Goal: Task Accomplishment & Management: Use online tool/utility

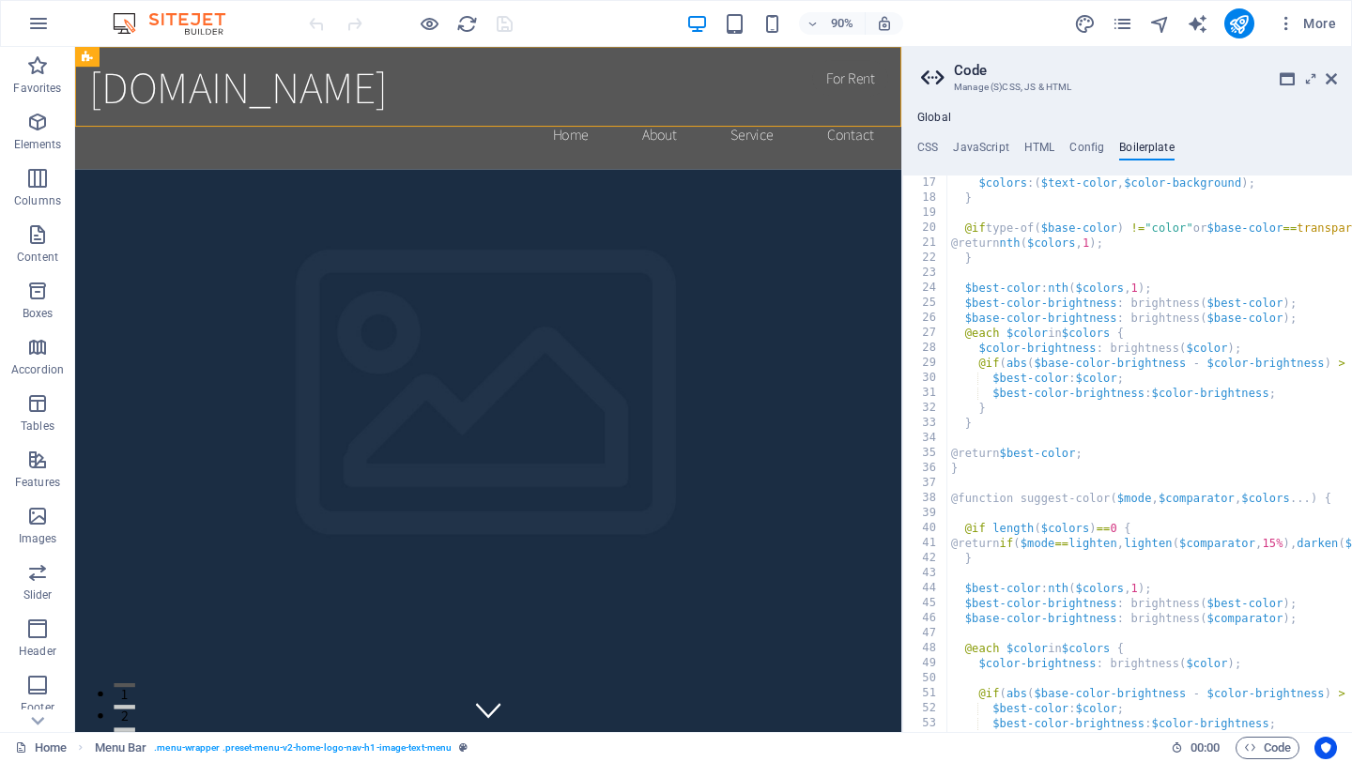
scroll to position [0, 4]
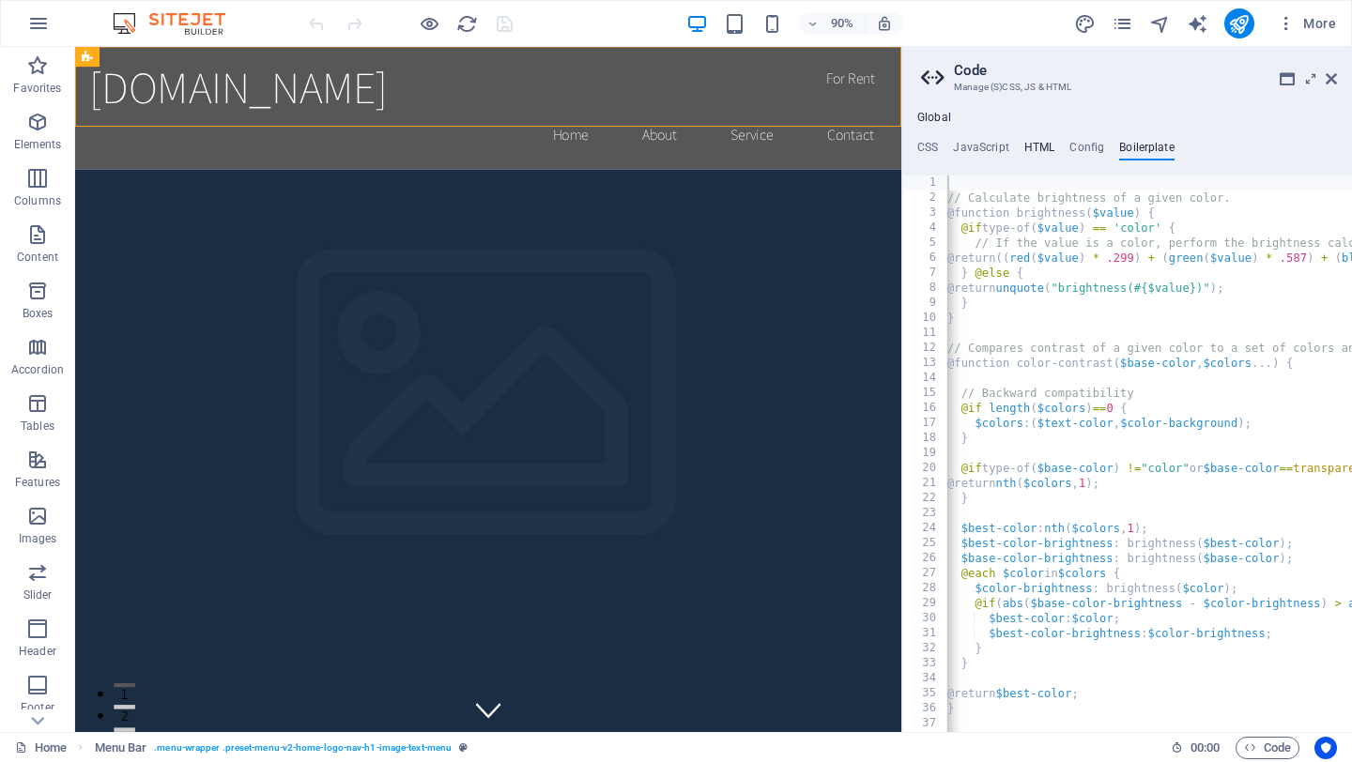
click at [1045, 154] on h4 "HTML" at bounding box center [1039, 151] width 31 height 21
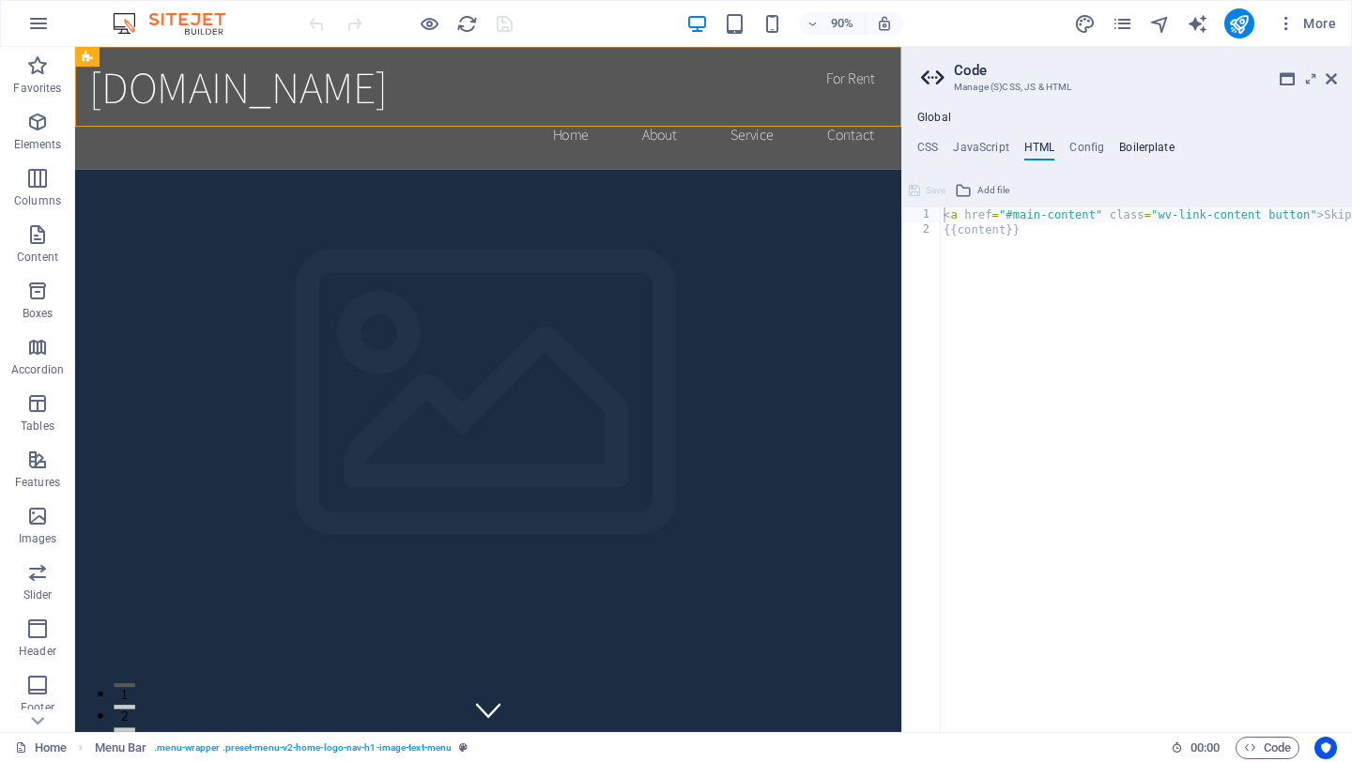
click at [1134, 150] on h4 "Boilerplate" at bounding box center [1146, 151] width 55 height 21
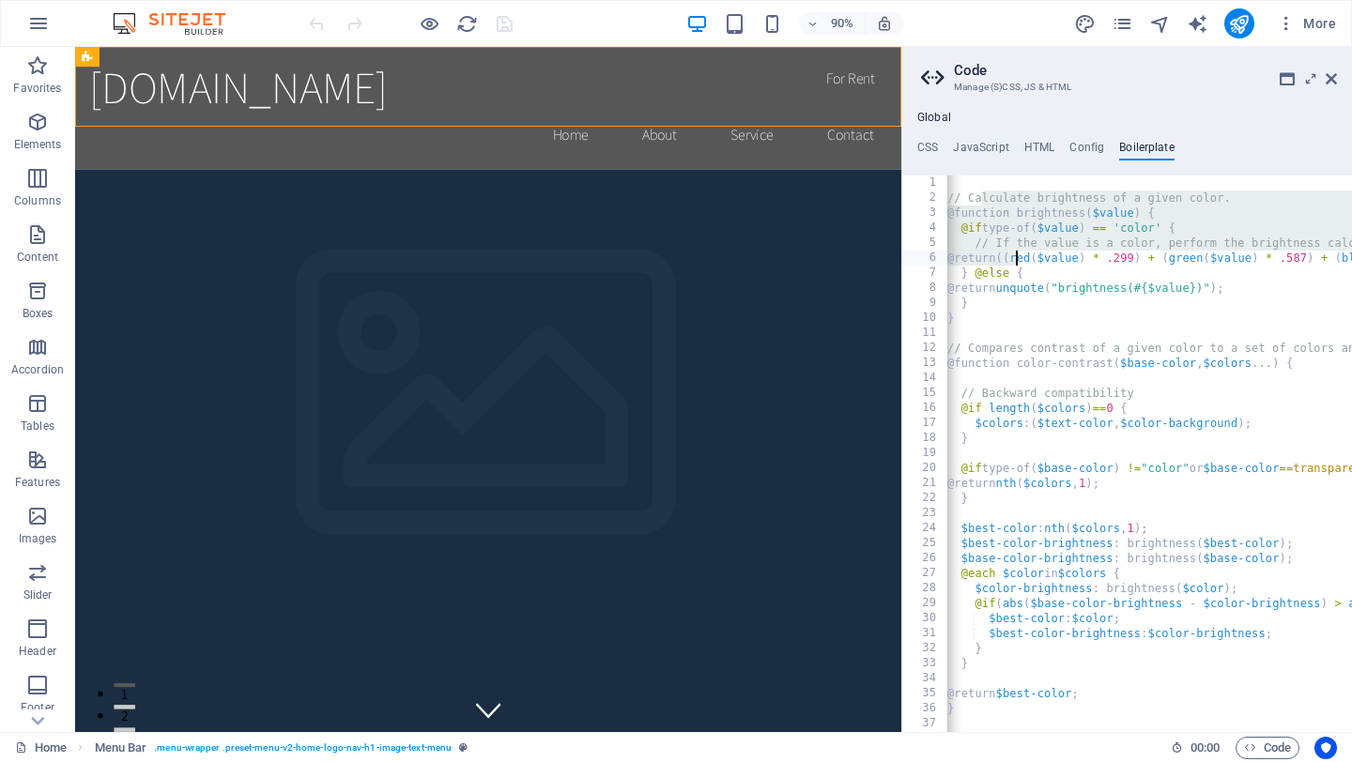
drag, startPoint x: 978, startPoint y: 198, endPoint x: 1015, endPoint y: 256, distance: 68.7
type textarea "}"
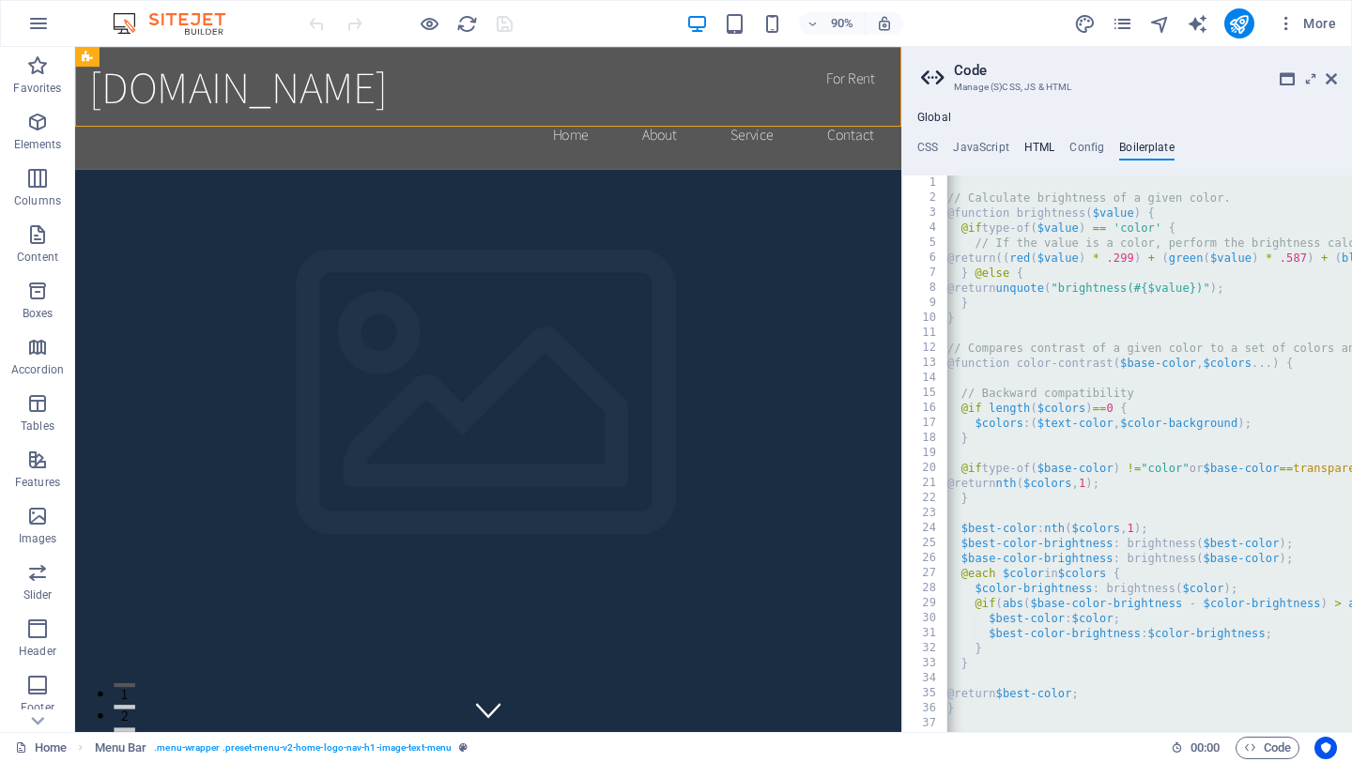
click at [1040, 145] on h4 "HTML" at bounding box center [1039, 151] width 31 height 21
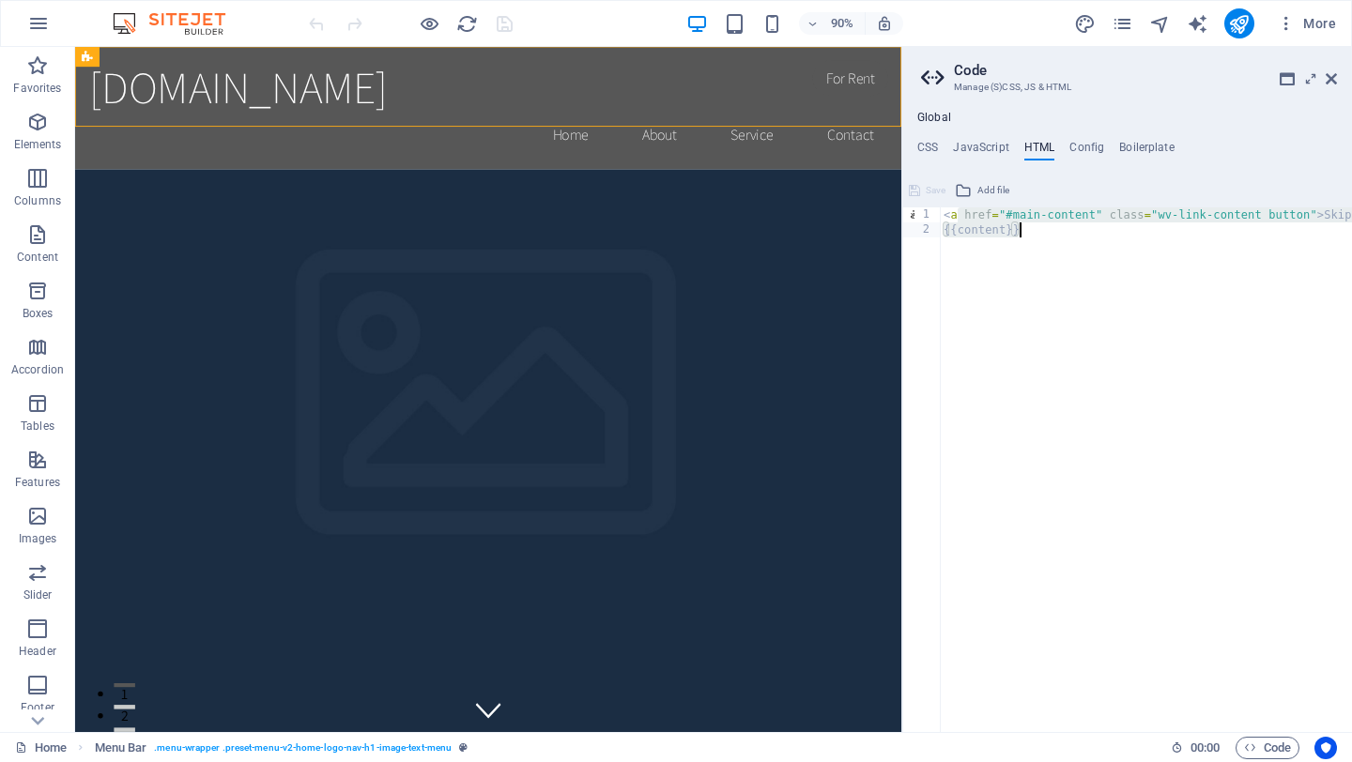
drag, startPoint x: 960, startPoint y: 222, endPoint x: 1165, endPoint y: 236, distance: 205.1
click at [1165, 236] on div "< a href = "#main-content" class = "wv-link-content button" > Skip to main cont…" at bounding box center [1216, 484] width 552 height 555
type textarea "<a href="#main-content" class="wv-link-content button">Skip to main content</a>"
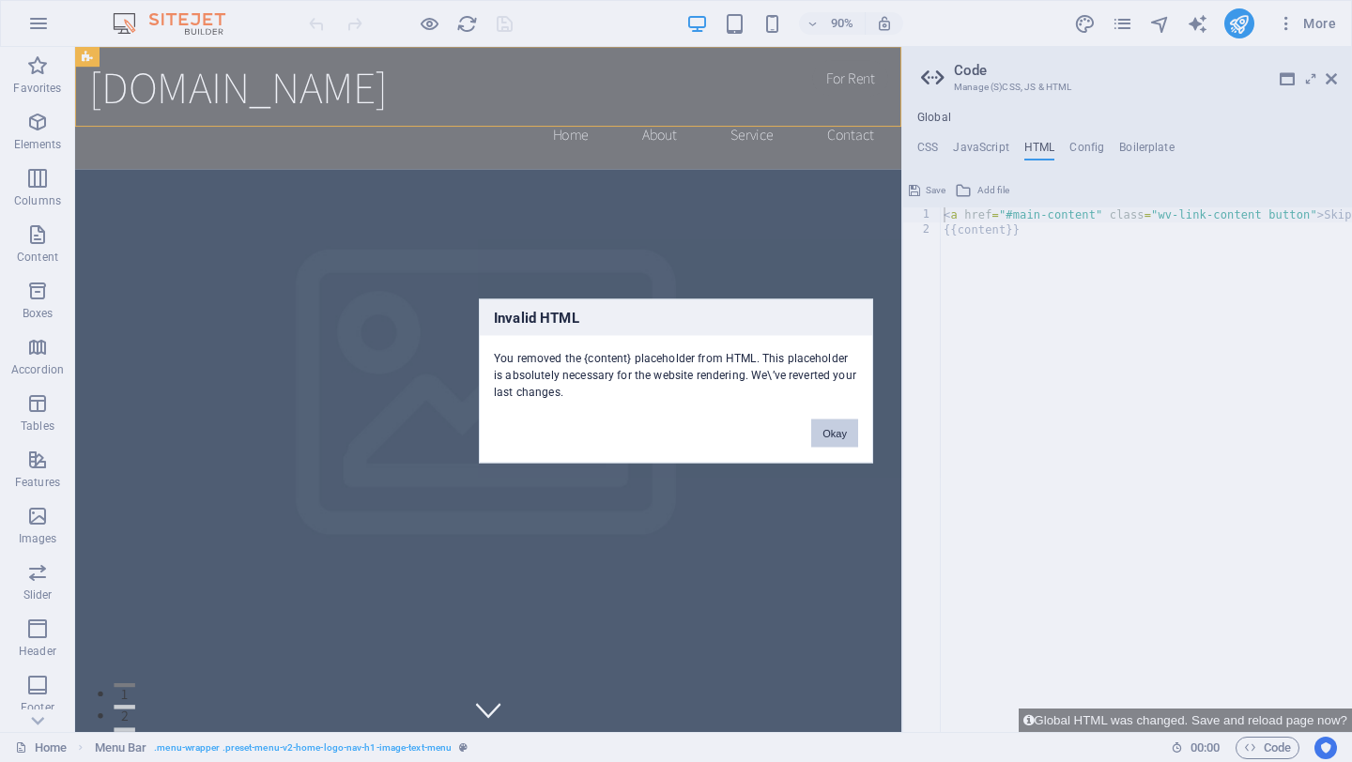
click at [818, 426] on button "Okay" at bounding box center [834, 434] width 47 height 28
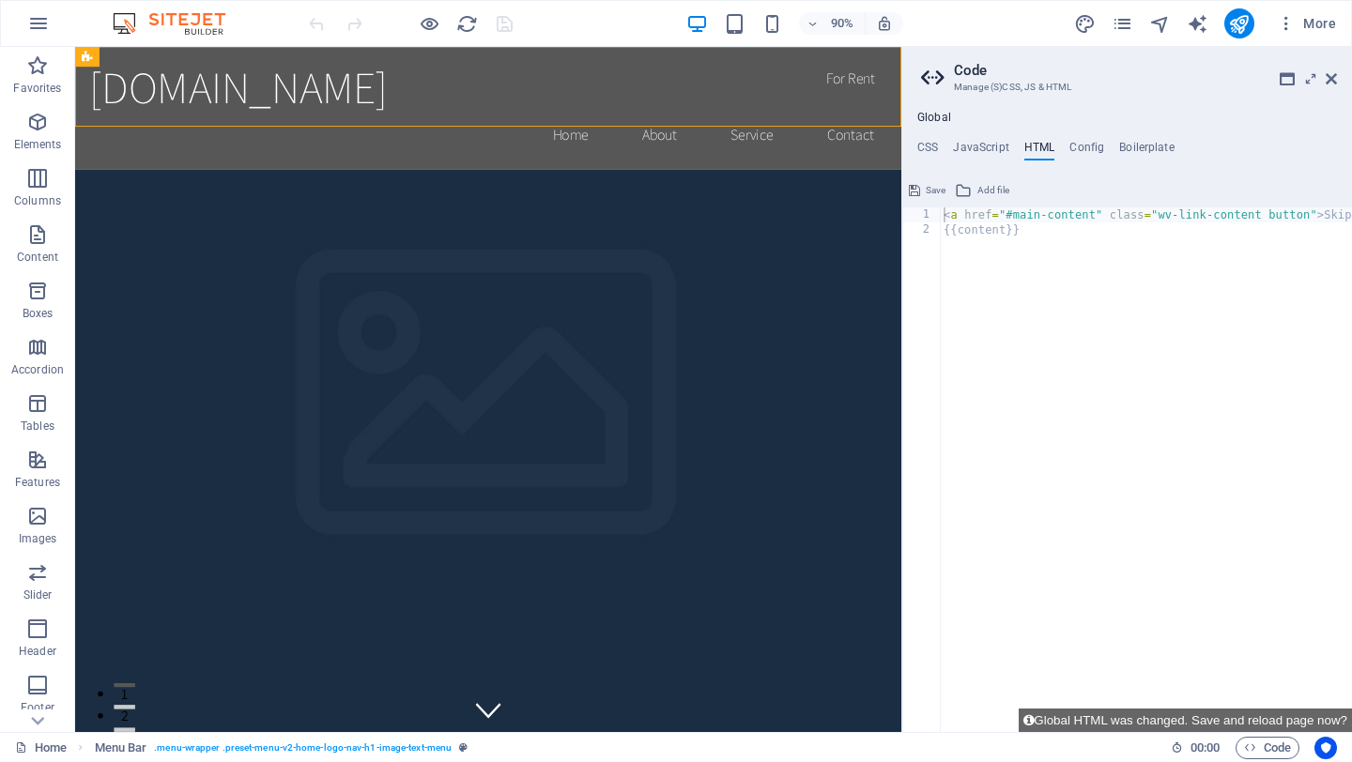
click at [1000, 227] on div "< a href = "#main-content" class = "wv-link-content button" > Skip to main cont…" at bounding box center [1216, 484] width 552 height 555
click at [1029, 277] on div "< a href = "#main-content" class = "wv-link-content button" > Skip to main cont…" at bounding box center [1216, 484] width 552 height 555
paste textarea "<a href="#main-content" class="wv-link-content button">Skip to main content</a>"
type textarea "<a href="#main-content" class="wv-link-content button">Skip to main content</a>"
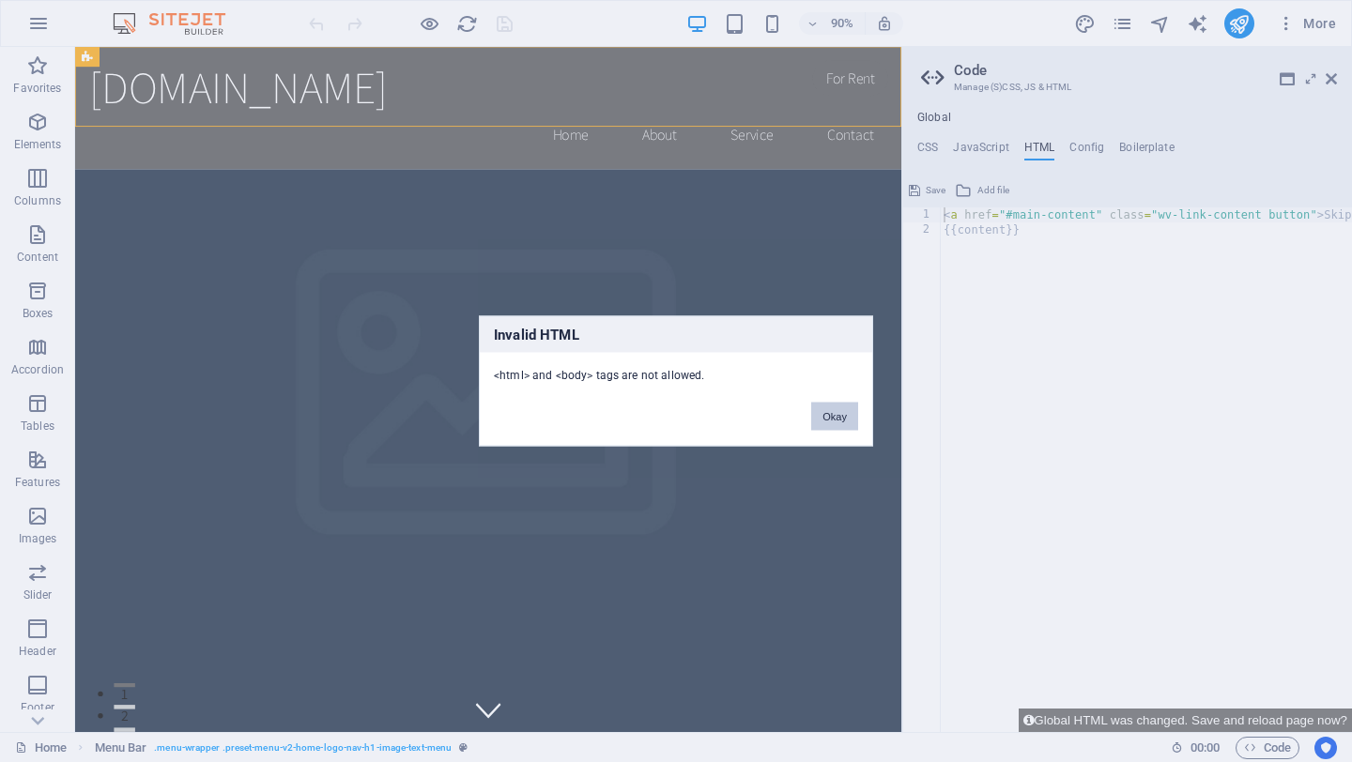
click at [838, 418] on button "Okay" at bounding box center [834, 417] width 47 height 28
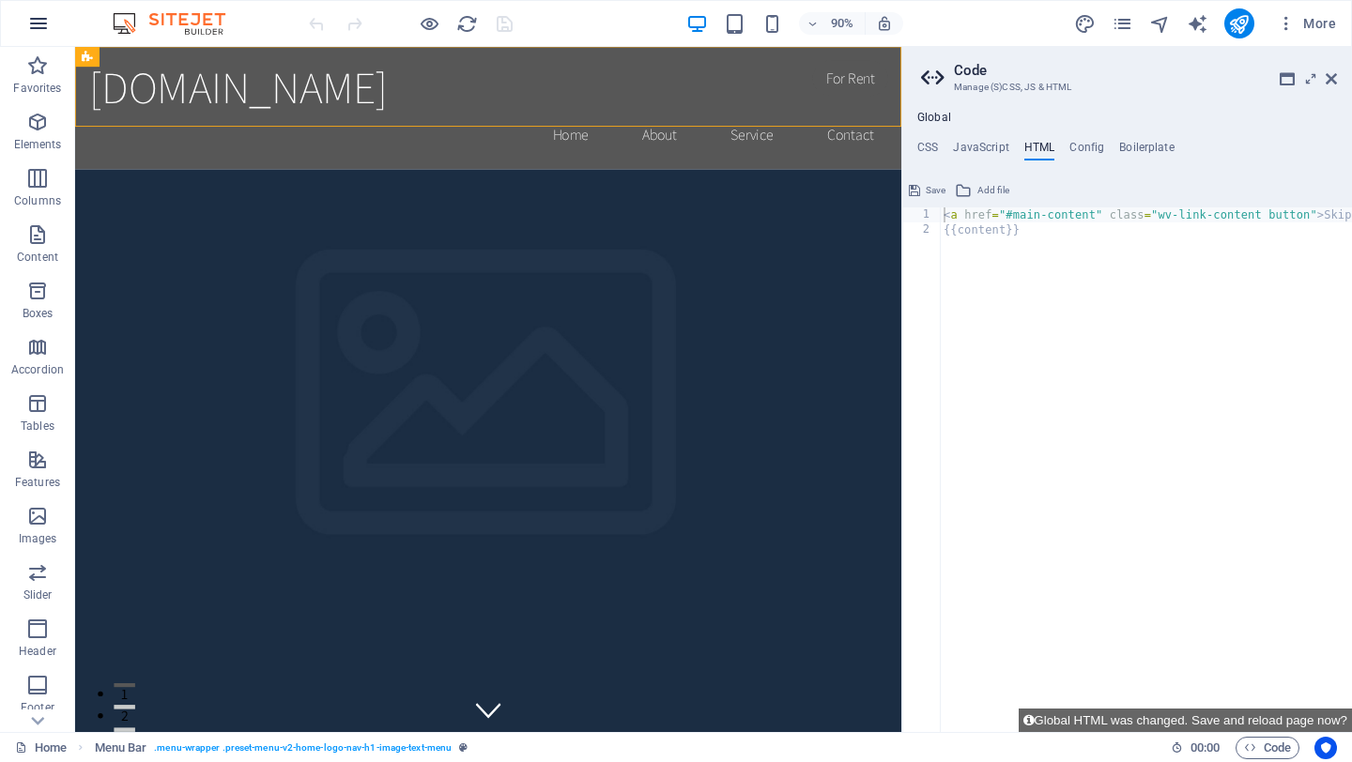
click at [37, 24] on icon "button" at bounding box center [38, 23] width 23 height 23
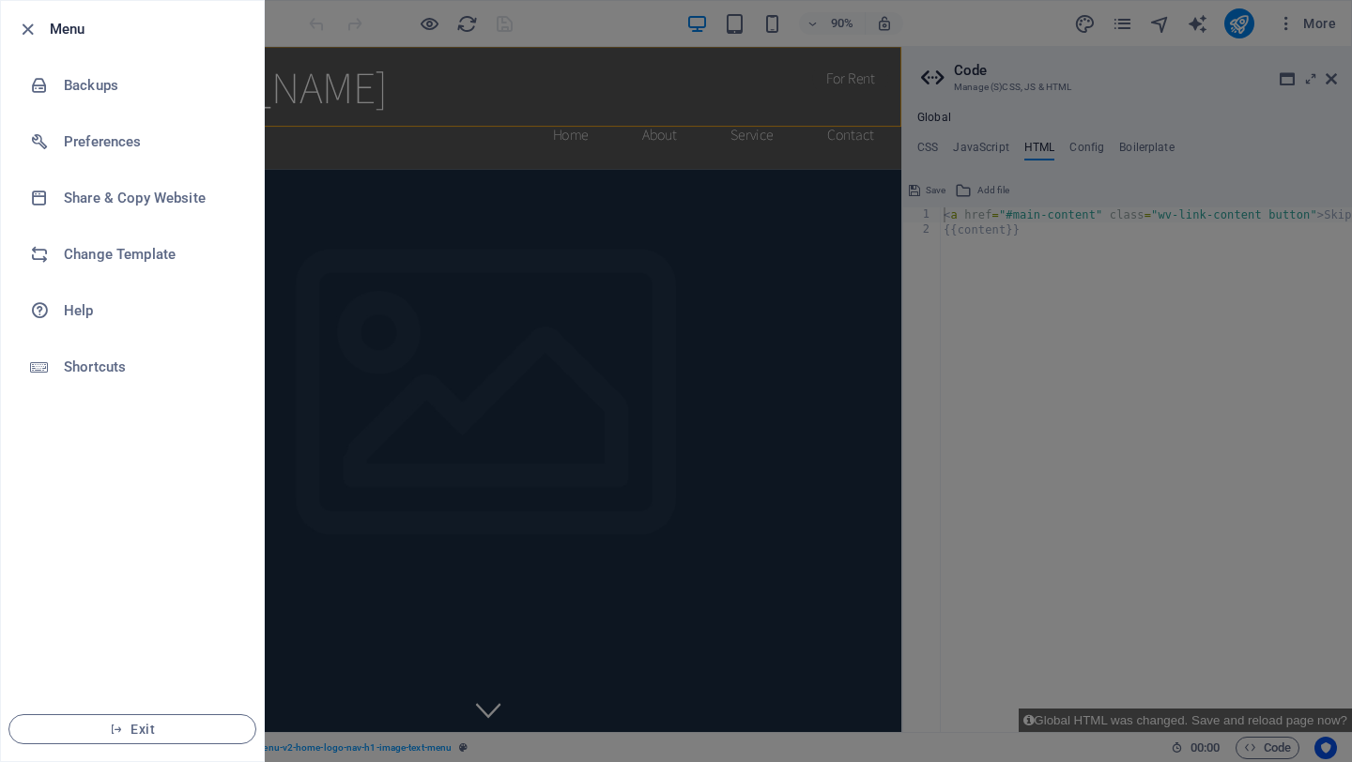
click at [489, 147] on div at bounding box center [676, 381] width 1352 height 762
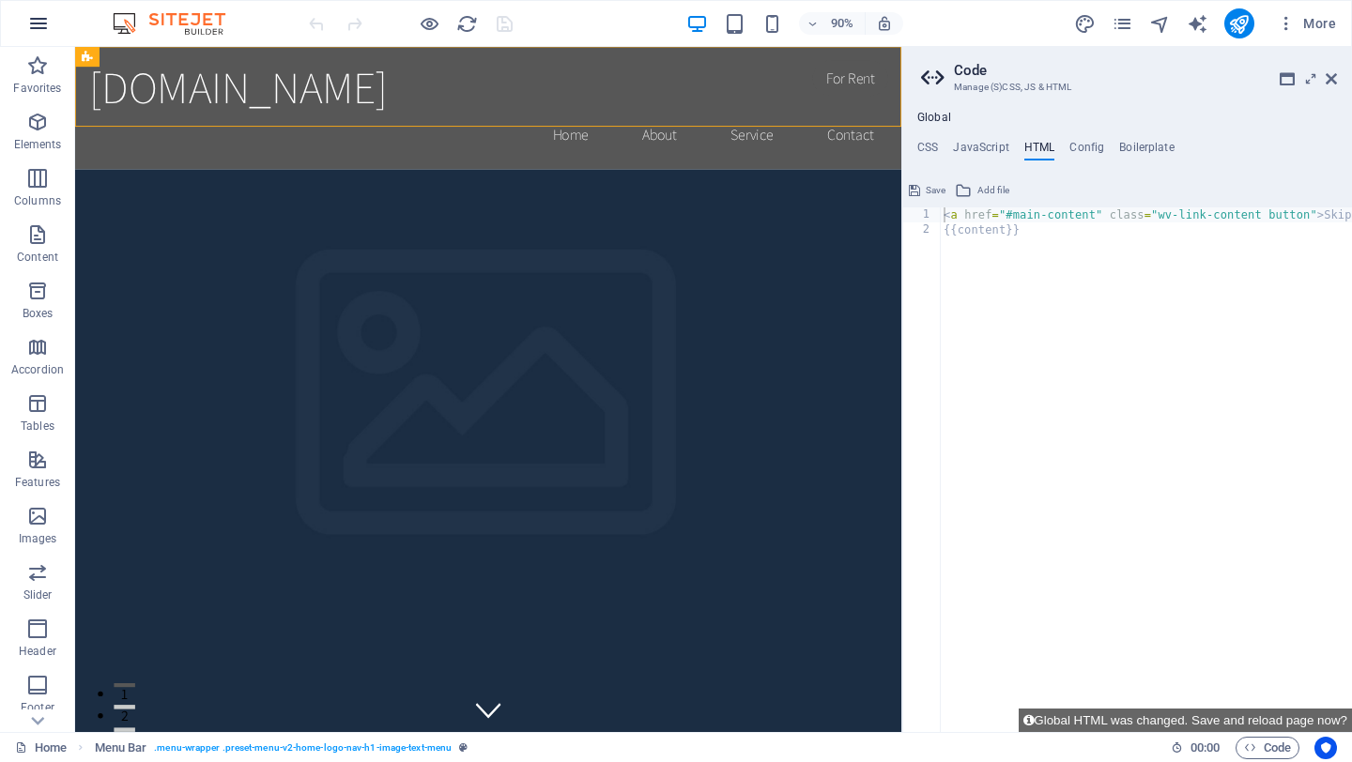
click at [35, 20] on icon "button" at bounding box center [38, 23] width 23 height 23
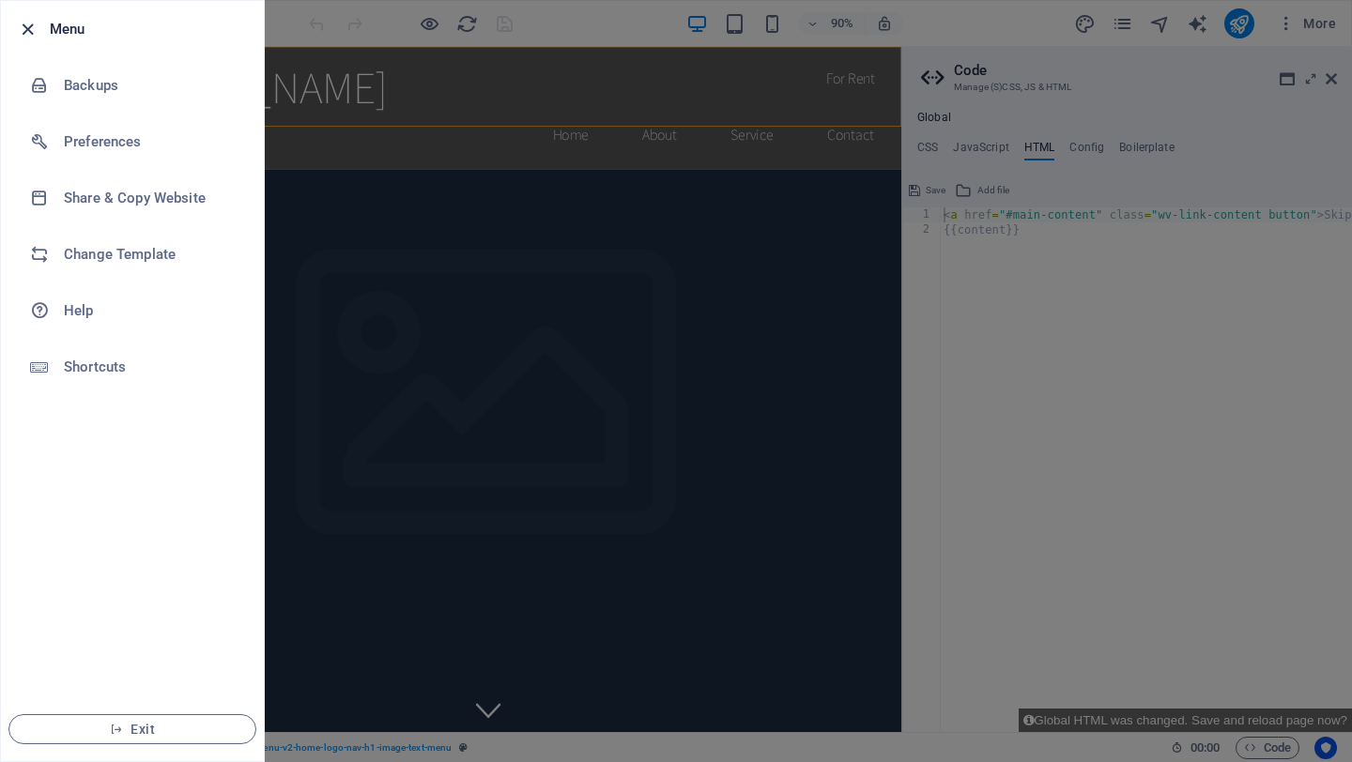
click at [23, 25] on icon "button" at bounding box center [28, 30] width 22 height 22
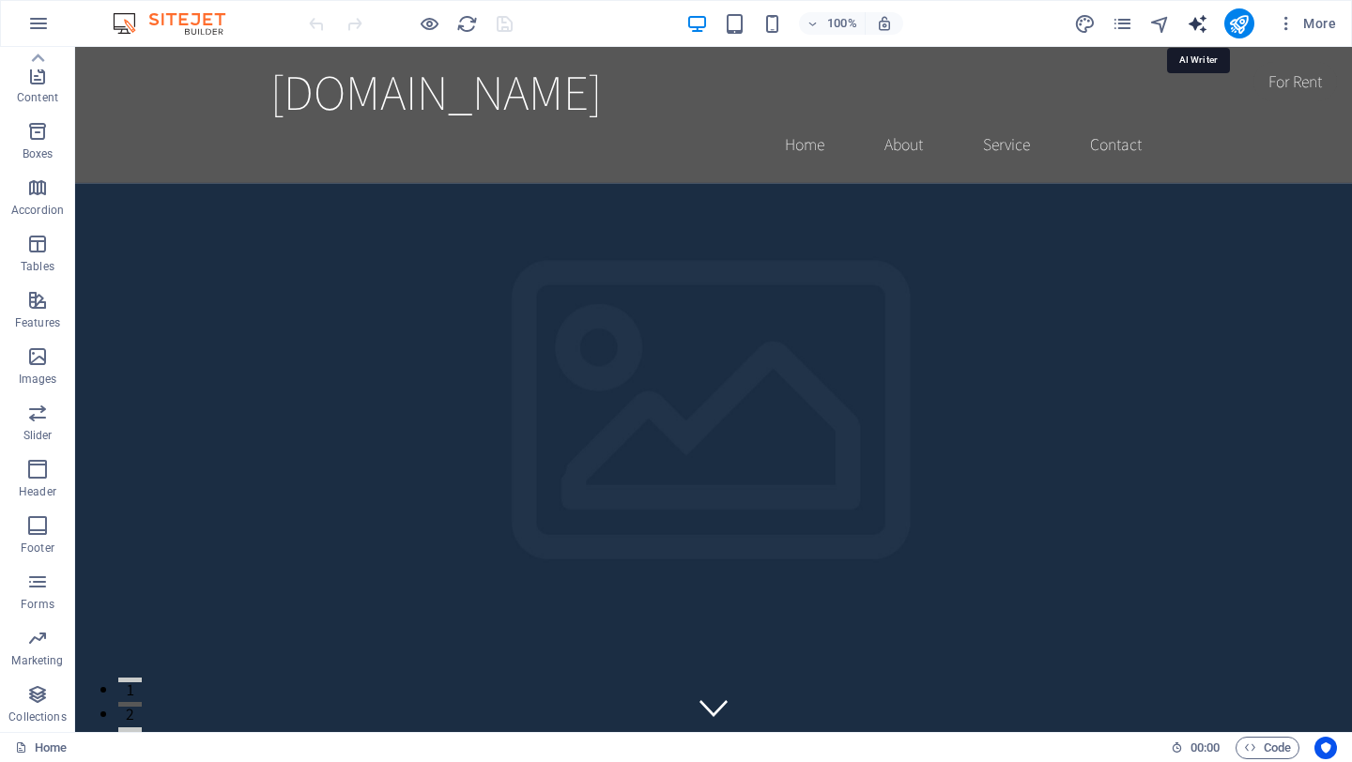
click at [1197, 24] on icon "text_generator" at bounding box center [1197, 24] width 22 height 22
select select "English"
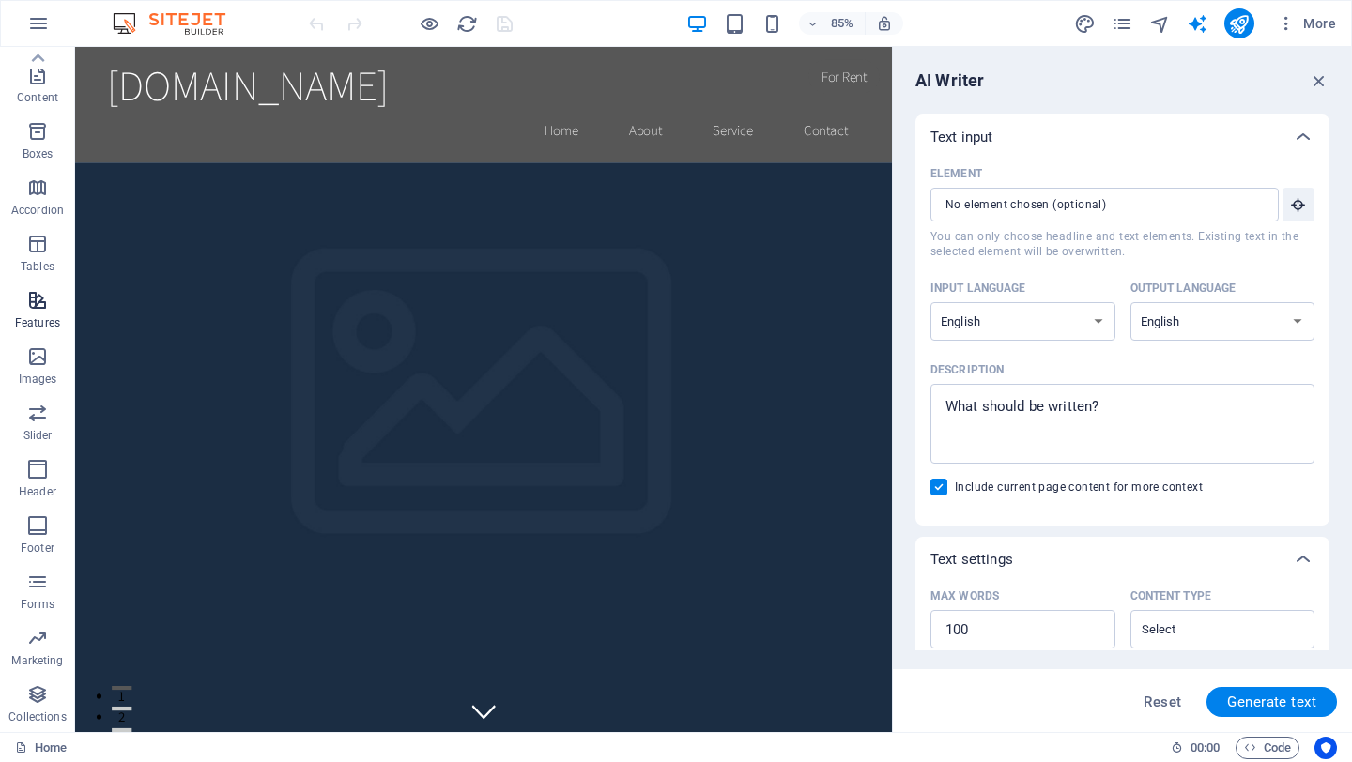
scroll to position [149, 0]
click at [38, 23] on icon "button" at bounding box center [38, 23] width 23 height 23
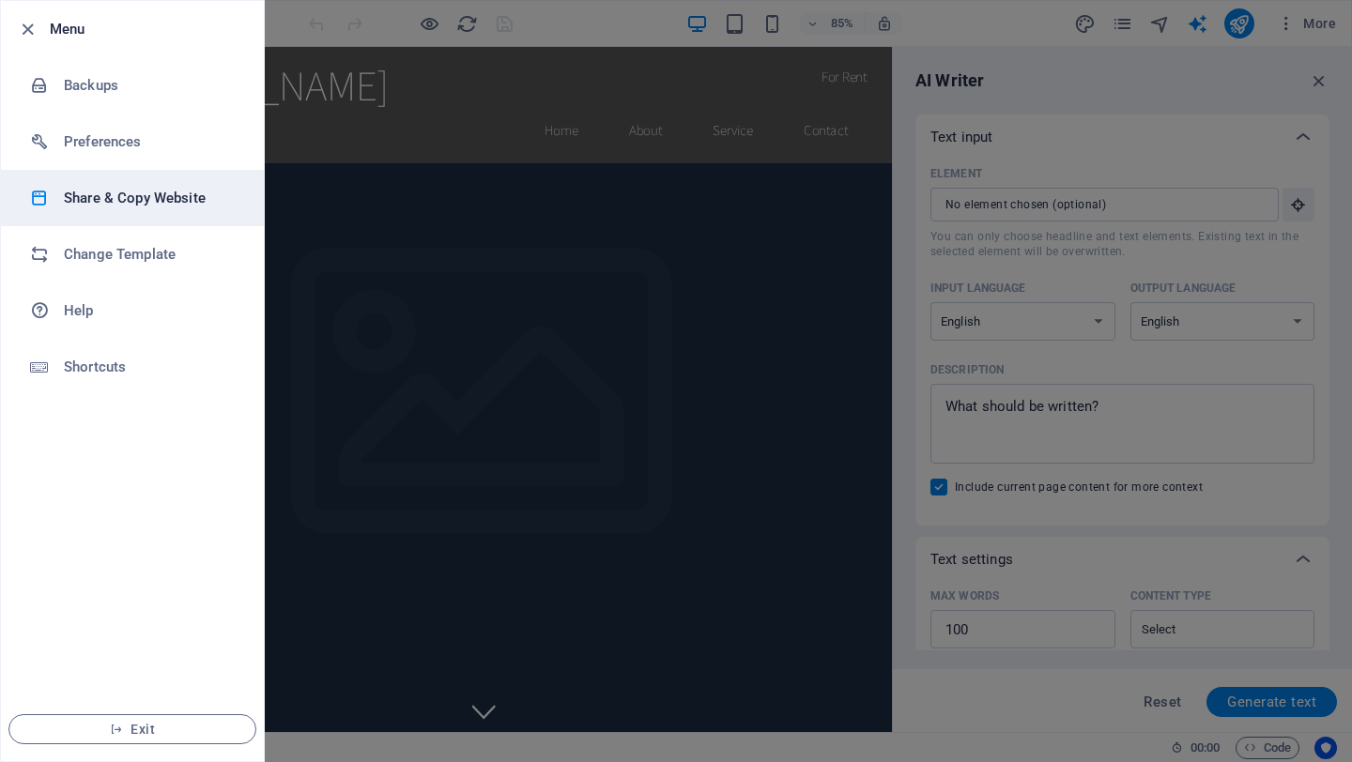
click at [127, 208] on h6 "Share & Copy Website" at bounding box center [151, 198] width 174 height 23
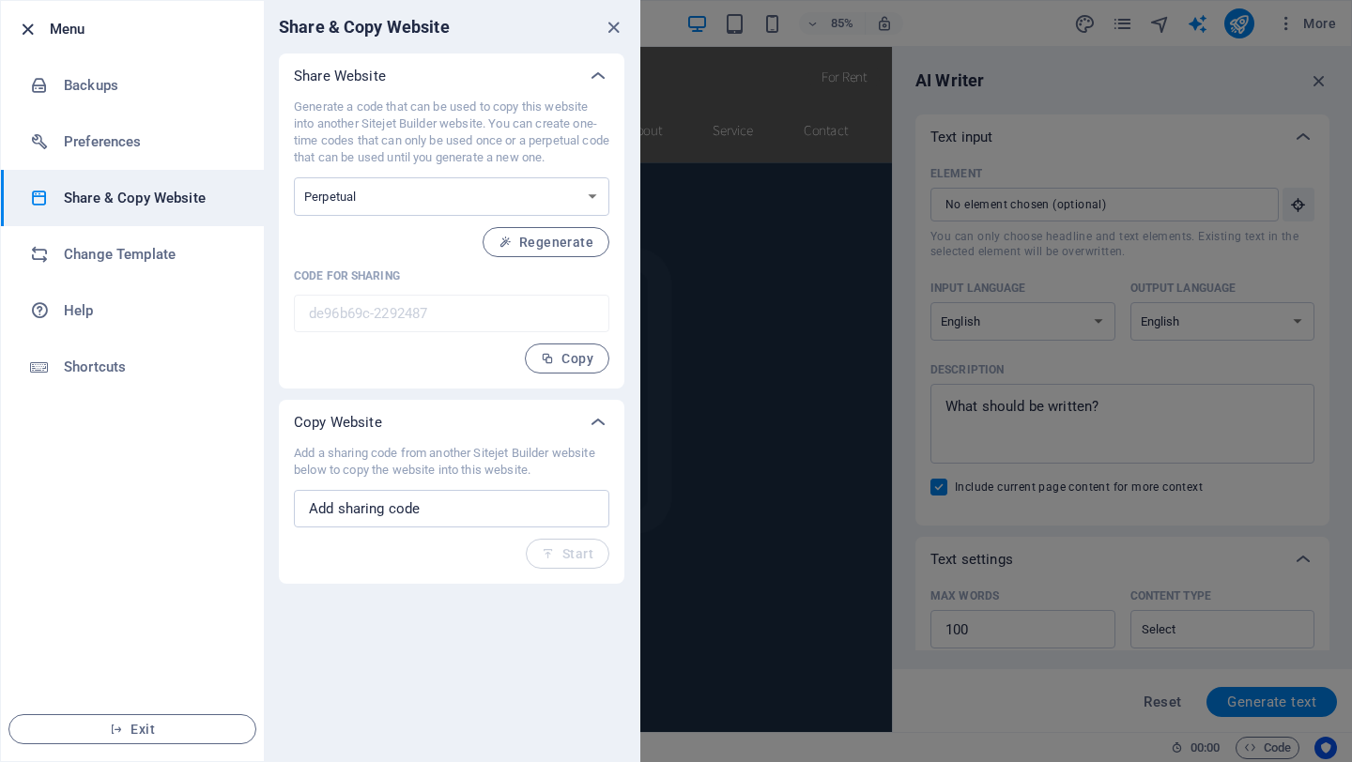
click at [30, 29] on icon "button" at bounding box center [28, 30] width 22 height 22
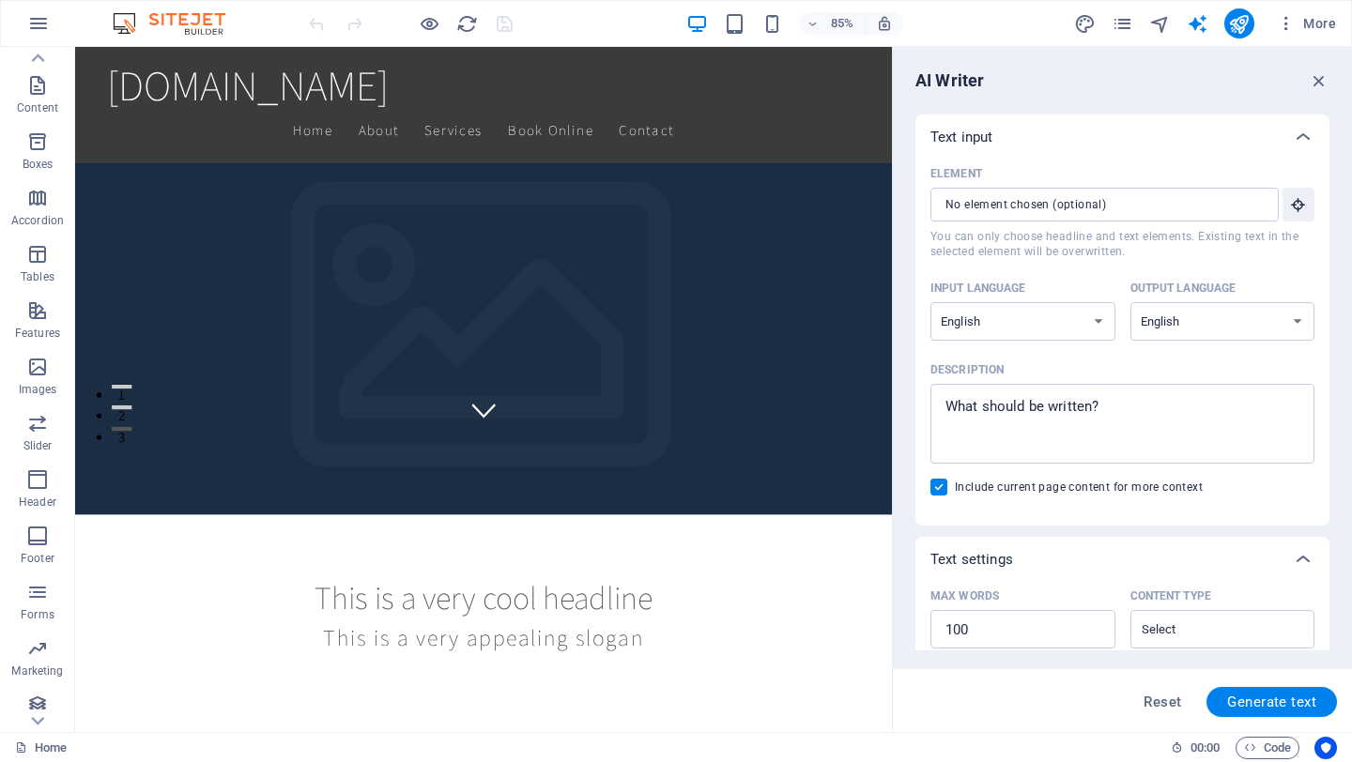
scroll to position [417, 0]
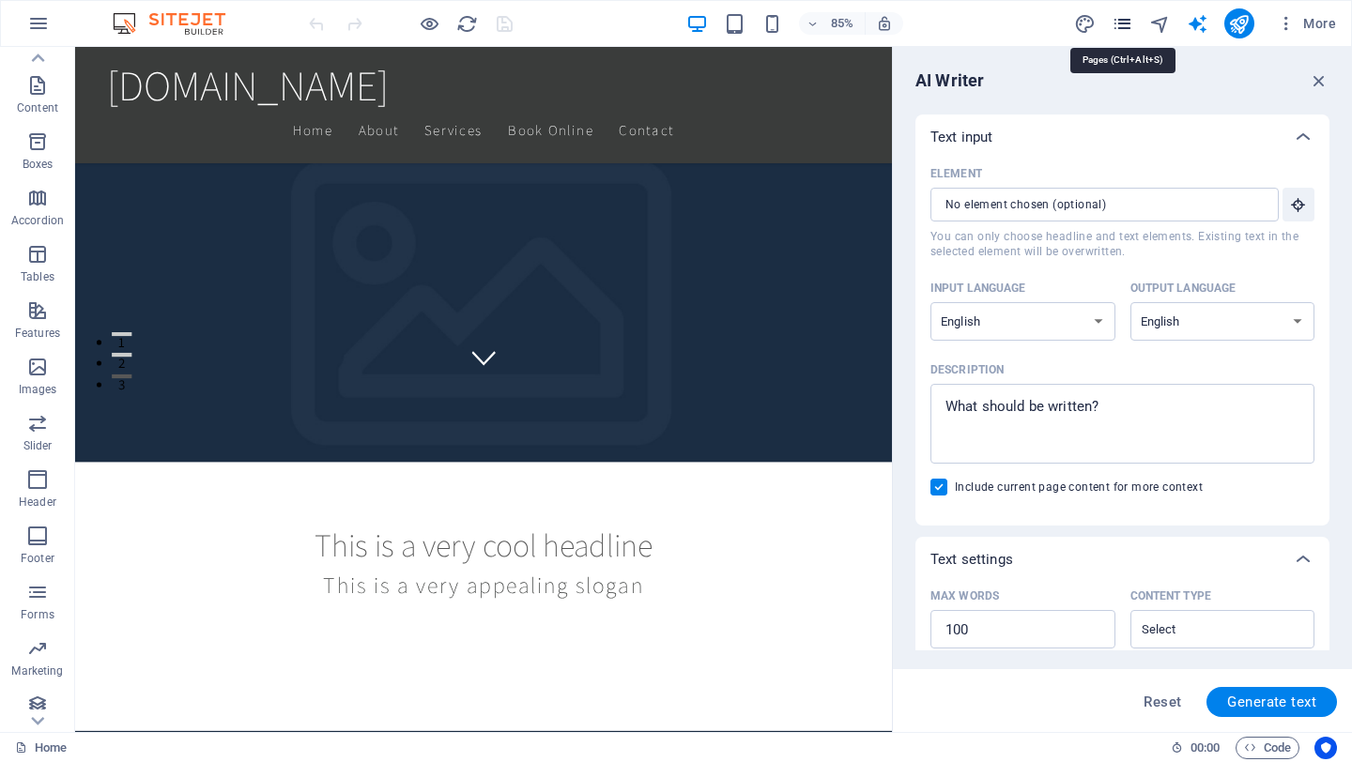
click at [1122, 15] on icon "pages" at bounding box center [1122, 24] width 22 height 22
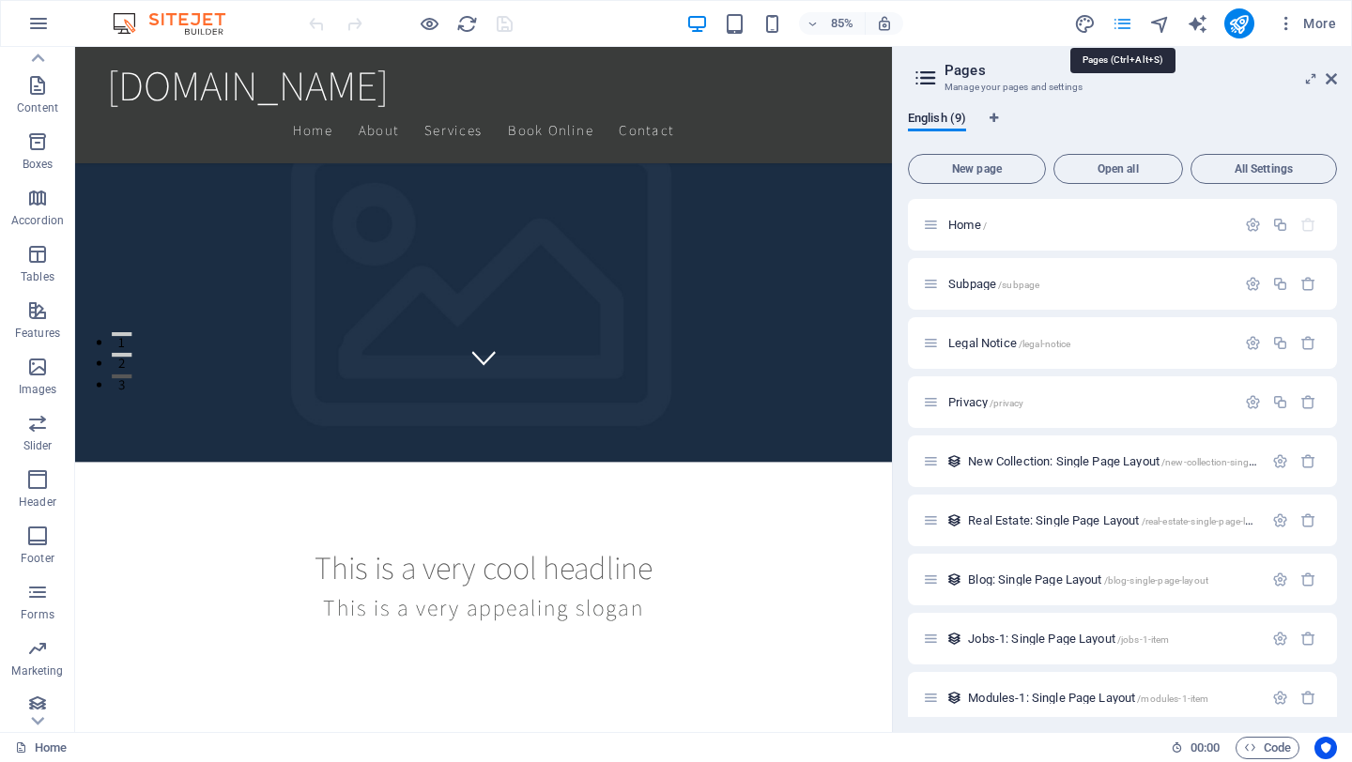
click at [1123, 23] on icon "pages" at bounding box center [1122, 24] width 22 height 22
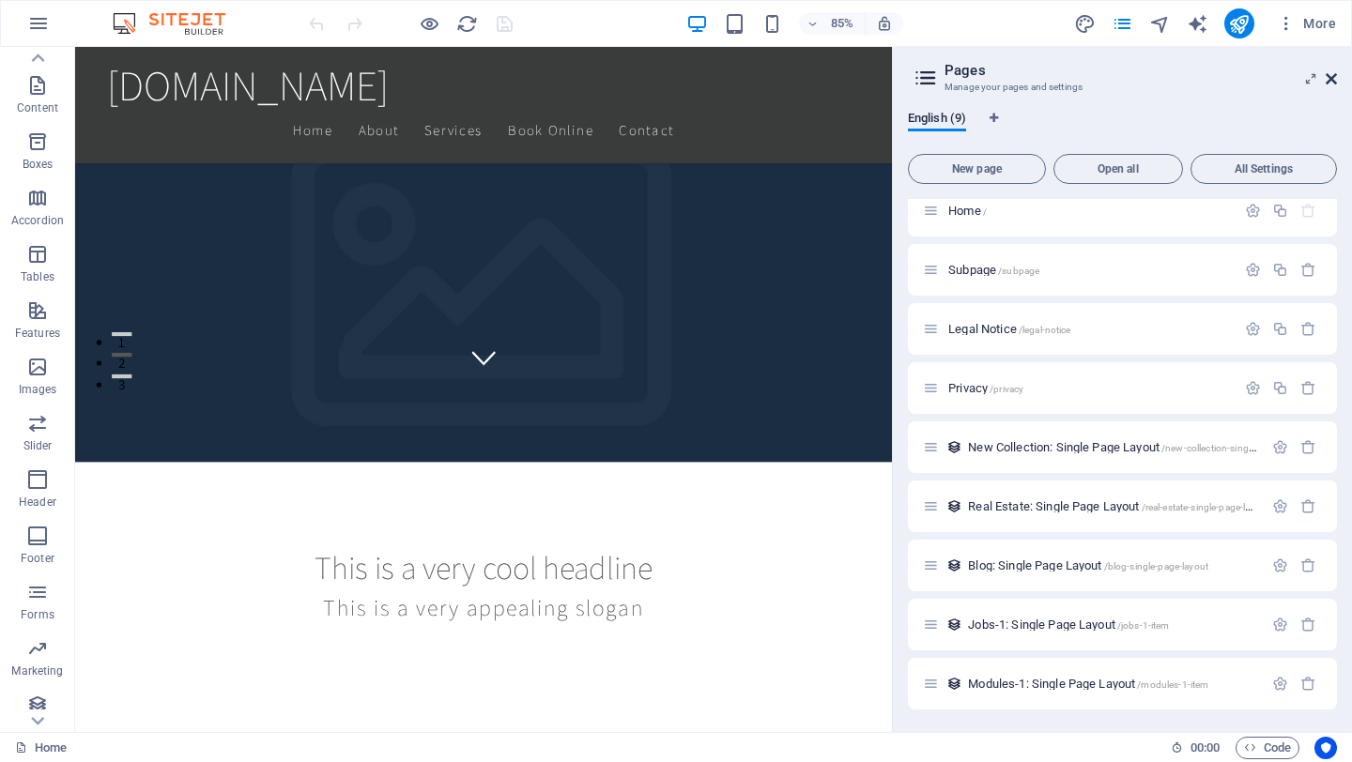
click at [1328, 82] on icon at bounding box center [1330, 78] width 11 height 15
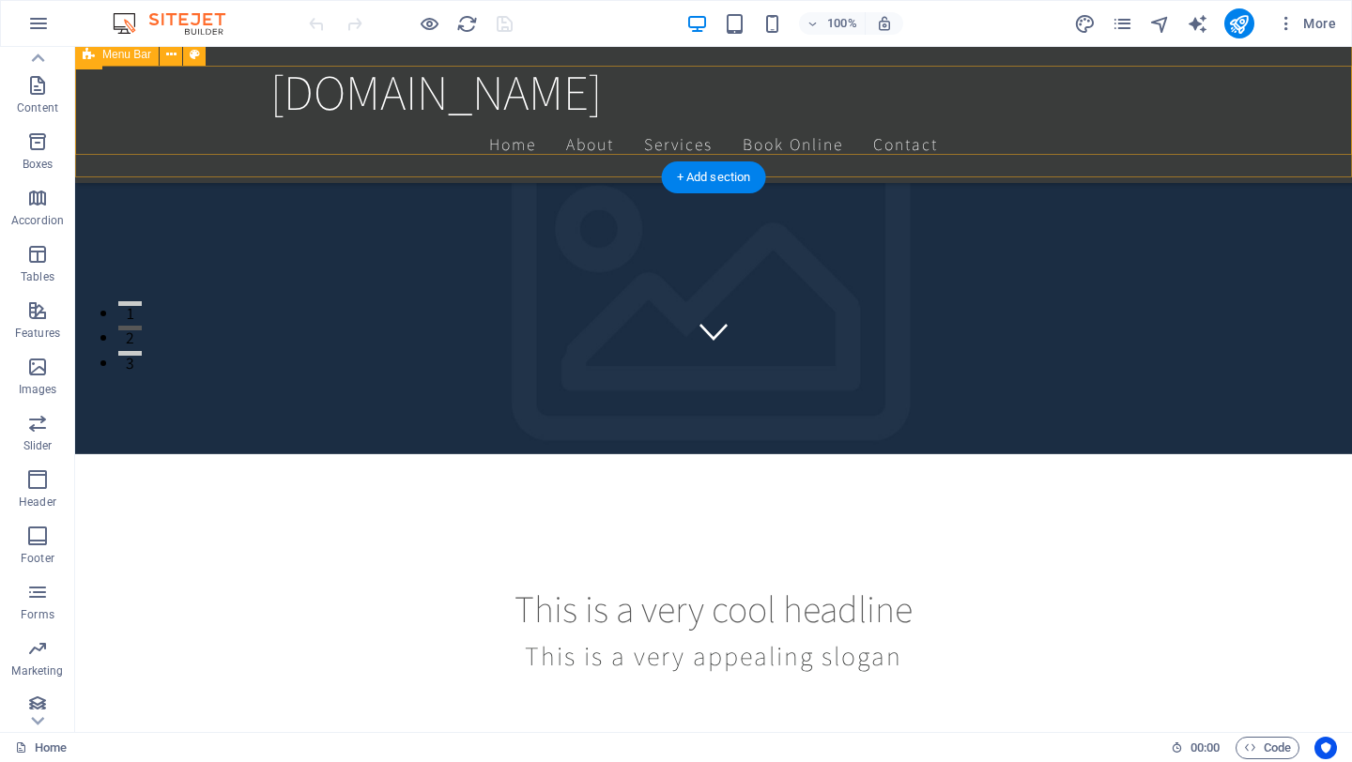
scroll to position [392, 0]
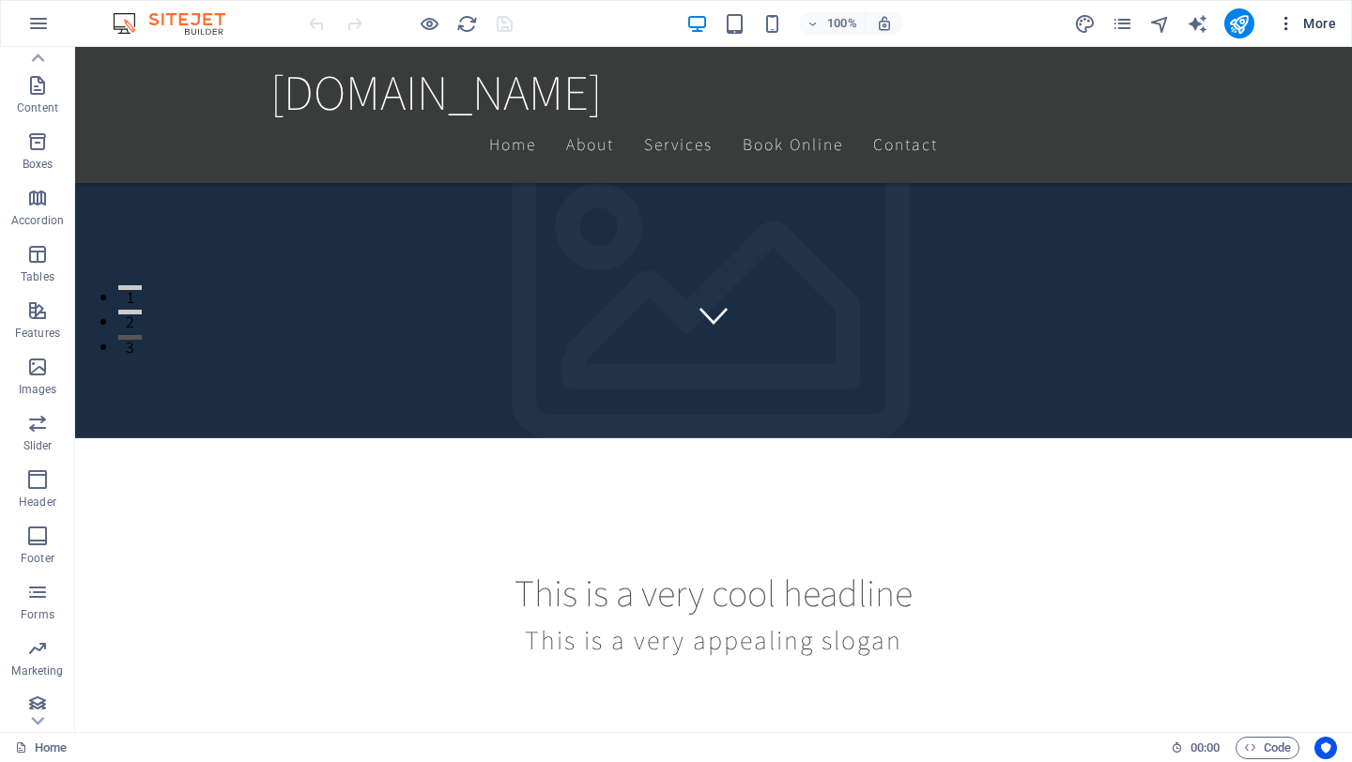
click at [1296, 20] on span "More" at bounding box center [1305, 23] width 59 height 19
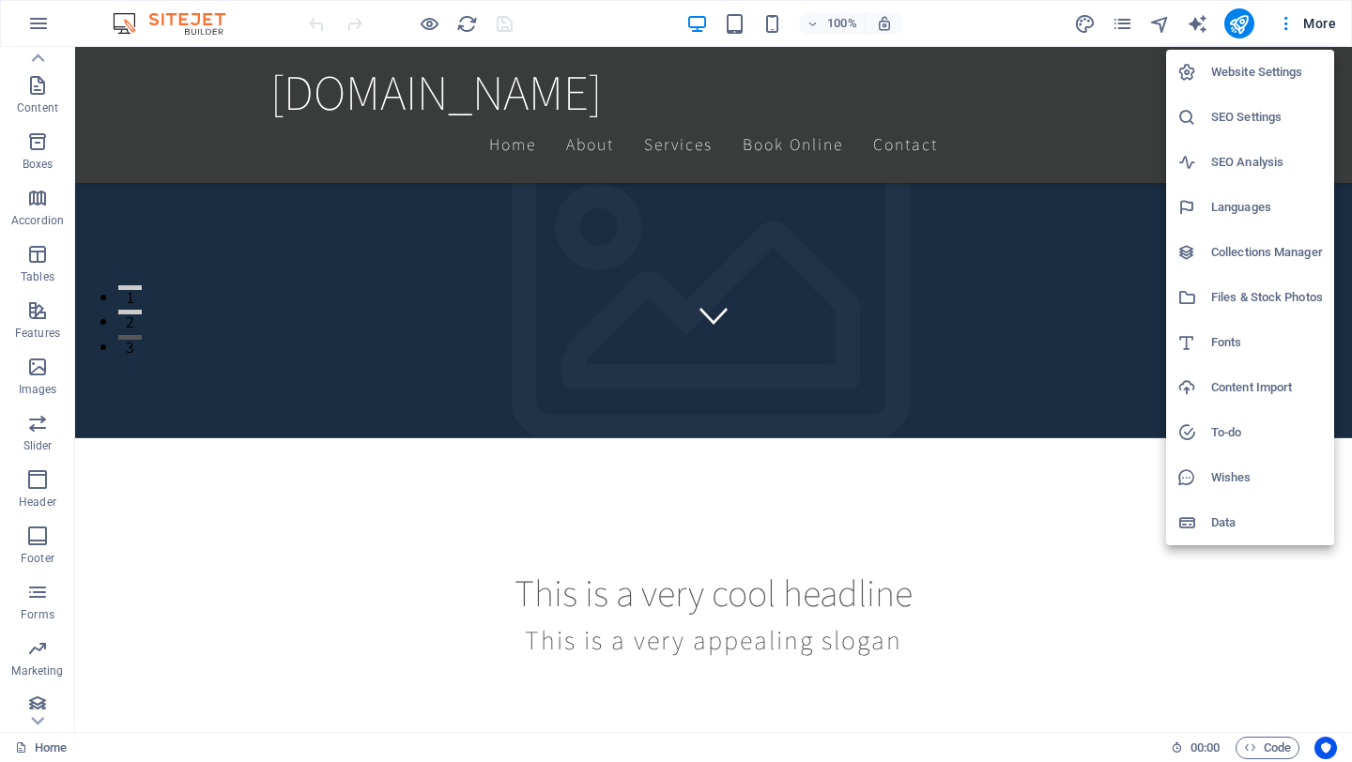
click at [1284, 209] on h6 "Languages" at bounding box center [1267, 207] width 112 height 23
select select "41"
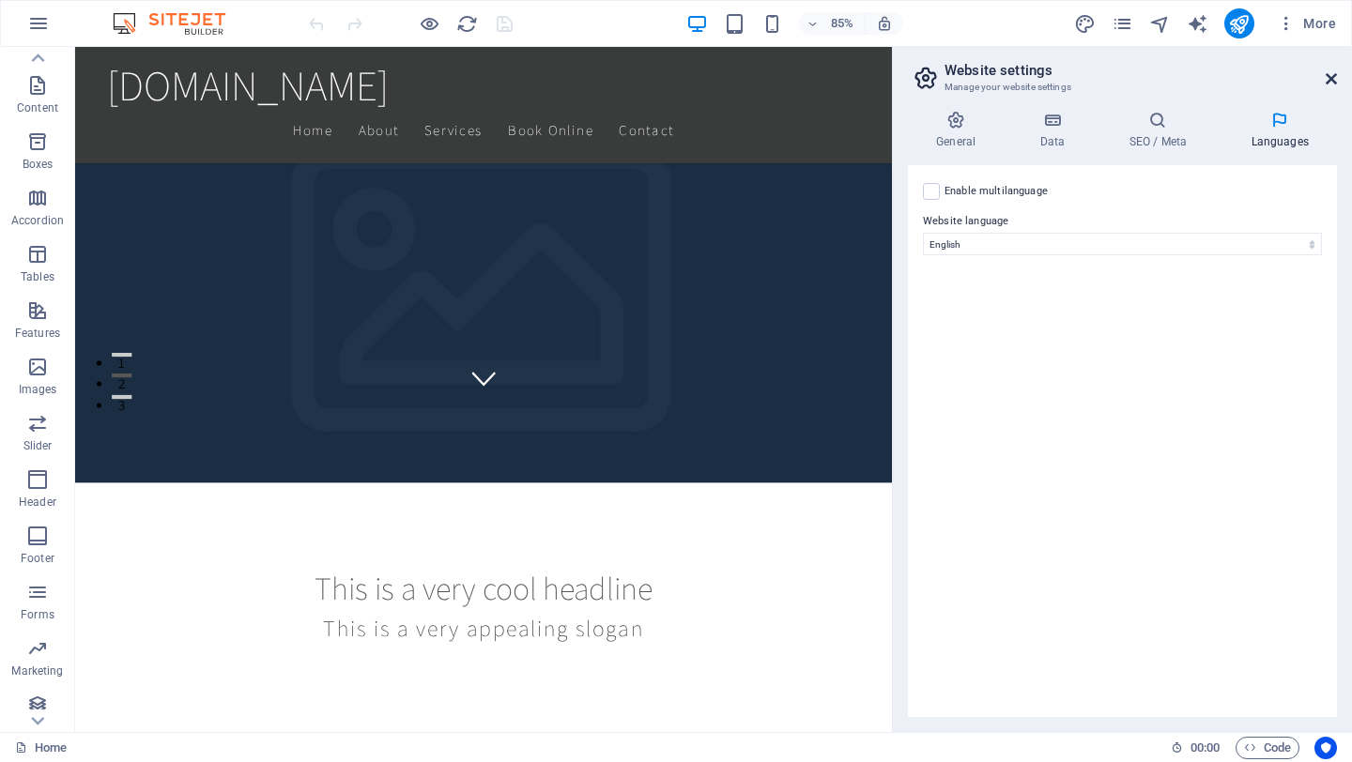
click at [1326, 79] on icon at bounding box center [1330, 78] width 11 height 15
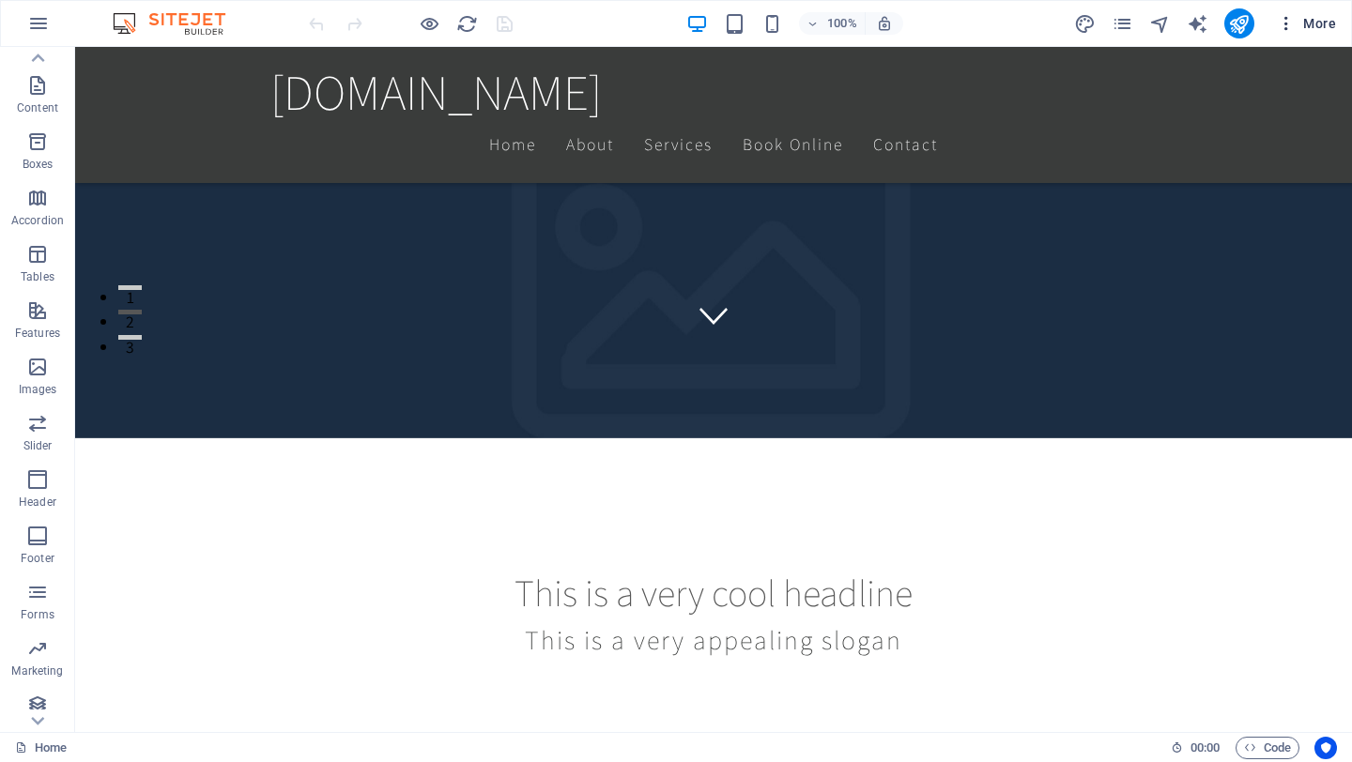
click at [1283, 24] on icon "button" at bounding box center [1285, 23] width 19 height 19
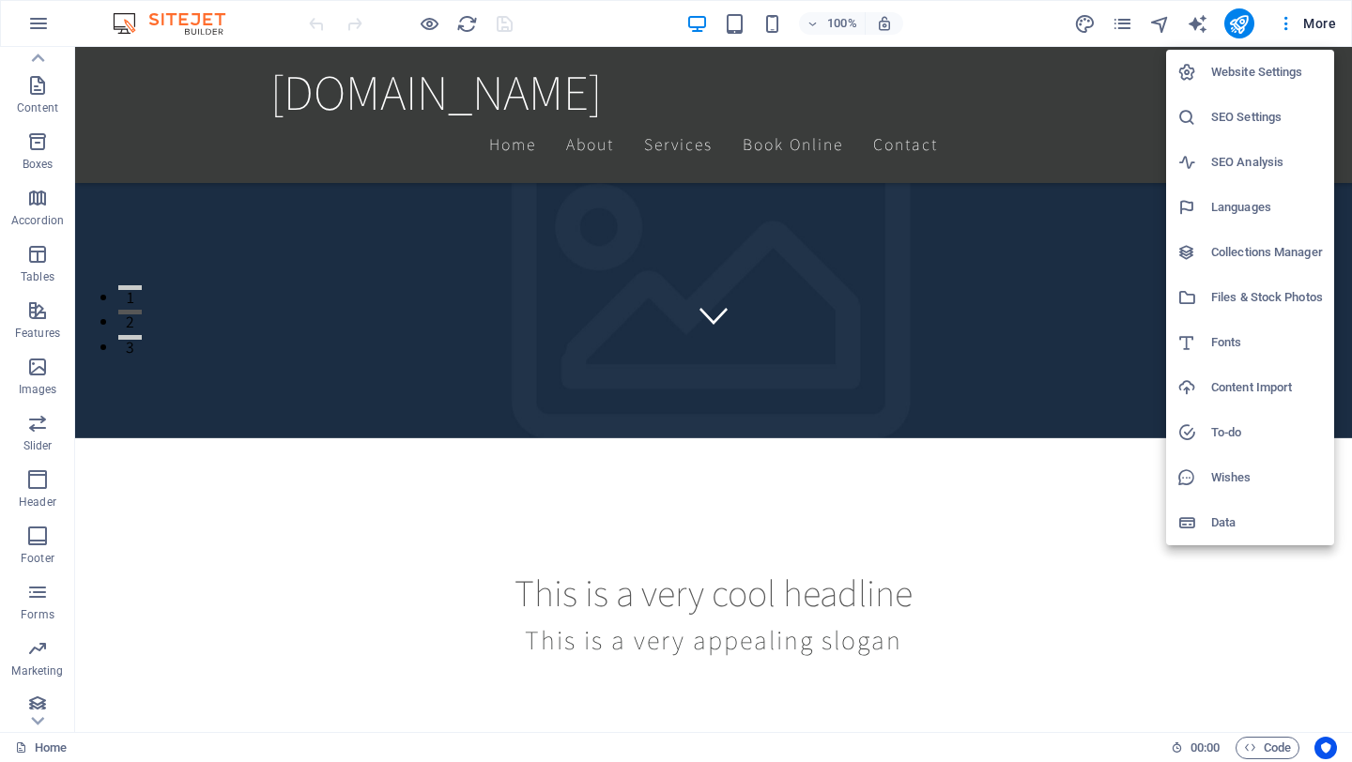
click at [1307, 22] on div at bounding box center [676, 381] width 1352 height 762
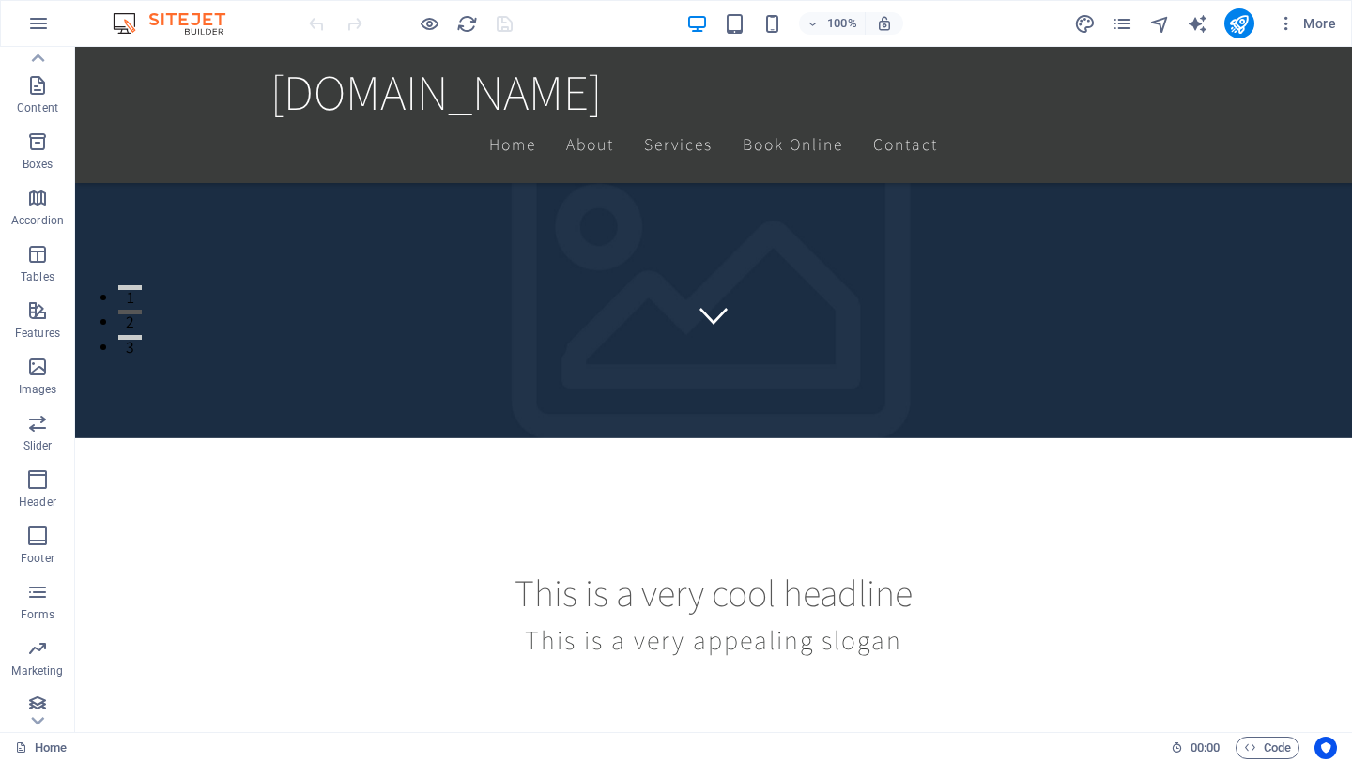
click at [1307, 22] on span "More" at bounding box center [1305, 23] width 59 height 19
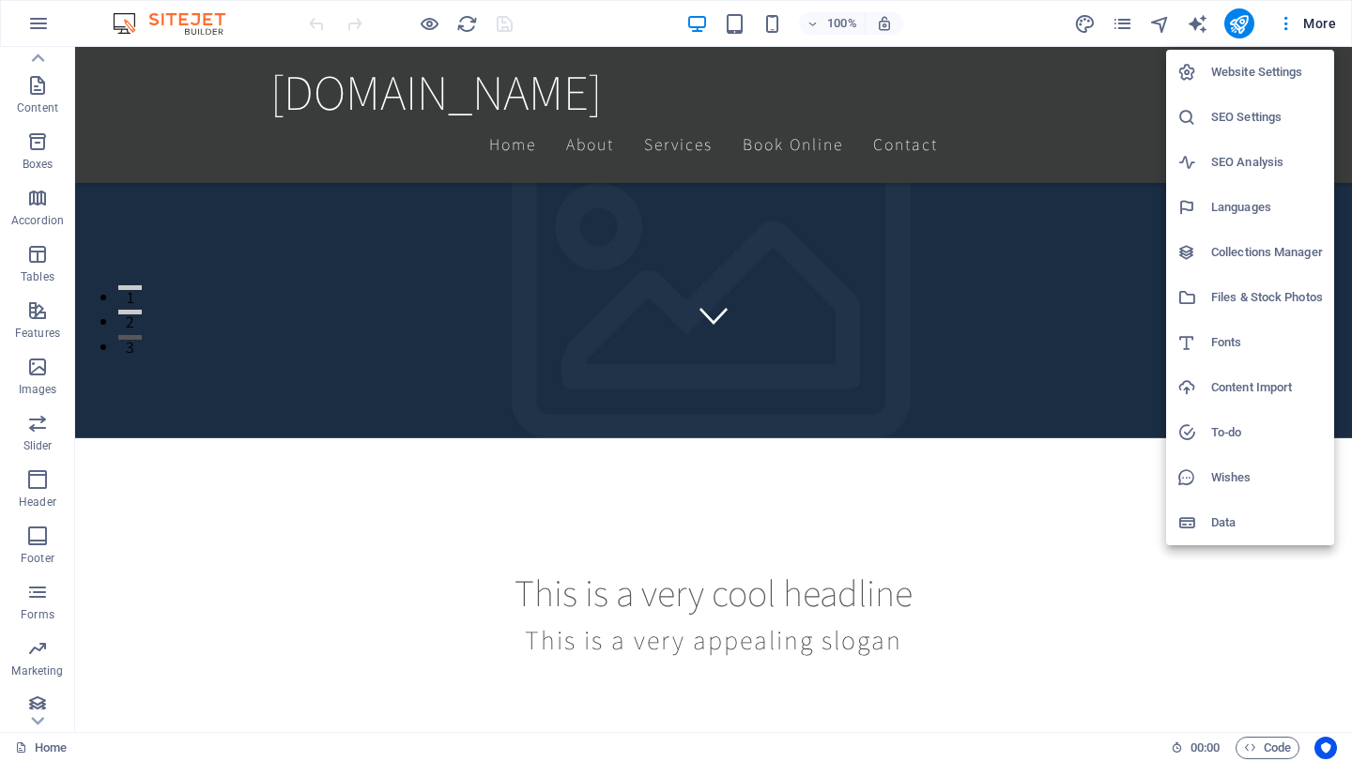
click at [1282, 69] on h6 "Website Settings" at bounding box center [1267, 72] width 112 height 23
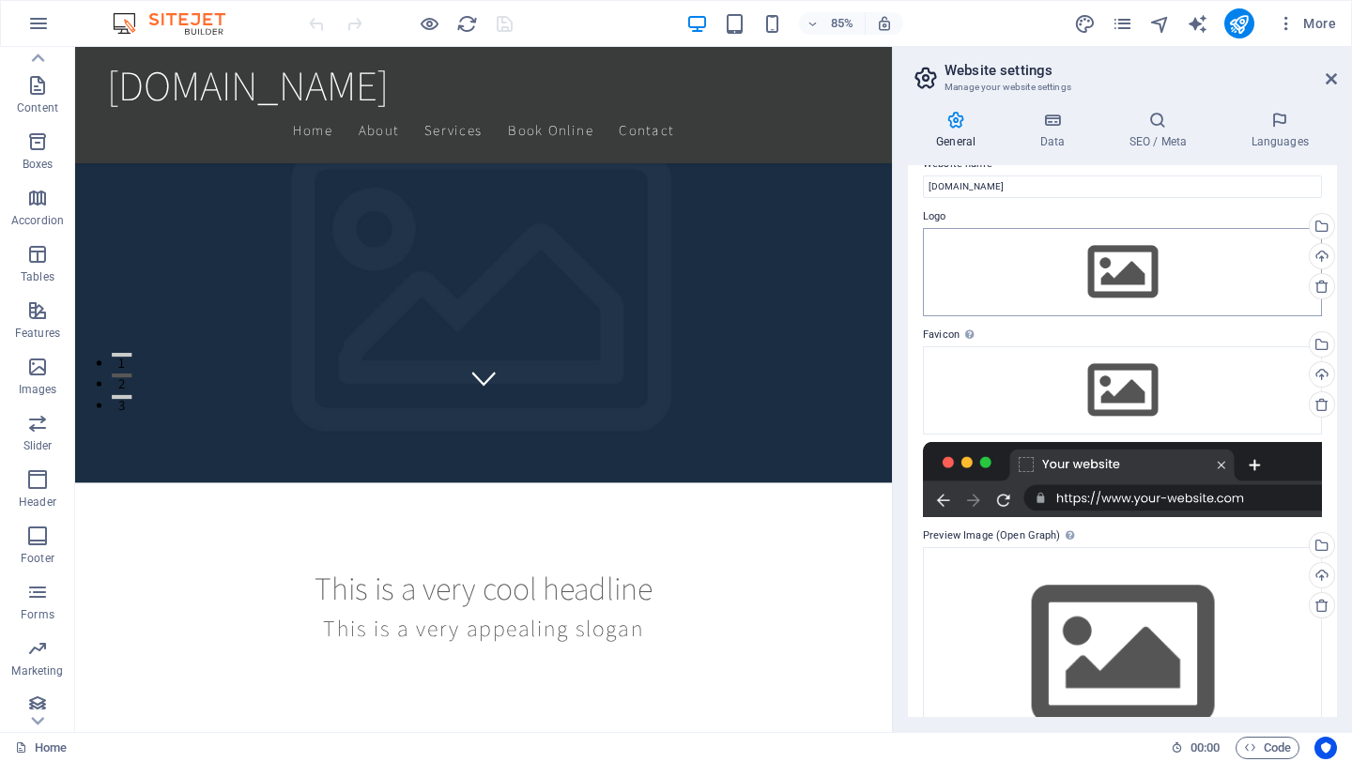
scroll to position [0, 0]
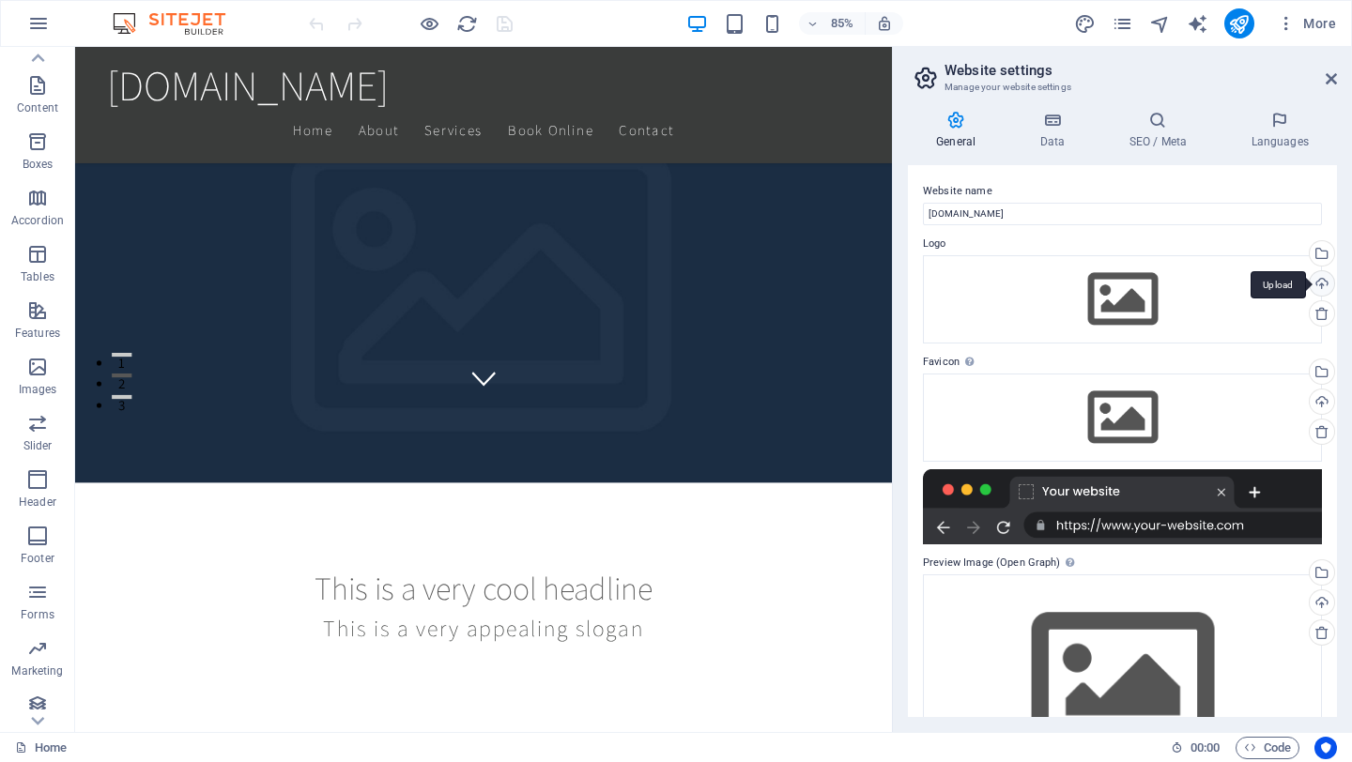
click at [1319, 287] on div "Upload" at bounding box center [1320, 285] width 28 height 28
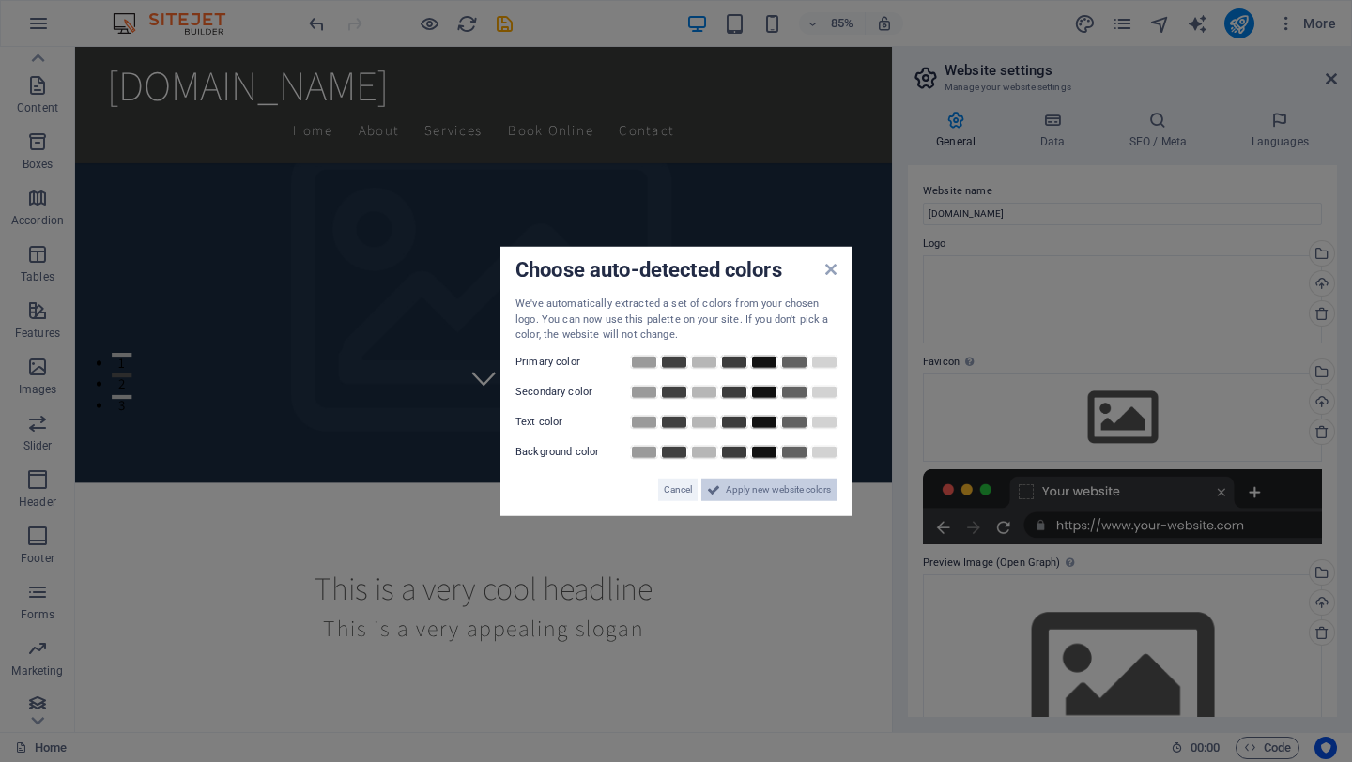
click at [738, 492] on span "Apply new website colors" at bounding box center [778, 489] width 105 height 23
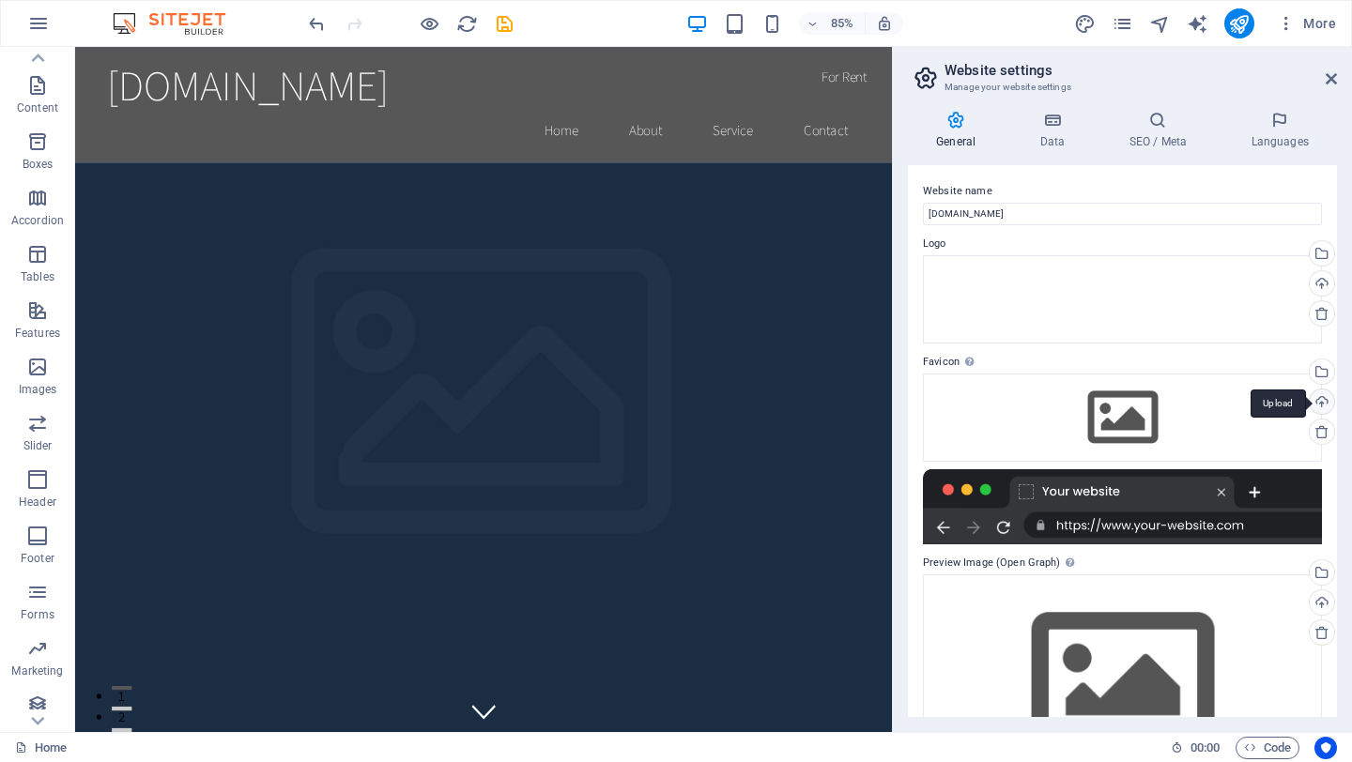
click at [1320, 405] on div "Upload" at bounding box center [1320, 404] width 28 height 28
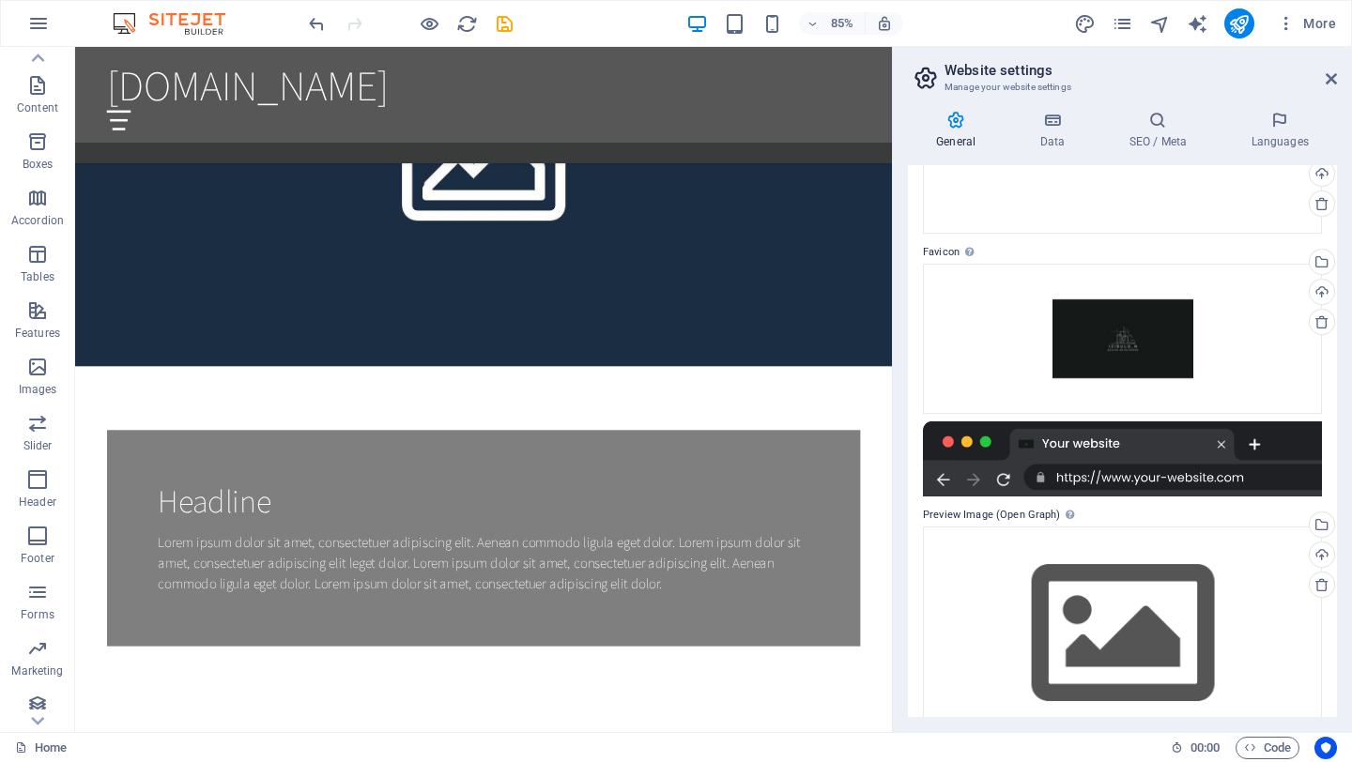
scroll to position [149, 0]
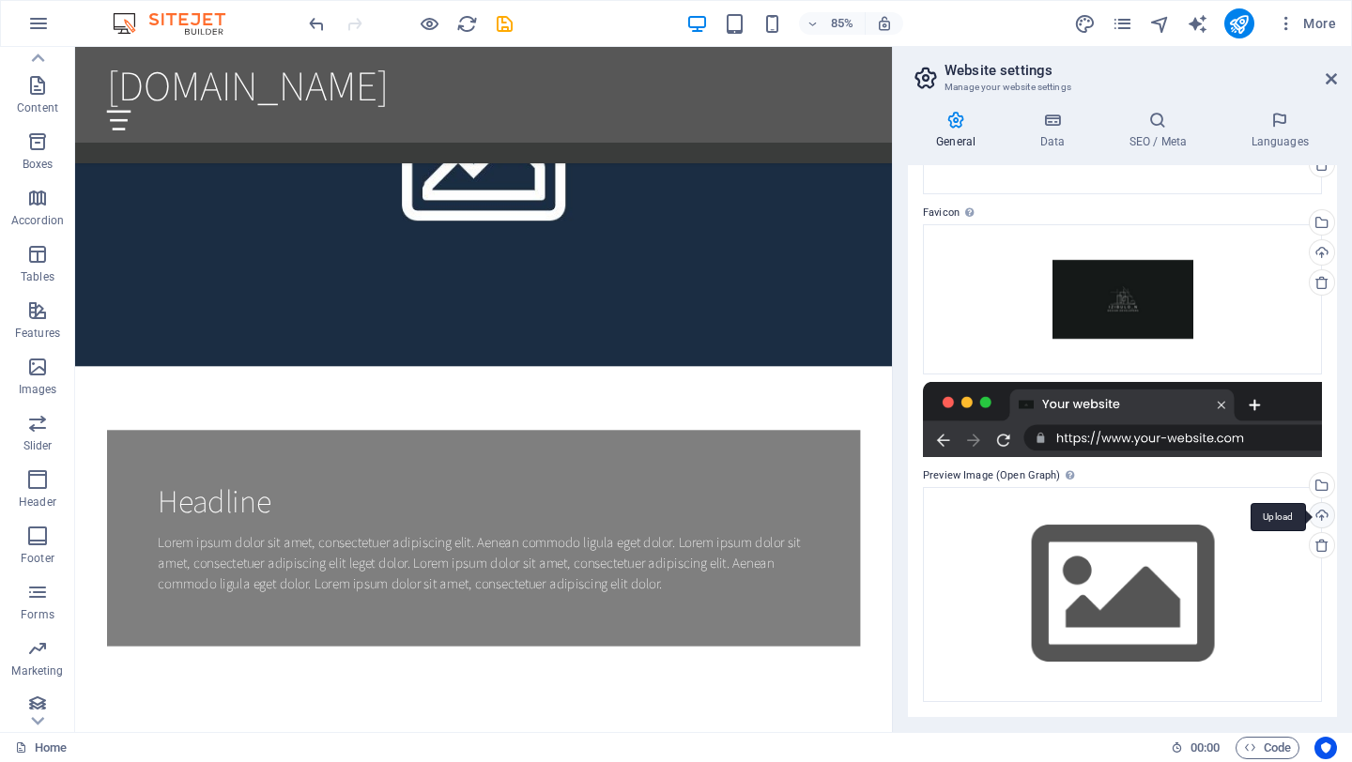
click at [1322, 518] on div "Upload" at bounding box center [1320, 517] width 28 height 28
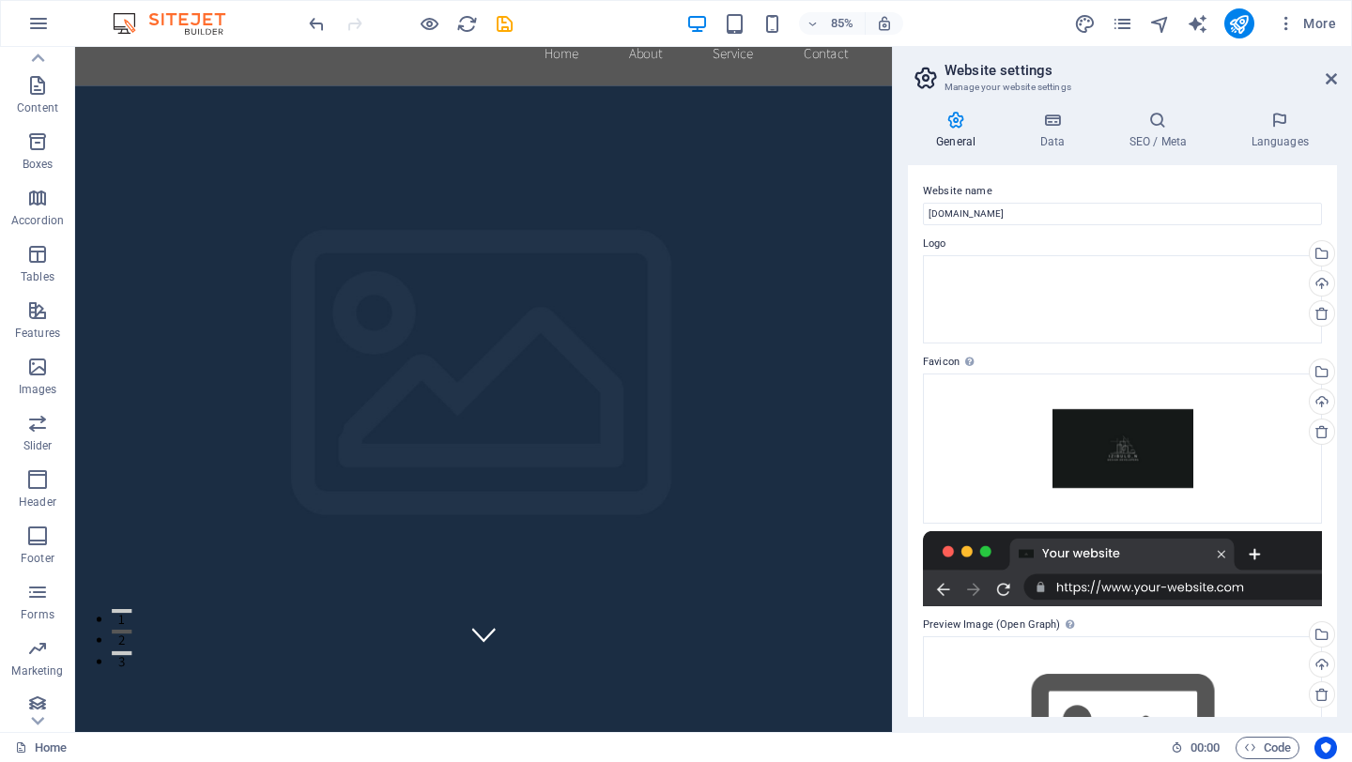
scroll to position [0, 0]
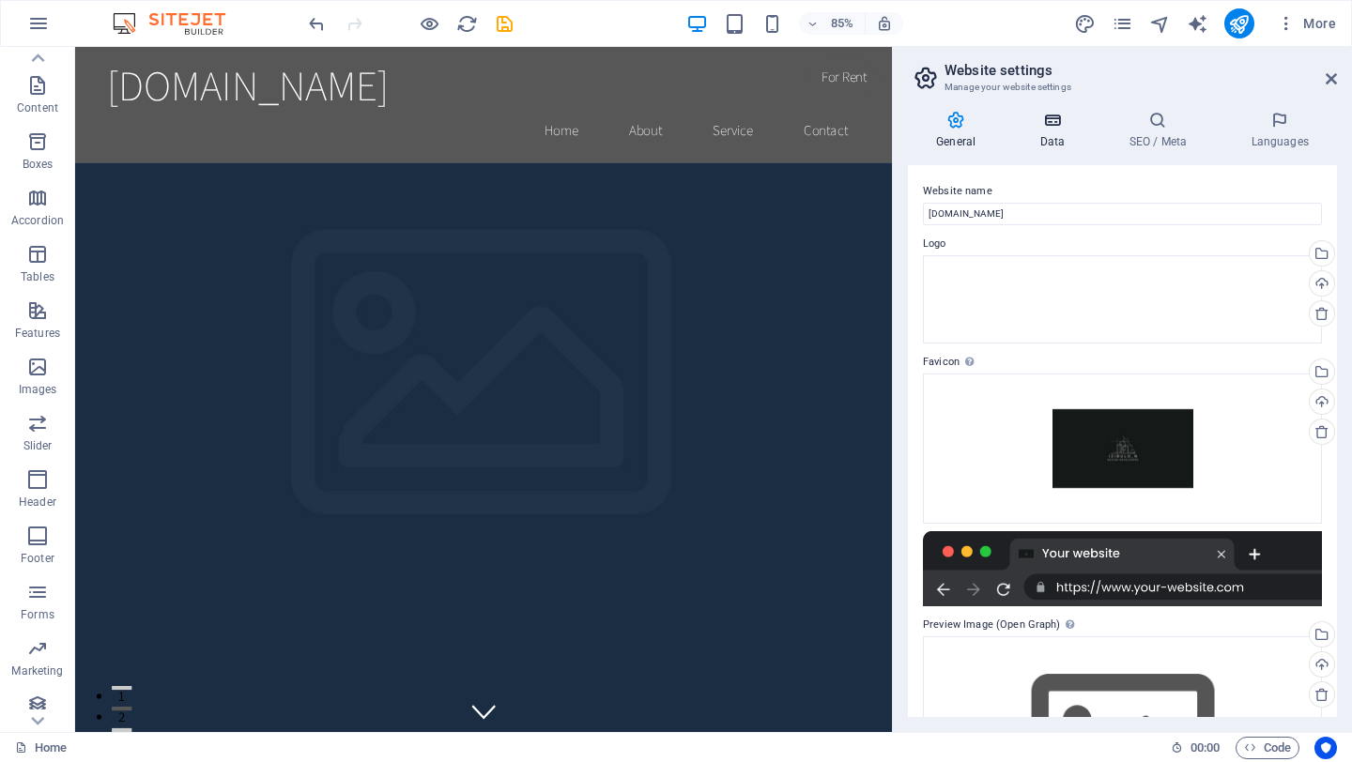
click at [1050, 141] on h4 "Data" at bounding box center [1055, 130] width 89 height 39
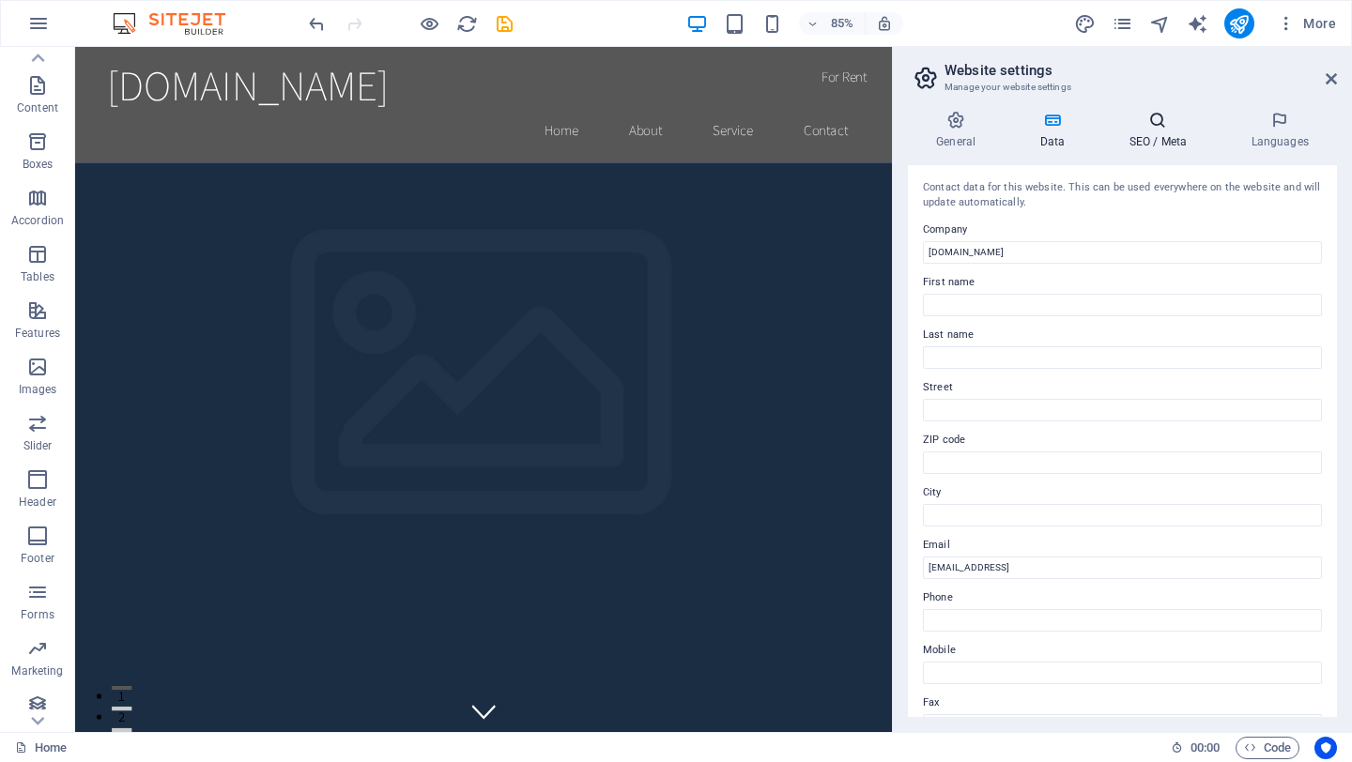
click at [1160, 137] on h4 "SEO / Meta" at bounding box center [1161, 130] width 122 height 39
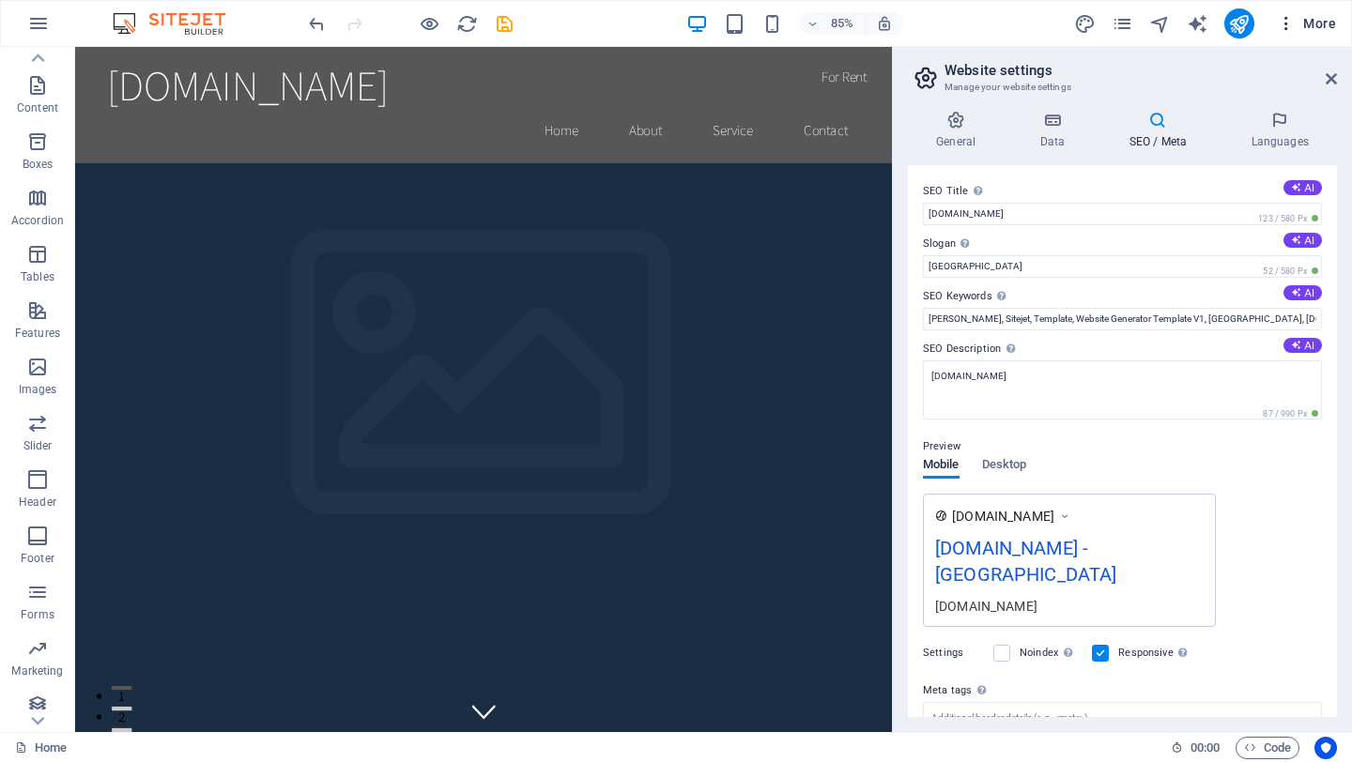
click at [1322, 22] on span "More" at bounding box center [1305, 23] width 59 height 19
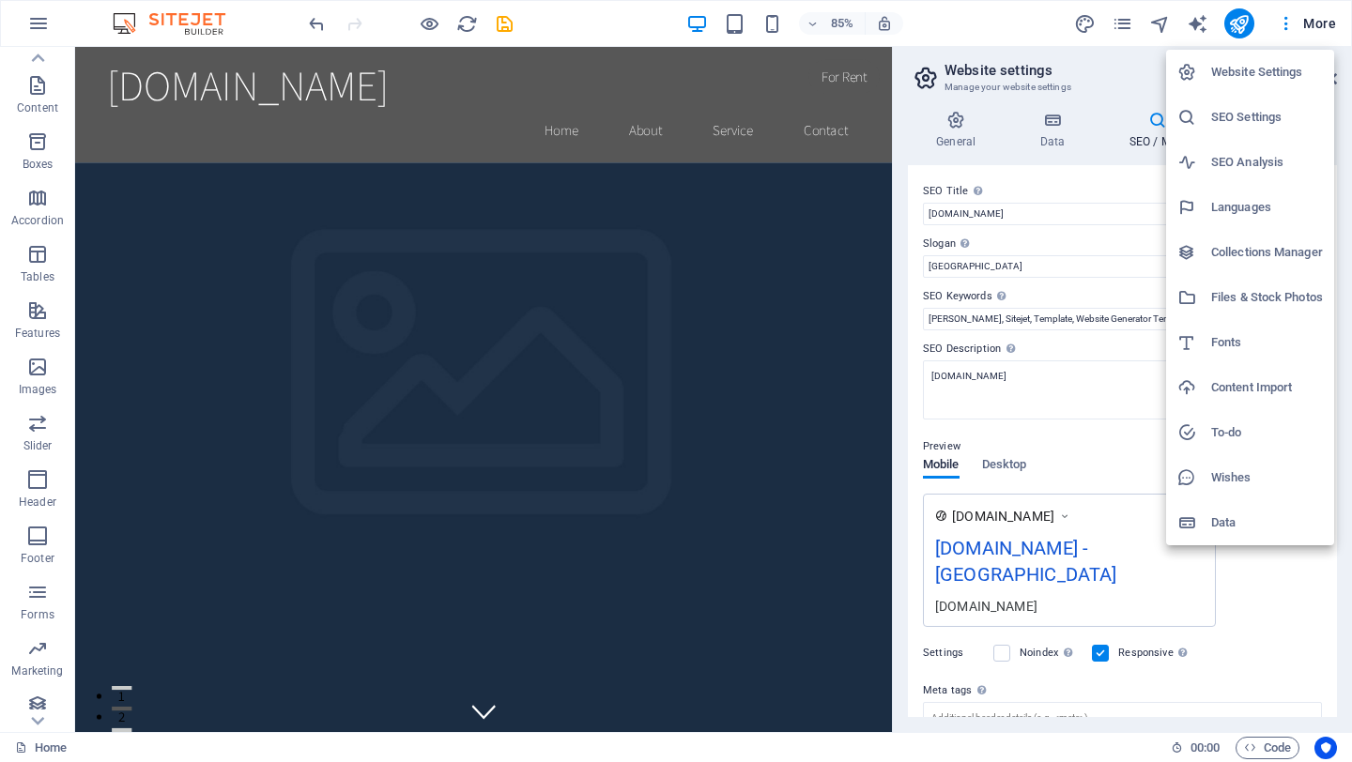
click at [1237, 515] on h6 "Data" at bounding box center [1267, 523] width 112 height 23
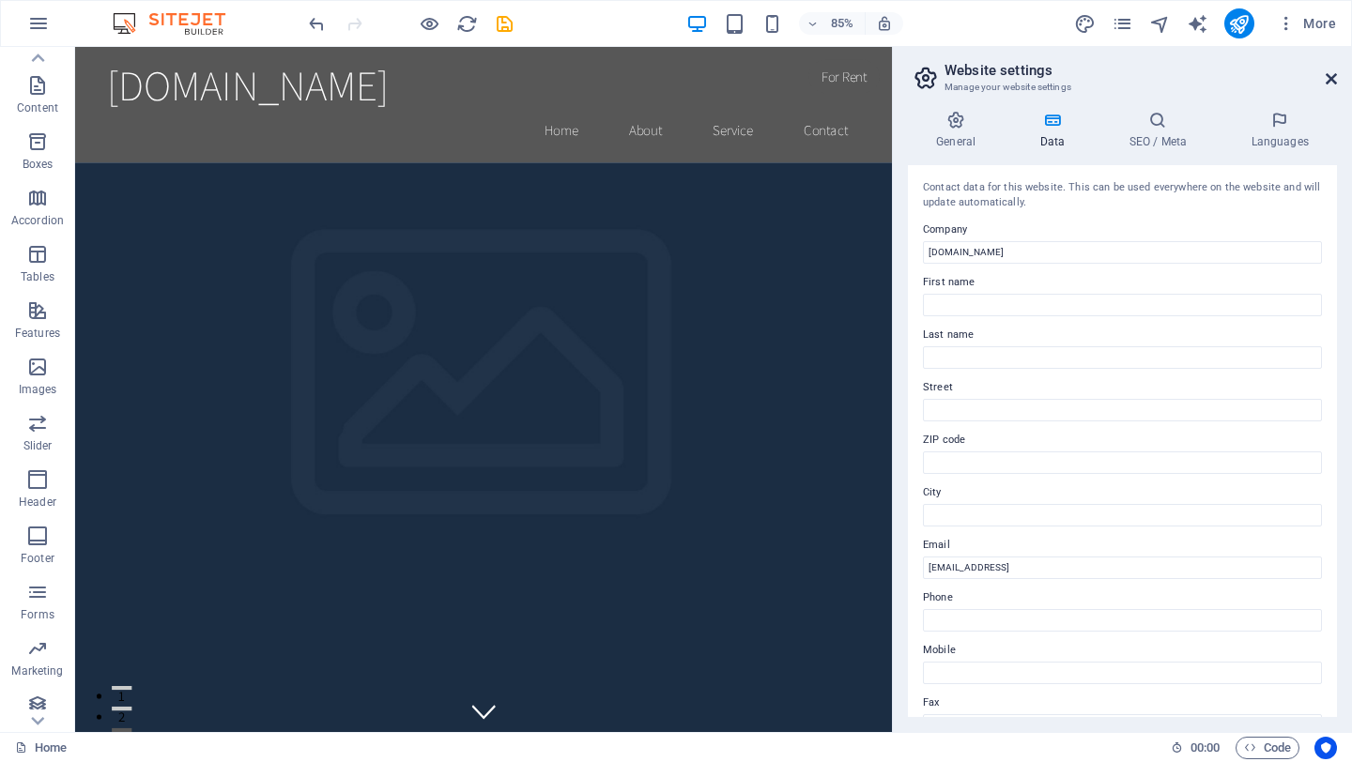
click at [1326, 79] on icon at bounding box center [1330, 78] width 11 height 15
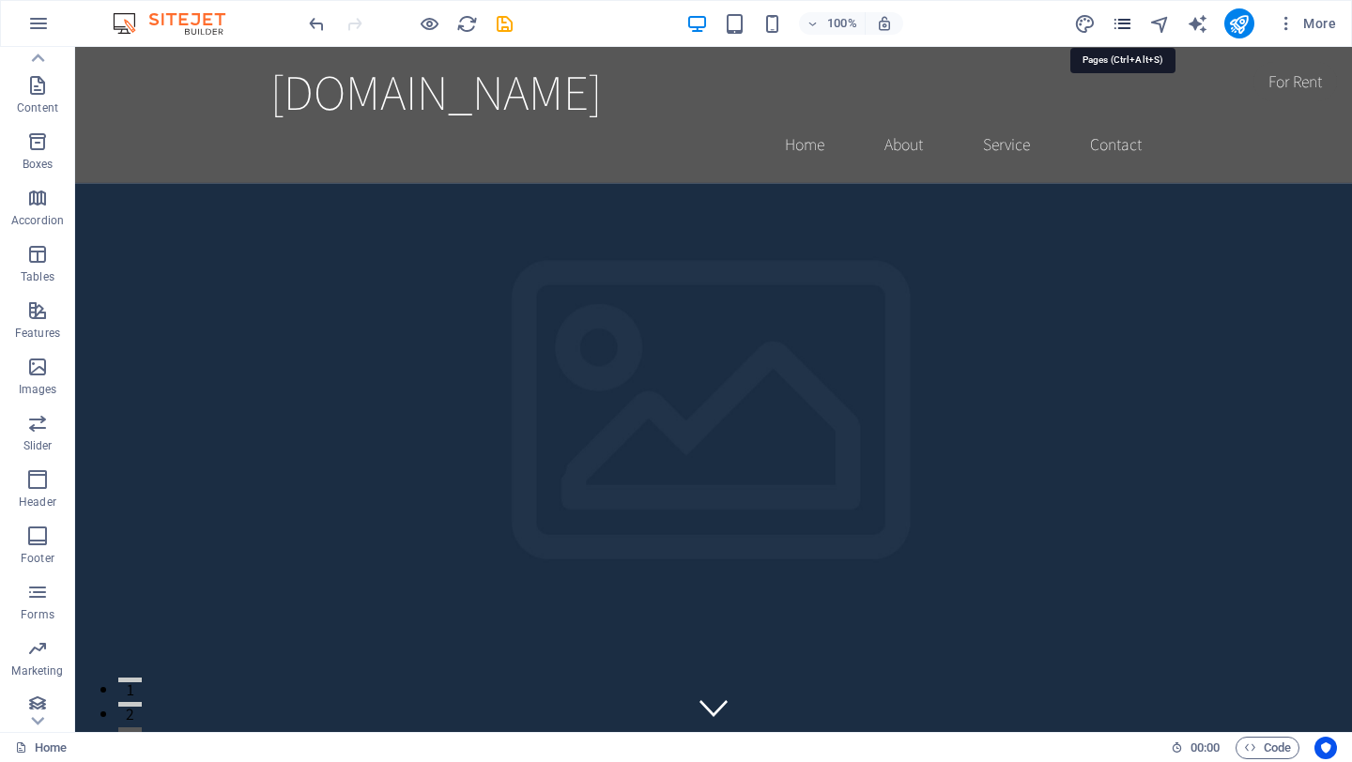
click at [1121, 26] on icon "pages" at bounding box center [1122, 24] width 22 height 22
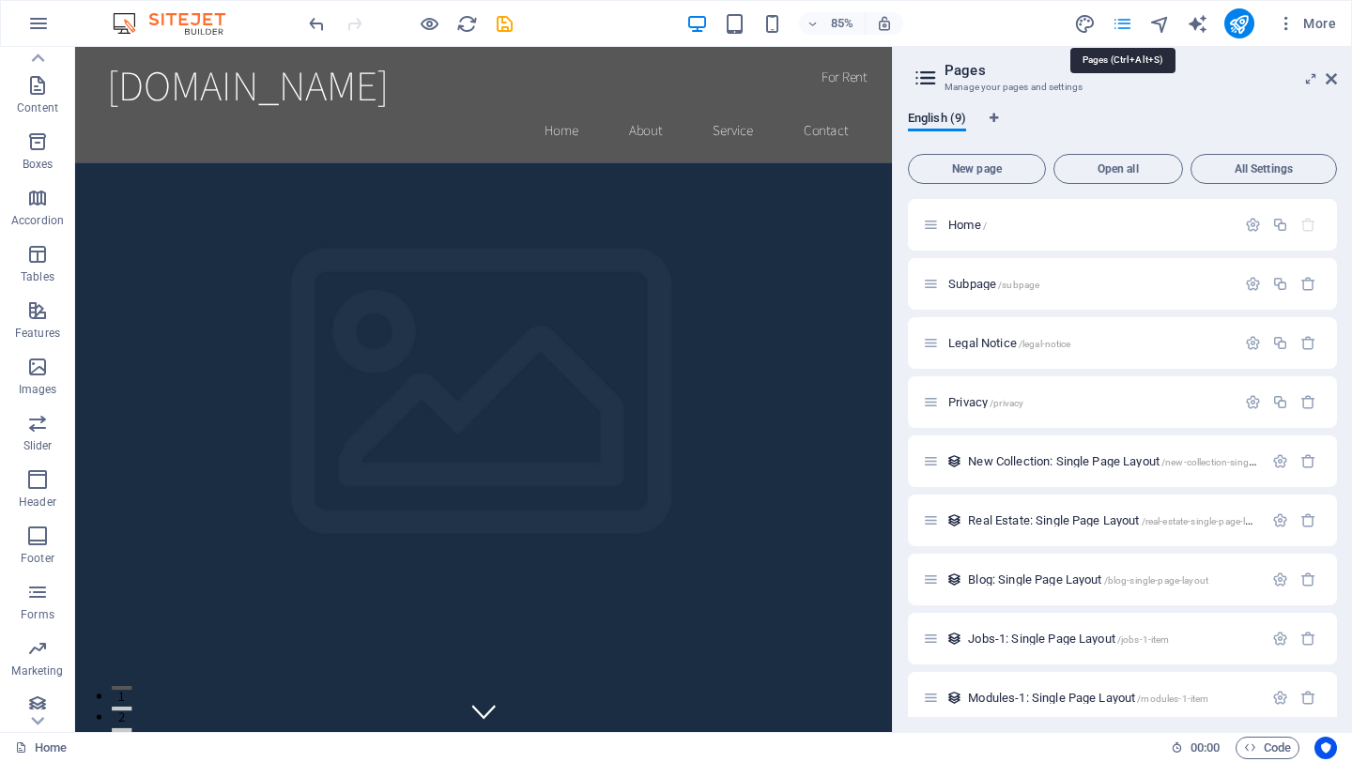
click at [1121, 26] on icon "pages" at bounding box center [1122, 24] width 22 height 22
click at [37, 100] on p "Content" at bounding box center [37, 107] width 41 height 15
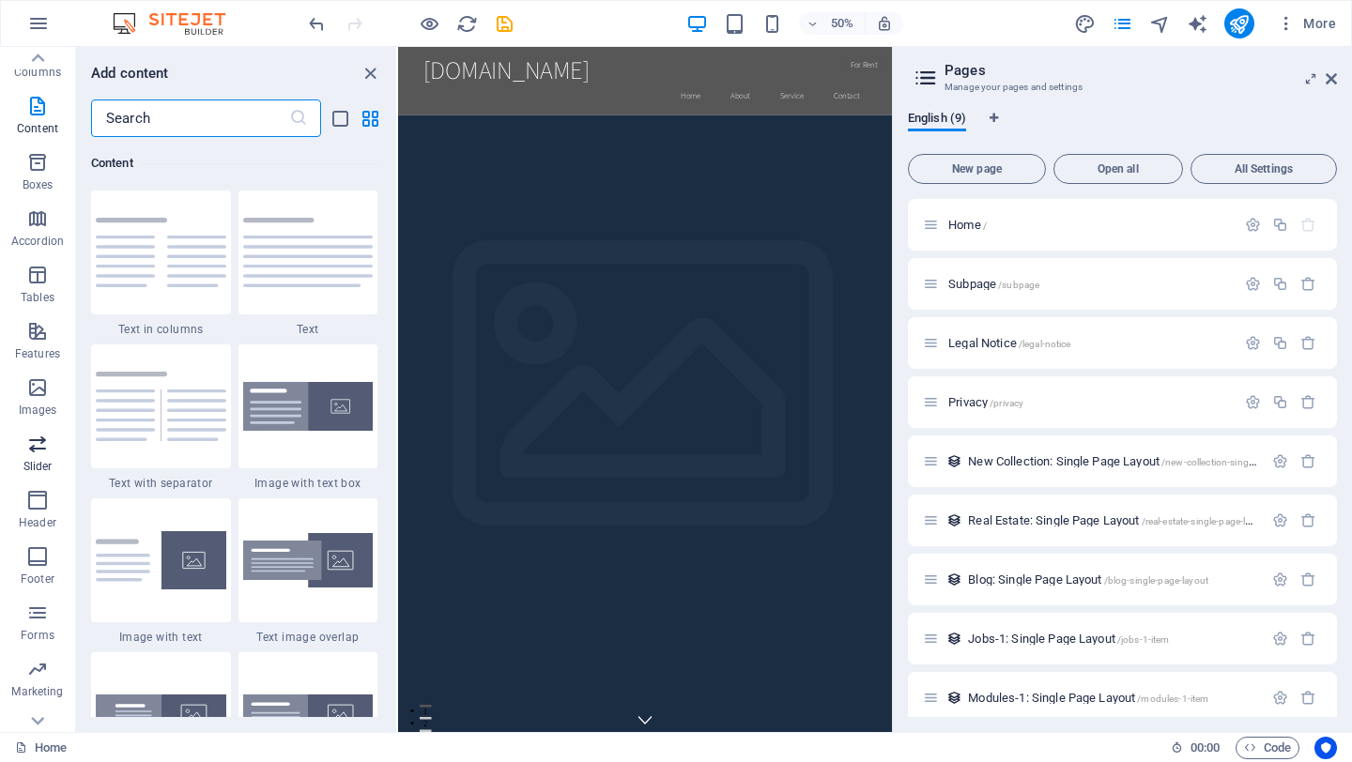
scroll to position [160, 0]
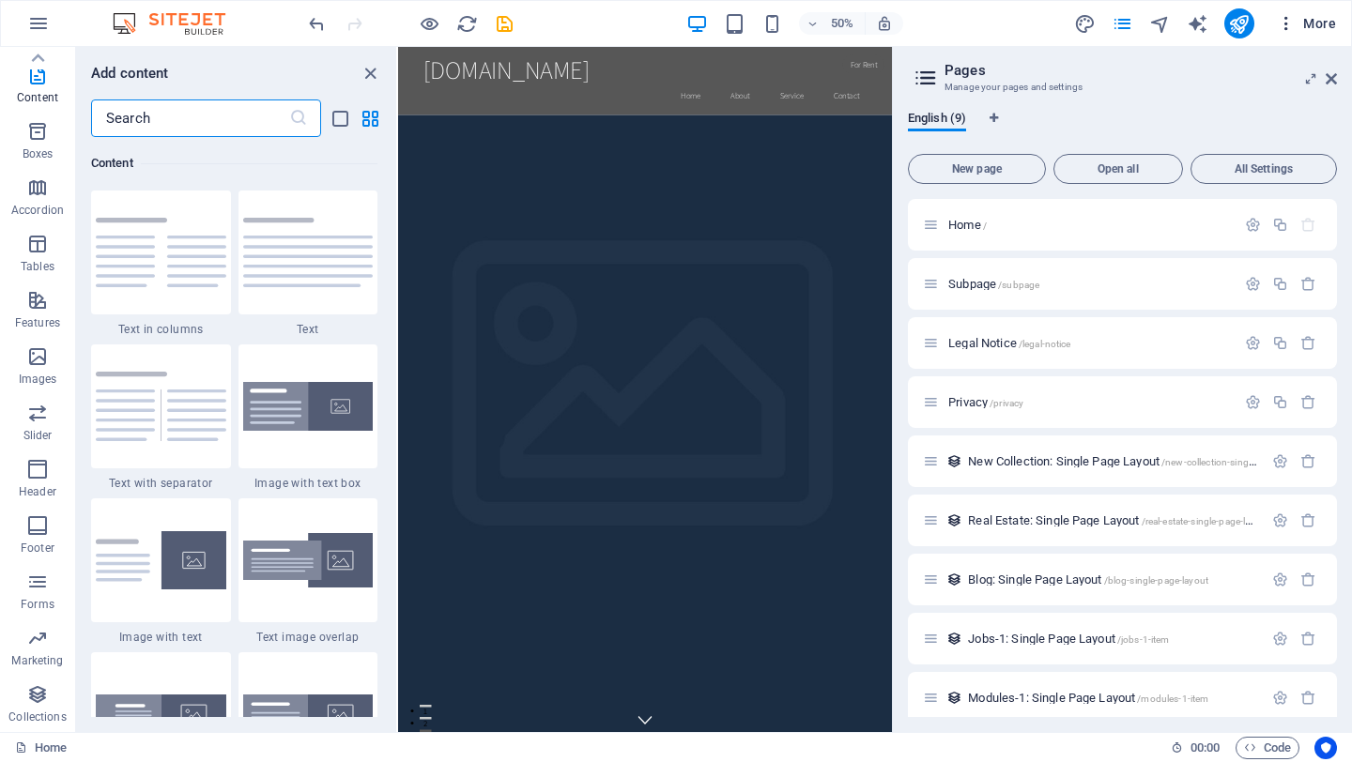
click at [1317, 24] on span "More" at bounding box center [1305, 23] width 59 height 19
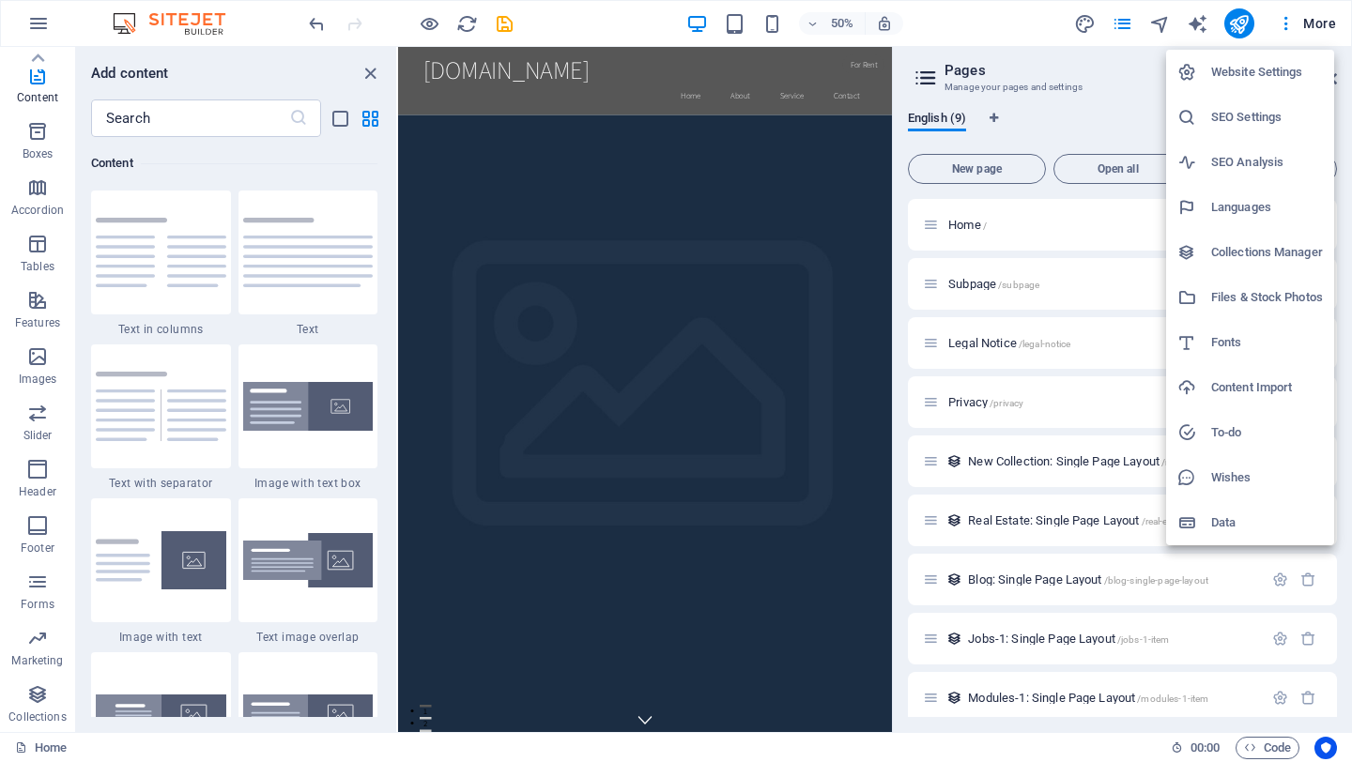
click at [1118, 73] on div at bounding box center [676, 381] width 1352 height 762
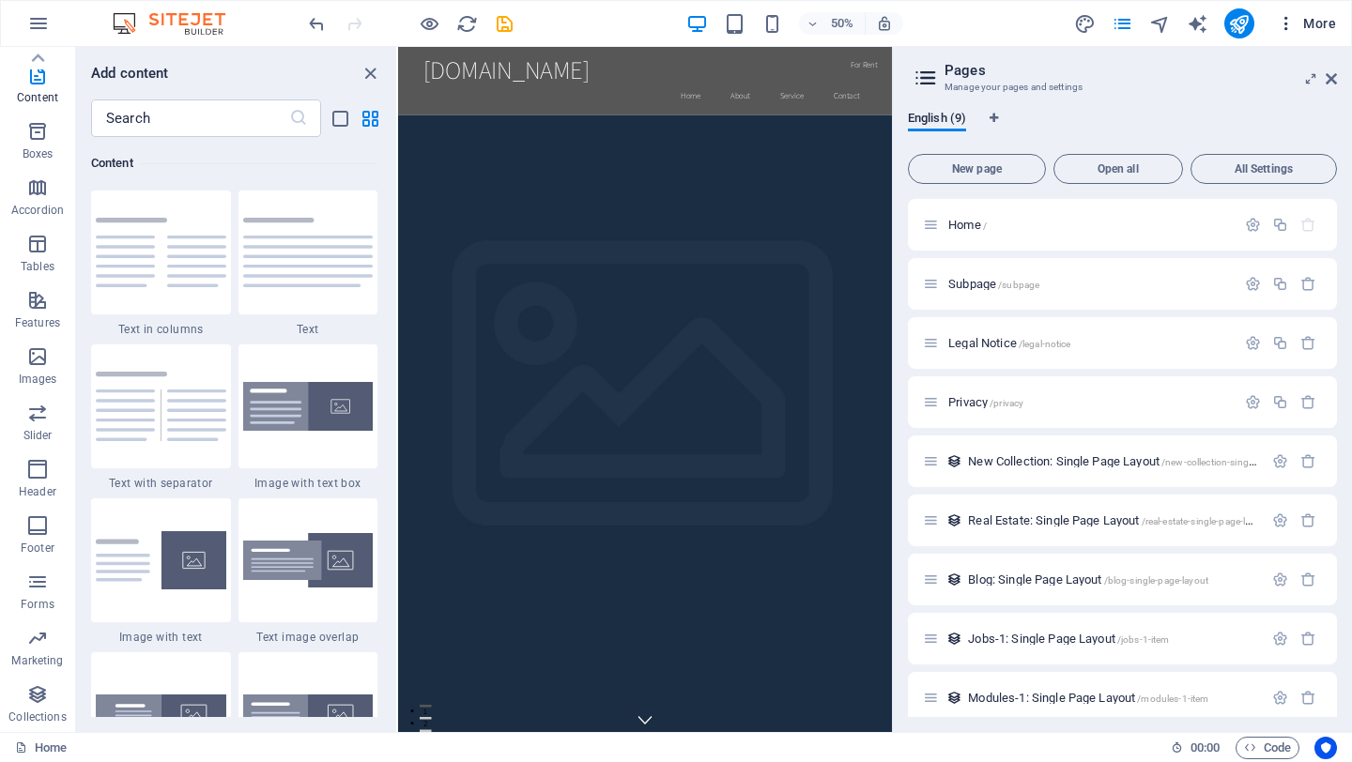
click at [1306, 17] on span "More" at bounding box center [1305, 23] width 59 height 19
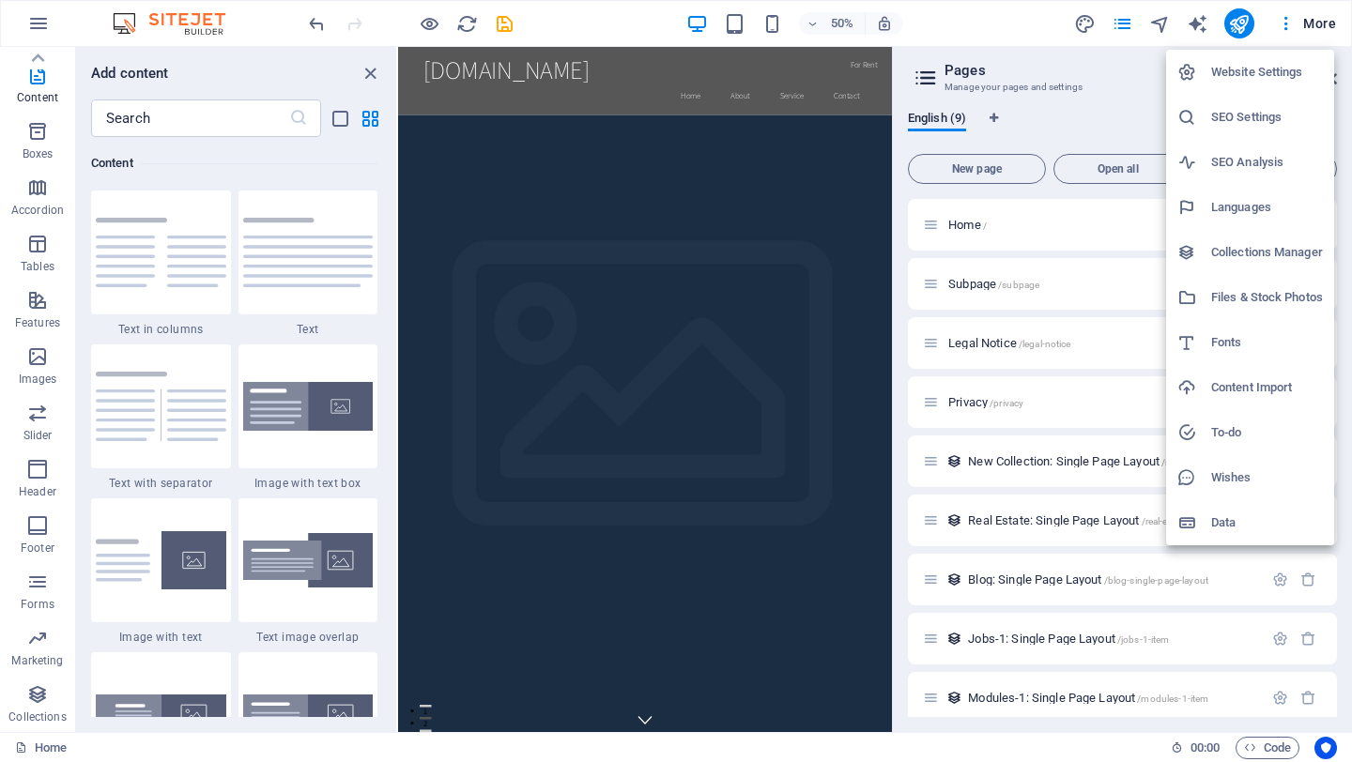
click at [1252, 392] on h6 "Content Import" at bounding box center [1267, 387] width 112 height 23
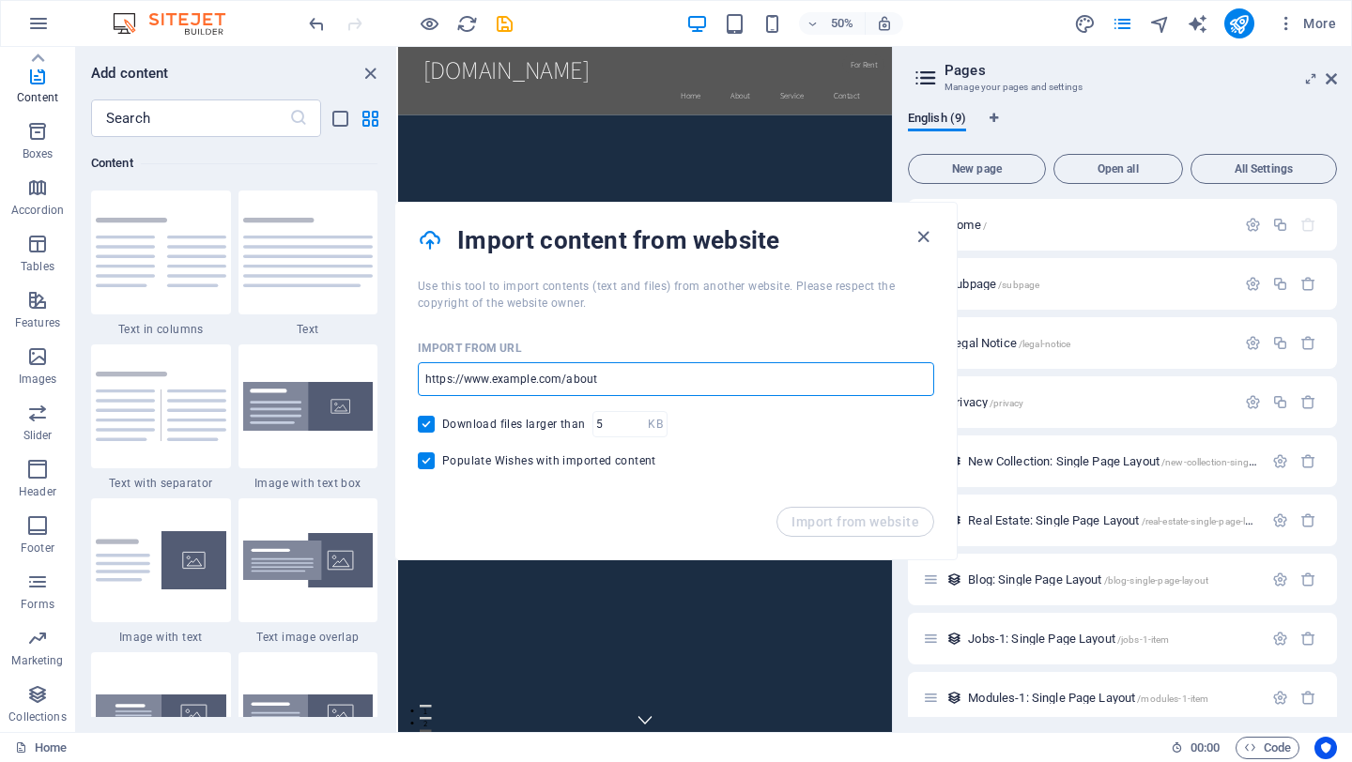
drag, startPoint x: 667, startPoint y: 381, endPoint x: 493, endPoint y: 383, distance: 174.6
click at [491, 384] on input "url" at bounding box center [676, 379] width 516 height 34
drag, startPoint x: 628, startPoint y: 379, endPoint x: 467, endPoint y: 380, distance: 160.5
click at [504, 380] on input "url" at bounding box center [676, 379] width 516 height 34
click at [465, 380] on input "url" at bounding box center [676, 379] width 516 height 34
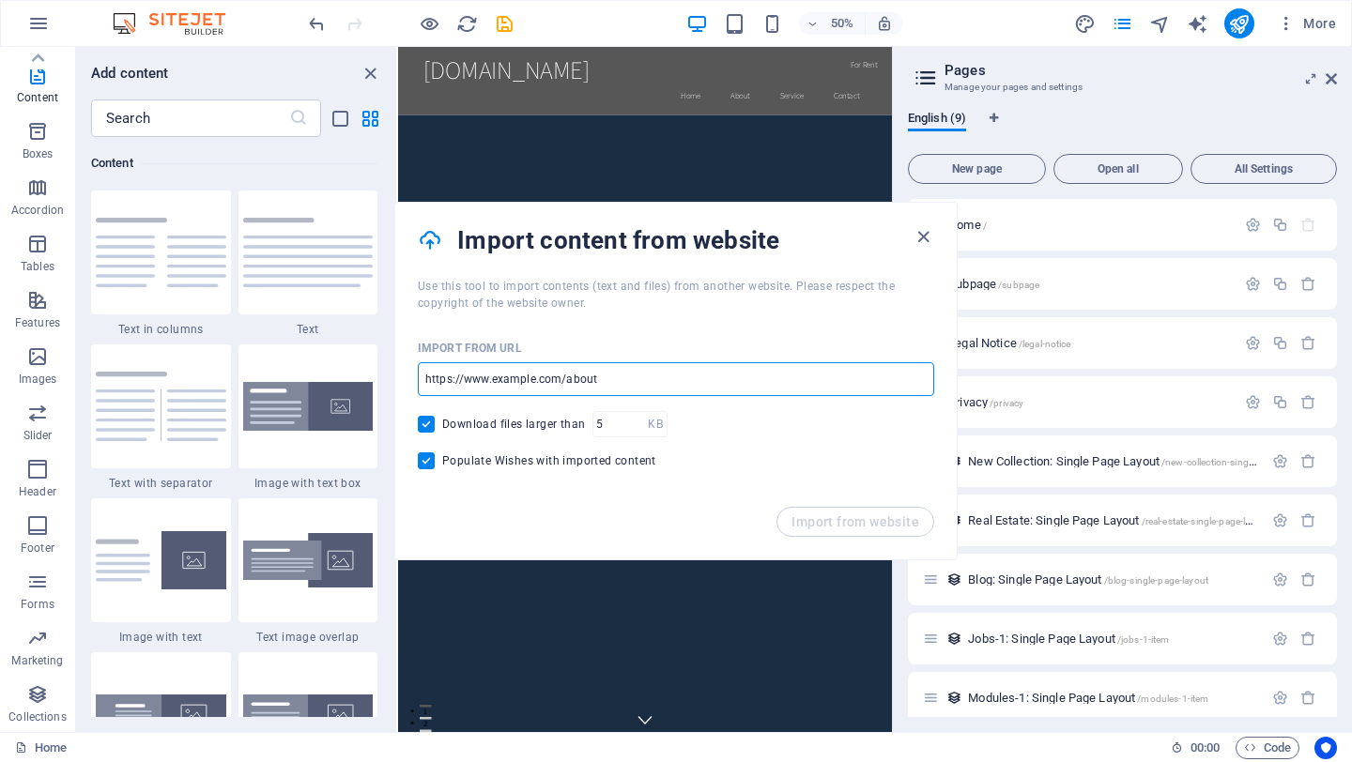
type input "e"
click at [545, 378] on input "url" at bounding box center [676, 379] width 516 height 34
paste input "https://izibulo2.oneapp.dev/#projects"
type input "https://izibulo2.oneapp.dev/#projects"
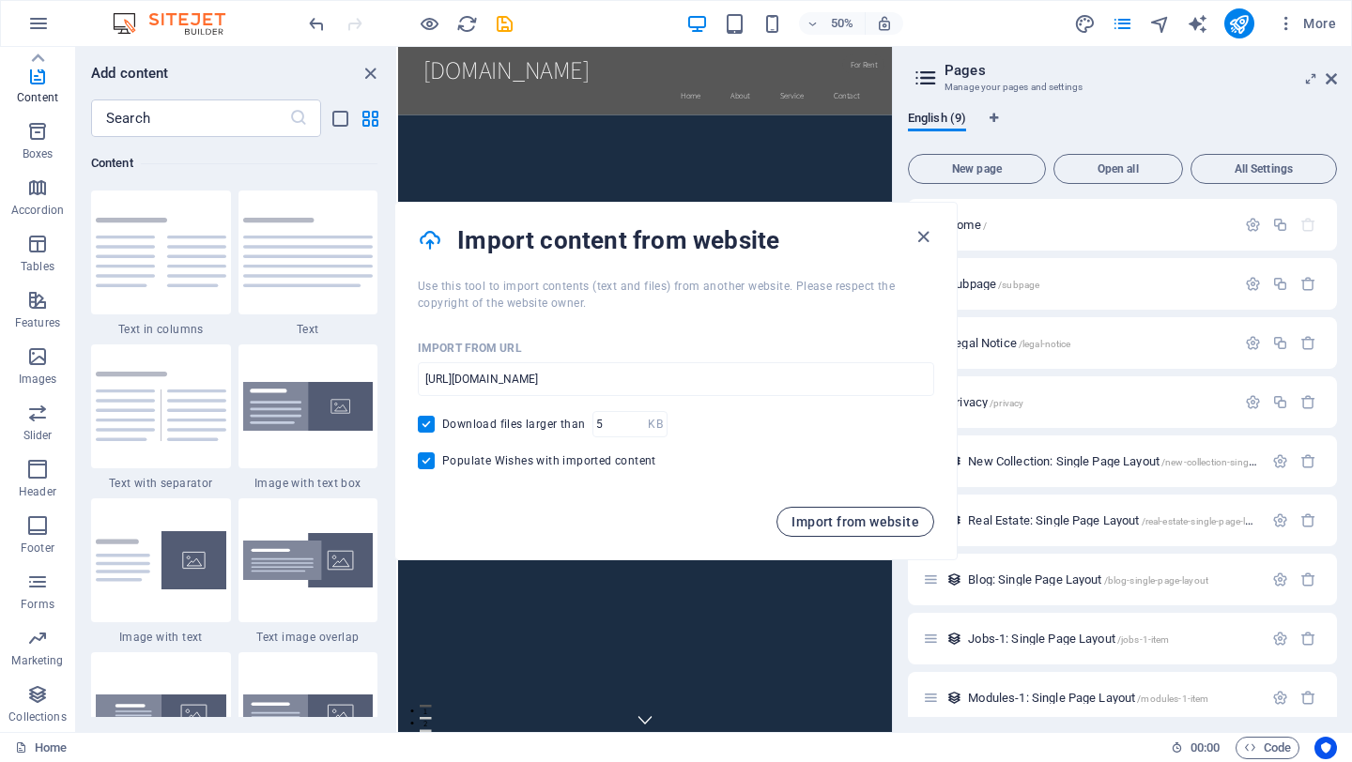
click at [889, 517] on span "Import from website" at bounding box center [855, 521] width 128 height 15
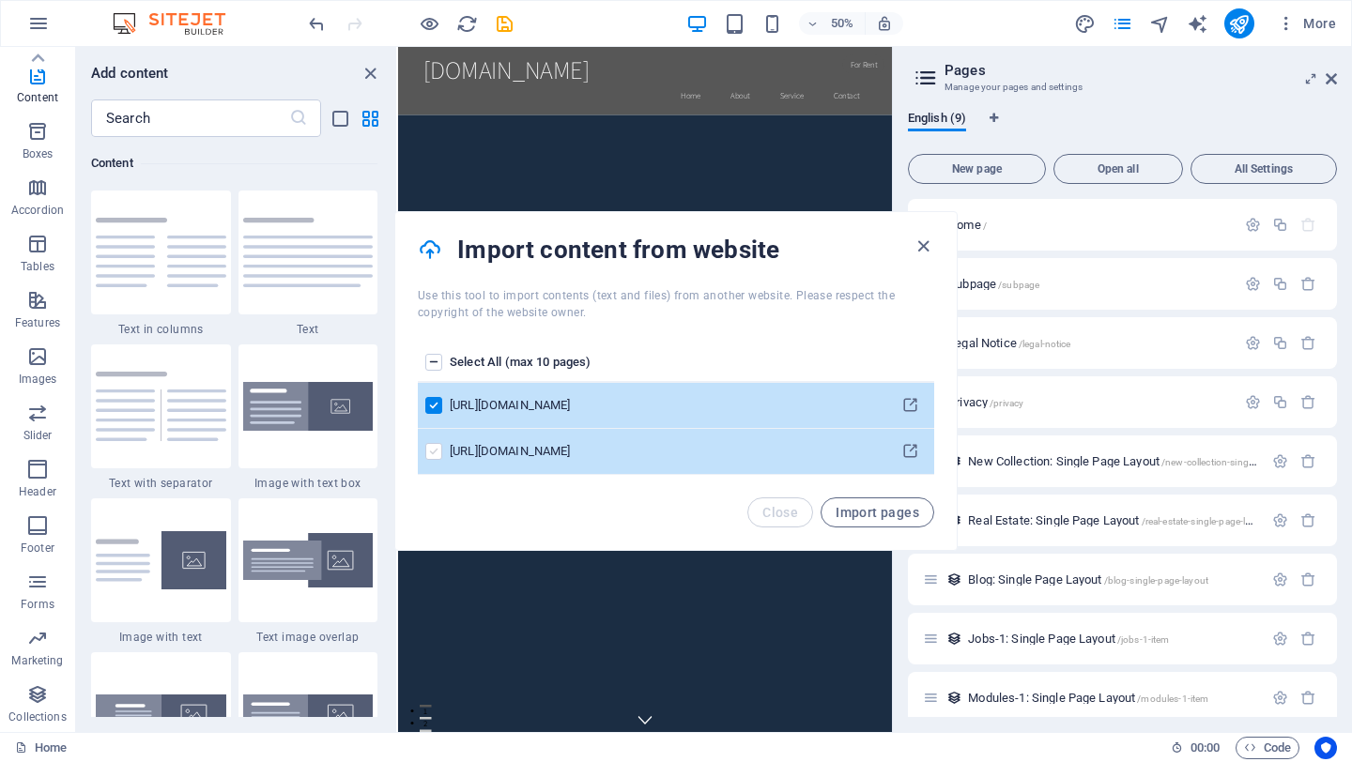
click at [439, 451] on label "pages list" at bounding box center [433, 451] width 17 height 17
click at [0, 0] on input "pages list" at bounding box center [0, 0] width 0 height 0
click at [432, 408] on label "pages list" at bounding box center [433, 405] width 17 height 17
click at [0, 0] on input "pages list" at bounding box center [0, 0] width 0 height 0
click at [432, 408] on label "pages list" at bounding box center [433, 405] width 17 height 17
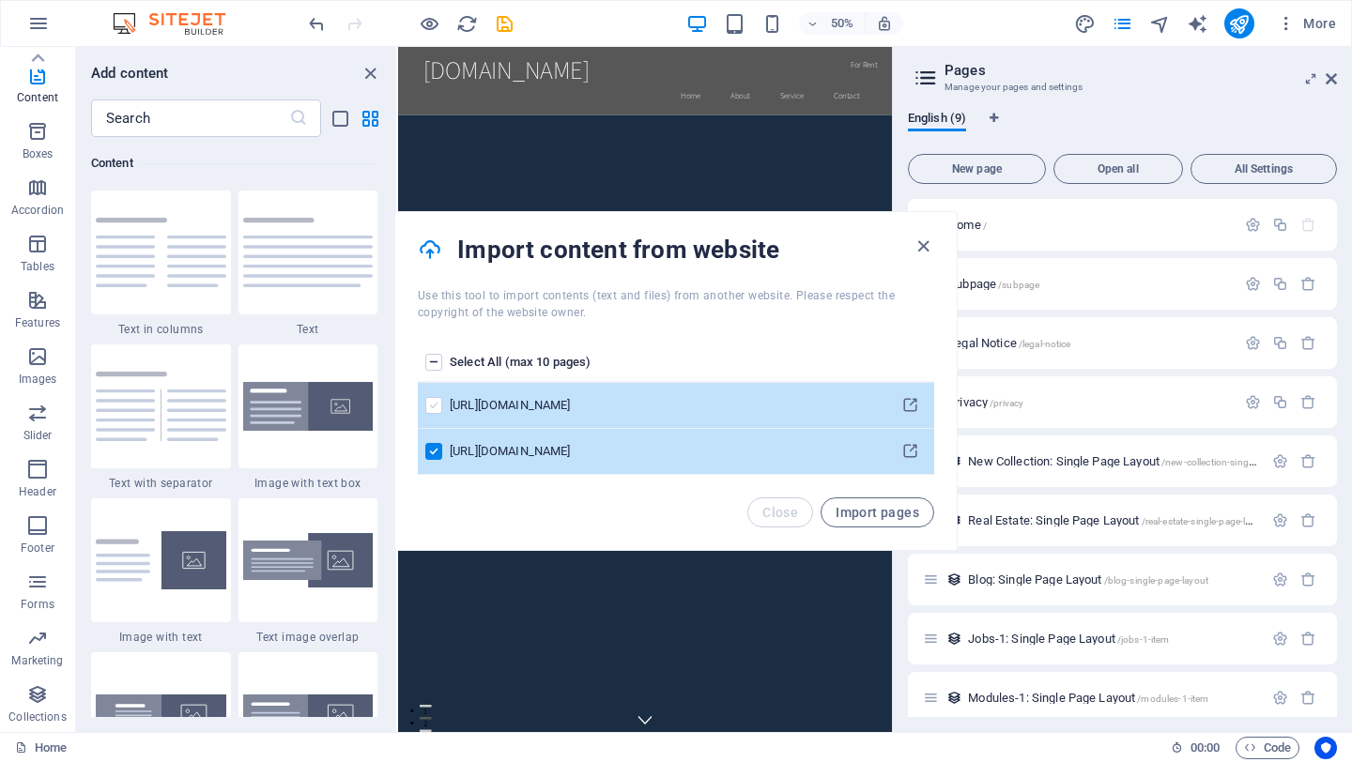
click at [0, 0] on input "pages list" at bounding box center [0, 0] width 0 height 0
click at [919, 517] on button "Import pages" at bounding box center [877, 512] width 114 height 30
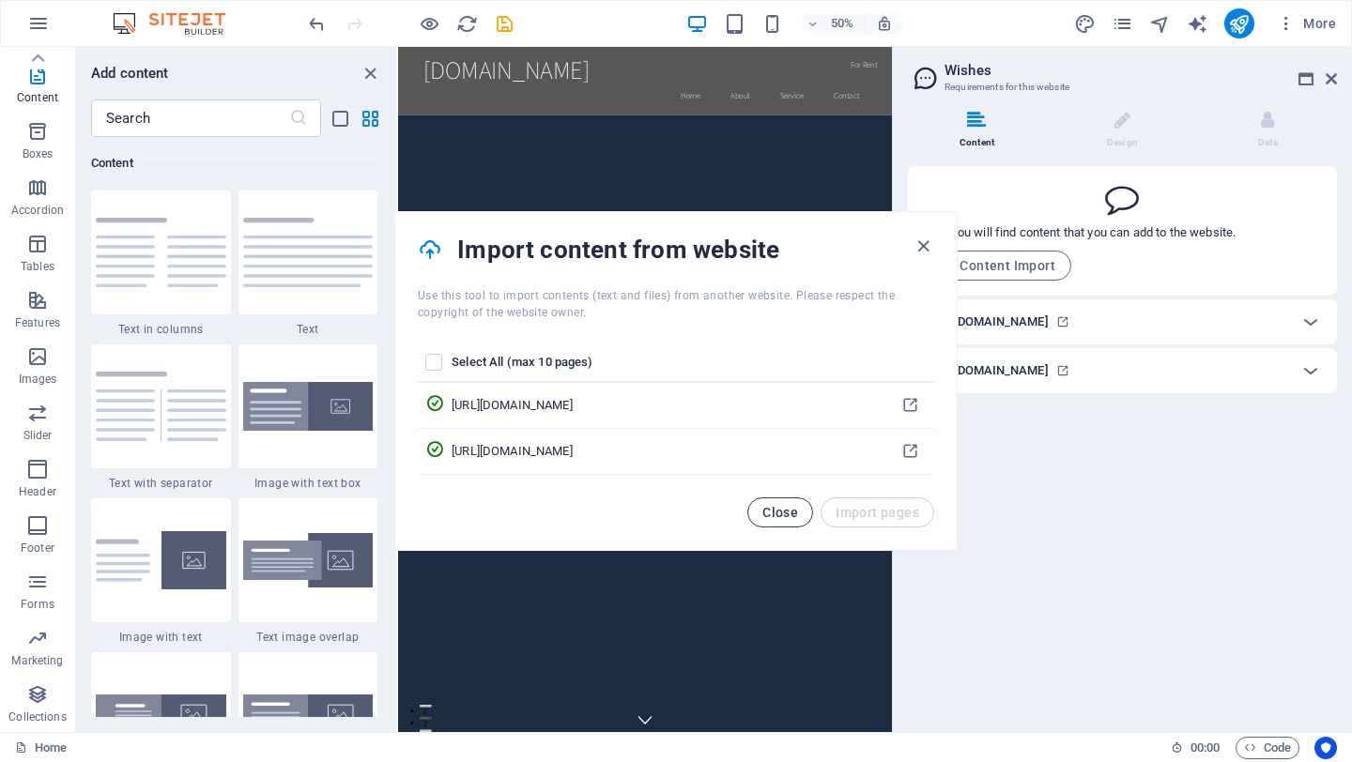
click at [781, 518] on span "Close" at bounding box center [780, 512] width 36 height 15
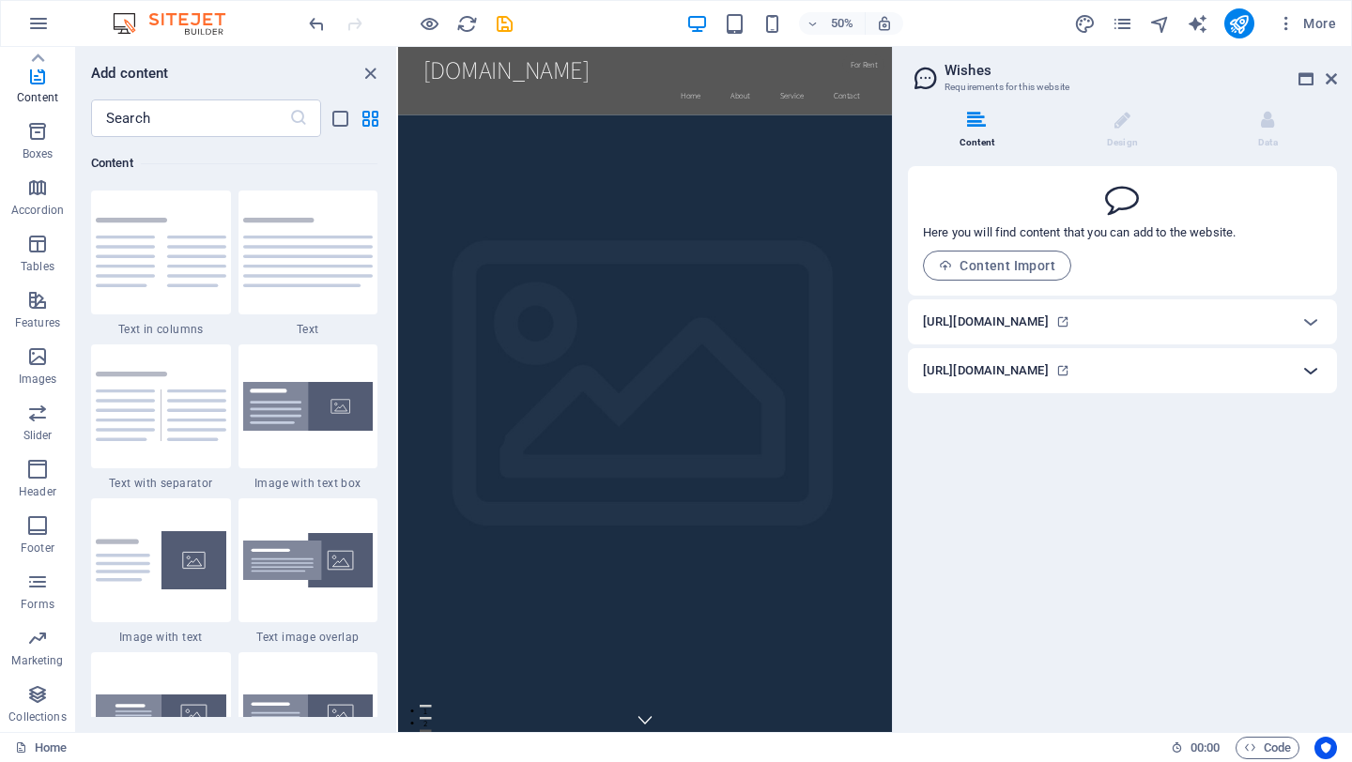
click at [1318, 371] on icon at bounding box center [1310, 370] width 23 height 23
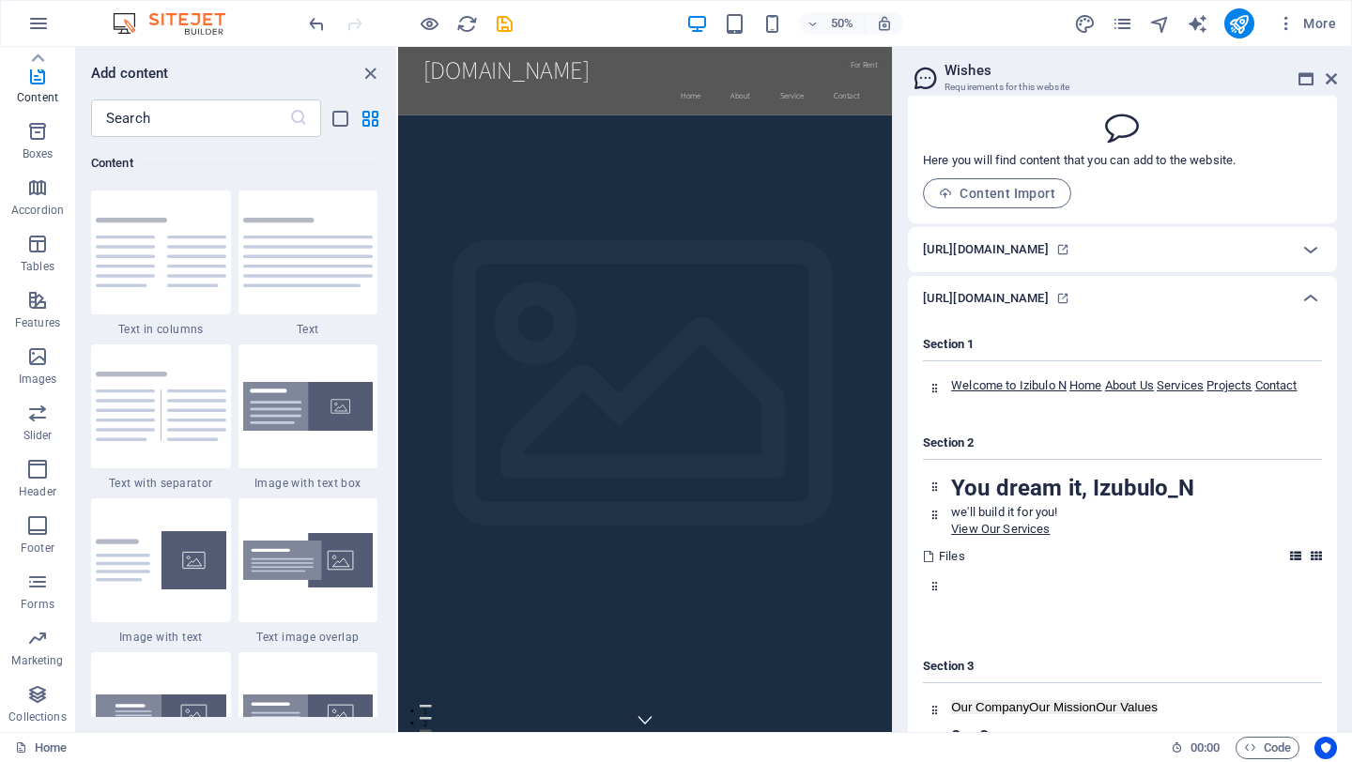
scroll to position [0, 0]
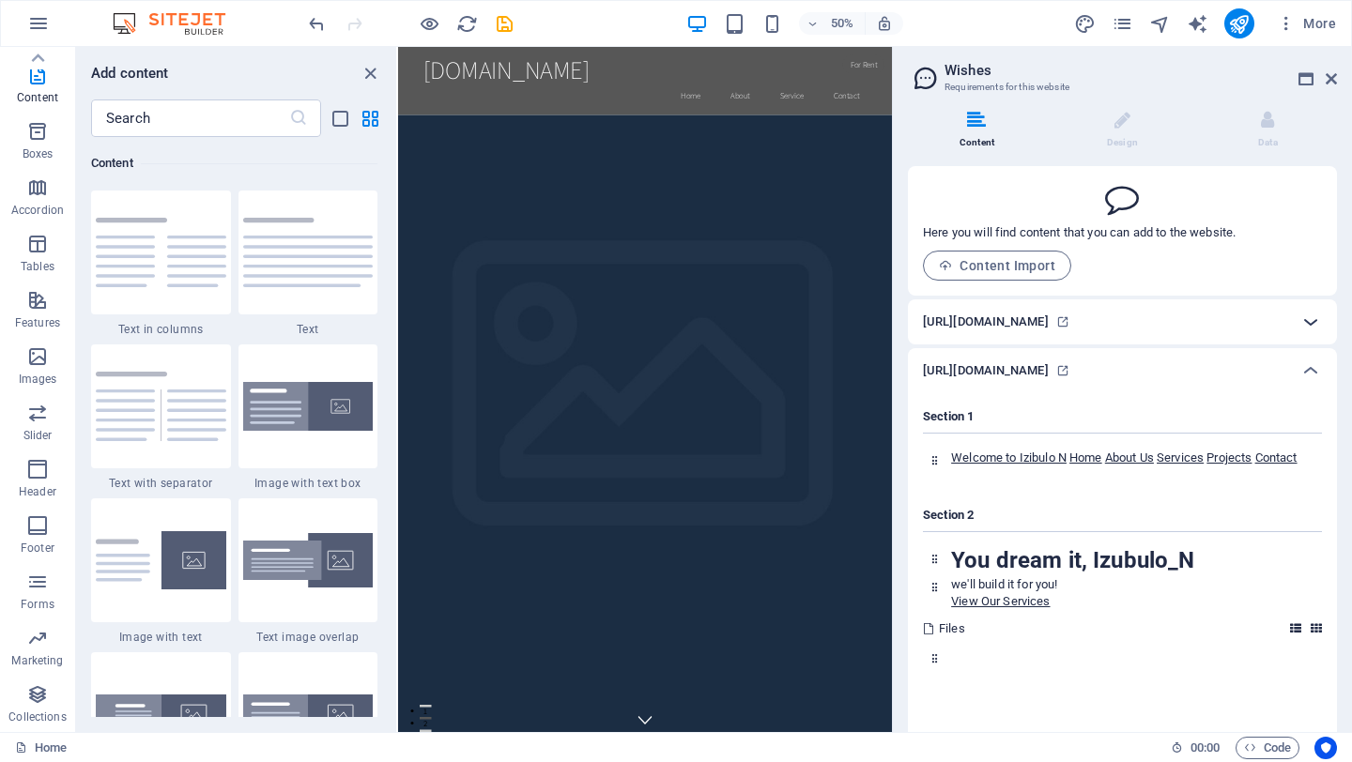
click at [1306, 323] on icon at bounding box center [1310, 322] width 23 height 23
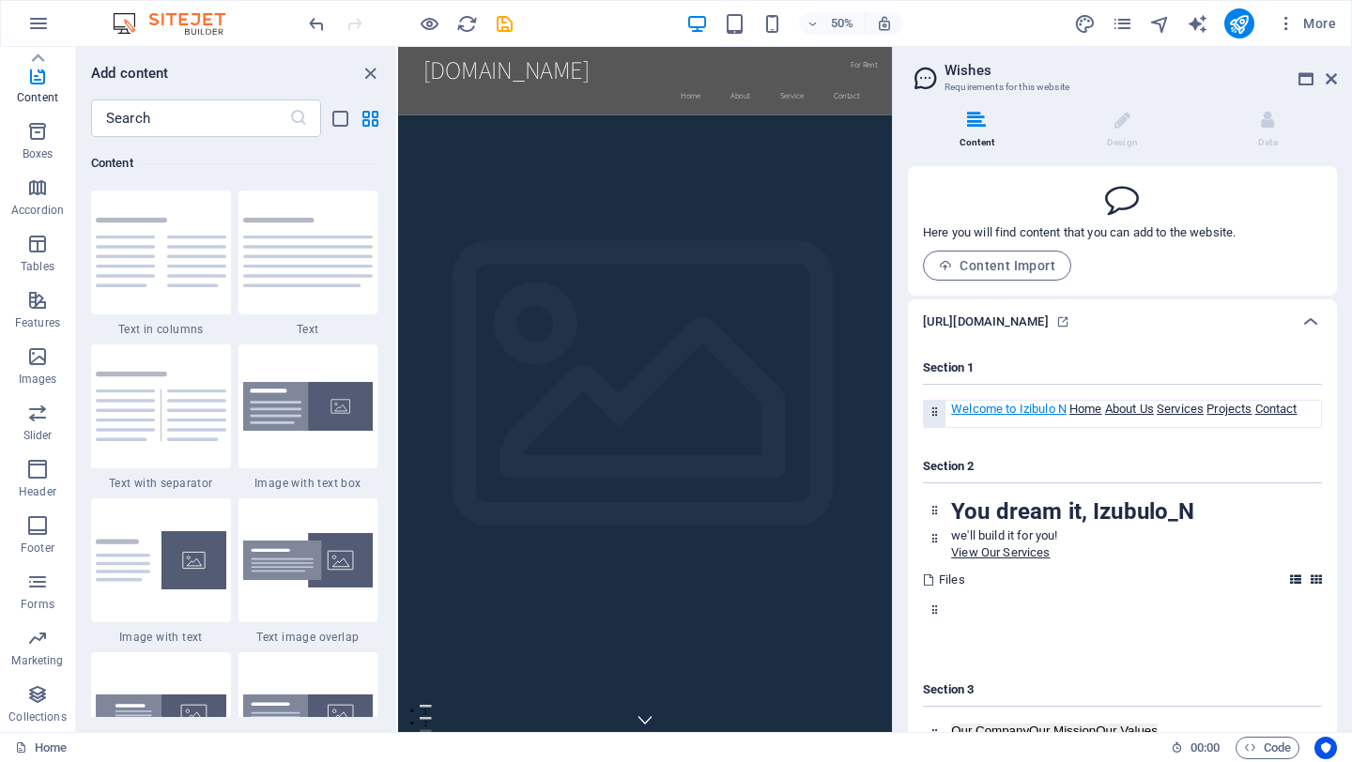
click at [987, 415] on link "Welcome to Izibulo N" at bounding box center [1008, 409] width 115 height 14
click at [958, 264] on span "Content Import" at bounding box center [997, 265] width 116 height 15
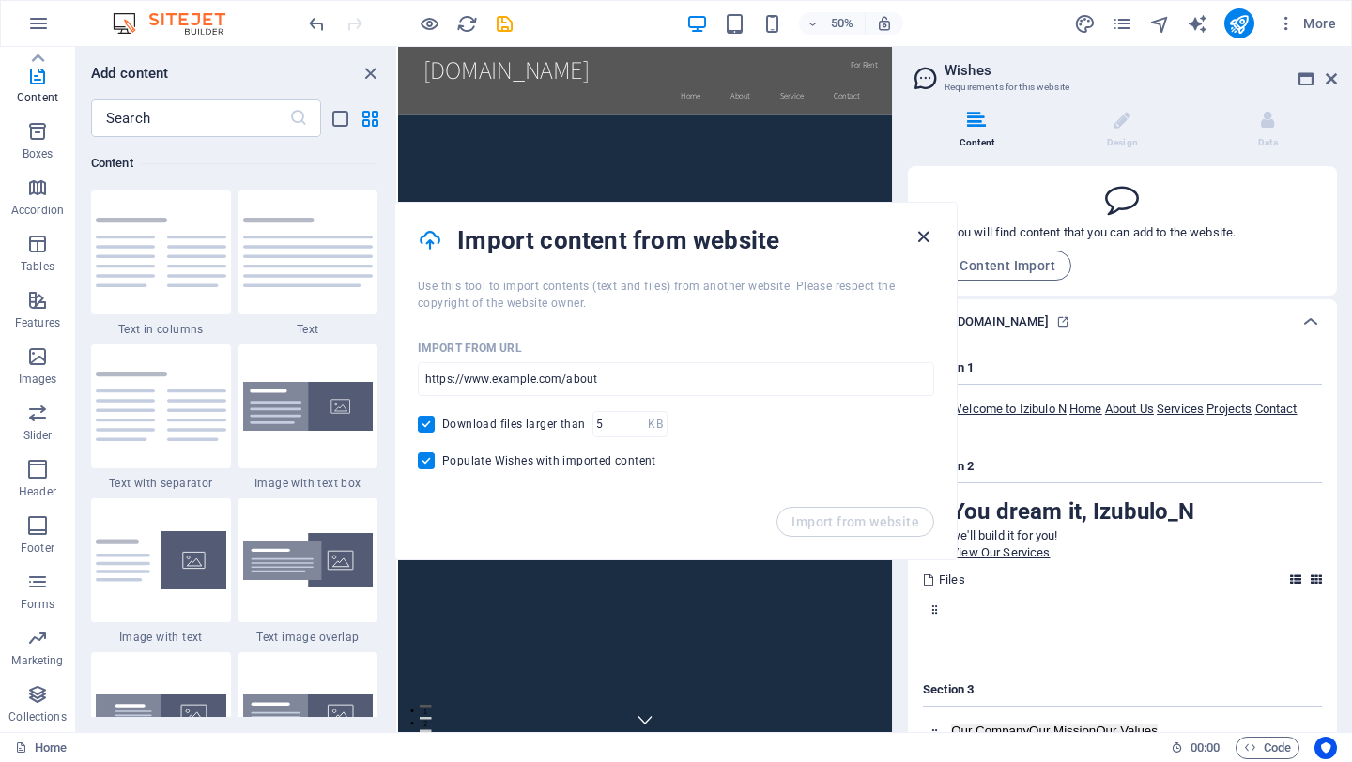
click at [919, 242] on icon "button" at bounding box center [923, 237] width 22 height 22
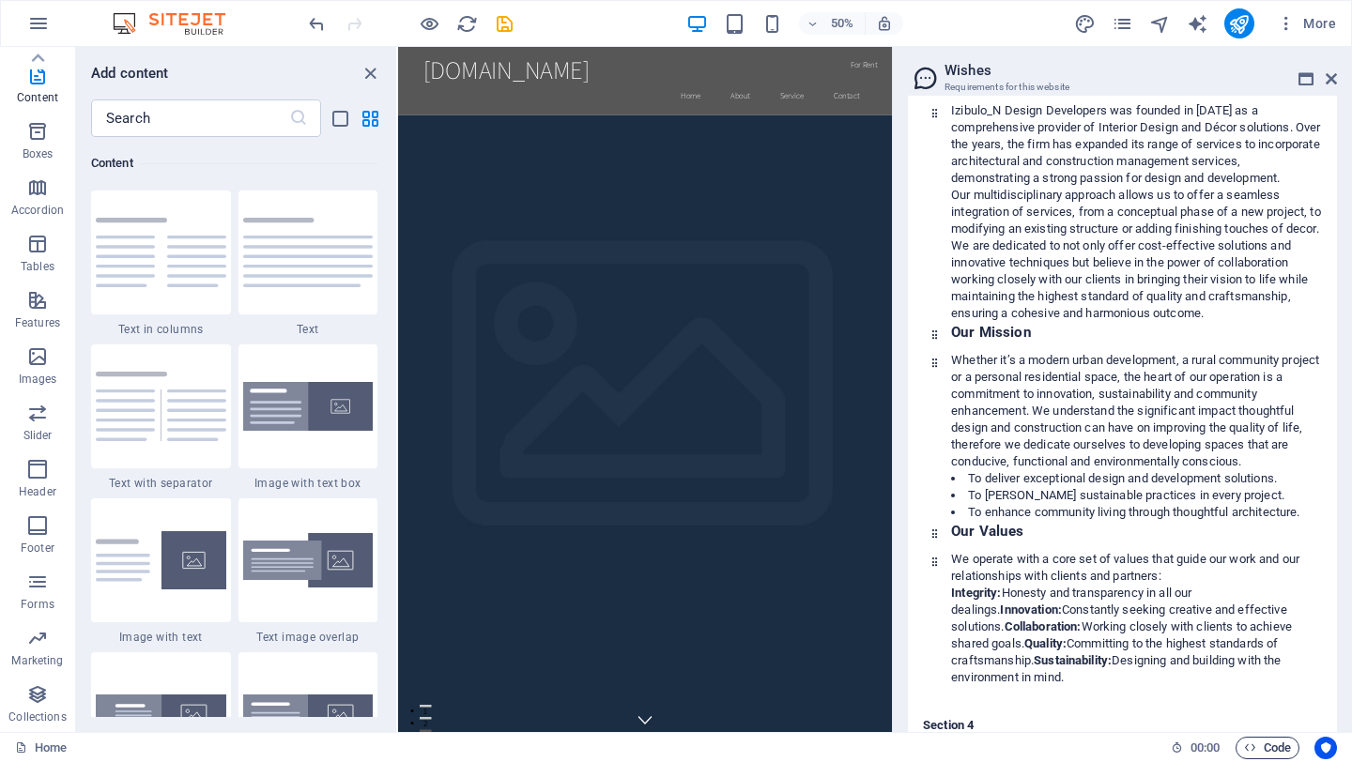
scroll to position [3873, 0]
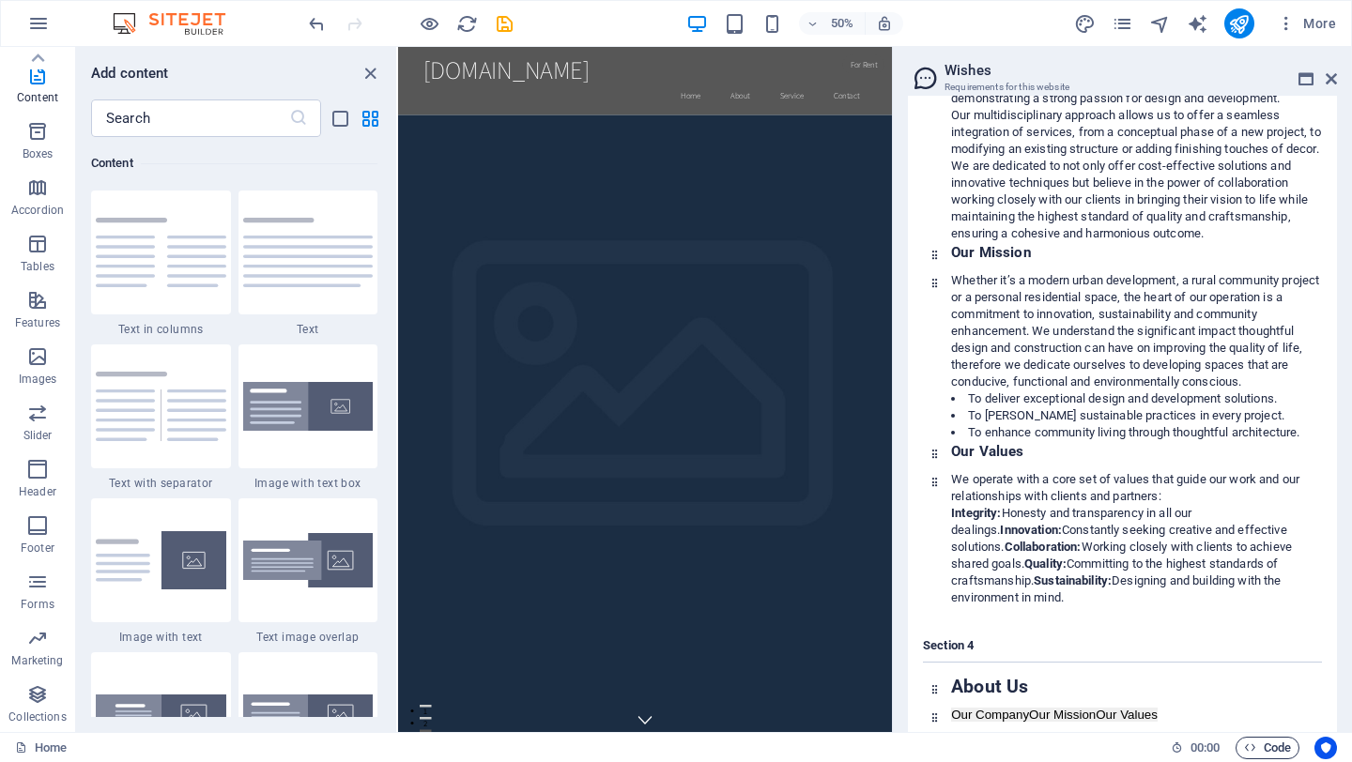
click at [1268, 750] on span "Code" at bounding box center [1267, 748] width 47 height 23
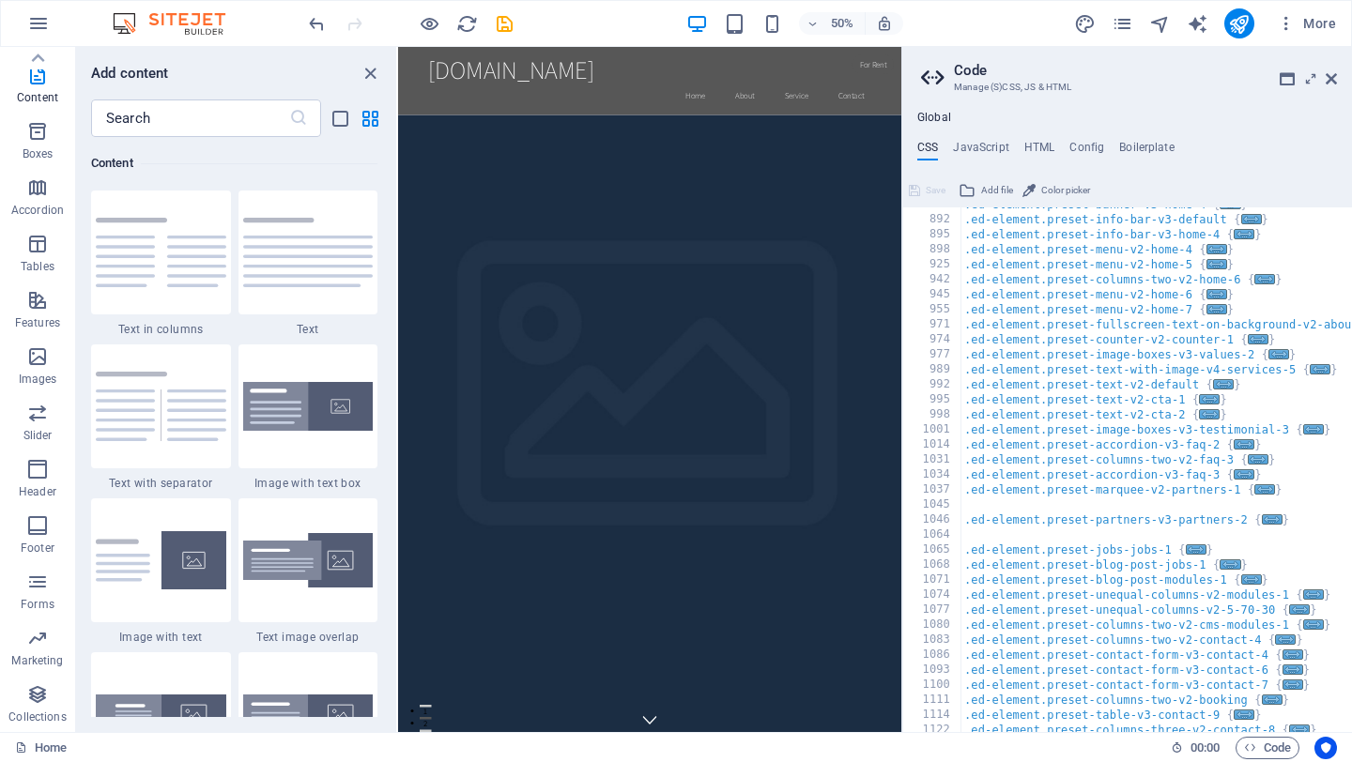
scroll to position [1157, 0]
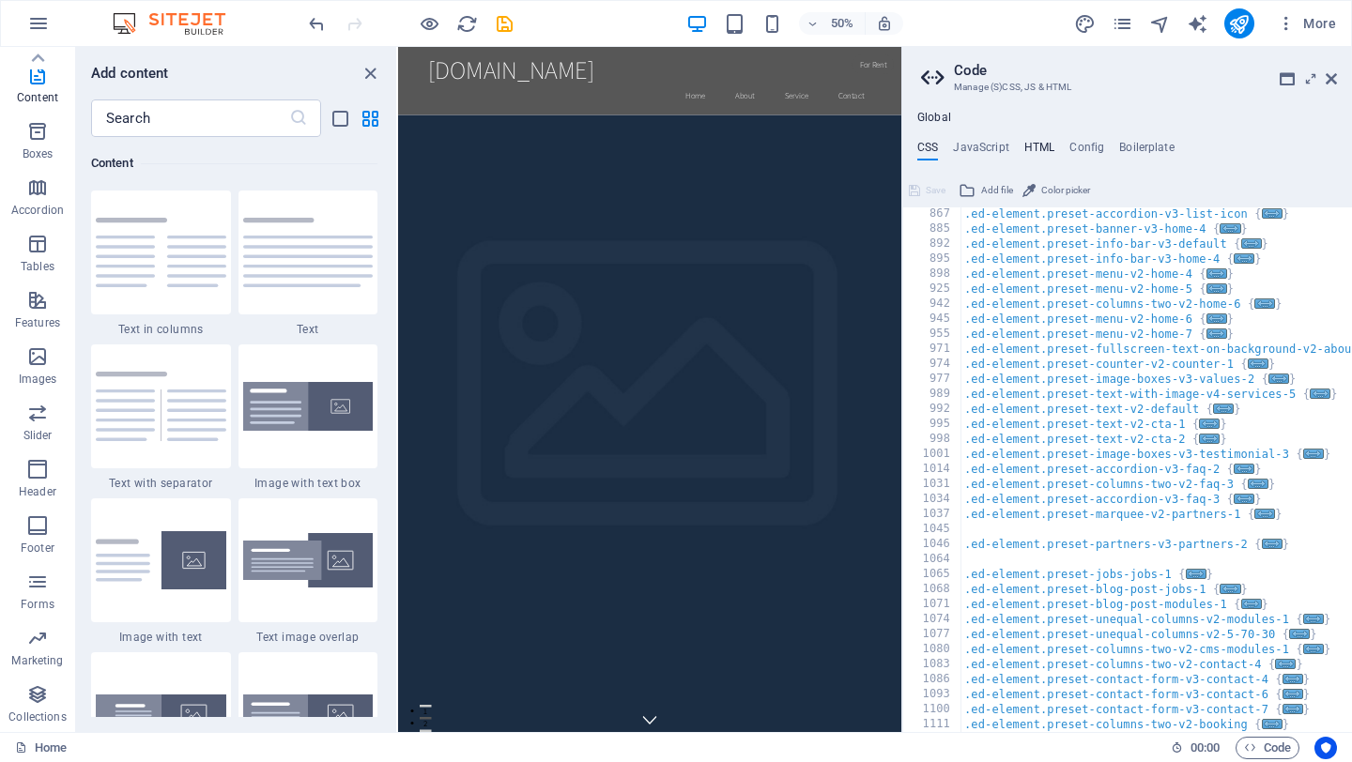
click at [1043, 145] on h4 "HTML" at bounding box center [1039, 151] width 31 height 21
type textarea "<a href="#main-content" class="wv-link-content button">Skip to main content</a>"
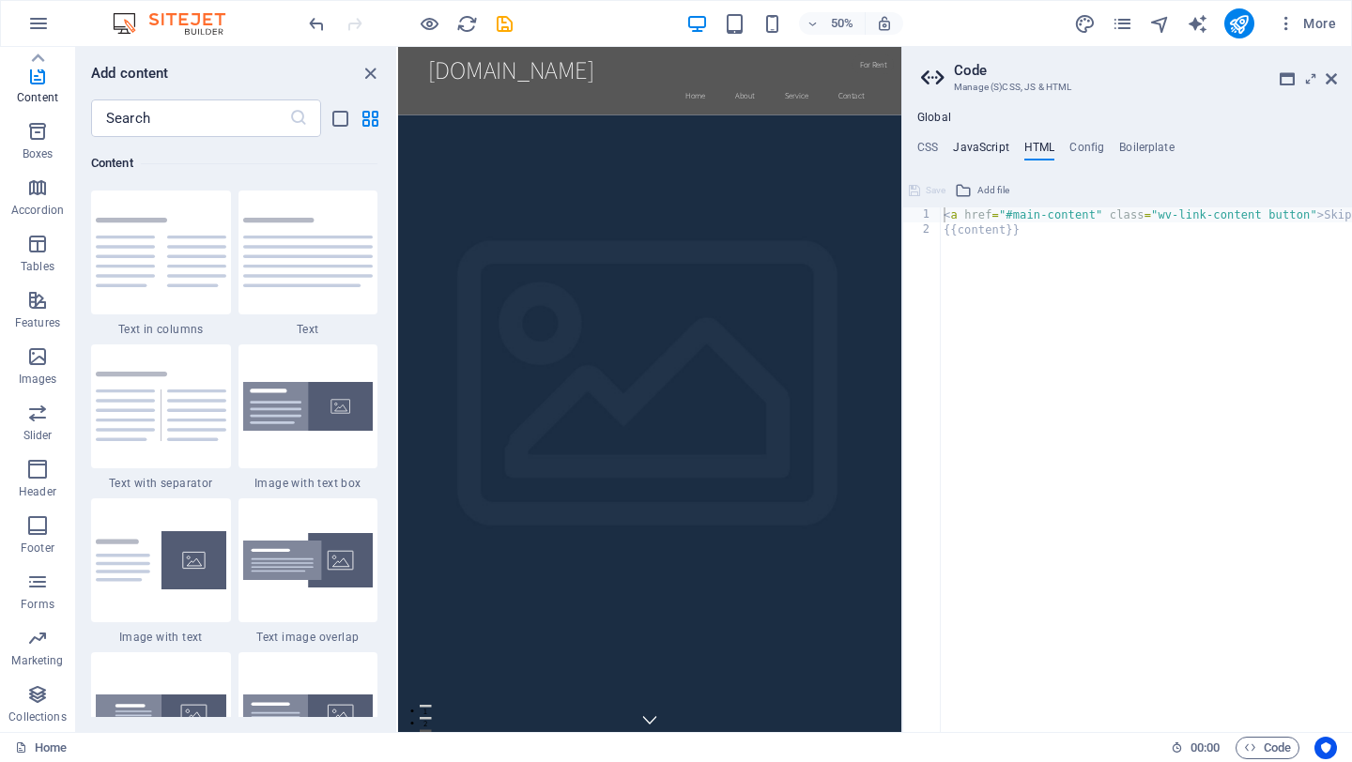
click at [990, 145] on h4 "JavaScript" at bounding box center [980, 151] width 55 height 21
type textarea "/* JS for preset "Menu V2" */"
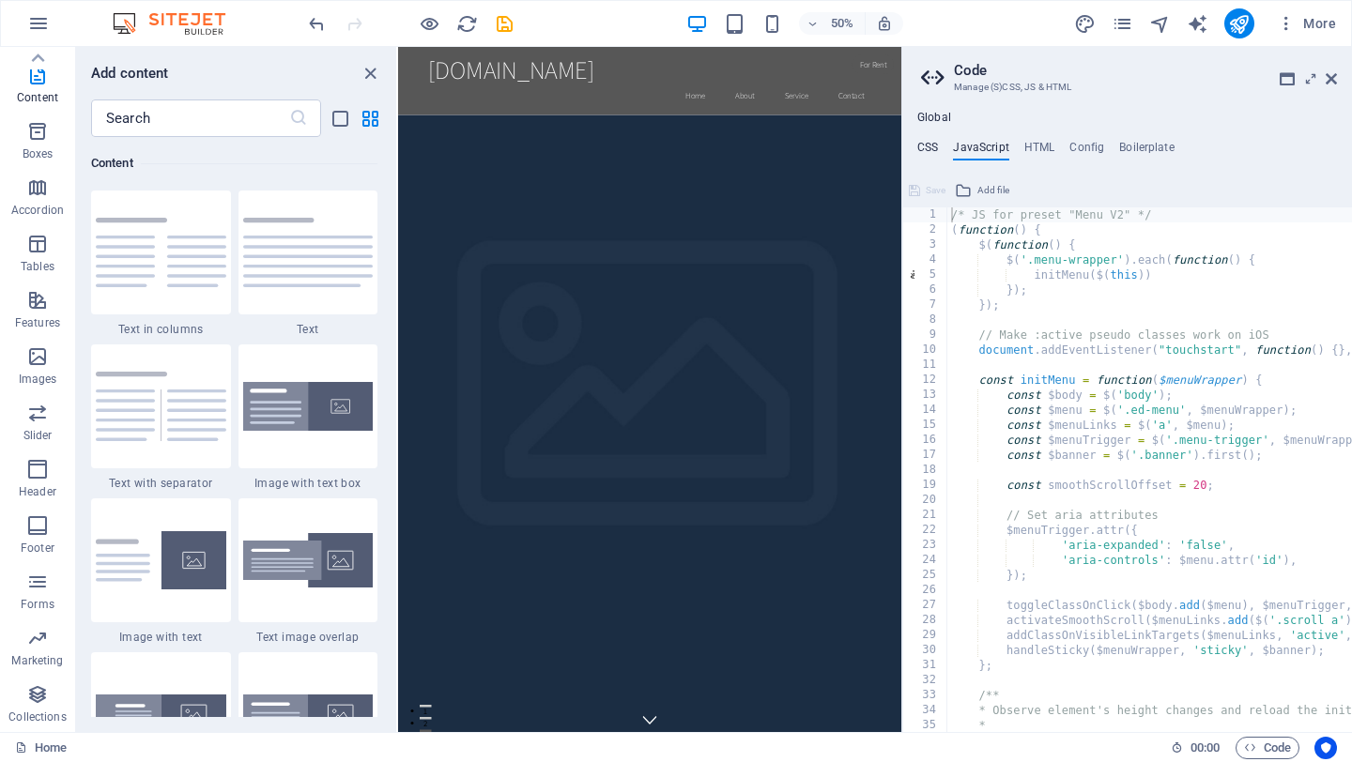
click at [930, 146] on h4 "CSS" at bounding box center [927, 151] width 21 height 21
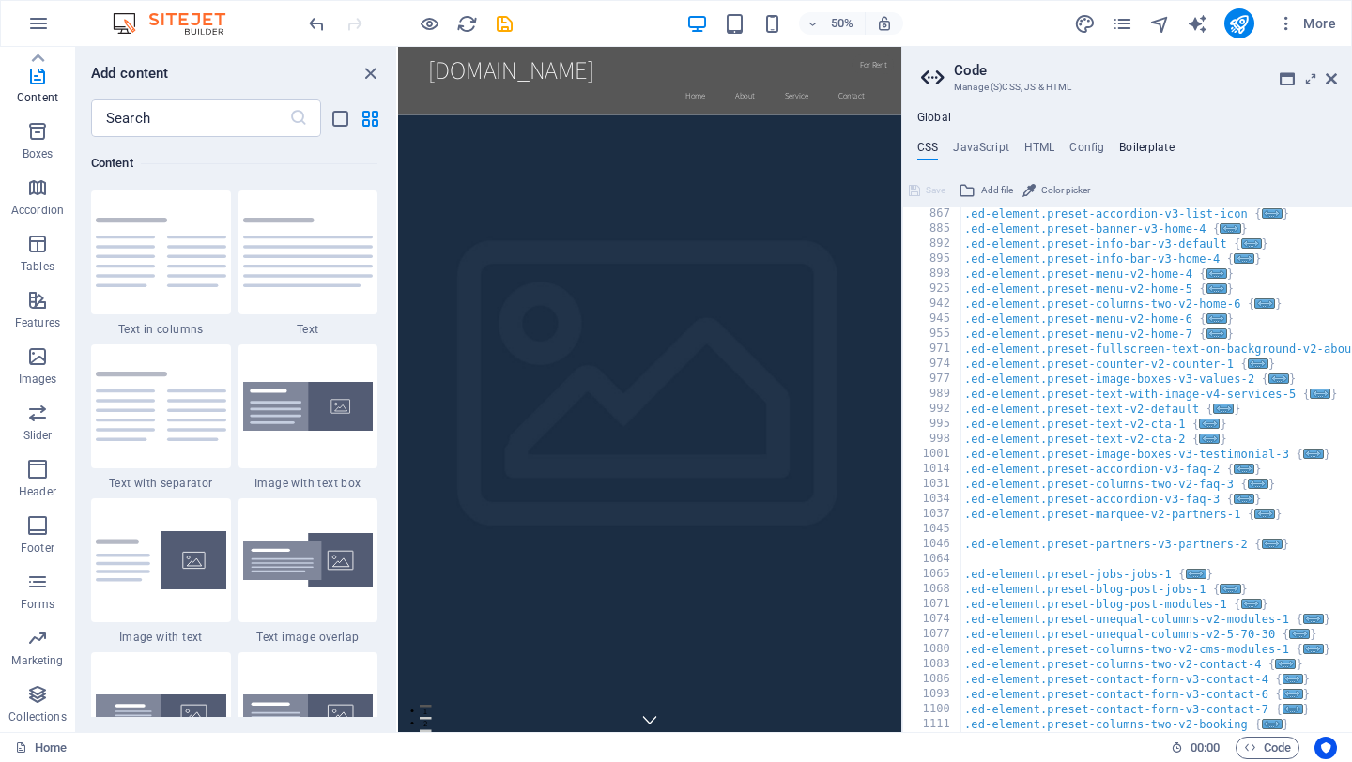
click at [1151, 145] on h4 "Boilerplate" at bounding box center [1146, 151] width 55 height 21
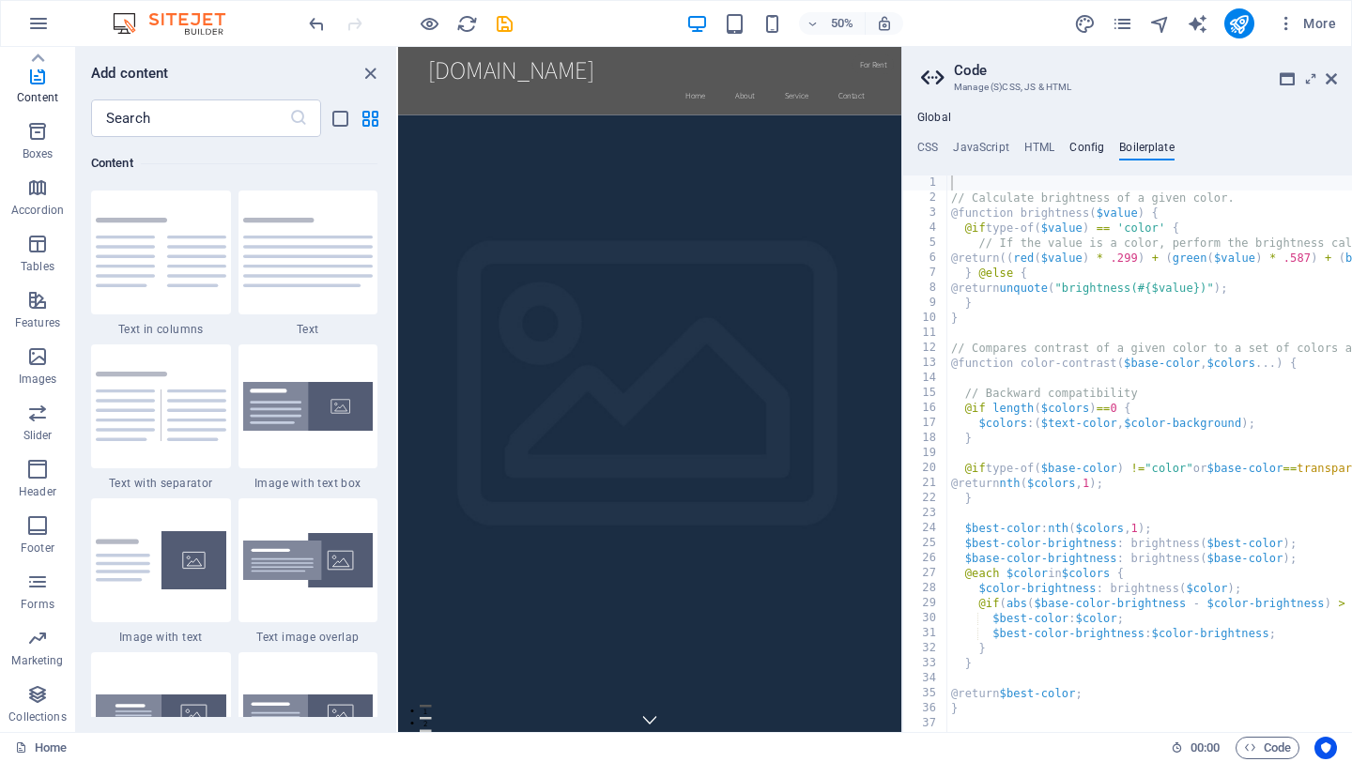
click at [1093, 147] on h4 "Config" at bounding box center [1086, 151] width 35 height 21
type textarea "$color-background: #ffffff;"
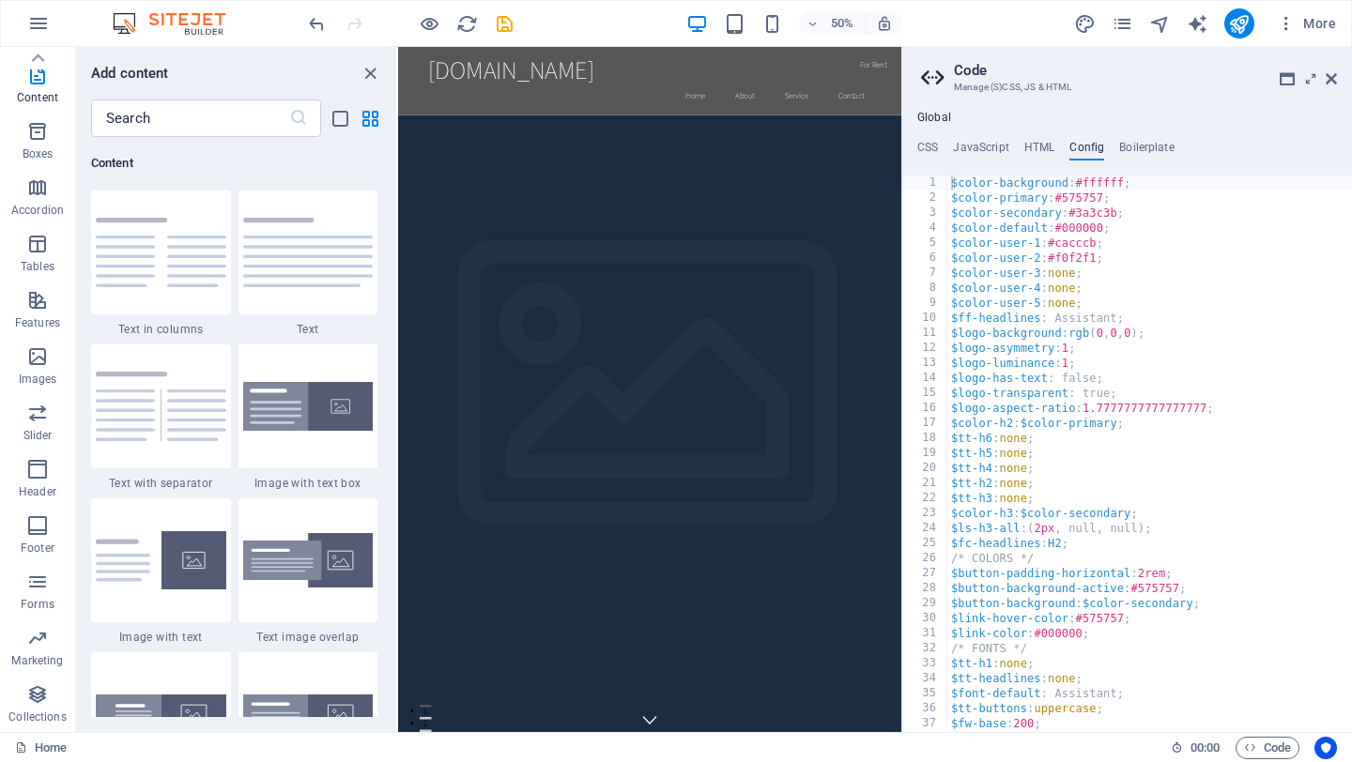
click at [1021, 148] on ul "CSS JavaScript HTML Config Boilerplate" at bounding box center [1127, 151] width 450 height 21
click at [1028, 147] on h4 "HTML" at bounding box center [1039, 151] width 31 height 21
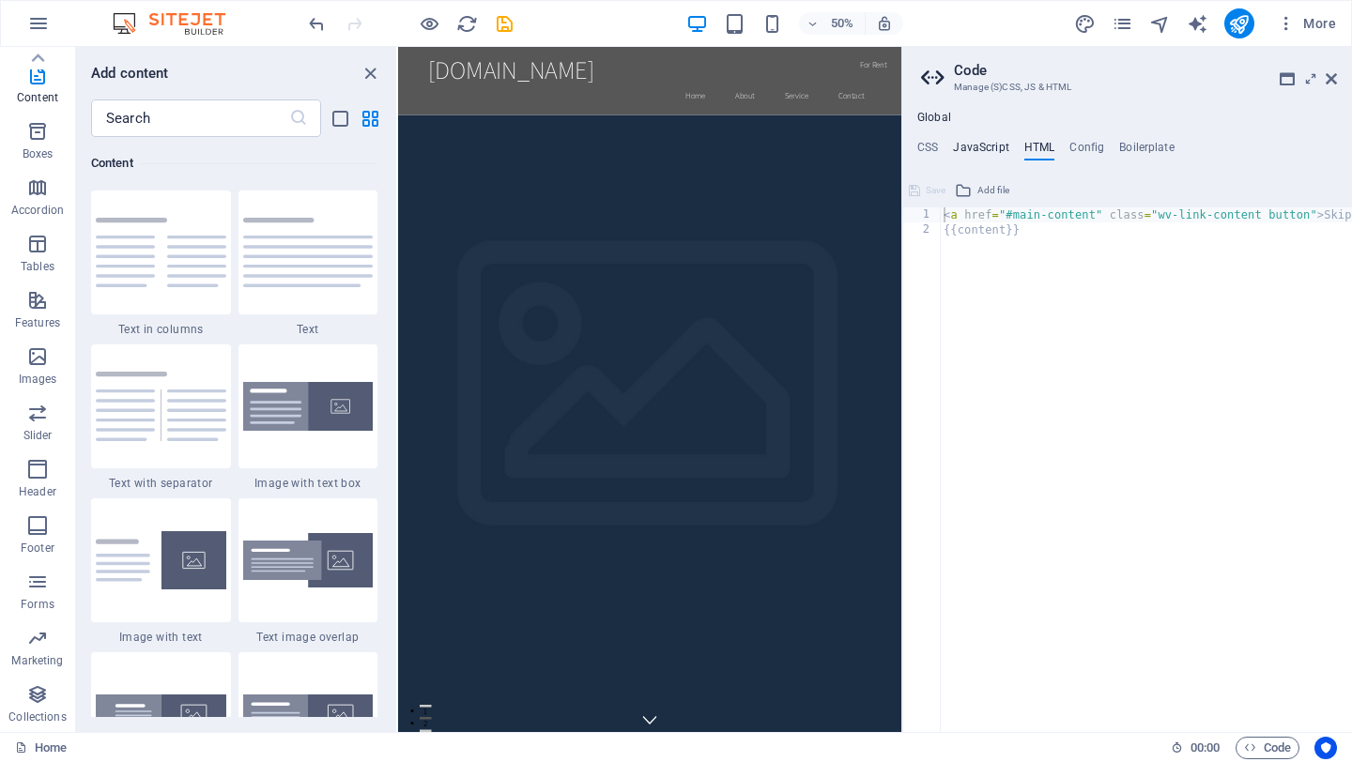
click at [985, 149] on h4 "JavaScript" at bounding box center [980, 151] width 55 height 21
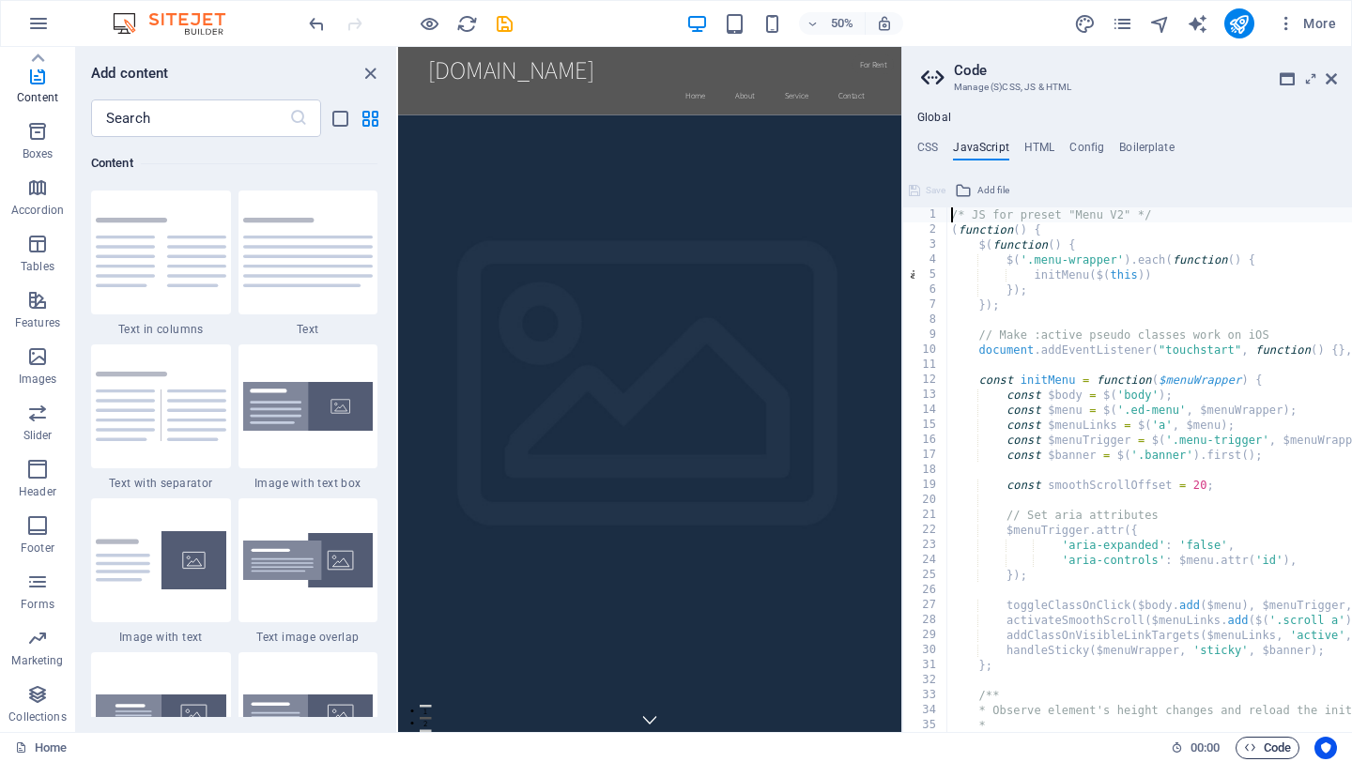
click at [1241, 744] on button "Code" at bounding box center [1267, 748] width 64 height 23
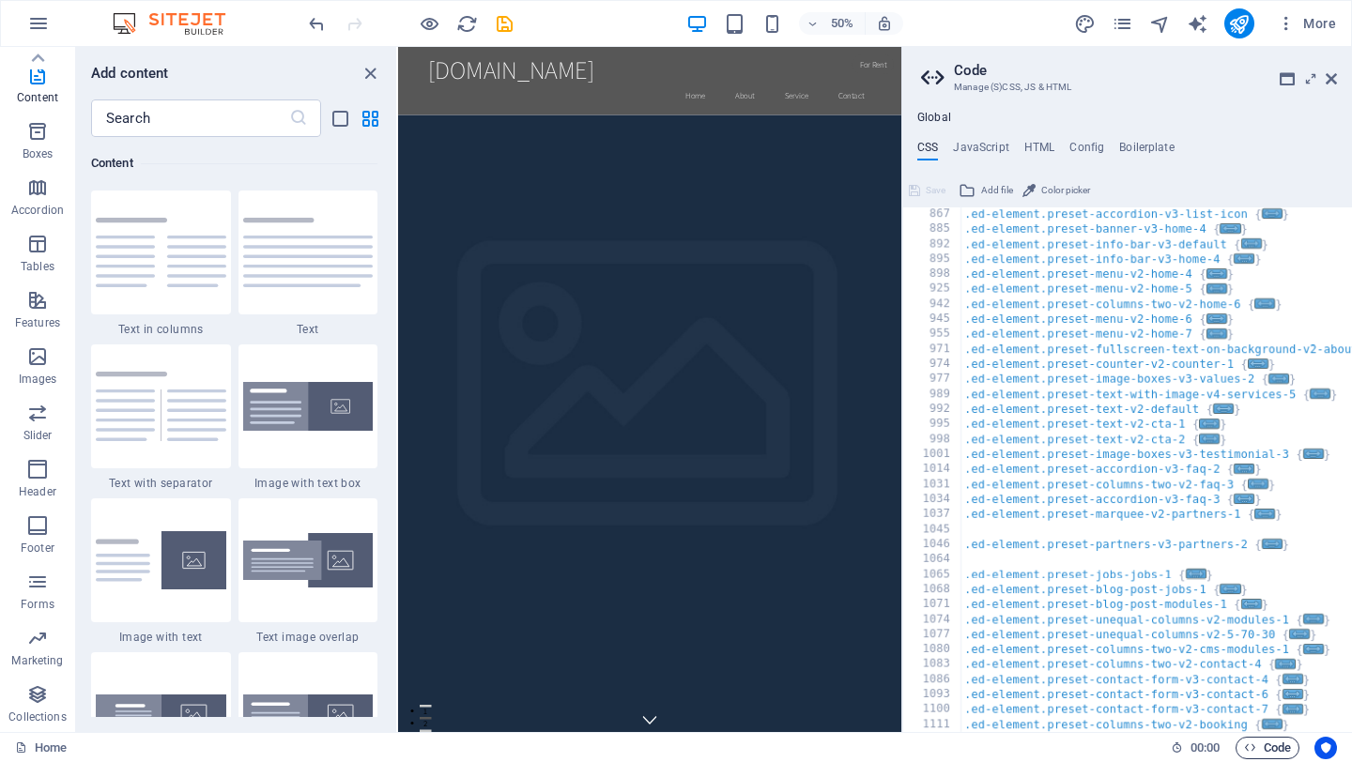
click at [1241, 744] on button "Code" at bounding box center [1267, 748] width 64 height 23
drag, startPoint x: 928, startPoint y: 24, endPoint x: 1326, endPoint y: 71, distance: 400.7
click at [1326, 71] on icon at bounding box center [1330, 78] width 11 height 15
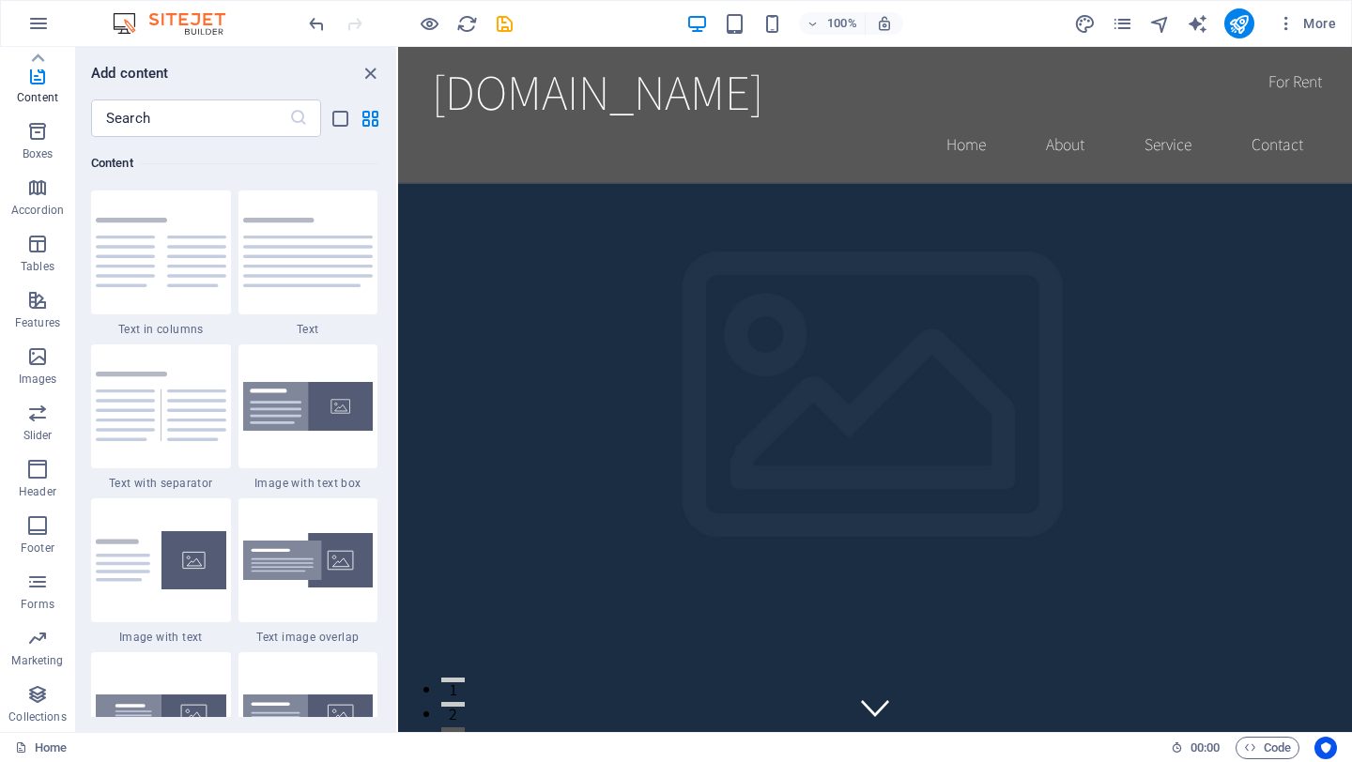
click at [1314, 38] on div "100% More" at bounding box center [676, 23] width 1350 height 45
click at [1320, 23] on span "More" at bounding box center [1305, 23] width 59 height 19
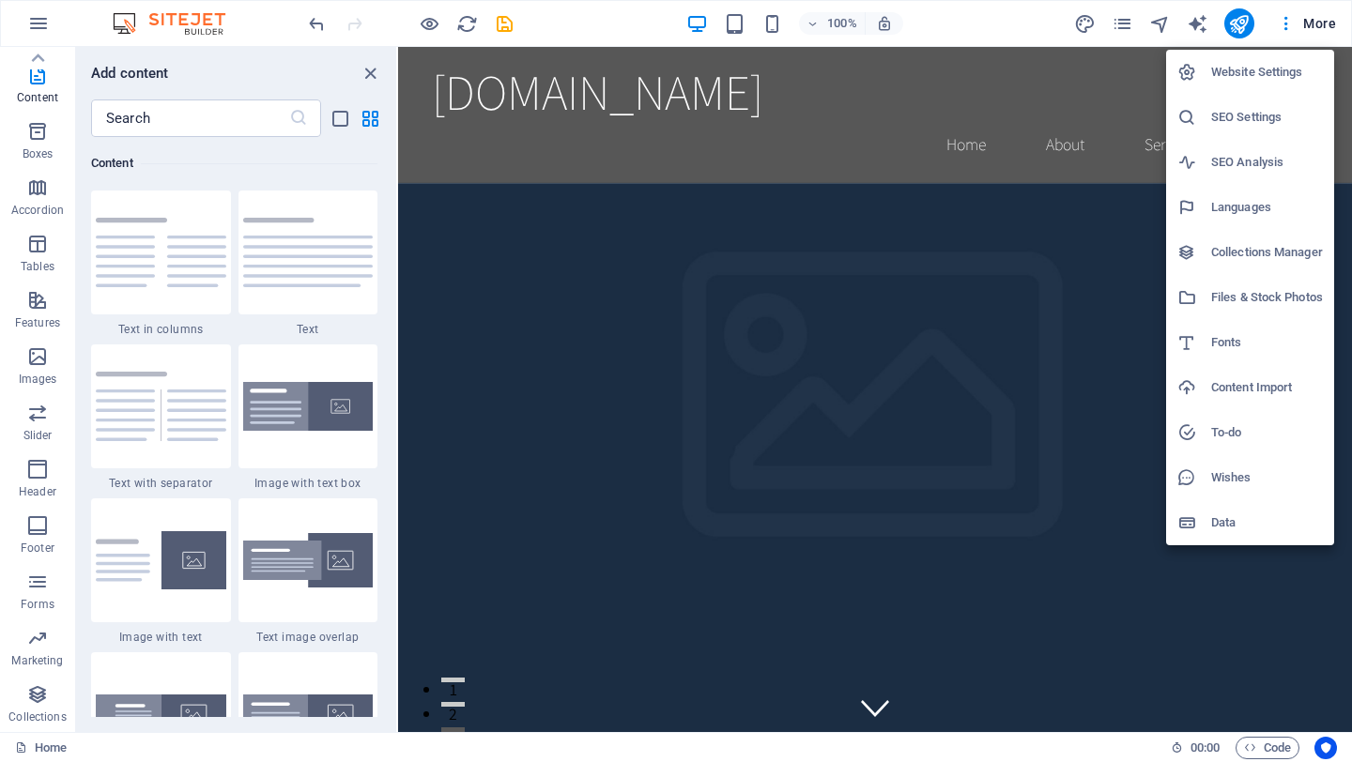
click at [1291, 23] on div at bounding box center [676, 381] width 1352 height 762
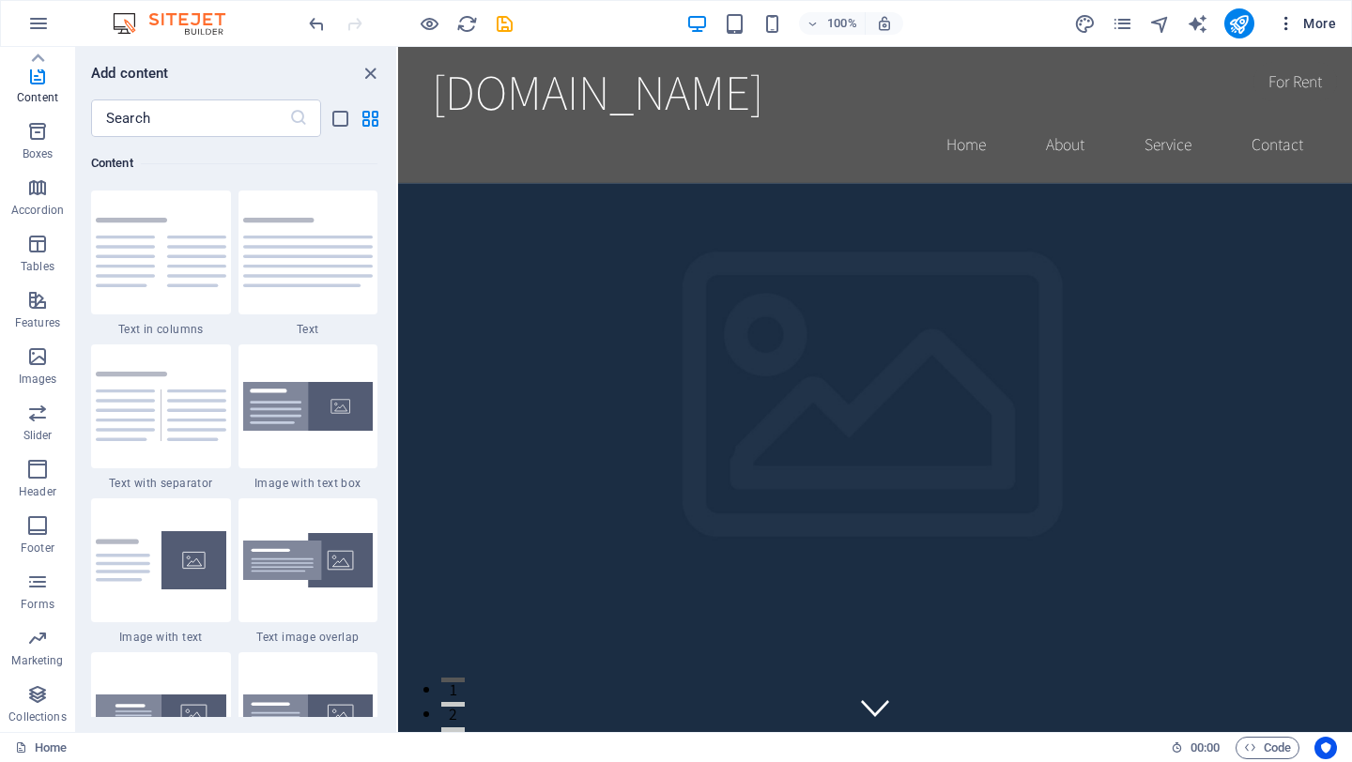
click at [1288, 23] on icon "button" at bounding box center [1285, 23] width 19 height 19
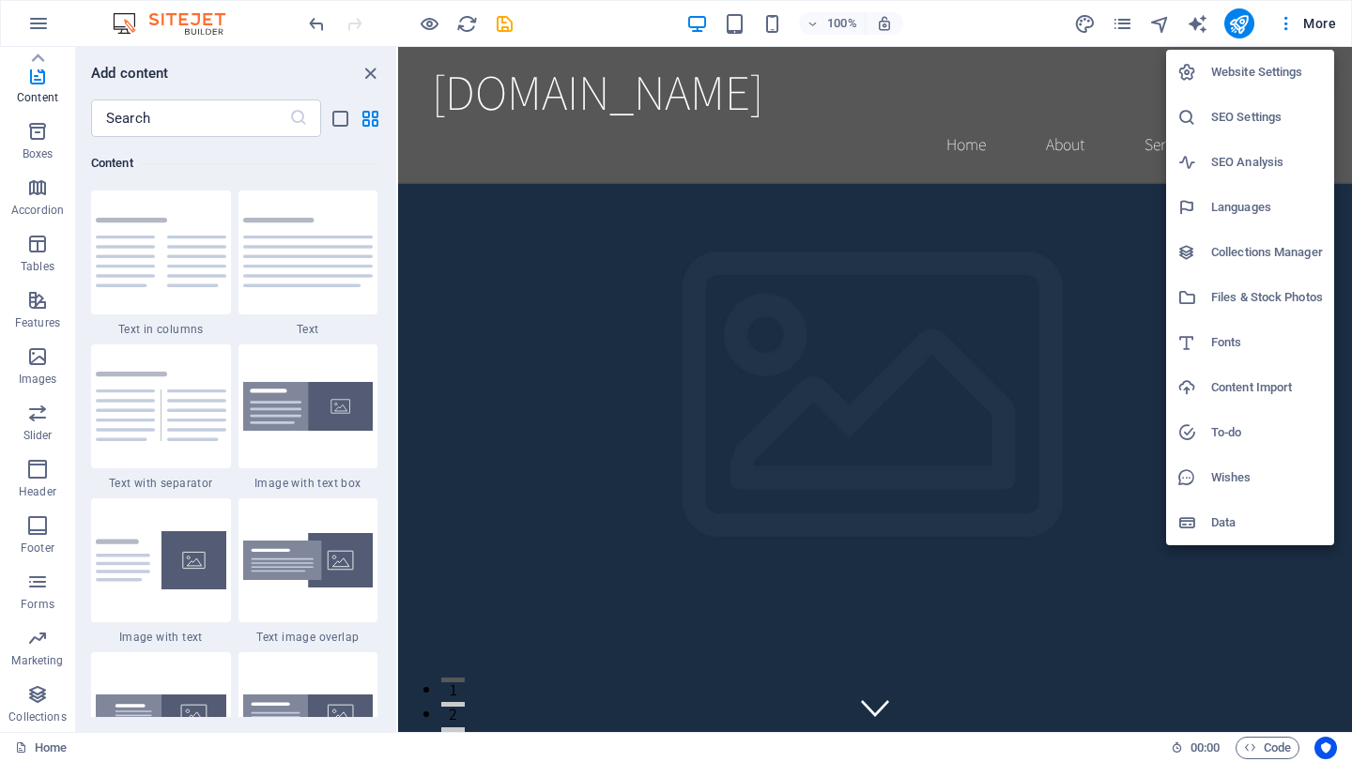
click at [1322, 23] on div at bounding box center [676, 381] width 1352 height 762
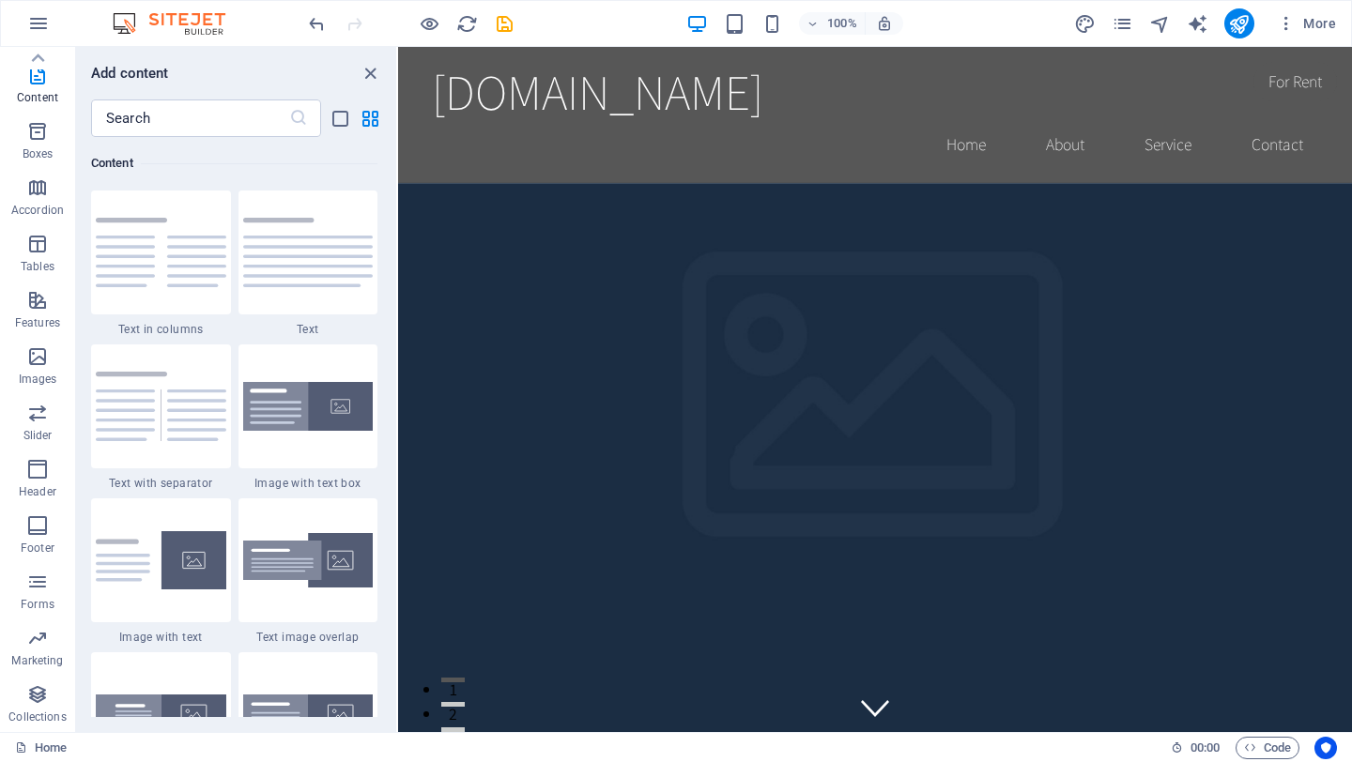
click at [1322, 23] on span "More" at bounding box center [1305, 23] width 59 height 19
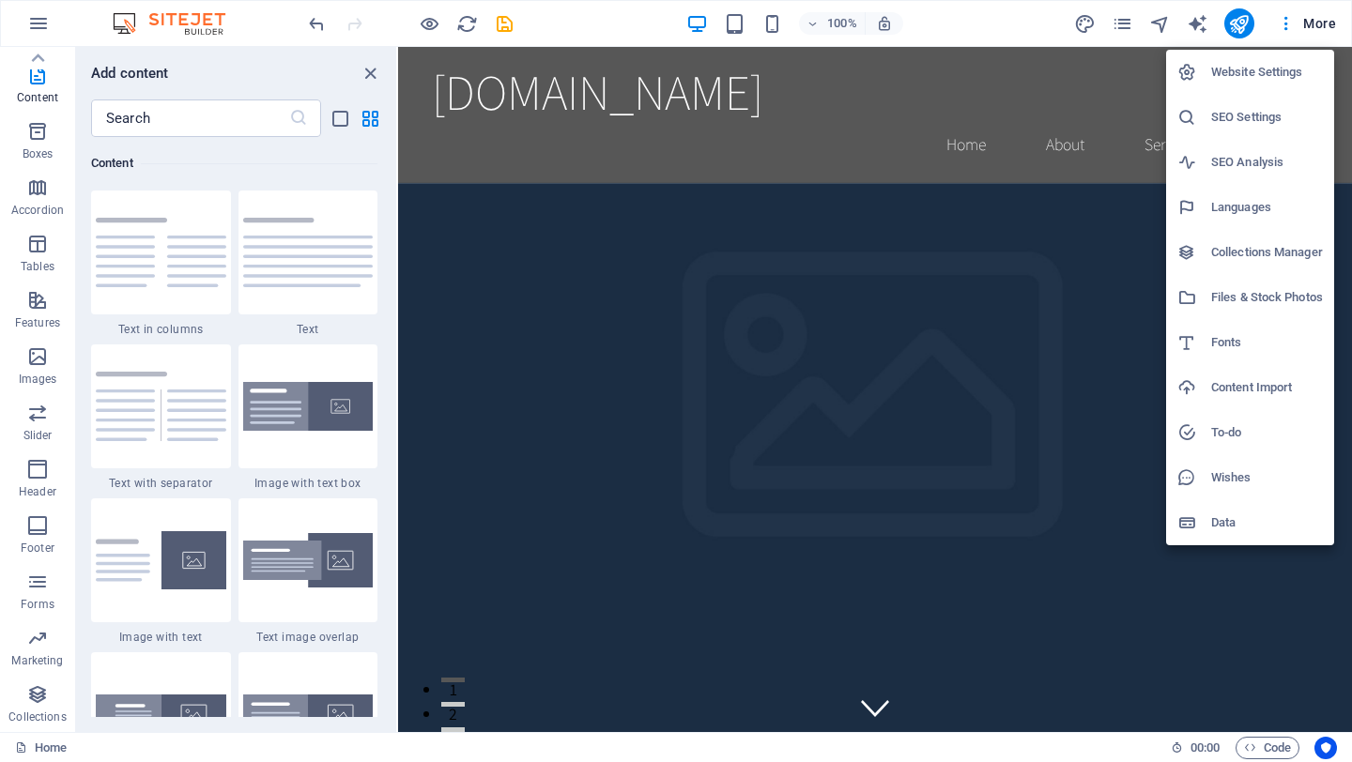
click at [1239, 524] on h6 "Data" at bounding box center [1267, 523] width 112 height 23
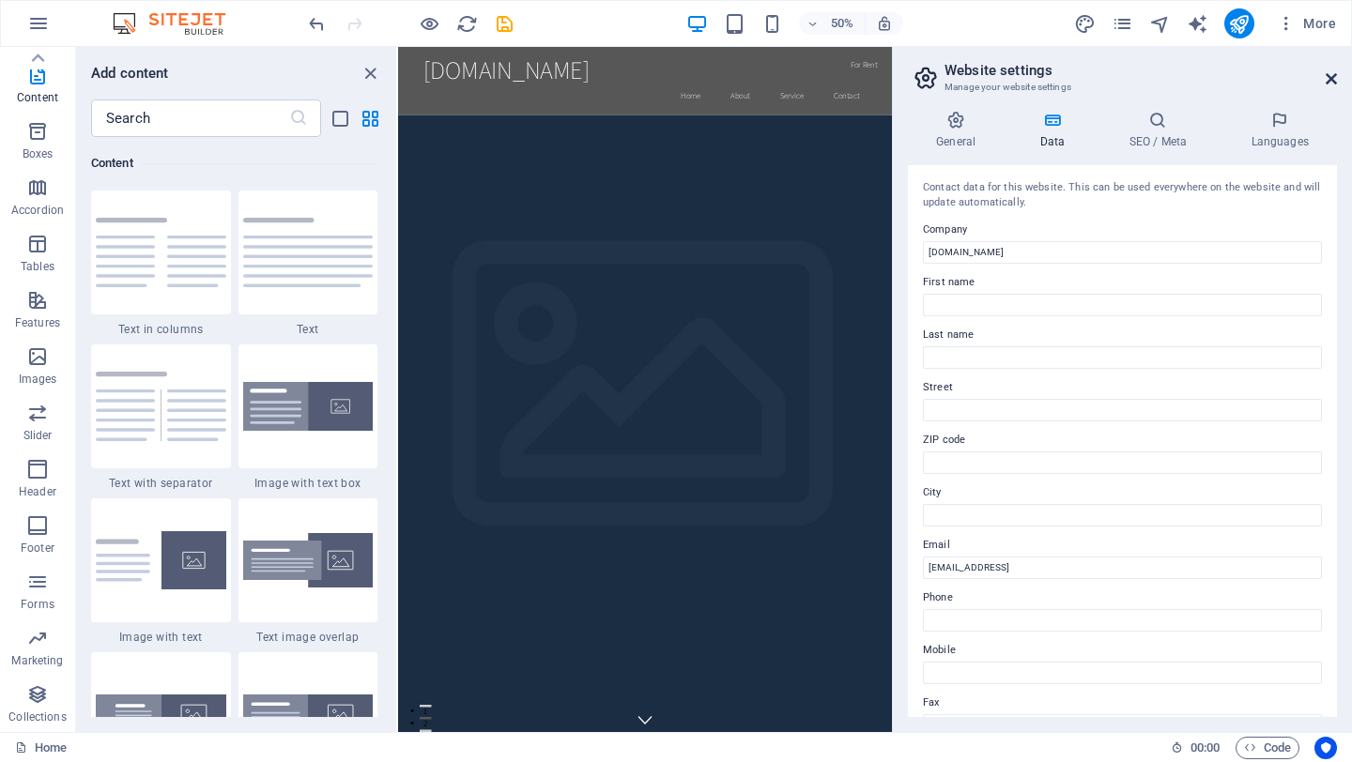
click at [1326, 83] on icon at bounding box center [1330, 78] width 11 height 15
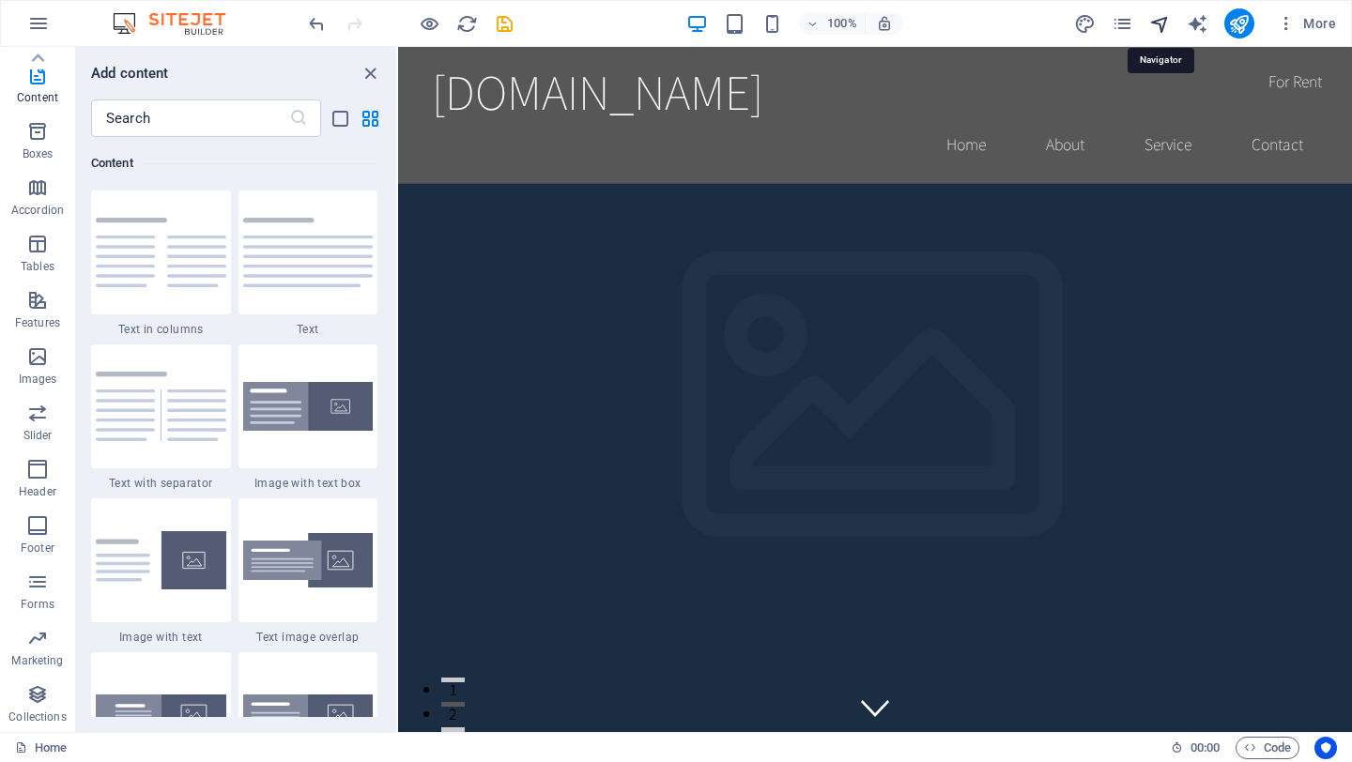
click at [1161, 25] on icon "navigator" at bounding box center [1160, 24] width 22 height 22
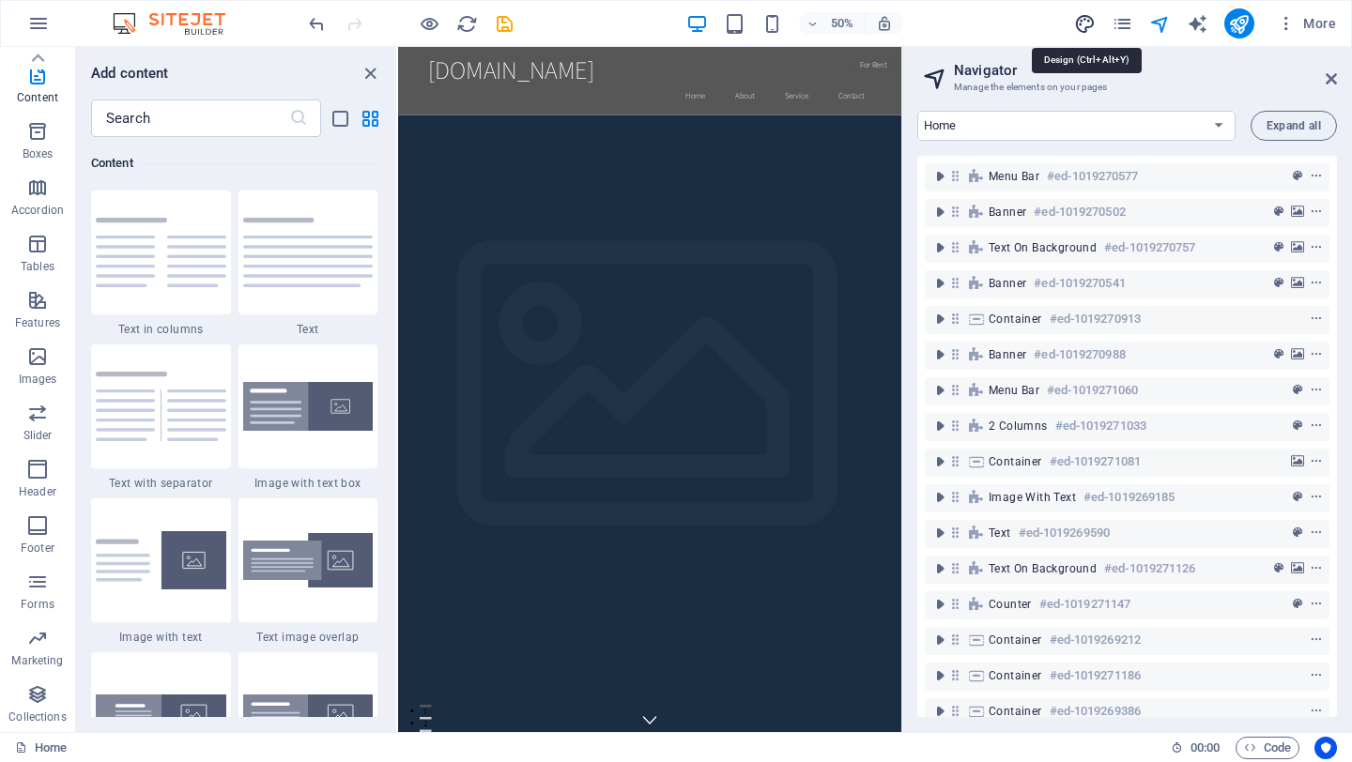
click at [1092, 26] on icon "design" at bounding box center [1085, 24] width 22 height 22
select select "rem"
select select "200"
select select "px"
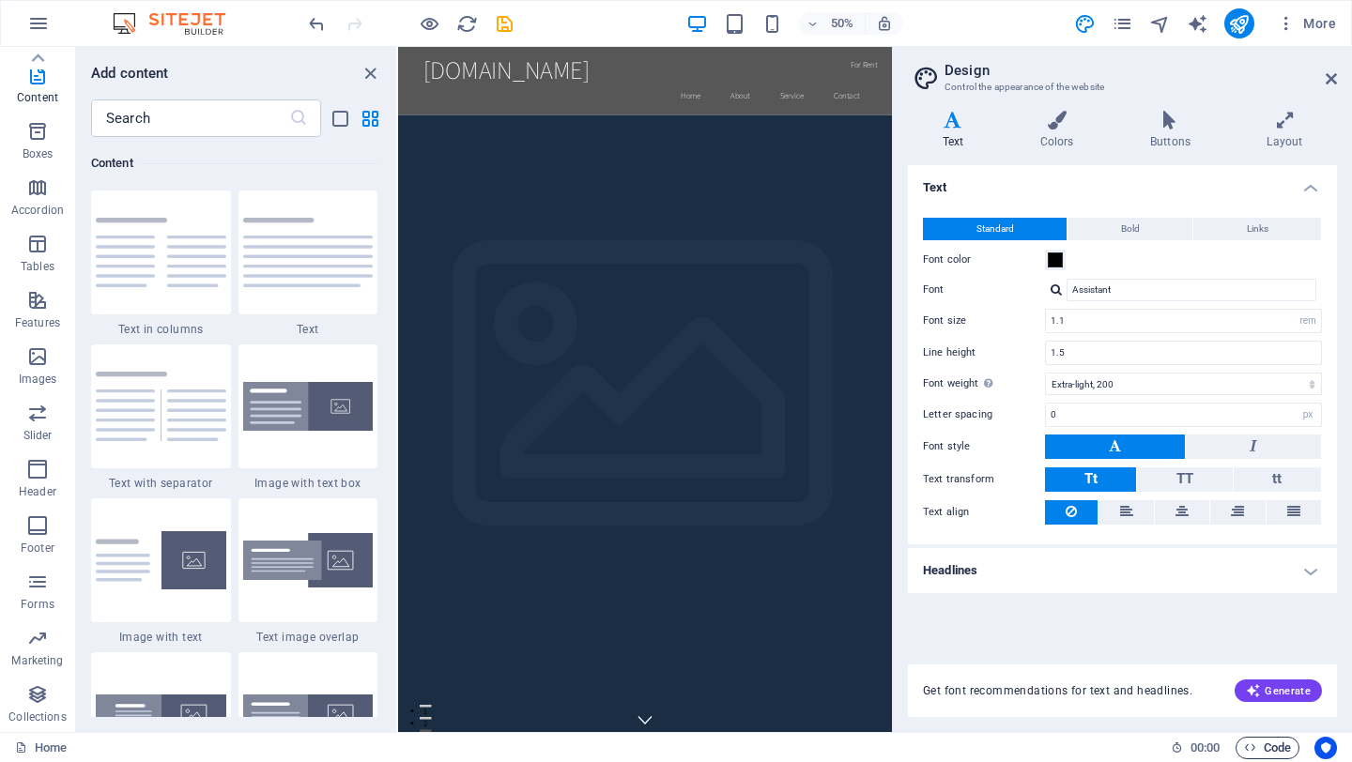
click at [1259, 742] on span "Code" at bounding box center [1267, 748] width 47 height 23
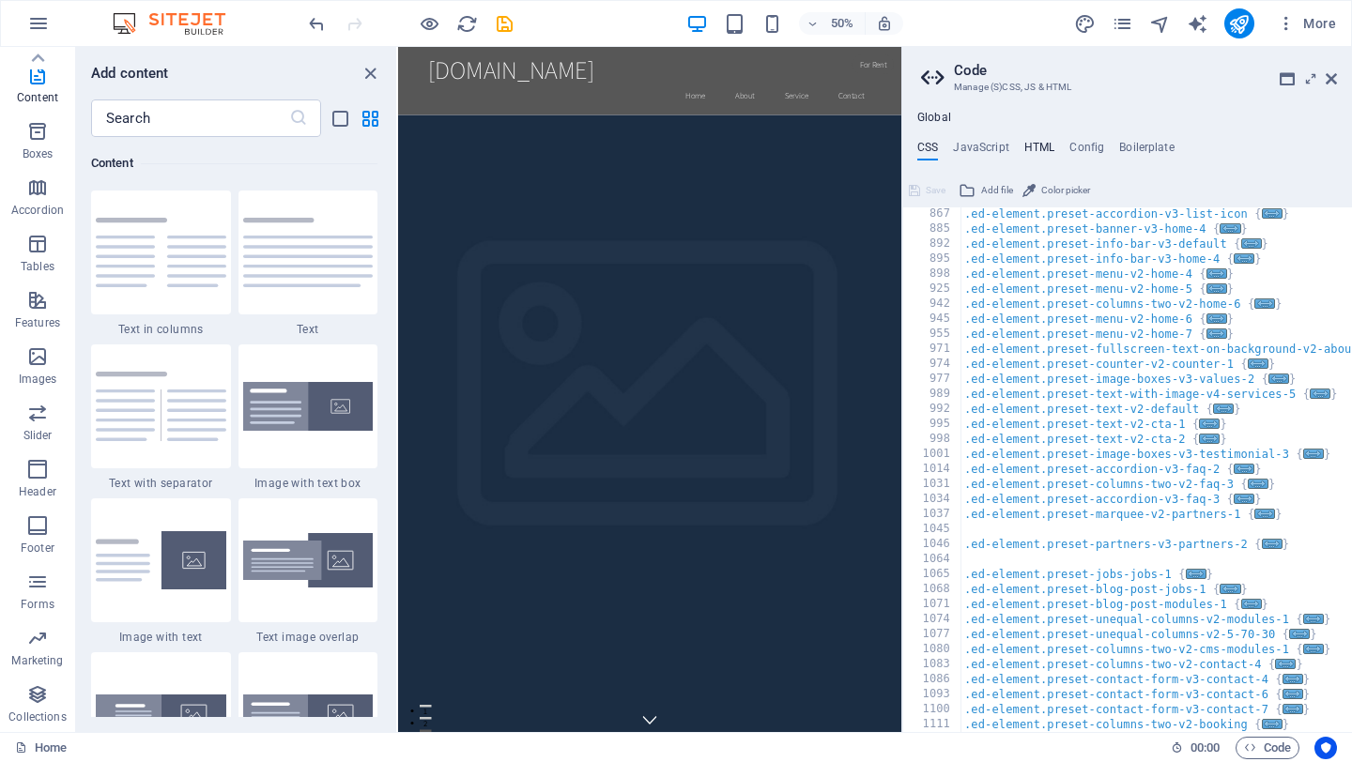
click at [1041, 154] on h4 "HTML" at bounding box center [1039, 151] width 31 height 21
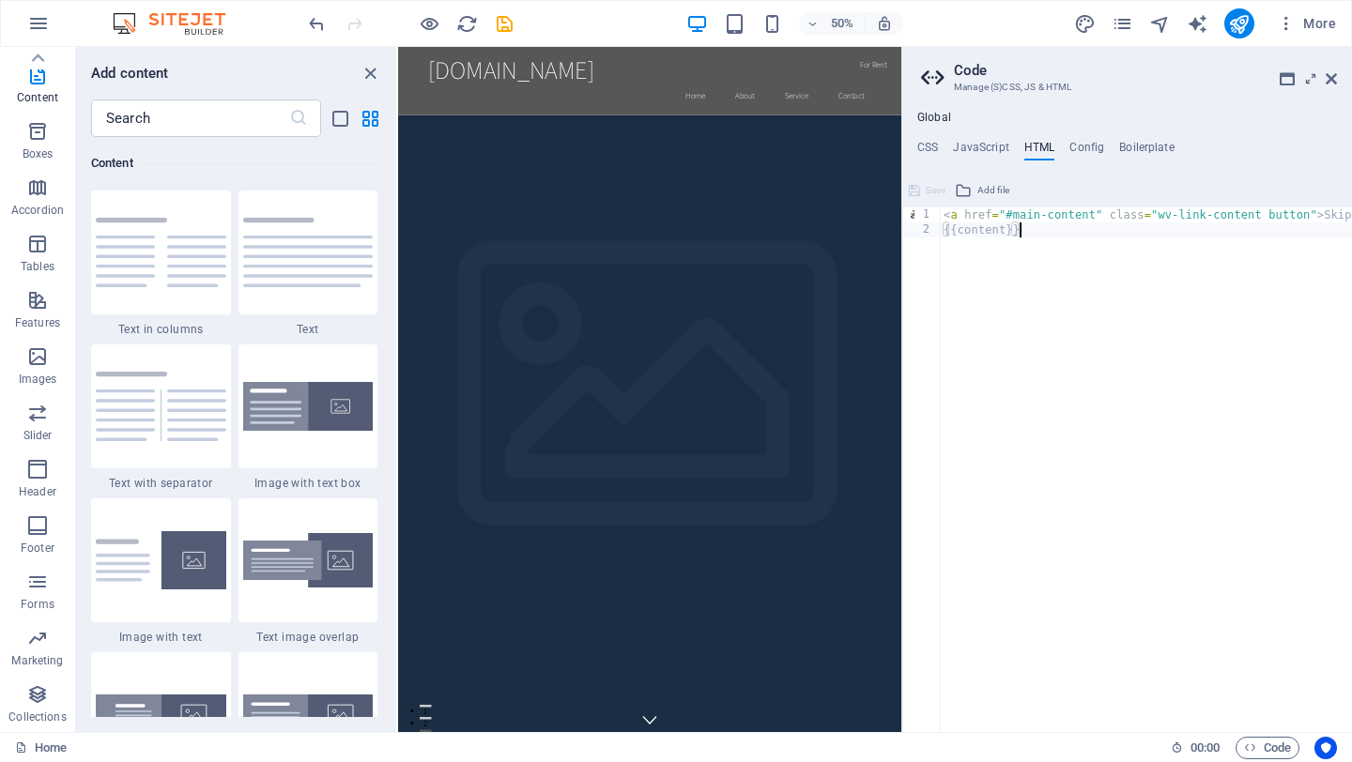
click at [1057, 303] on div "< a href = "#main-content" class = "wv-link-content button" > Skip to main cont…" at bounding box center [1216, 484] width 552 height 555
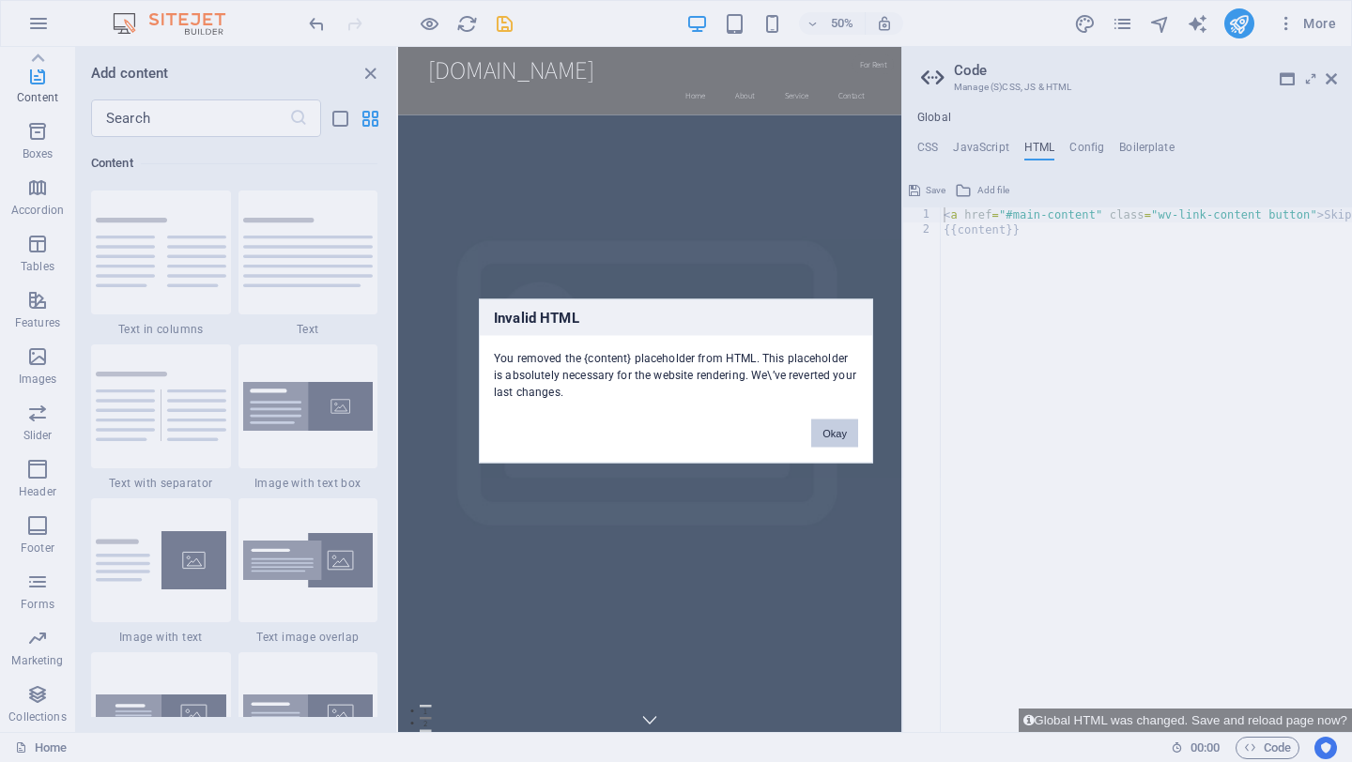
click at [840, 430] on button "Okay" at bounding box center [834, 434] width 47 height 28
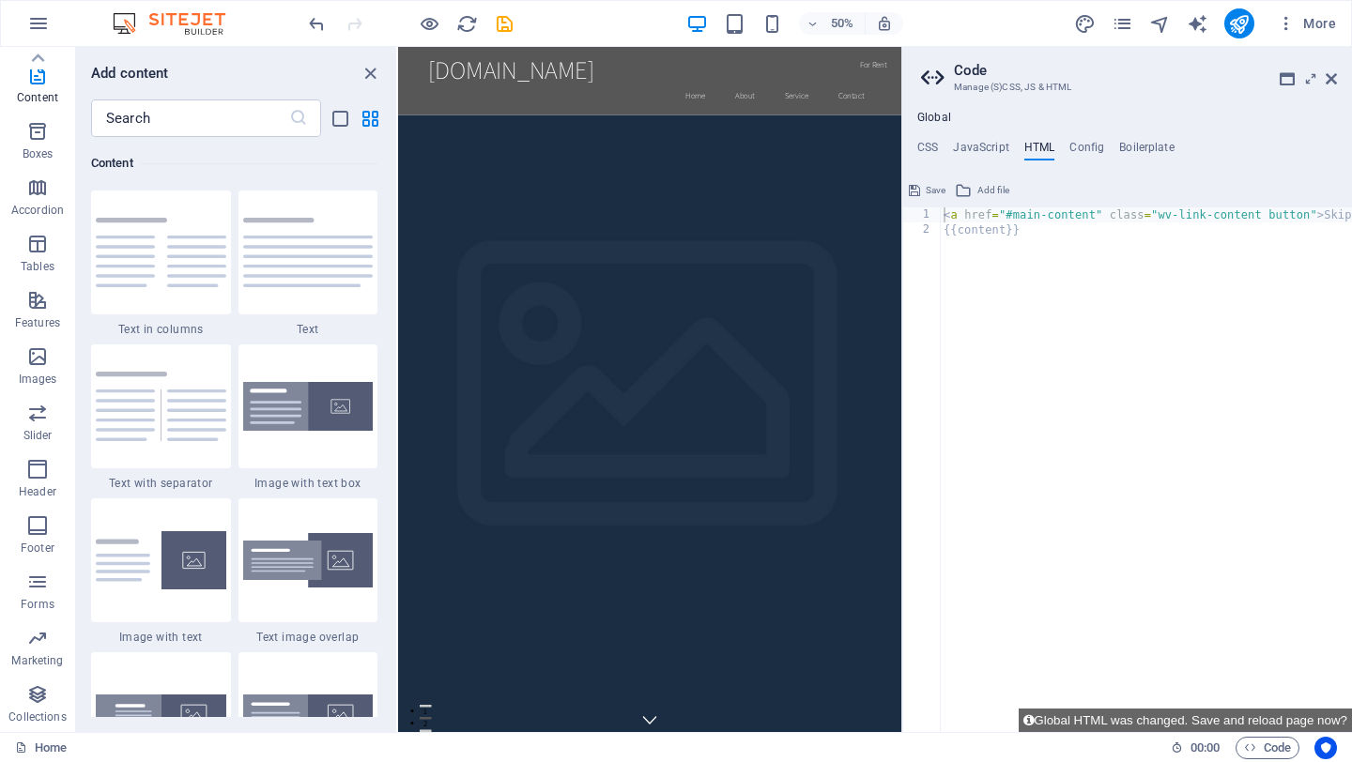
type textarea "{{content}}"
drag, startPoint x: 1425, startPoint y: 285, endPoint x: 1377, endPoint y: 369, distance: 96.3
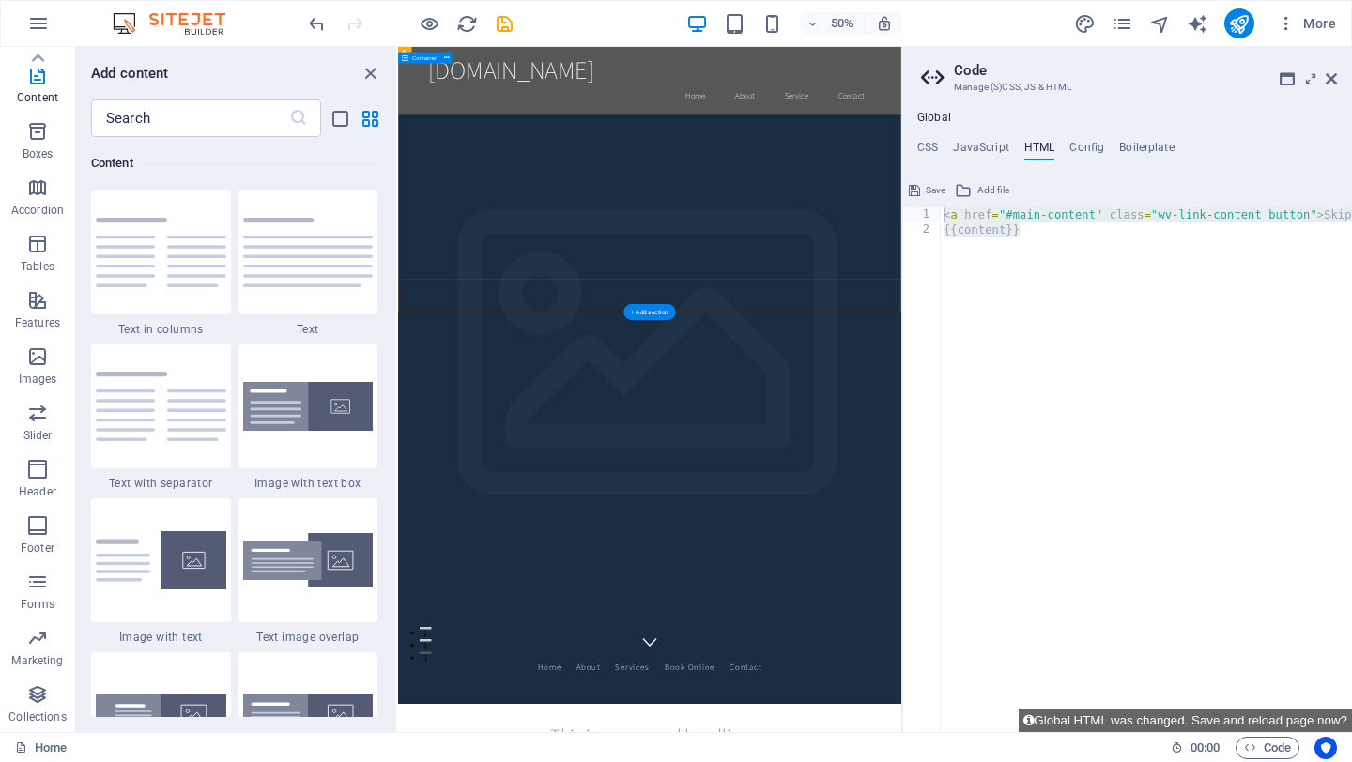
scroll to position [0, 0]
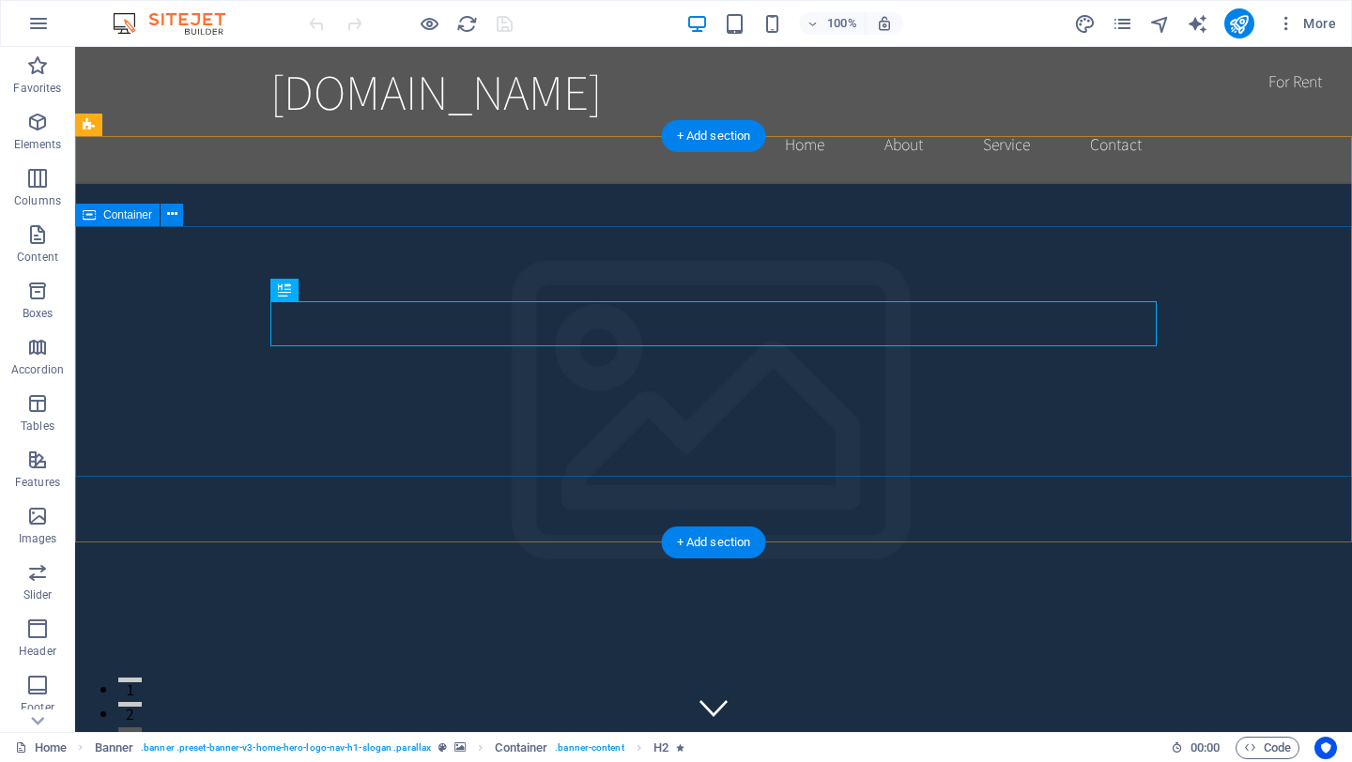
scroll to position [9, 0]
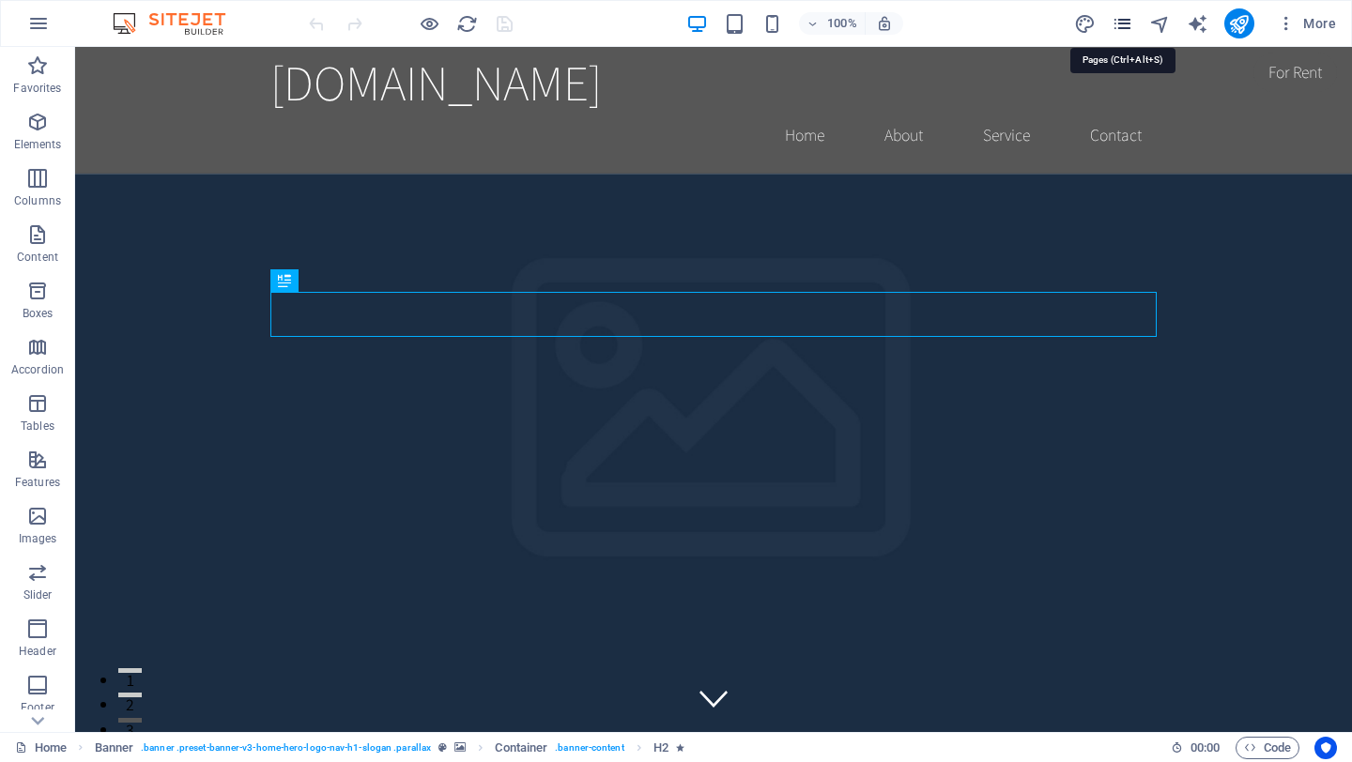
click at [1124, 23] on icon "pages" at bounding box center [1122, 24] width 22 height 22
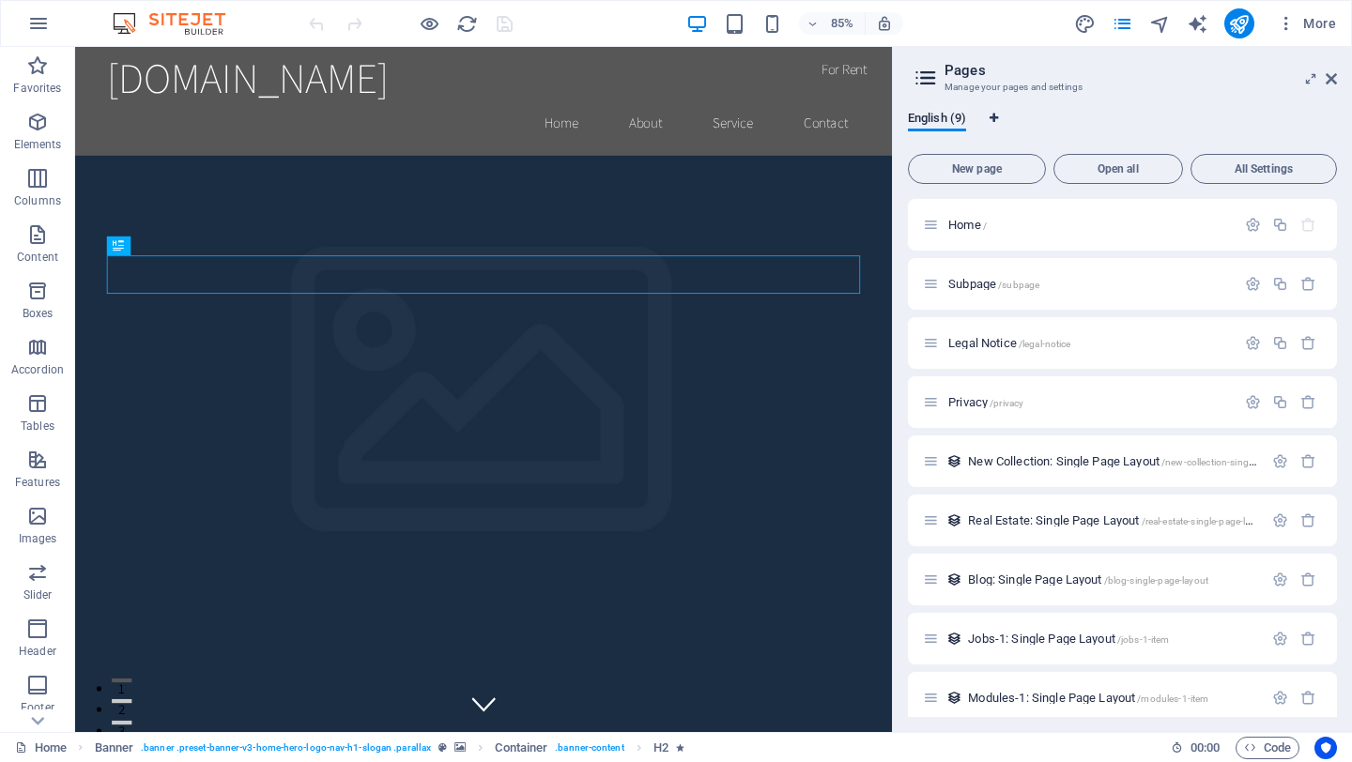
click at [992, 118] on icon "Language Tabs" at bounding box center [993, 118] width 8 height 11
select select "41"
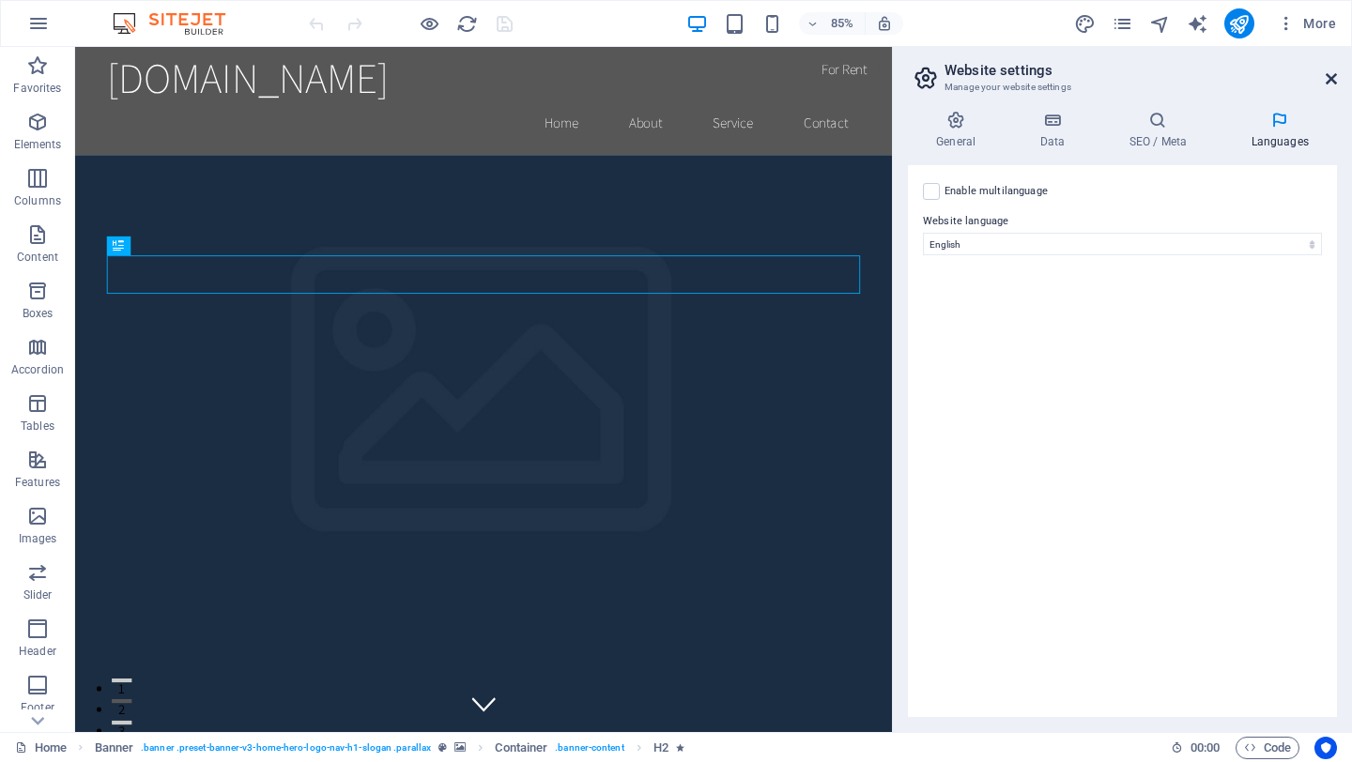
click at [1330, 81] on icon at bounding box center [1330, 78] width 11 height 15
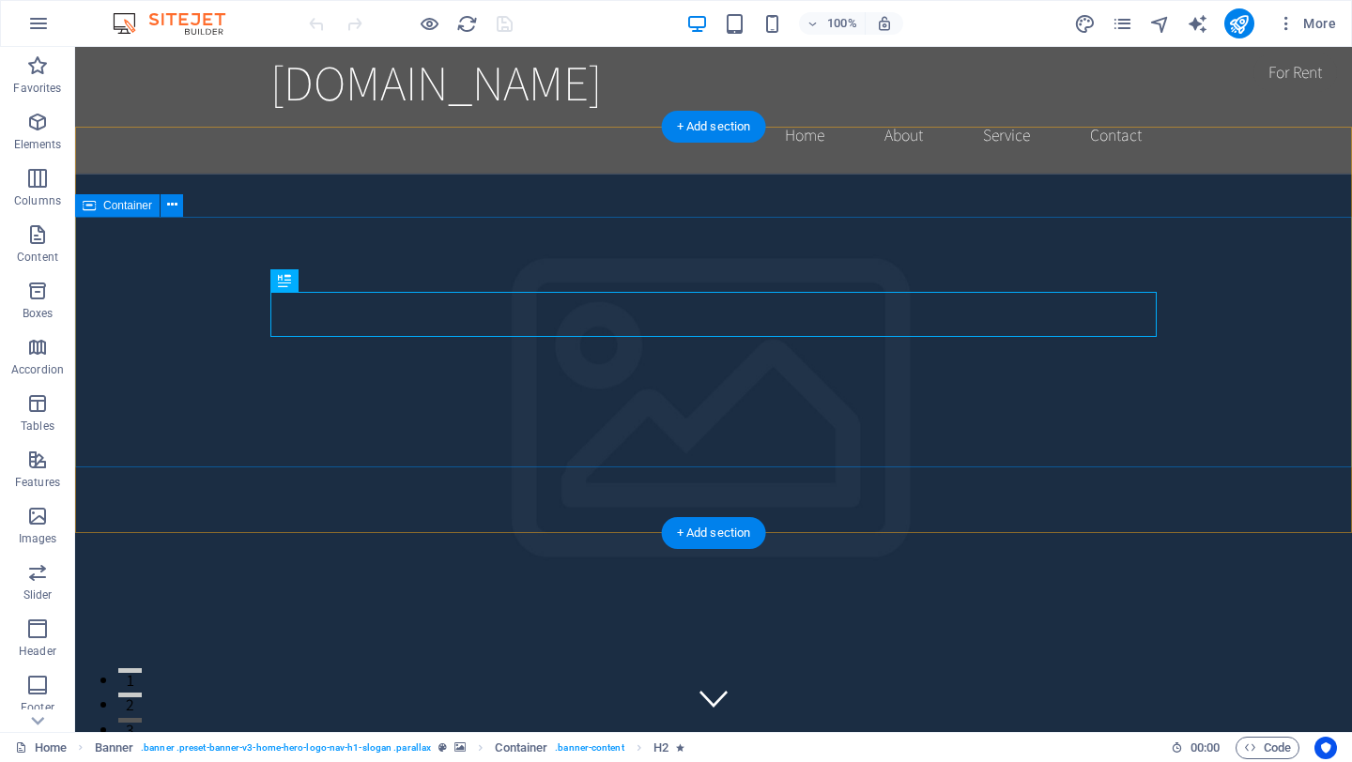
scroll to position [8, 0]
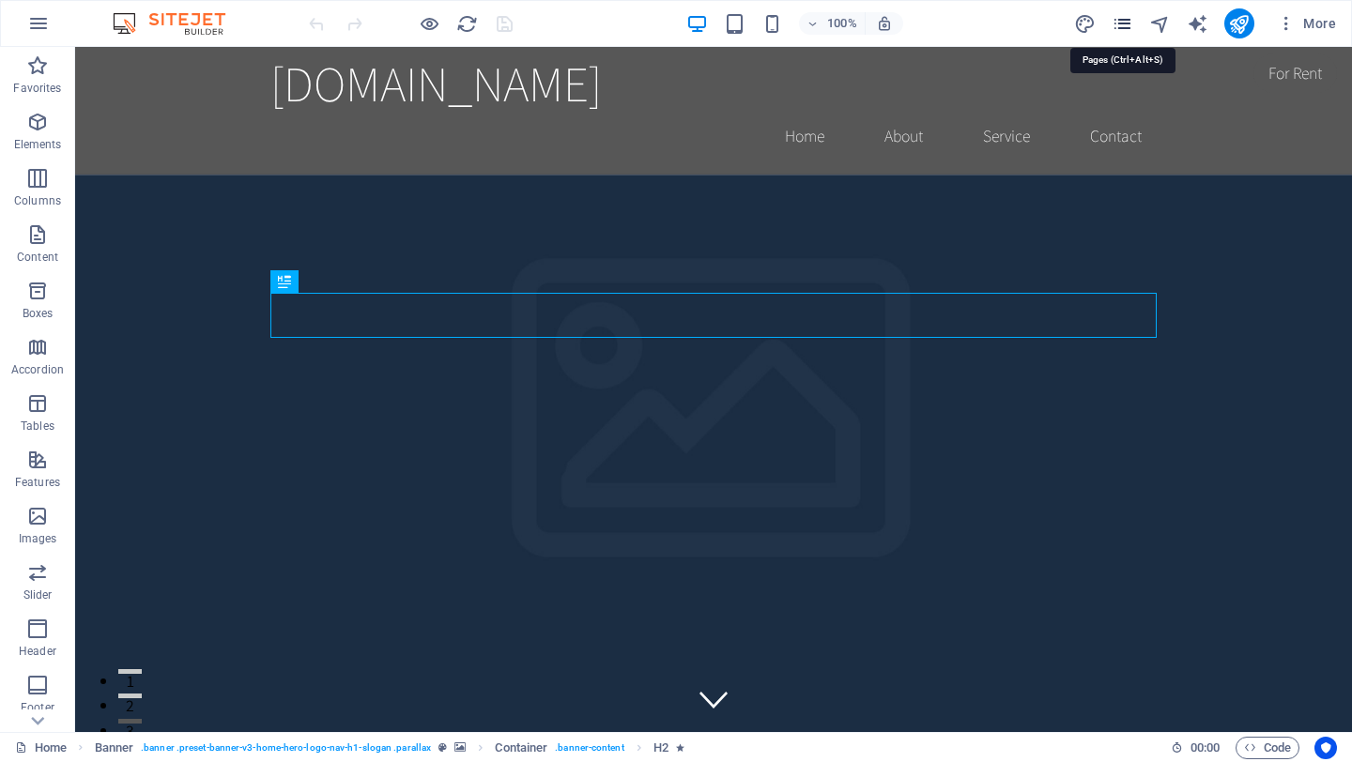
click at [1124, 19] on icon "pages" at bounding box center [1122, 24] width 22 height 22
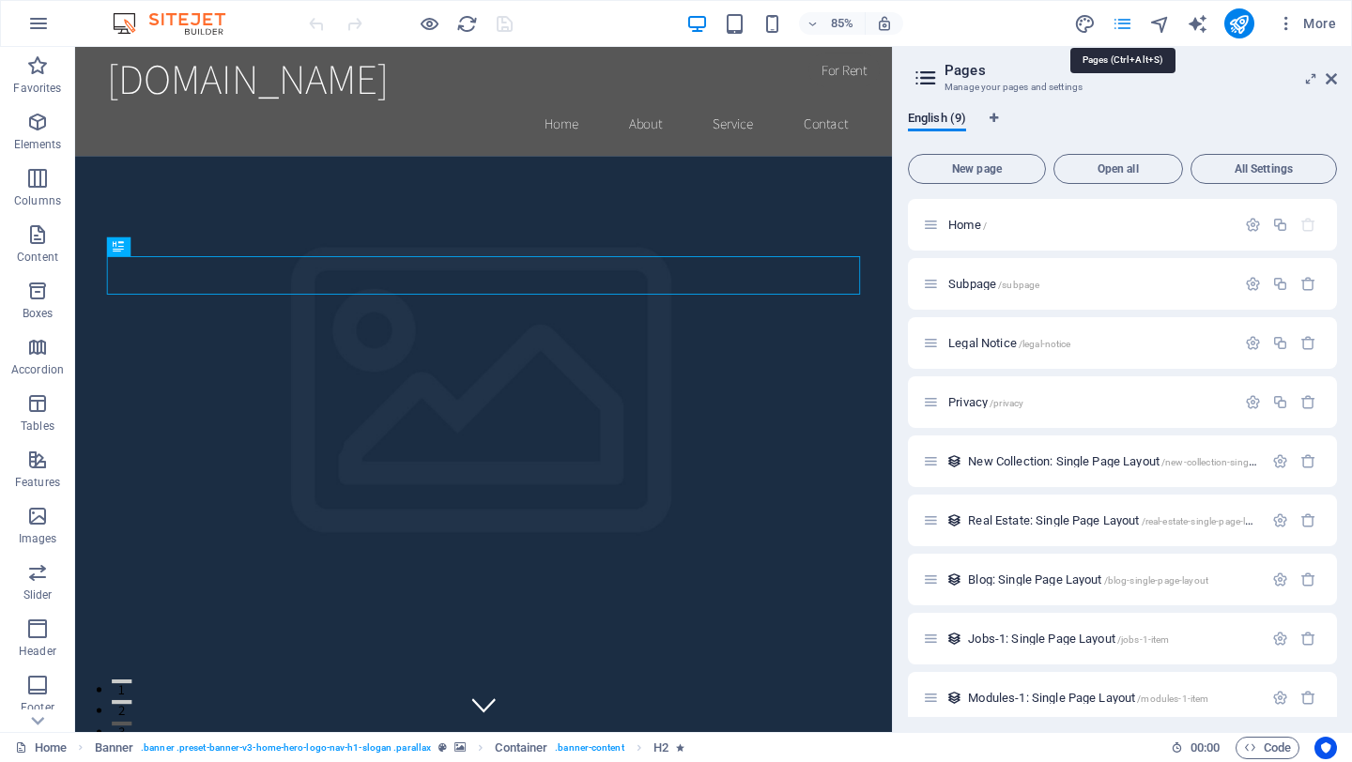
click at [1124, 19] on icon "pages" at bounding box center [1122, 24] width 22 height 22
click at [1273, 750] on span "Code" at bounding box center [1267, 748] width 47 height 23
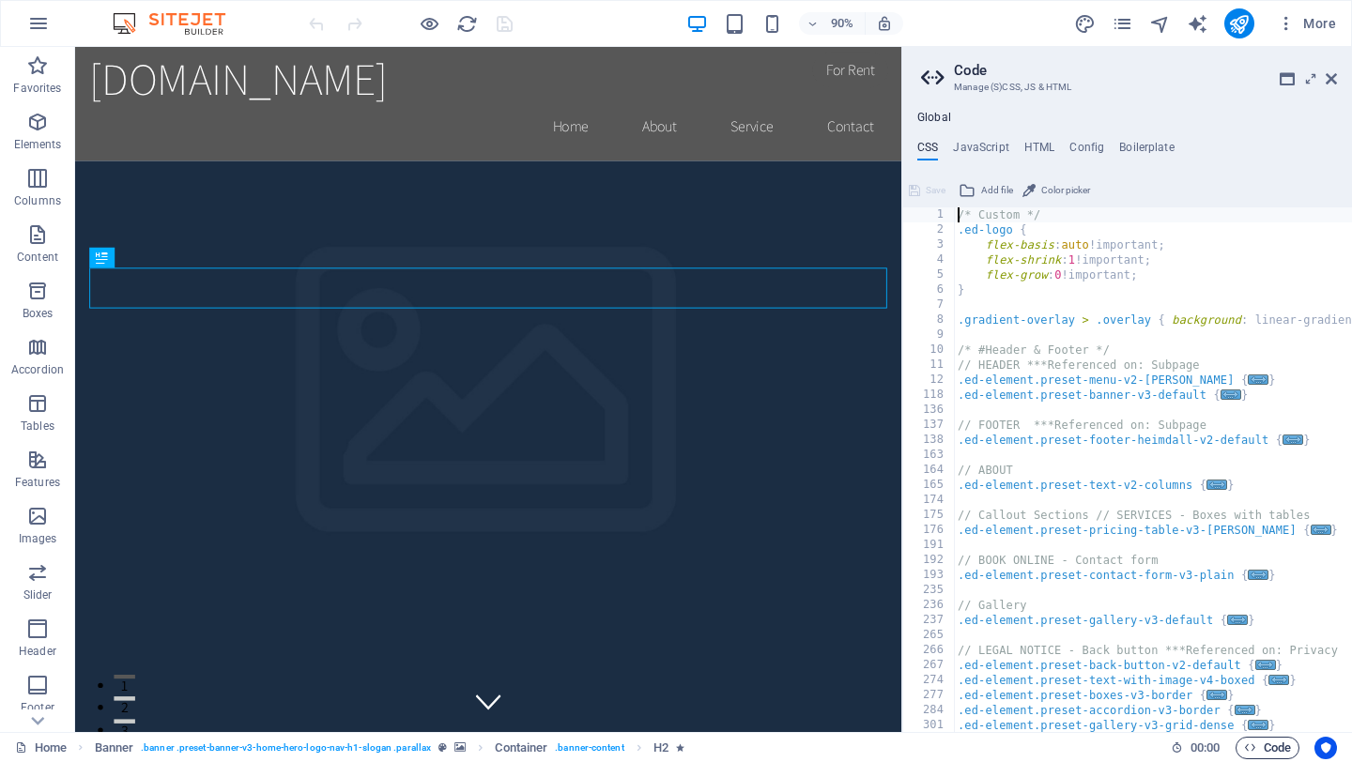
click at [1273, 750] on span "Code" at bounding box center [1267, 748] width 47 height 23
click at [1035, 142] on h4 "HTML" at bounding box center [1039, 151] width 31 height 21
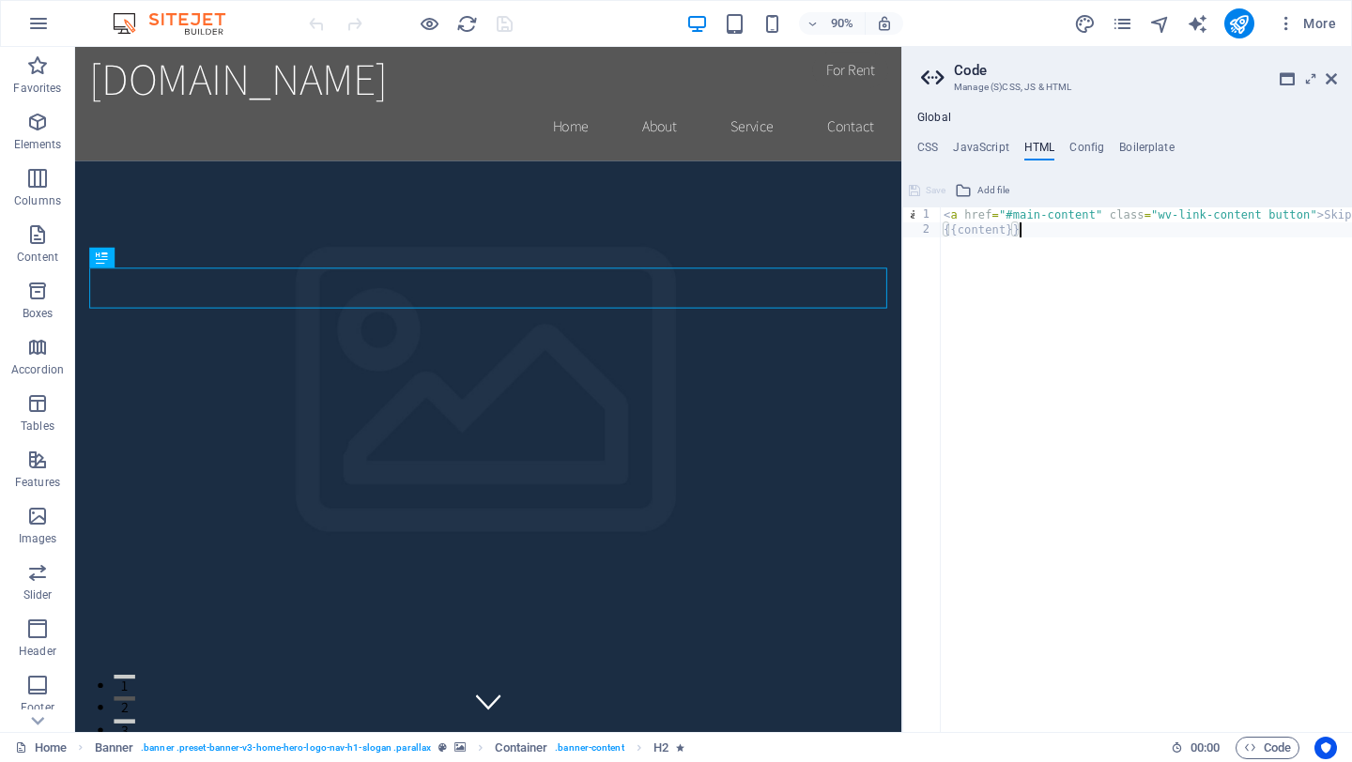
click at [1001, 271] on div "< a href = "#main-content" class = "wv-link-content button" > Skip to main cont…" at bounding box center [1216, 484] width 552 height 555
paste textarea "https://izibulo2.oneapp.dev/#projects"
paste textarea "<a href="#main-content" class="wv-link-content button">Skip to main content</a>"
type textarea "<a href="#main-content" class="wv-link-content button">Skip to main content</a>"
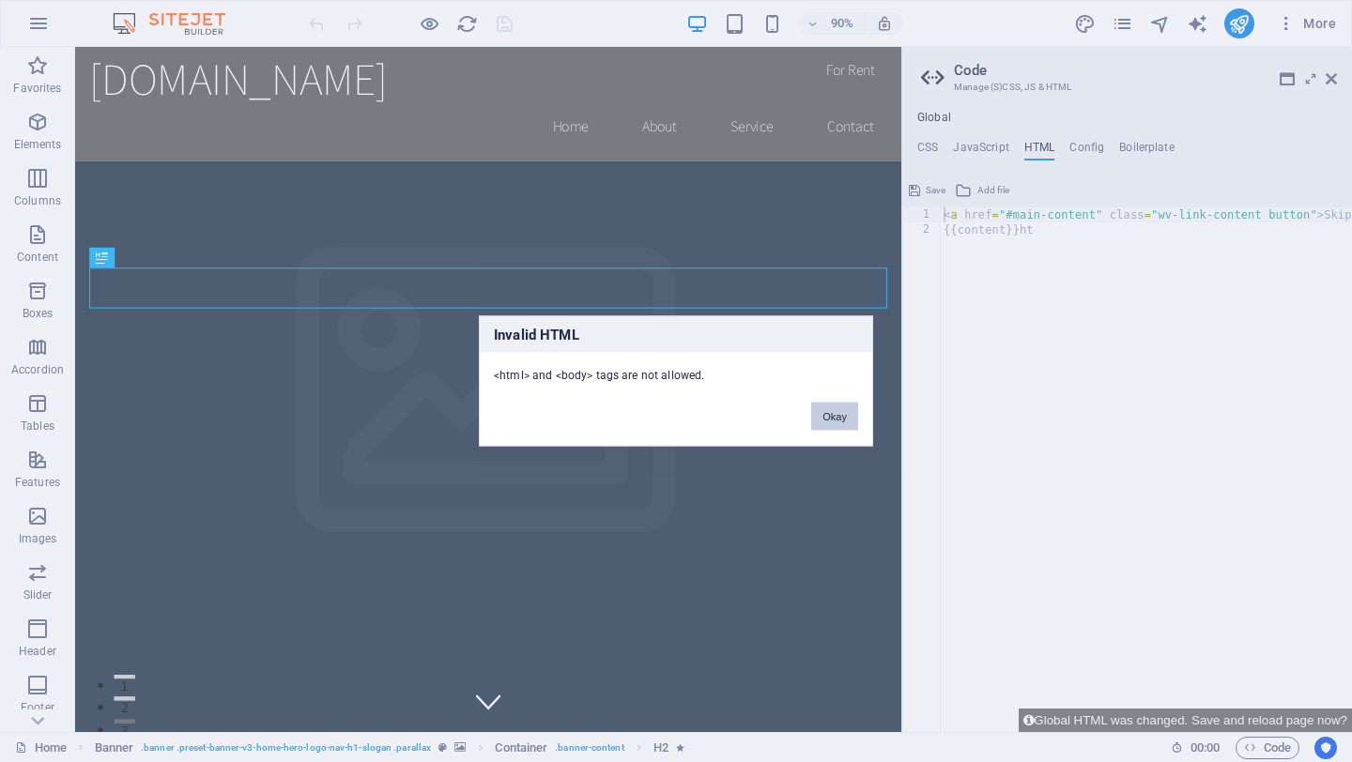
click at [836, 420] on button "Okay" at bounding box center [834, 417] width 47 height 28
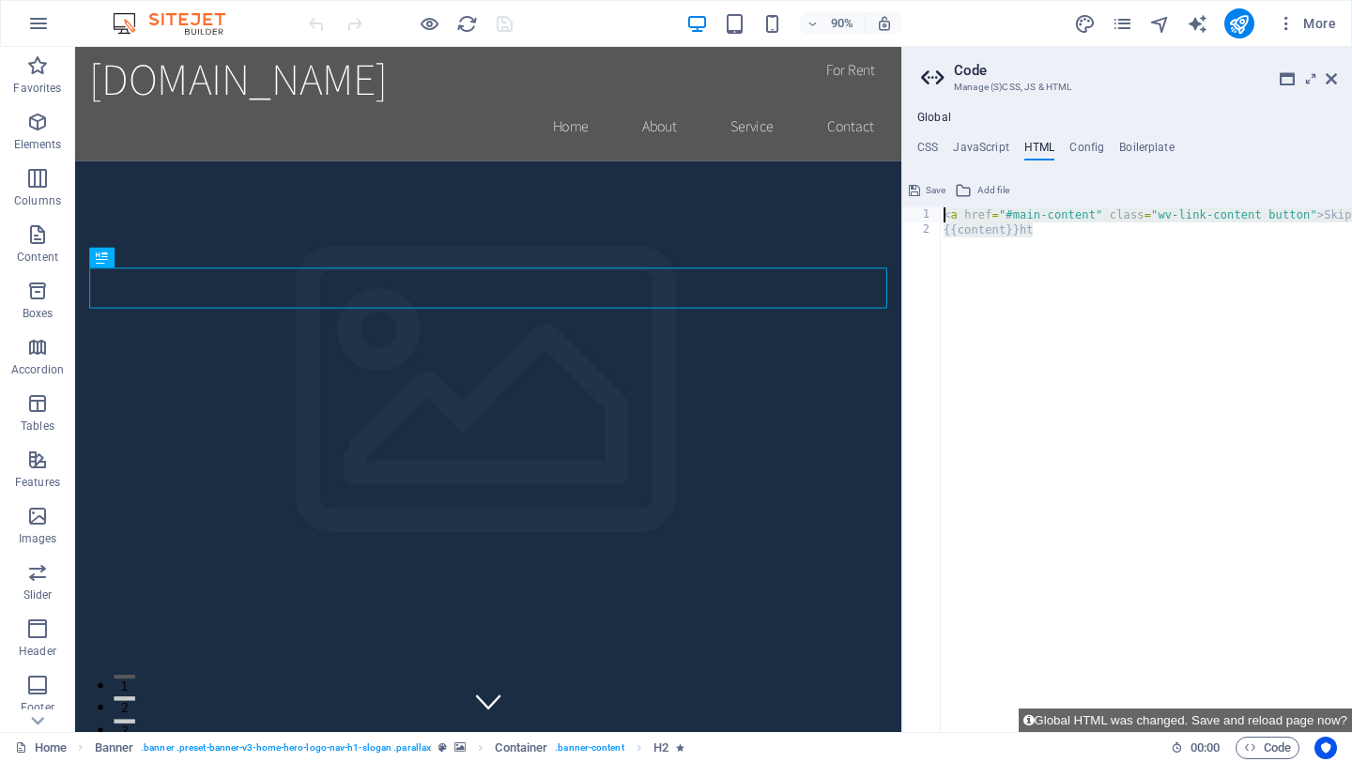
drag, startPoint x: 1041, startPoint y: 231, endPoint x: 928, endPoint y: 207, distance: 115.0
click at [928, 207] on div "{{content}}ht 1 2 < a href = "#main-content" class = "wv-link-content button" >…" at bounding box center [1127, 469] width 450 height 525
type textarea "<a href="#main-content" class="wv-link-content button">Skip to main content</a>…"
type textarea "<a href="#main-content" class="wv-link-content button">Skip to main content</a>"
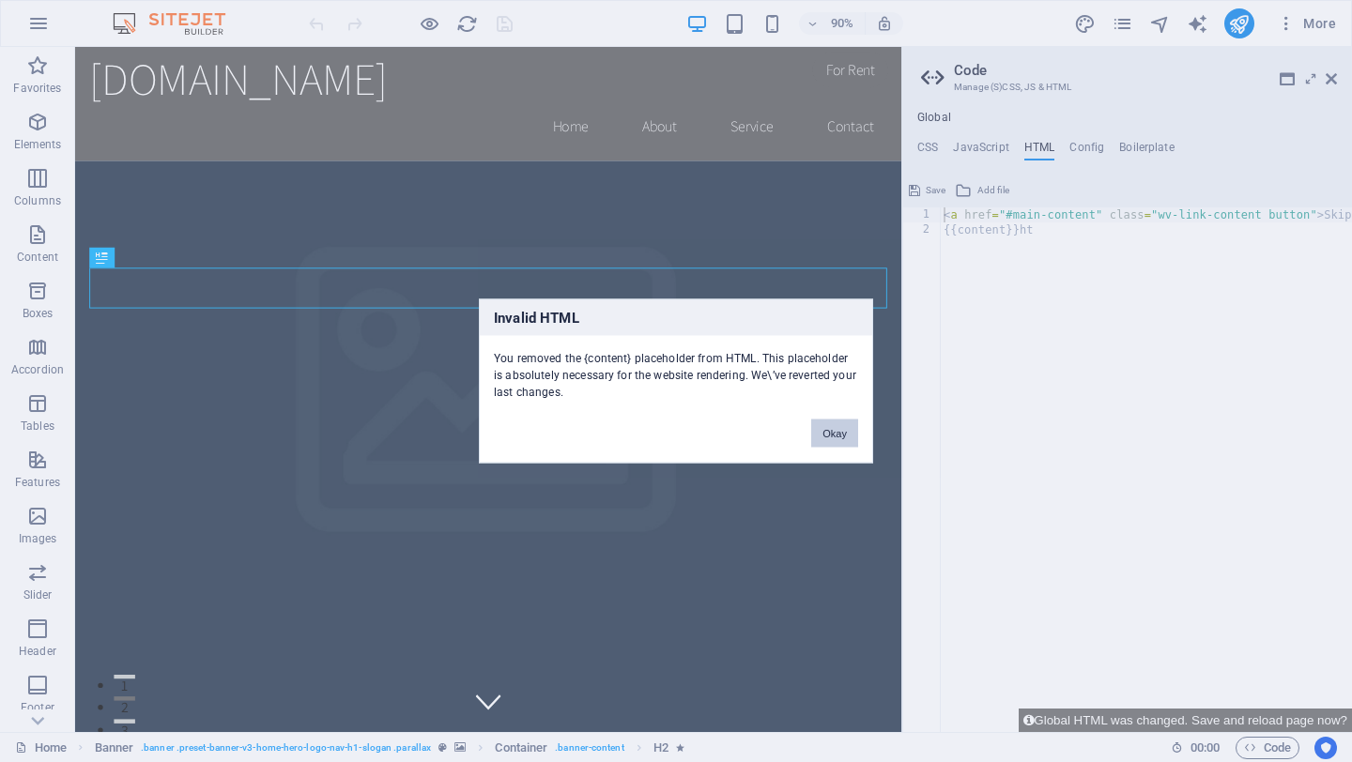
click at [812, 433] on button "Okay" at bounding box center [834, 434] width 47 height 28
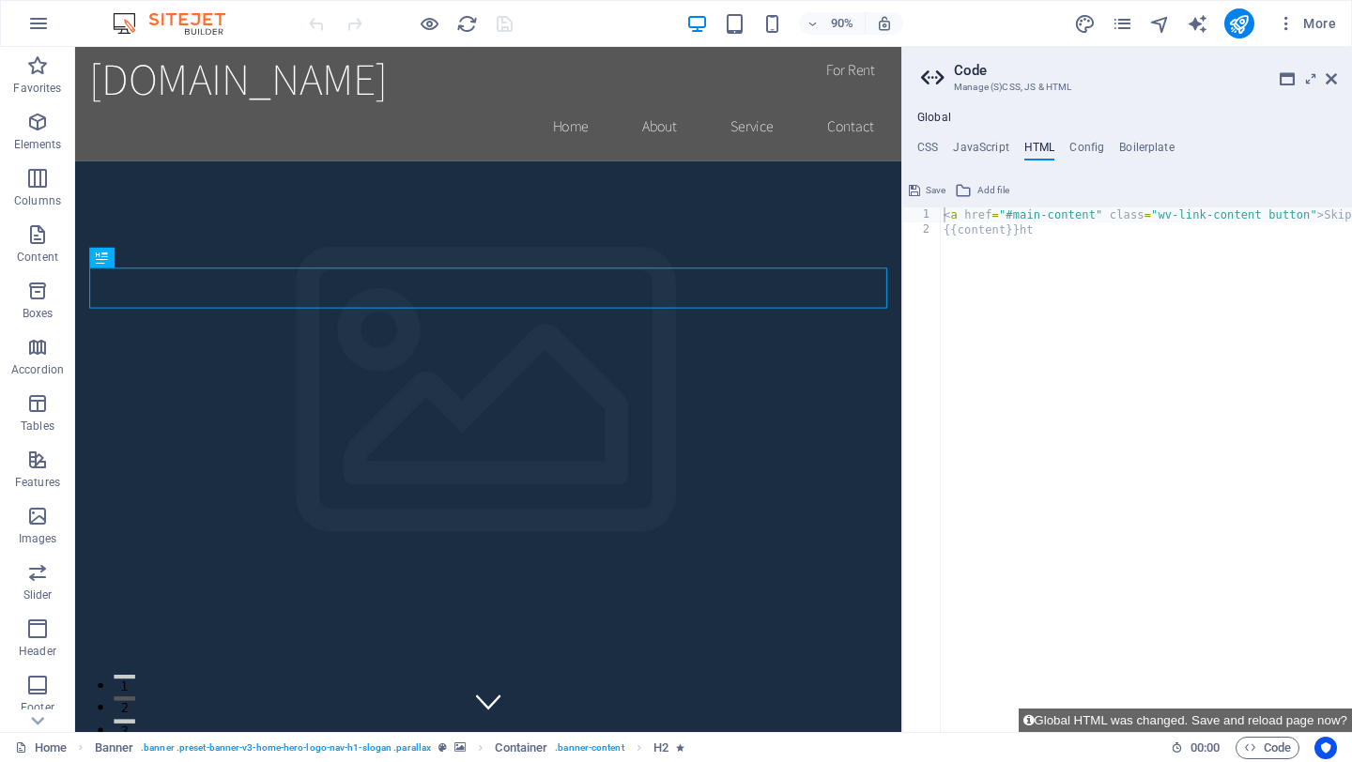
click at [986, 189] on span "Add file" at bounding box center [993, 190] width 32 height 23
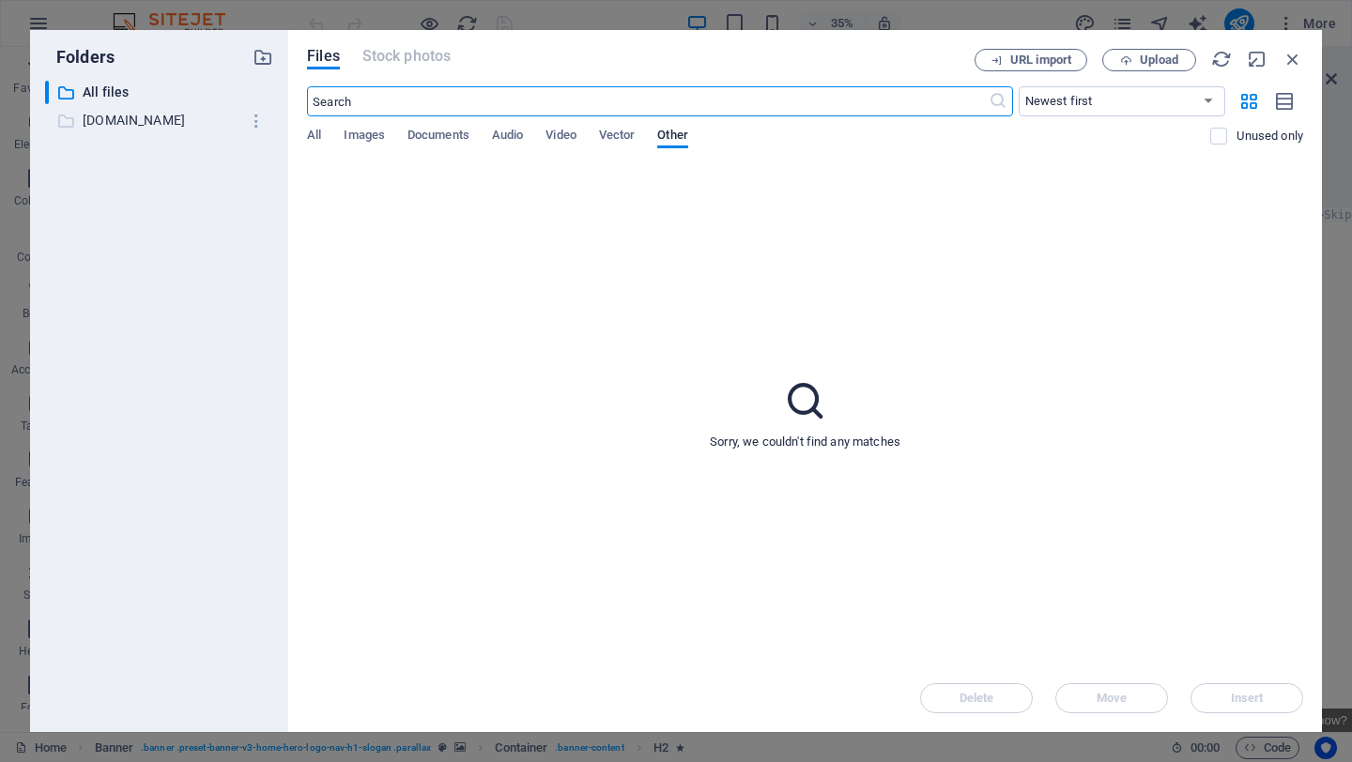
click at [192, 115] on p "izibulo2.oneapp.dev" at bounding box center [161, 121] width 156 height 22
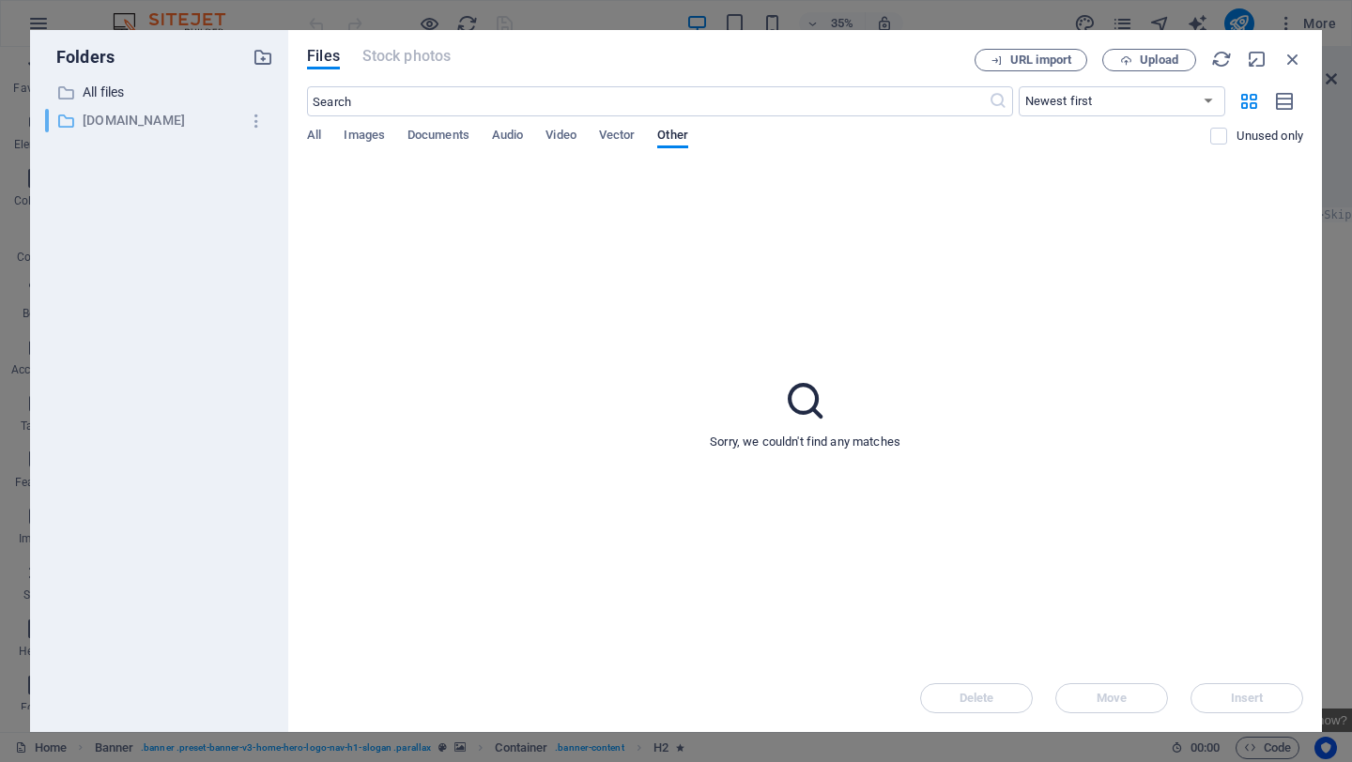
click at [179, 119] on p "izibulo2.oneapp.dev" at bounding box center [161, 121] width 156 height 22
click at [1054, 61] on span "URL import" at bounding box center [1040, 59] width 61 height 11
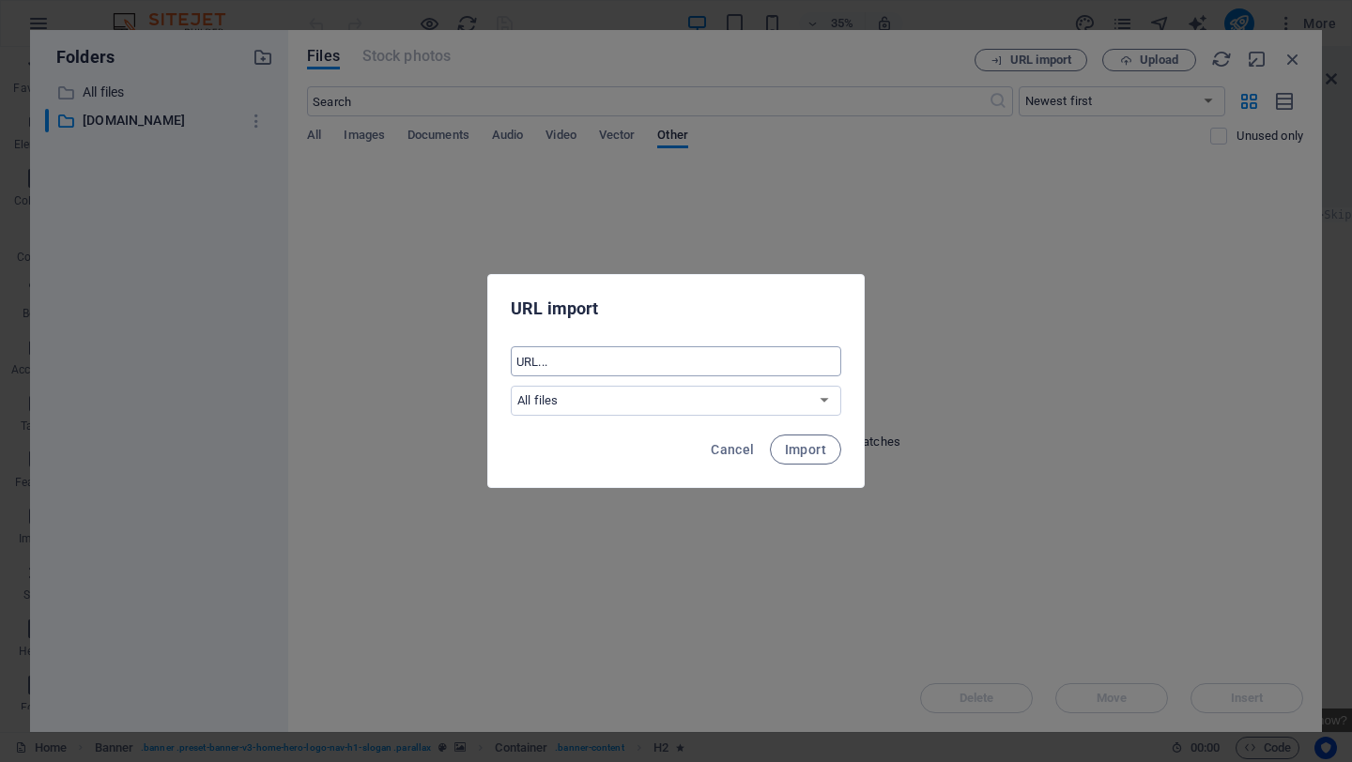
click at [649, 370] on input "text" at bounding box center [676, 361] width 330 height 30
type input "izibulo2.oneapp.dev"
click at [818, 404] on select "All files izibulo2.oneapp.dev" at bounding box center [676, 401] width 330 height 30
select select "izibulo2.oneapp.dev"
click at [817, 445] on span "Import" at bounding box center [805, 449] width 41 height 15
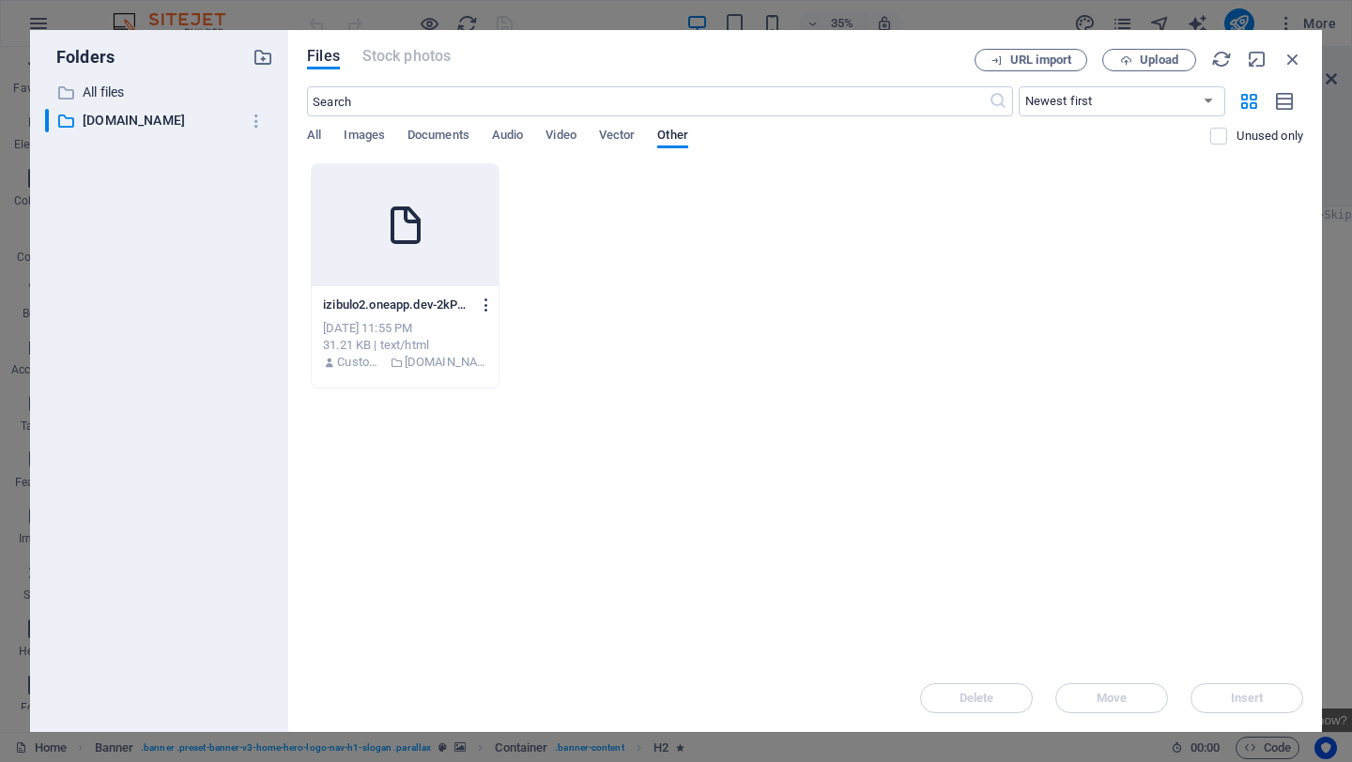
click at [479, 304] on icon "button" at bounding box center [487, 305] width 18 height 17
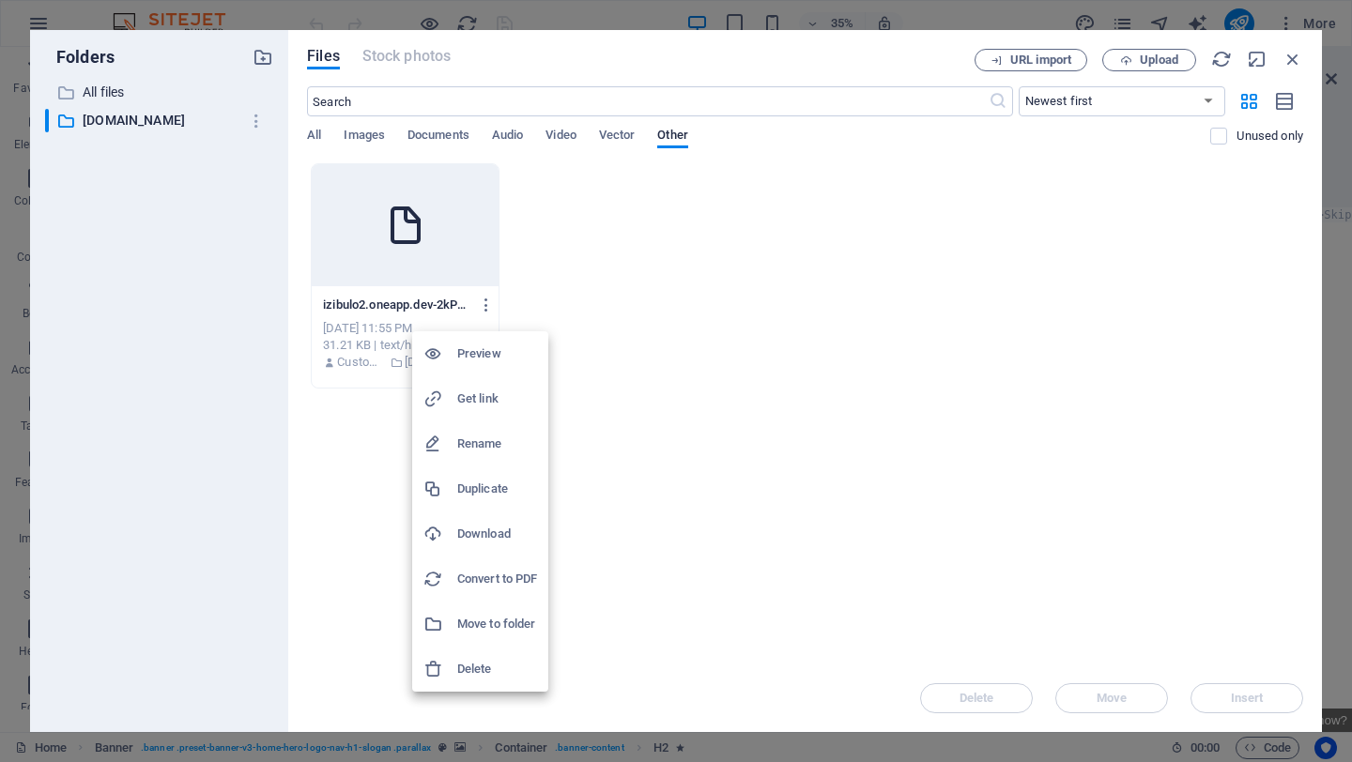
click at [484, 531] on h6 "Download" at bounding box center [497, 534] width 80 height 23
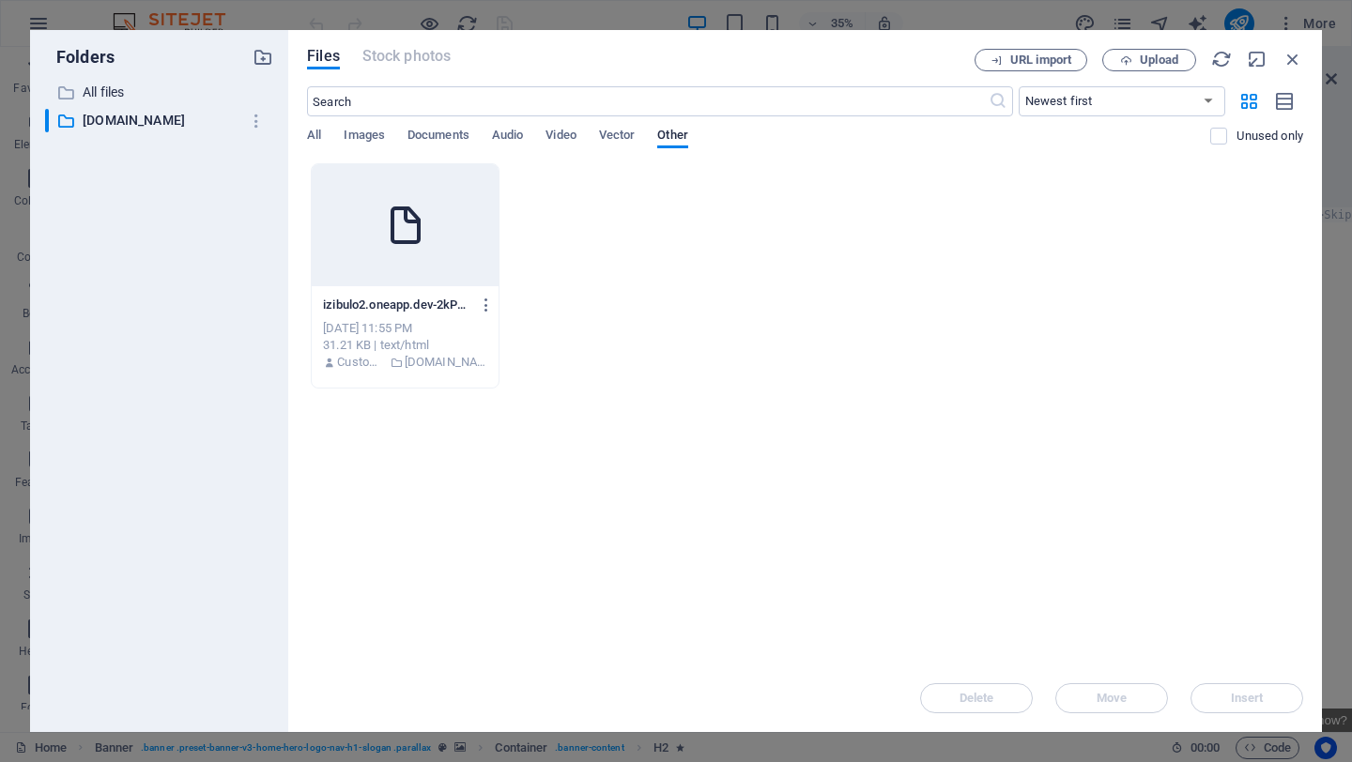
click at [411, 313] on p "izibulo2.oneapp.dev-2kPYR2uTmeOGiaECc2nM9A.html" at bounding box center [396, 305] width 146 height 17
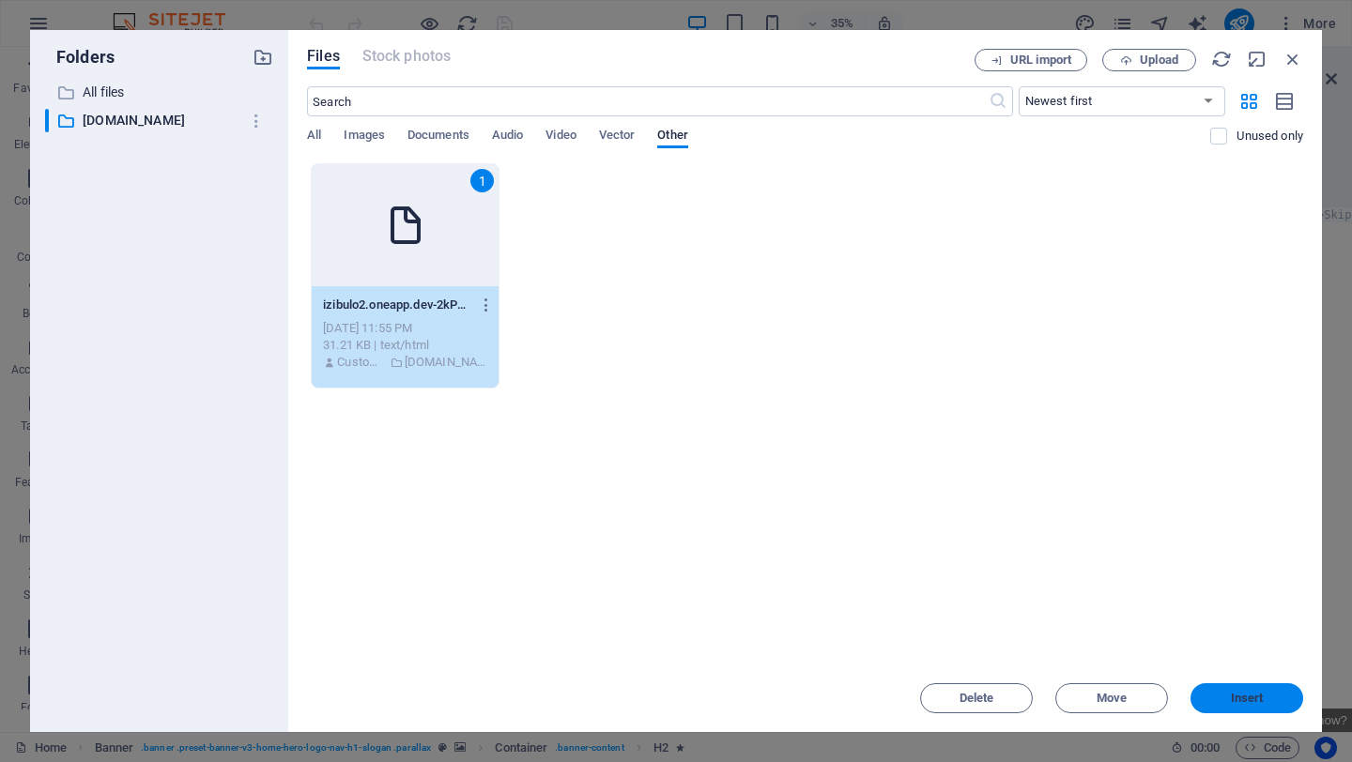
click at [1240, 701] on span "Insert" at bounding box center [1246, 698] width 33 height 11
type textarea "https://cdn1.site-media.eu/images/0/19750156/izibulo2.oneapp.dev-2kPYR2uTmeOGia…"
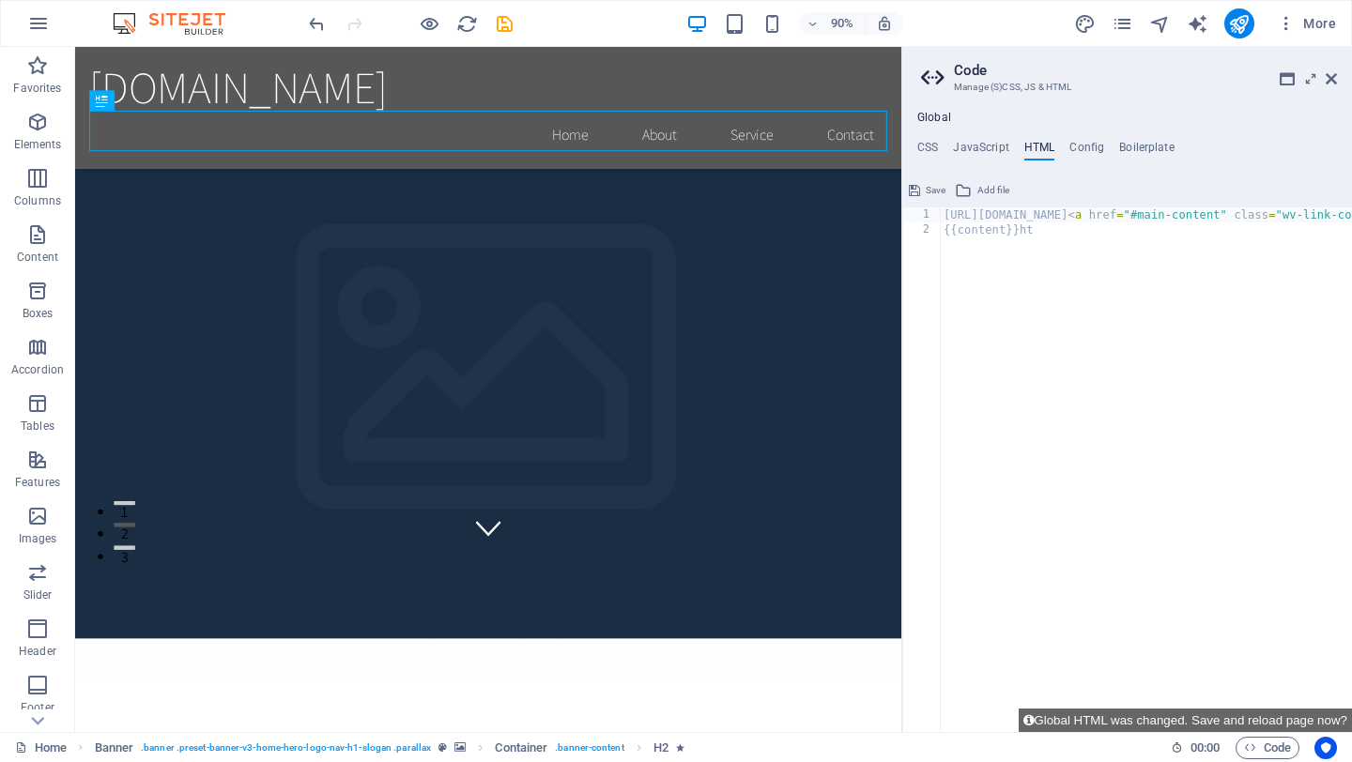
scroll to position [0, 0]
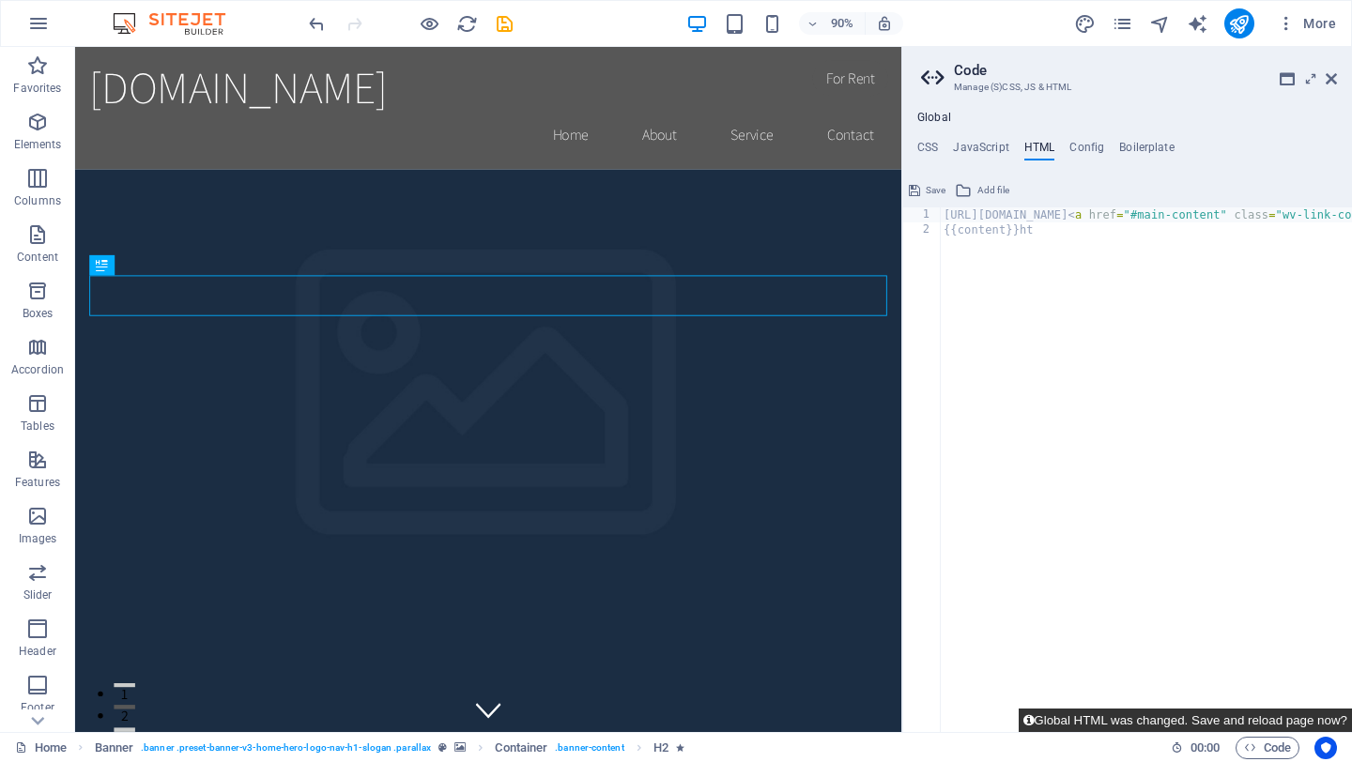
click at [1198, 725] on button "Global HTML was changed. Save and reload page now?" at bounding box center [1184, 720] width 333 height 23
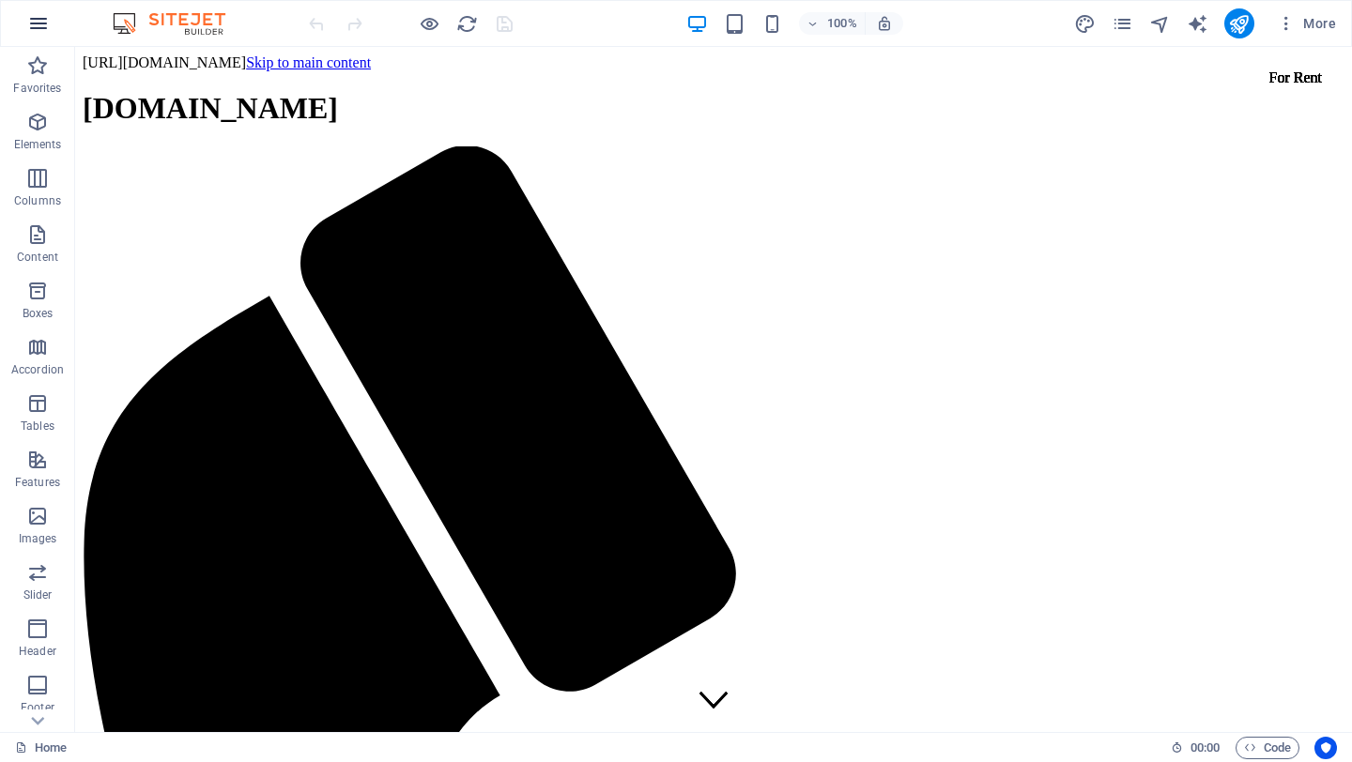
click at [29, 23] on icon "button" at bounding box center [38, 23] width 23 height 23
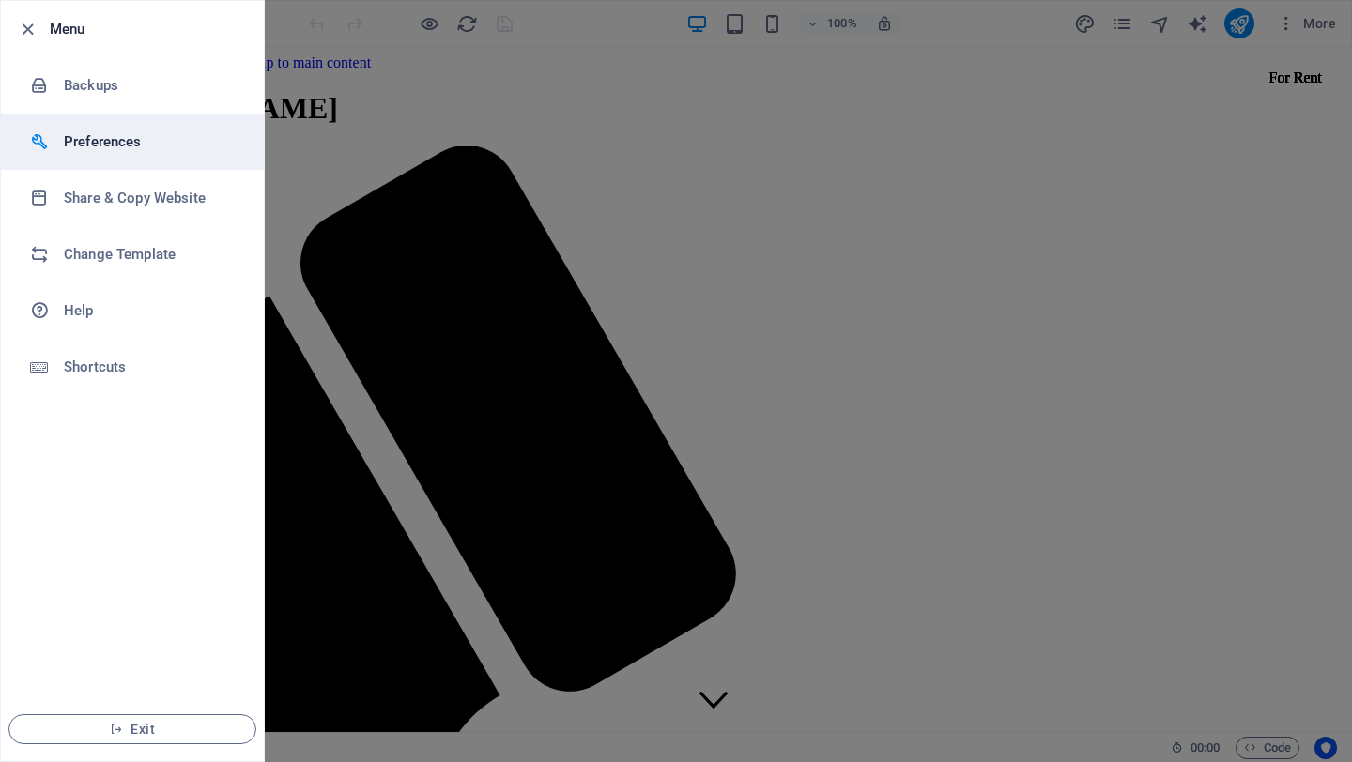
click at [92, 137] on h6 "Preferences" at bounding box center [151, 141] width 174 height 23
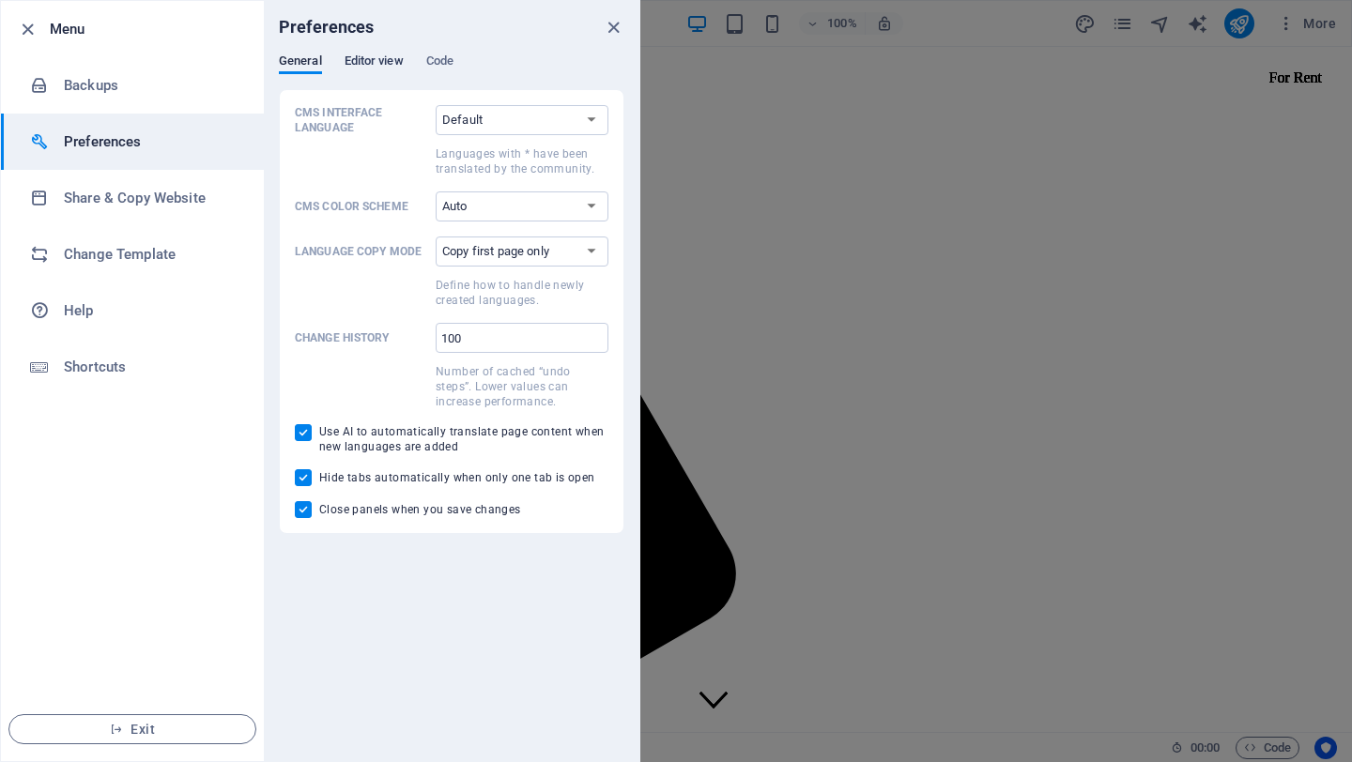
click at [353, 58] on span "Editor view" at bounding box center [373, 63] width 59 height 26
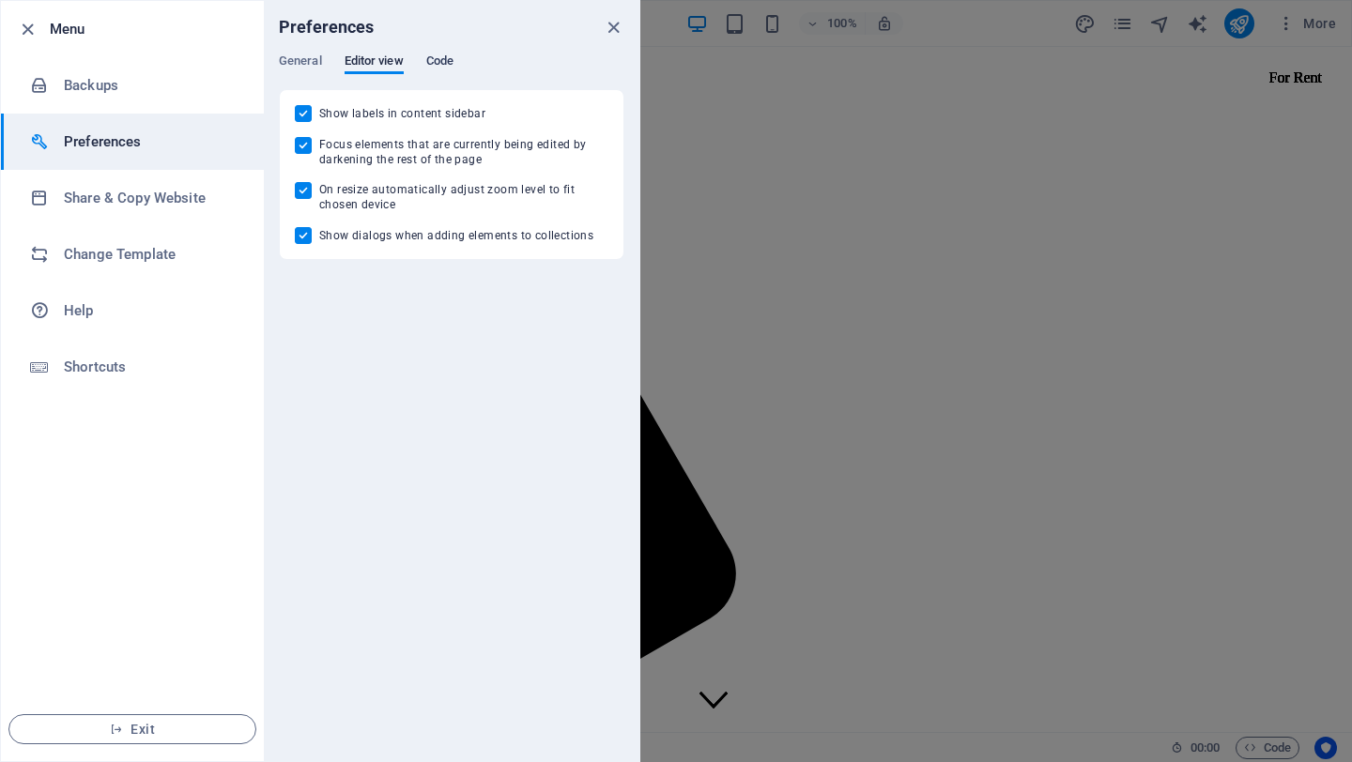
click at [434, 59] on span "Code" at bounding box center [439, 63] width 27 height 26
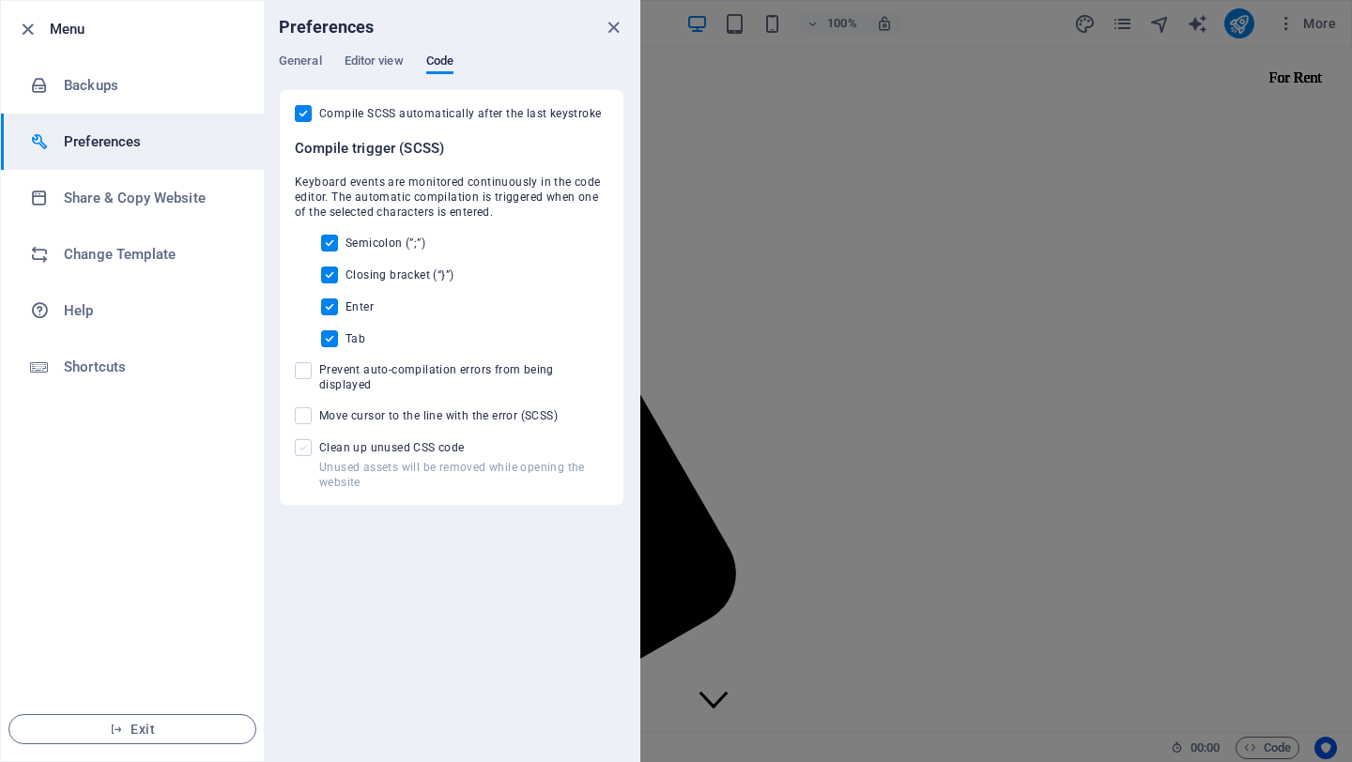
click at [300, 439] on span at bounding box center [303, 447] width 17 height 17
click at [300, 439] on input "Unused assets will be removed while opening the website Clean up unused CSS code" at bounding box center [307, 447] width 24 height 17
checkbox input "true"
click at [387, 69] on span "Editor view" at bounding box center [373, 63] width 59 height 26
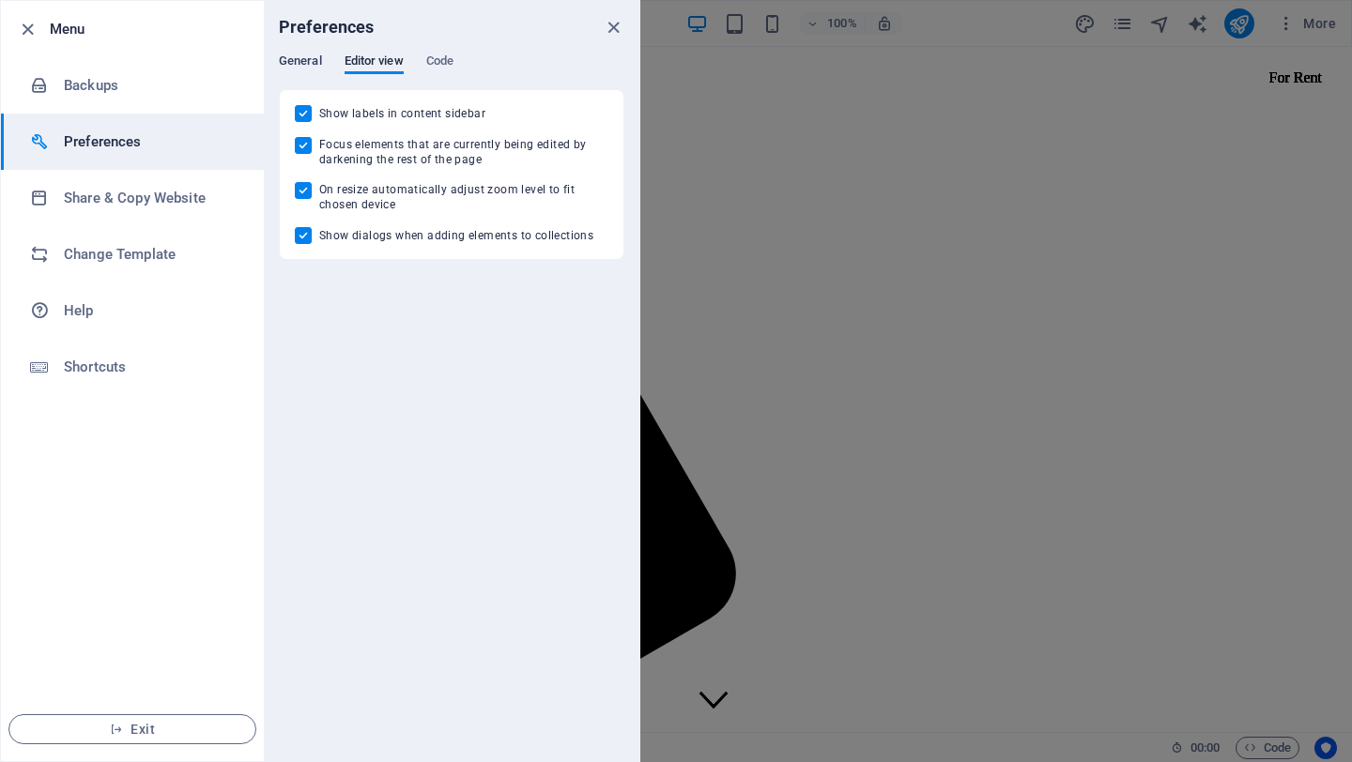
click at [315, 72] on button "General" at bounding box center [300, 63] width 43 height 21
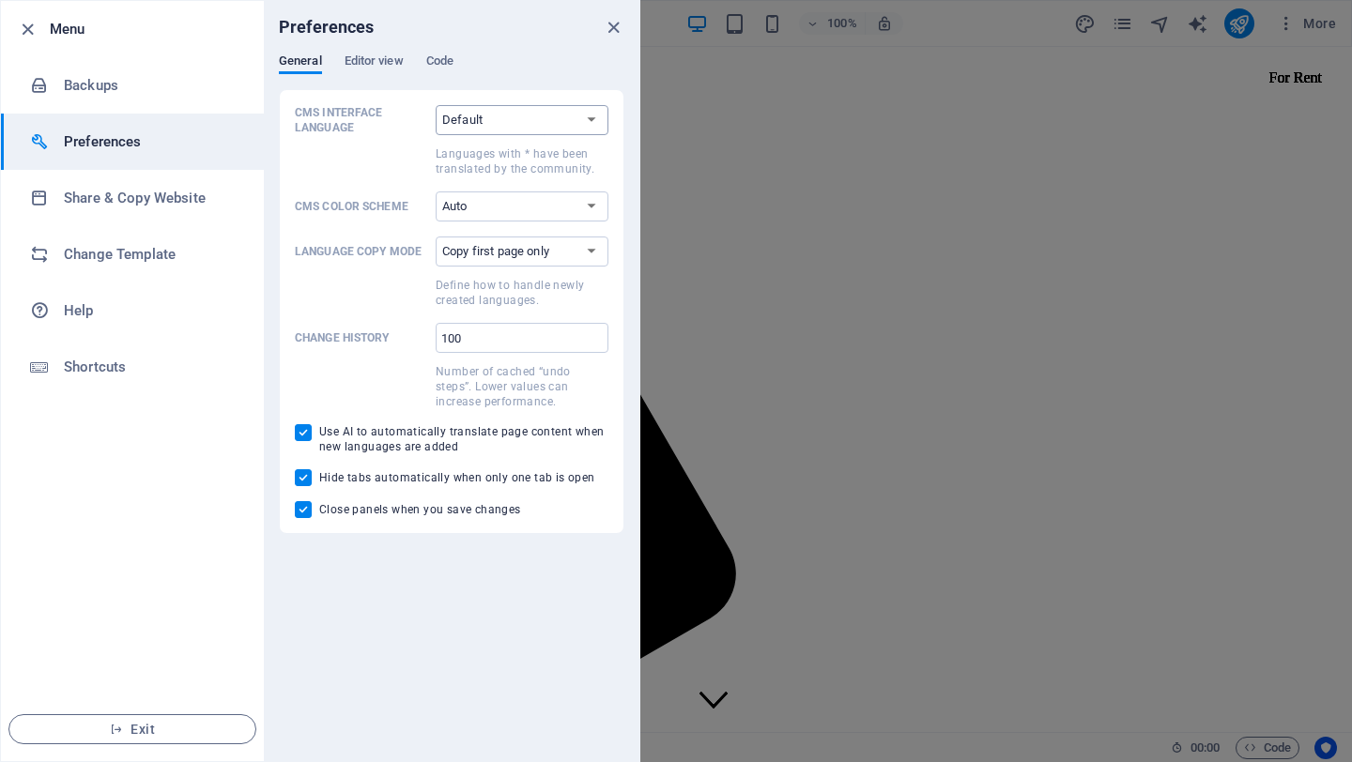
click at [603, 119] on select "Default Deutsch English Español Suomi* Français Magyar Italiano Nederlands Pols…" at bounding box center [521, 120] width 173 height 30
click at [139, 266] on li "Change Template" at bounding box center [132, 254] width 263 height 56
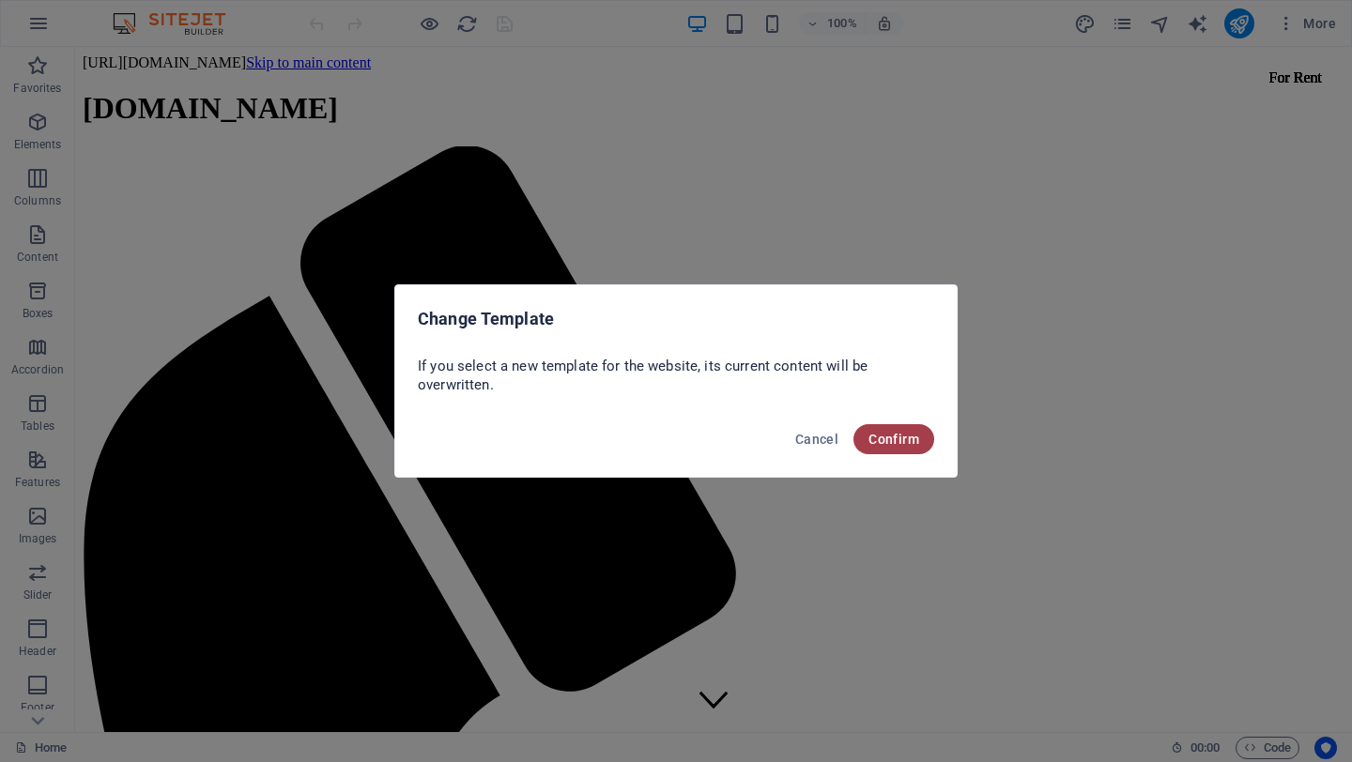
click at [885, 448] on button "Confirm" at bounding box center [893, 439] width 81 height 30
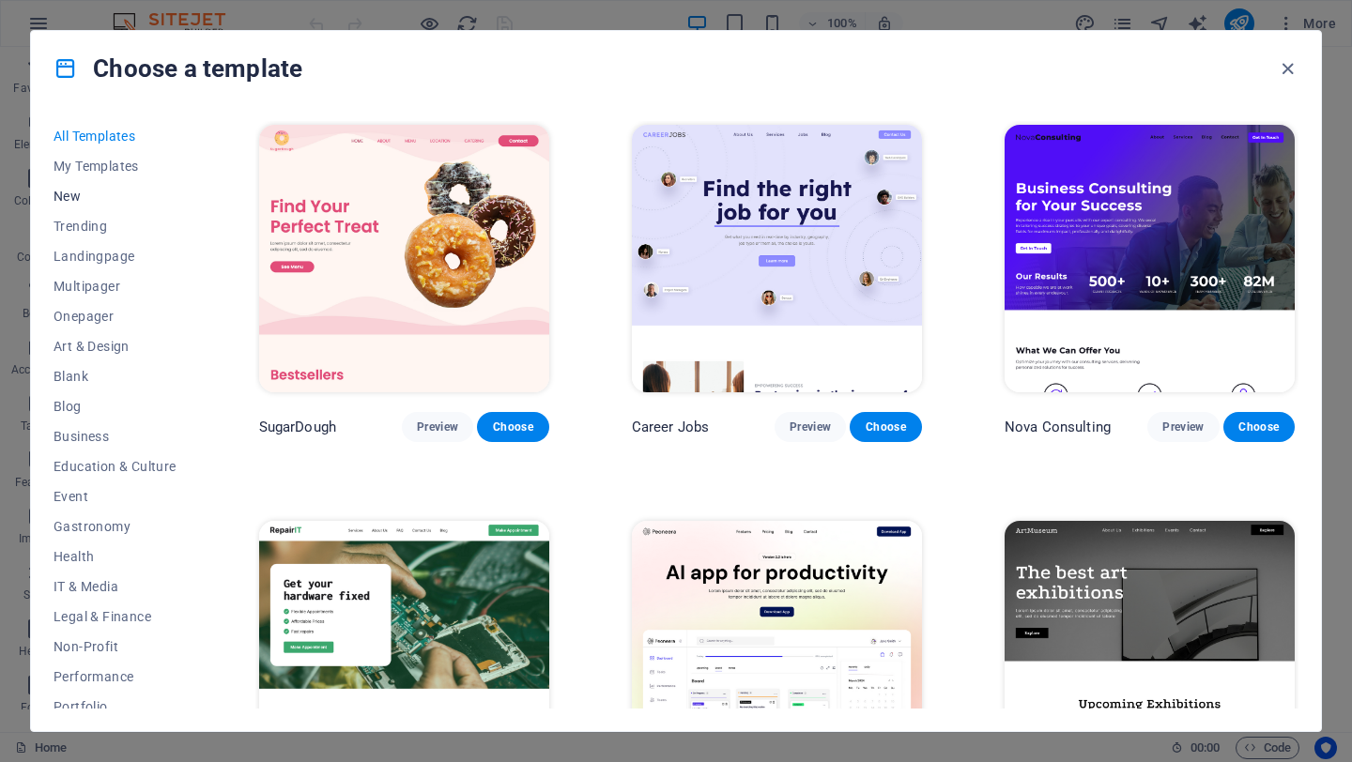
click at [69, 189] on span "New" at bounding box center [114, 196] width 123 height 15
drag, startPoint x: 880, startPoint y: 61, endPoint x: 823, endPoint y: 72, distance: 58.4
click at [823, 72] on div "Choose a template" at bounding box center [676, 68] width 1290 height 75
click at [1292, 71] on icon "button" at bounding box center [1287, 69] width 22 height 22
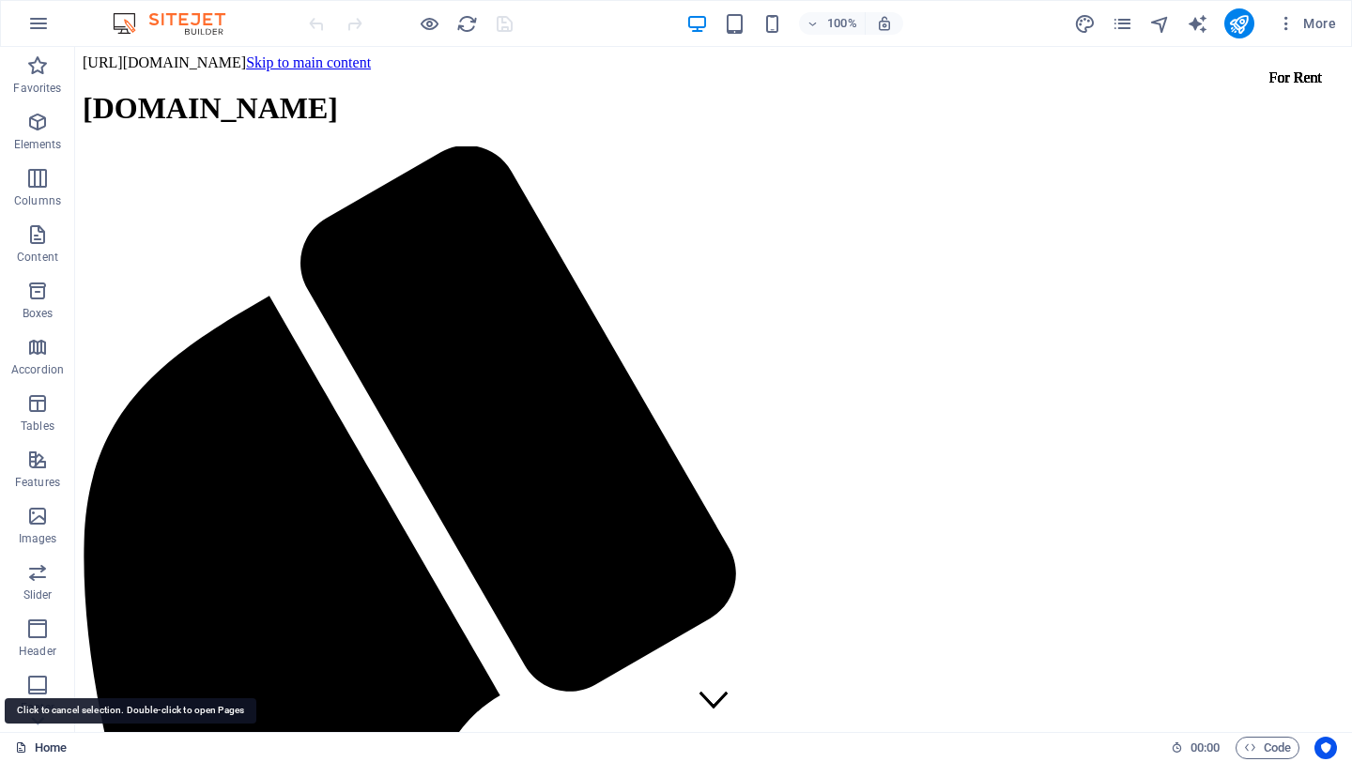
click at [50, 752] on link "Home" at bounding box center [41, 748] width 52 height 23
click at [37, 749] on link "Home" at bounding box center [41, 748] width 52 height 23
click at [38, 22] on icon "button" at bounding box center [38, 23] width 23 height 23
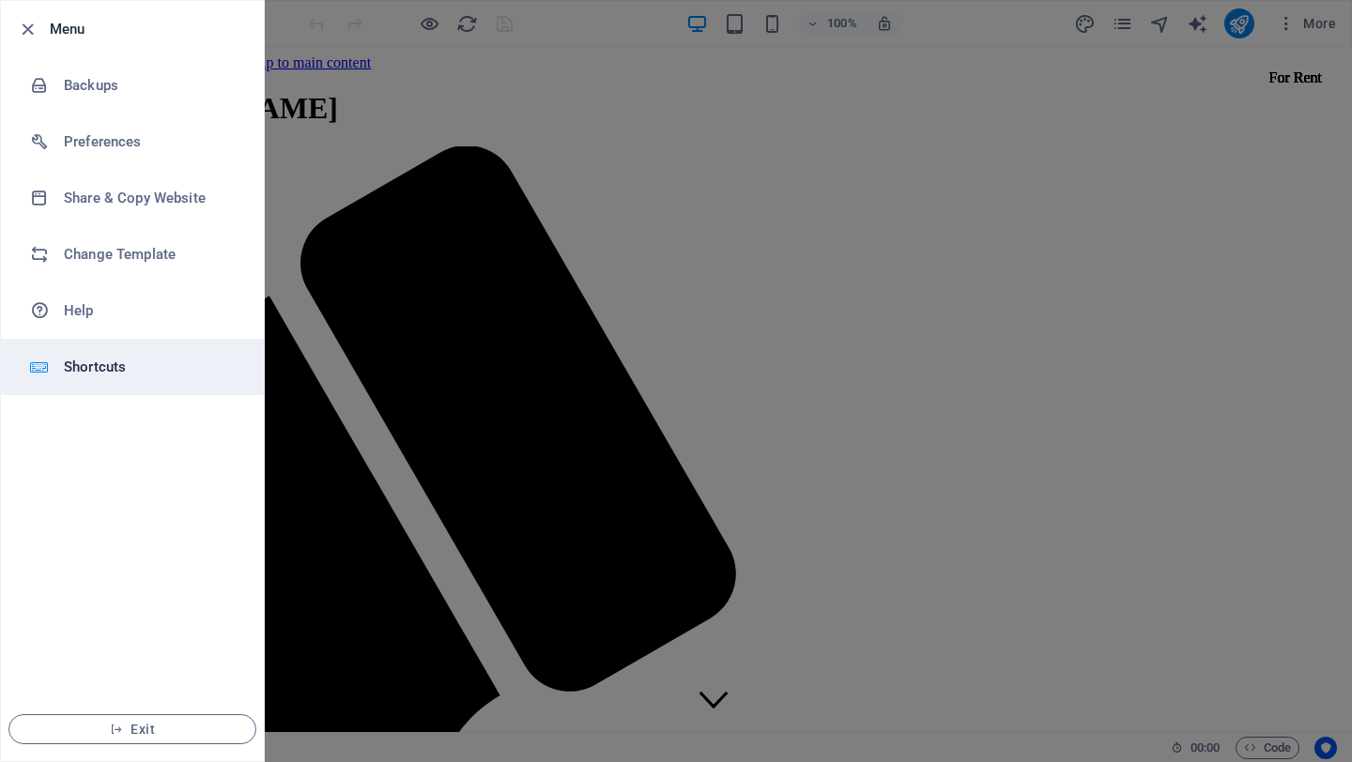
click at [103, 366] on h6 "Shortcuts" at bounding box center [151, 367] width 174 height 23
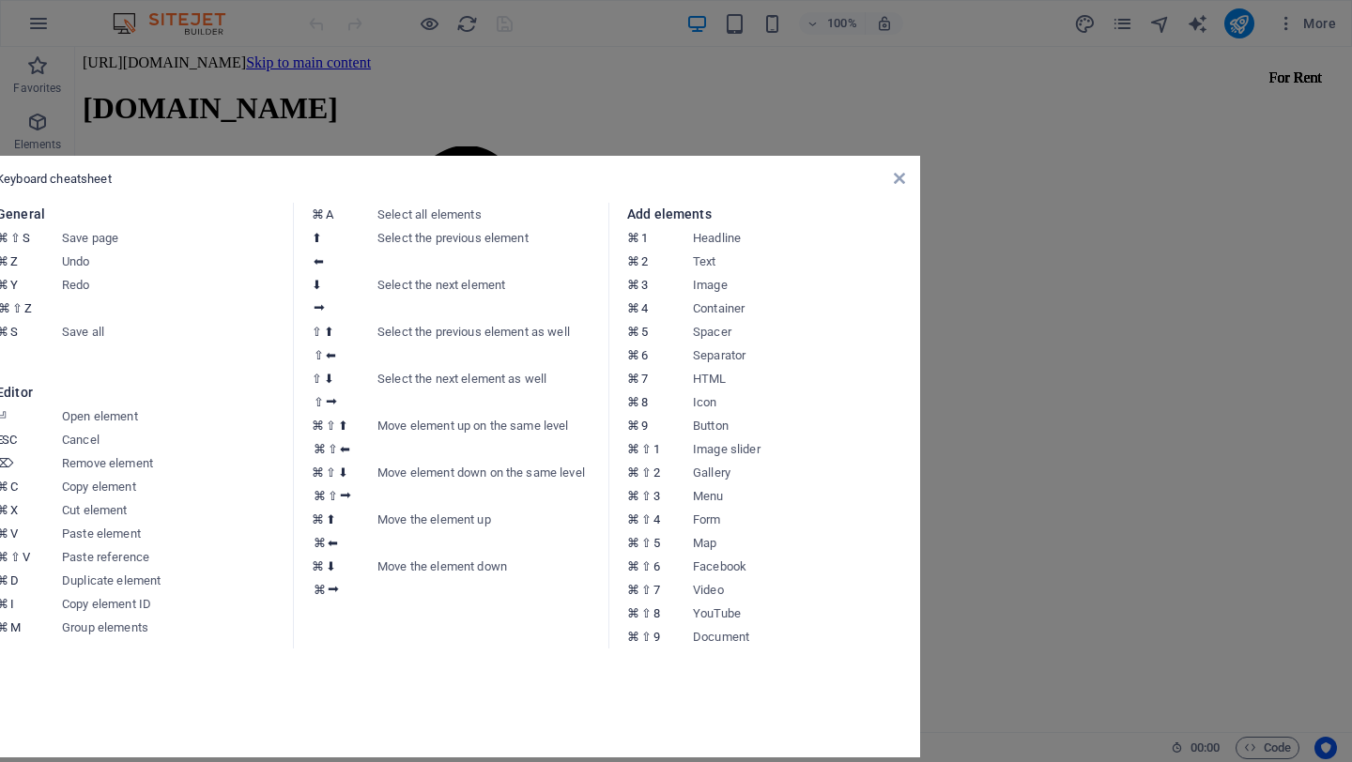
drag, startPoint x: 750, startPoint y: 106, endPoint x: 525, endPoint y: 182, distance: 237.7
click at [525, 182] on div "Keyboard cheatsheet" at bounding box center [450, 179] width 909 height 17
click at [894, 179] on icon at bounding box center [899, 178] width 11 height 15
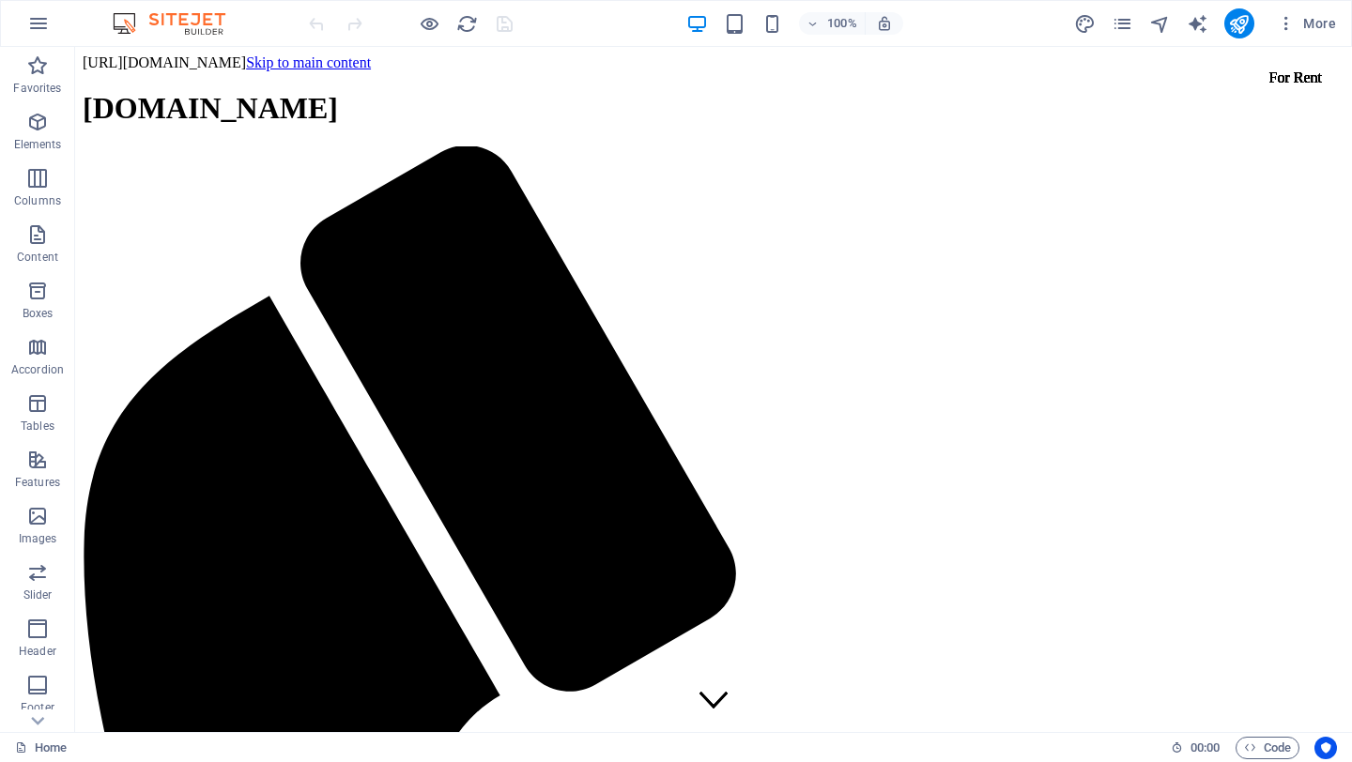
drag, startPoint x: 758, startPoint y: 61, endPoint x: 736, endPoint y: 61, distance: 22.5
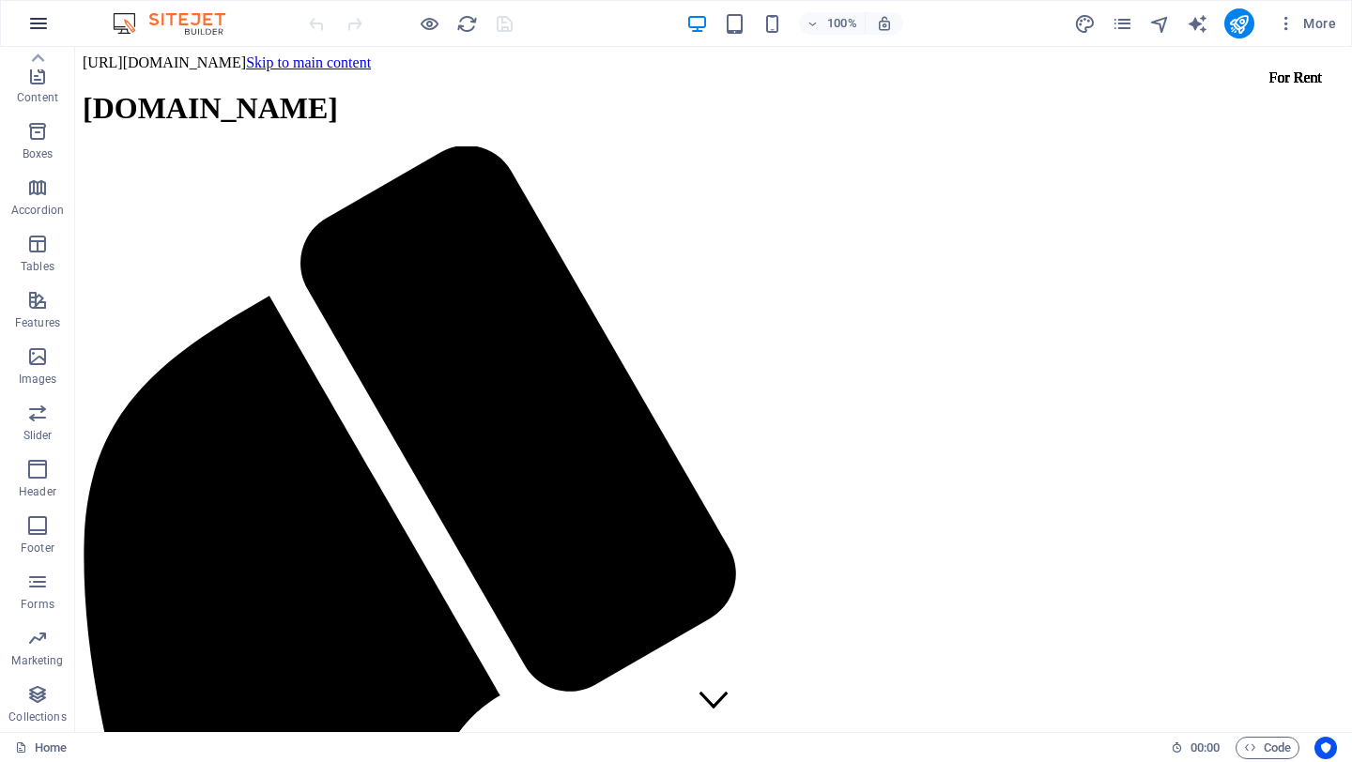
click at [36, 25] on icon "button" at bounding box center [38, 23] width 23 height 23
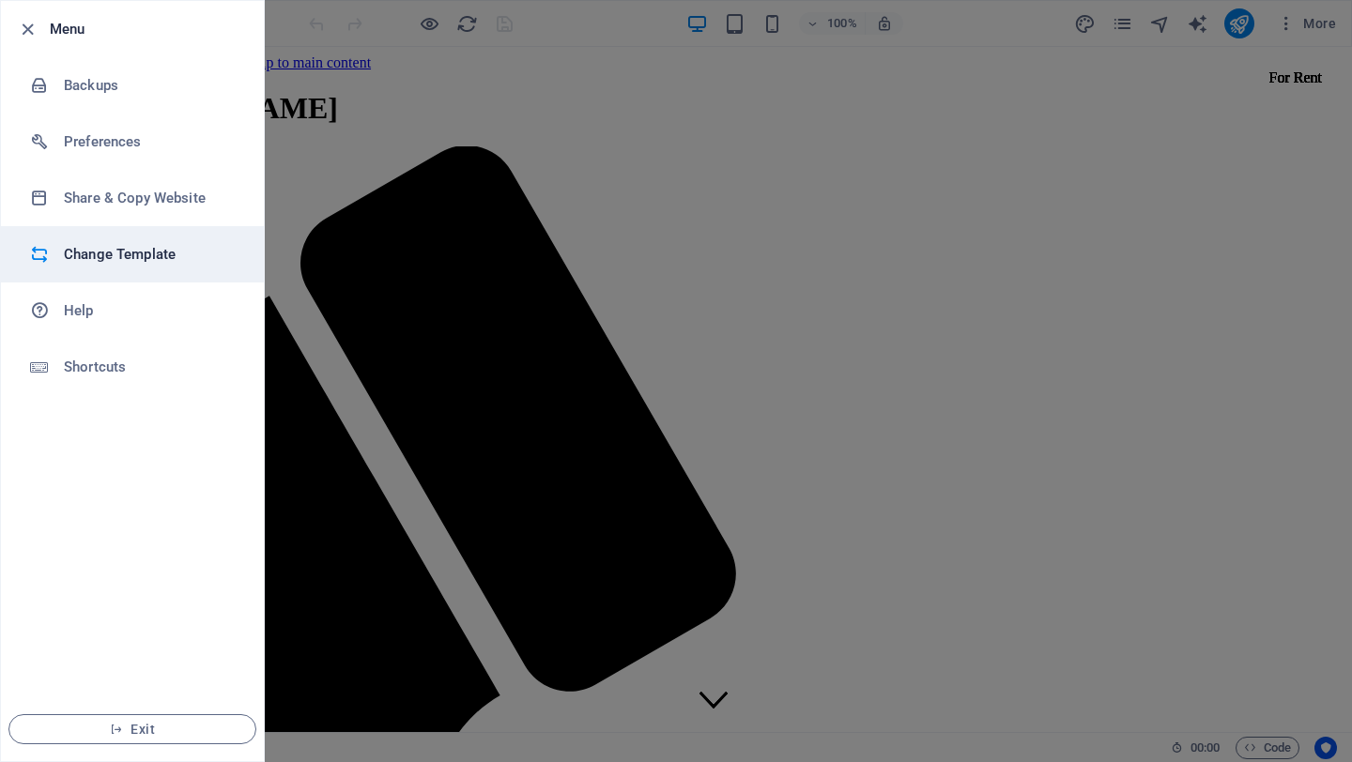
click at [95, 267] on li "Change Template" at bounding box center [132, 254] width 263 height 56
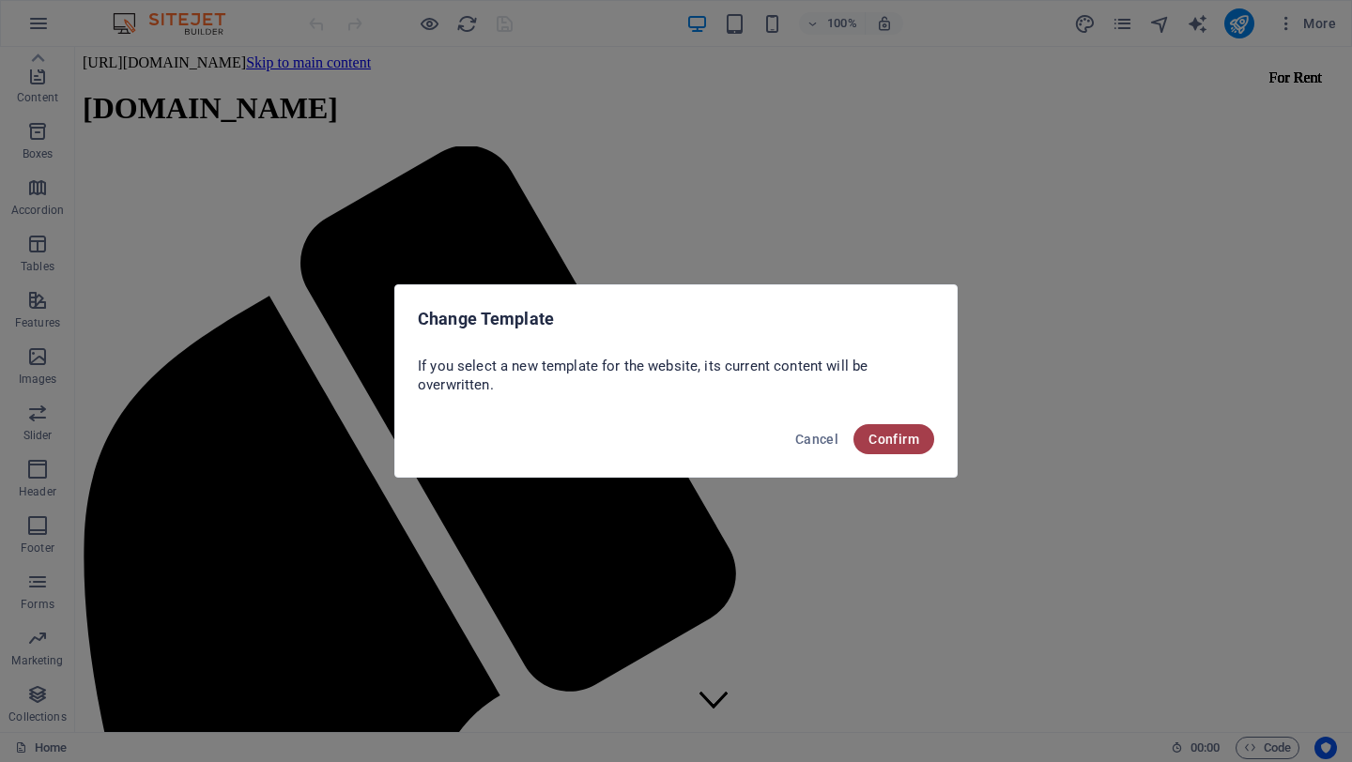
click at [876, 442] on span "Confirm" at bounding box center [893, 439] width 51 height 15
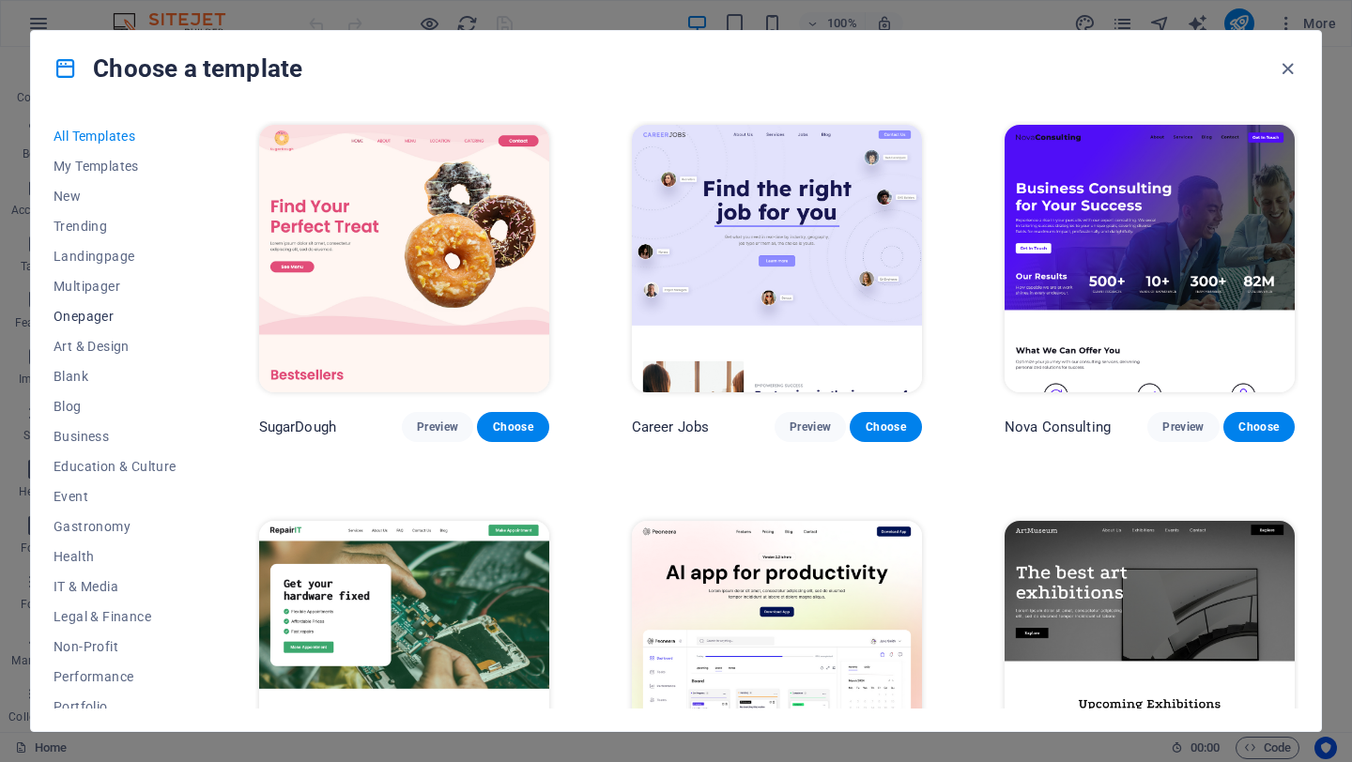
click at [103, 317] on span "Onepager" at bounding box center [114, 316] width 123 height 15
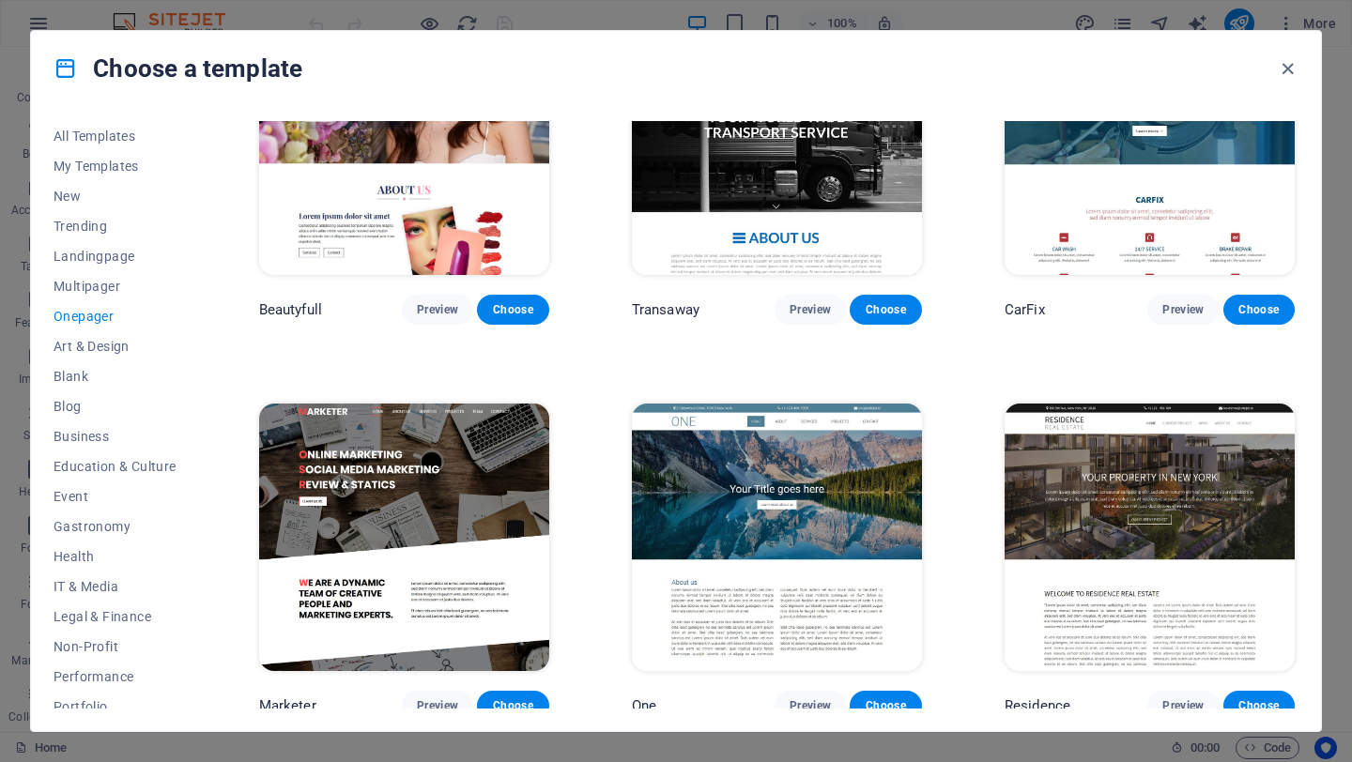
scroll to position [7647, 0]
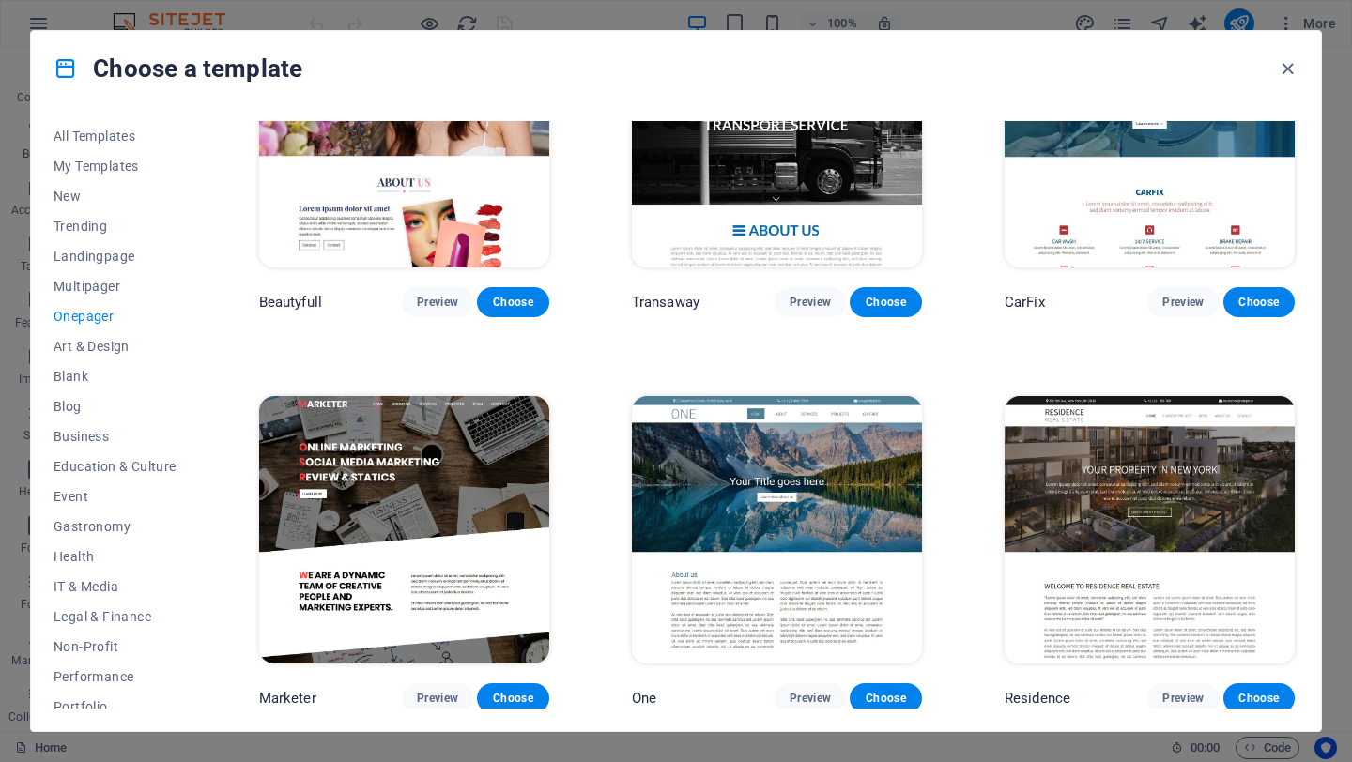
click at [1199, 483] on img at bounding box center [1149, 529] width 290 height 267
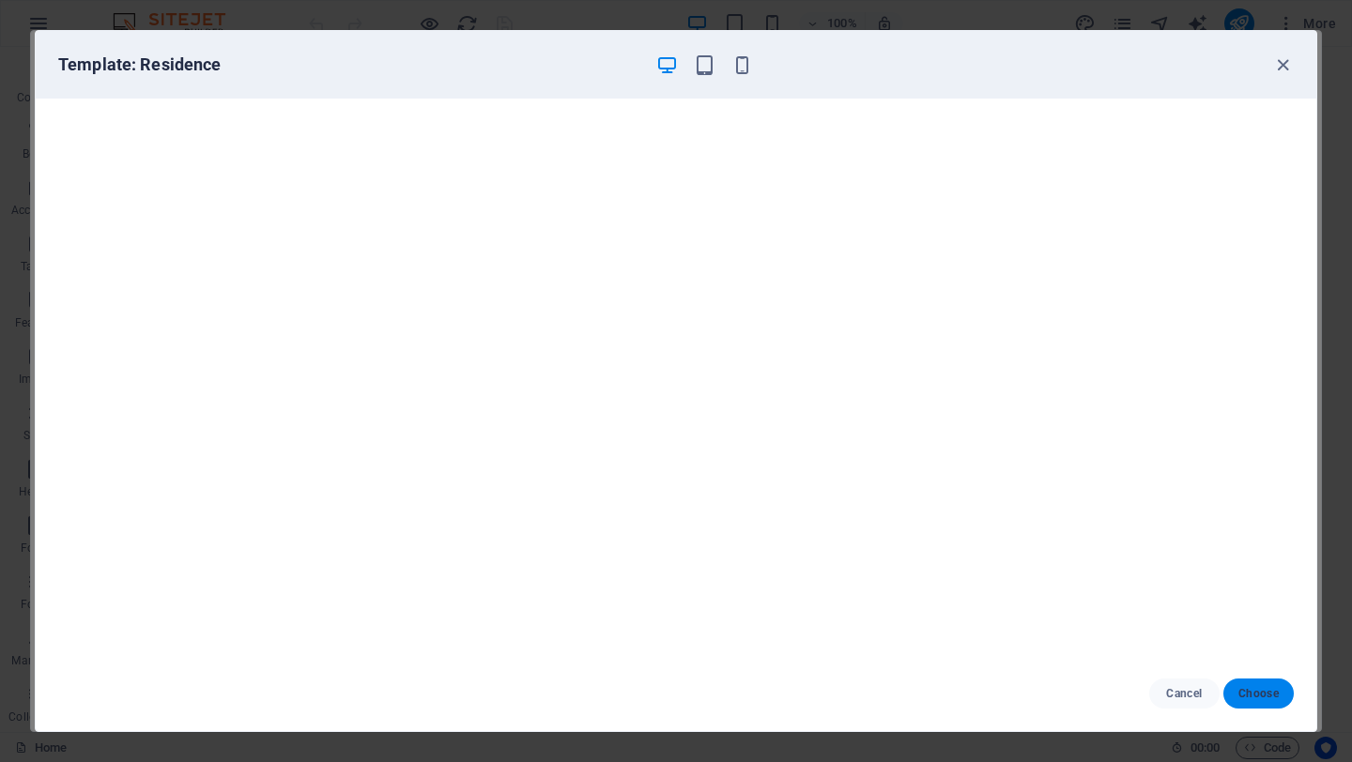
click at [1261, 695] on span "Choose" at bounding box center [1258, 693] width 40 height 15
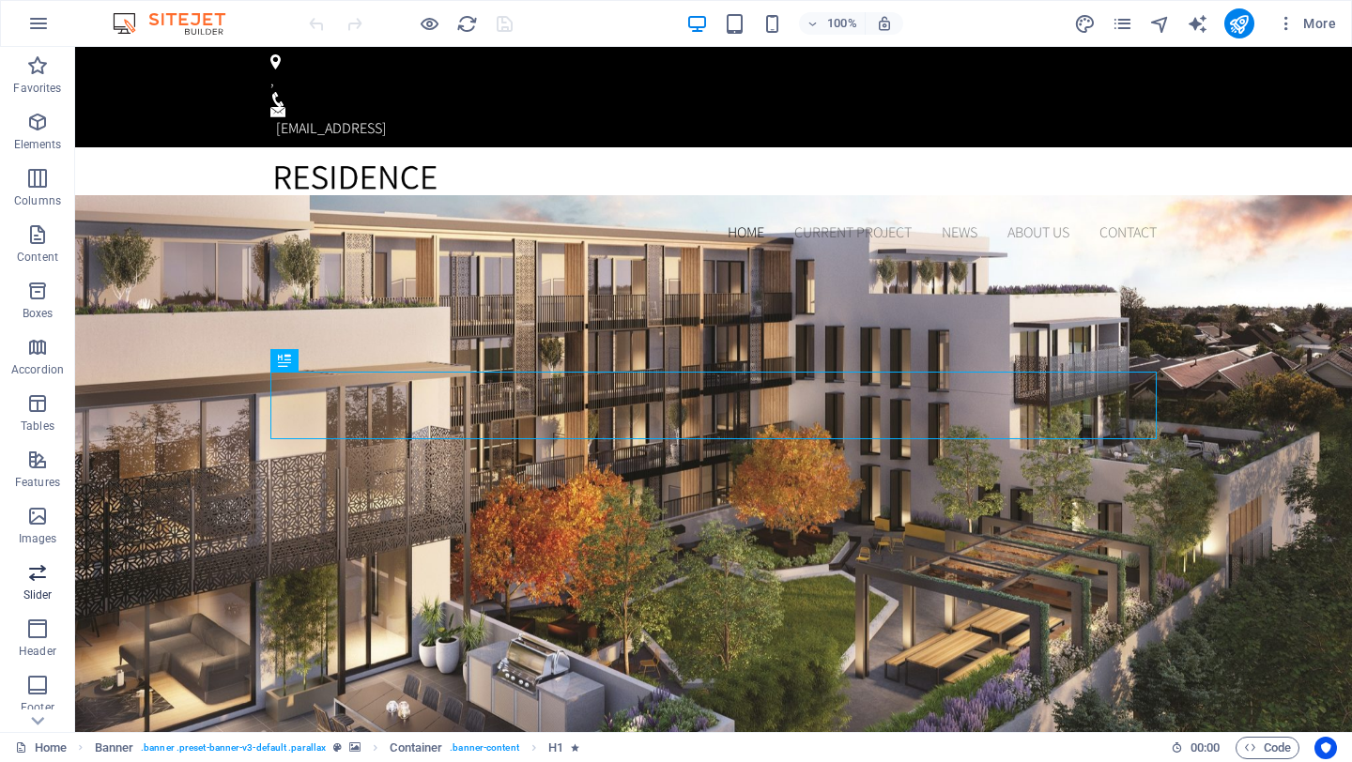
scroll to position [3, 0]
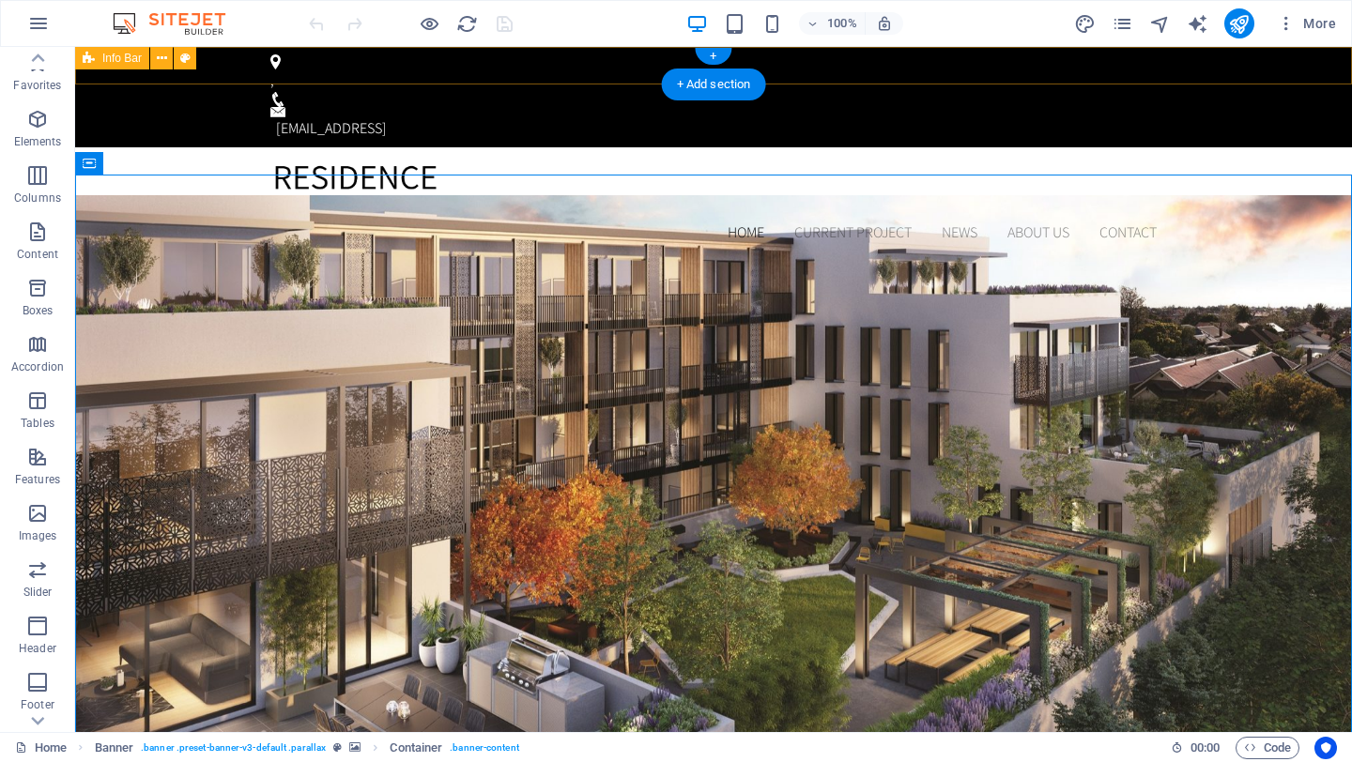
click at [373, 66] on div ", b2ba96adee3aead260f790031bc0cf@cpanel.local" at bounding box center [713, 97] width 1276 height 100
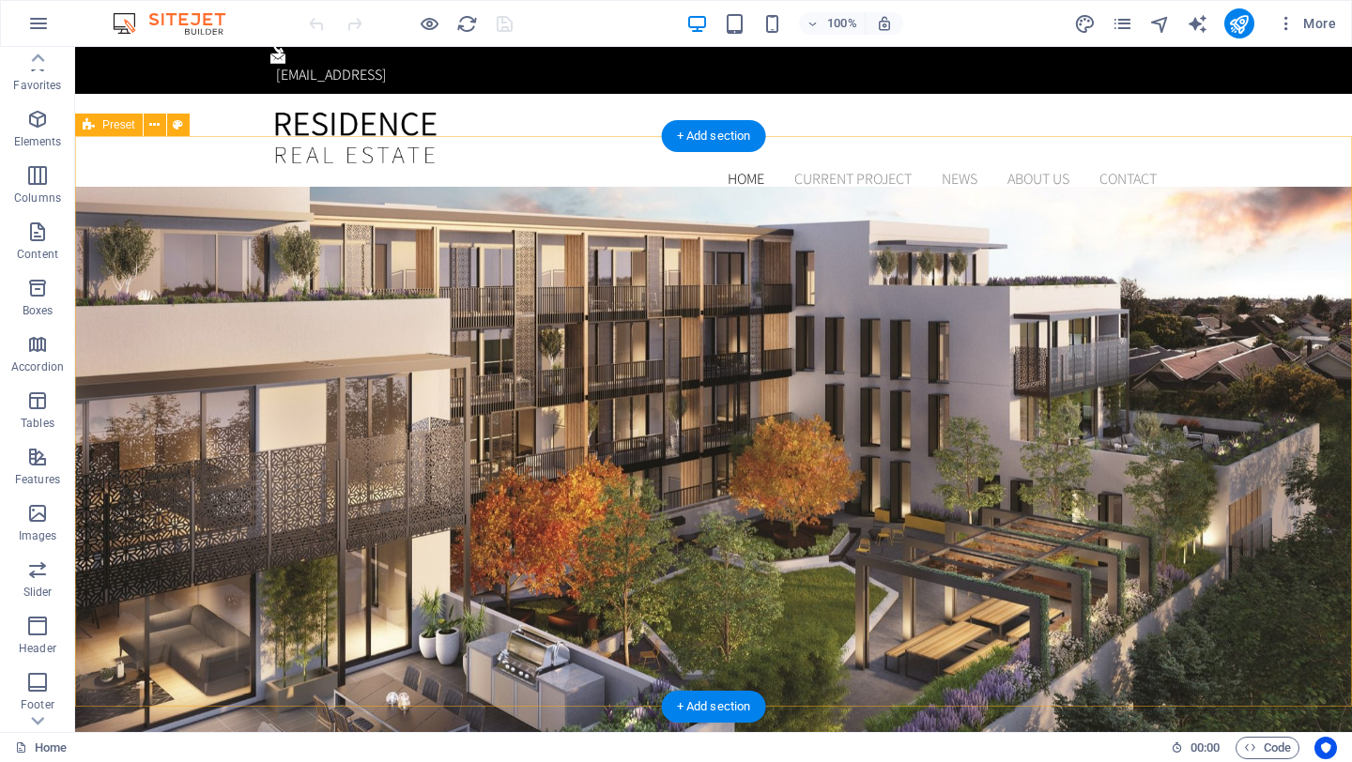
scroll to position [0, 0]
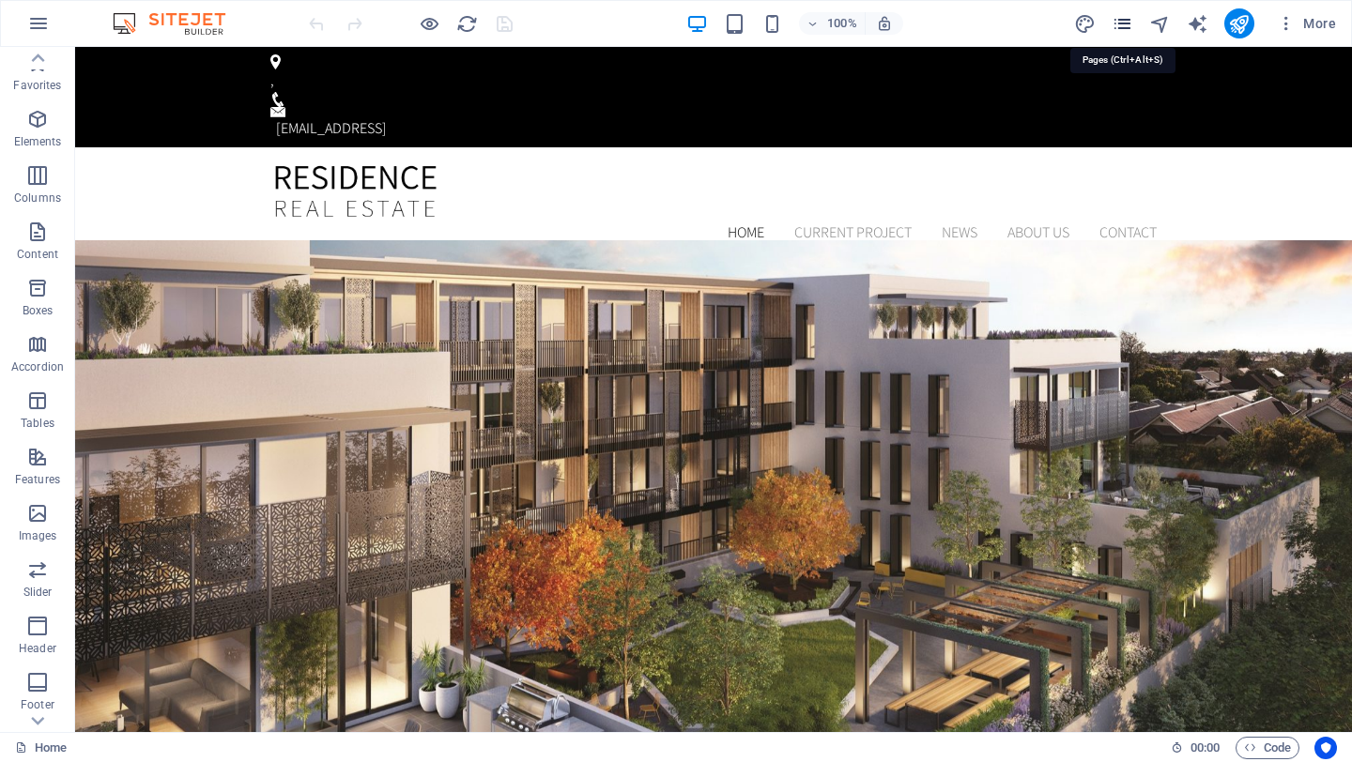
click at [1122, 22] on icon "pages" at bounding box center [1122, 24] width 22 height 22
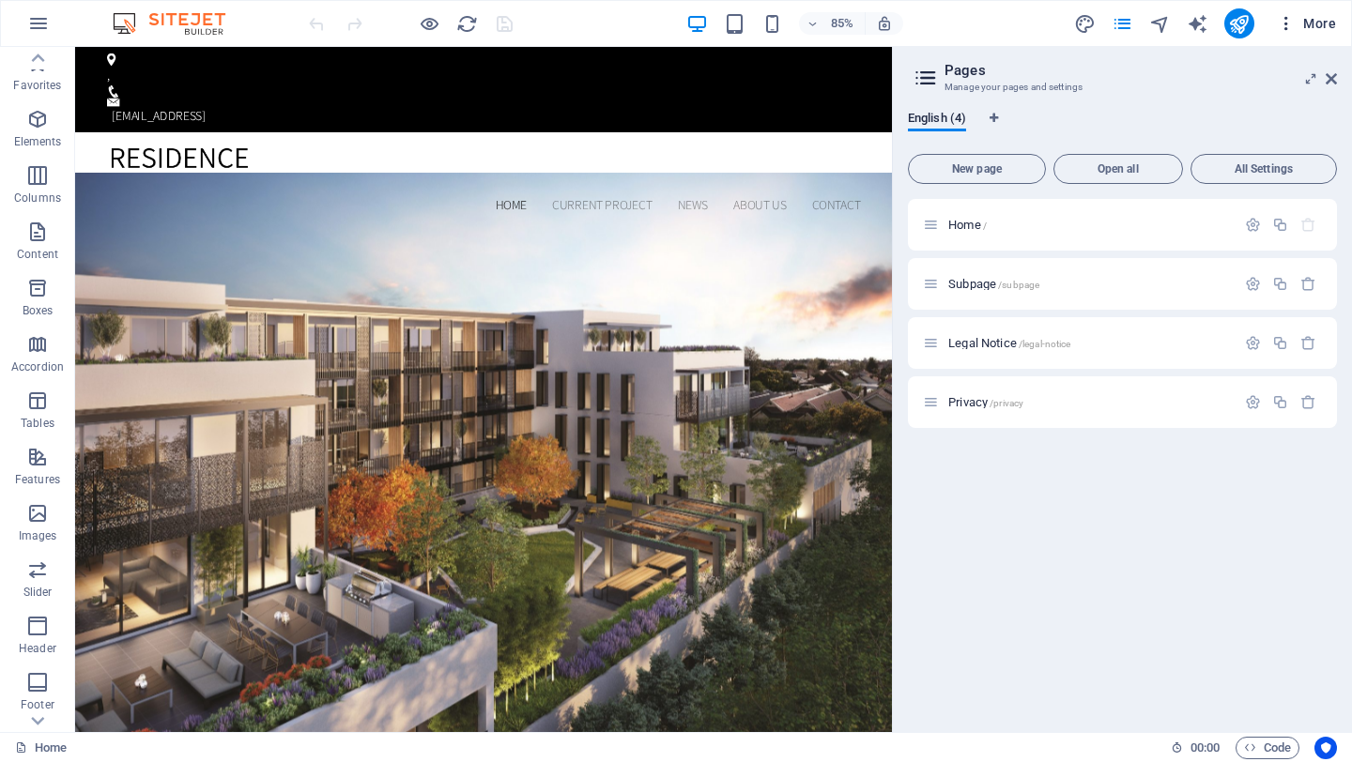
click at [1283, 25] on icon "button" at bounding box center [1285, 23] width 19 height 19
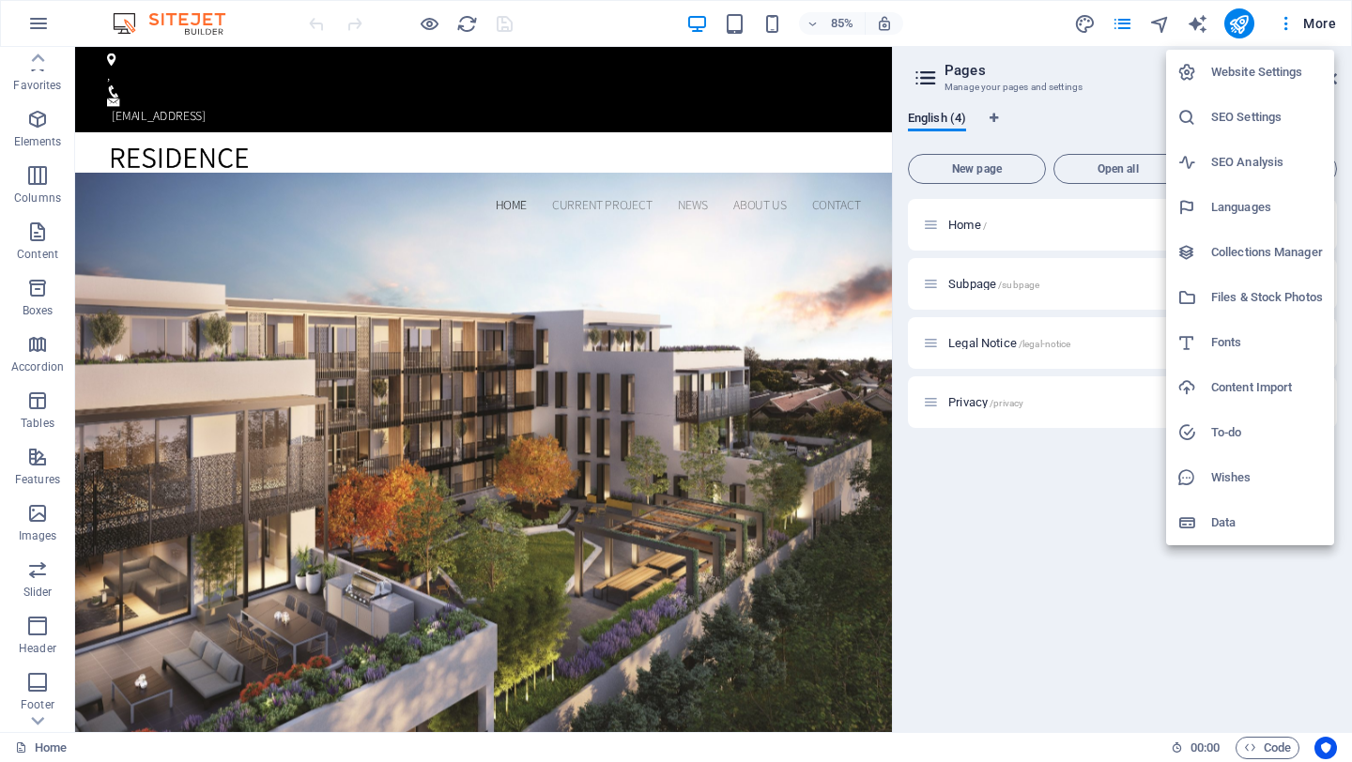
click at [1320, 25] on div at bounding box center [676, 381] width 1352 height 762
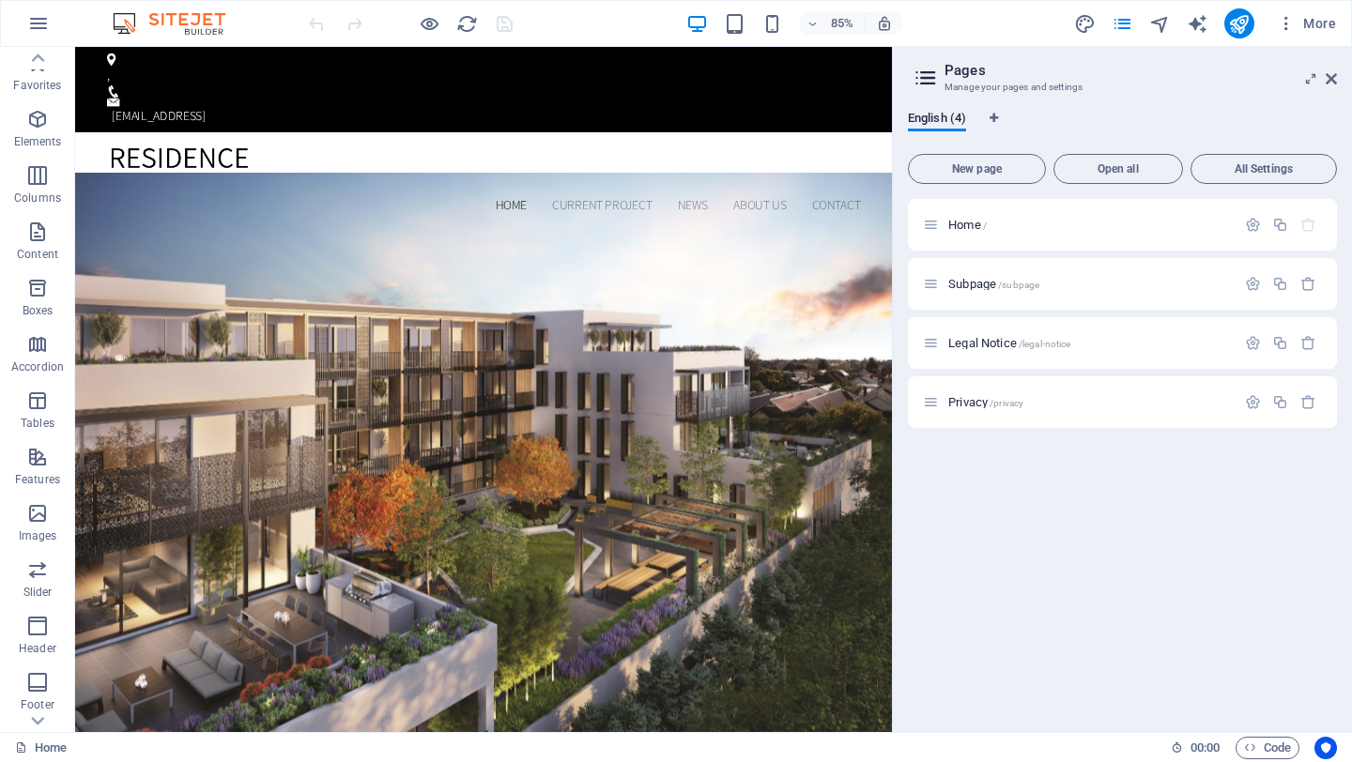
click at [1320, 25] on span "More" at bounding box center [1305, 23] width 59 height 19
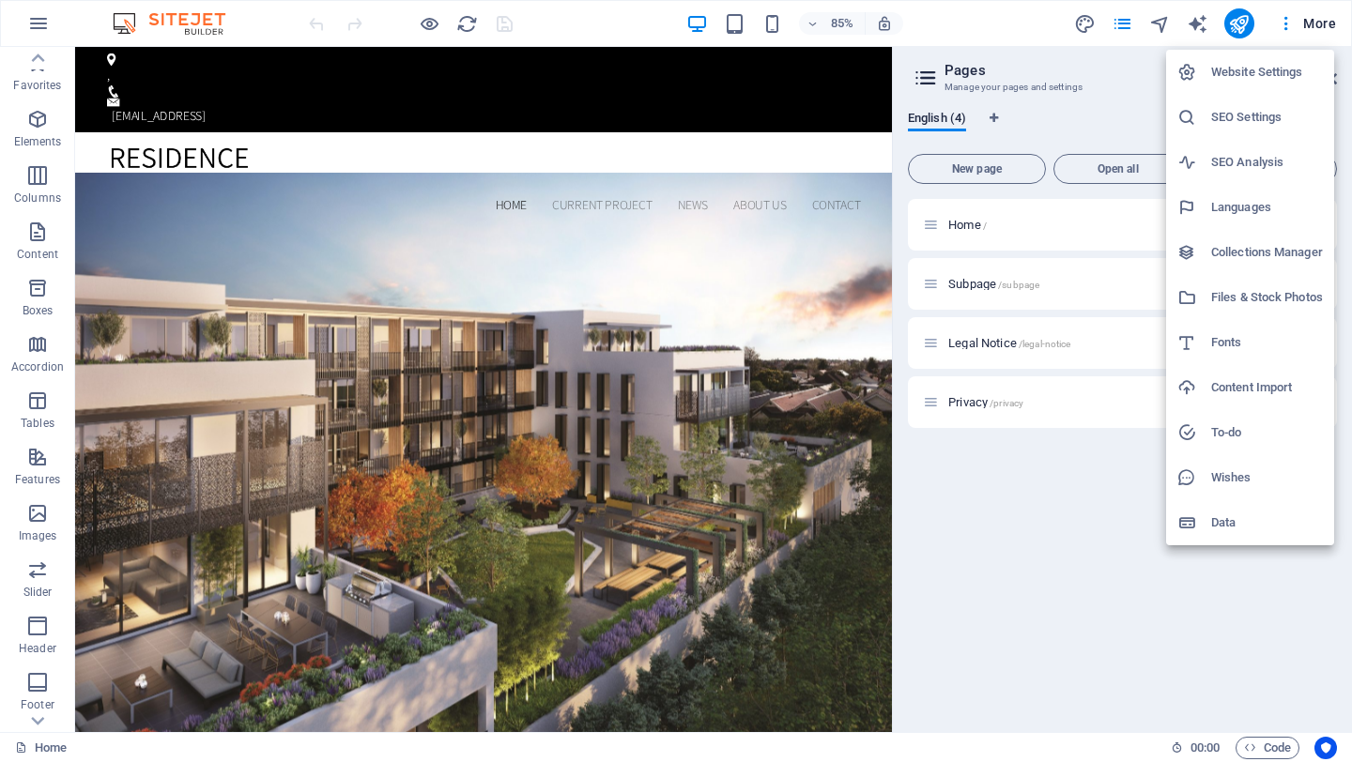
click at [1320, 25] on div at bounding box center [676, 381] width 1352 height 762
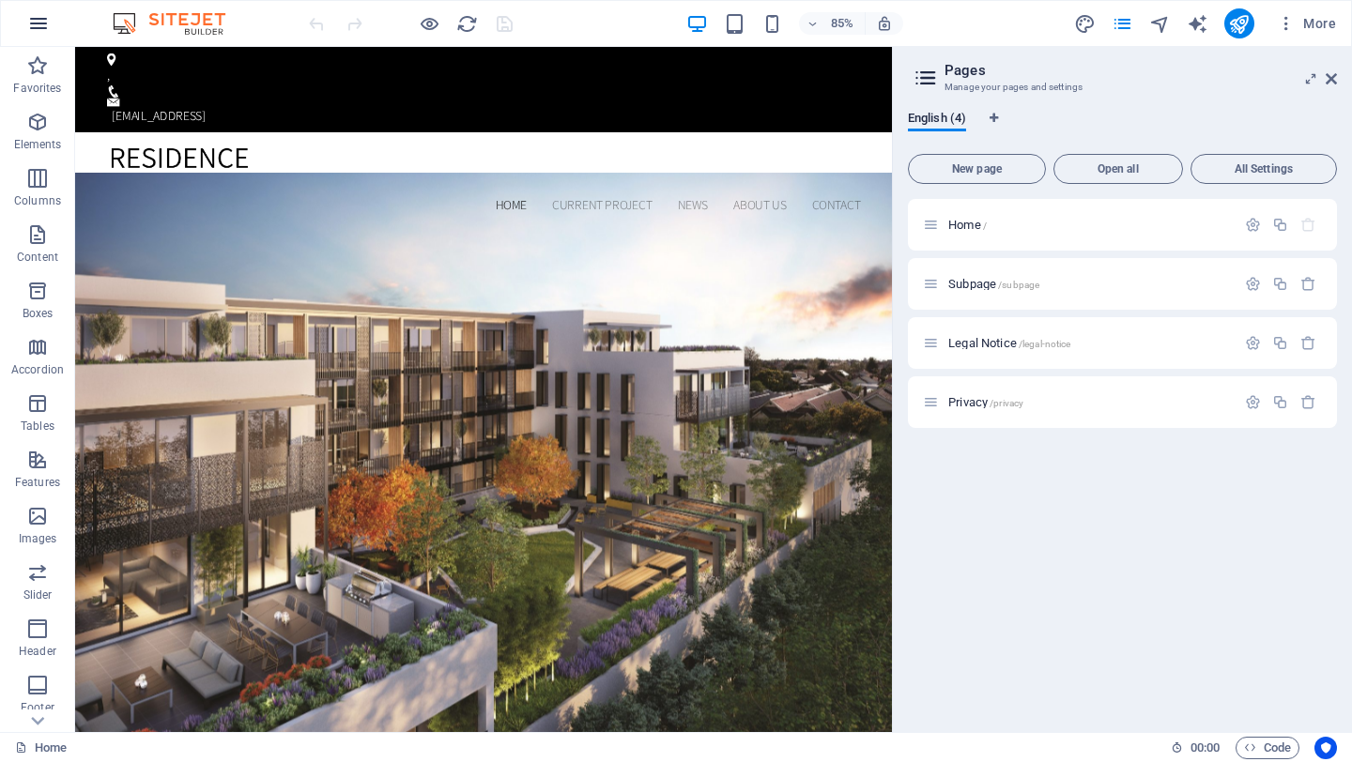
click at [43, 29] on icon "button" at bounding box center [38, 23] width 23 height 23
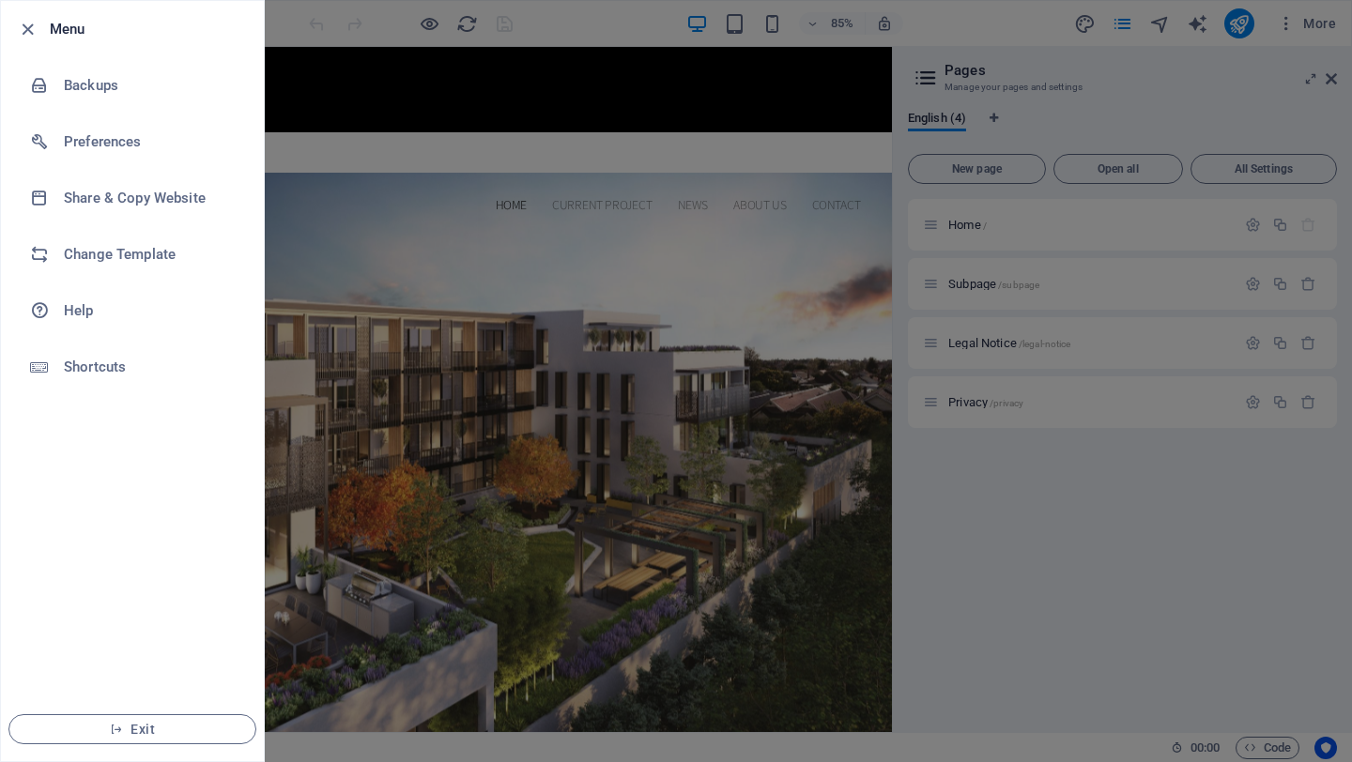
click at [373, 215] on div at bounding box center [676, 381] width 1352 height 762
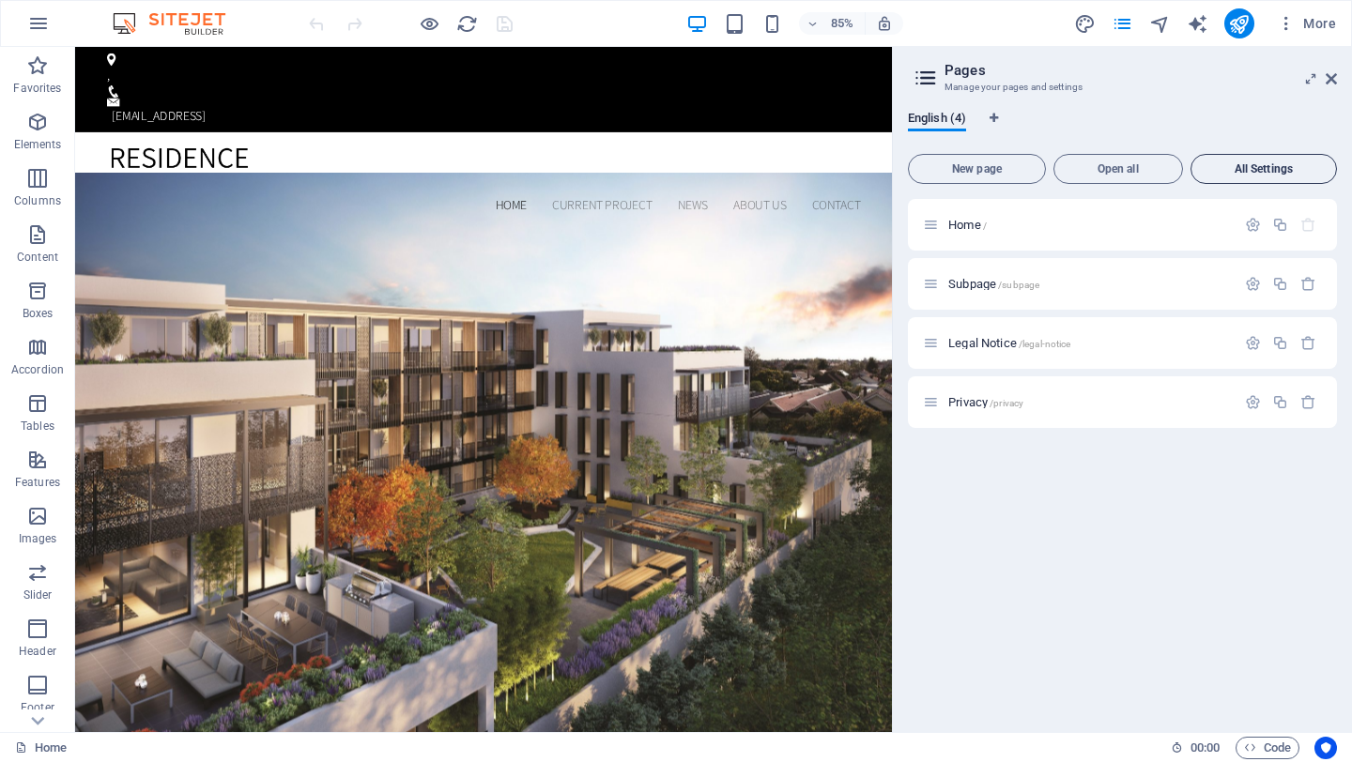
click at [1261, 170] on span "All Settings" at bounding box center [1264, 168] width 130 height 11
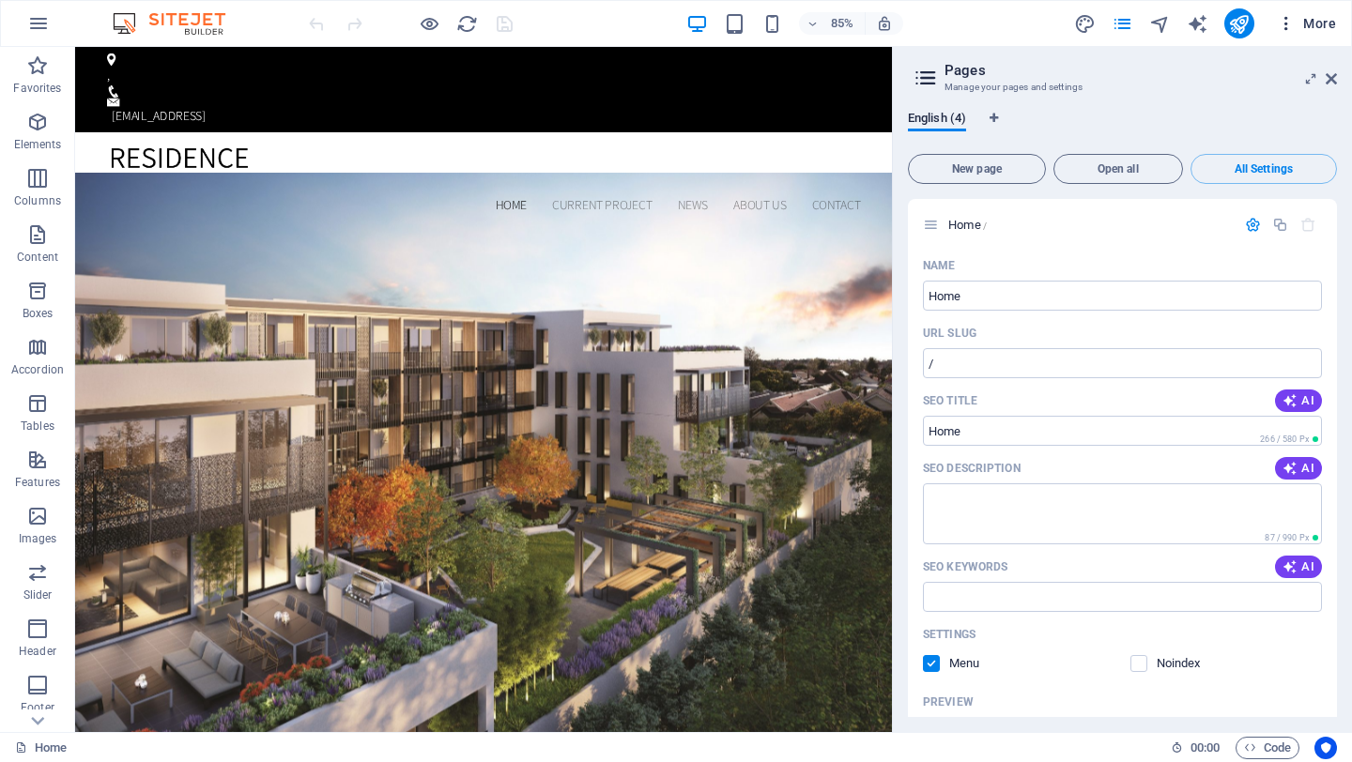
click at [1284, 26] on icon "button" at bounding box center [1285, 23] width 19 height 19
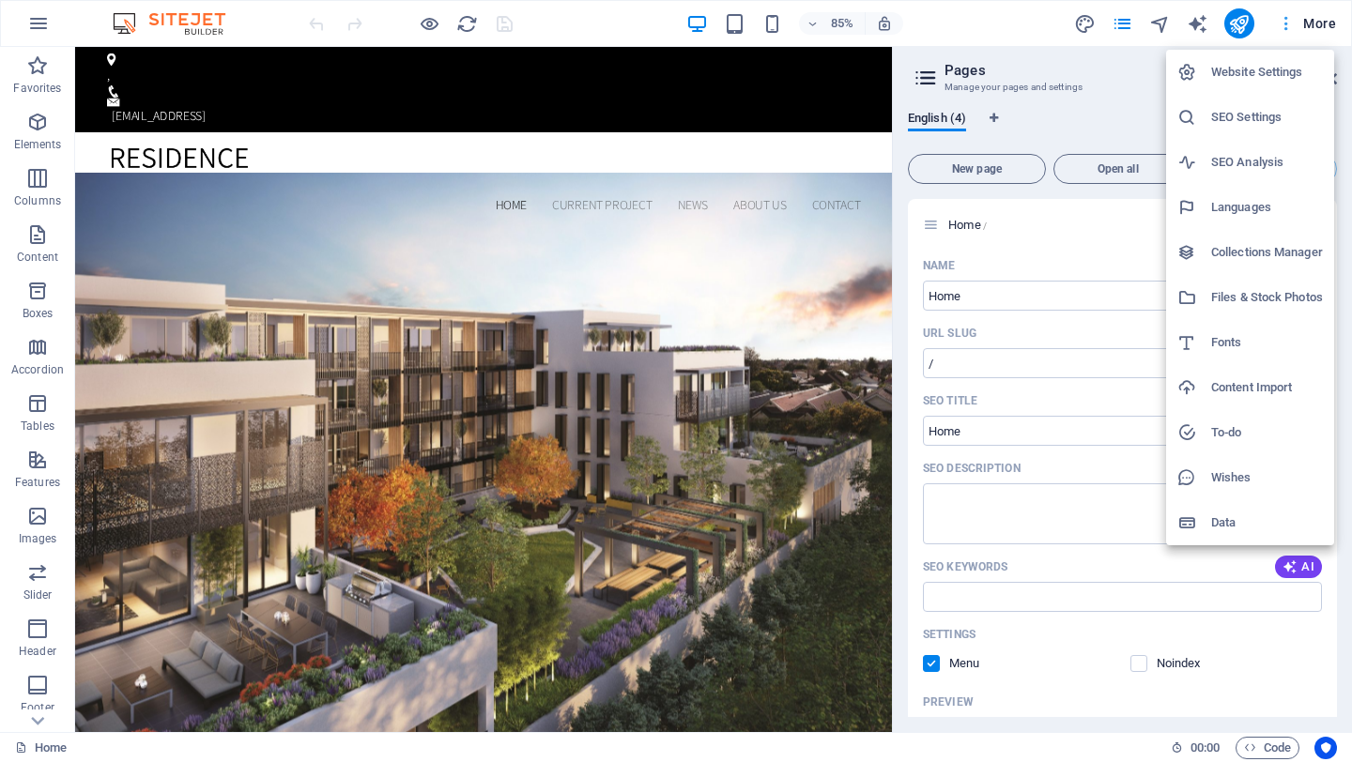
click at [1284, 26] on div at bounding box center [676, 381] width 1352 height 762
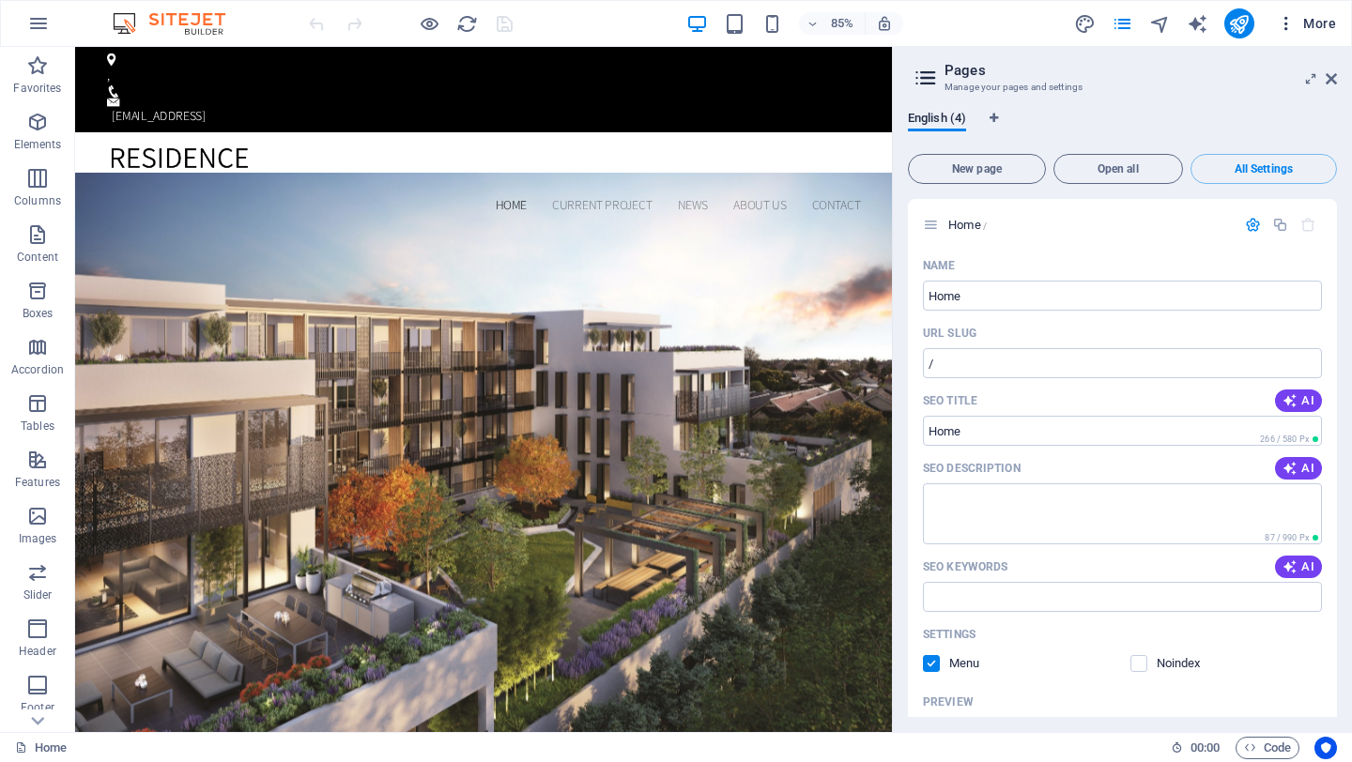
click at [1306, 24] on span "More" at bounding box center [1305, 23] width 59 height 19
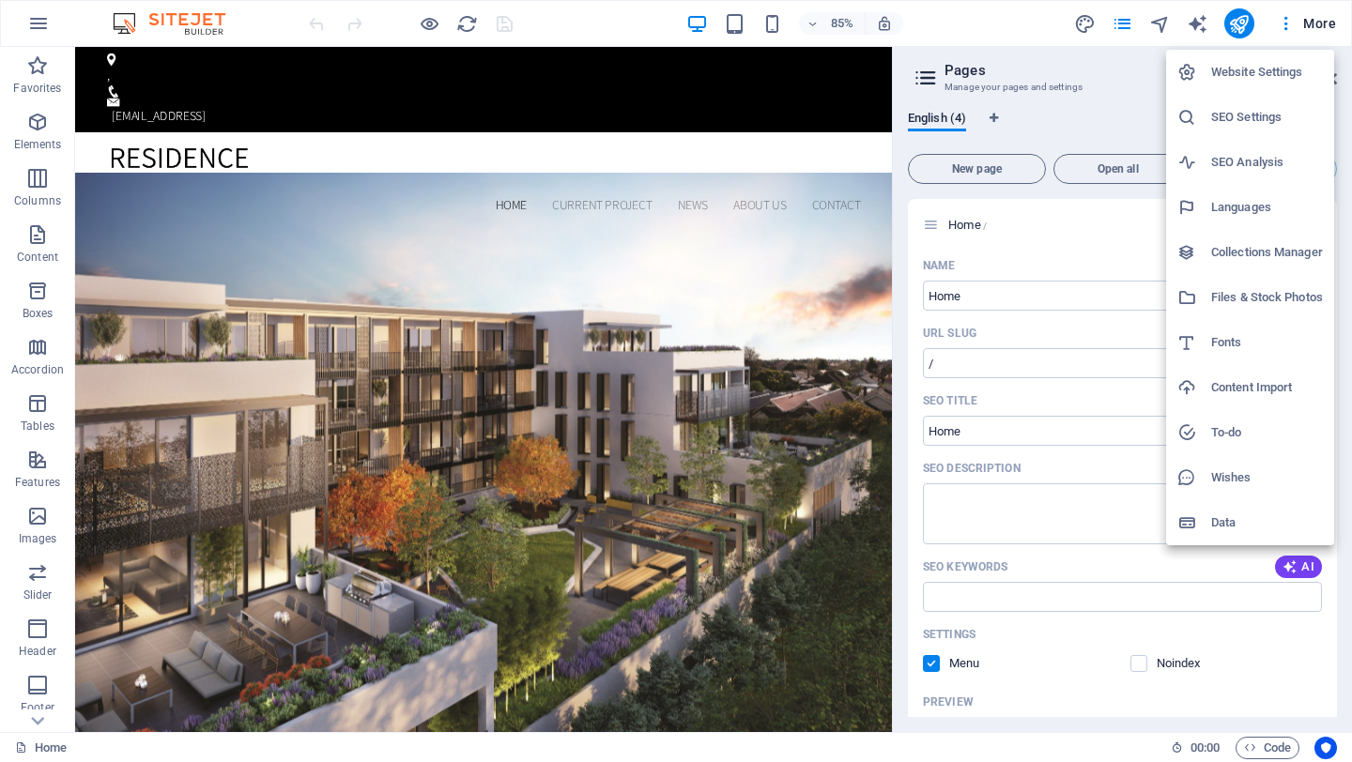
click at [1164, 29] on div at bounding box center [676, 381] width 1352 height 762
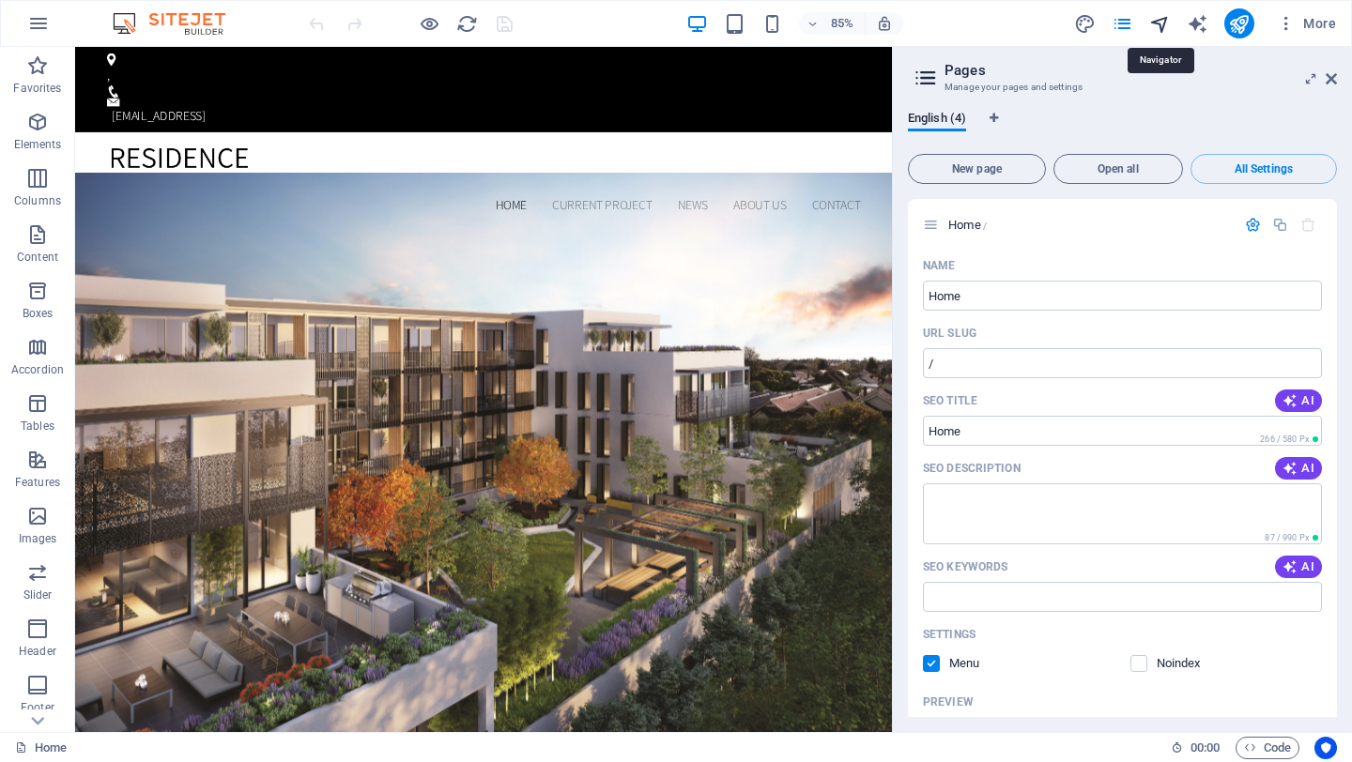
click at [1161, 25] on icon "navigator" at bounding box center [1160, 24] width 22 height 22
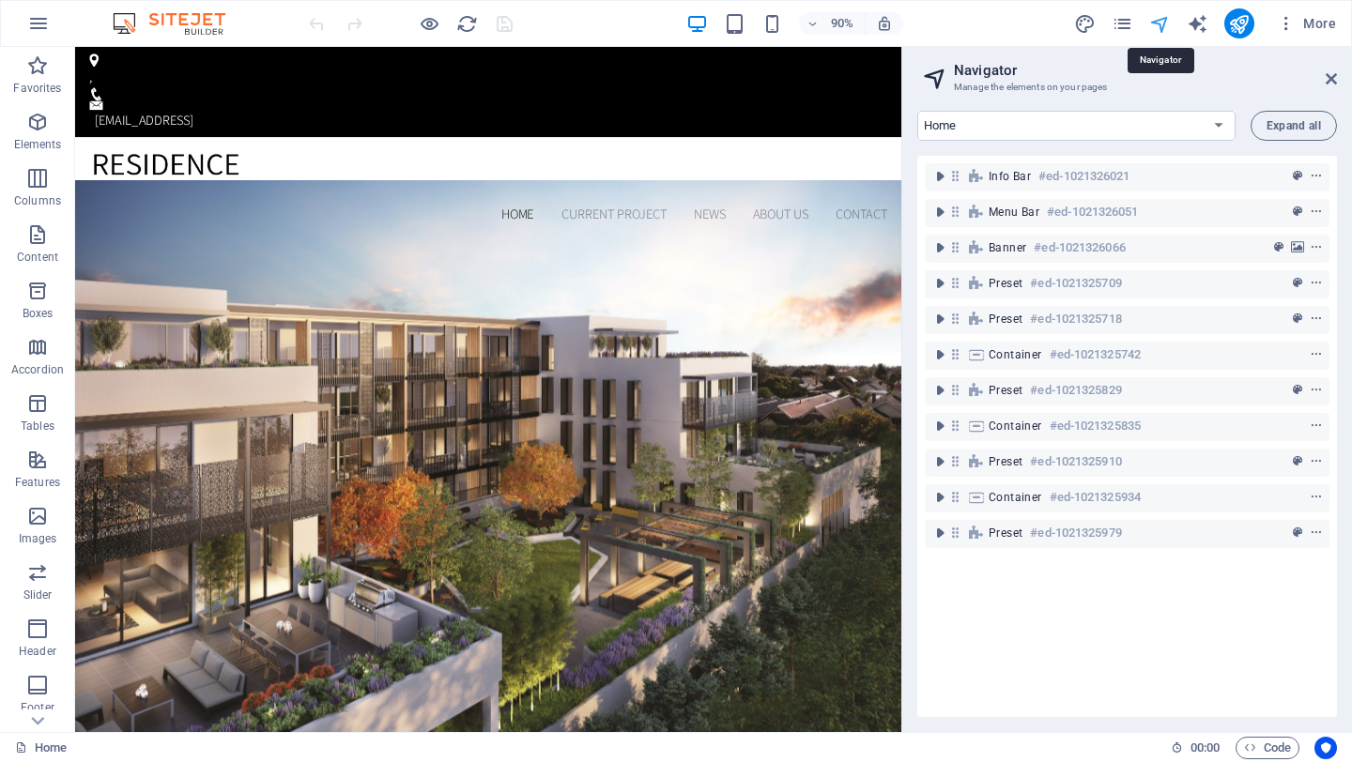
click at [1161, 25] on icon "navigator" at bounding box center [1160, 24] width 22 height 22
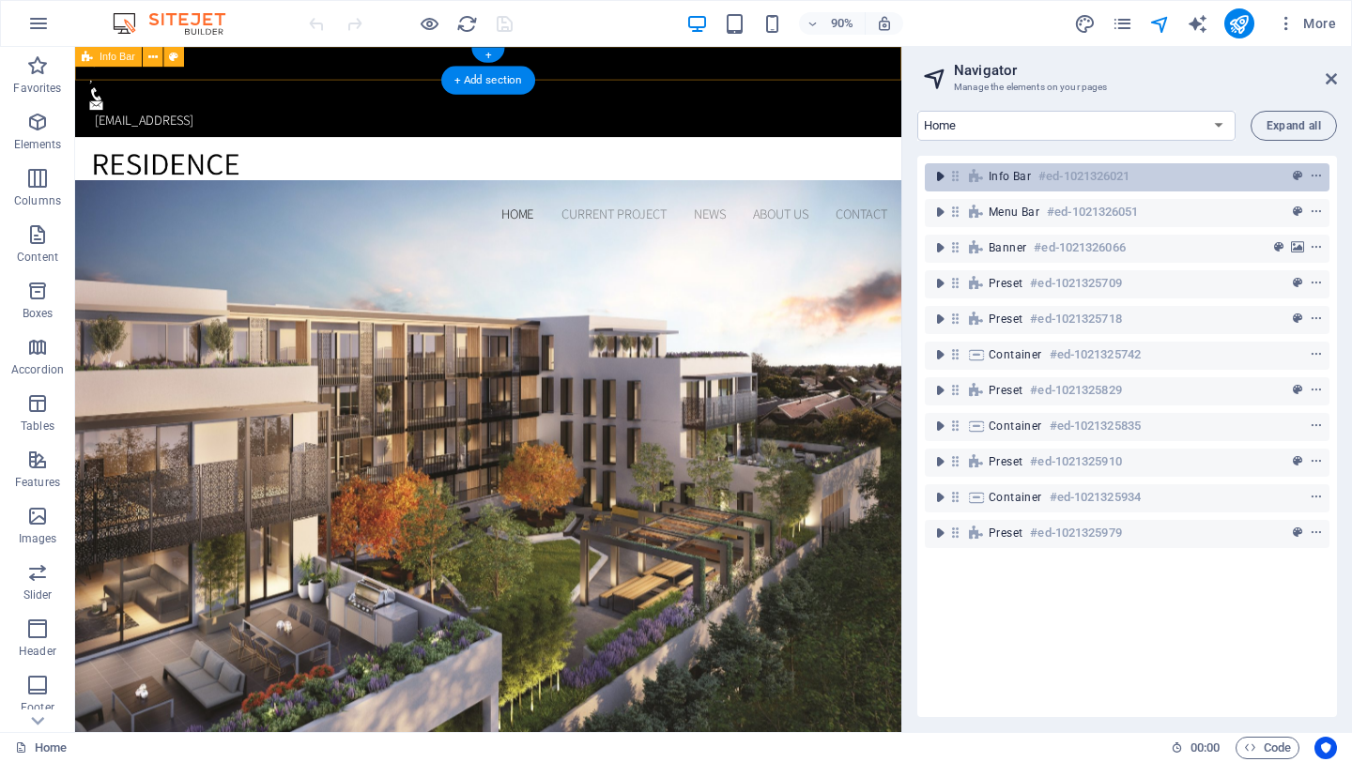
click at [933, 172] on icon "toggle-expand" at bounding box center [939, 176] width 19 height 19
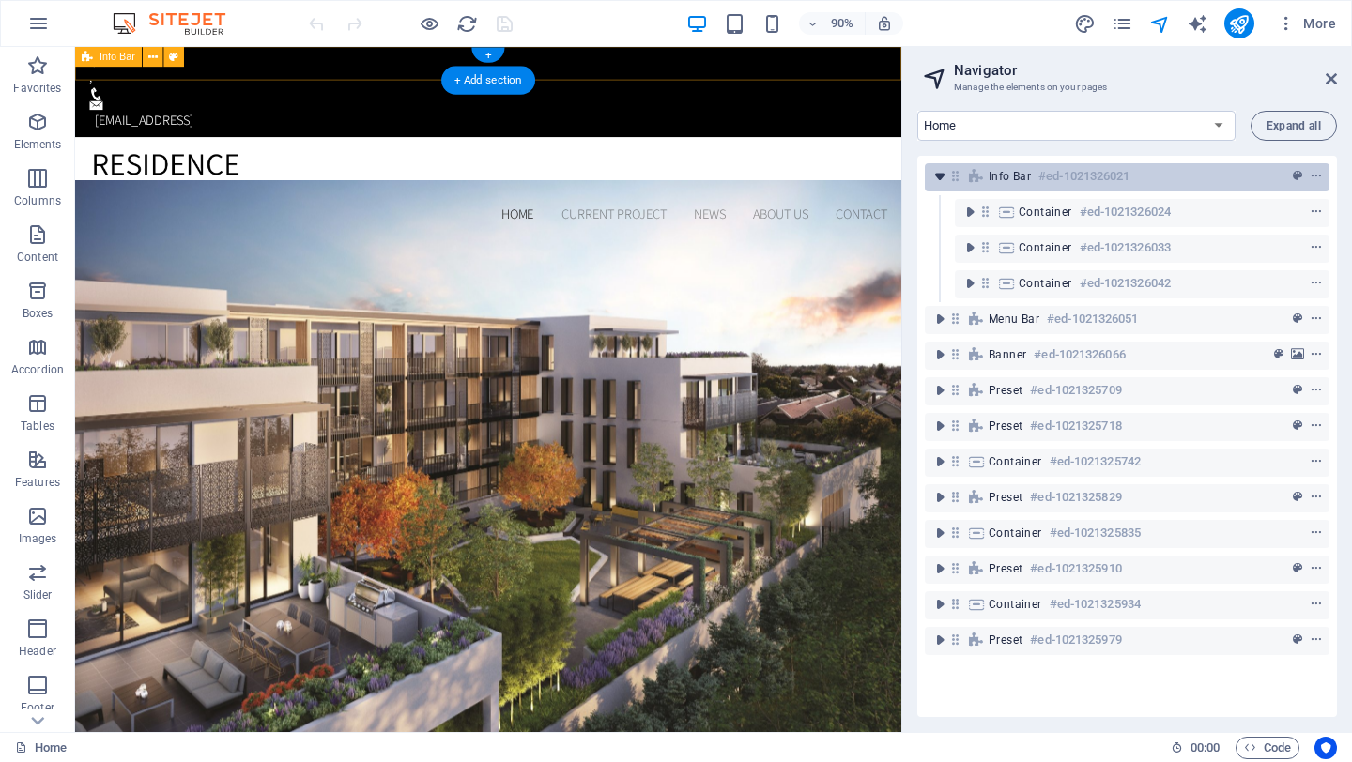
click at [933, 172] on icon "toggle-expand" at bounding box center [939, 176] width 19 height 19
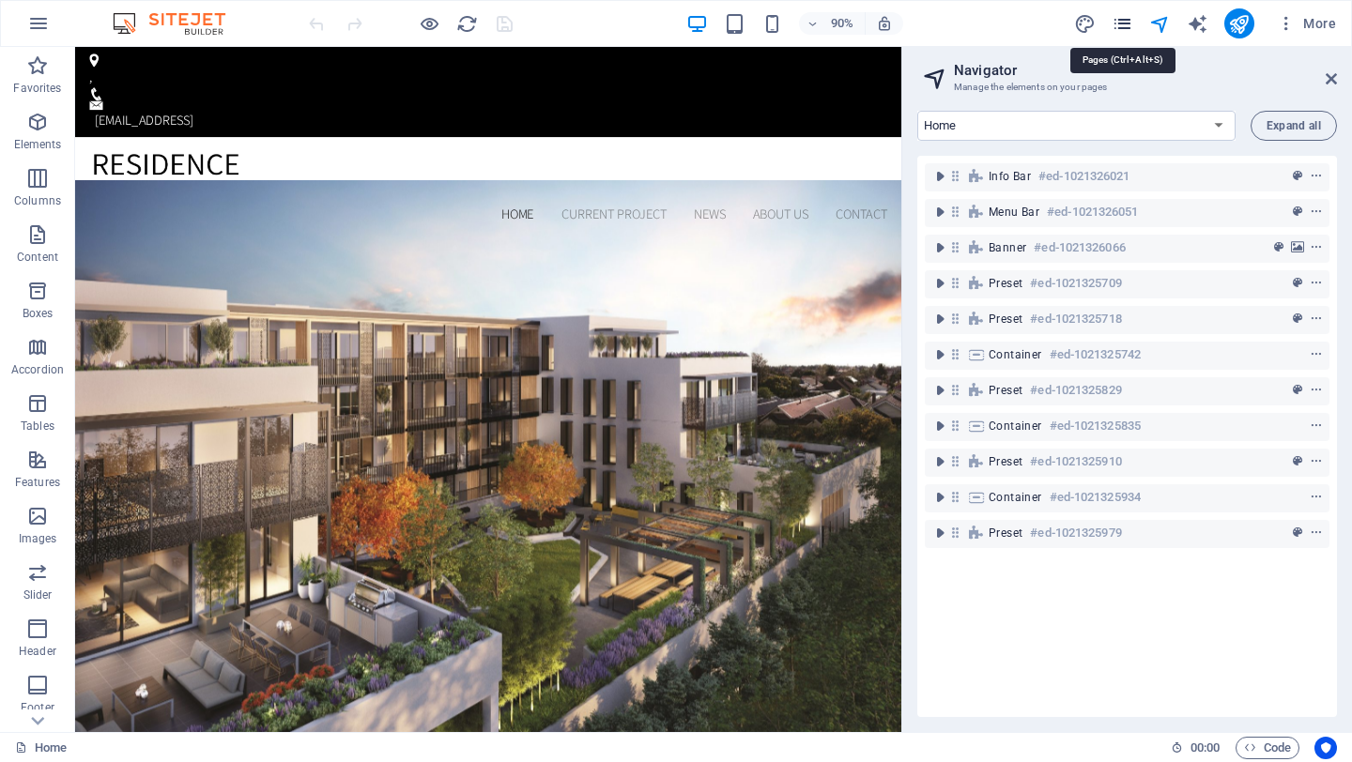
click at [1123, 21] on icon "pages" at bounding box center [1122, 24] width 22 height 22
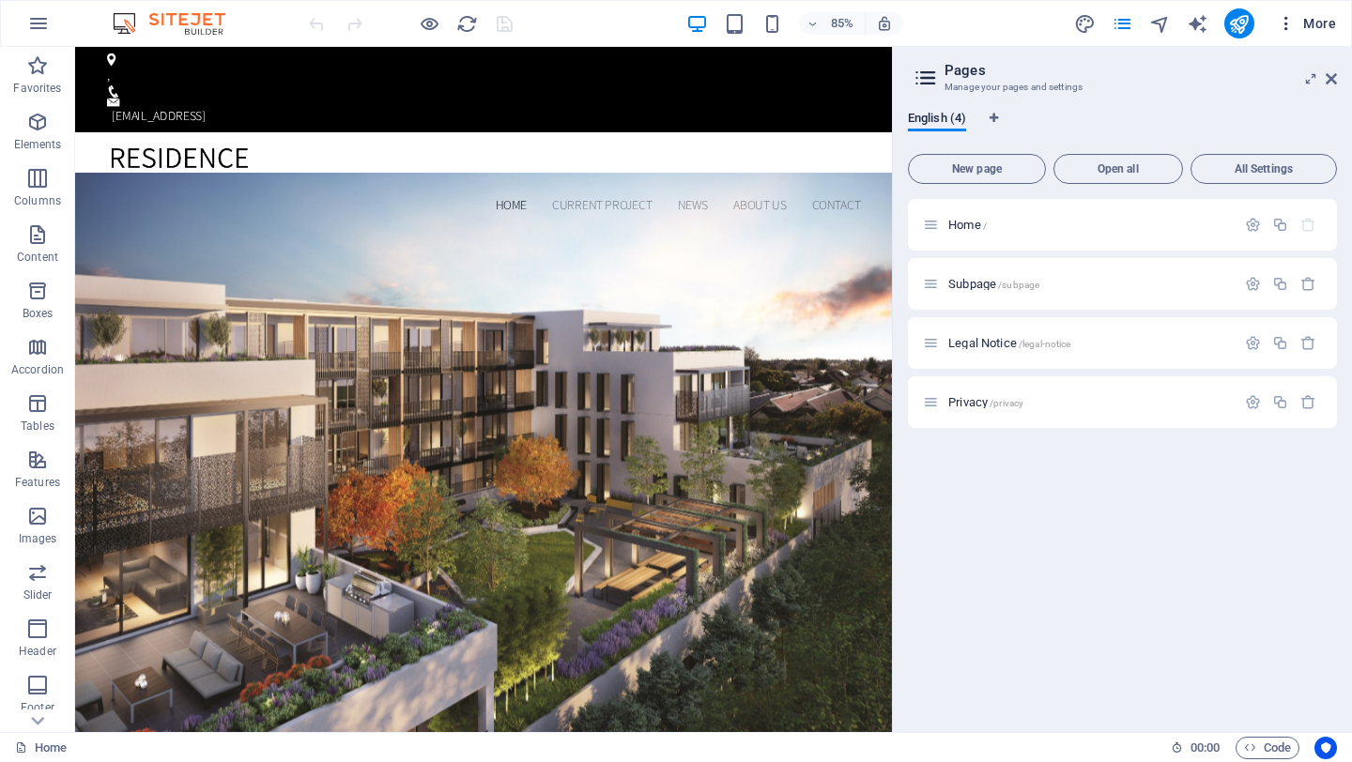
click at [1329, 23] on span "More" at bounding box center [1305, 23] width 59 height 19
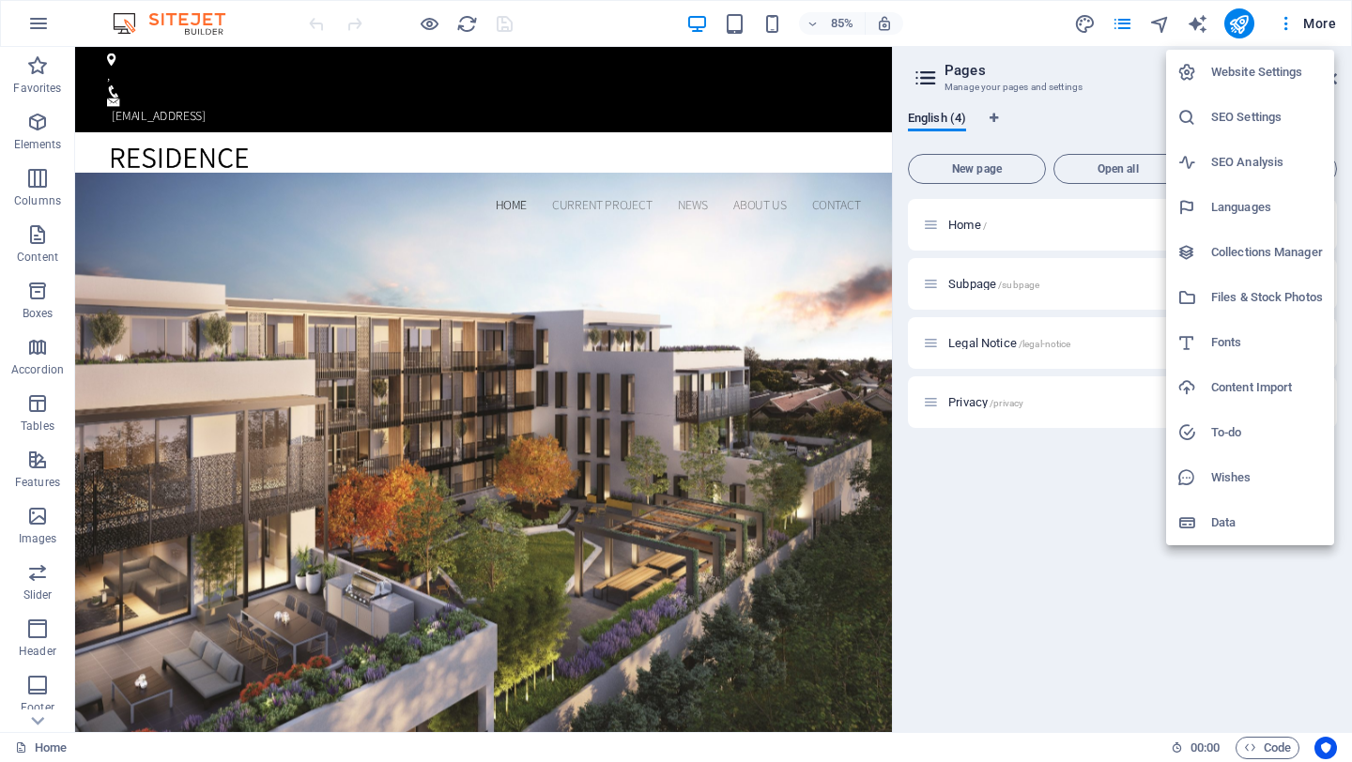
click at [1040, 703] on div at bounding box center [676, 381] width 1352 height 762
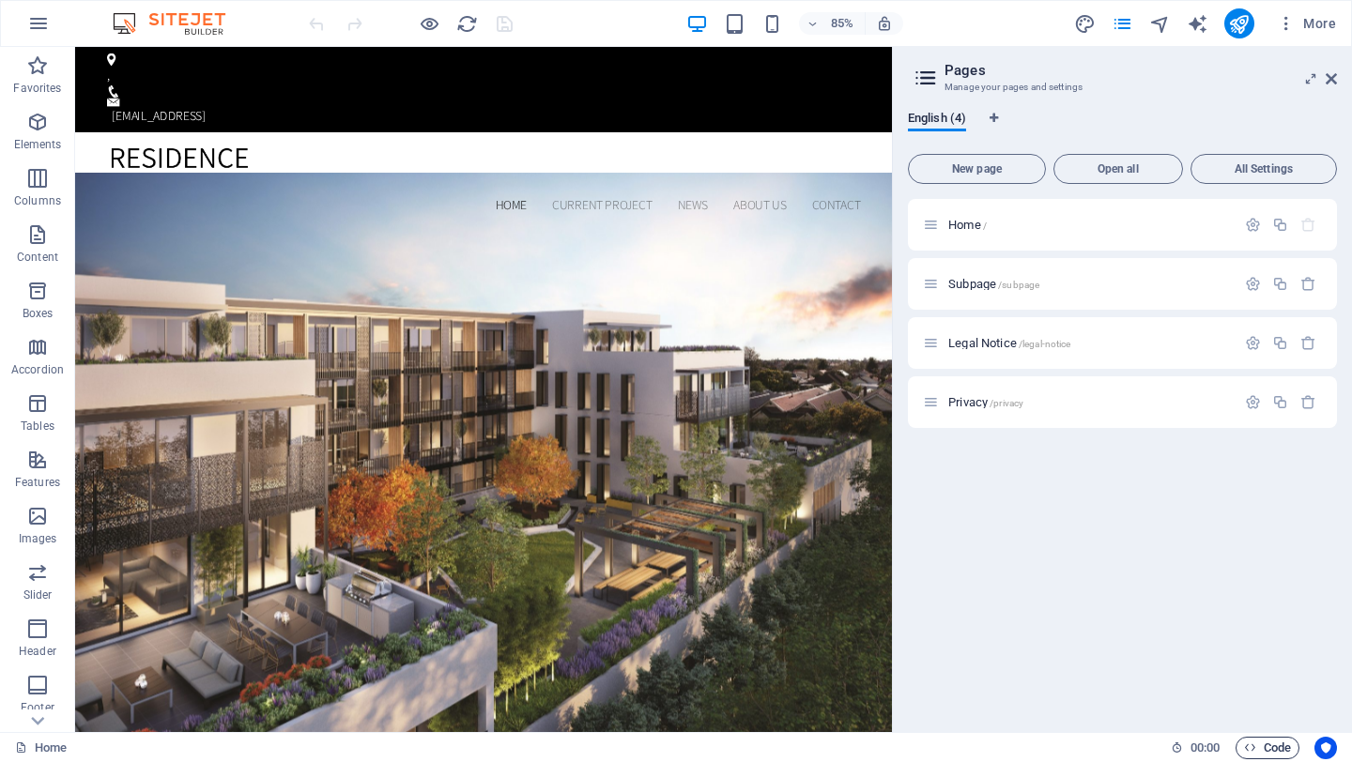
click at [1244, 747] on icon "button" at bounding box center [1250, 747] width 12 height 12
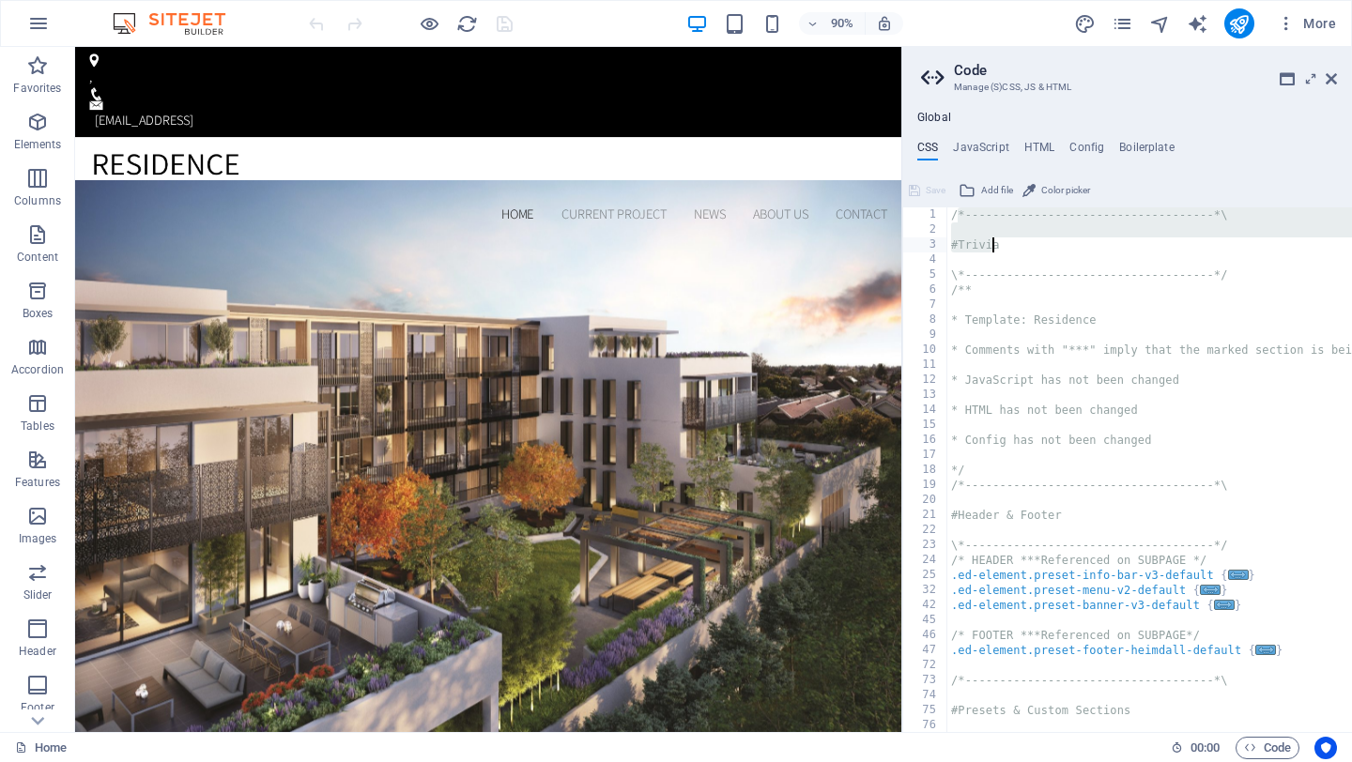
drag, startPoint x: 957, startPoint y: 217, endPoint x: 993, endPoint y: 242, distance: 43.8
click at [993, 242] on div "/*------------------------------------*\ #Trivia \*----------------------------…" at bounding box center [1254, 484] width 614 height 555
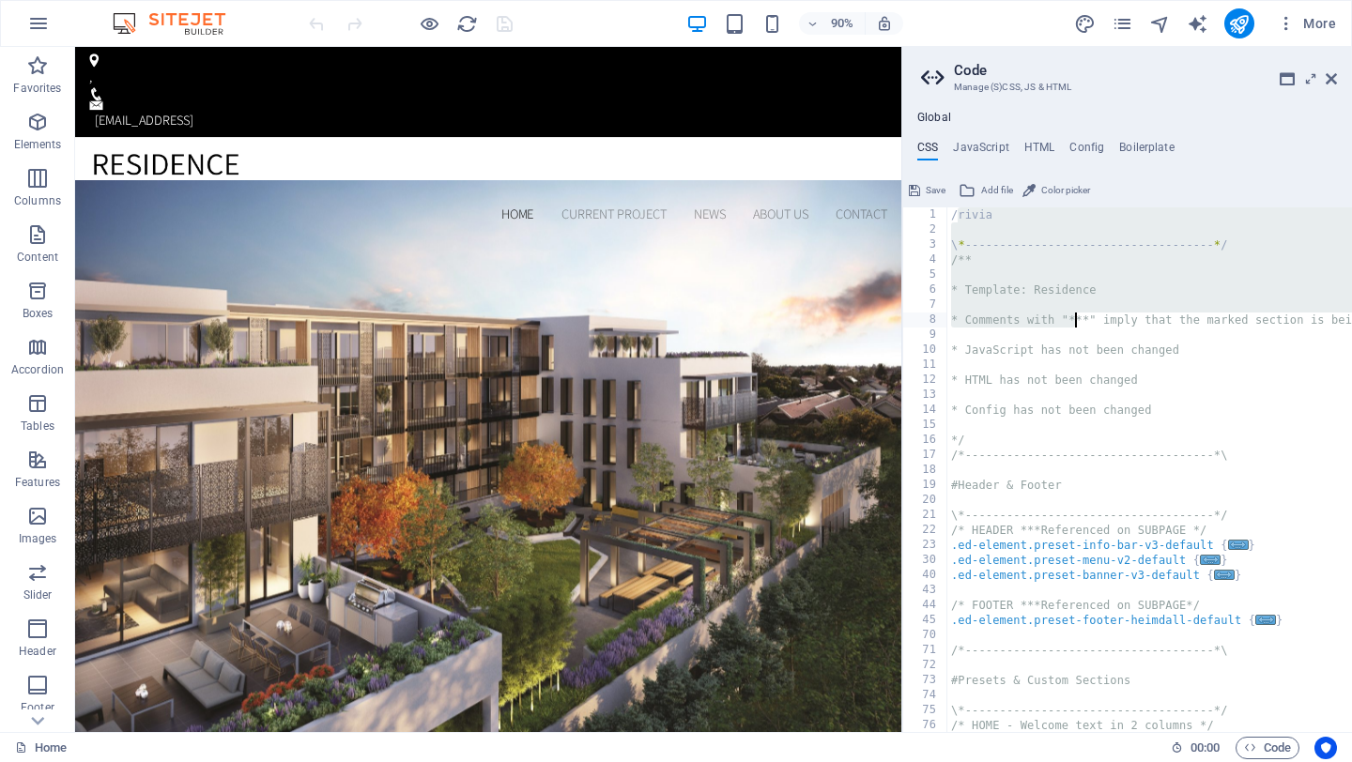
drag, startPoint x: 980, startPoint y: 232, endPoint x: 1072, endPoint y: 313, distance: 123.0
click at [1072, 313] on div "/rivia \ * ------------------------------------ * / /** * Template: Residence *…" at bounding box center [1254, 484] width 614 height 555
type textarea "); }"
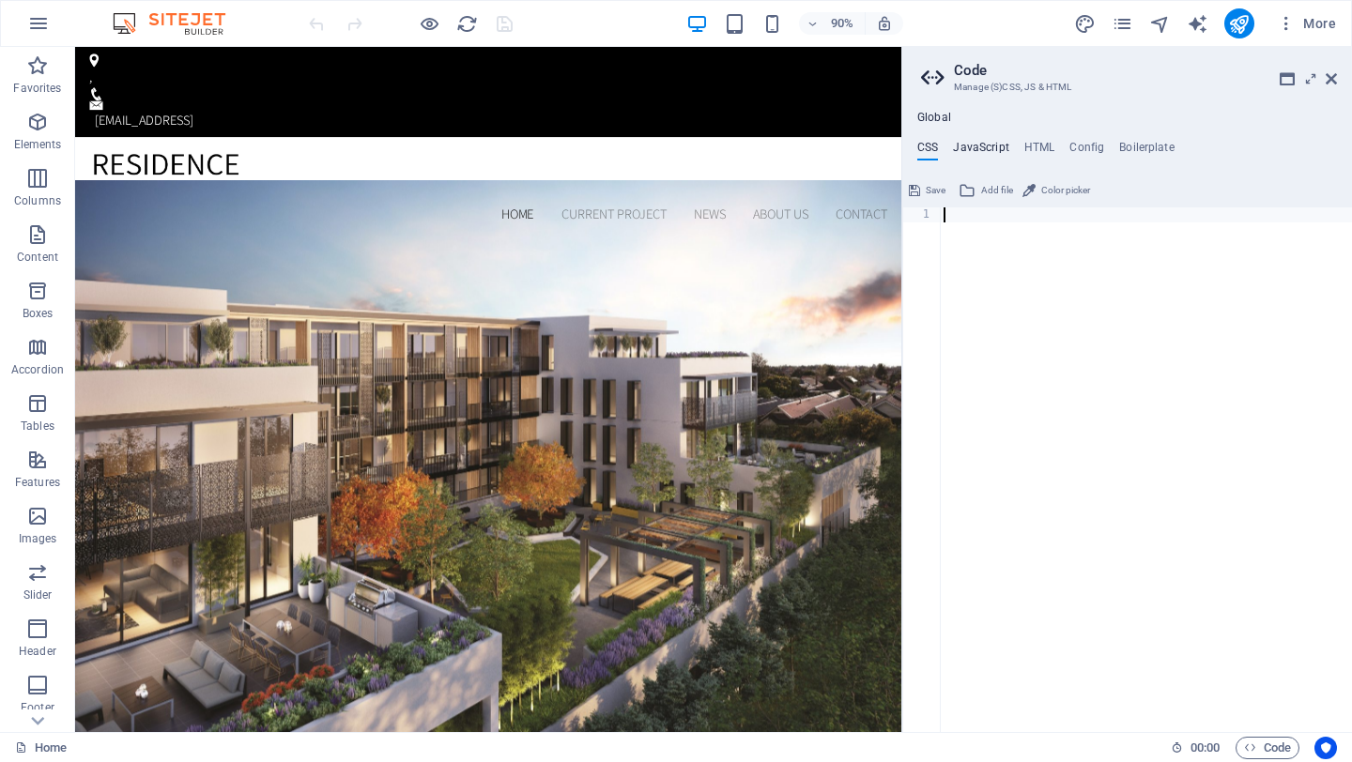
click at [986, 153] on h4 "JavaScript" at bounding box center [980, 151] width 55 height 21
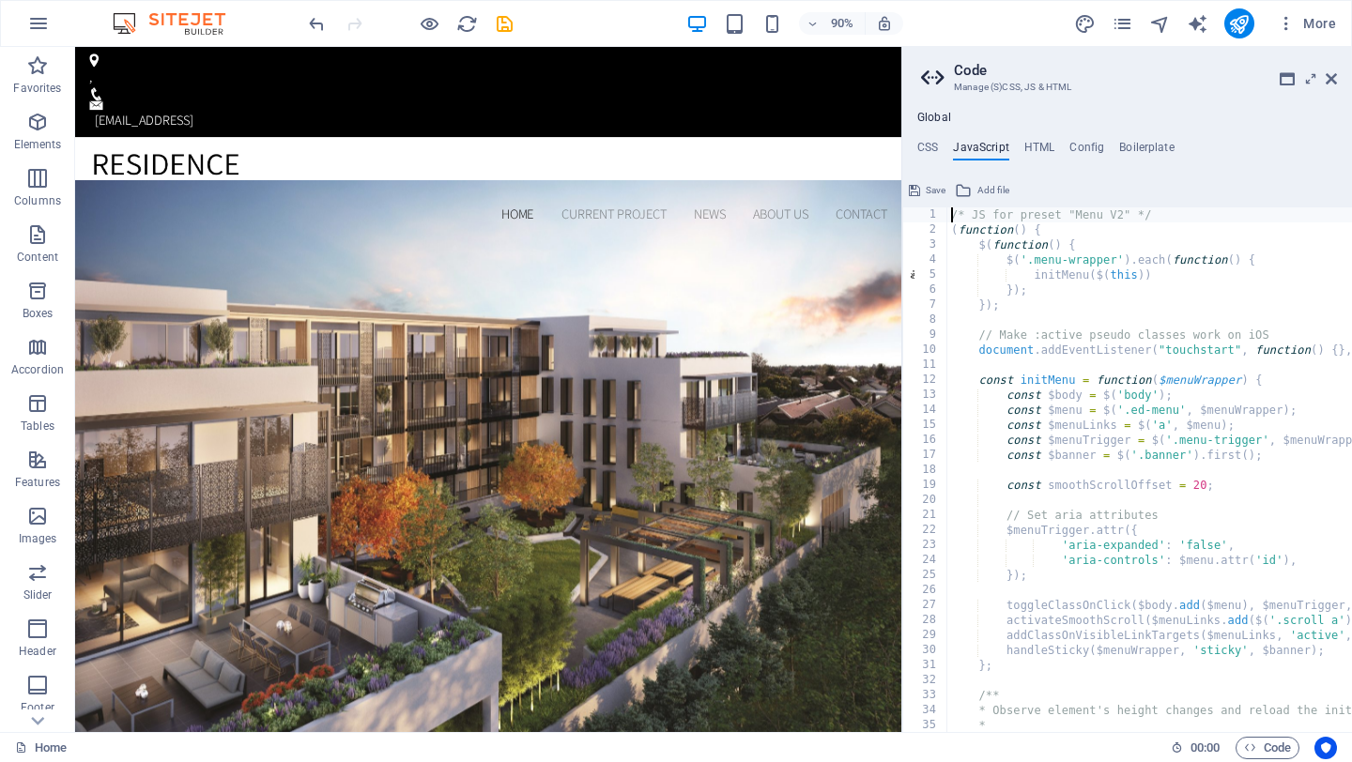
scroll to position [0, 6]
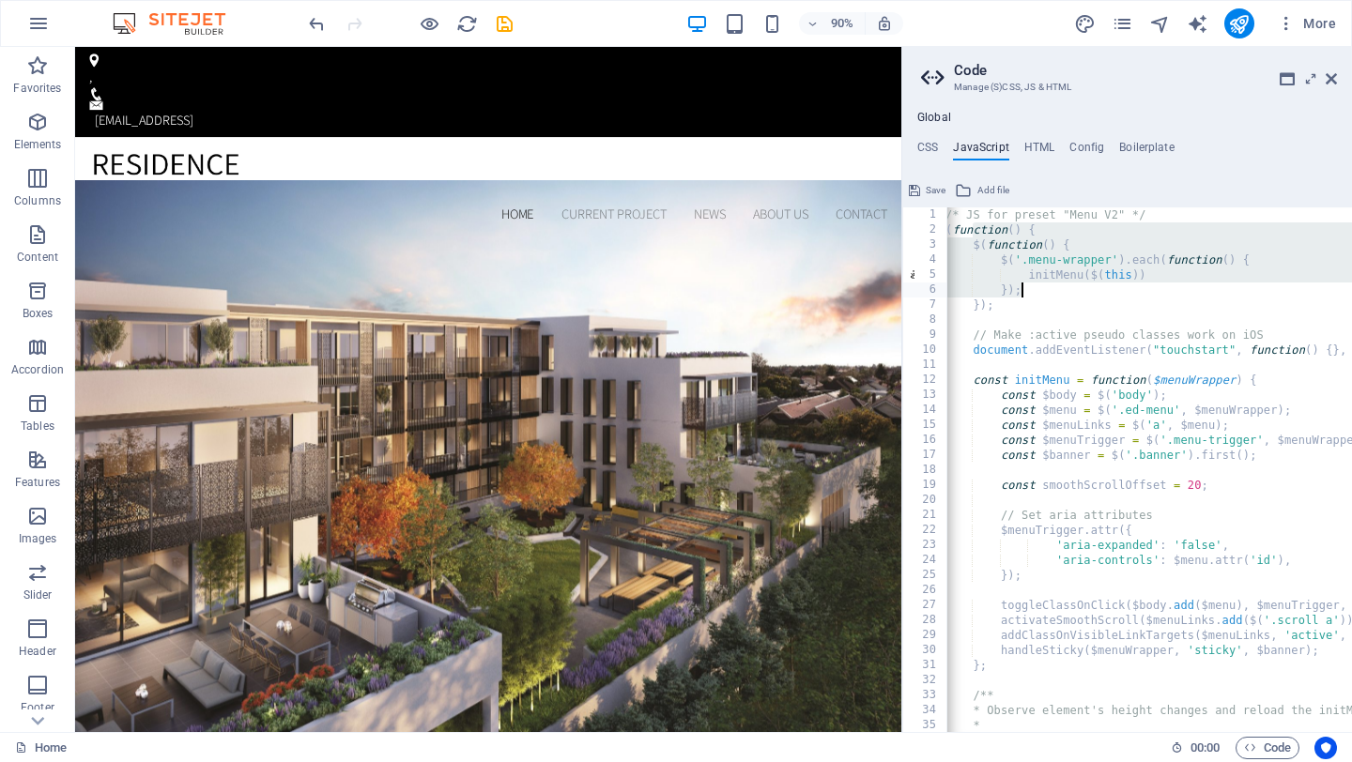
drag, startPoint x: 972, startPoint y: 226, endPoint x: 1027, endPoint y: 302, distance: 93.5
type textarea "})(); /* End JS for preset "Menu V2" */"
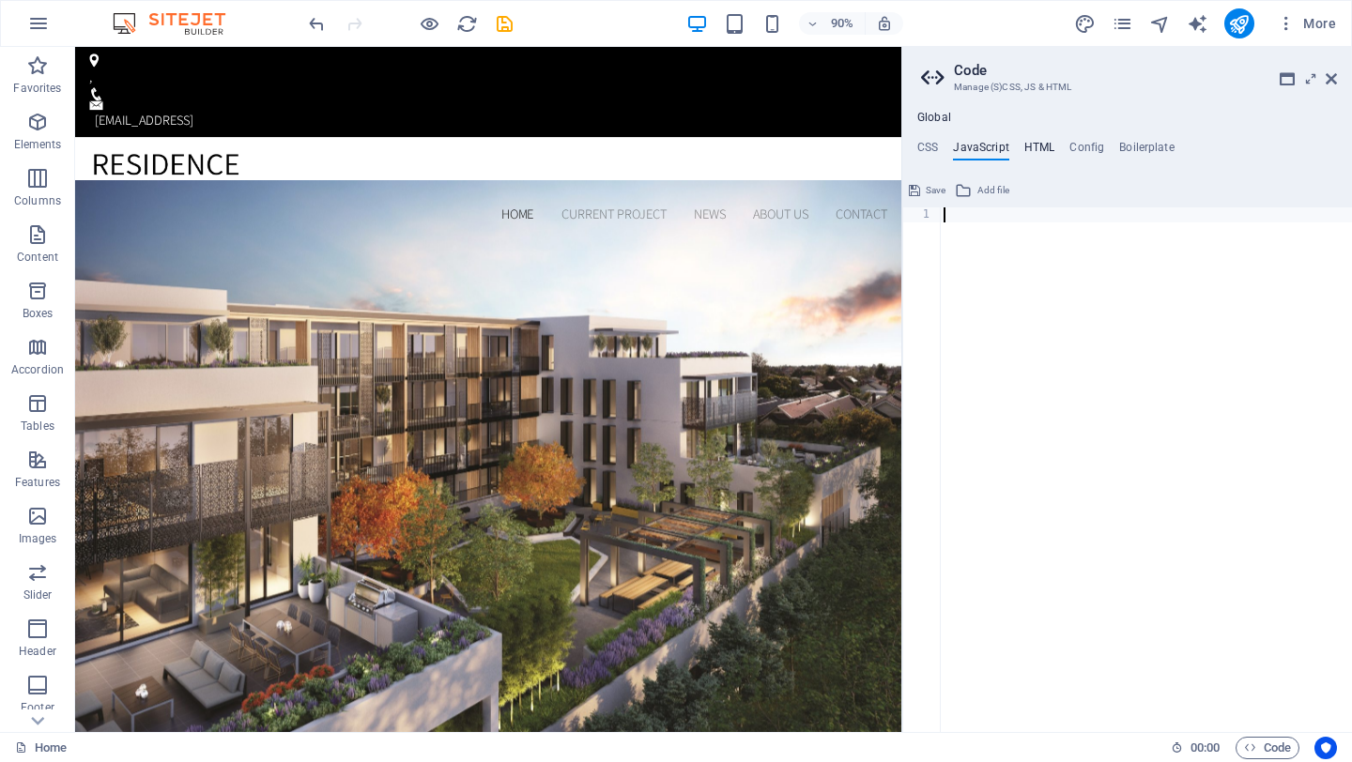
click at [1031, 151] on h4 "HTML" at bounding box center [1039, 151] width 31 height 21
drag, startPoint x: 972, startPoint y: 218, endPoint x: 1012, endPoint y: 259, distance: 57.1
click at [1012, 259] on div "< a href = "#main-content" class = "wv-link-content button" > Skip to main cont…" at bounding box center [1216, 484] width 552 height 555
type textarea "<a href="#main-content" class="wv-link-content button">Skip to main content</a>…"
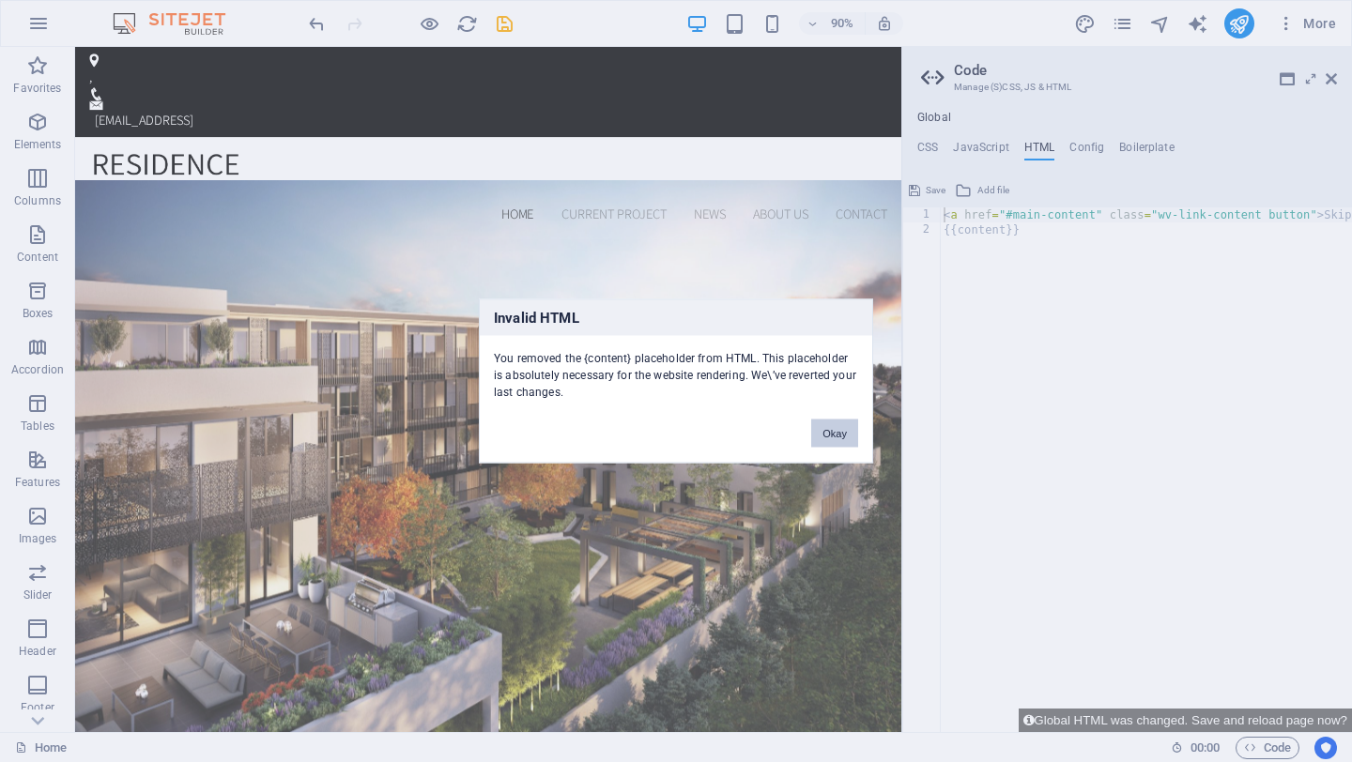
click at [838, 432] on button "Okay" at bounding box center [834, 434] width 47 height 28
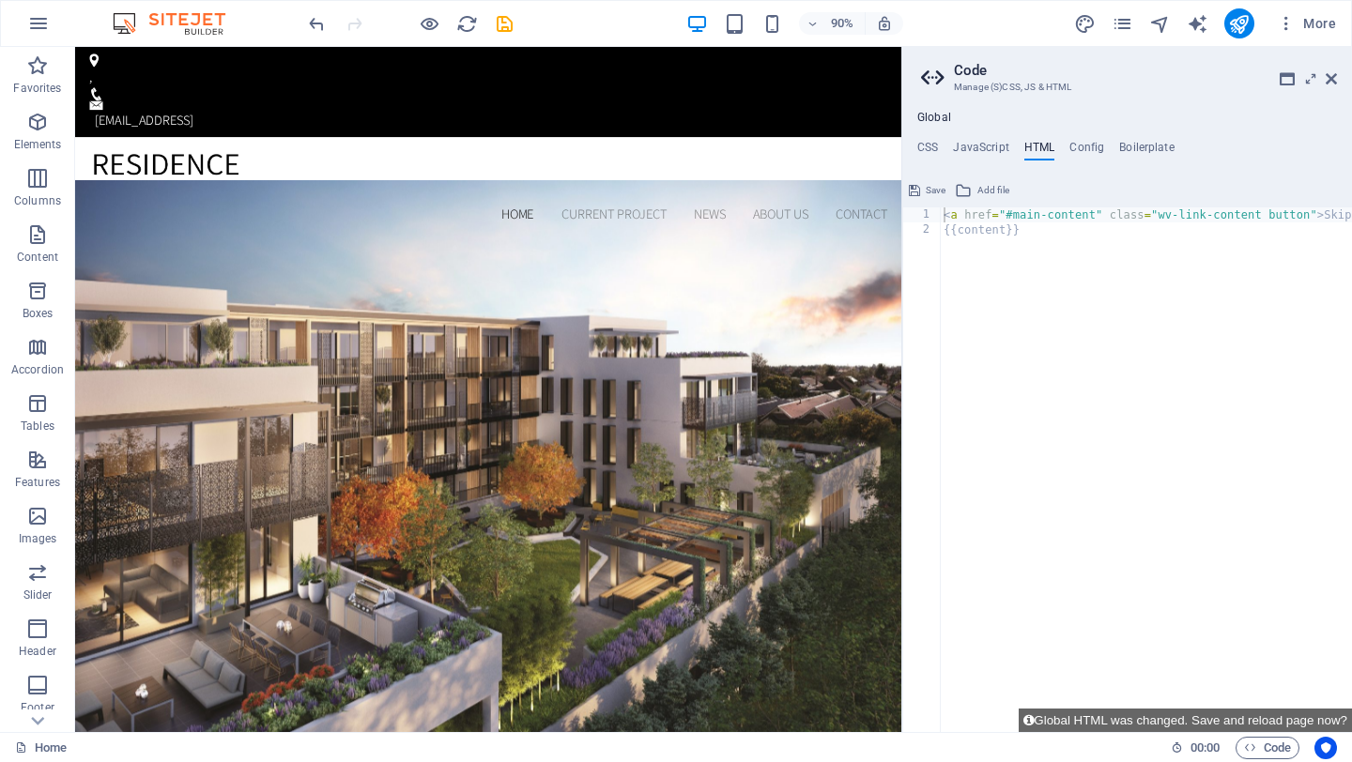
click at [1061, 250] on div "< a href = "#main-content" class = "wv-link-content button" > Skip to main cont…" at bounding box center [1216, 484] width 552 height 555
paste textarea "<a href="#main-content" class="wv-link-content button">Skip to main content</a>"
type textarea "<a href="#main-content" class="wv-link-content button">Skip to main content</a>"
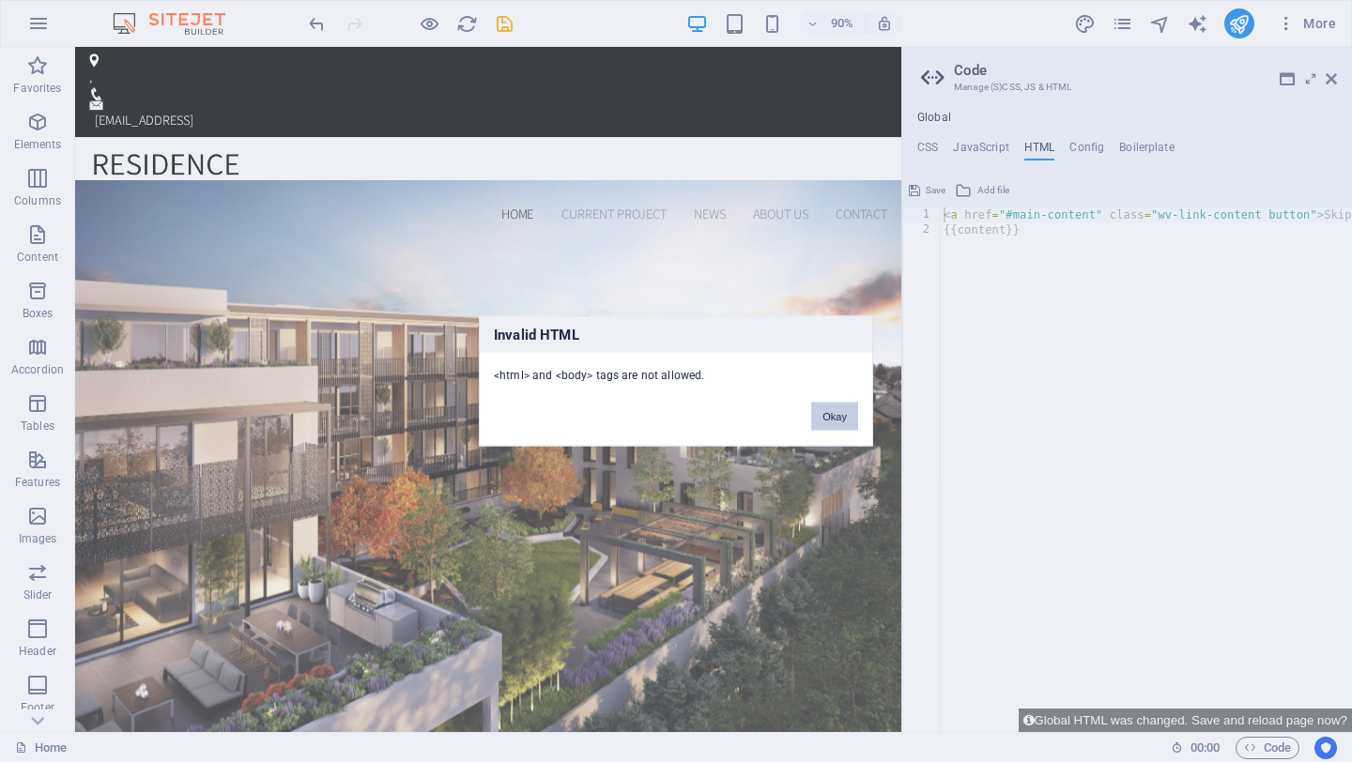
drag, startPoint x: 844, startPoint y: 420, endPoint x: 854, endPoint y: 415, distance: 11.8
click at [844, 420] on button "Okay" at bounding box center [834, 417] width 47 height 28
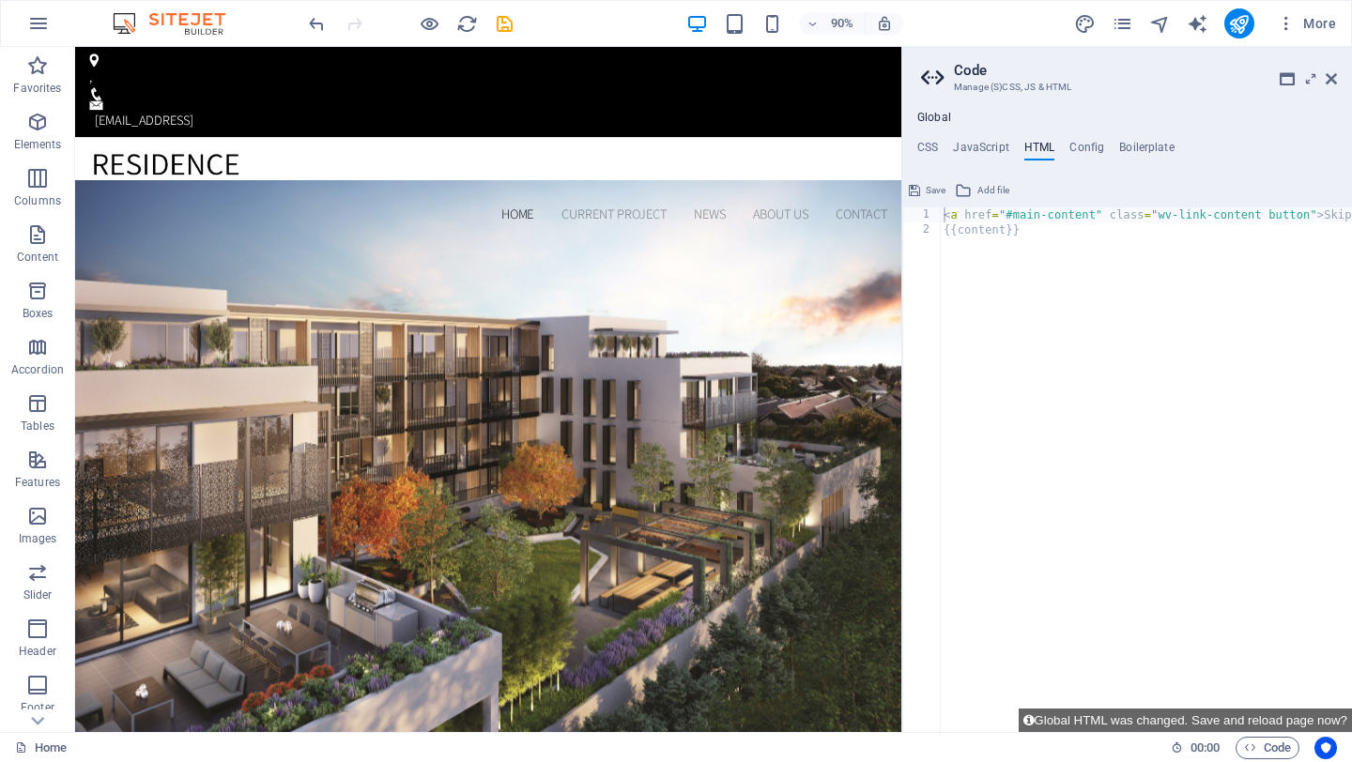
type textarea "{{content}}"
click at [1031, 234] on div "< a href = "#main-content" class = "wv-link-content button" > Skip to main cont…" at bounding box center [1216, 484] width 552 height 555
paste textarea "<a href="#main-content" class="wv-link-content button">Skip to main content</a>"
type textarea "<a href="#main-content" class="wv-link-content button">Skip to main content</a>"
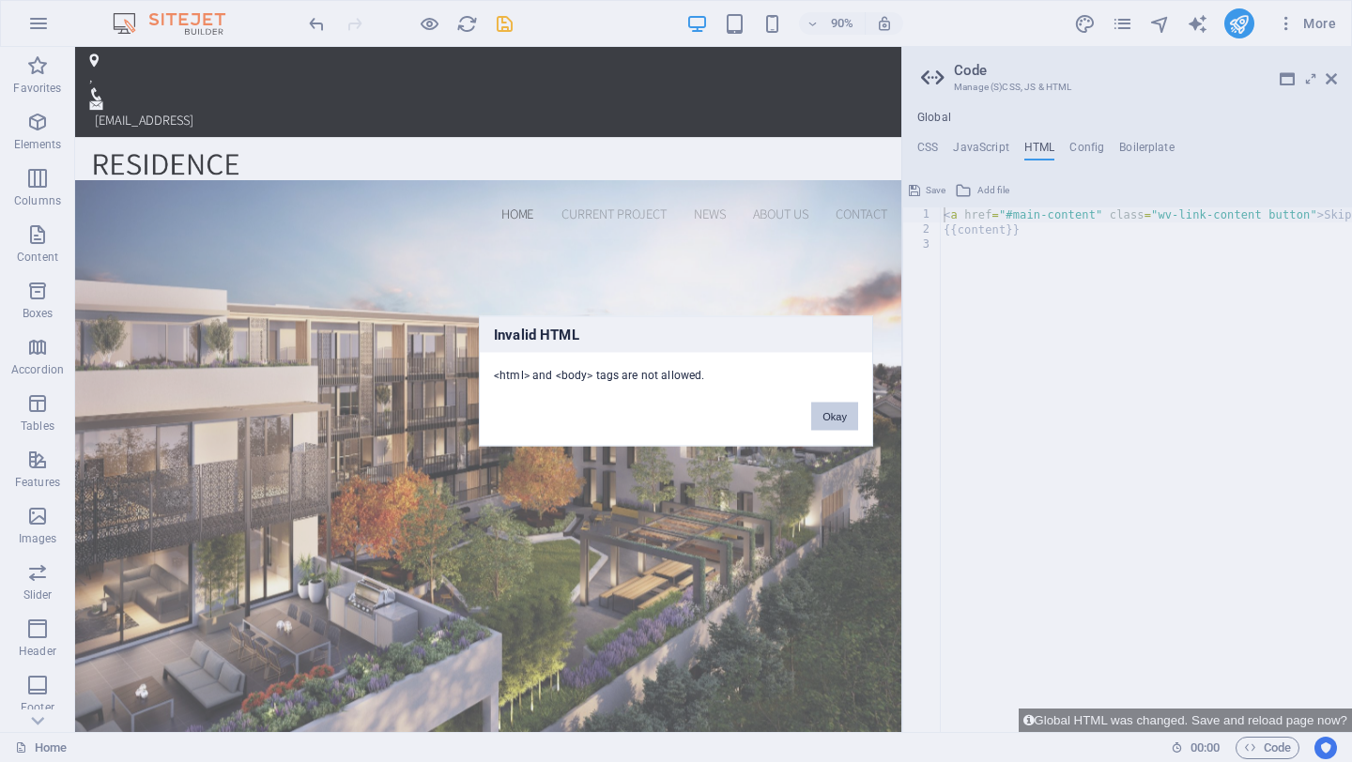
click at [845, 417] on button "Okay" at bounding box center [834, 417] width 47 height 28
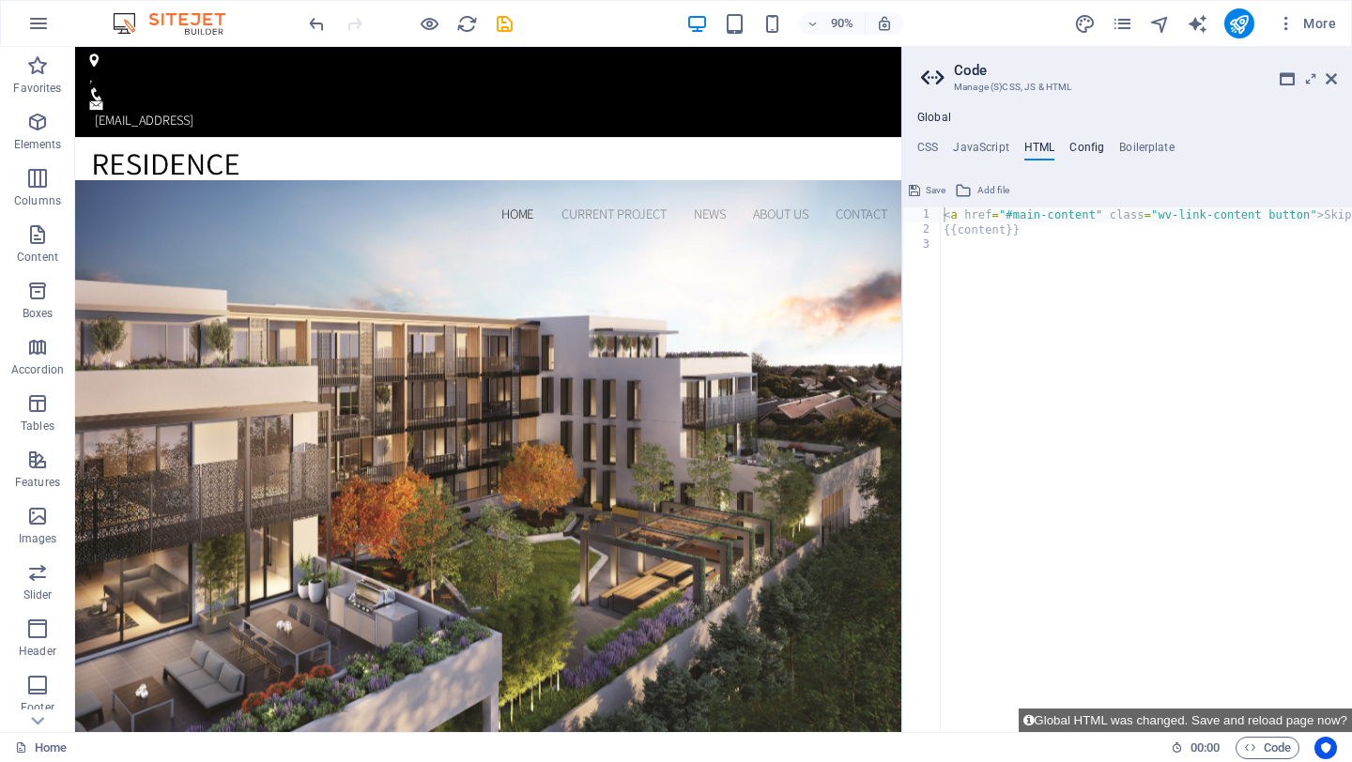
click at [1094, 145] on h4 "Config" at bounding box center [1086, 151] width 35 height 21
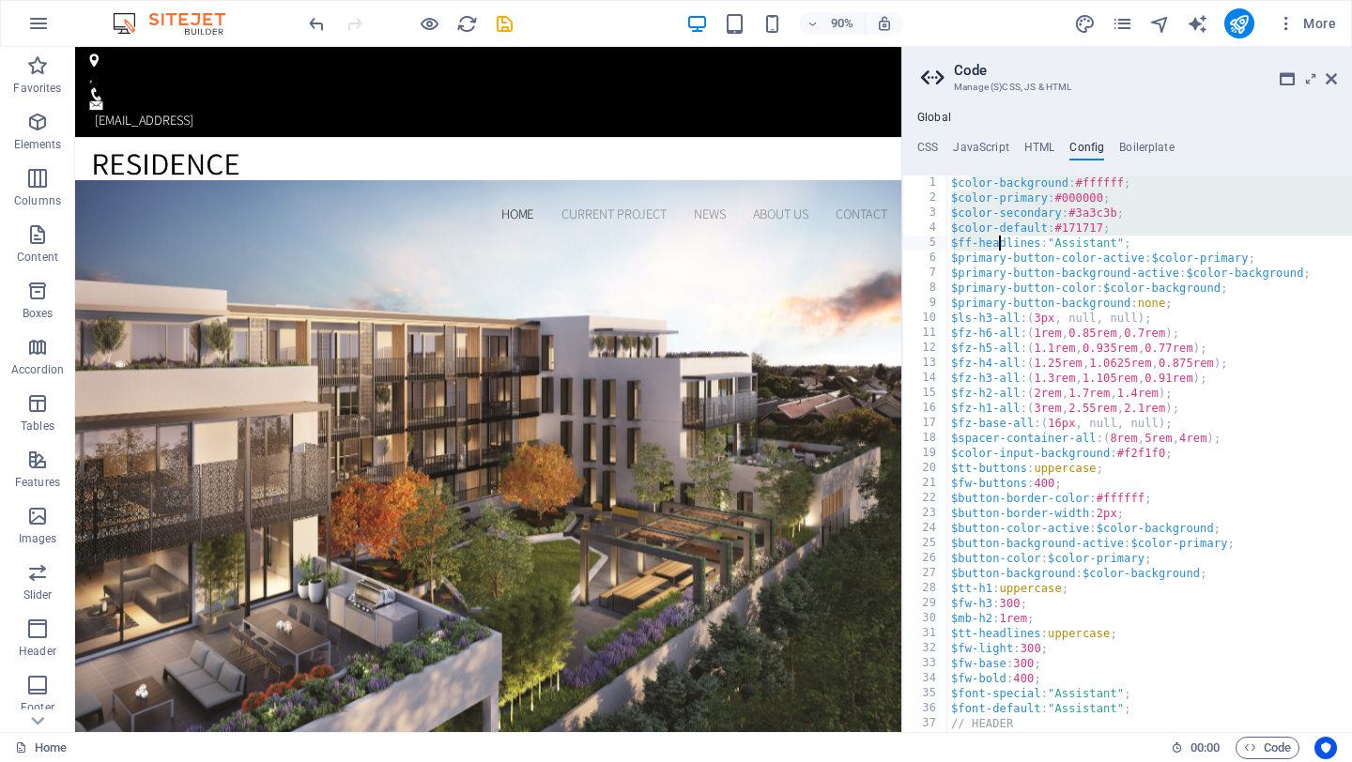
drag, startPoint x: 972, startPoint y: 185, endPoint x: 1000, endPoint y: 241, distance: 62.5
click at [1000, 241] on div "$color-background : #ffffff ; $color-primary : #000000 ; $color-secondary : #3a…" at bounding box center [1149, 469] width 405 height 587
type textarea "} }"
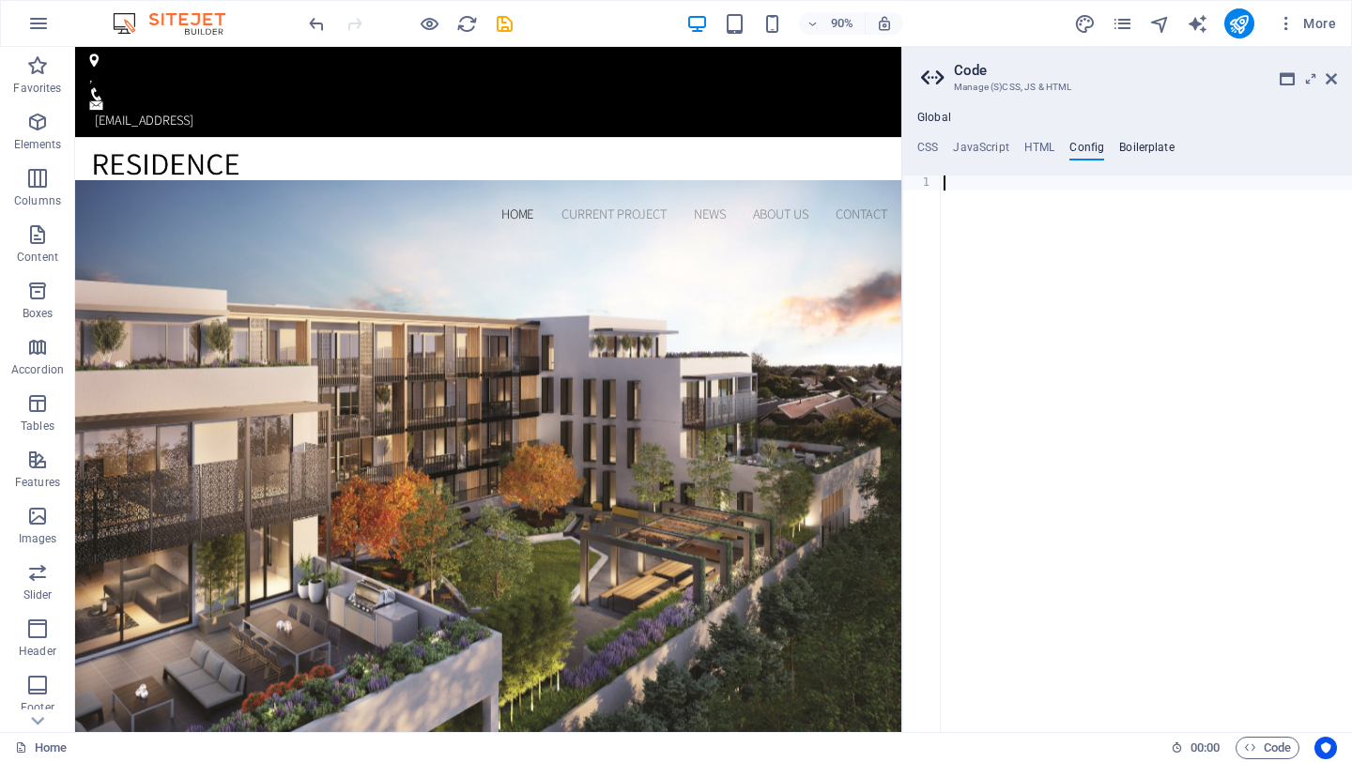
click at [1140, 145] on h4 "Boilerplate" at bounding box center [1146, 151] width 55 height 21
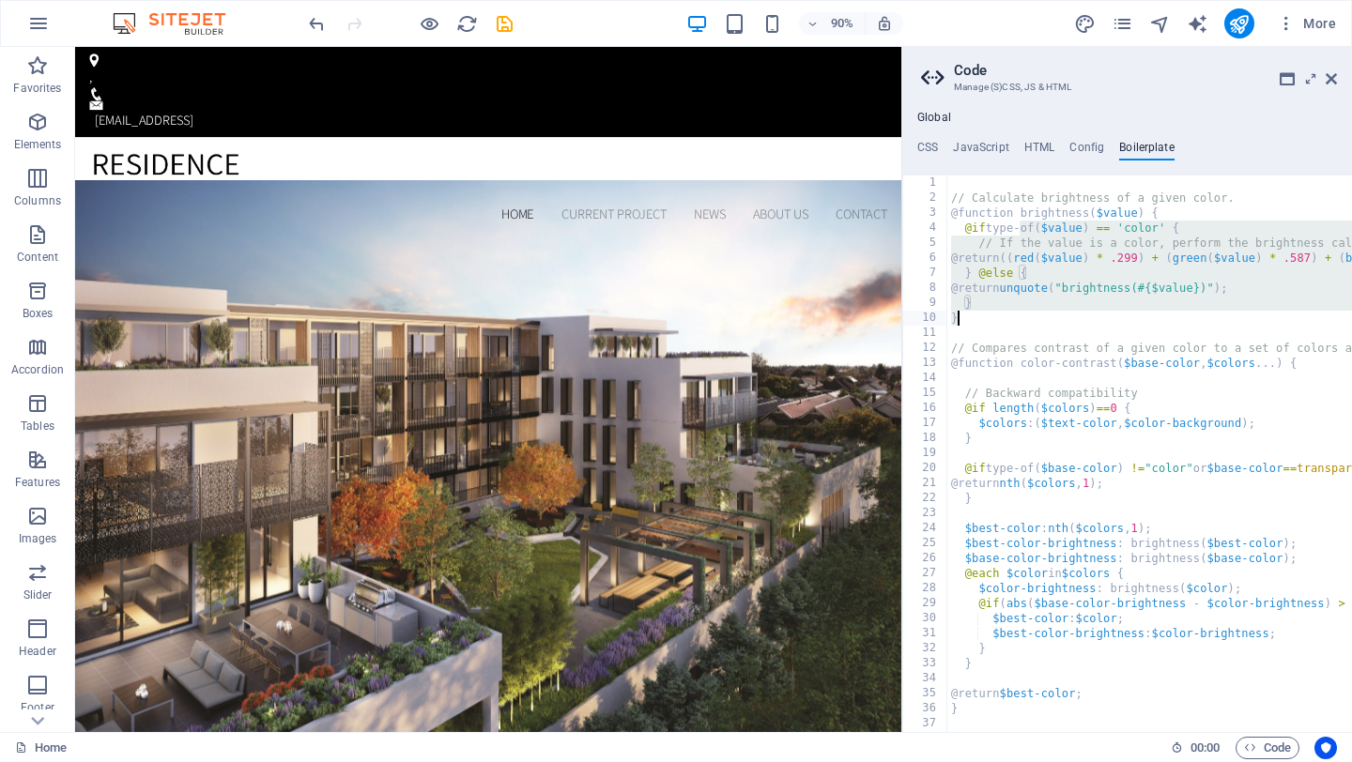
drag, startPoint x: 1018, startPoint y: 225, endPoint x: 1111, endPoint y: 313, distance: 128.1
type textarea "}"
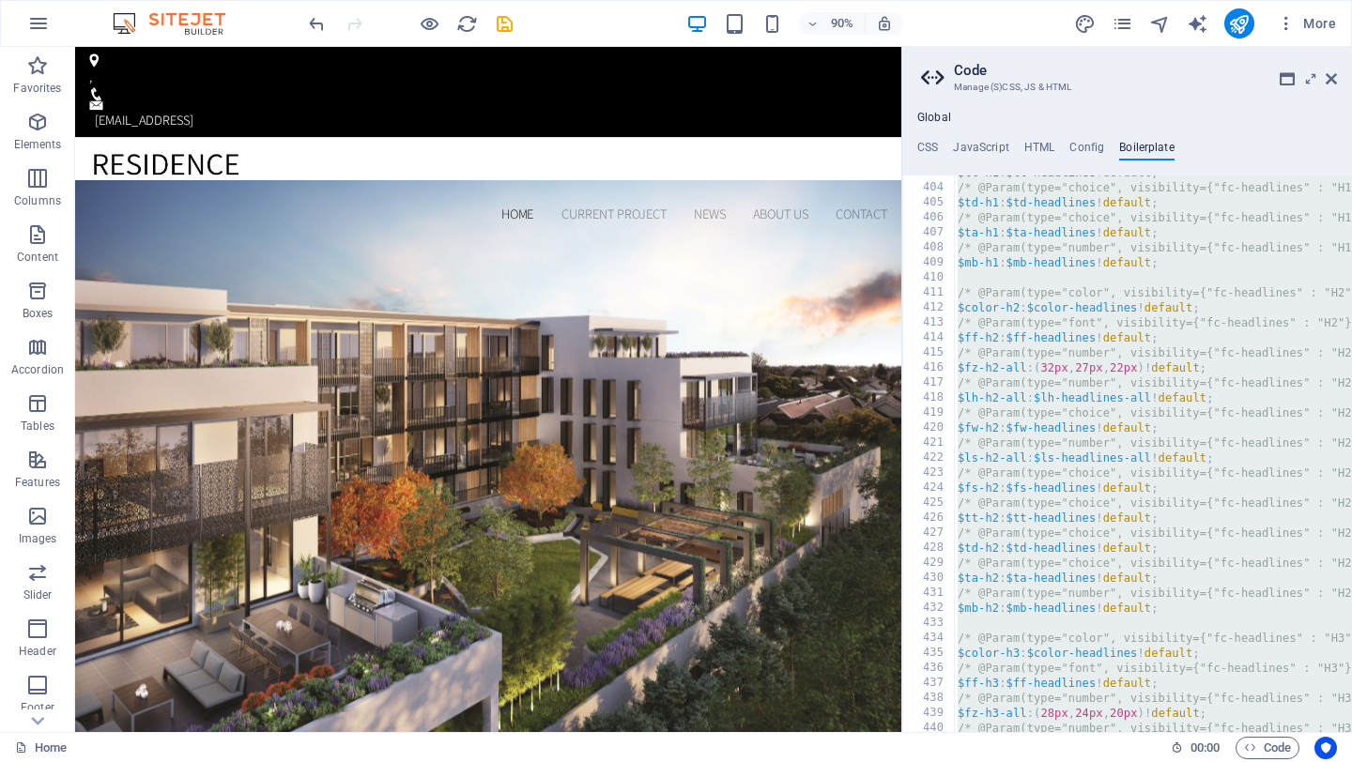
scroll to position [2976, 0]
click at [1133, 155] on h4 "Boilerplate" at bounding box center [1146, 151] width 55 height 21
click at [1032, 150] on h4 "HTML" at bounding box center [1039, 151] width 31 height 21
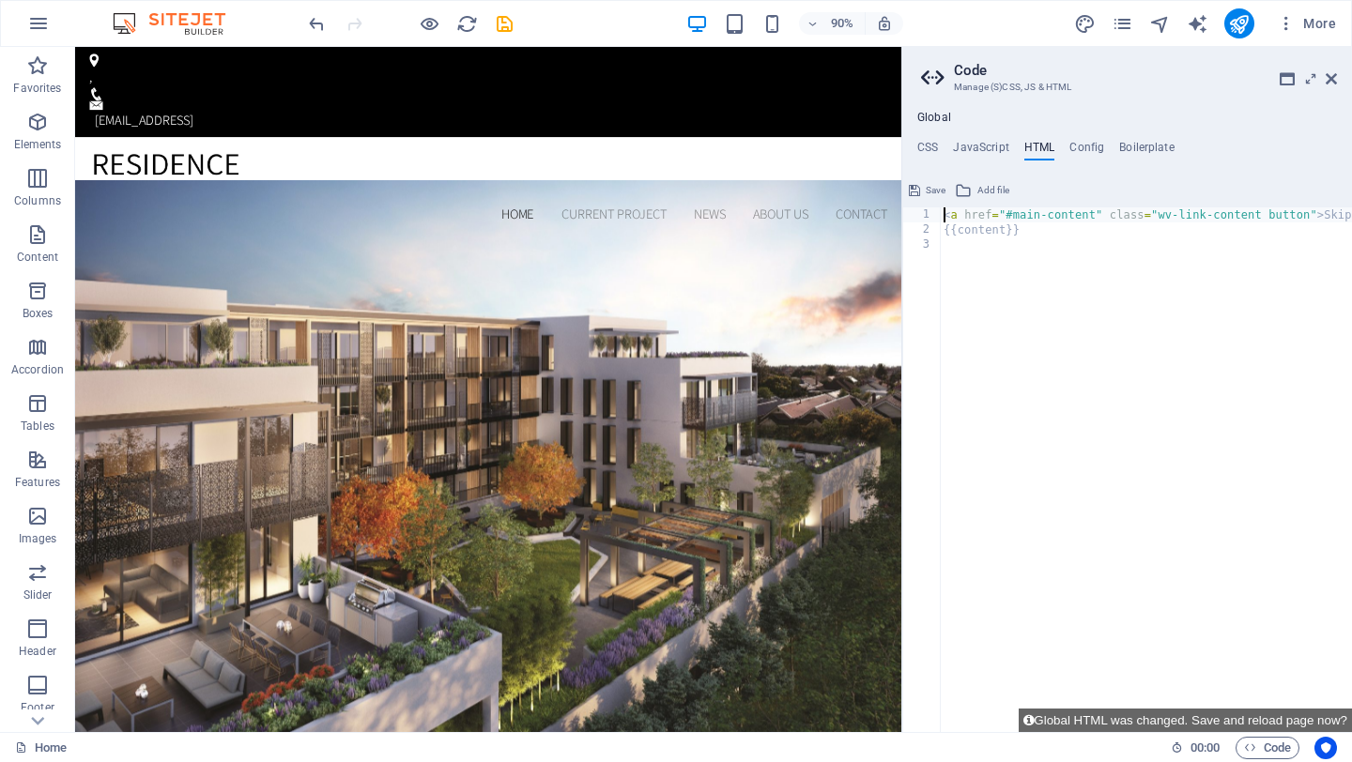
click at [1013, 234] on div "< a href = "#main-content" class = "wv-link-content button" > Skip to main cont…" at bounding box center [1216, 484] width 552 height 555
drag, startPoint x: 1157, startPoint y: 218, endPoint x: 1313, endPoint y: 211, distance: 155.9
click at [1313, 211] on div "< a href = "#main-content" class = "wv-link-content button" > Skip to main cont…" at bounding box center [1216, 484] width 552 height 555
type textarea "{{content}}"
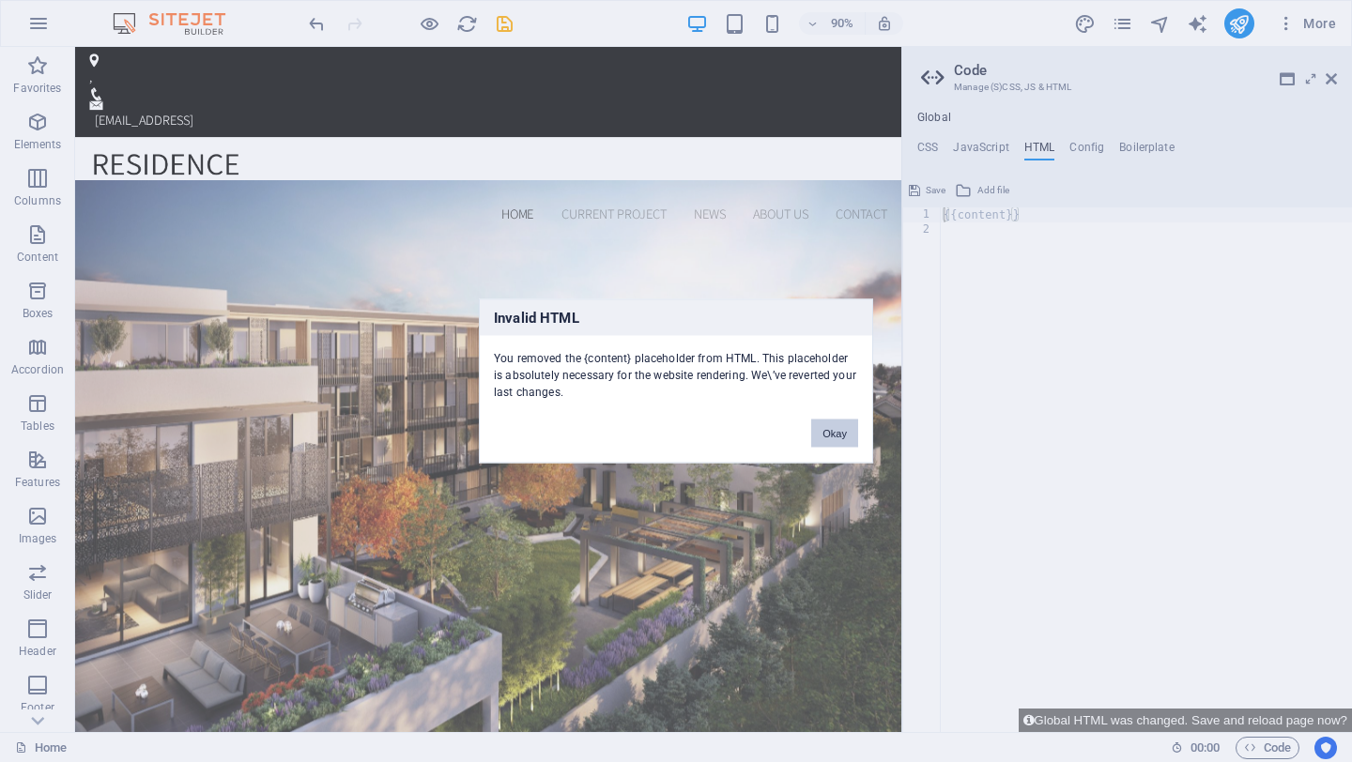
drag, startPoint x: 845, startPoint y: 425, endPoint x: 905, endPoint y: 405, distance: 63.5
click at [845, 425] on button "Okay" at bounding box center [834, 434] width 47 height 28
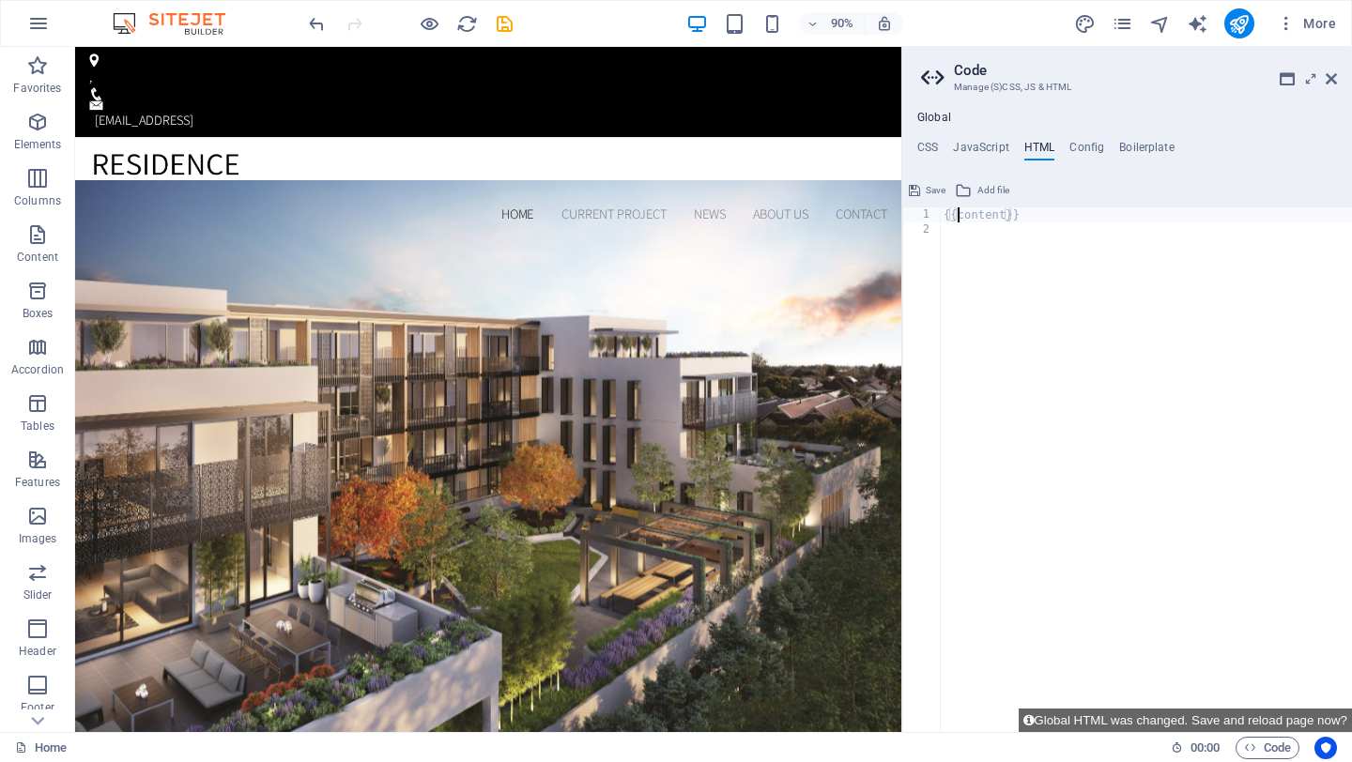
click at [957, 212] on div "{{content}}" at bounding box center [1146, 484] width 412 height 555
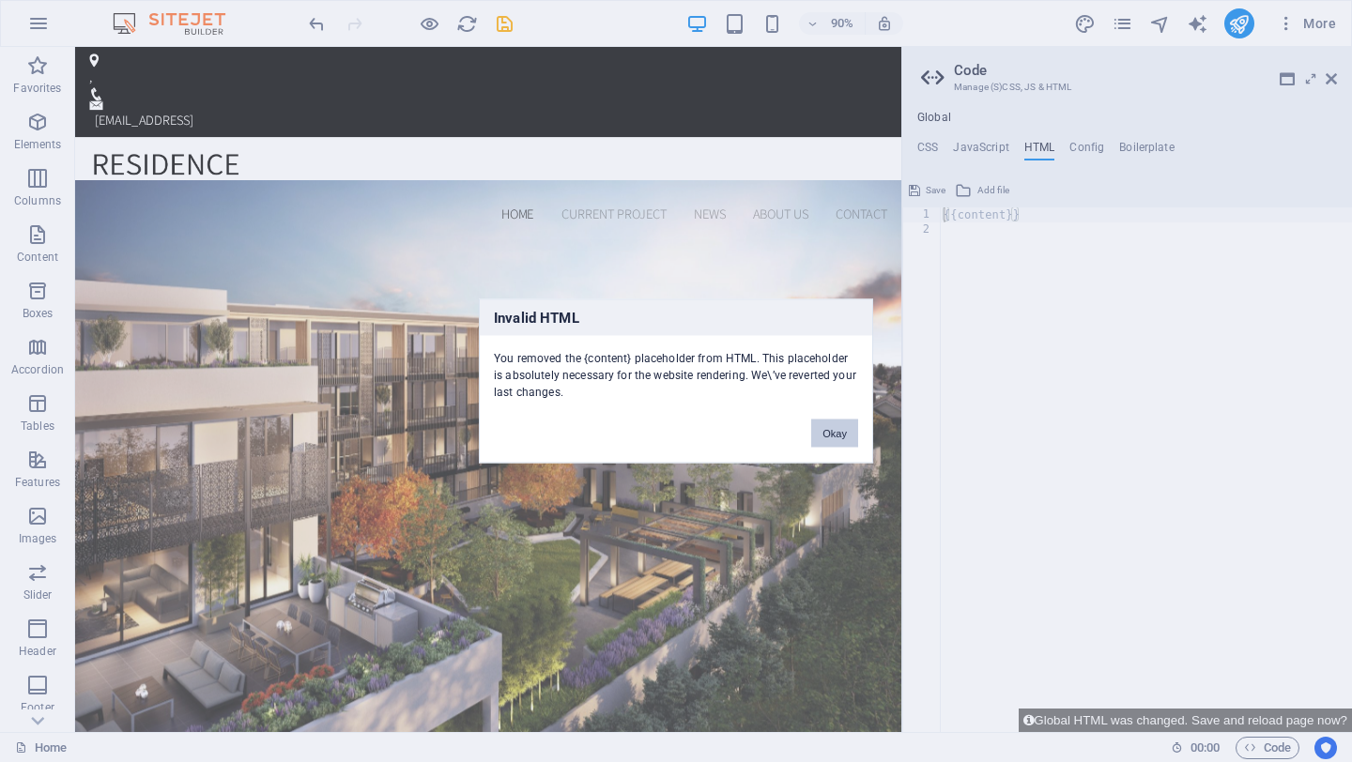
click at [833, 427] on button "Okay" at bounding box center [834, 434] width 47 height 28
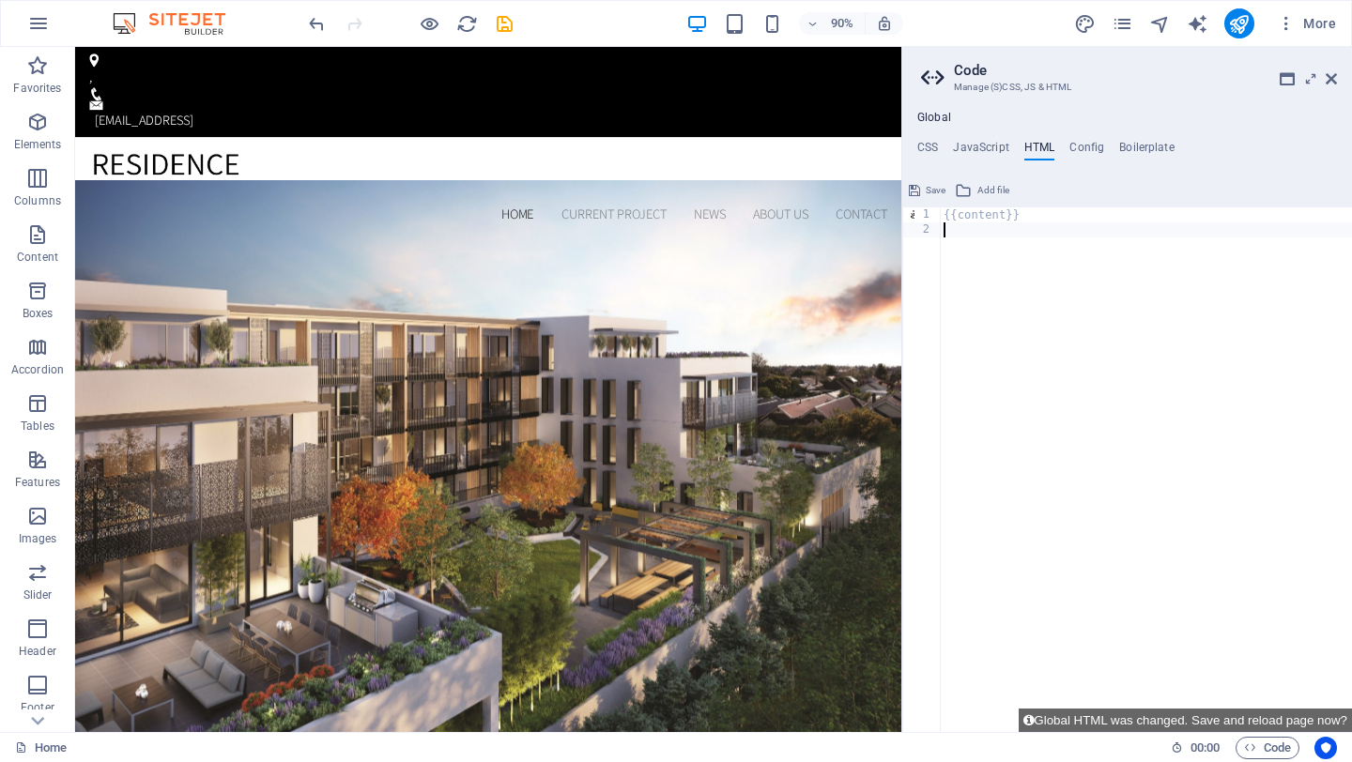
click at [958, 238] on div "{{content}}" at bounding box center [1146, 484] width 412 height 555
click at [969, 217] on div "{{content}}" at bounding box center [1146, 484] width 412 height 555
type textarea "{{content}}"
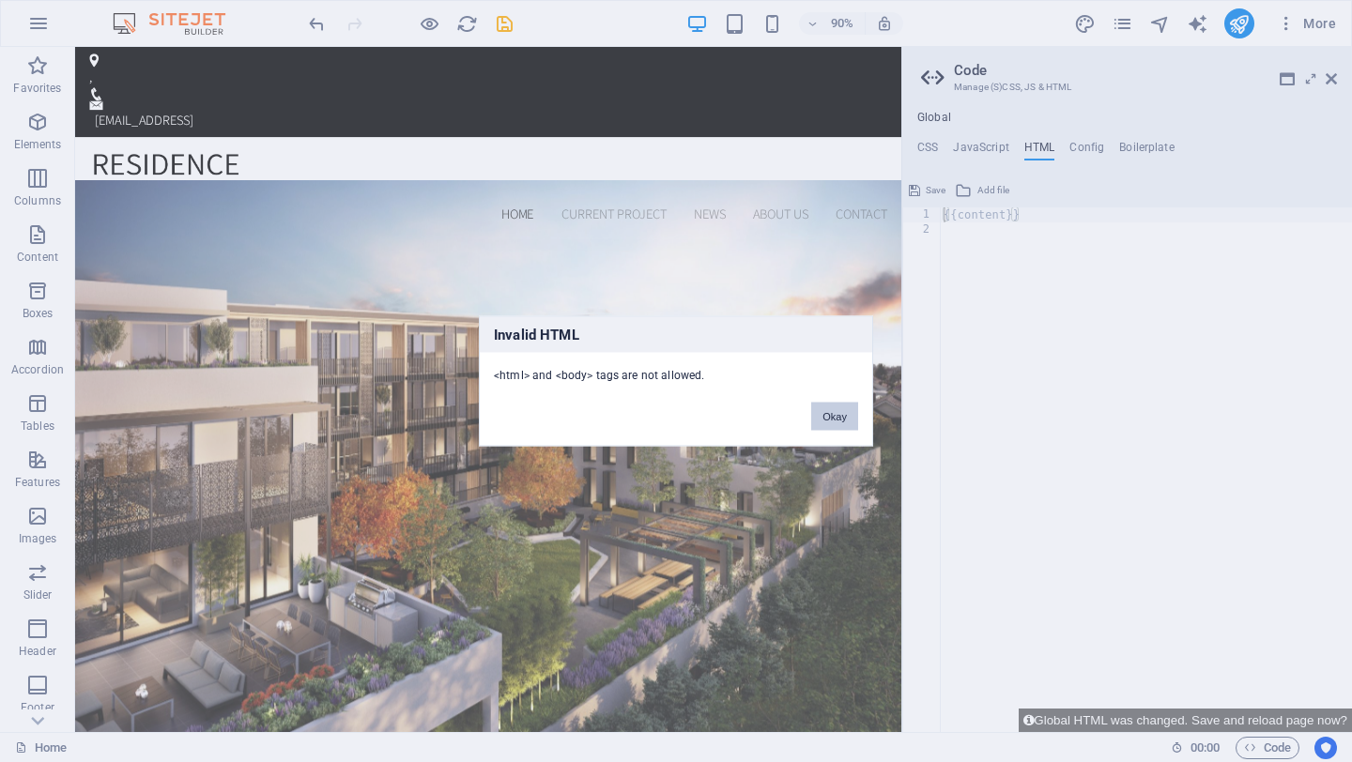
click at [833, 417] on button "Okay" at bounding box center [834, 417] width 47 height 28
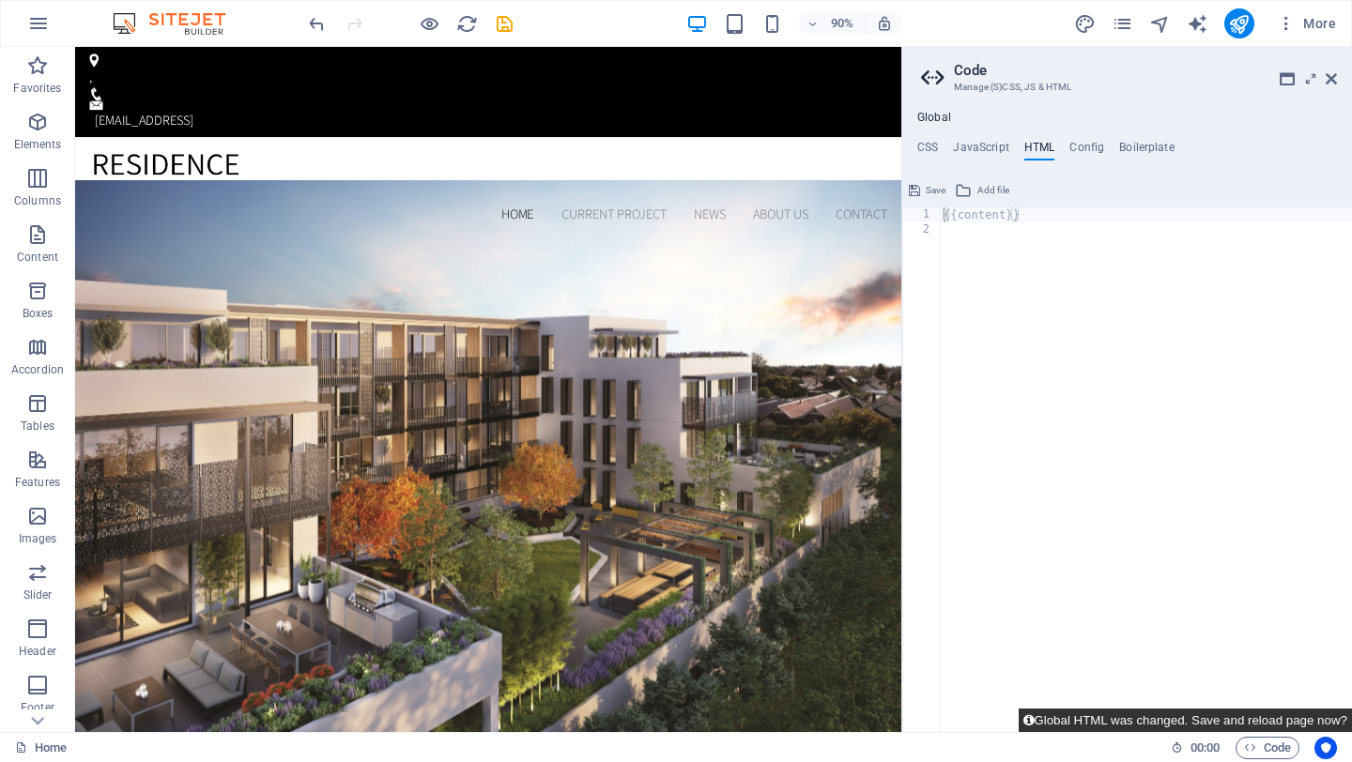
click at [1026, 719] on icon at bounding box center [1028, 720] width 10 height 12
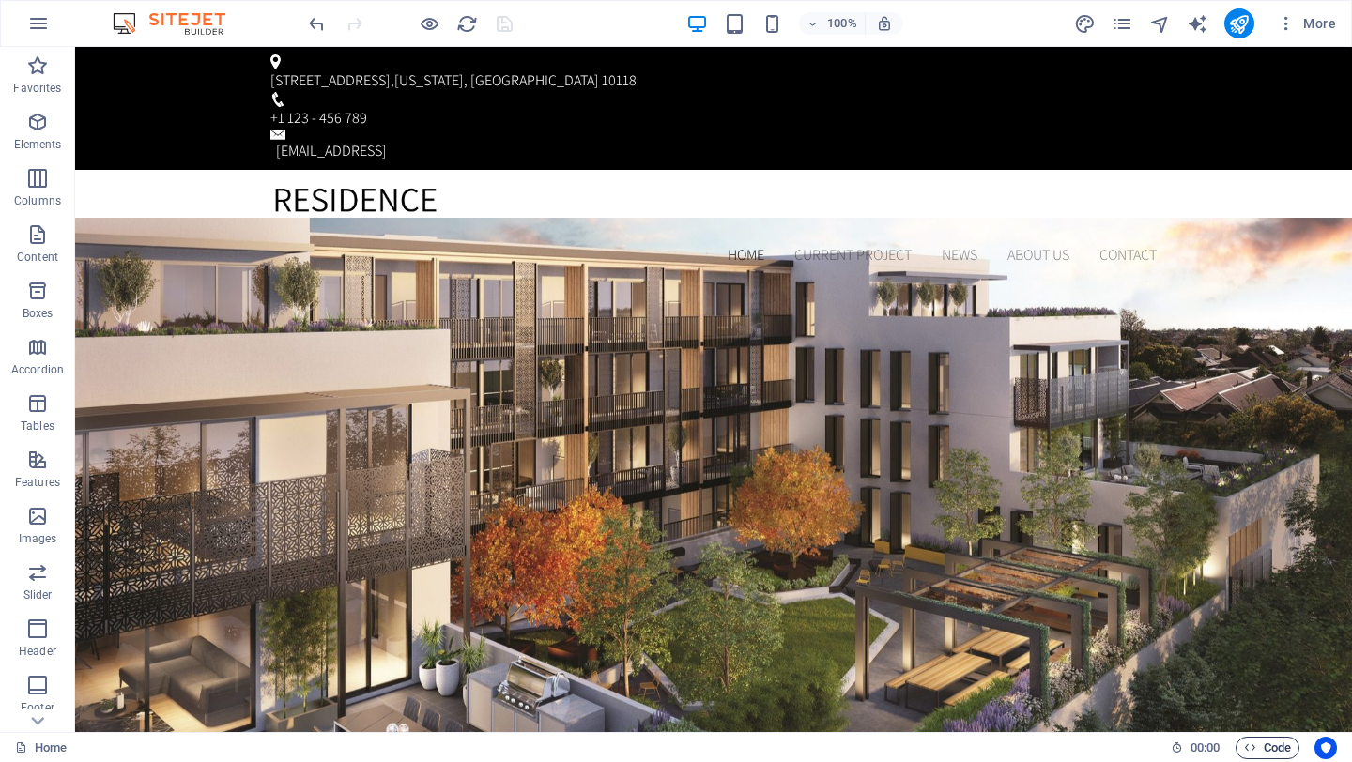
click at [1284, 747] on span "Code" at bounding box center [1267, 748] width 47 height 23
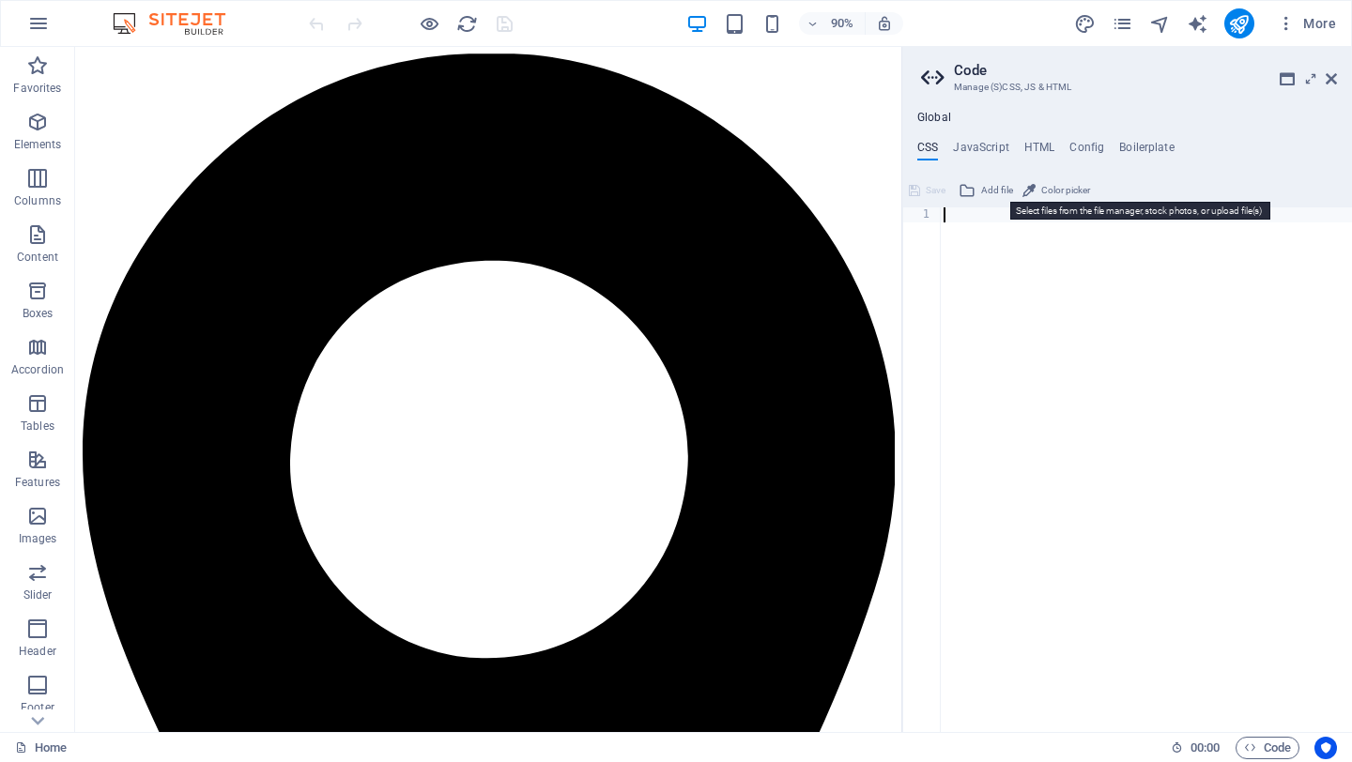
scroll to position [0, 0]
click at [980, 190] on button "Add file" at bounding box center [985, 190] width 60 height 23
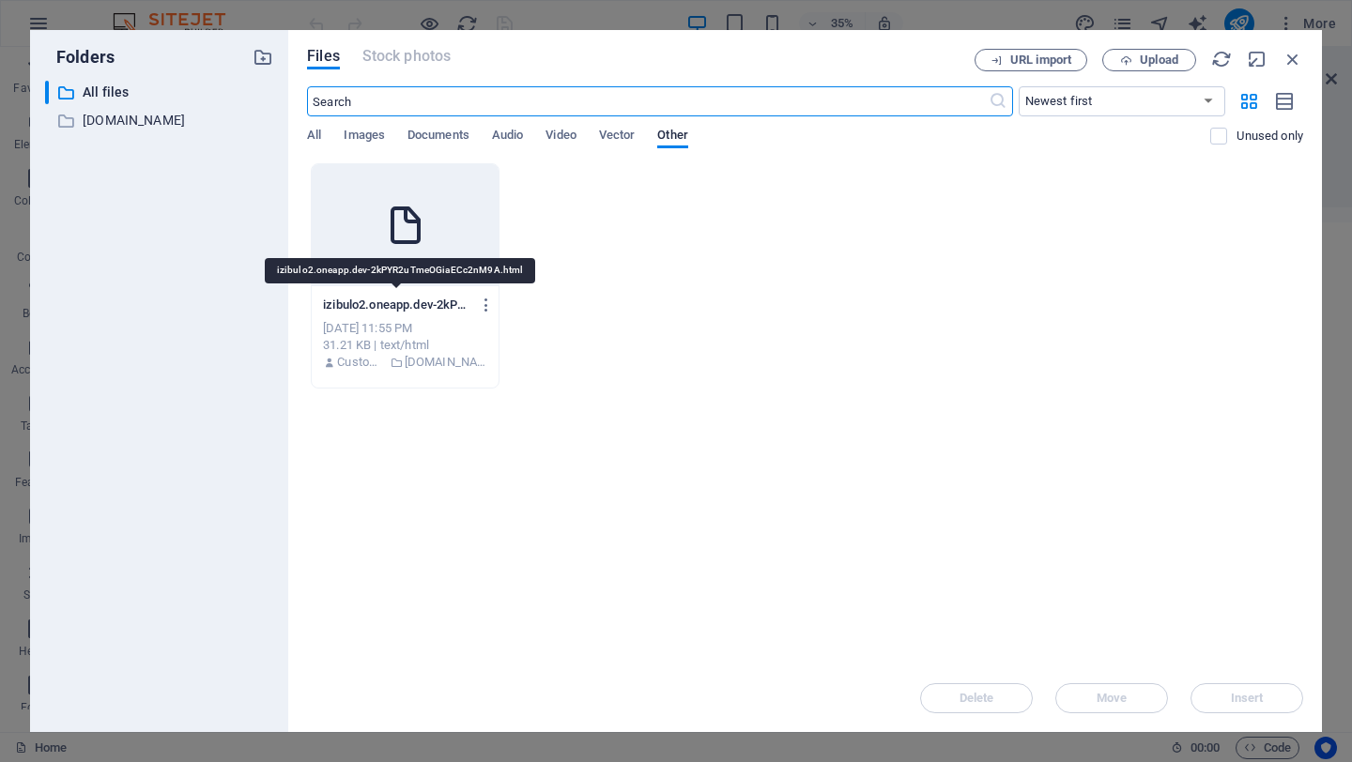
click at [446, 306] on p "izibulo2.oneapp.dev-2kPYR2uTmeOGiaECc2nM9A.html" at bounding box center [396, 305] width 146 height 17
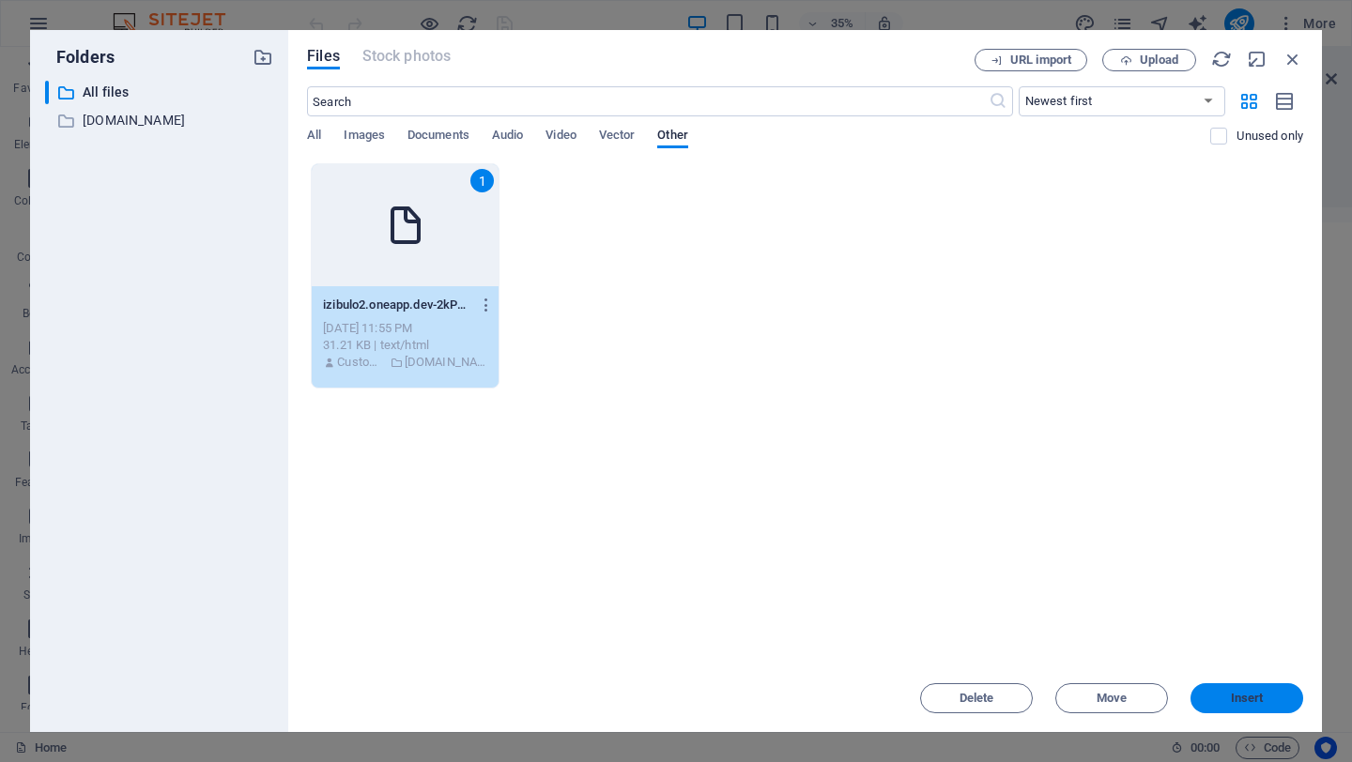
click at [1245, 711] on button "Insert" at bounding box center [1246, 698] width 113 height 30
type textarea "[URL][DOMAIN_NAME]"
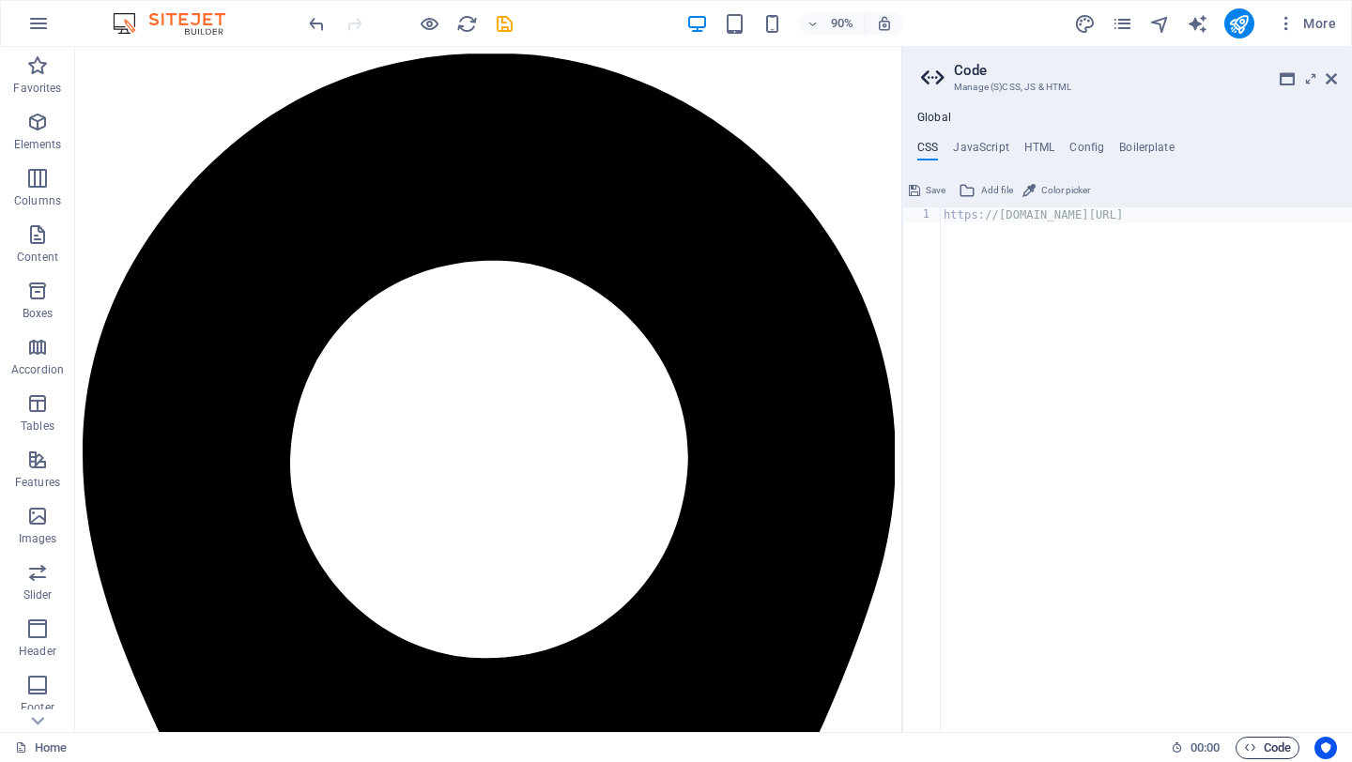
click at [1261, 752] on span "Code" at bounding box center [1267, 748] width 47 height 23
click at [1028, 142] on h4 "HTML" at bounding box center [1039, 151] width 31 height 21
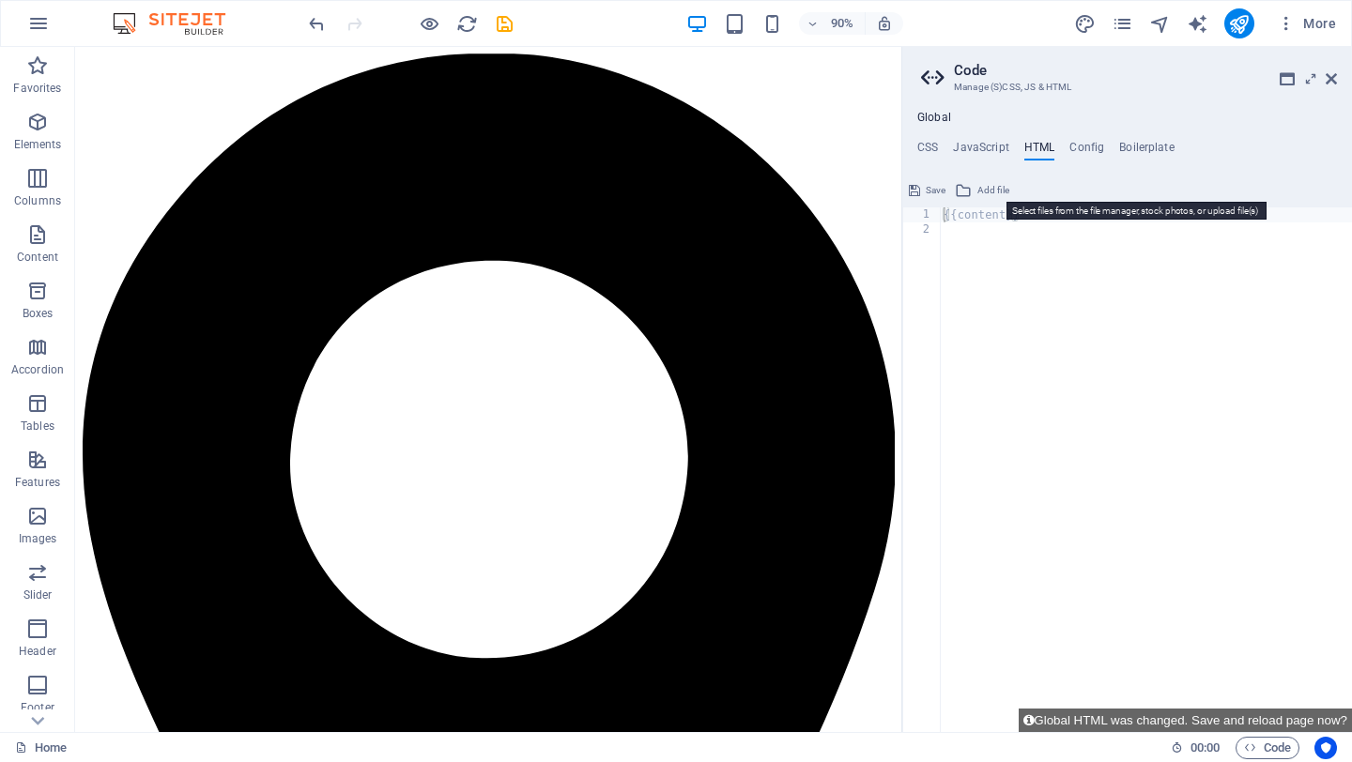
click at [973, 188] on button "Add file" at bounding box center [982, 190] width 60 height 23
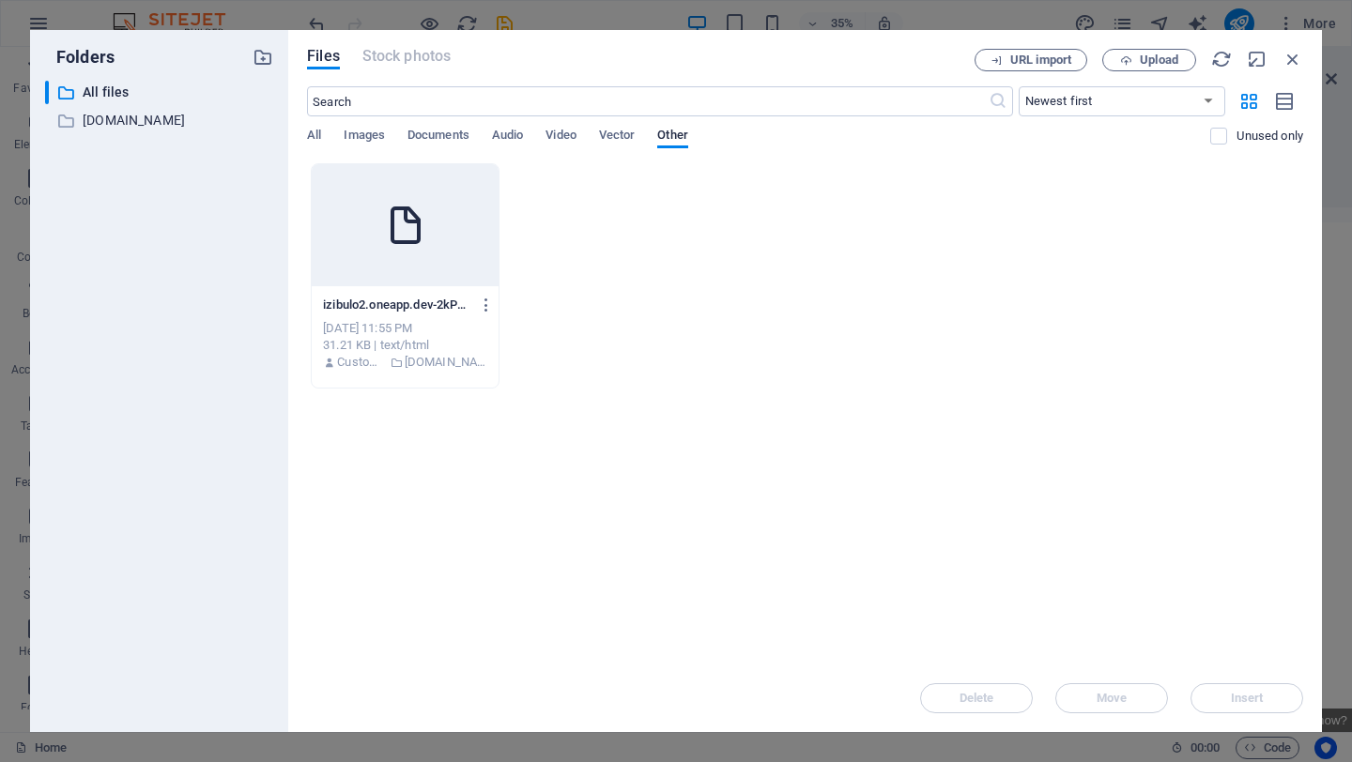
click at [428, 227] on div at bounding box center [405, 225] width 187 height 122
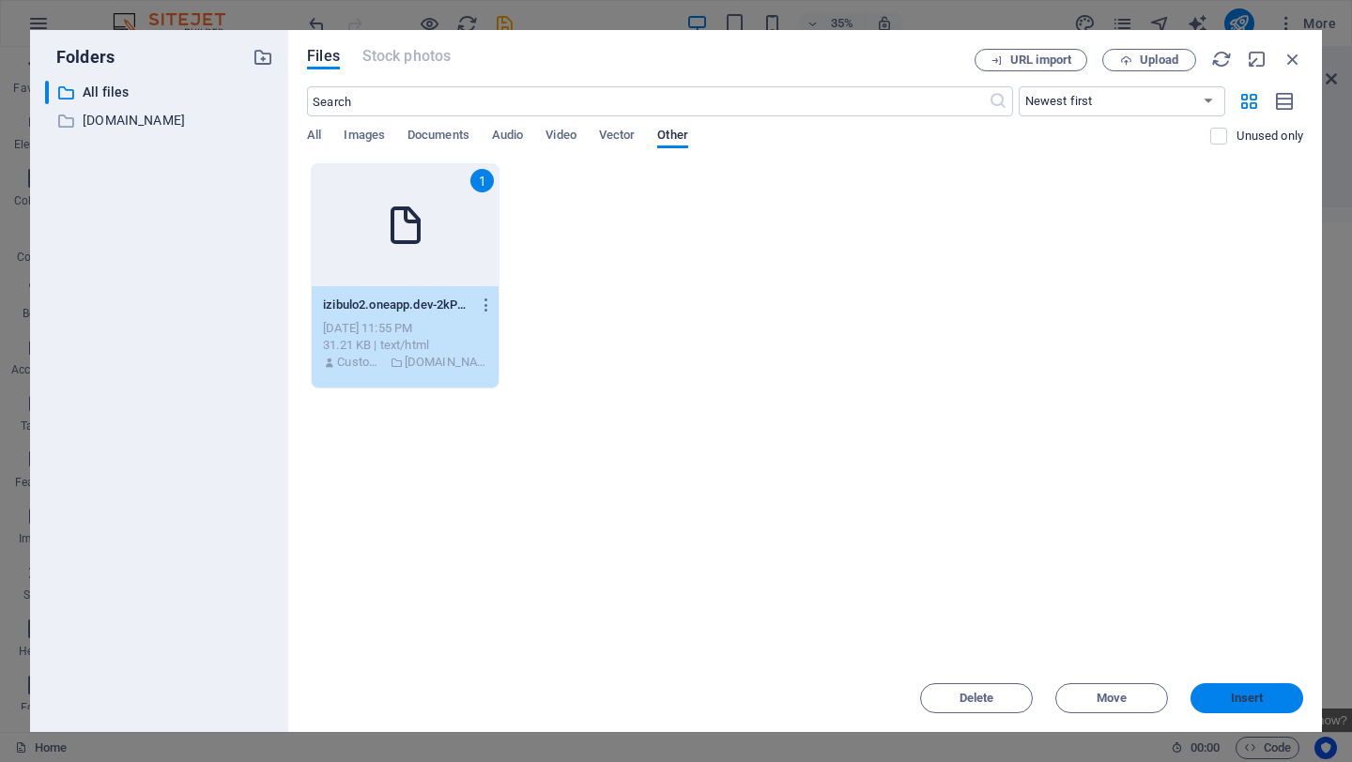
click at [1256, 697] on span "Insert" at bounding box center [1246, 698] width 33 height 11
type textarea "https://[DOMAIN_NAME]/images/0/19750156/izibulo2.oneapp.dev-2kPYR2uTmeOGiaECc2n…"
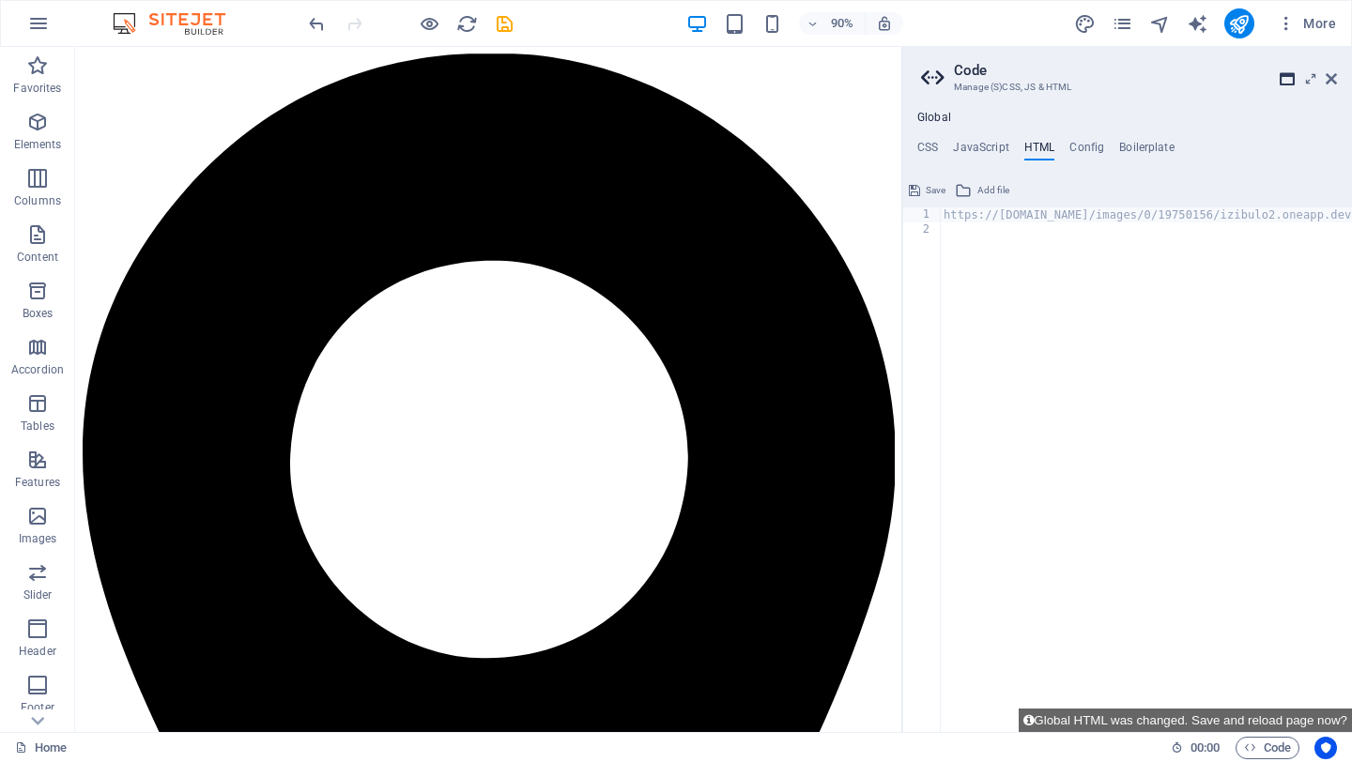
click at [1285, 82] on icon at bounding box center [1286, 78] width 15 height 15
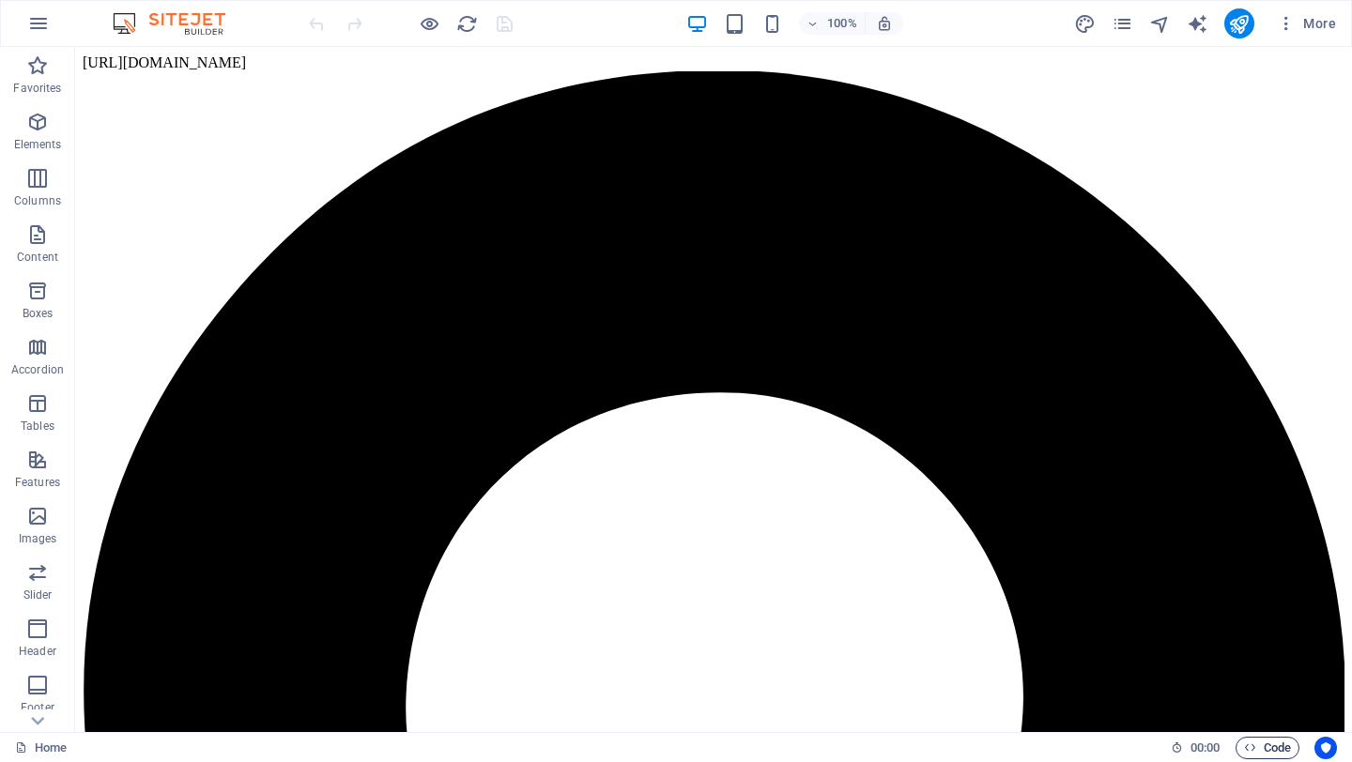
click at [1244, 747] on icon "button" at bounding box center [1250, 747] width 12 height 12
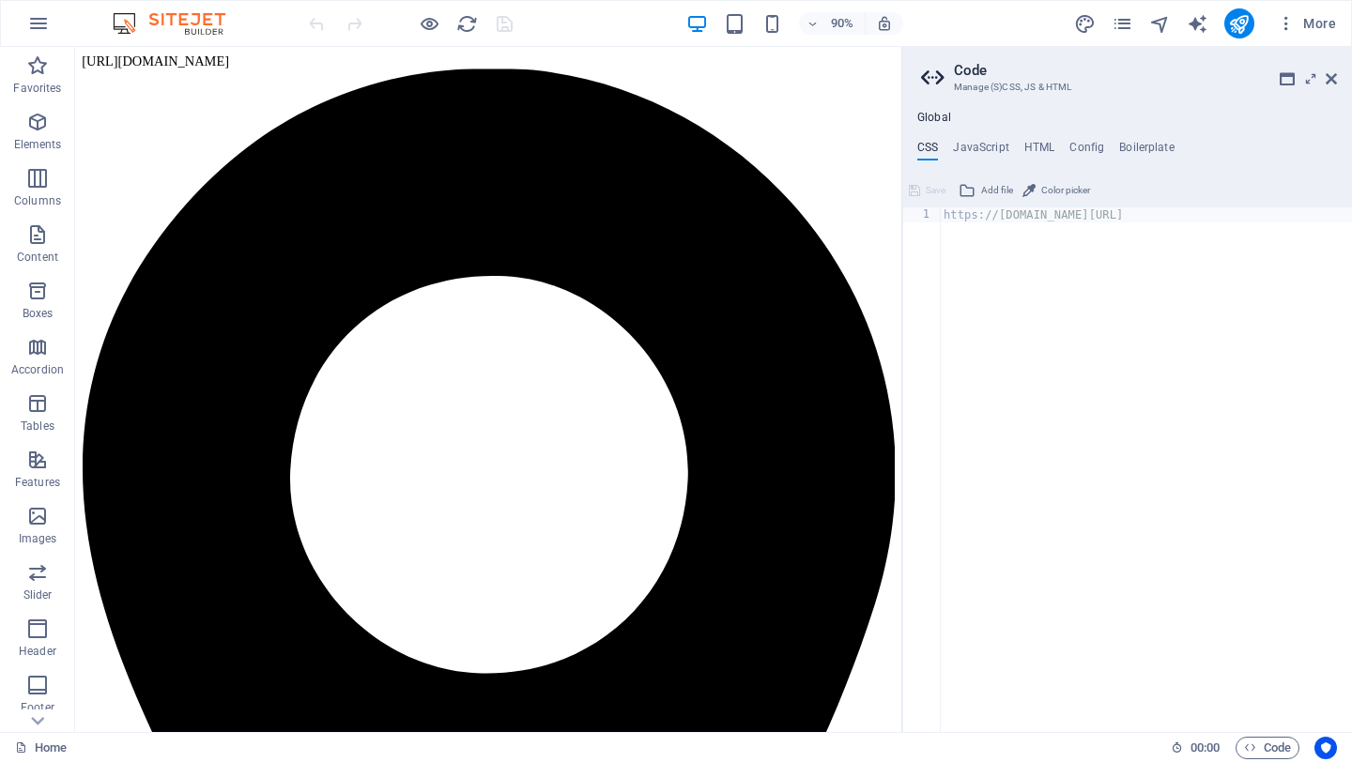
click at [1022, 218] on div "https: //cdn1.site-media.eu/images/0/19750156/izibulo2.oneapp.dev-2kPYR2uTmeOGi…" at bounding box center [1260, 484] width 641 height 555
click at [988, 219] on div "https: //cdn1.site-media.eu/images/0/19750156/izibulo2.oneapp.dev-2kPYR2uTmeOGi…" at bounding box center [1260, 484] width 641 height 555
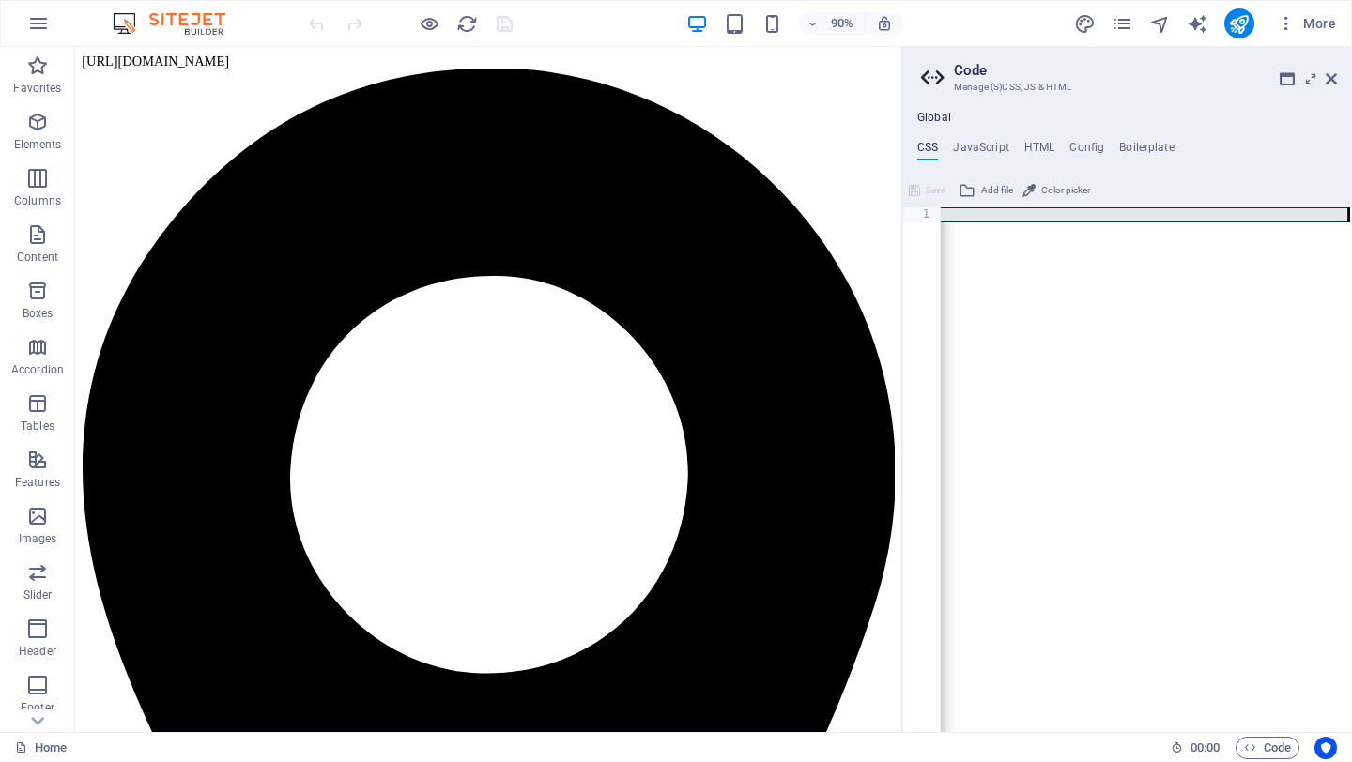
drag, startPoint x: 943, startPoint y: 216, endPoint x: 1351, endPoint y: 219, distance: 407.4
click at [1351, 219] on div "https: //cdn1.site-media.eu/images/0/19750156/izibulo2.oneapp.dev-2kPYR2uTmeOGi…" at bounding box center [1031, 484] width 641 height 555
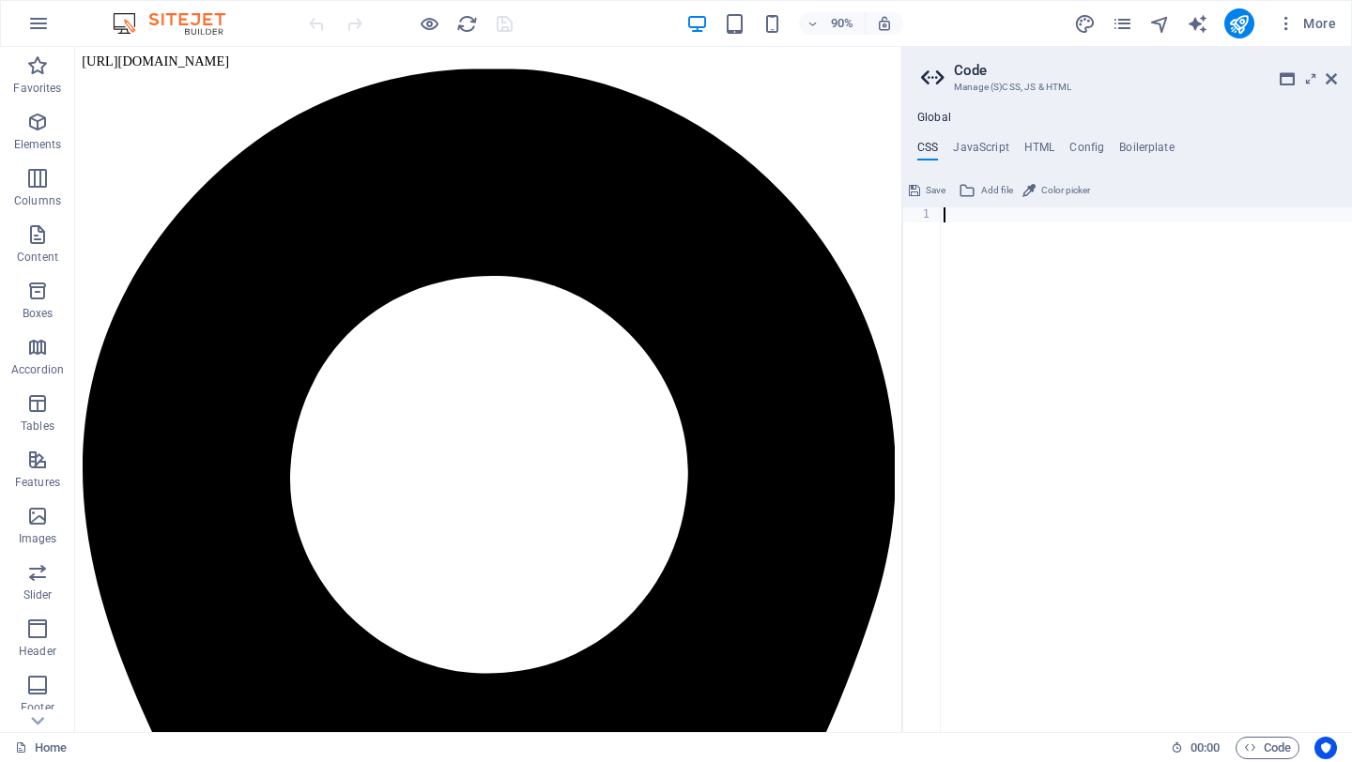
click at [970, 87] on h3 "Manage (S)CSS, JS & HTML" at bounding box center [1126, 87] width 345 height 17
click at [932, 80] on icon at bounding box center [935, 78] width 28 height 26
click at [34, 25] on icon "button" at bounding box center [38, 23] width 23 height 23
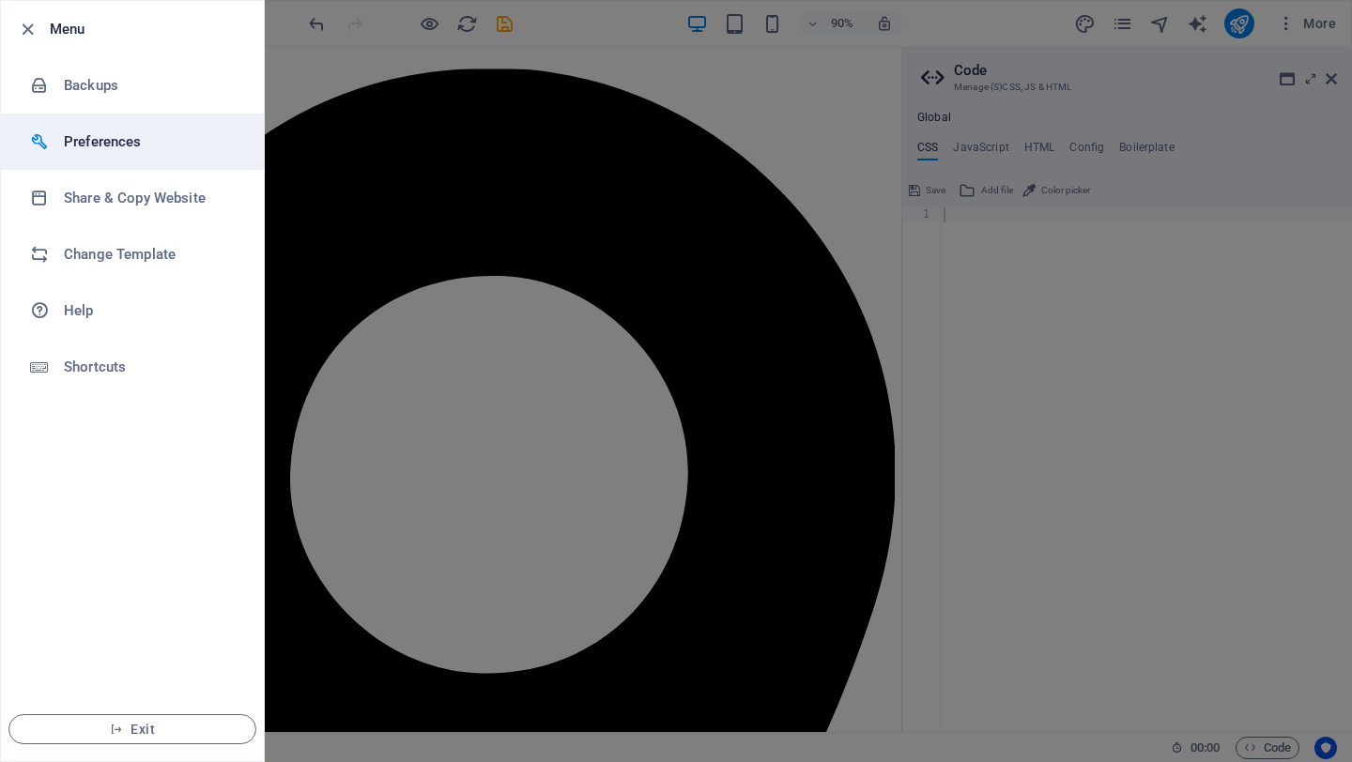
click at [128, 150] on h6 "Preferences" at bounding box center [151, 141] width 174 height 23
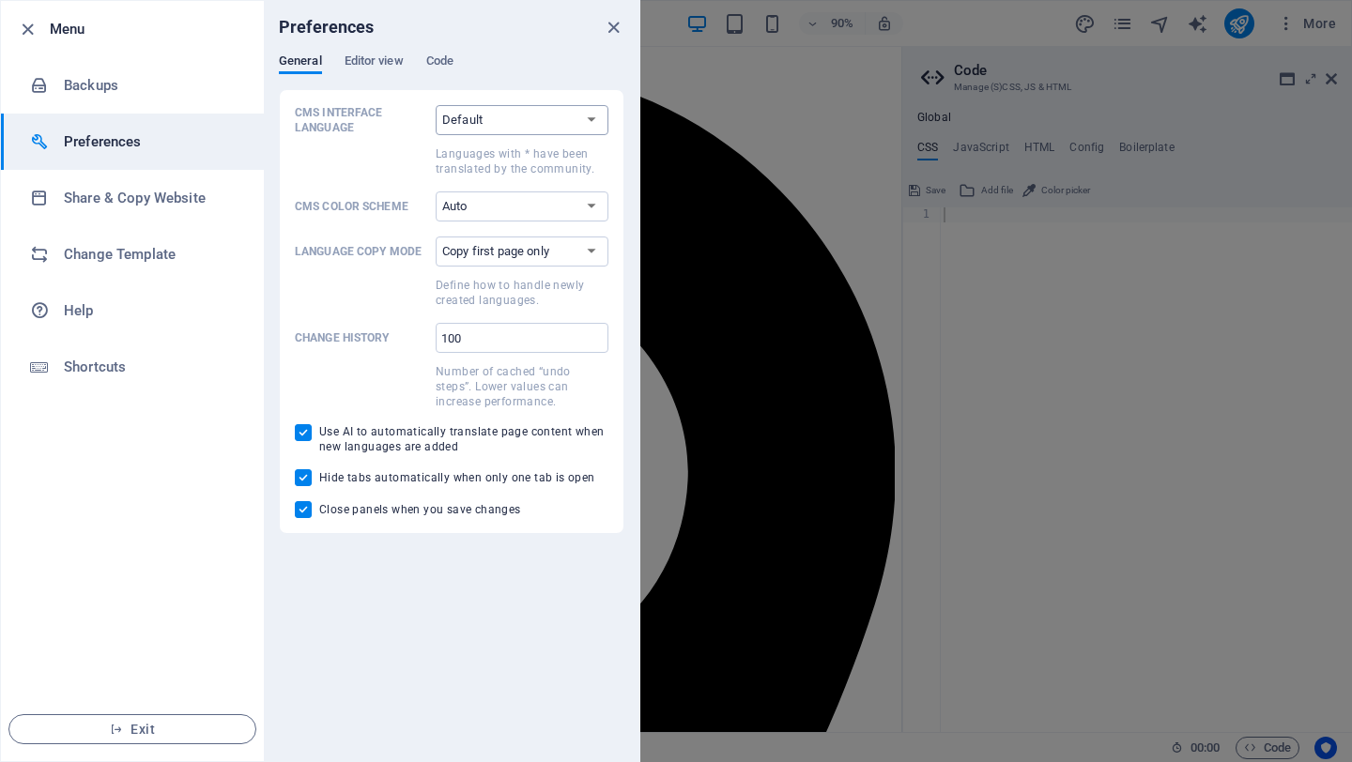
click at [583, 117] on select "Default Deutsch English Español Suomi* Français Magyar Italiano Nederlands Pols…" at bounding box center [521, 120] width 173 height 30
click at [230, 740] on button "Exit" at bounding box center [132, 729] width 248 height 30
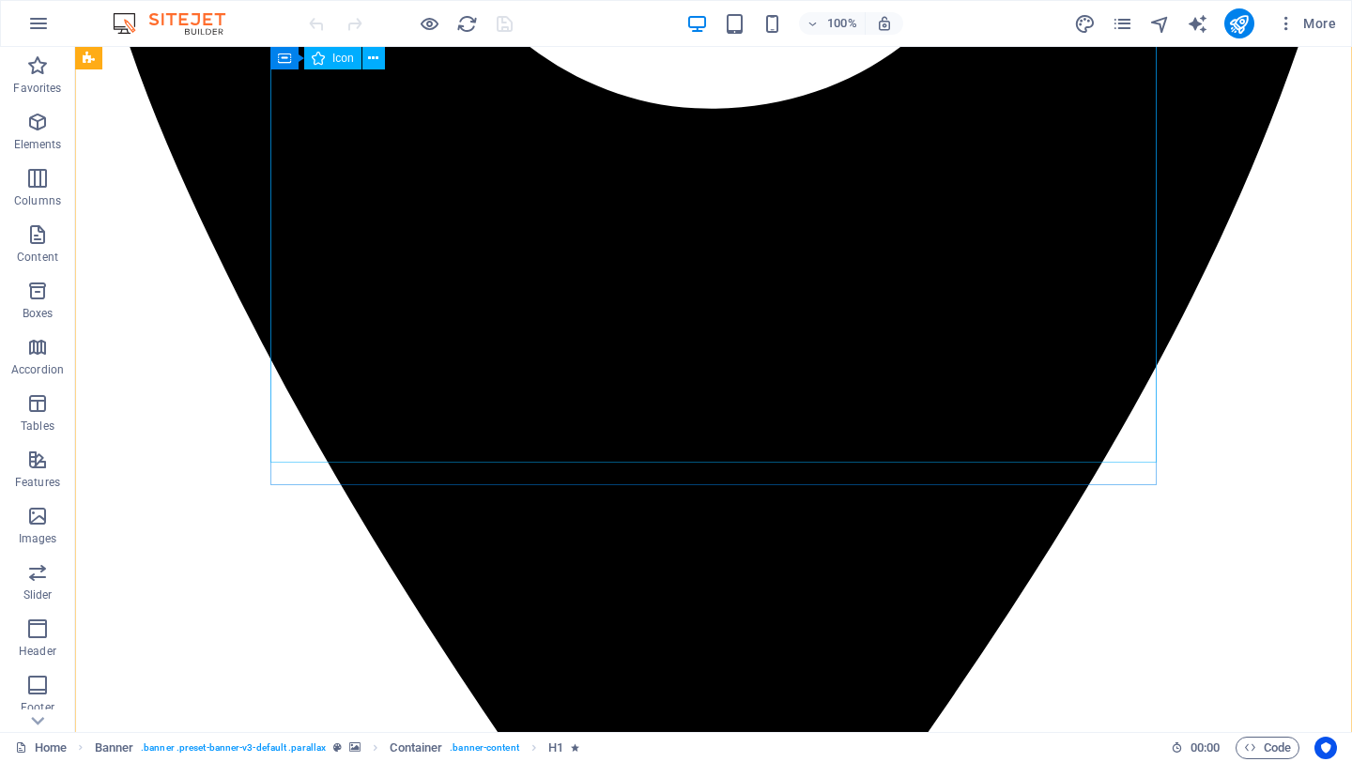
scroll to position [897, 0]
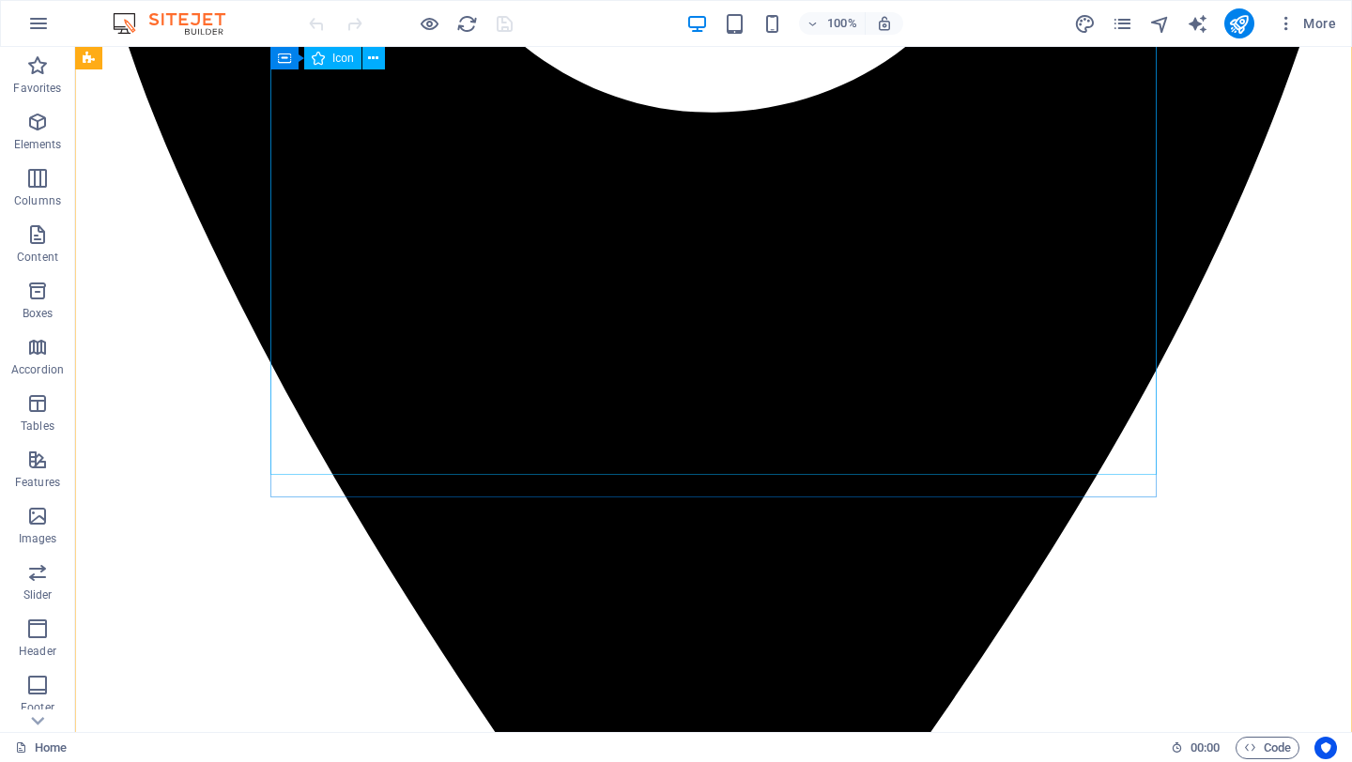
click at [1031, 222] on figure at bounding box center [713, 103] width 1261 height 1858
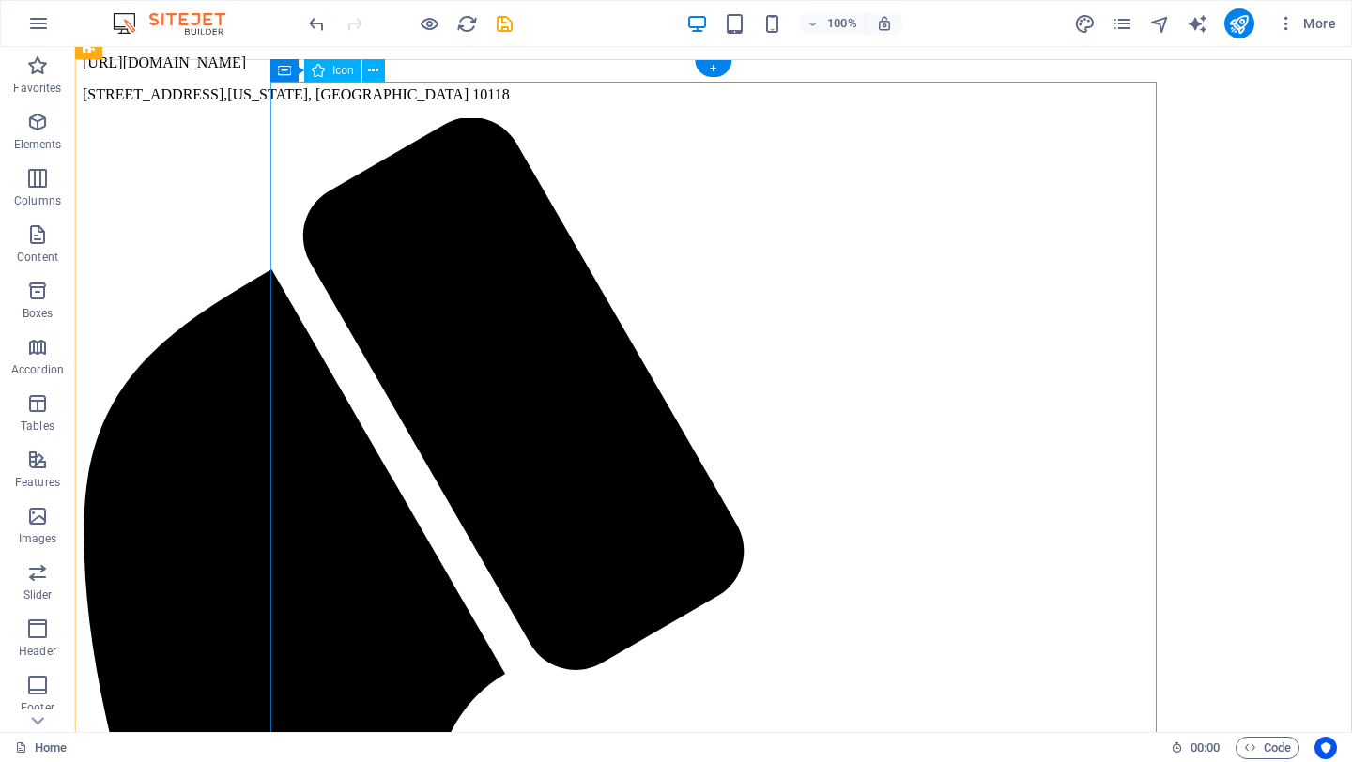
scroll to position [10, 0]
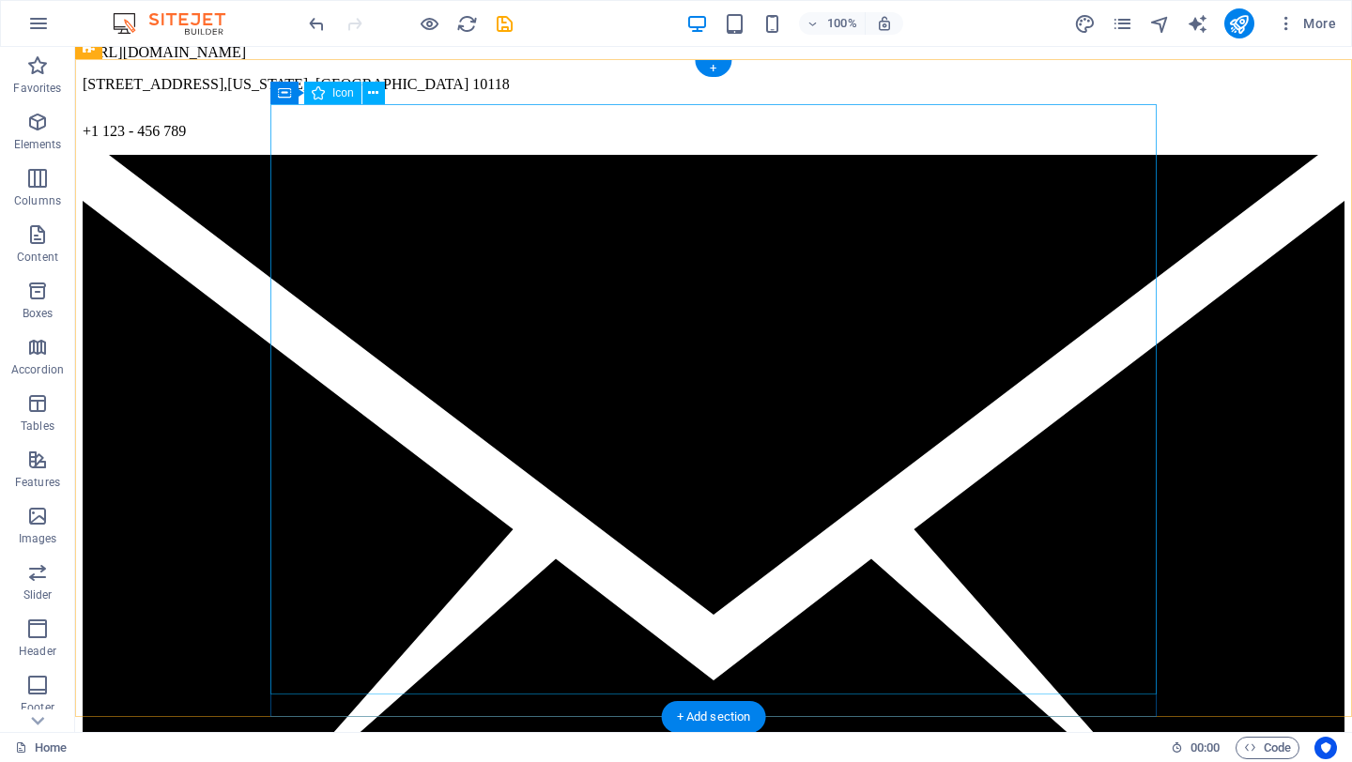
click at [1031, 222] on figure at bounding box center [713, 577] width 1261 height 845
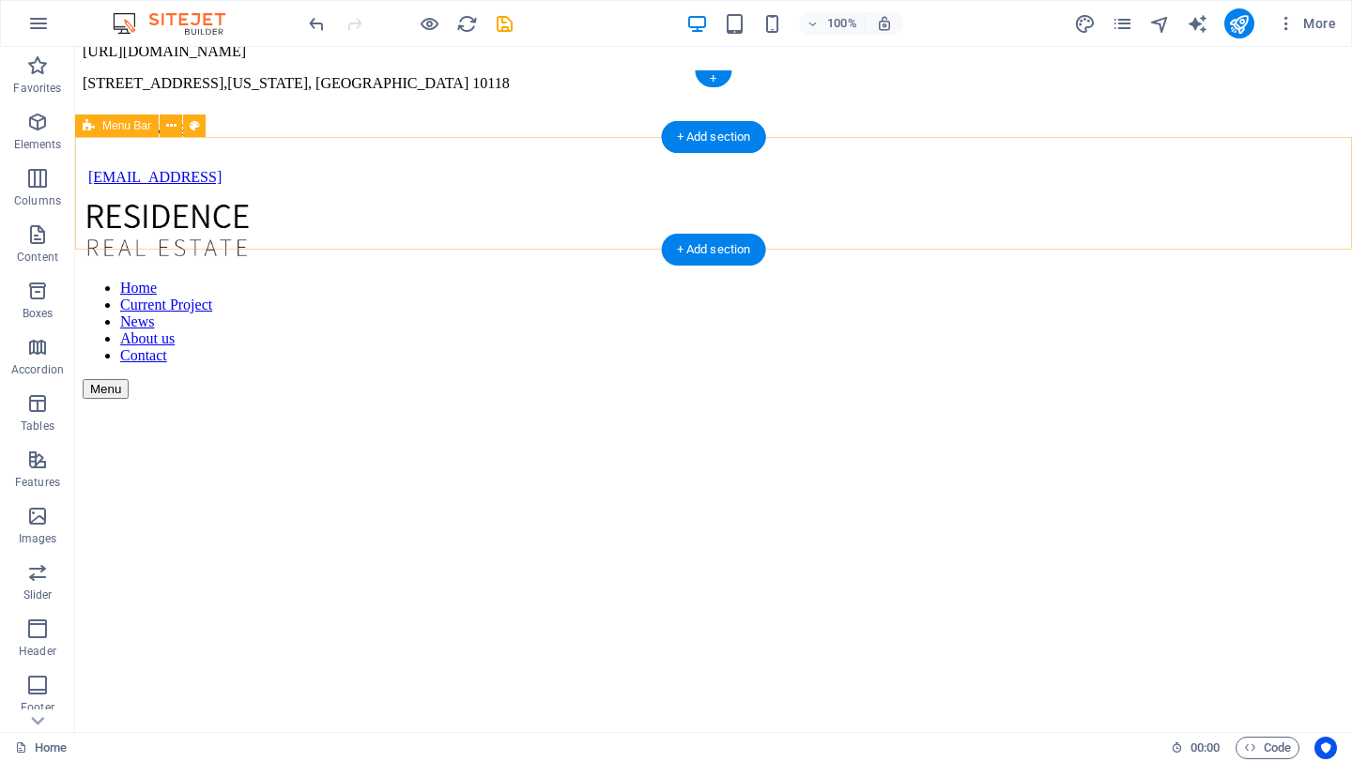
scroll to position [0, 0]
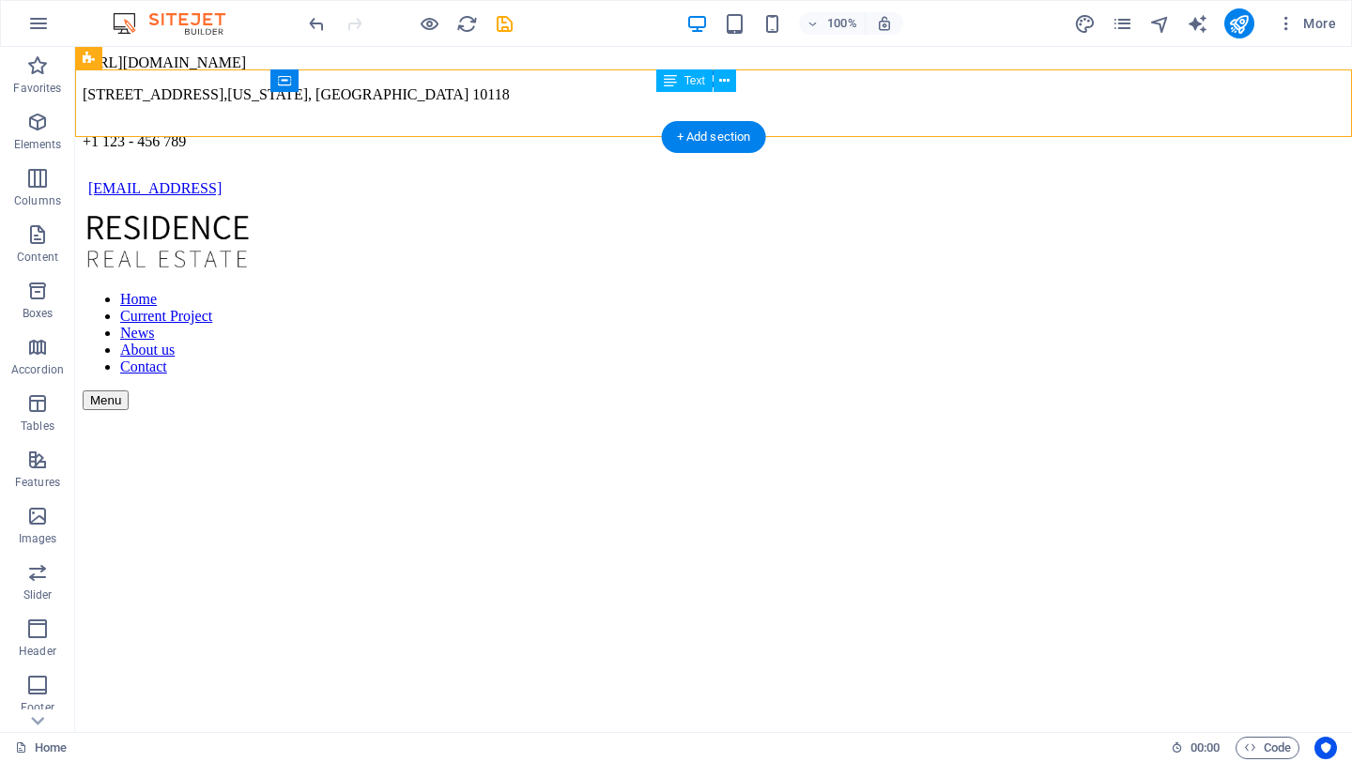
click at [673, 133] on div "+1 123 - 456 789" at bounding box center [713, 141] width 1261 height 17
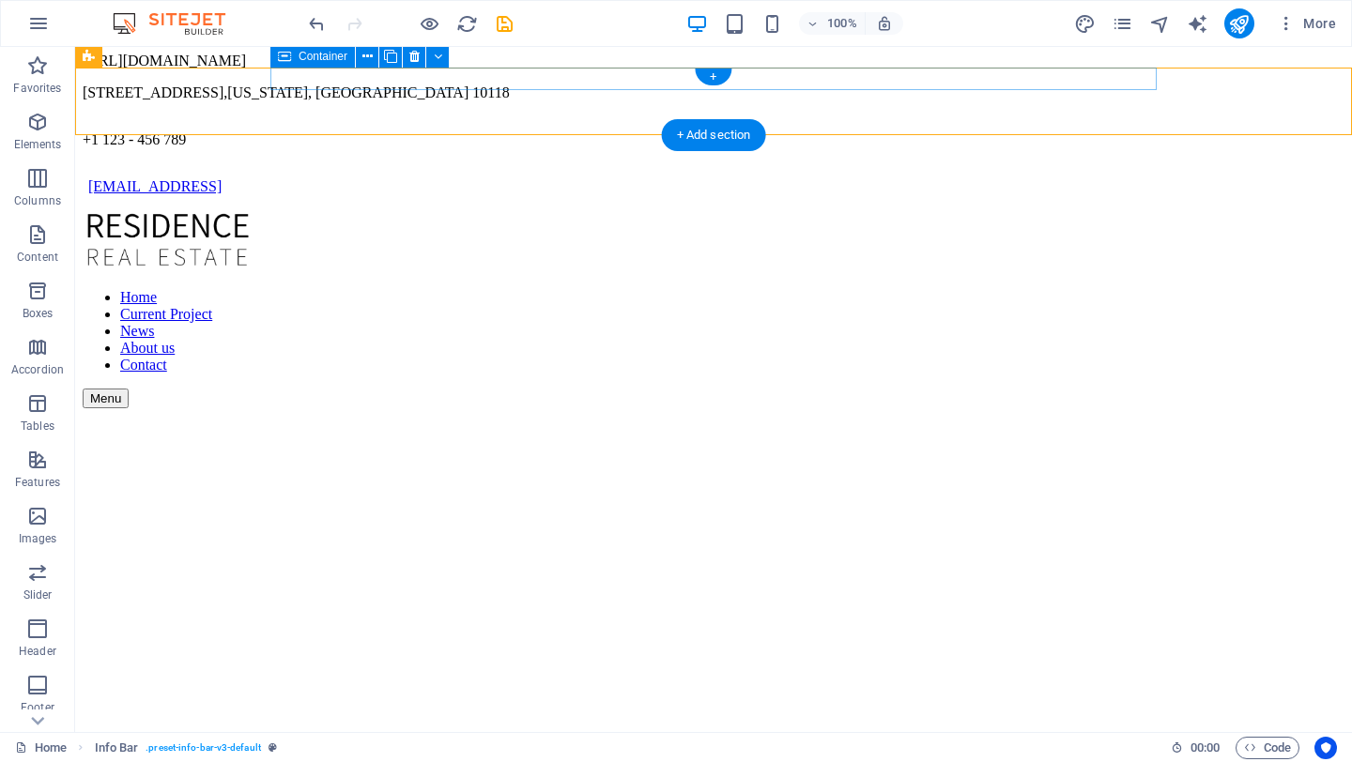
click at [617, 83] on div "[STREET_ADDRESS][US_STATE]" at bounding box center [713, 92] width 1261 height 47
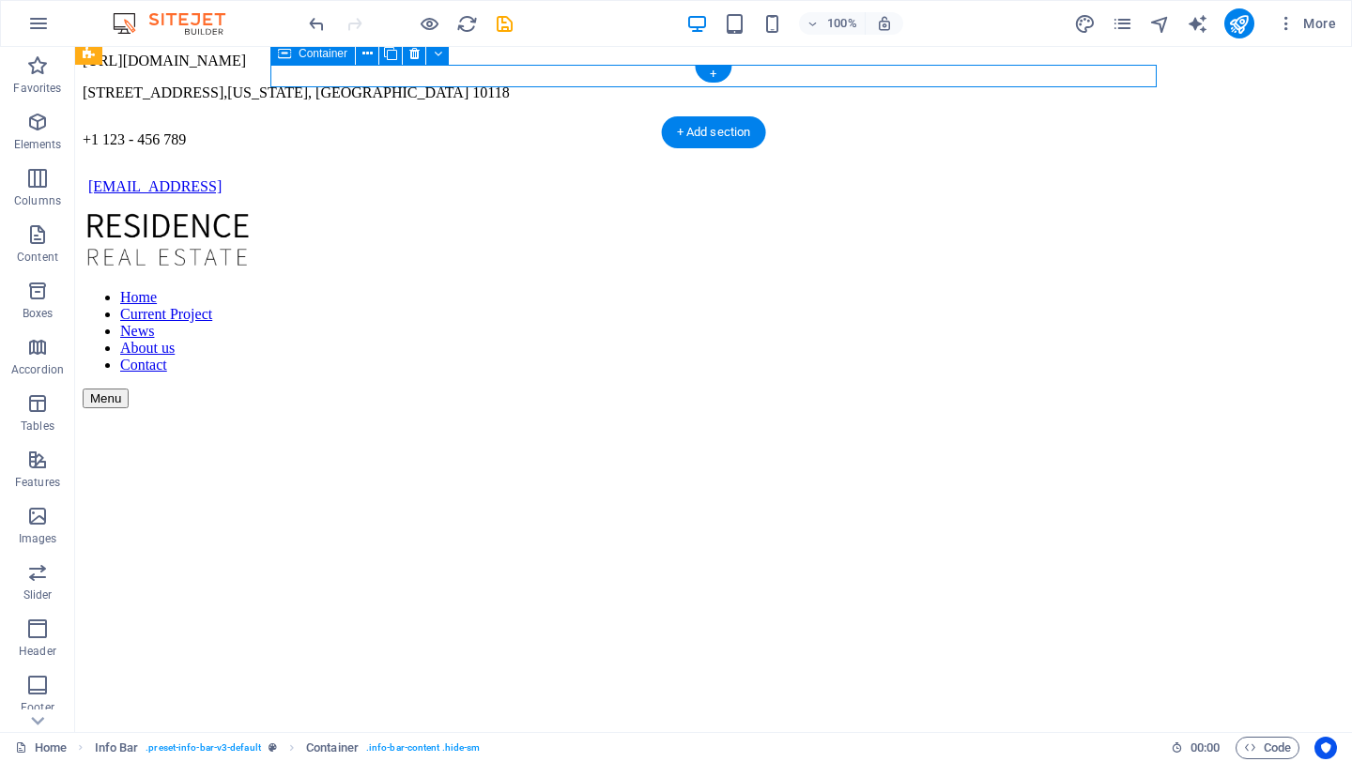
scroll to position [5, 0]
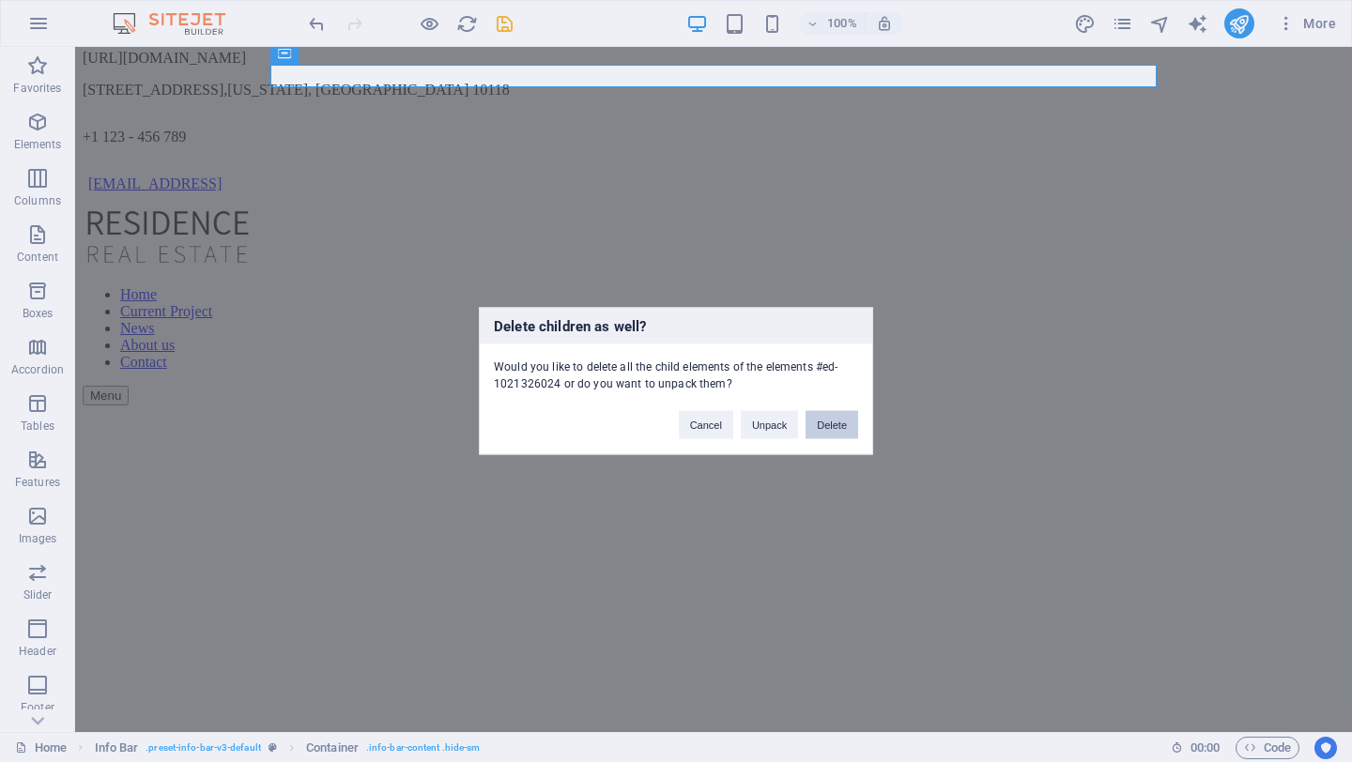
click at [817, 431] on button "Delete" at bounding box center [831, 425] width 53 height 28
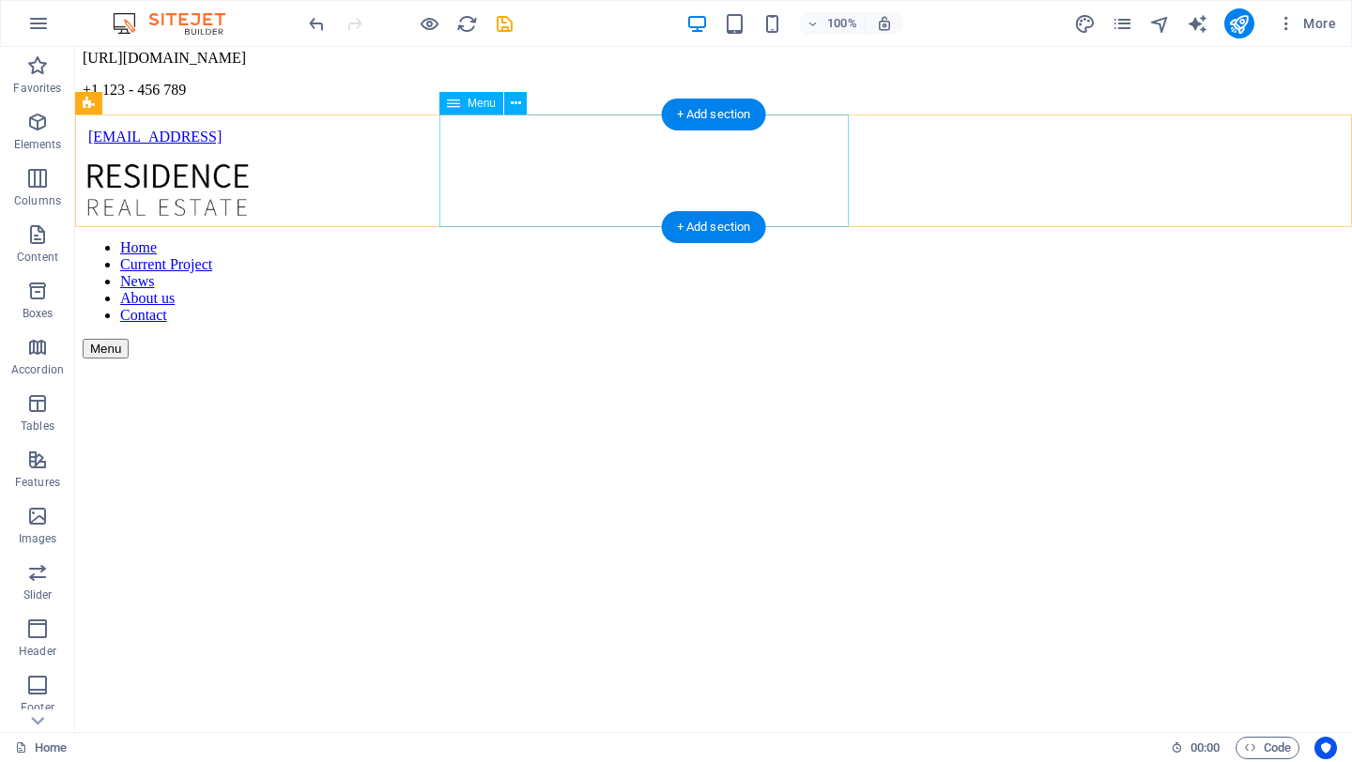
scroll to position [0, 0]
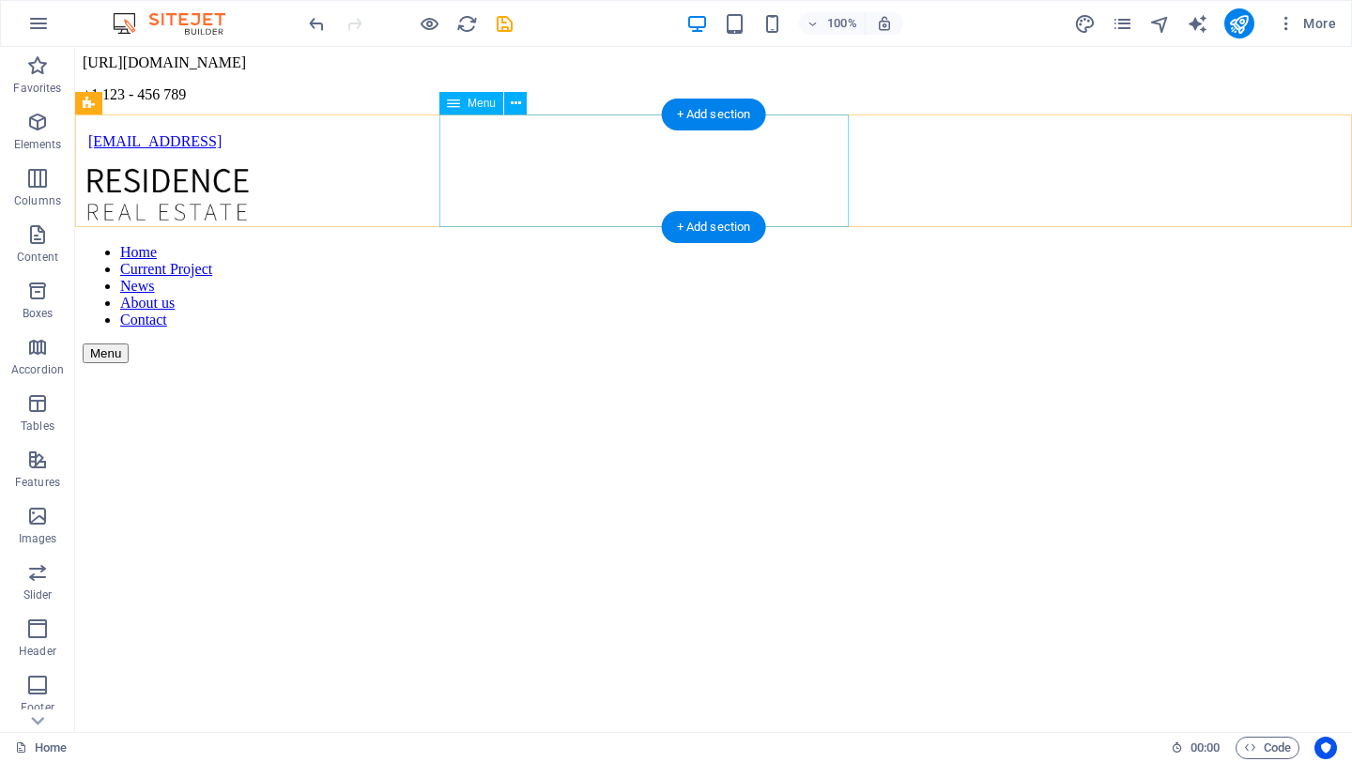
click at [650, 244] on nav "Home Current Project News About us Contact" at bounding box center [713, 286] width 1261 height 84
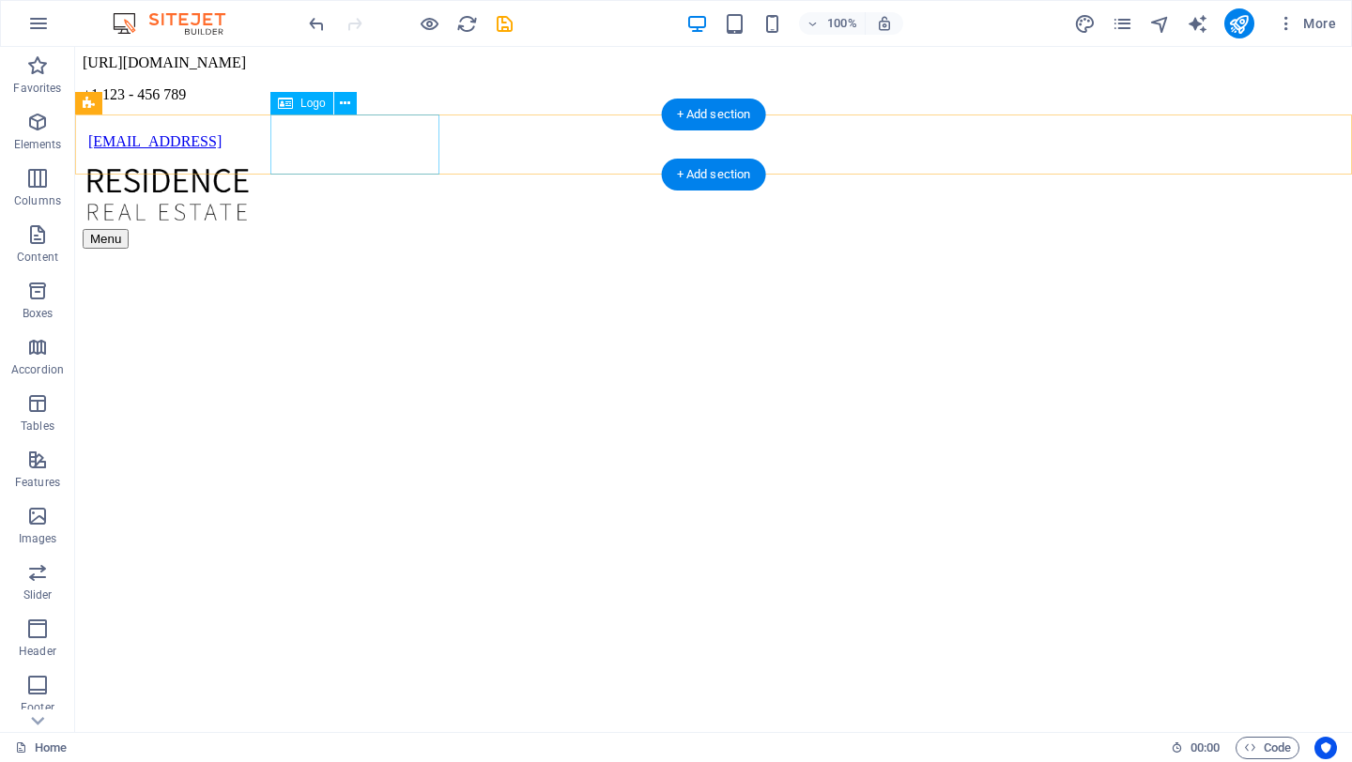
click at [348, 165] on div at bounding box center [713, 197] width 1261 height 64
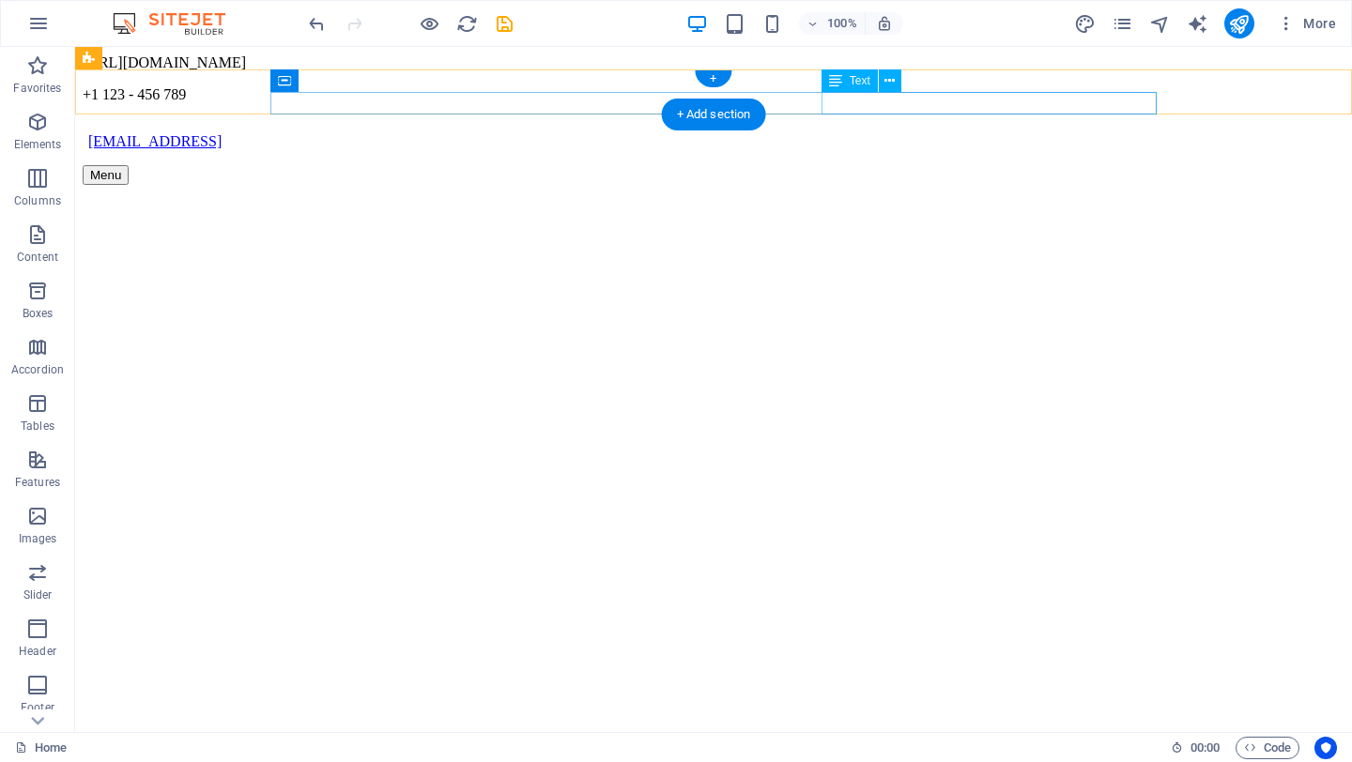
click at [917, 133] on div "[EMAIL_ADDRESS]" at bounding box center [716, 141] width 1256 height 17
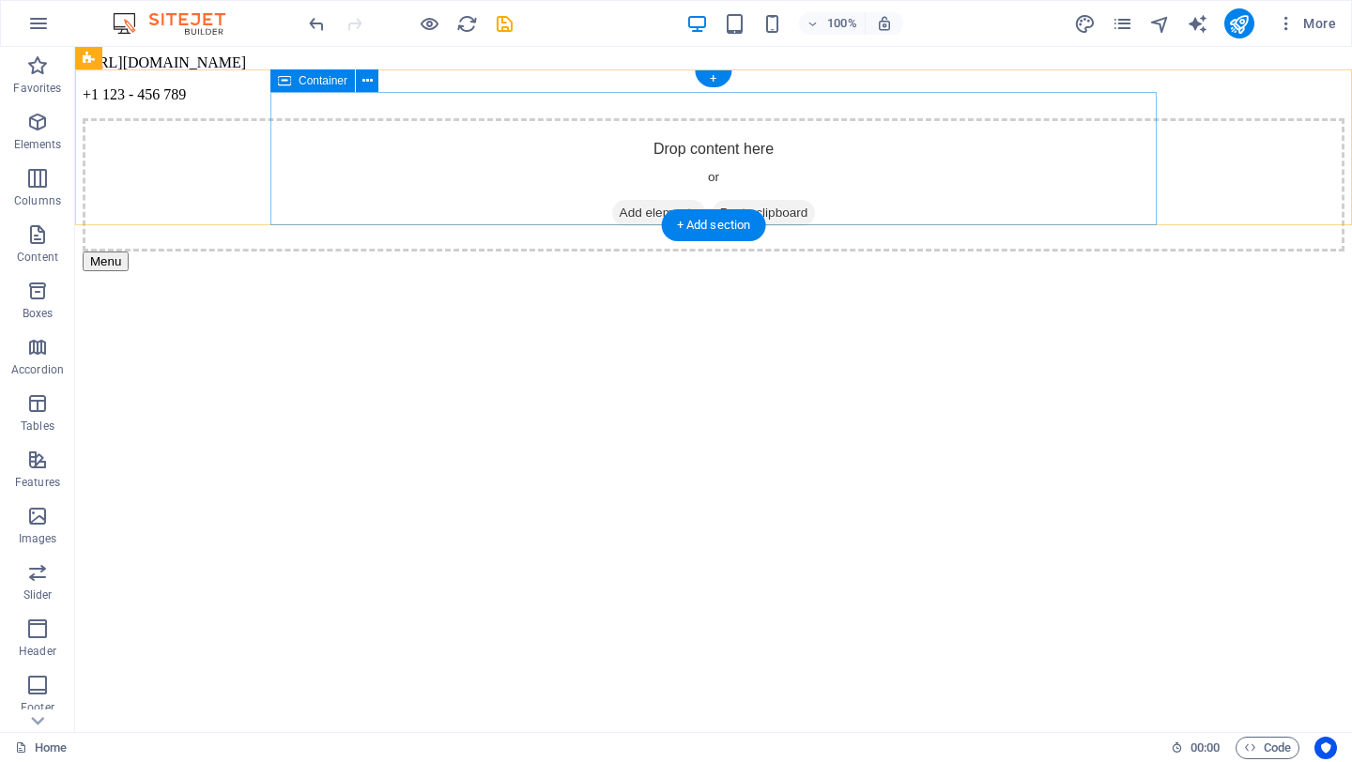
click at [843, 138] on div "Drop content here or Add elements Paste clipboard" at bounding box center [713, 184] width 1261 height 133
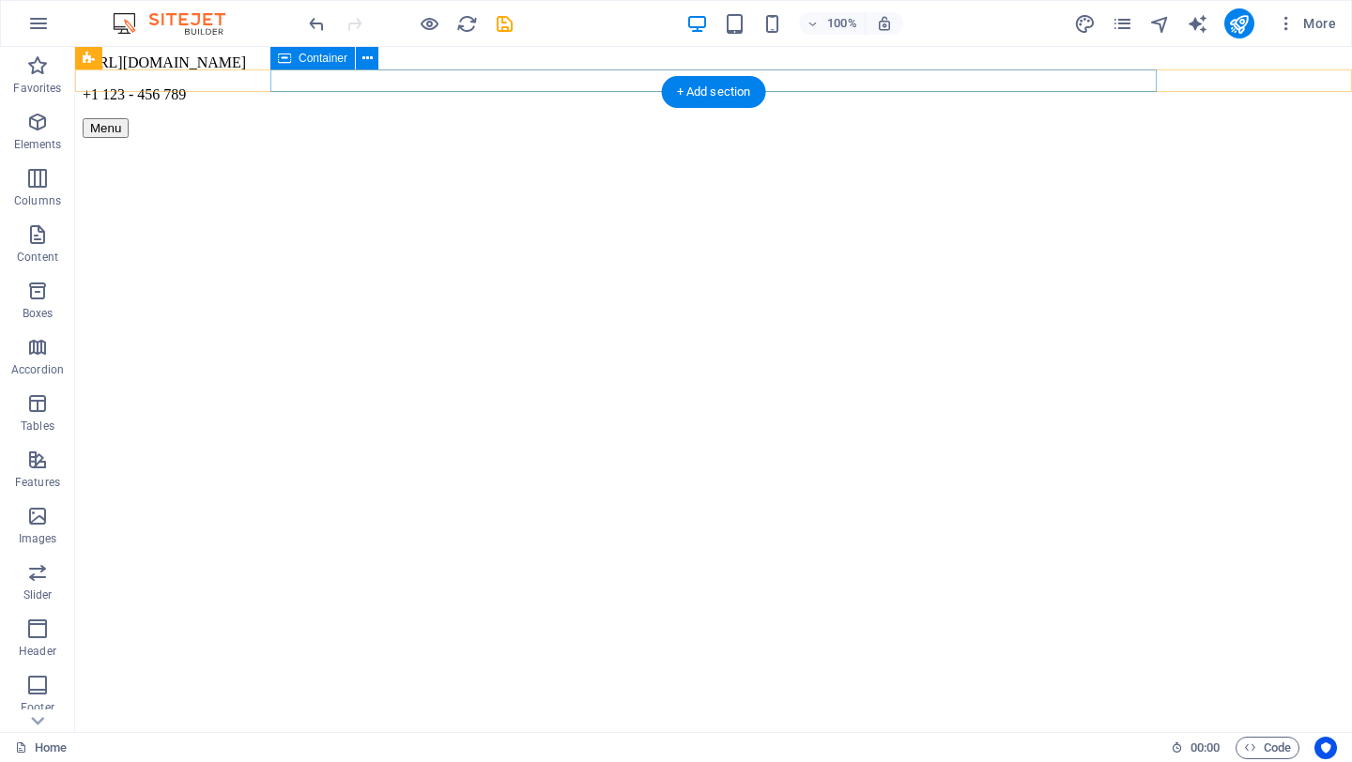
click at [781, 77] on div "+1 123 - 456 789" at bounding box center [713, 94] width 1261 height 47
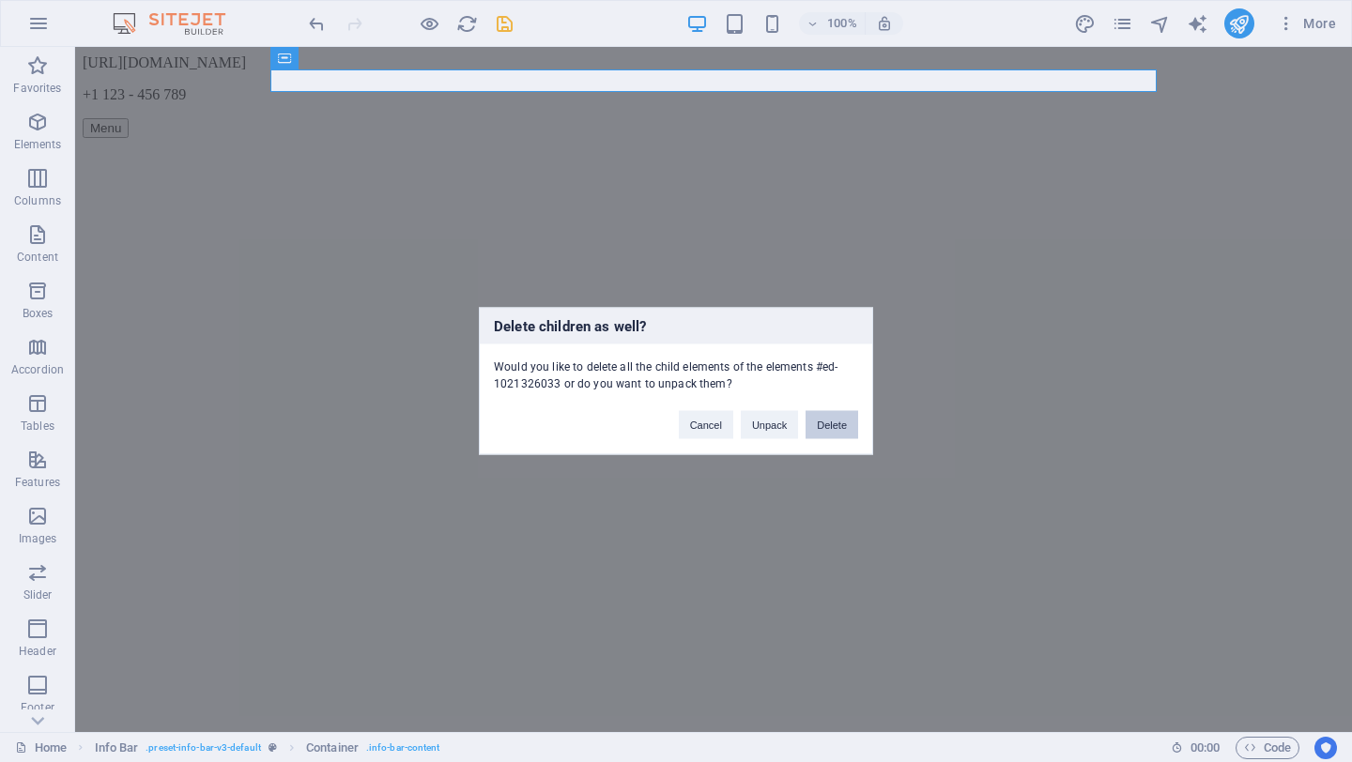
click at [824, 429] on button "Delete" at bounding box center [831, 425] width 53 height 28
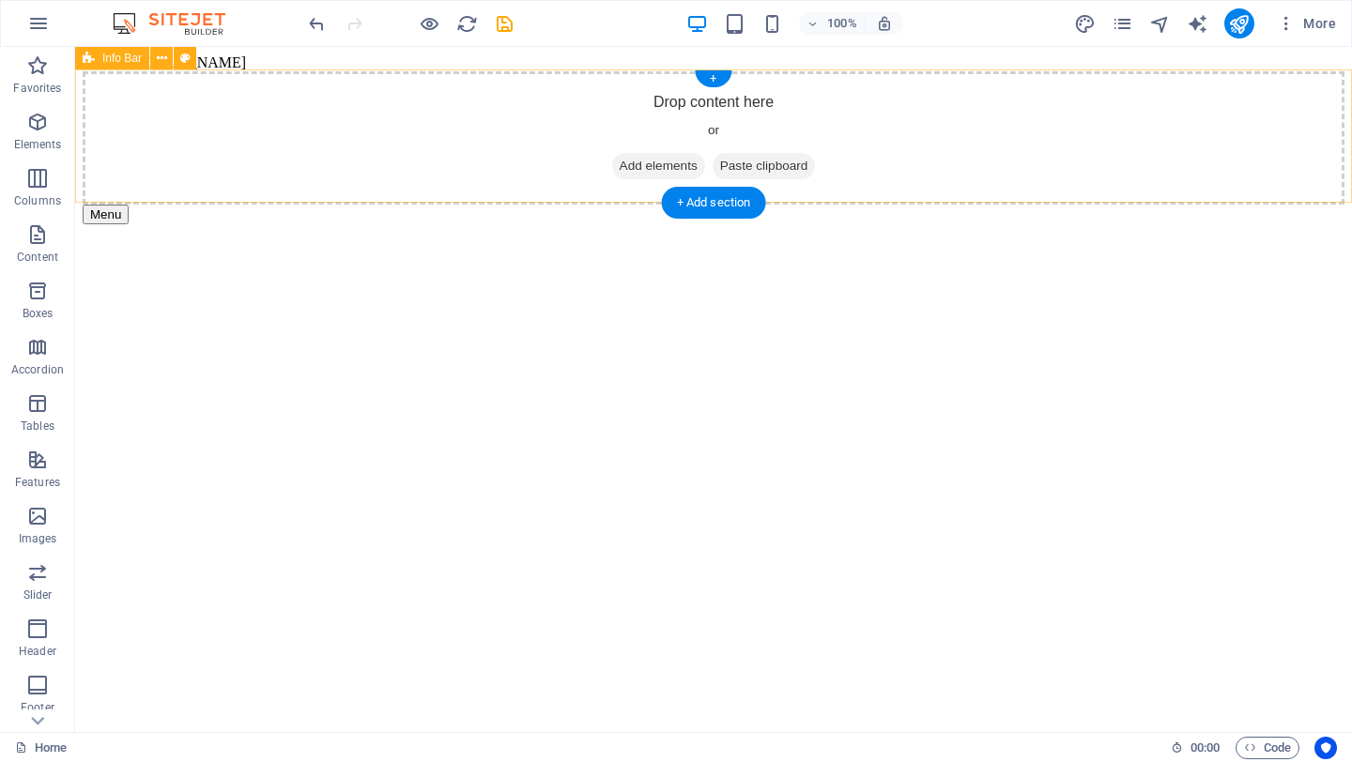
click at [815, 179] on div "Drop content here or Add elements Paste clipboard" at bounding box center [713, 137] width 1261 height 133
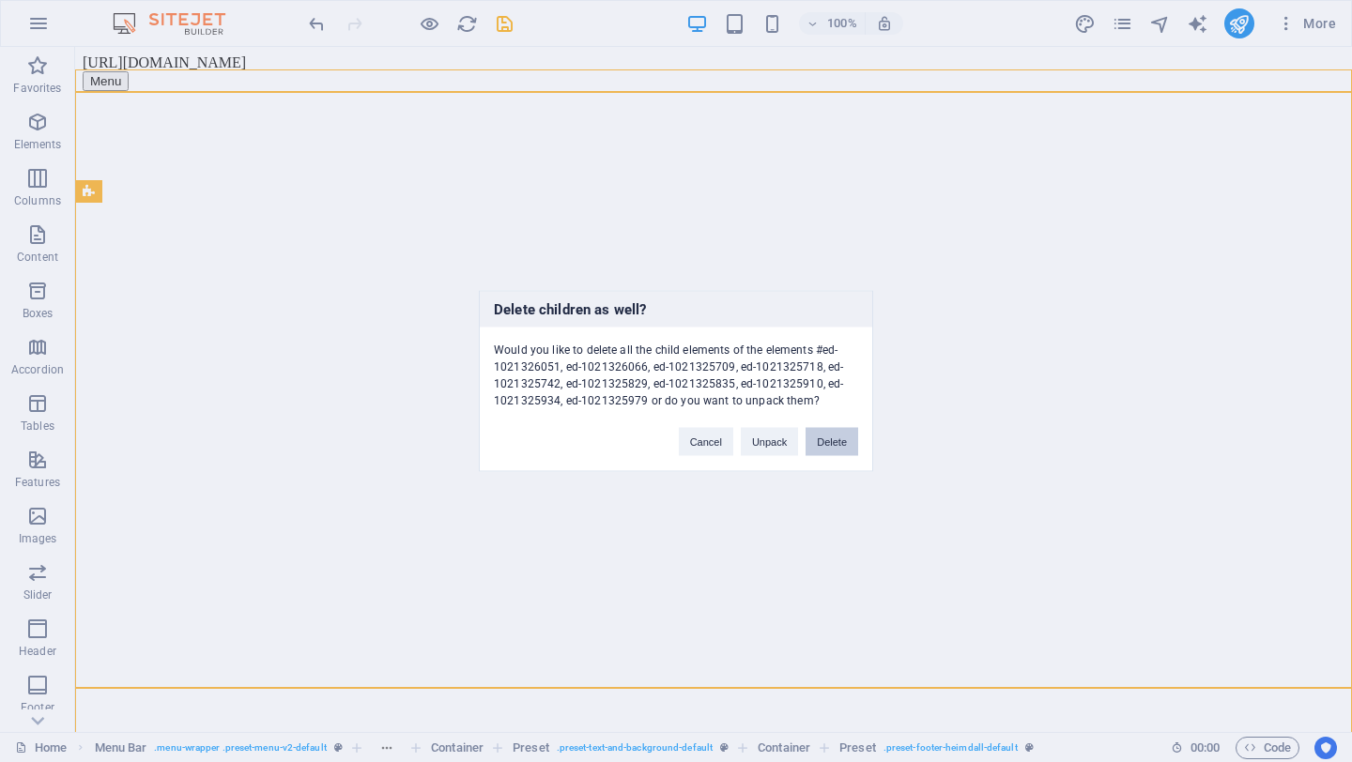
click at [832, 445] on button "Delete" at bounding box center [831, 442] width 53 height 28
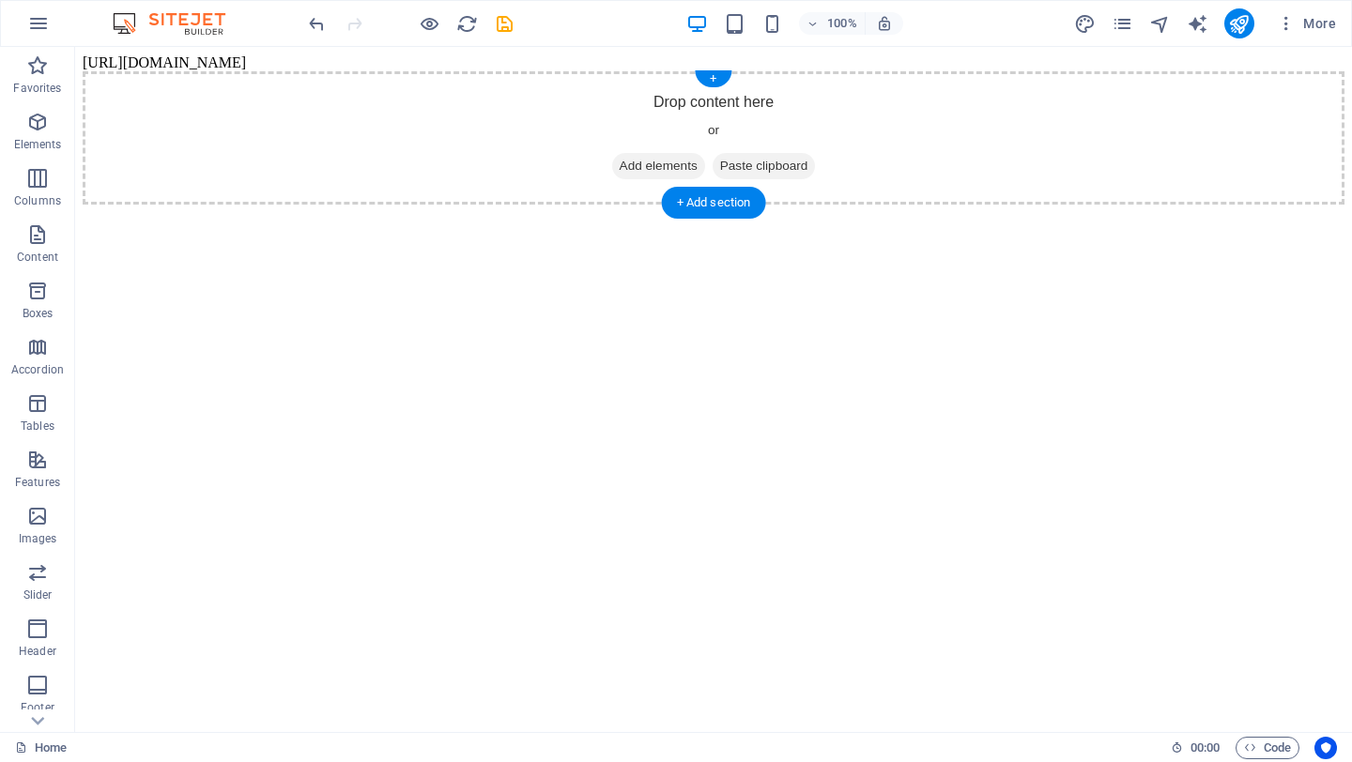
click at [863, 133] on div "Drop content here or Add elements Paste clipboard" at bounding box center [713, 137] width 1261 height 133
click at [786, 60] on body "[URL][DOMAIN_NAME] Drop content here or Add elements Paste clipboard" at bounding box center [713, 129] width 1261 height 150
click at [778, 83] on div "Drop content here or Add elements Paste clipboard" at bounding box center [713, 137] width 1261 height 133
click at [741, 57] on body "[URL][DOMAIN_NAME] Drop content here or Add elements Paste clipboard" at bounding box center [713, 129] width 1261 height 150
click at [635, 212] on html "[URL][DOMAIN_NAME] Drop content here or Add elements Paste clipboard" at bounding box center [713, 129] width 1276 height 165
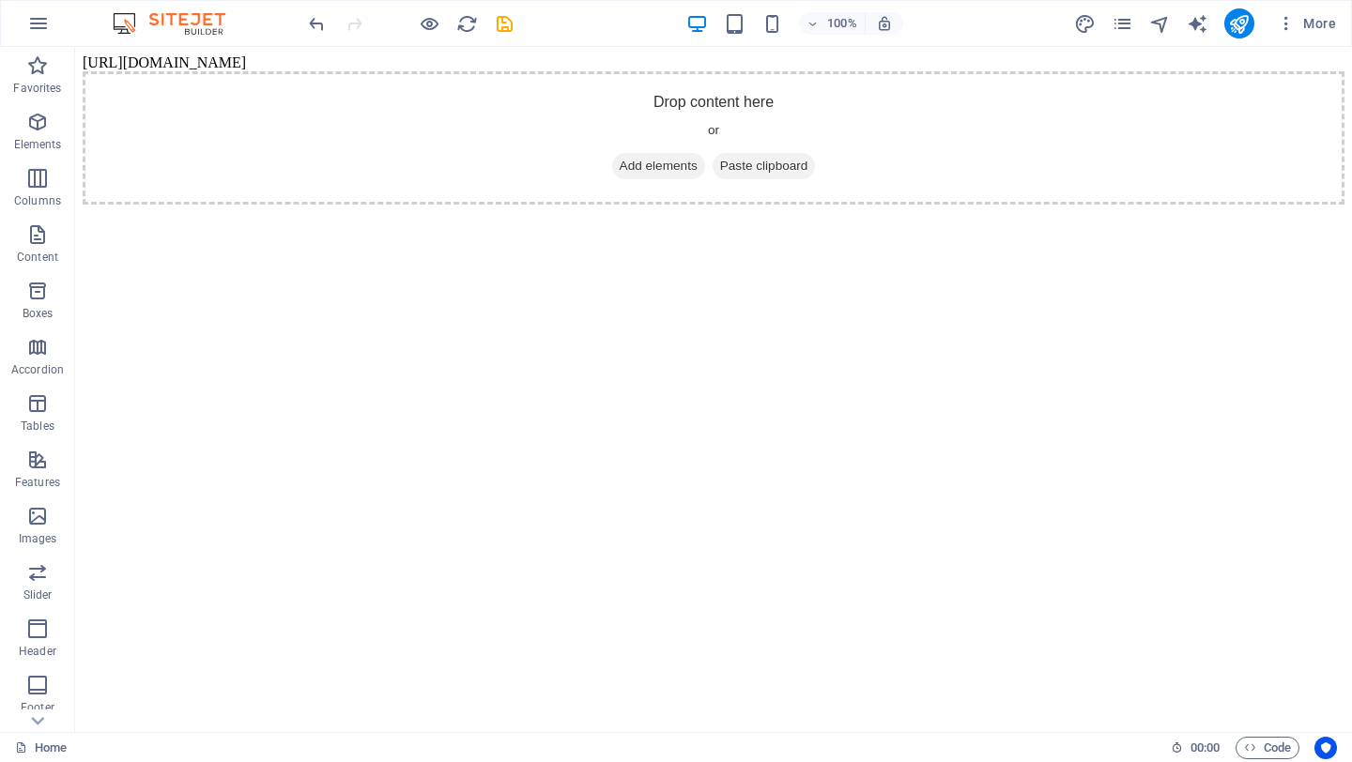
click at [635, 212] on html "[URL][DOMAIN_NAME] Drop content here or Add elements Paste clipboard" at bounding box center [713, 129] width 1276 height 165
click at [532, 57] on body "[URL][DOMAIN_NAME] Drop content here or Add elements Paste clipboard" at bounding box center [713, 129] width 1261 height 150
drag, startPoint x: 772, startPoint y: 72, endPoint x: 756, endPoint y: 125, distance: 54.9
click at [756, 125] on div "Drop content here or Add elements Paste clipboard" at bounding box center [713, 137] width 1261 height 133
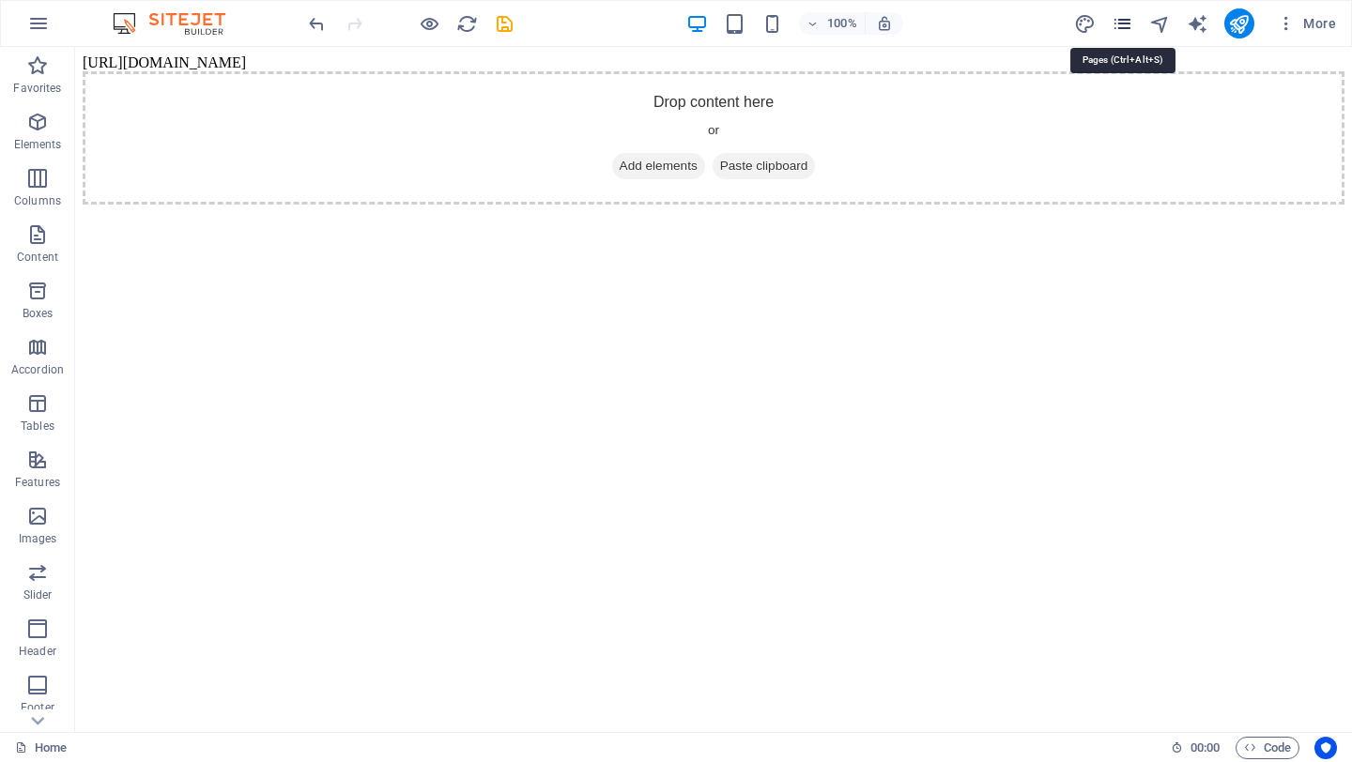
click at [1112, 21] on icon "pages" at bounding box center [1122, 24] width 22 height 22
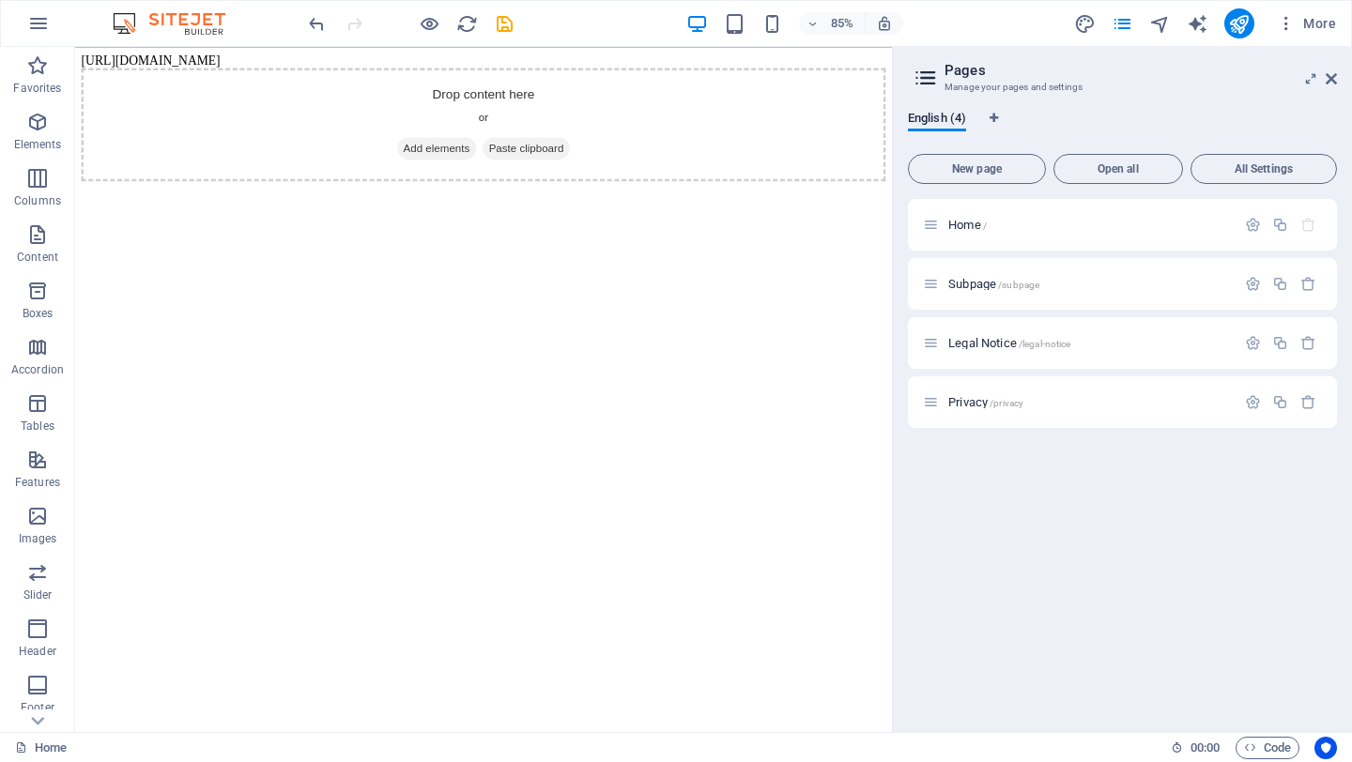
click at [1028, 21] on div "85% More" at bounding box center [824, 23] width 1038 height 30
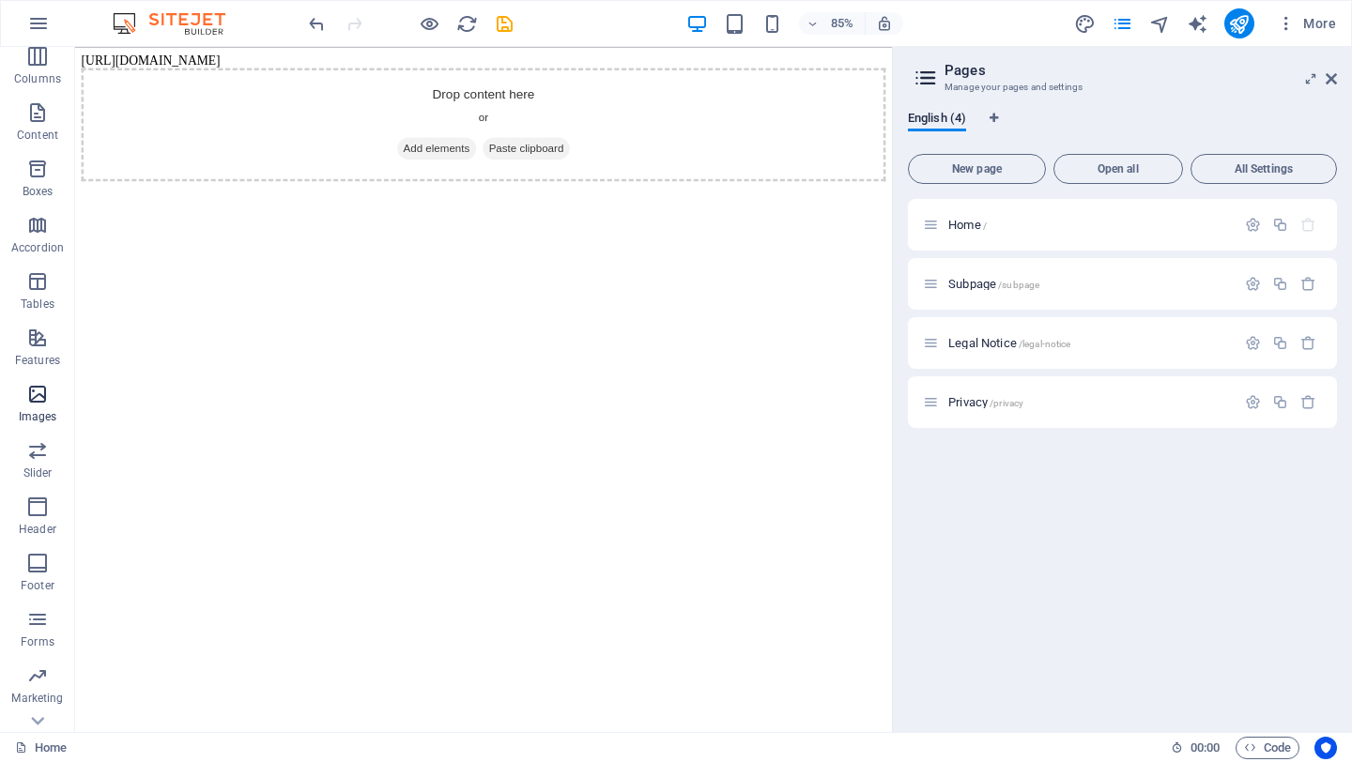
scroll to position [160, 0]
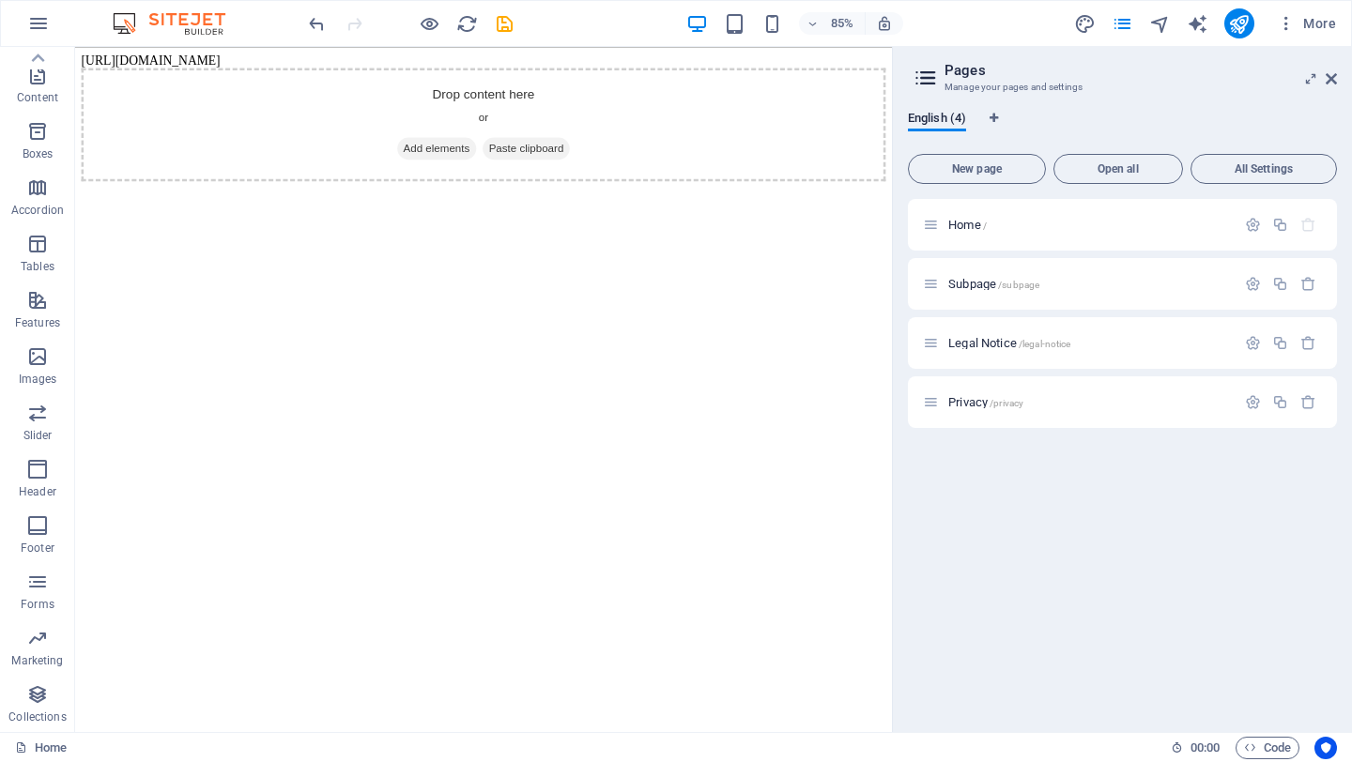
click at [797, 212] on html "[URL][DOMAIN_NAME] Drop content here or Add elements Paste clipboard" at bounding box center [555, 129] width 961 height 165
click at [783, 159] on div "Drop content here or Add elements Paste clipboard" at bounding box center [556, 137] width 946 height 133
click at [736, 56] on body "[URL][DOMAIN_NAME] Drop content here or Add elements Paste clipboard" at bounding box center [556, 129] width 946 height 150
click at [635, 164] on span "Paste clipboard" at bounding box center [606, 166] width 103 height 26
click at [485, 80] on div "+" at bounding box center [482, 74] width 31 height 14
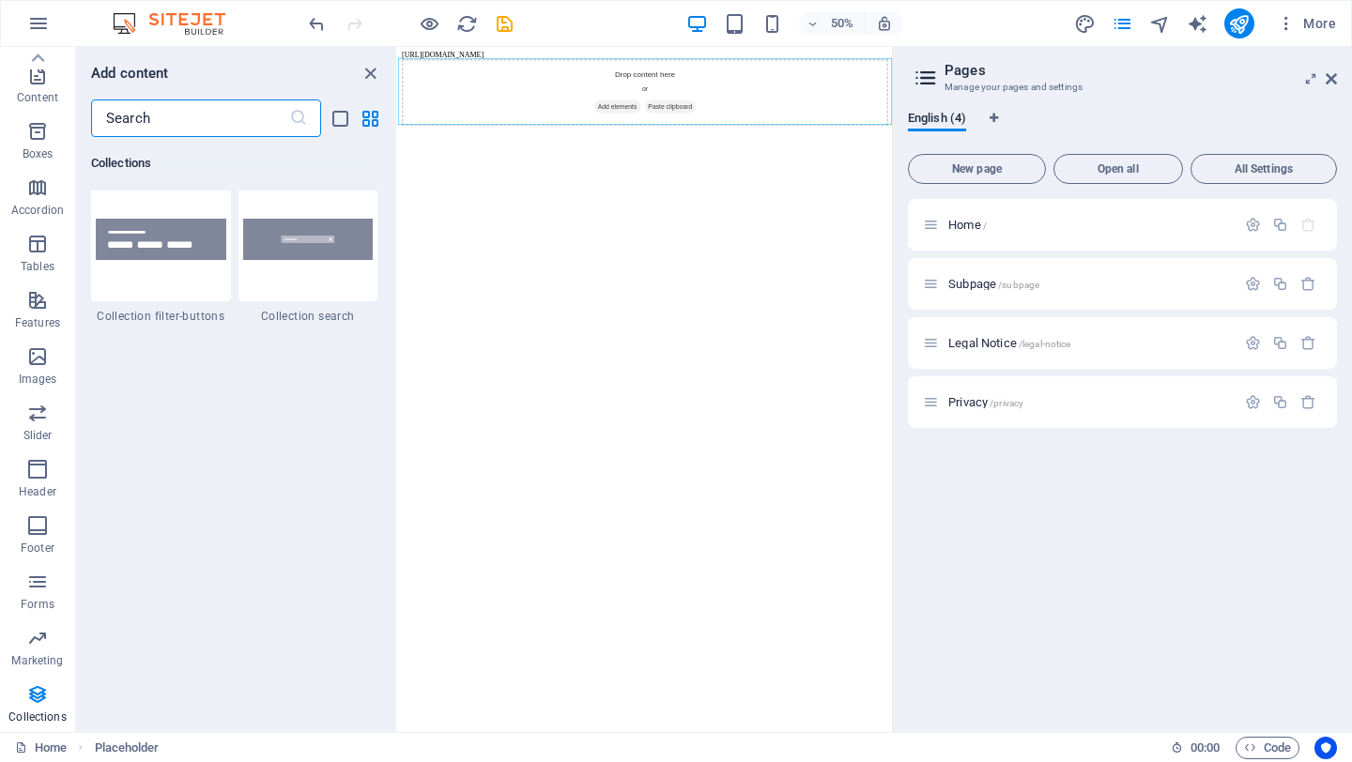
scroll to position [17988, 0]
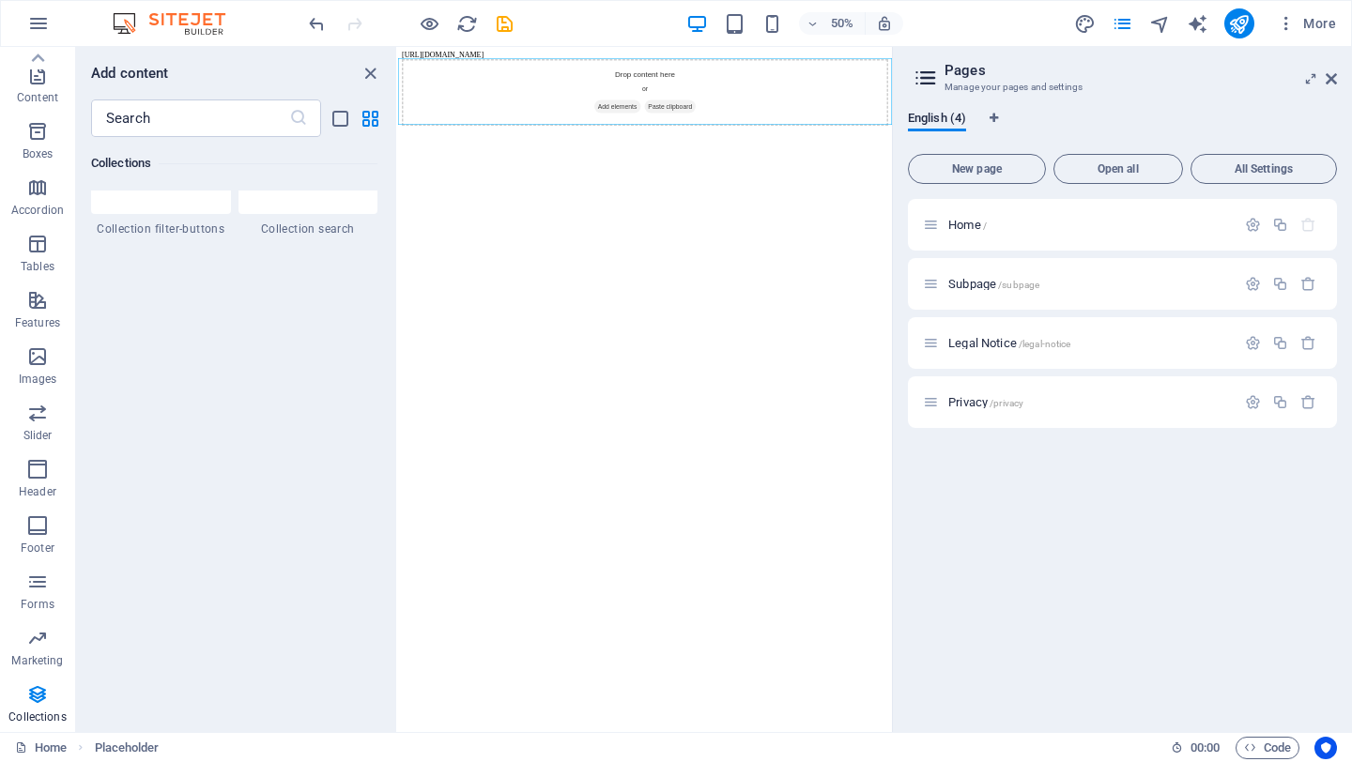
click at [832, 212] on html "[URL][DOMAIN_NAME] Drop content here or Add elements Paste clipboard" at bounding box center [891, 129] width 987 height 165
click at [989, 120] on span "Language Tabs" at bounding box center [993, 118] width 11 height 11
select select "41"
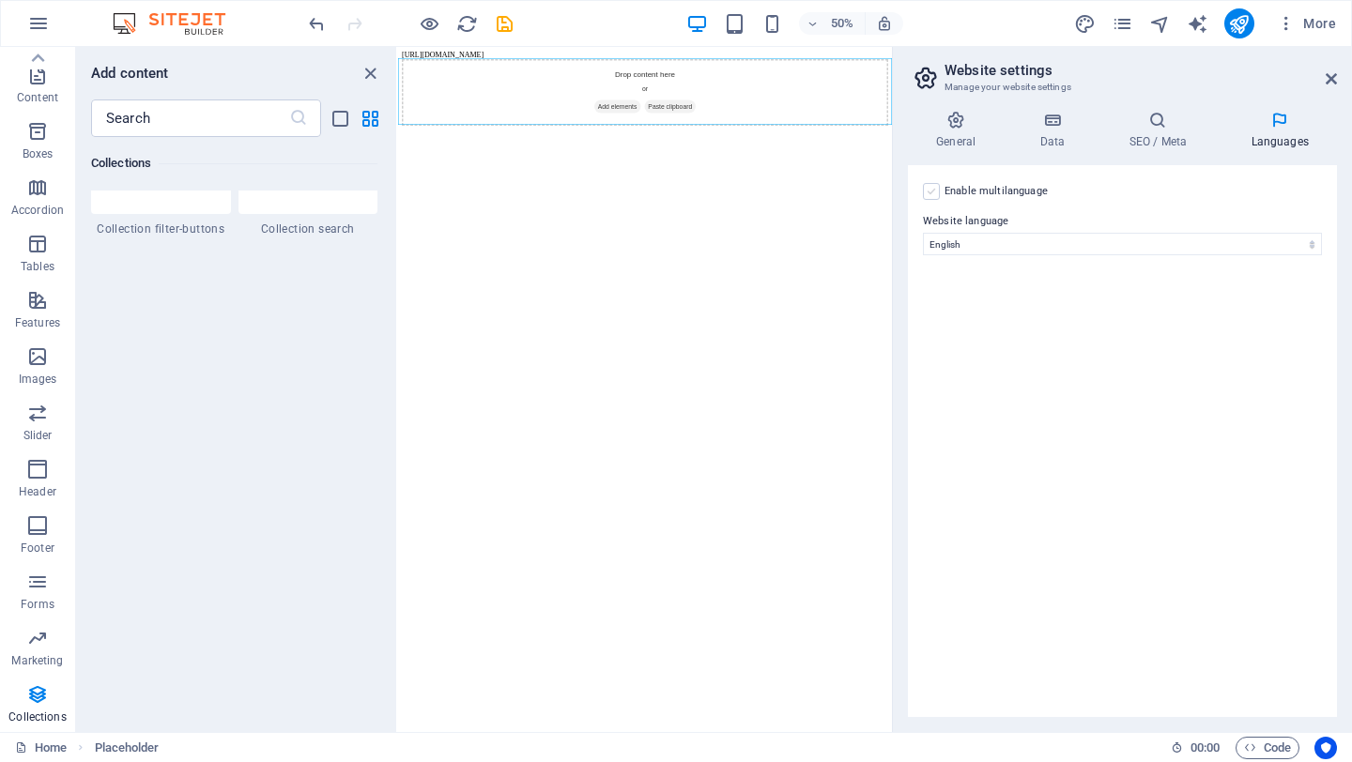
click at [939, 191] on label at bounding box center [931, 191] width 17 height 17
click at [0, 0] on input "Enable multilanguage To disable multilanguage delete all languages until only o…" at bounding box center [0, 0] width 0 height 0
select select
click at [1291, 341] on button at bounding box center [1297, 335] width 19 height 23
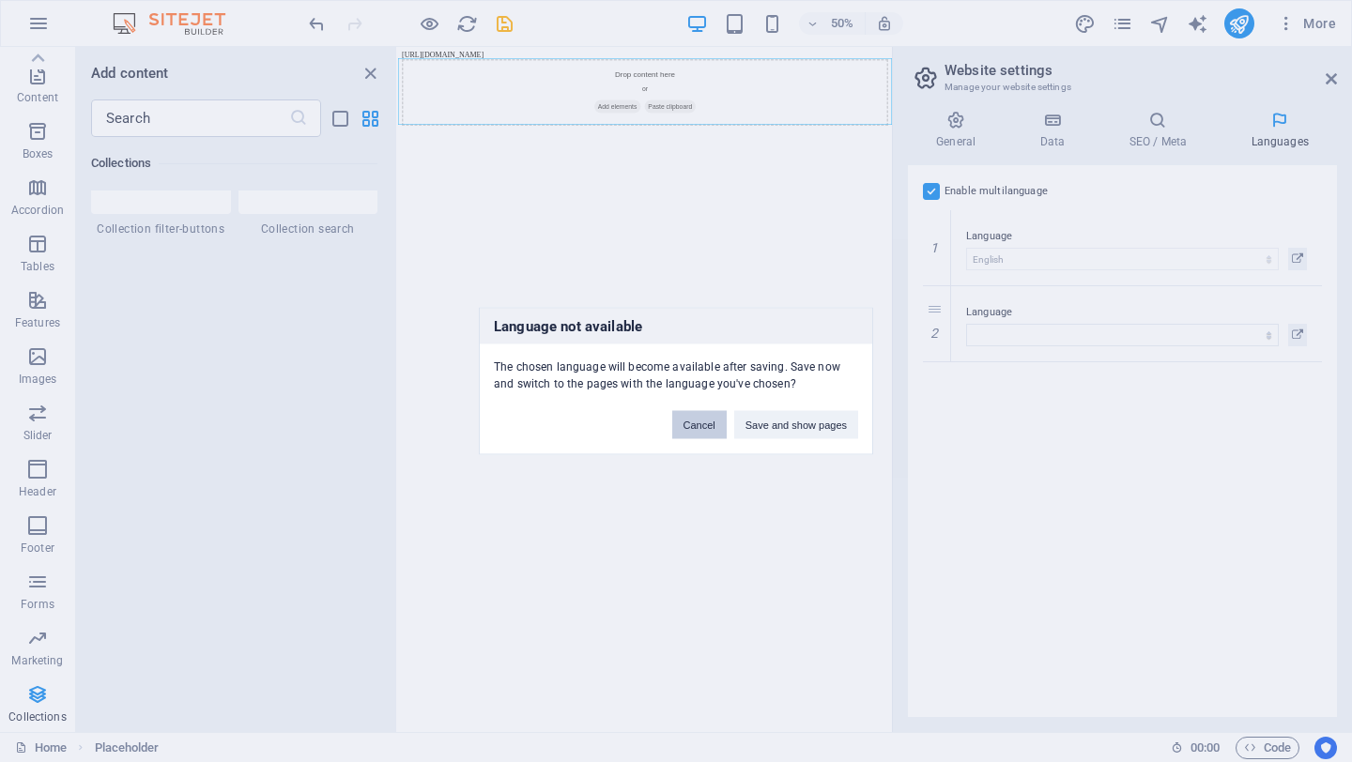
click at [690, 425] on button "Cancel" at bounding box center [699, 425] width 54 height 28
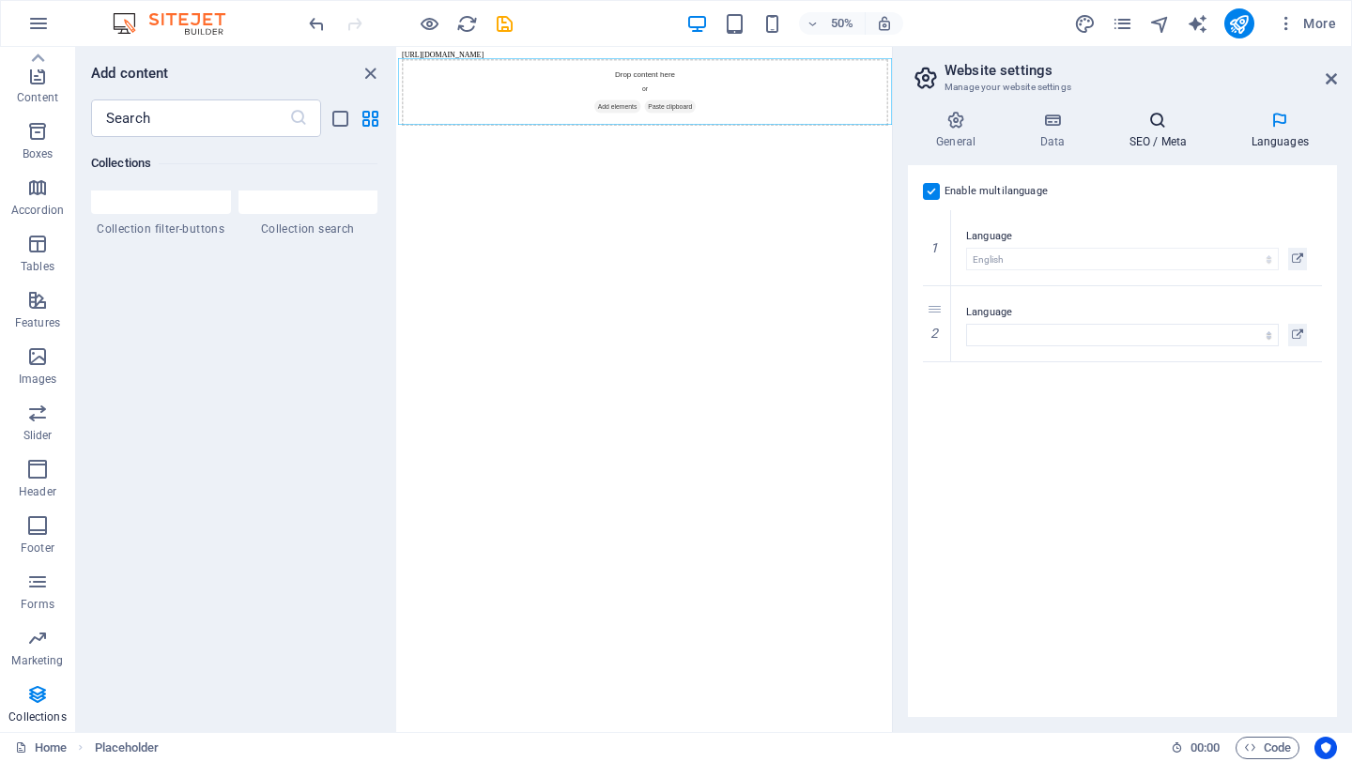
click at [1180, 143] on h4 "SEO / Meta" at bounding box center [1161, 130] width 122 height 39
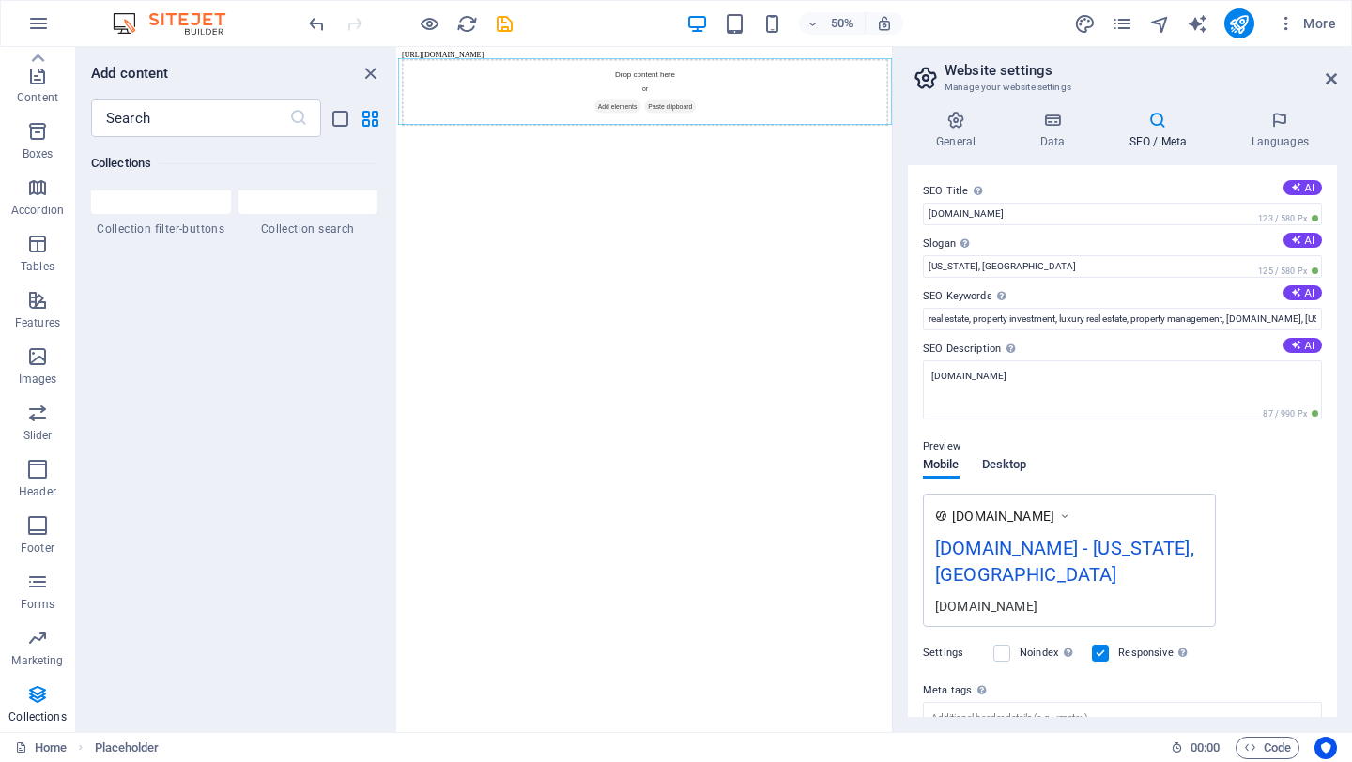
click at [1015, 460] on span "Desktop" at bounding box center [1004, 466] width 45 height 26
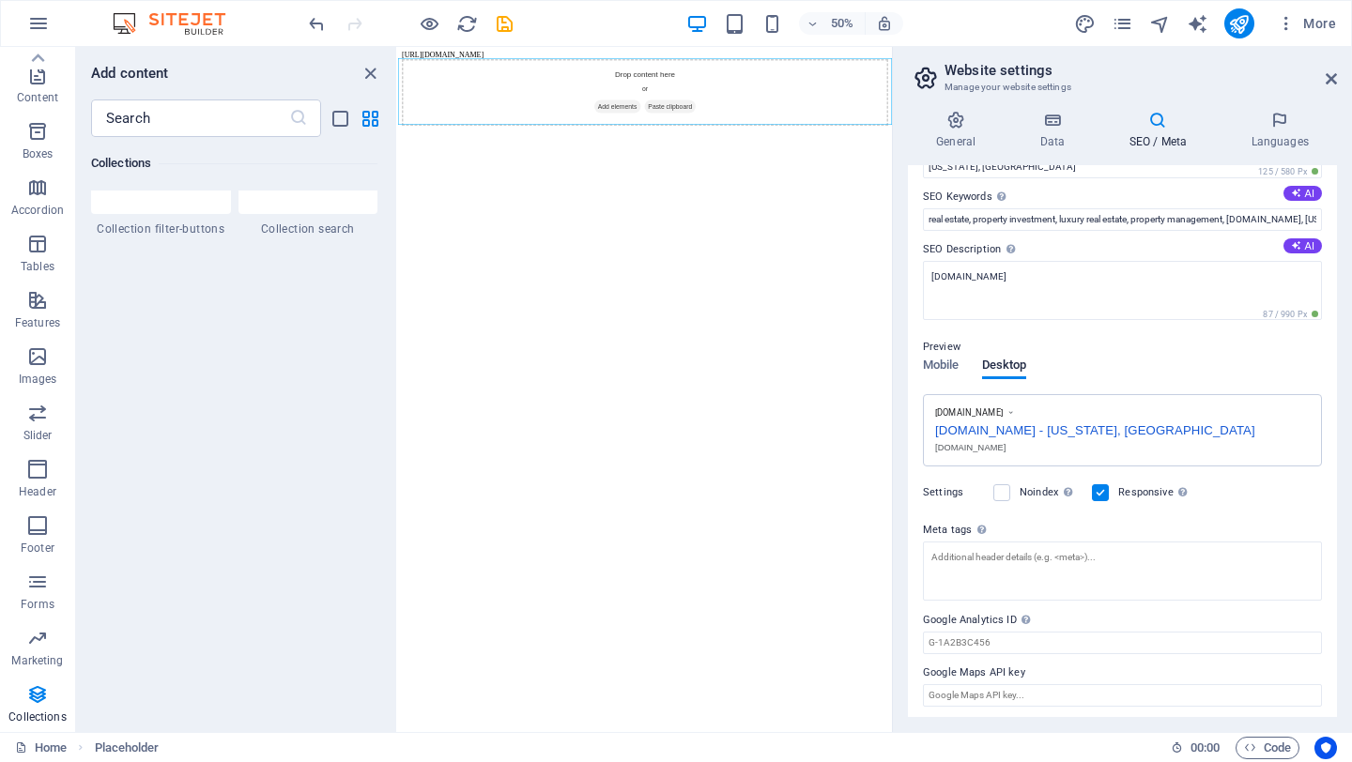
scroll to position [104, 0]
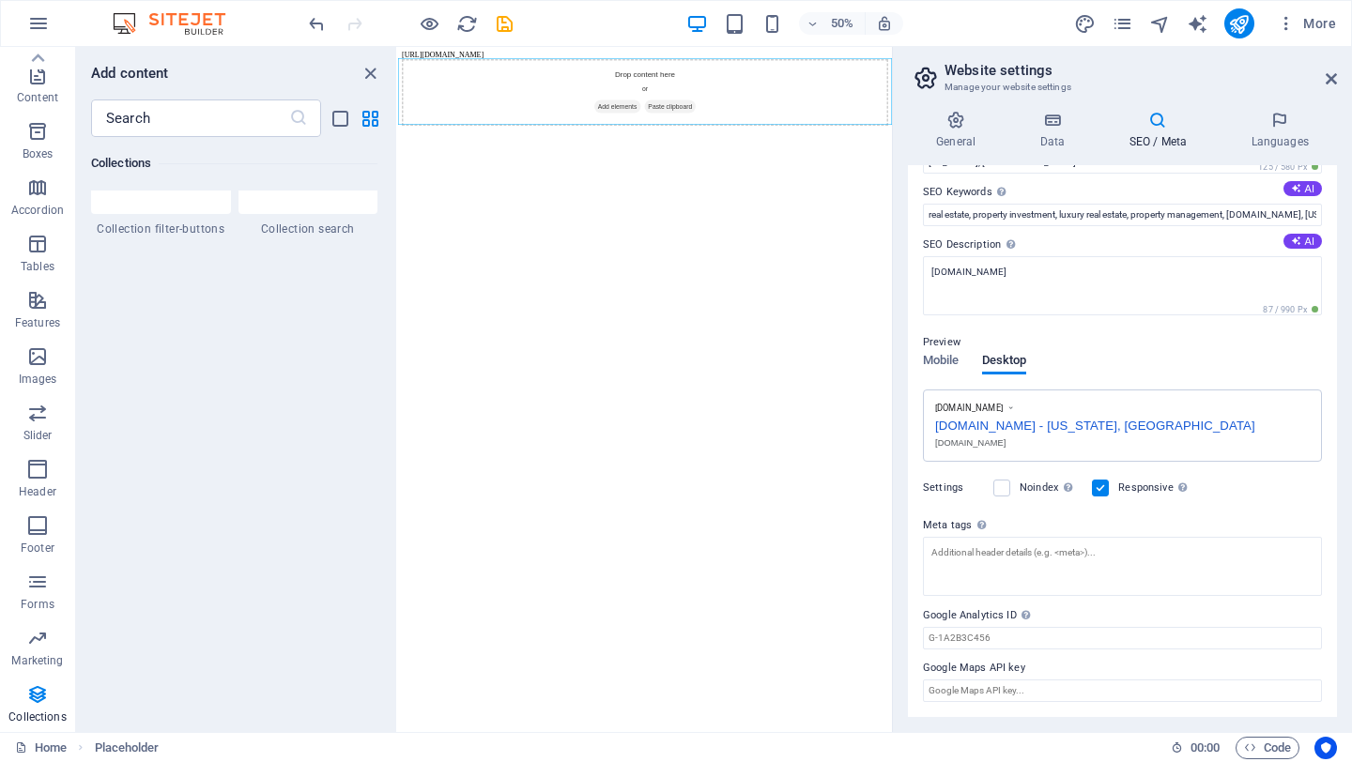
click at [1316, 212] on html "[URL][DOMAIN_NAME] Drop content here or Add elements Paste clipboard" at bounding box center [891, 129] width 987 height 165
click at [1332, 80] on icon at bounding box center [1330, 78] width 11 height 15
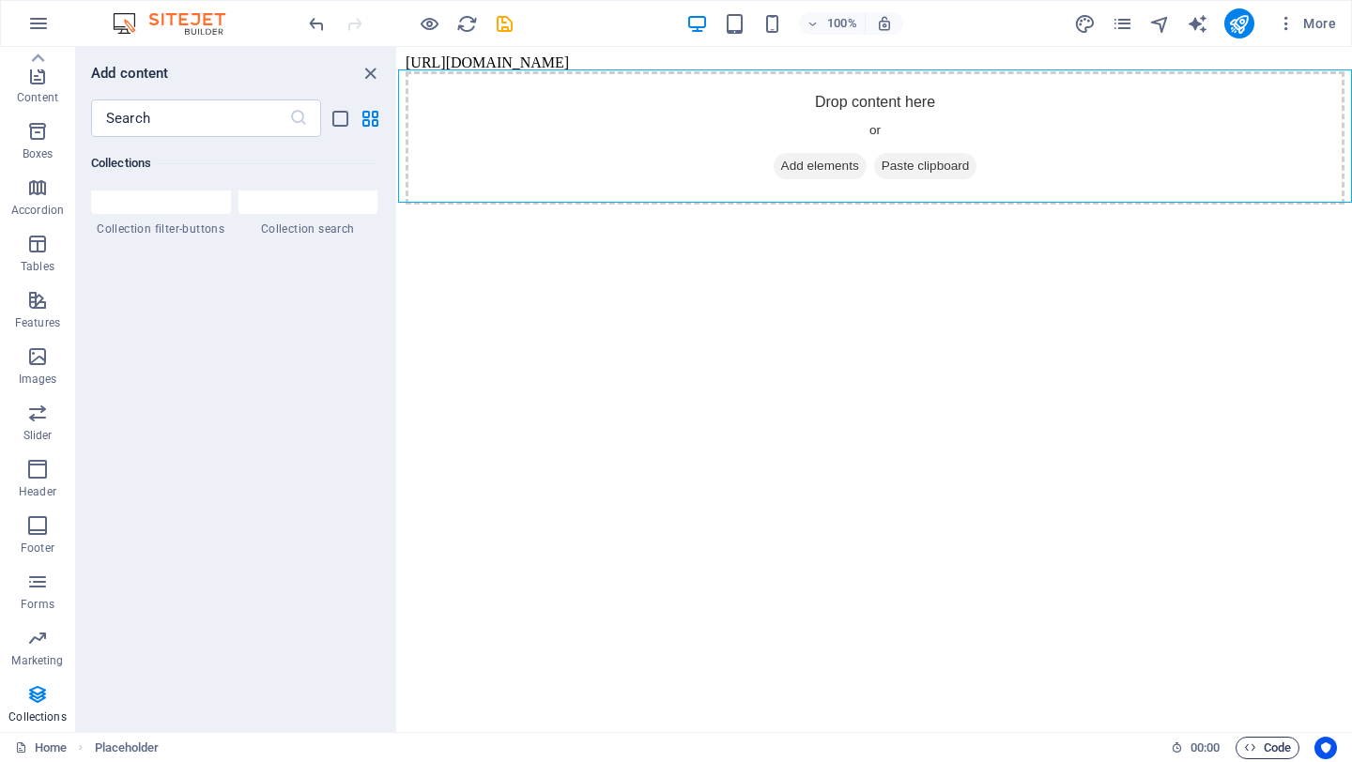
click at [1269, 748] on span "Code" at bounding box center [1267, 748] width 47 height 23
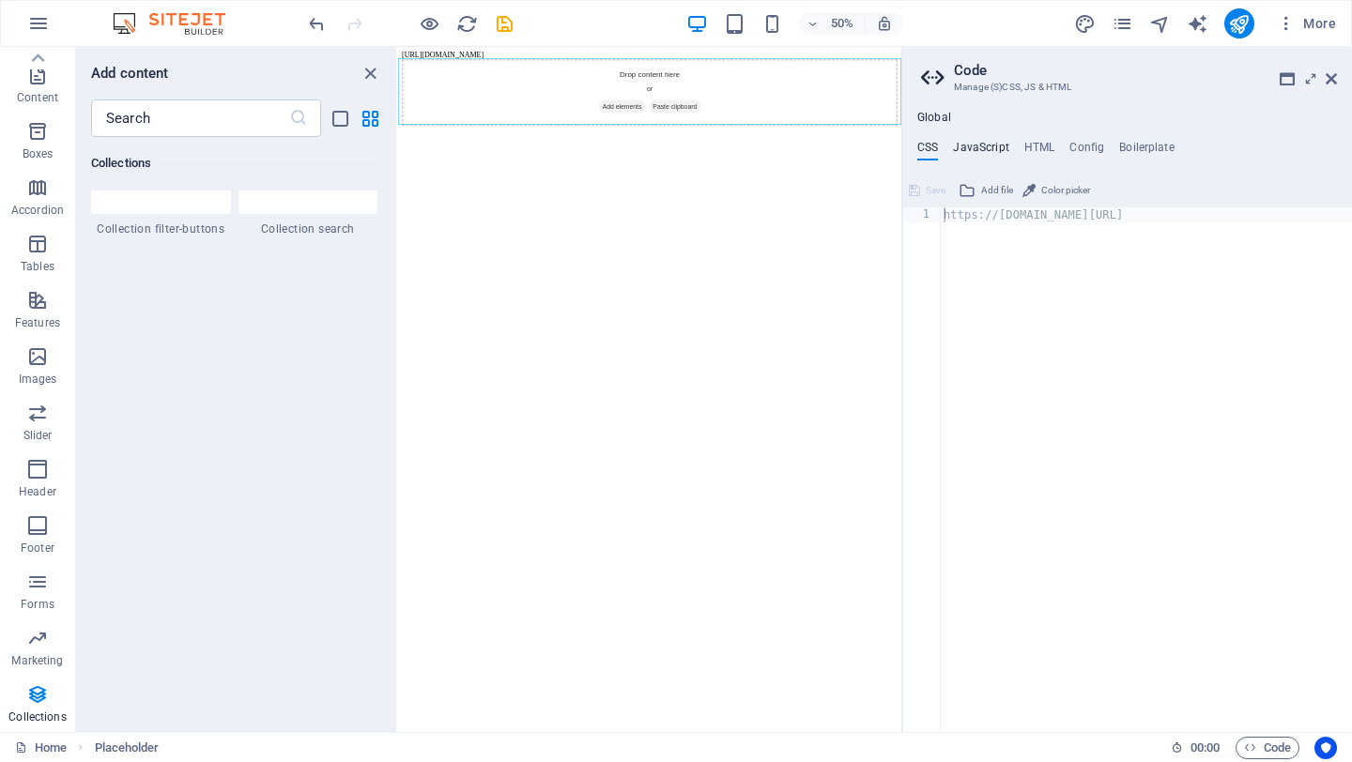
click at [983, 155] on h4 "JavaScript" at bounding box center [980, 151] width 55 height 21
click at [1055, 152] on ul "CSS JavaScript HTML Config Boilerplate" at bounding box center [1127, 151] width 450 height 21
click at [1040, 152] on h4 "HTML" at bounding box center [1039, 151] width 31 height 21
type textarea "https://[DOMAIN_NAME]/images/0/19750156/izibulo2.oneapp.dev-2kPYR2uTmeOGiaECc2n…"
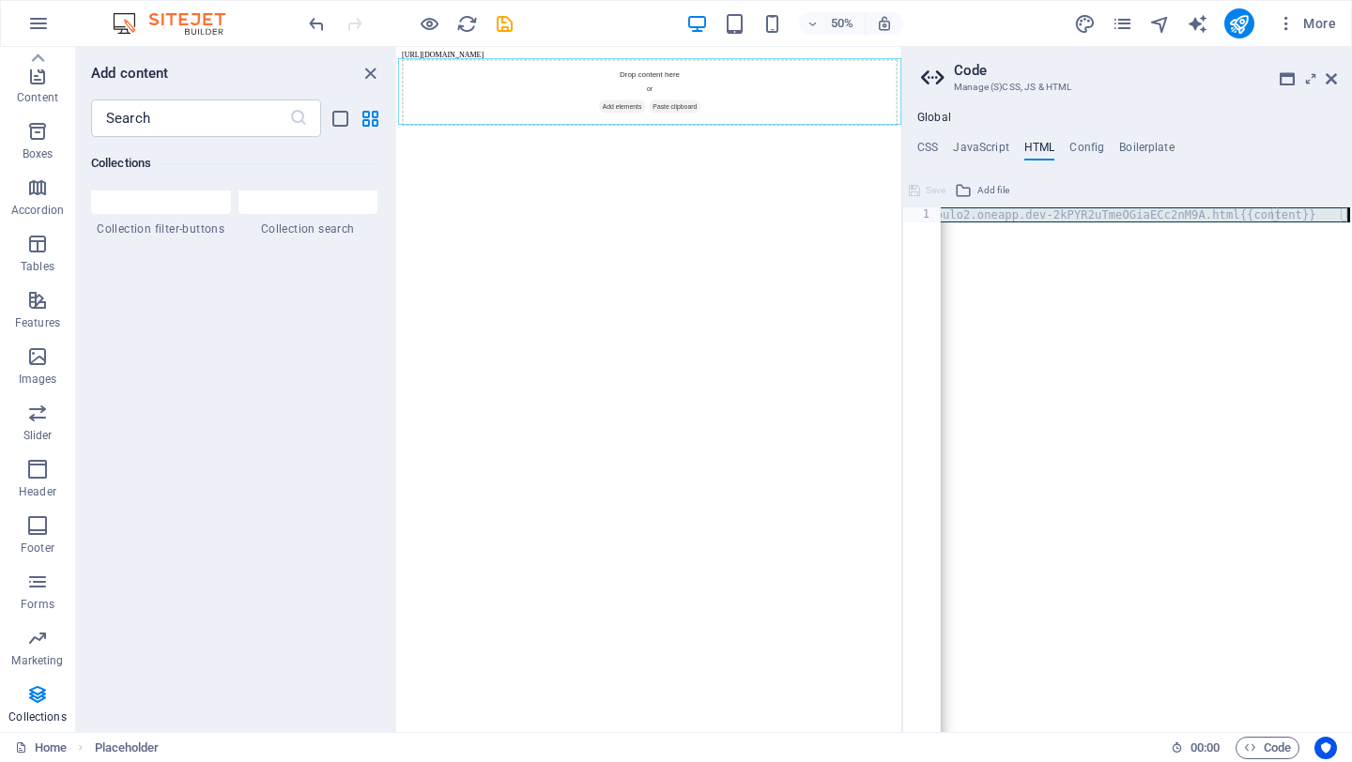
scroll to position [0, 305]
drag, startPoint x: 944, startPoint y: 221, endPoint x: 1351, endPoint y: 218, distance: 406.4
click at [1351, 218] on div "https://[DOMAIN_NAME]/images/0/19750156/izibulo2.oneapp.dev-2kPYR2uTmeOGiaECc2n…" at bounding box center [992, 484] width 717 height 555
type textarea "https://[DOMAIN_NAME]/images/0/19750156/izibulo2.oneapp.dev-2kPYR2uTmeOGiaECc2n…"
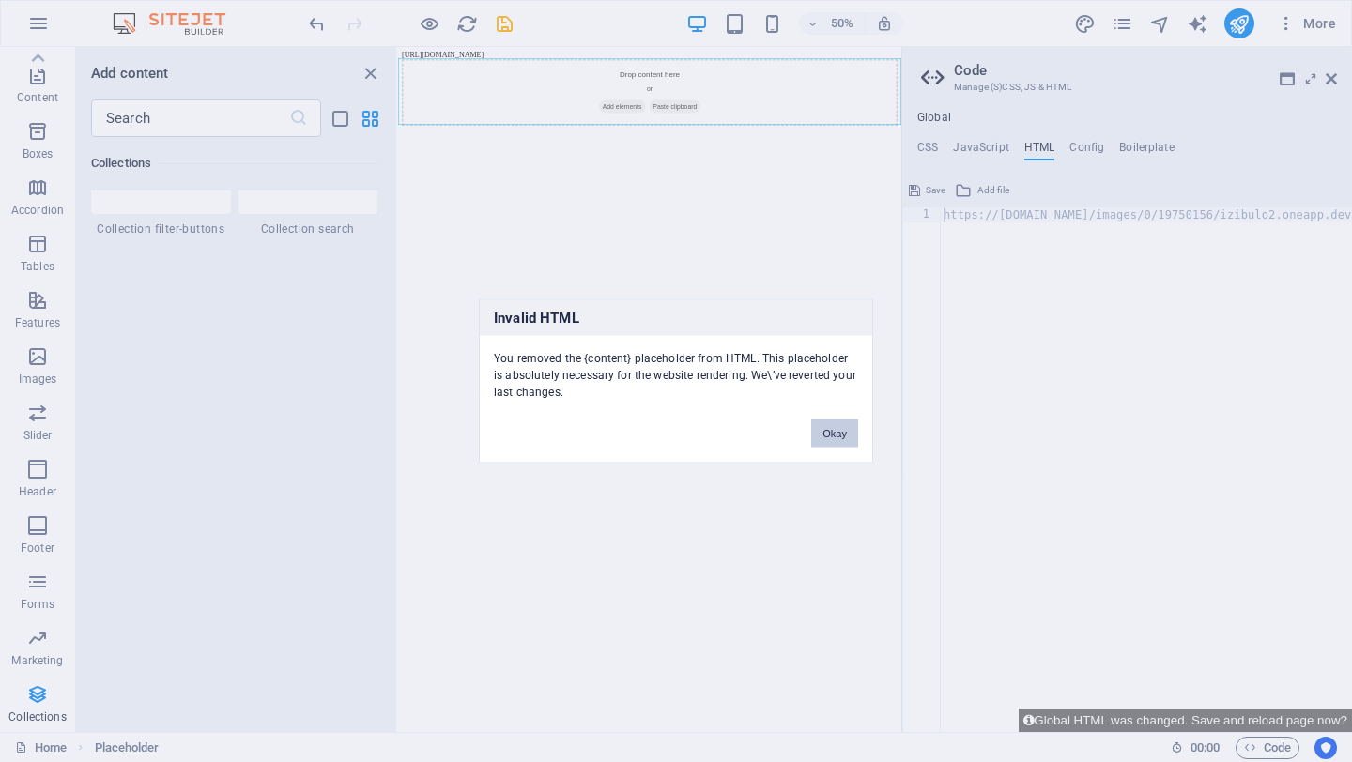
click at [849, 435] on button "Okay" at bounding box center [834, 434] width 47 height 28
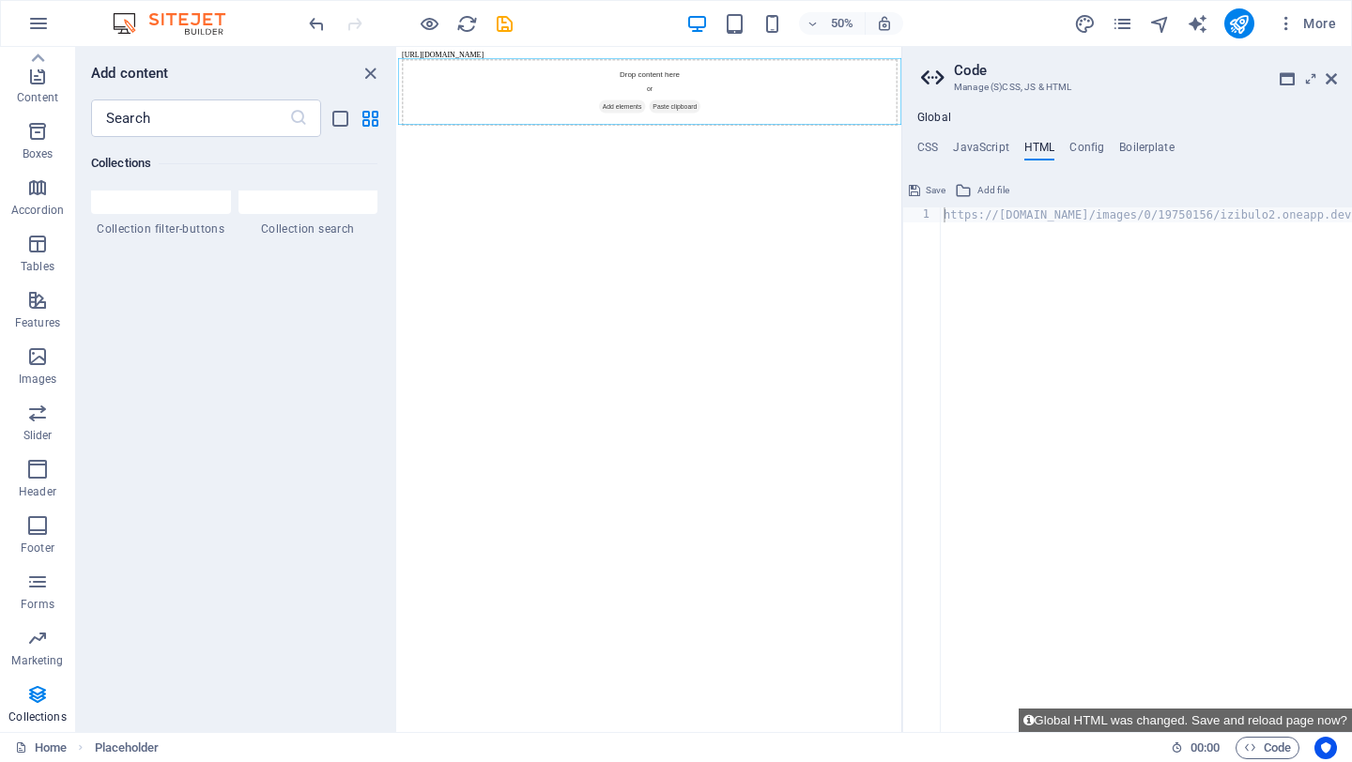
click at [1046, 93] on h3 "Manage (S)CSS, JS & HTML" at bounding box center [1126, 87] width 345 height 17
click at [1024, 719] on icon at bounding box center [1028, 720] width 10 height 12
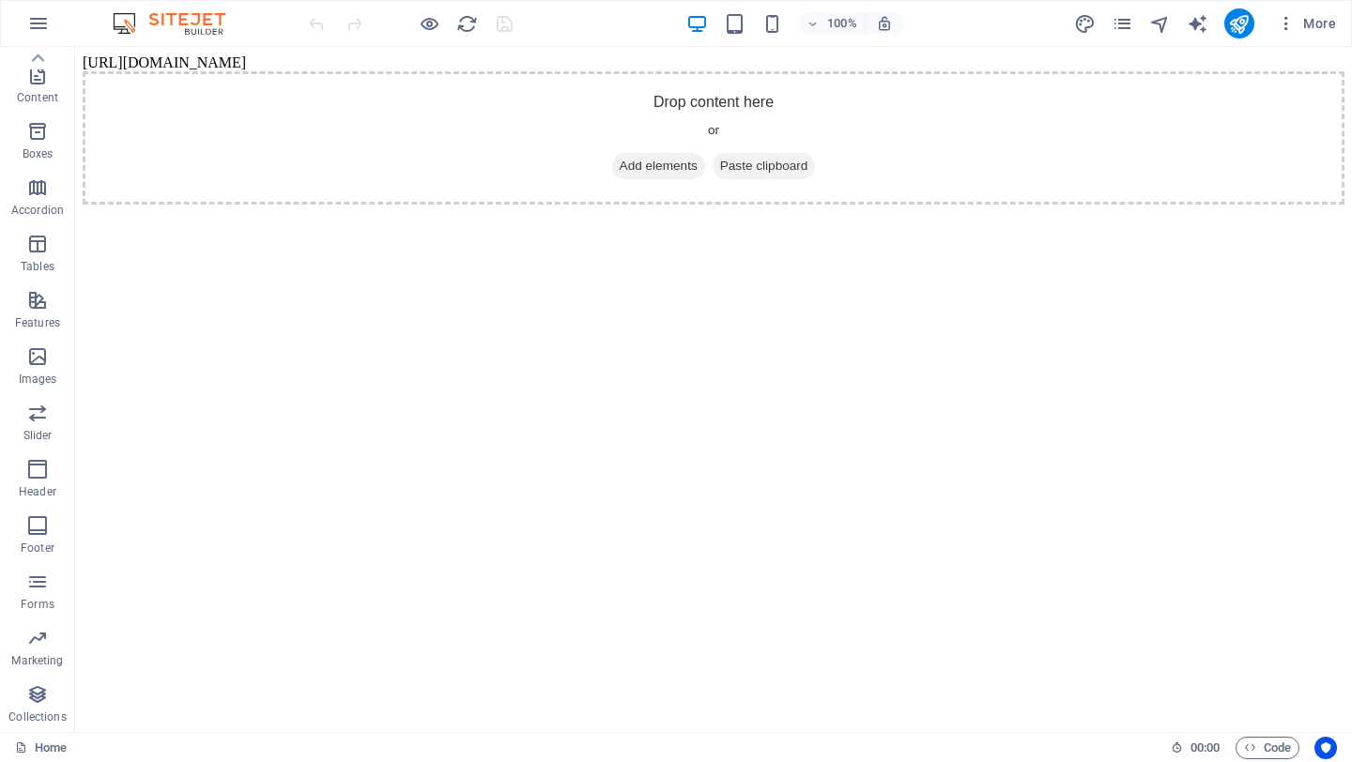
click at [830, 212] on html "[URL][DOMAIN_NAME] Drop content here or Add elements Paste clipboard" at bounding box center [713, 129] width 1276 height 165
click at [676, 57] on body "[URL][DOMAIN_NAME] Drop content here or Add elements Paste clipboard" at bounding box center [713, 129] width 1261 height 150
drag, startPoint x: 824, startPoint y: 57, endPoint x: 530, endPoint y: 53, distance: 293.8
click at [530, 55] on body "[URL][DOMAIN_NAME] Drop content here or Add elements Paste clipboard" at bounding box center [713, 129] width 1261 height 150
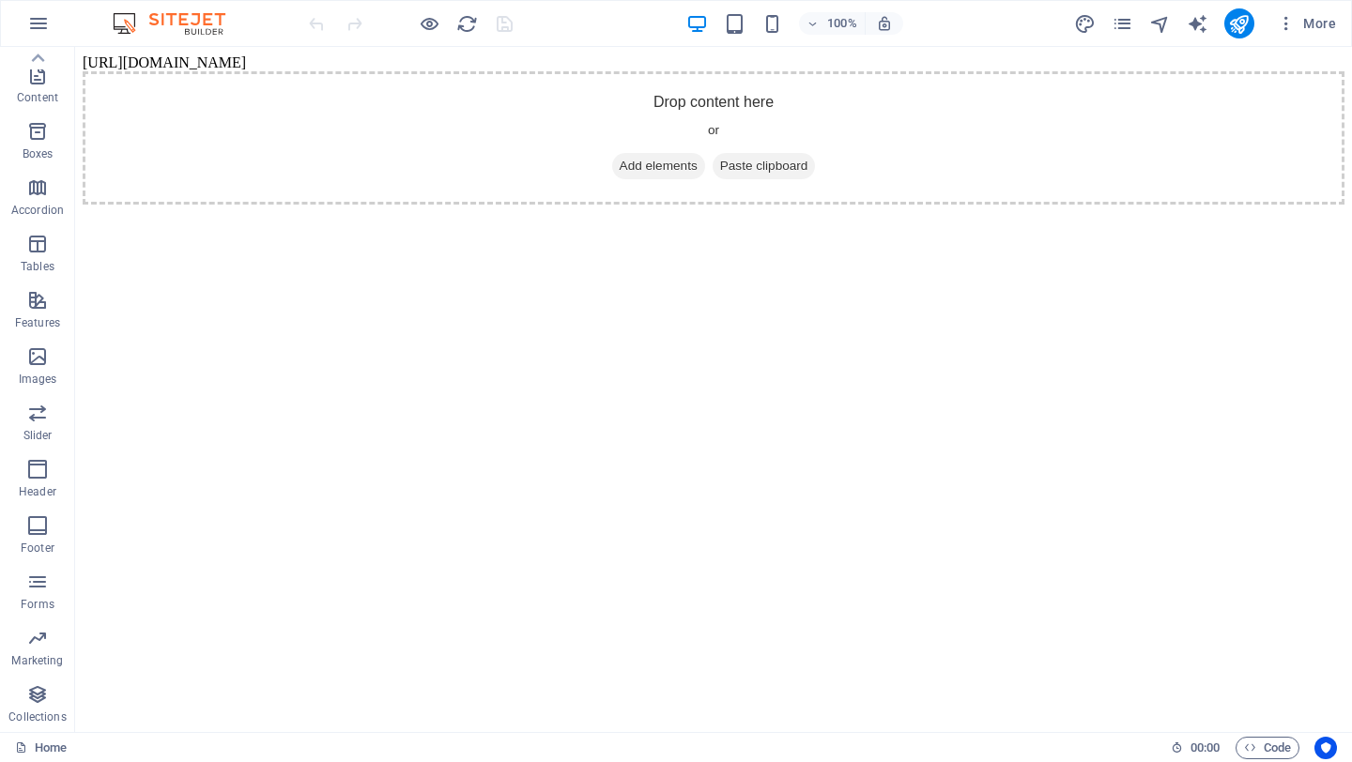
click at [424, 212] on html "[URL][DOMAIN_NAME] Drop content here or Add elements Paste clipboard" at bounding box center [713, 129] width 1276 height 165
click at [1031, 159] on div "Drop content here or Add elements Paste clipboard" at bounding box center [713, 137] width 1261 height 133
click at [785, 165] on span "Paste clipboard" at bounding box center [763, 166] width 103 height 26
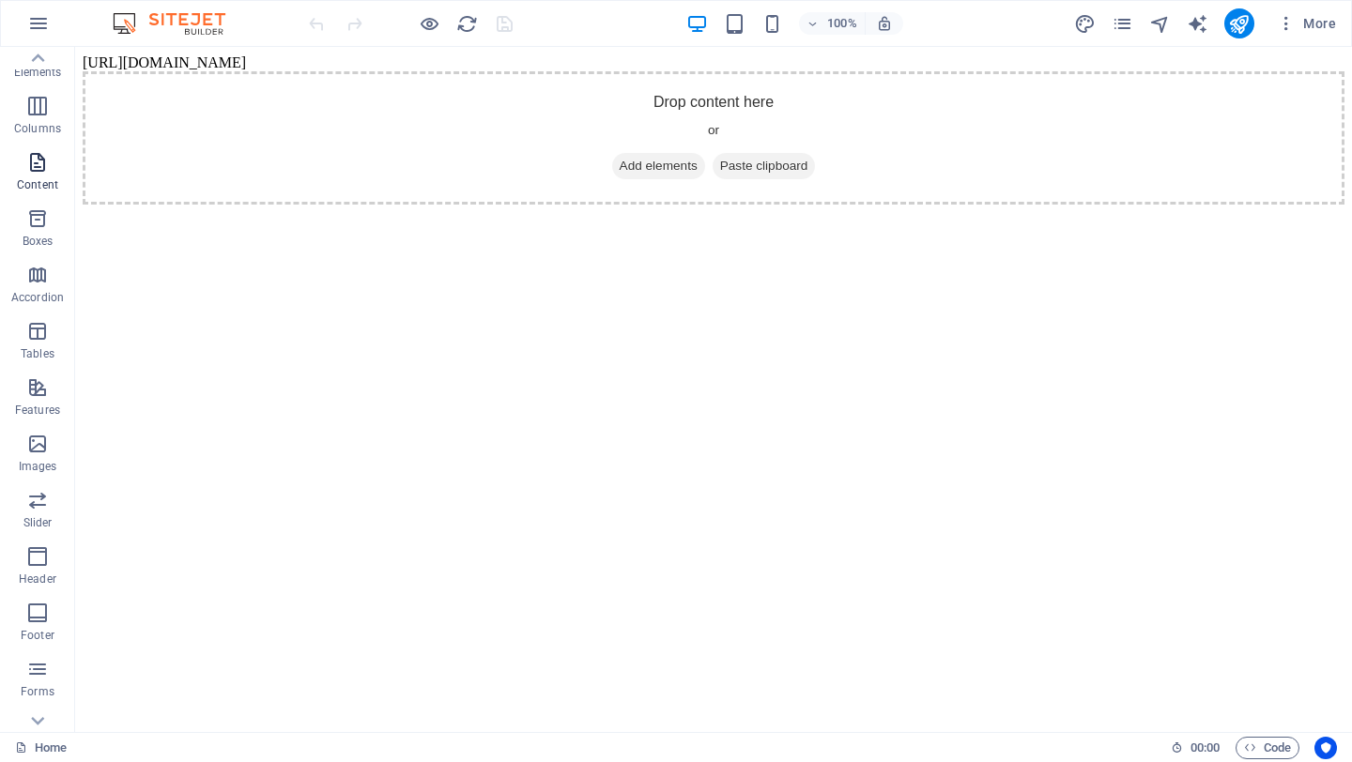
click at [31, 163] on icon "button" at bounding box center [37, 162] width 23 height 23
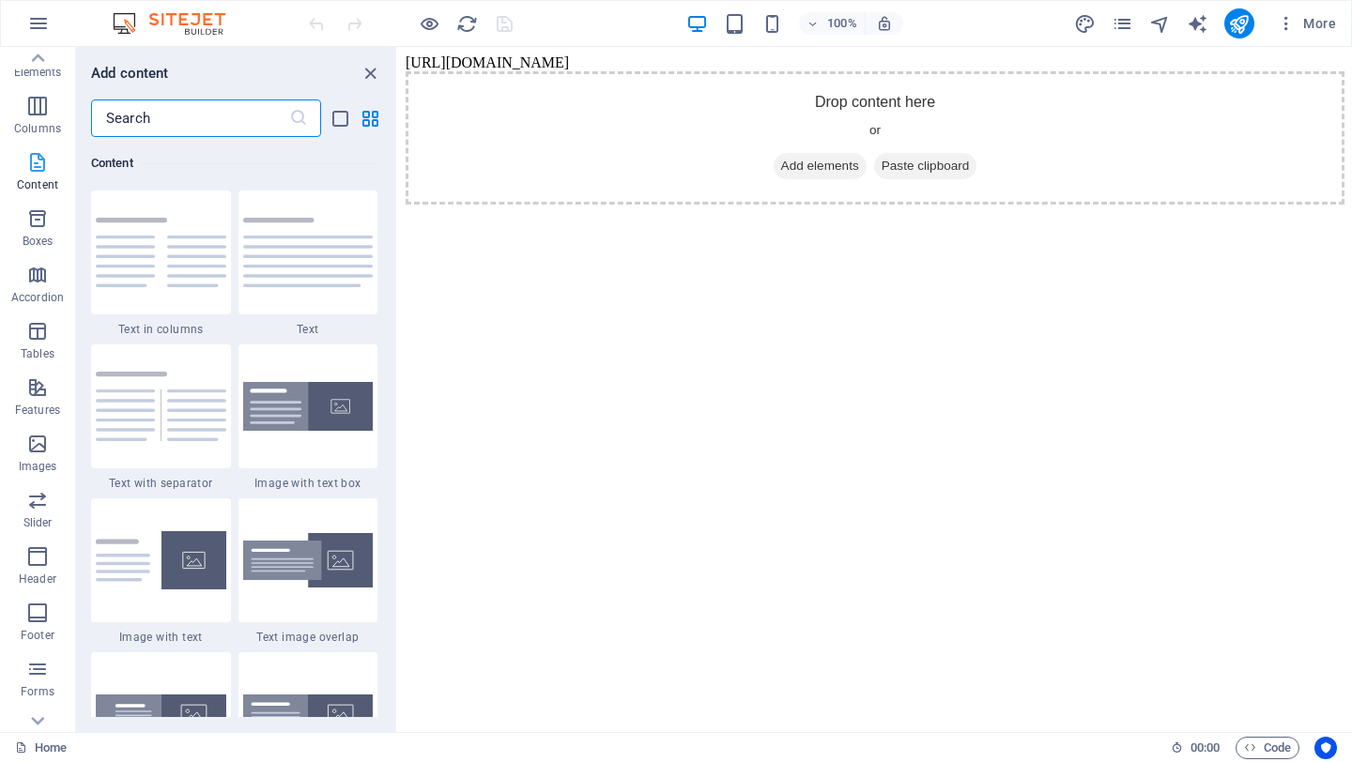
scroll to position [0, 0]
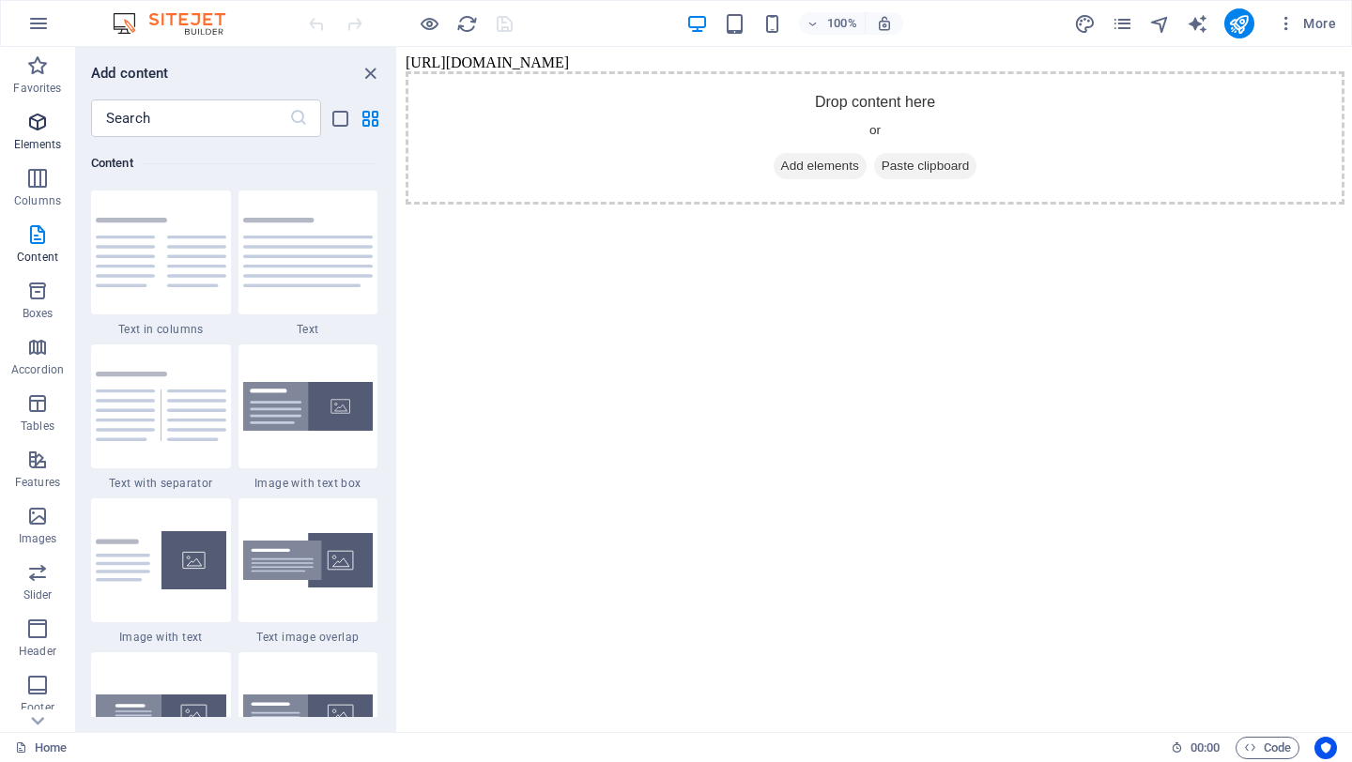
click at [38, 123] on icon "button" at bounding box center [37, 122] width 23 height 23
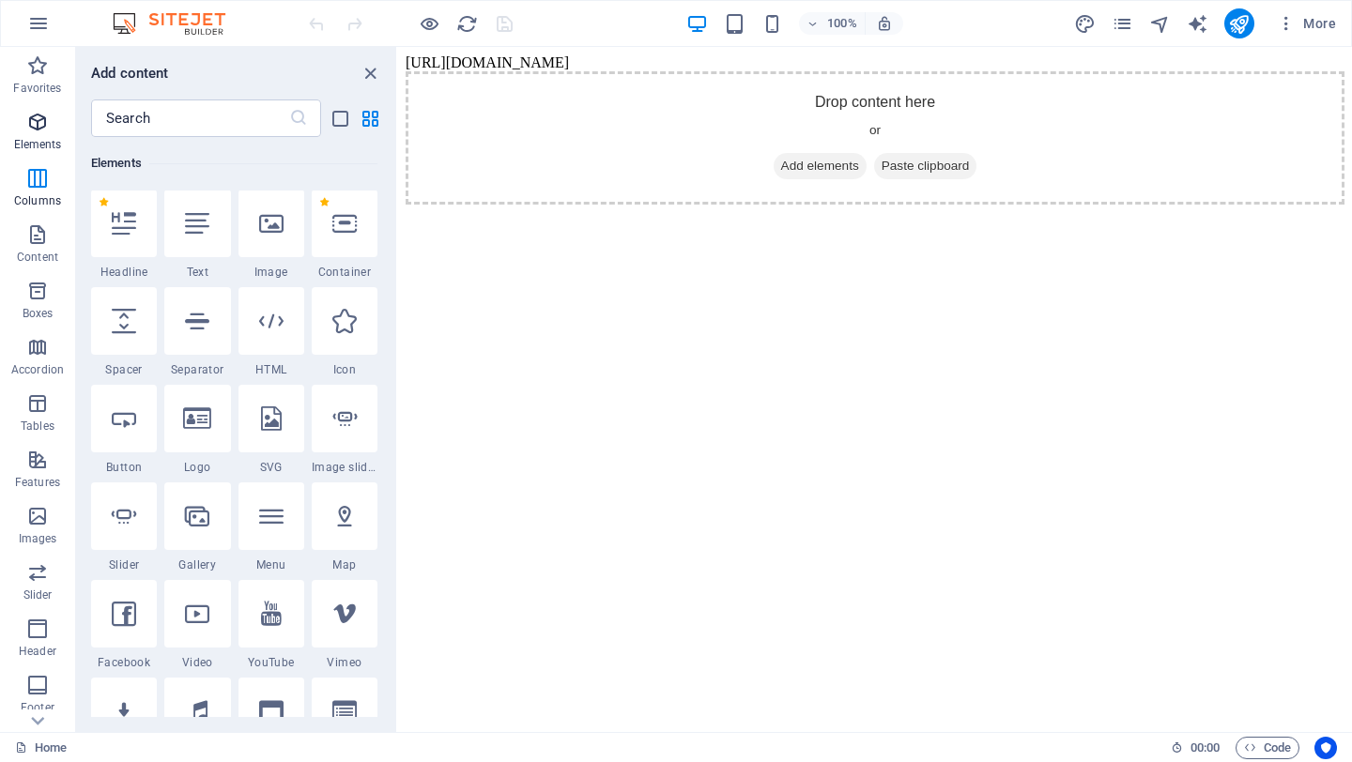
scroll to position [200, 0]
click at [52, 84] on p "Favorites" at bounding box center [37, 88] width 48 height 15
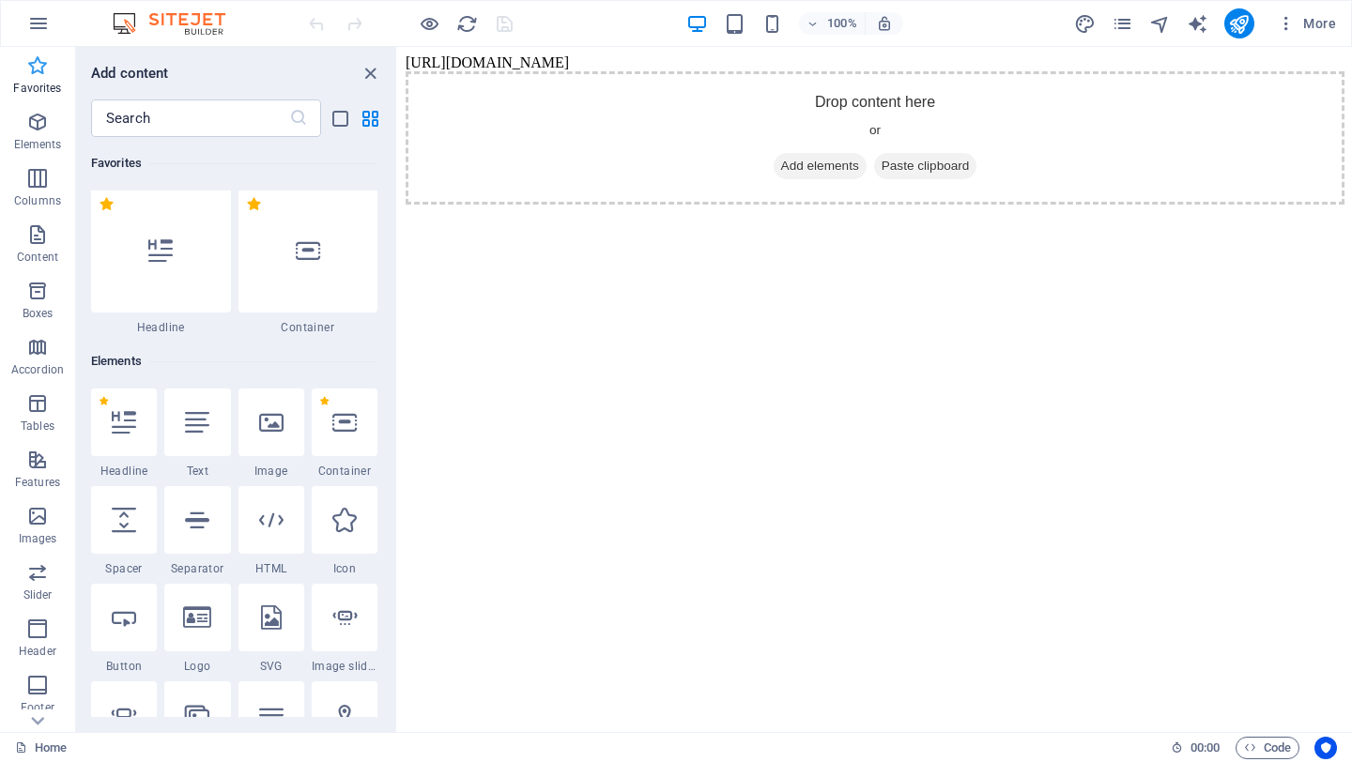
scroll to position [0, 0]
click at [272, 539] on div at bounding box center [271, 522] width 66 height 68
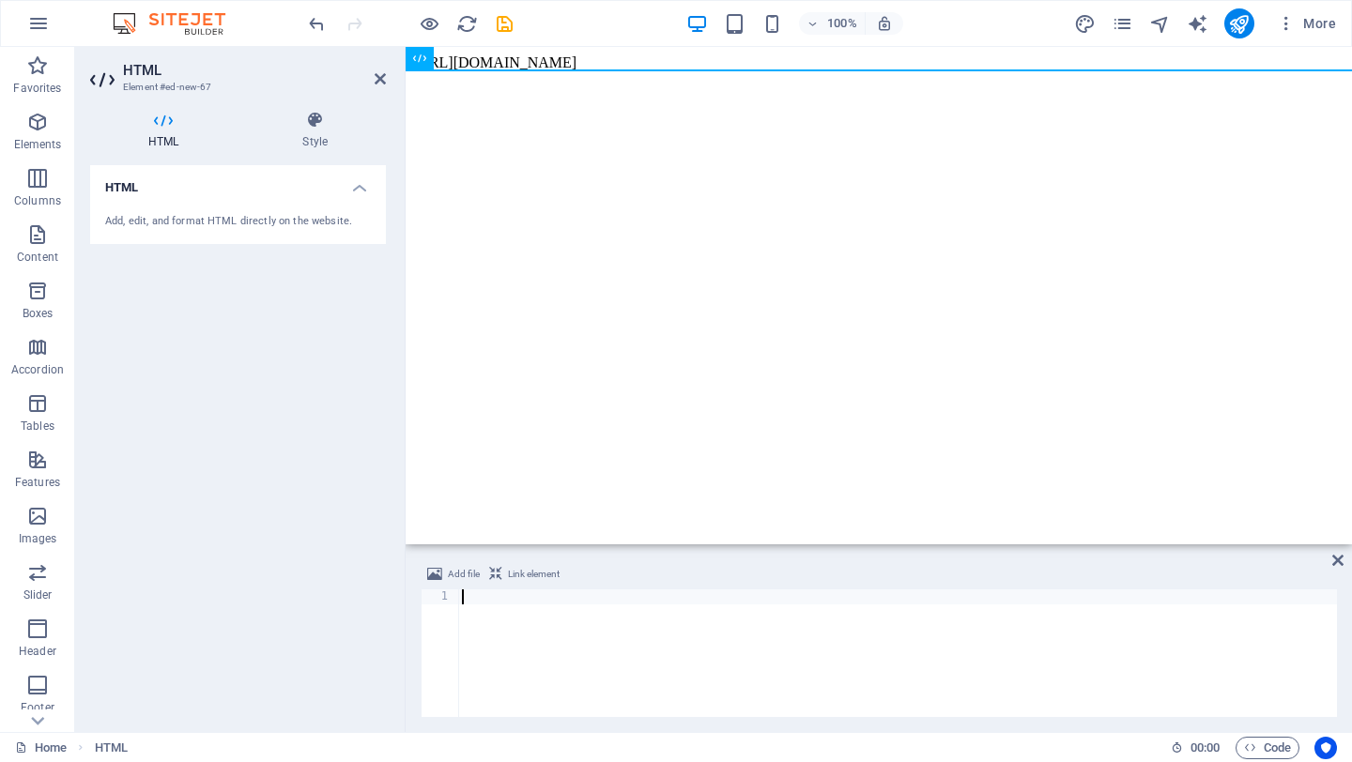
click at [477, 601] on div at bounding box center [897, 668] width 879 height 158
type textarea "</html>"
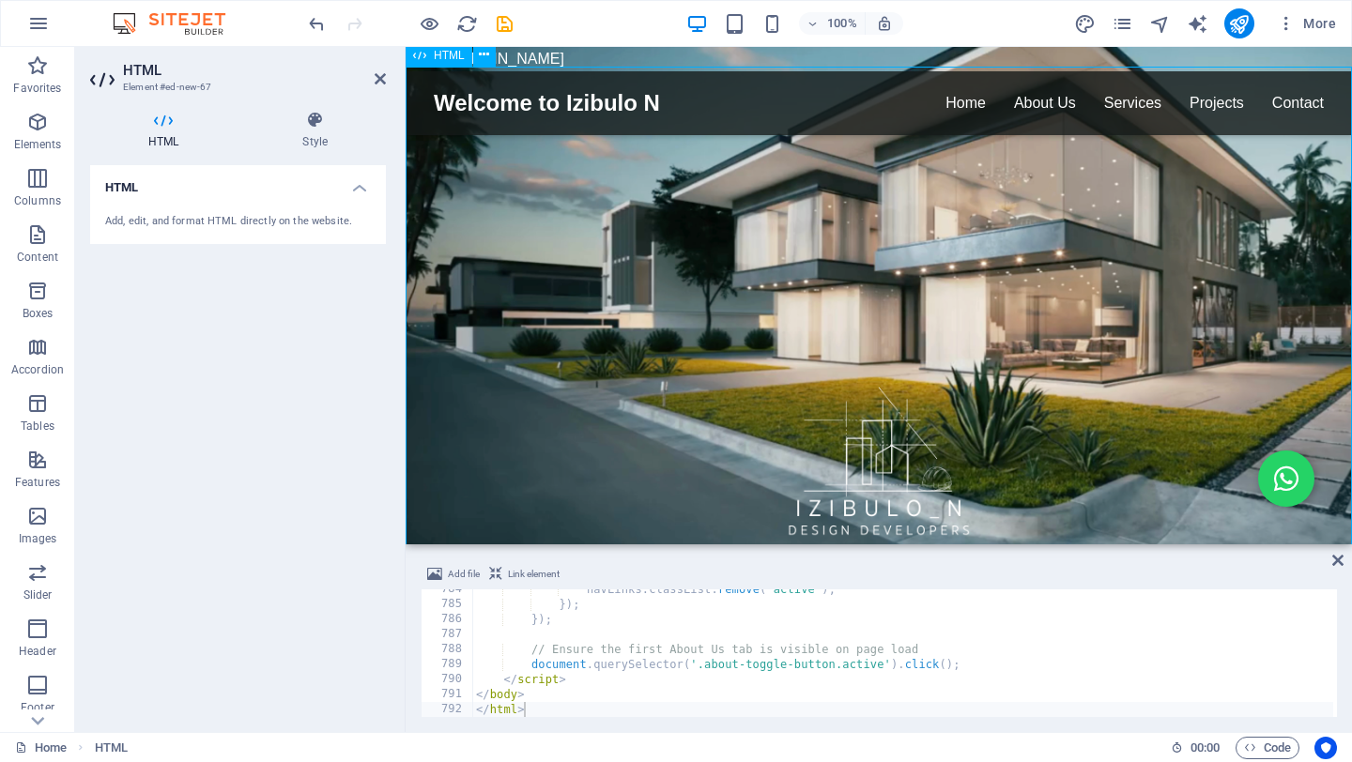
scroll to position [6, 0]
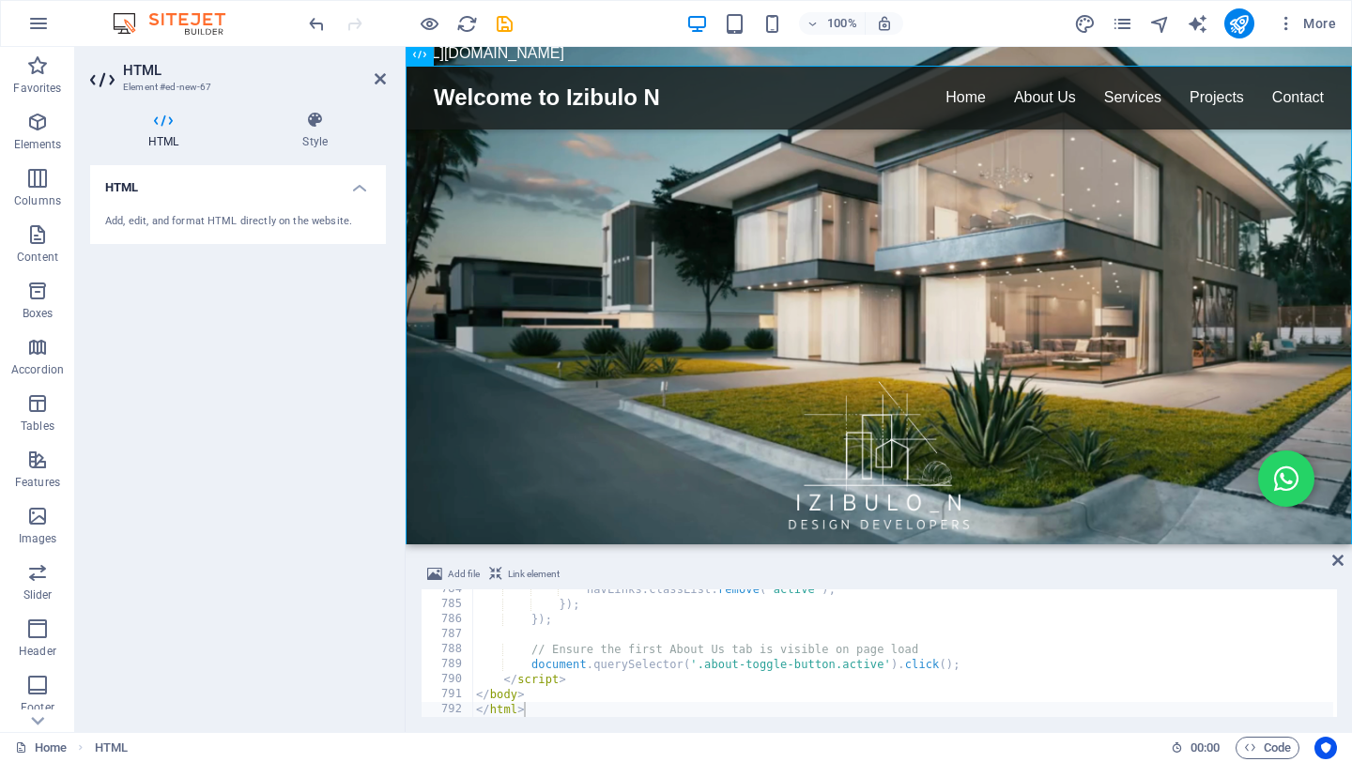
drag, startPoint x: 1096, startPoint y: 53, endPoint x: 719, endPoint y: 67, distance: 377.5
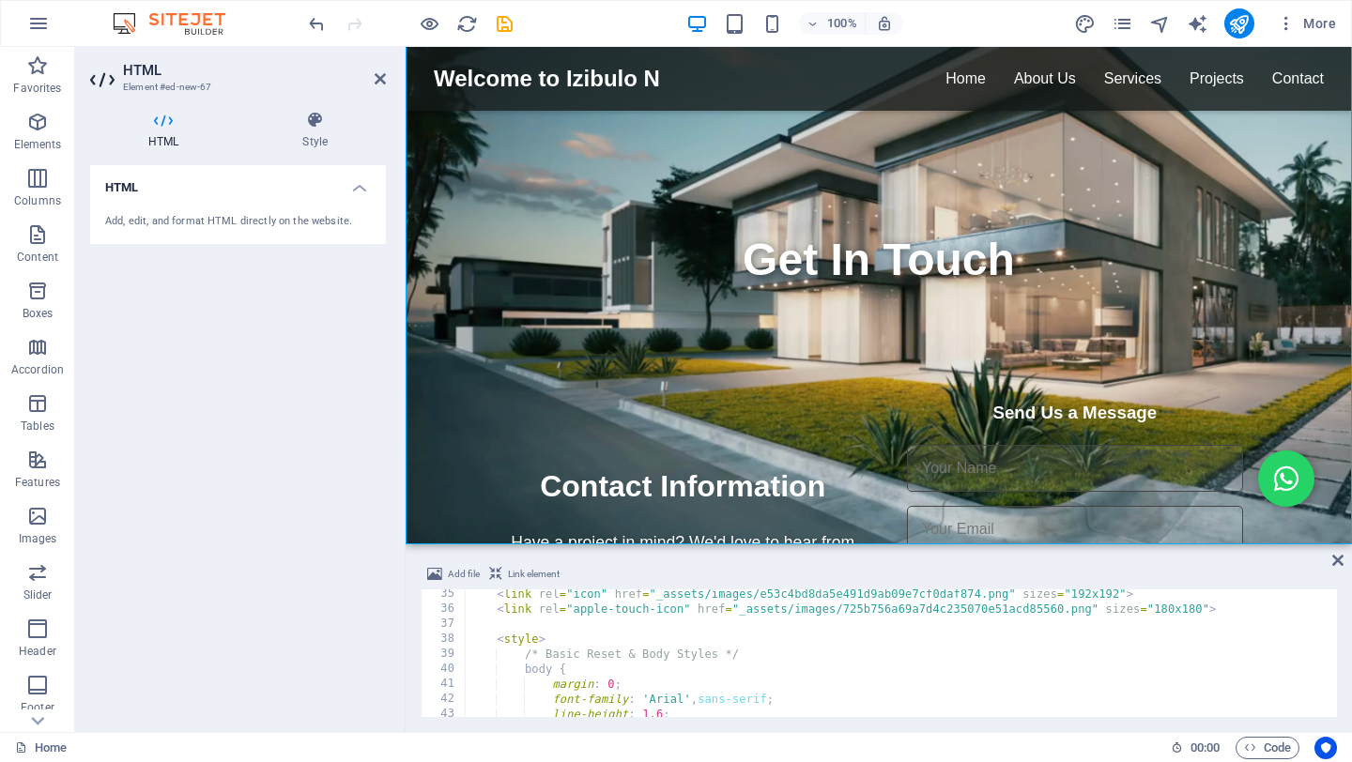
scroll to position [0, 0]
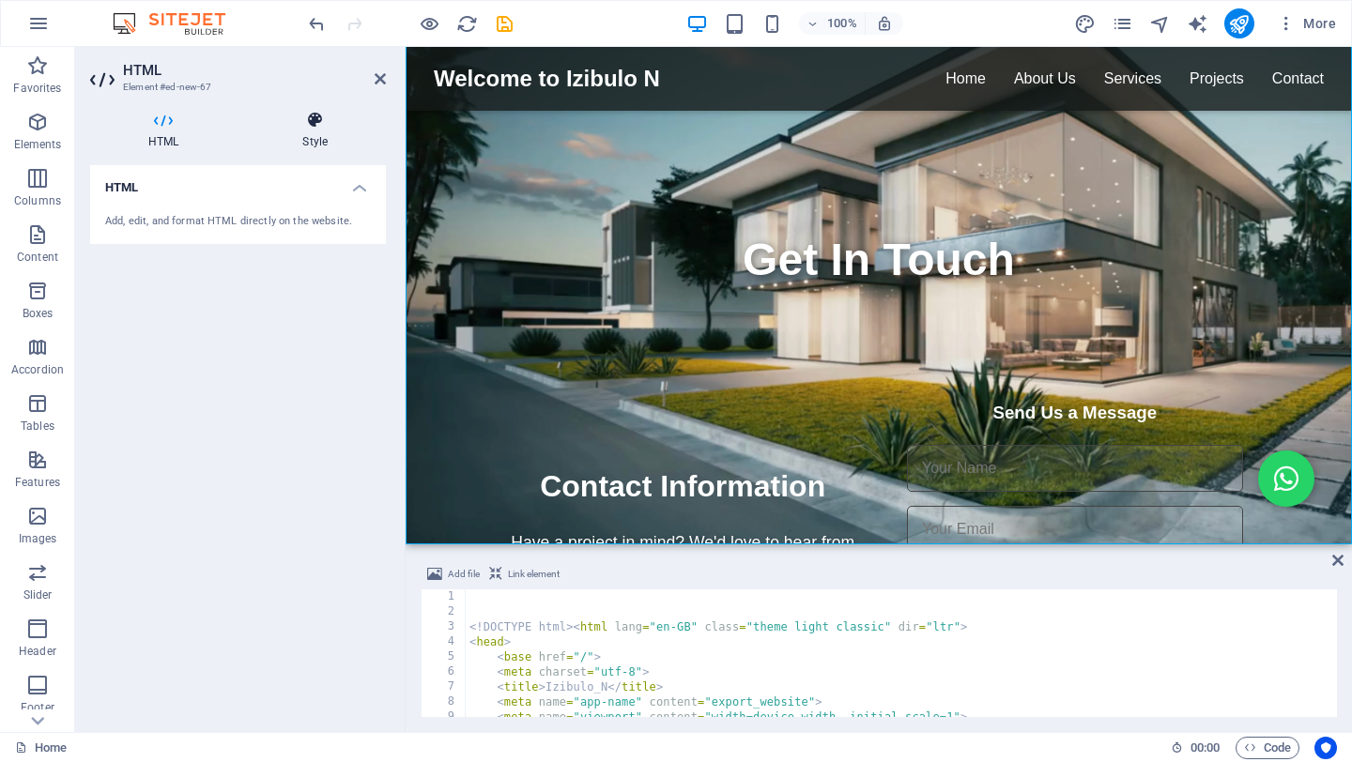
click at [319, 144] on h4 "Style" at bounding box center [315, 130] width 142 height 39
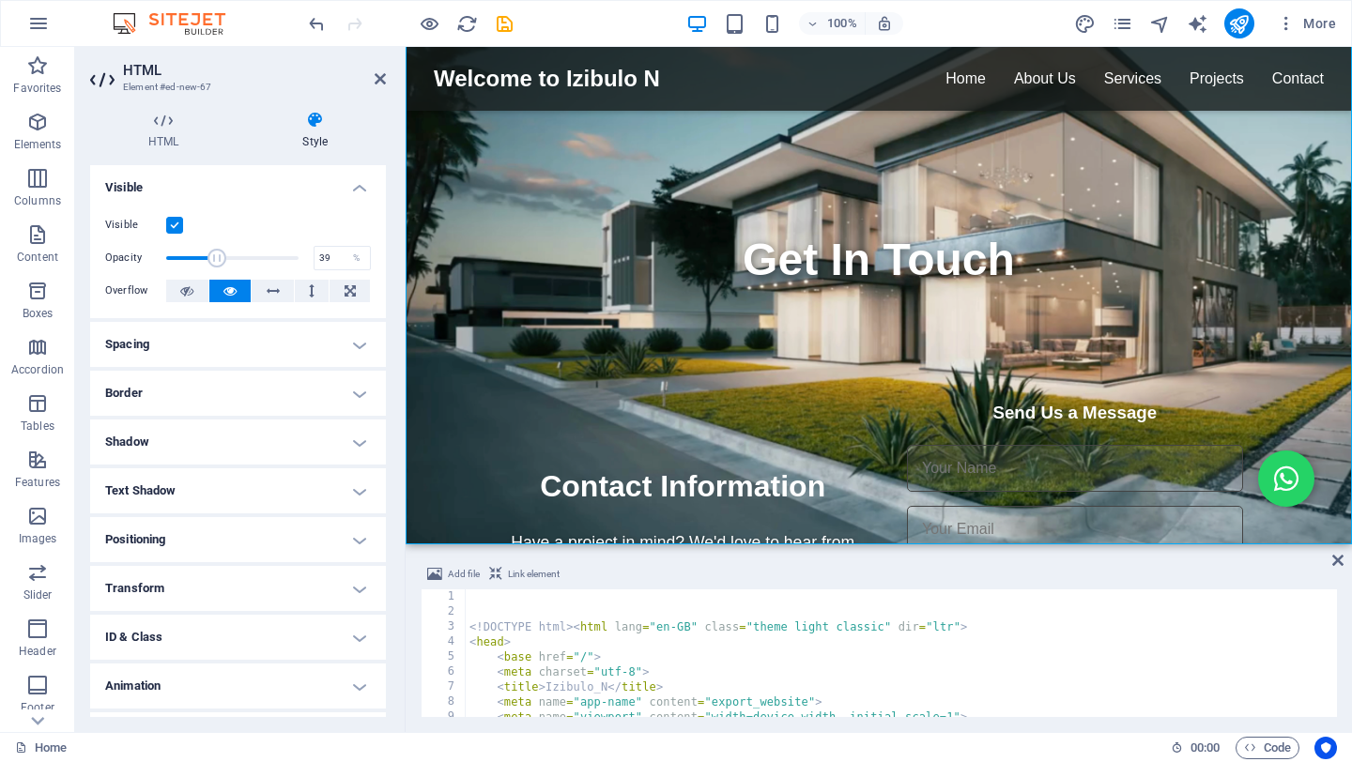
drag, startPoint x: 297, startPoint y: 254, endPoint x: 216, endPoint y: 255, distance: 80.7
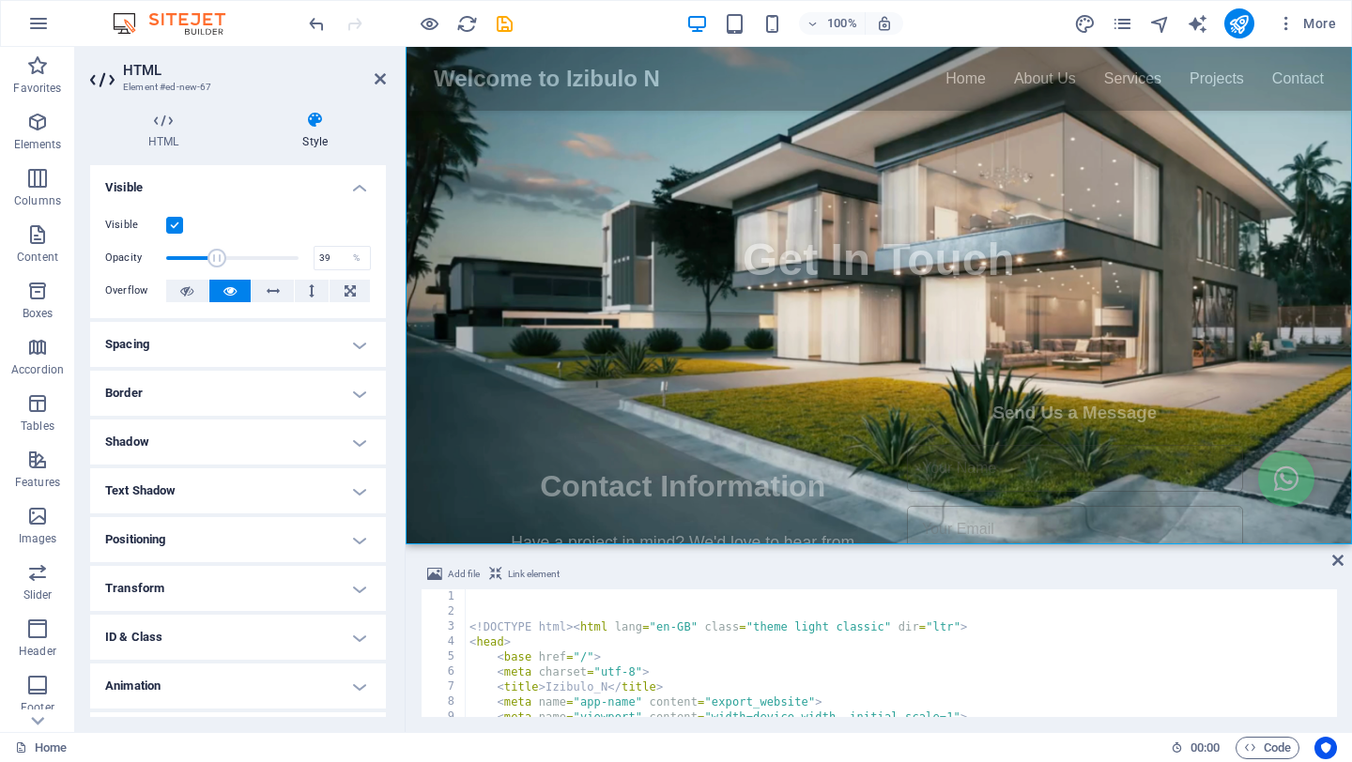
click at [216, 255] on span at bounding box center [216, 258] width 19 height 19
drag, startPoint x: 217, startPoint y: 254, endPoint x: 171, endPoint y: 260, distance: 46.3
click at [171, 260] on span at bounding box center [171, 258] width 19 height 19
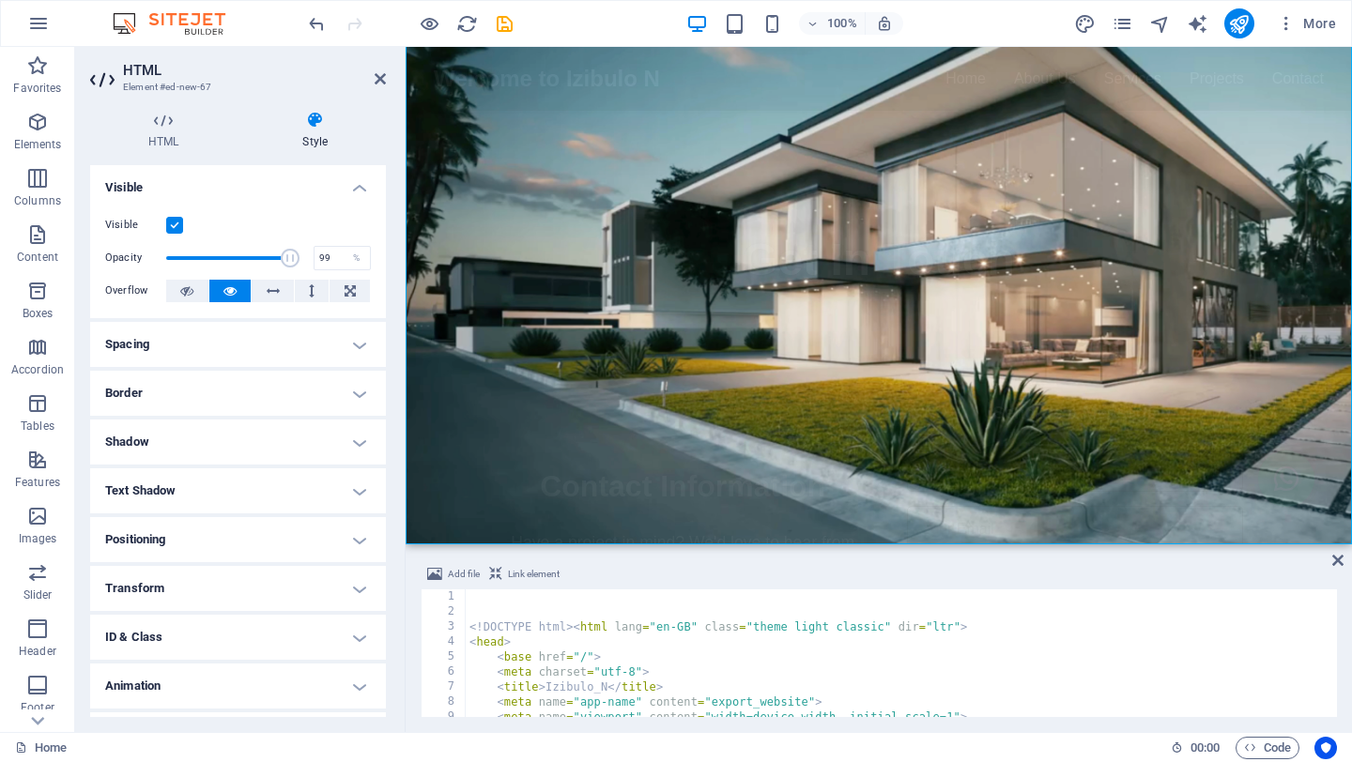
type input "100"
drag, startPoint x: 173, startPoint y: 260, endPoint x: 307, endPoint y: 262, distance: 134.2
click at [307, 262] on div "Opacity 100 %" at bounding box center [238, 258] width 266 height 28
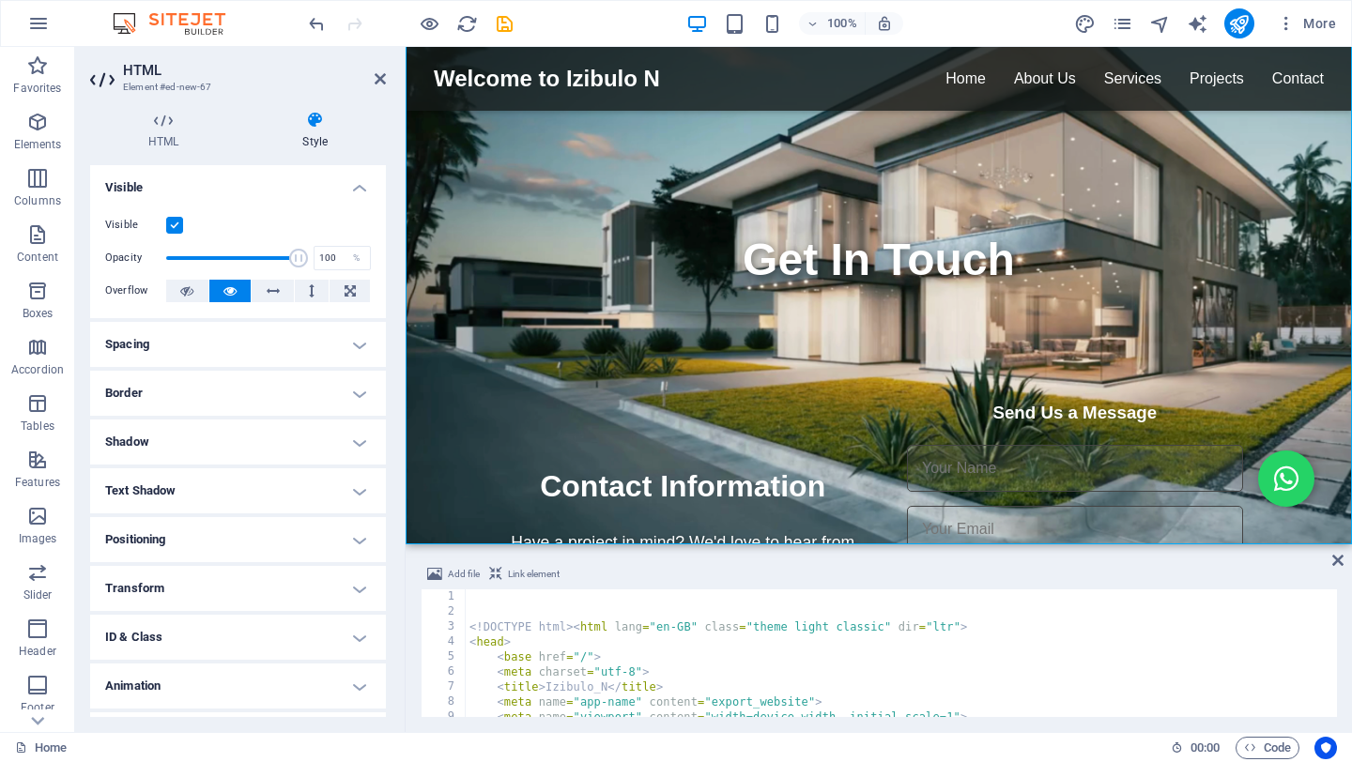
scroll to position [39, 0]
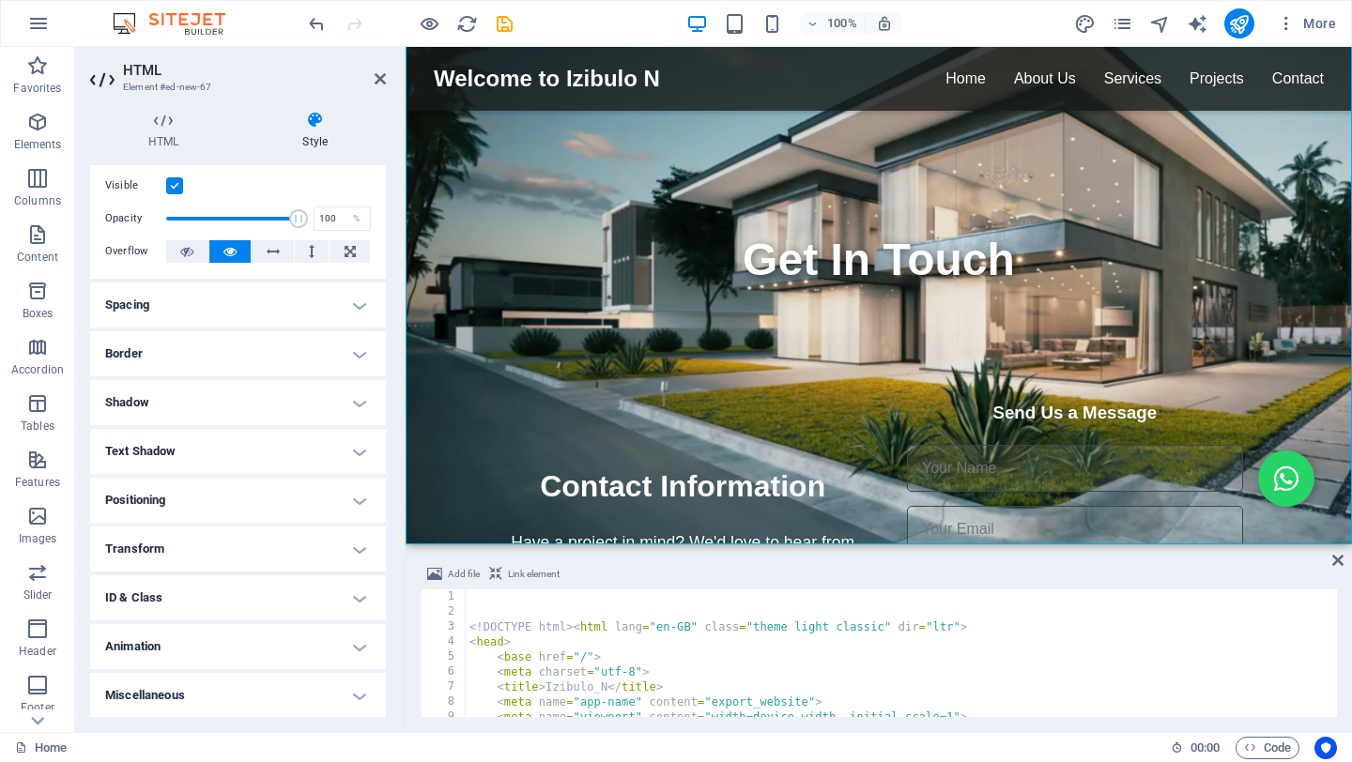
click at [359, 645] on h4 "Animation" at bounding box center [238, 646] width 296 height 45
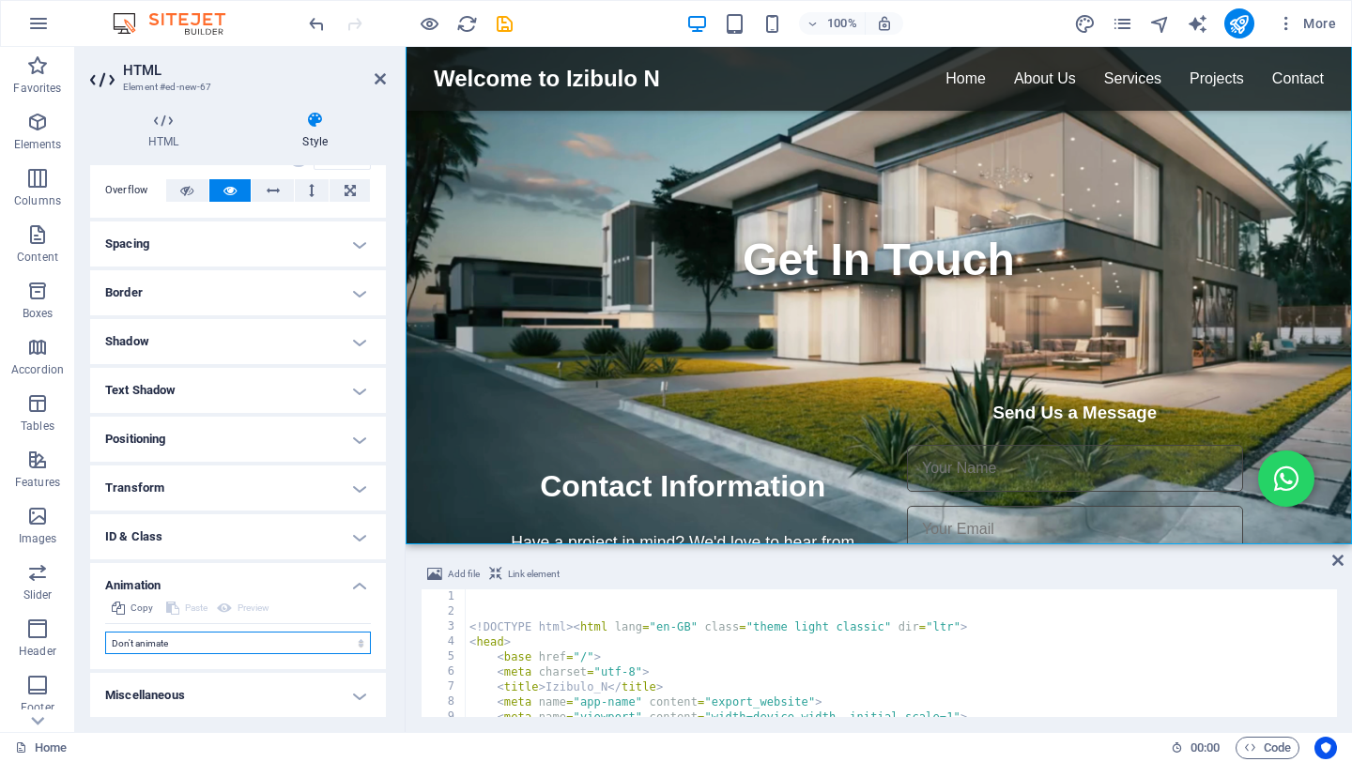
click at [353, 643] on select "Don't animate Show / Hide Slide up/down Zoom in/out Slide left to right Slide r…" at bounding box center [238, 643] width 266 height 23
select select "fade"
select select "scroll"
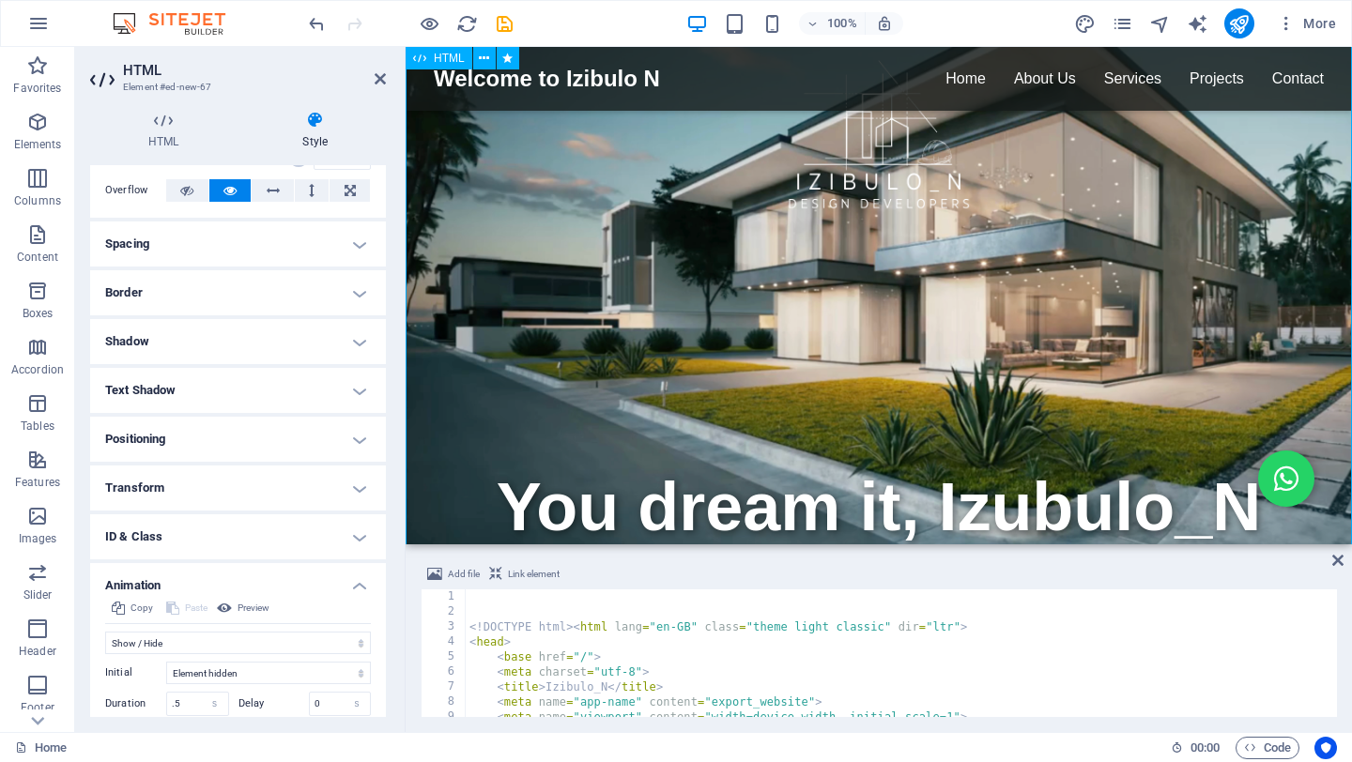
scroll to position [329, 0]
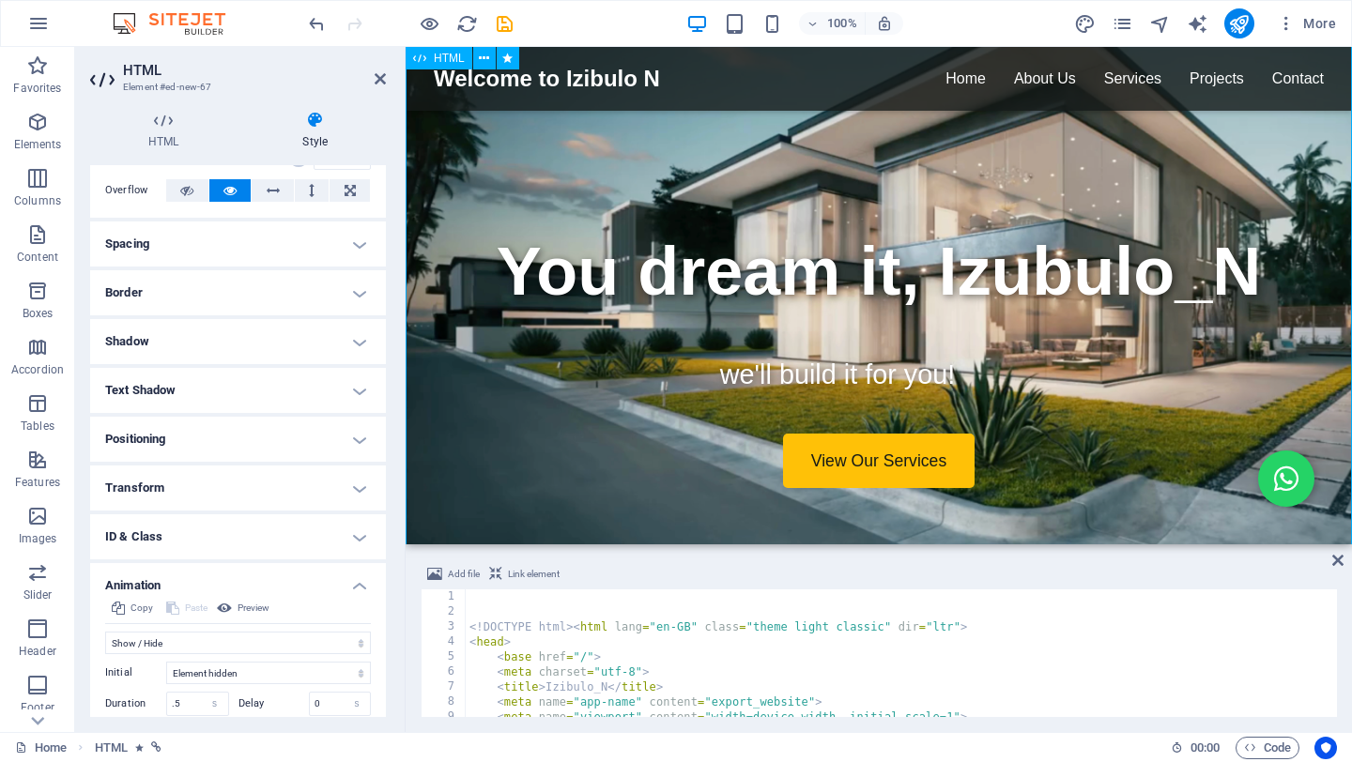
scroll to position [575, 0]
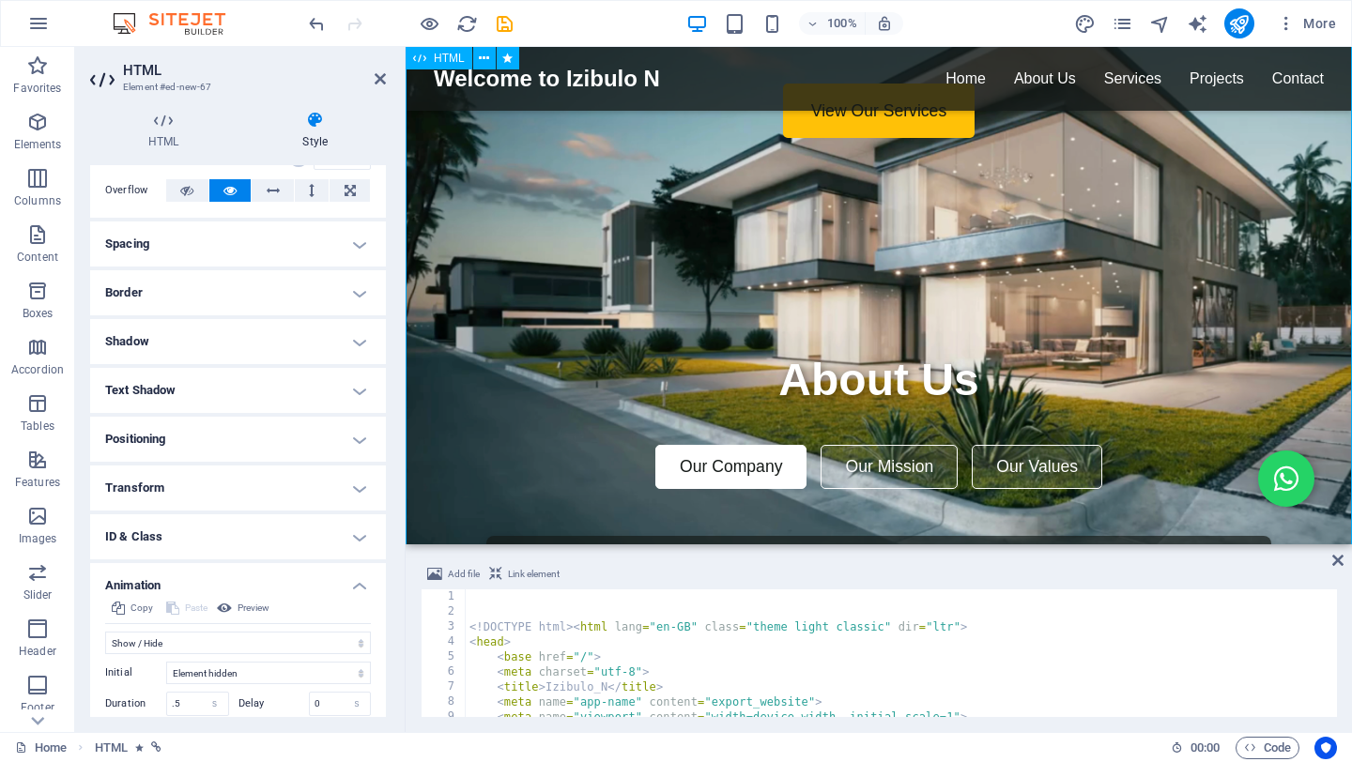
scroll to position [913, 0]
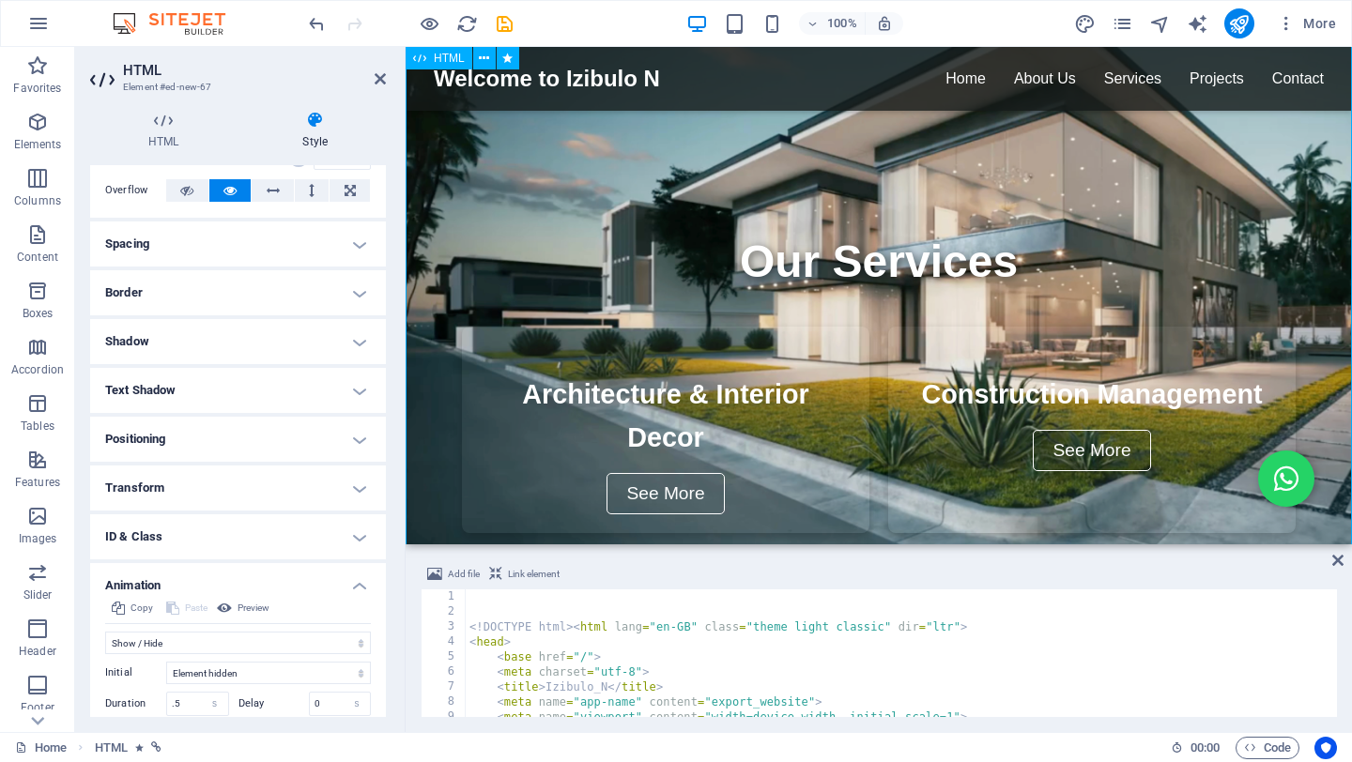
scroll to position [1875, 0]
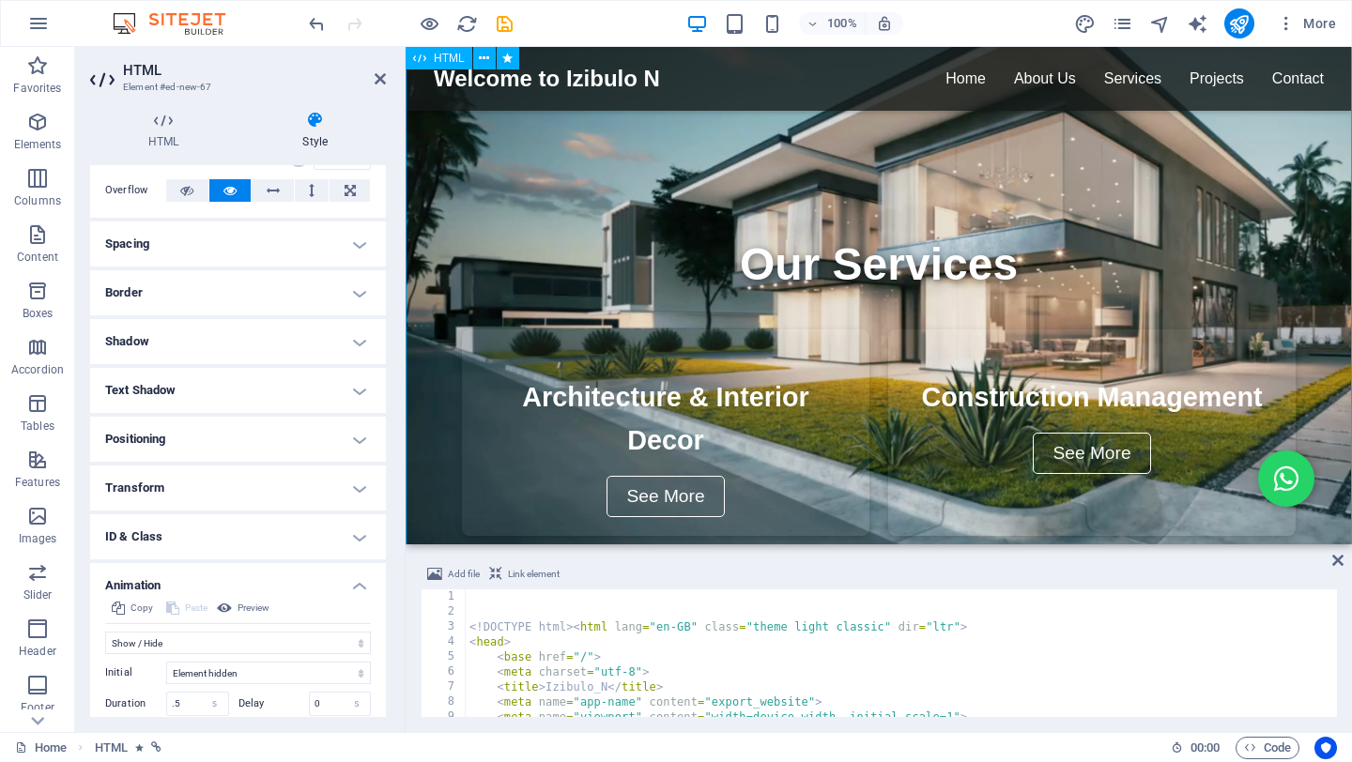
click at [882, 386] on div "Izibulo_N Welcome to Izibulo N Home About Us Services Projects Contact ☰ You dr…" at bounding box center [878, 510] width 946 height 4629
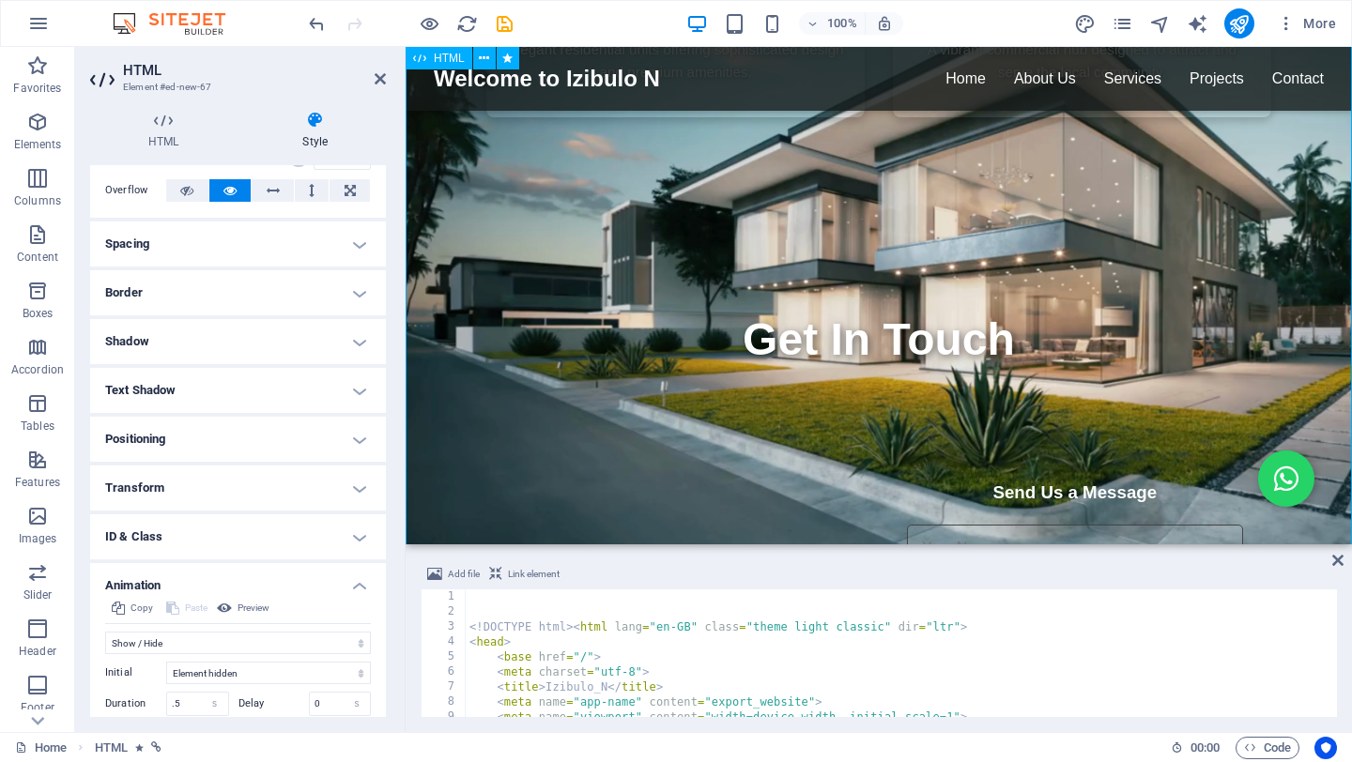
scroll to position [3725, 0]
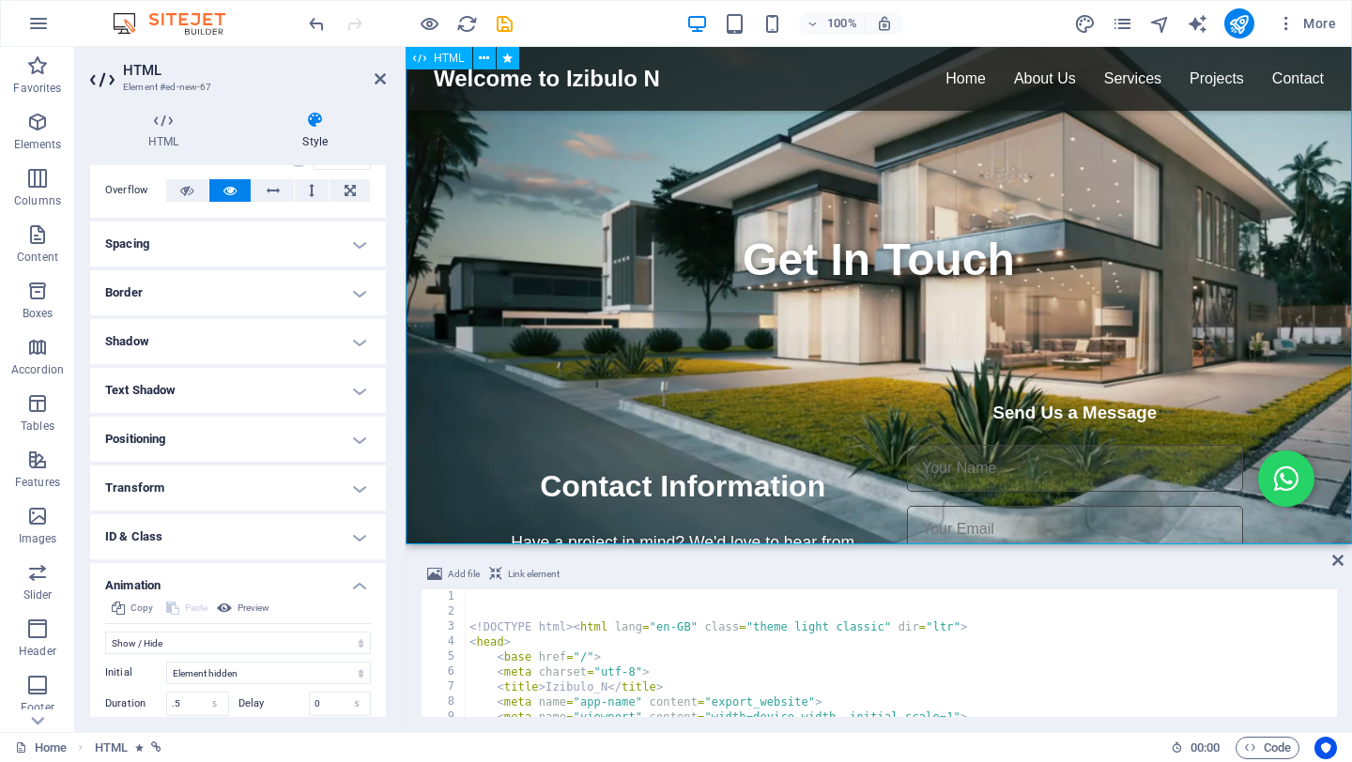
click at [990, 567] on textarea at bounding box center [1075, 637] width 336 height 141
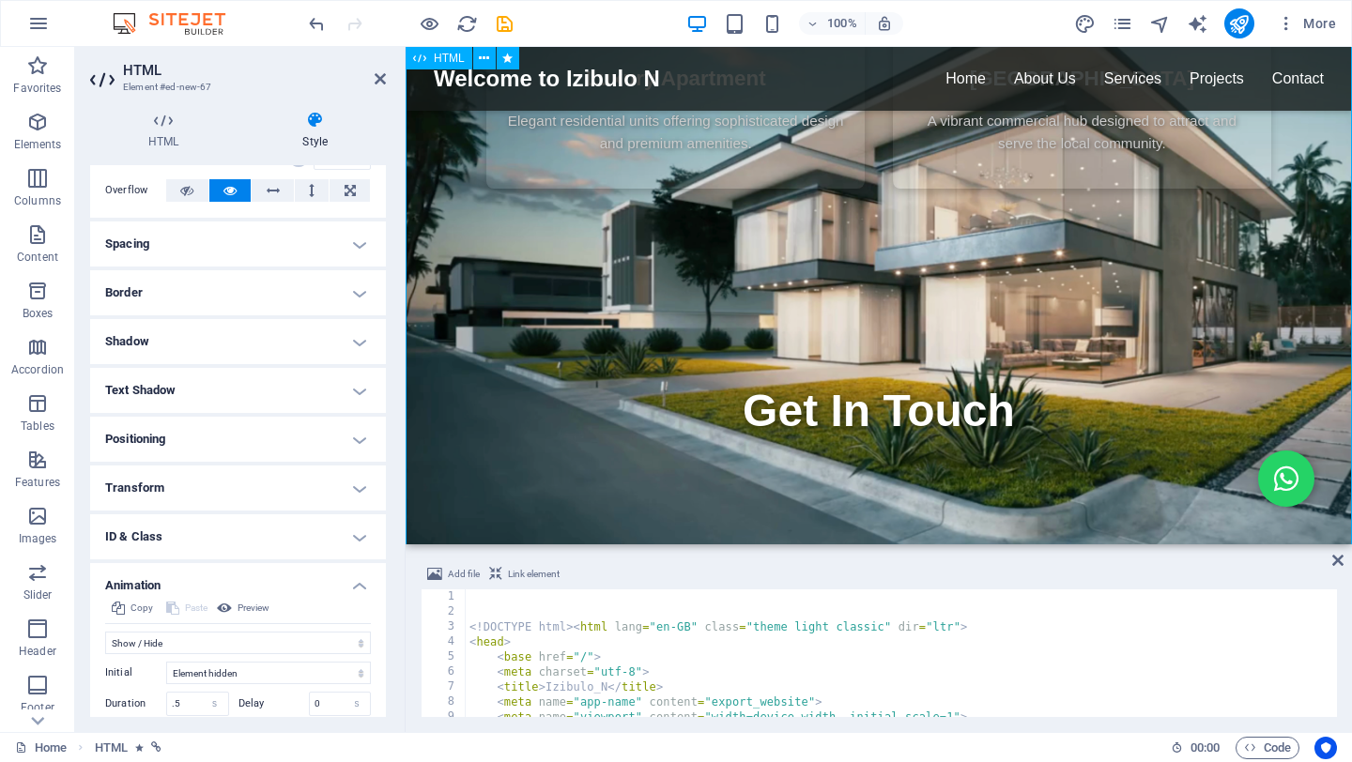
scroll to position [3561, 0]
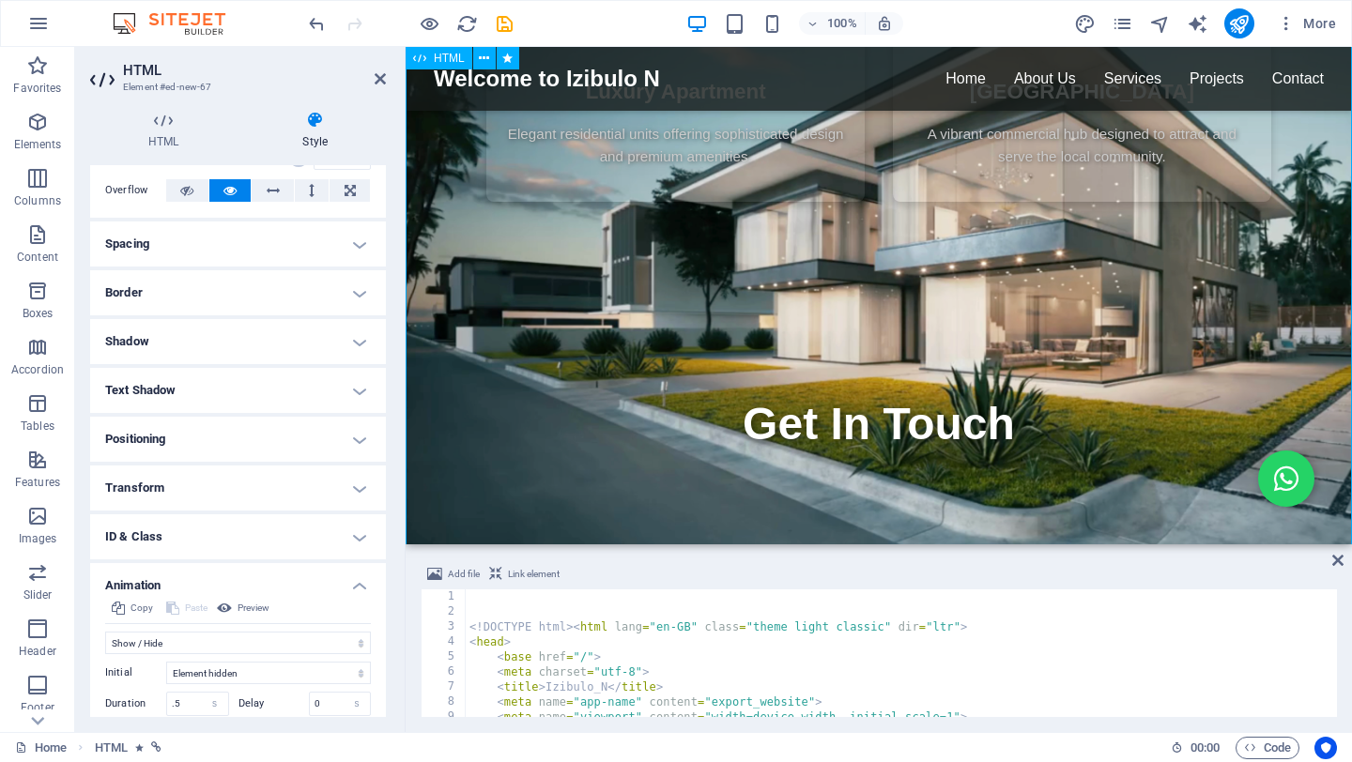
click at [965, 670] on input "email" at bounding box center [1075, 693] width 336 height 47
click at [967, 609] on input "text" at bounding box center [1075, 632] width 336 height 47
drag, startPoint x: 1062, startPoint y: 449, endPoint x: 1074, endPoint y: 448, distance: 12.2
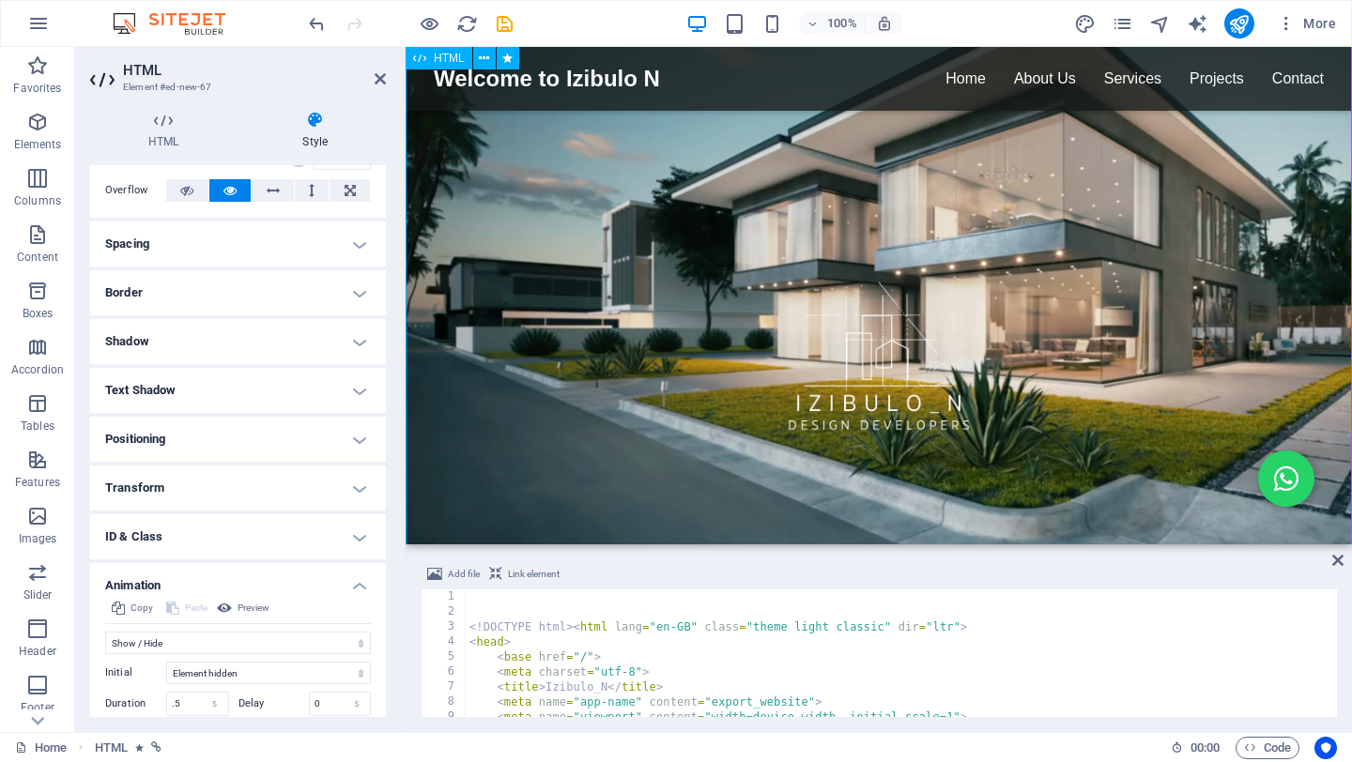
scroll to position [0, 0]
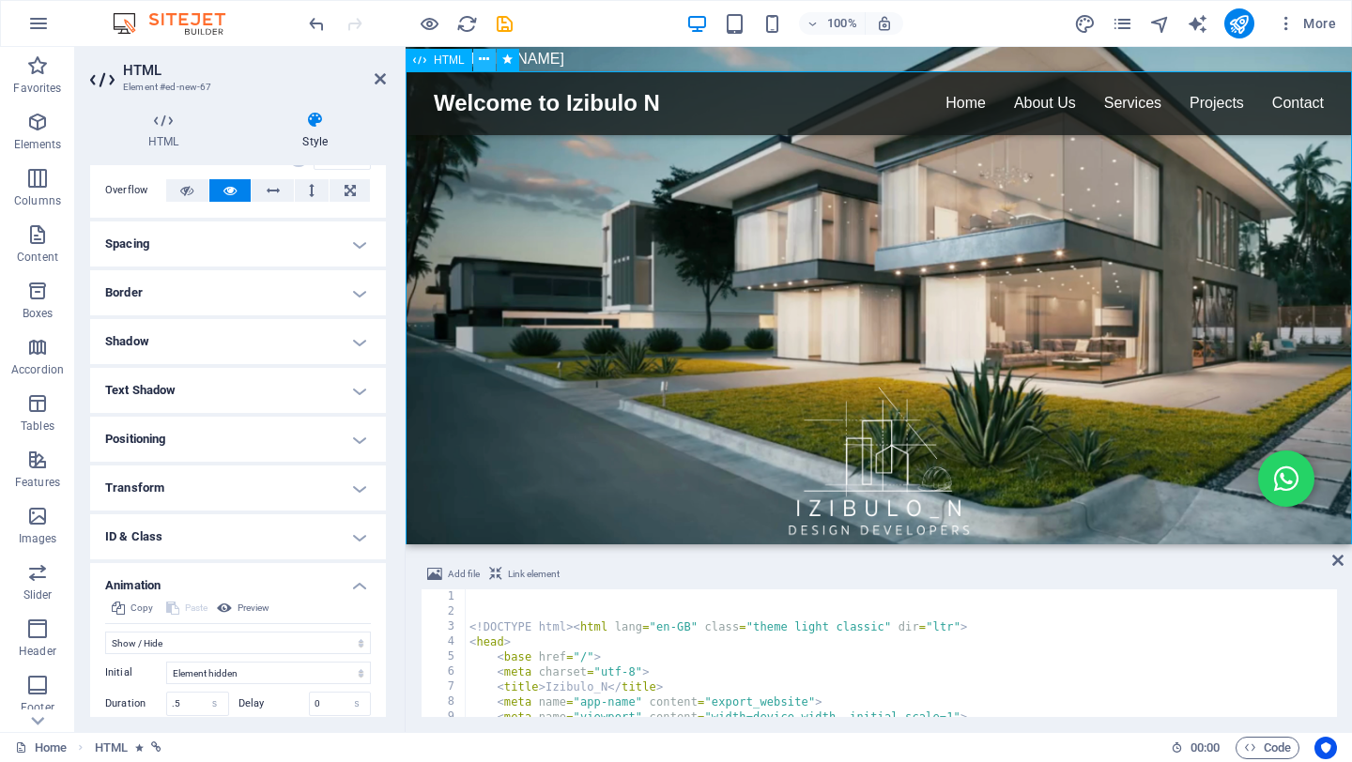
click at [479, 61] on icon at bounding box center [484, 60] width 10 height 20
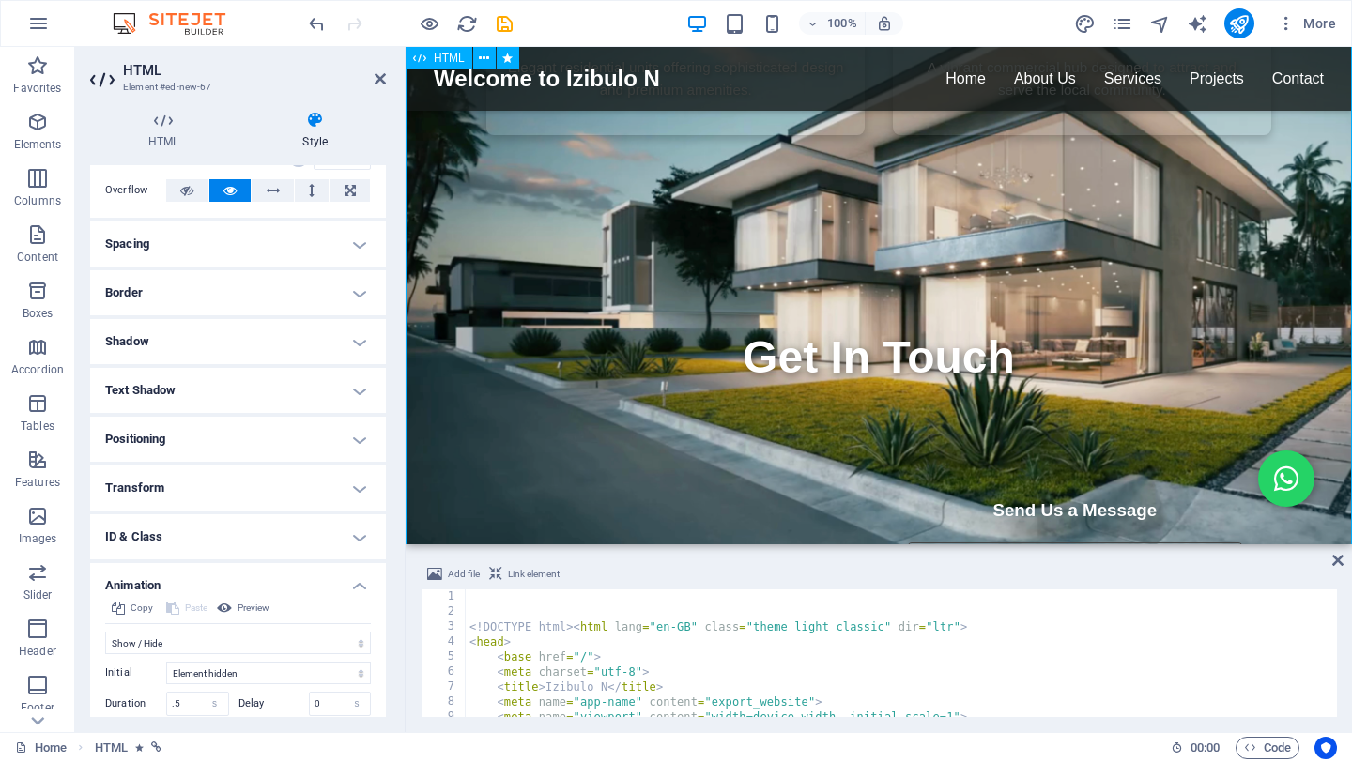
scroll to position [3725, 0]
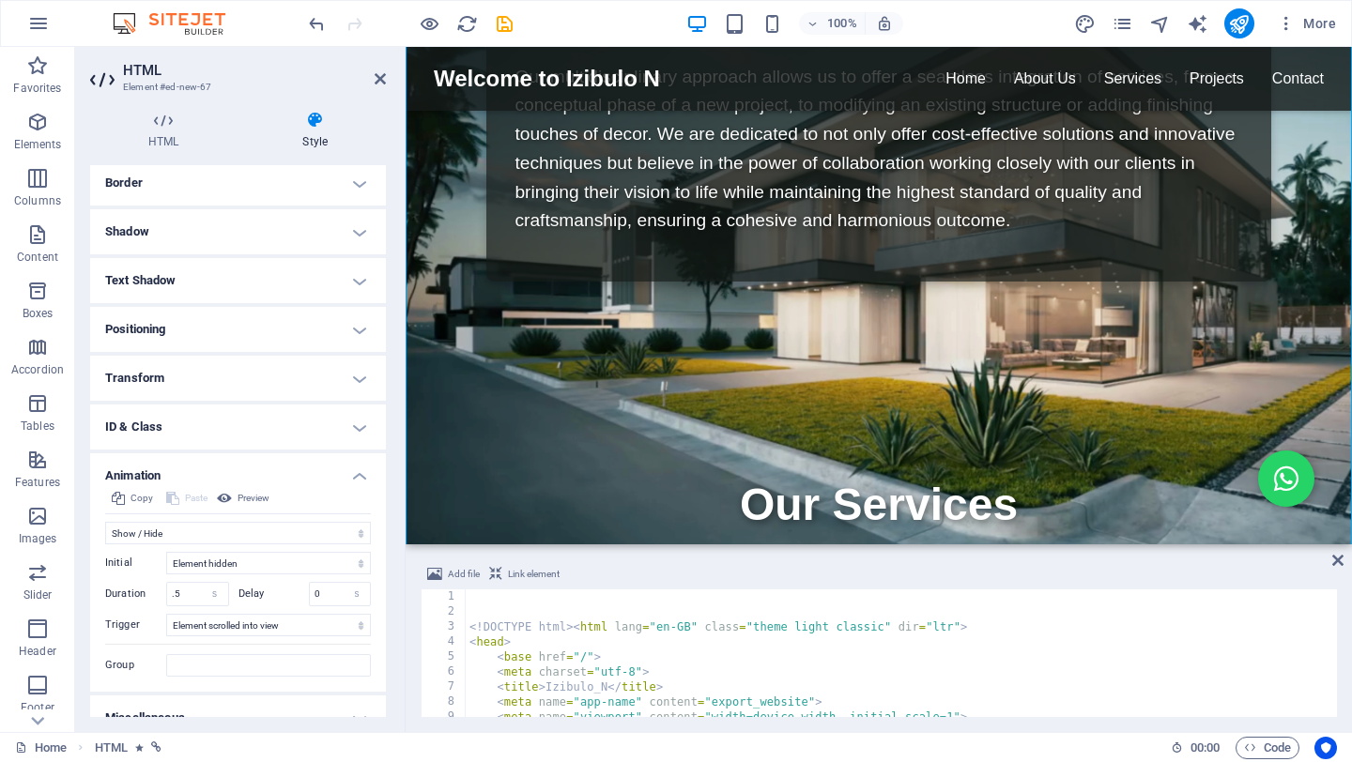
scroll to position [233, 0]
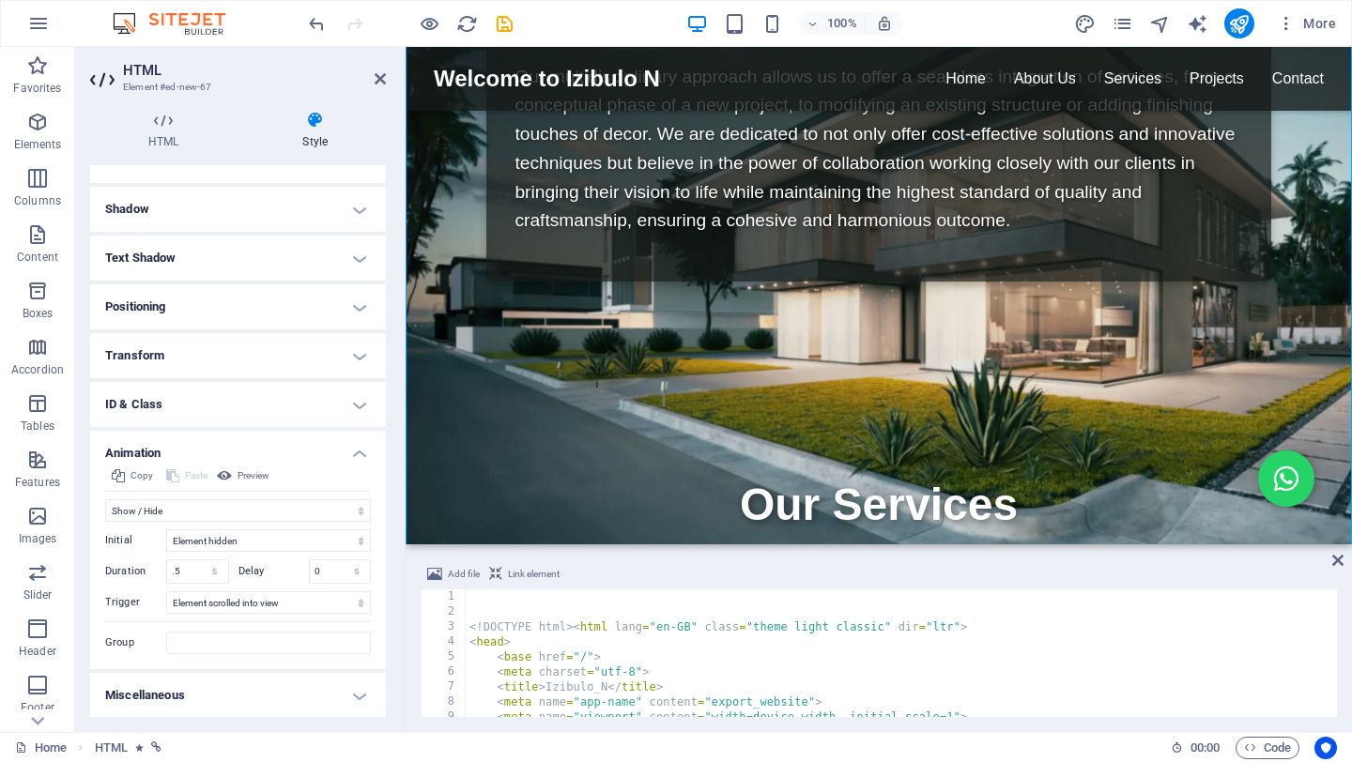
click at [362, 697] on h4 "Miscellaneous" at bounding box center [238, 695] width 296 height 45
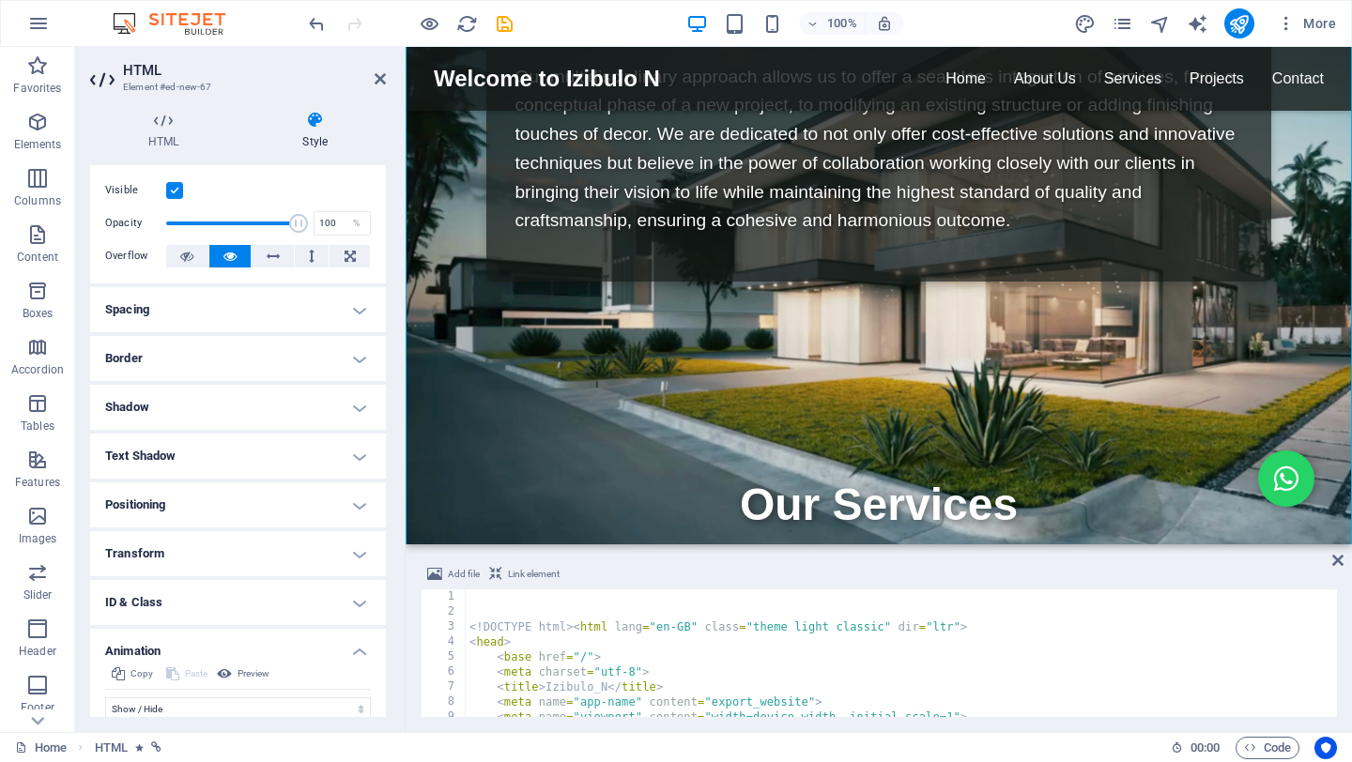
scroll to position [0, 0]
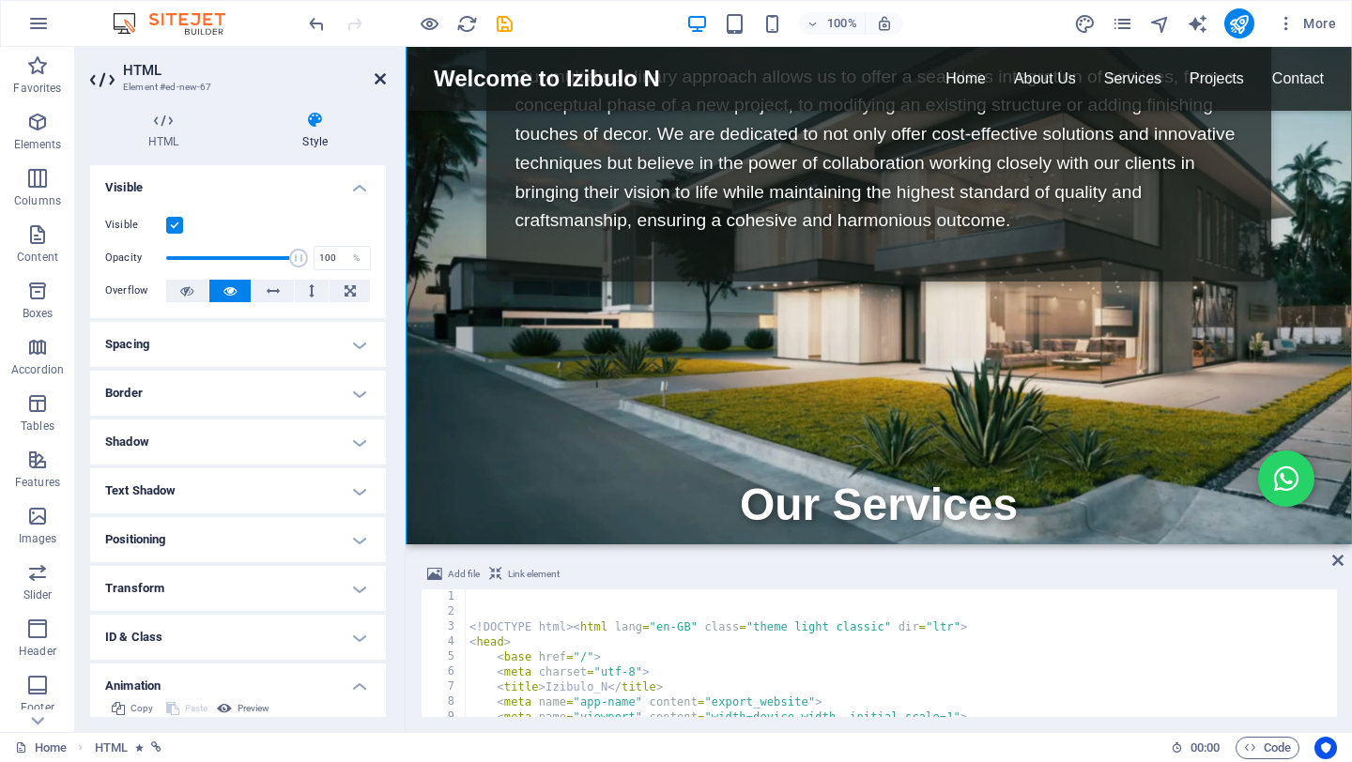
click at [379, 79] on icon at bounding box center [379, 78] width 11 height 15
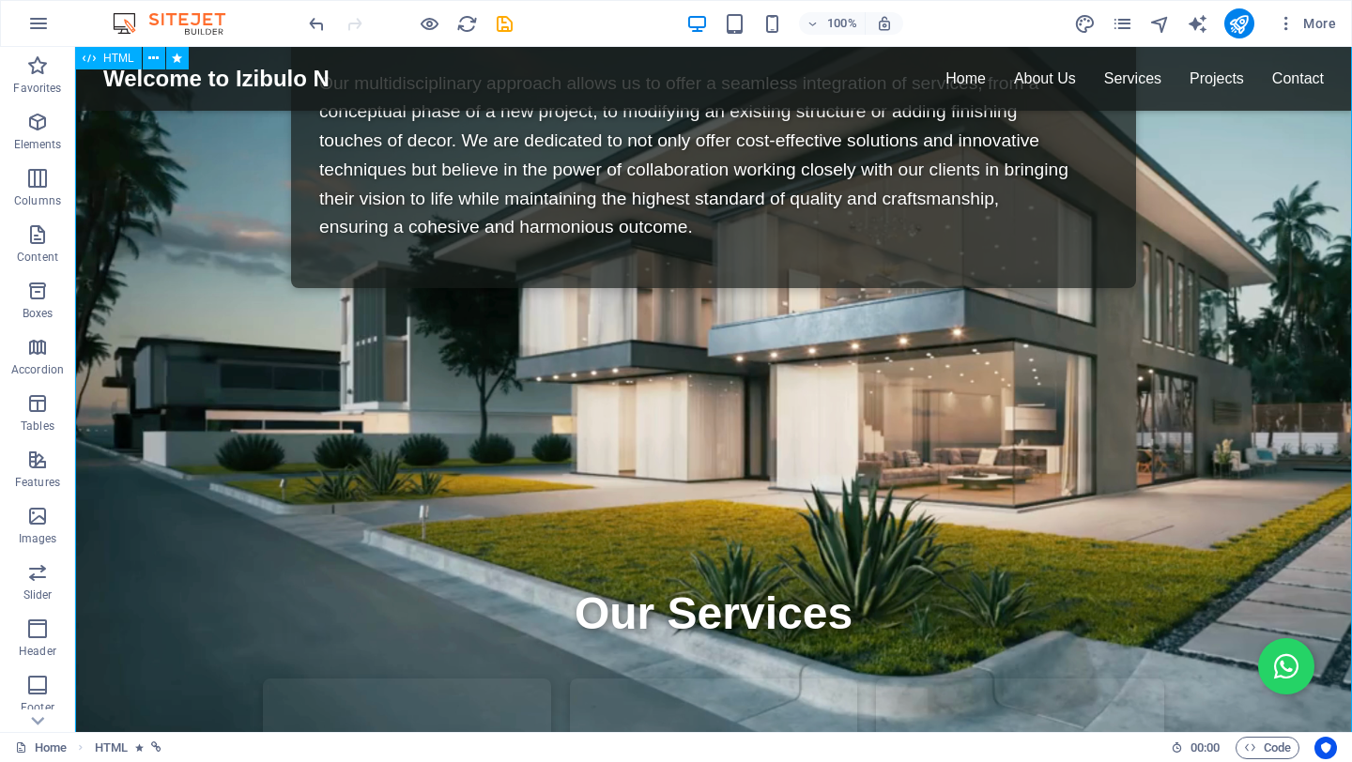
click at [712, 570] on div "Izibulo_N Welcome to Izibulo N Home About Us Services Projects Contact ☰ You dr…" at bounding box center [713, 675] width 1276 height 4837
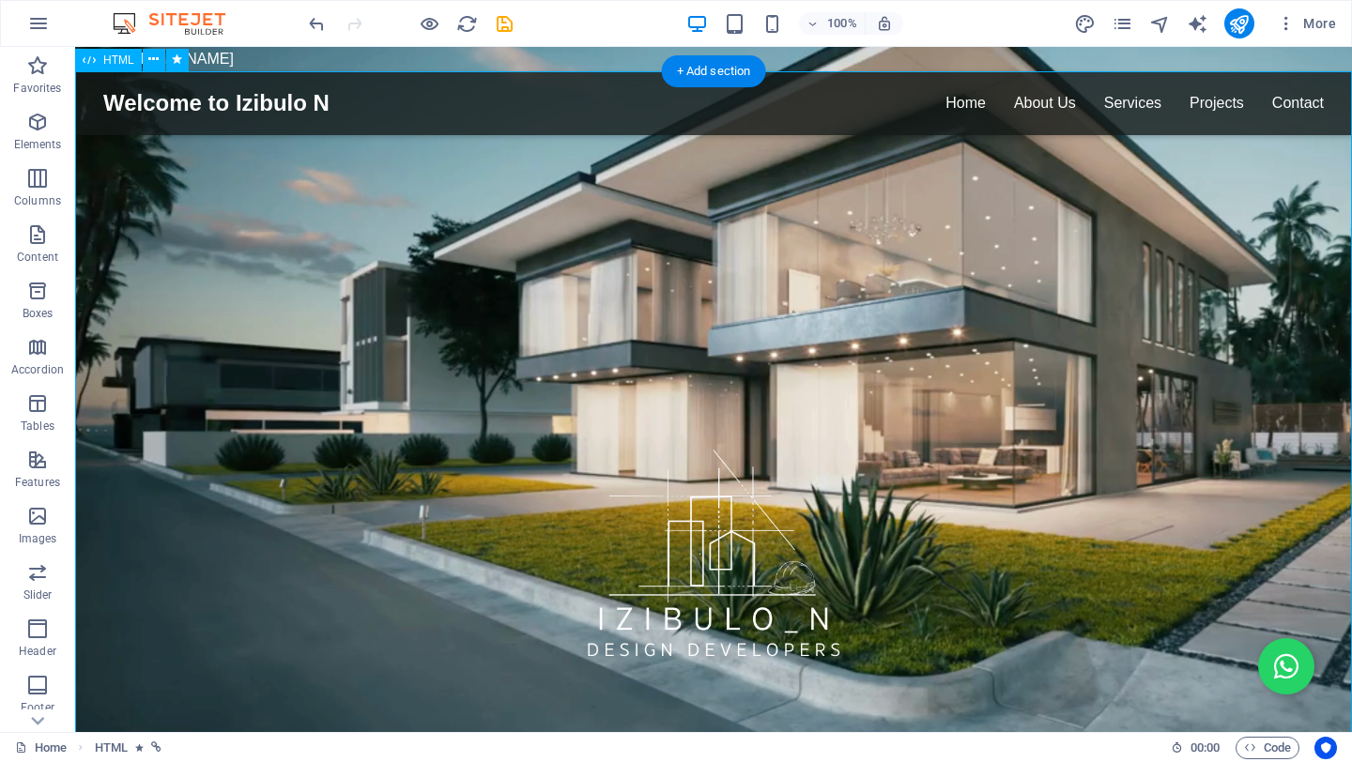
drag, startPoint x: 807, startPoint y: 71, endPoint x: 770, endPoint y: 99, distance: 46.4
click at [691, 73] on div "+ Add section" at bounding box center [714, 71] width 104 height 32
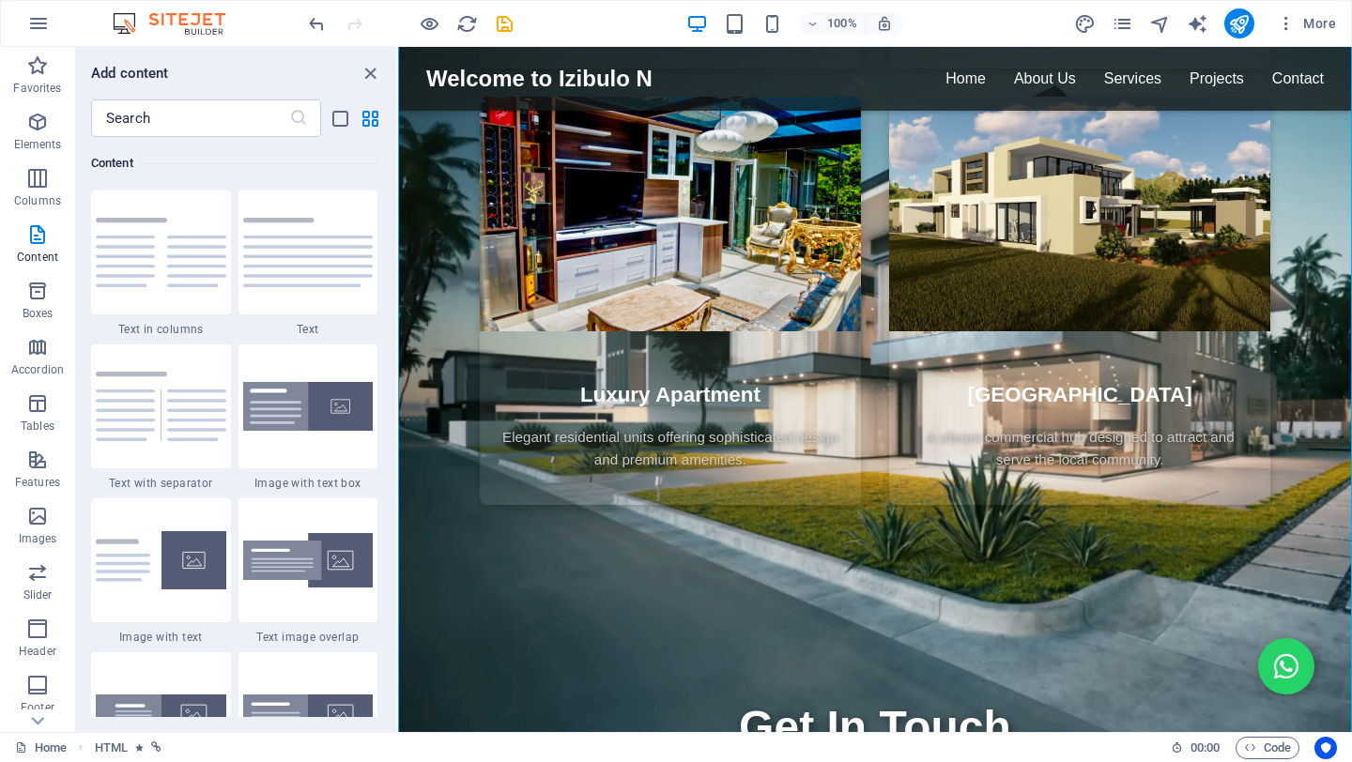
scroll to position [3501, 0]
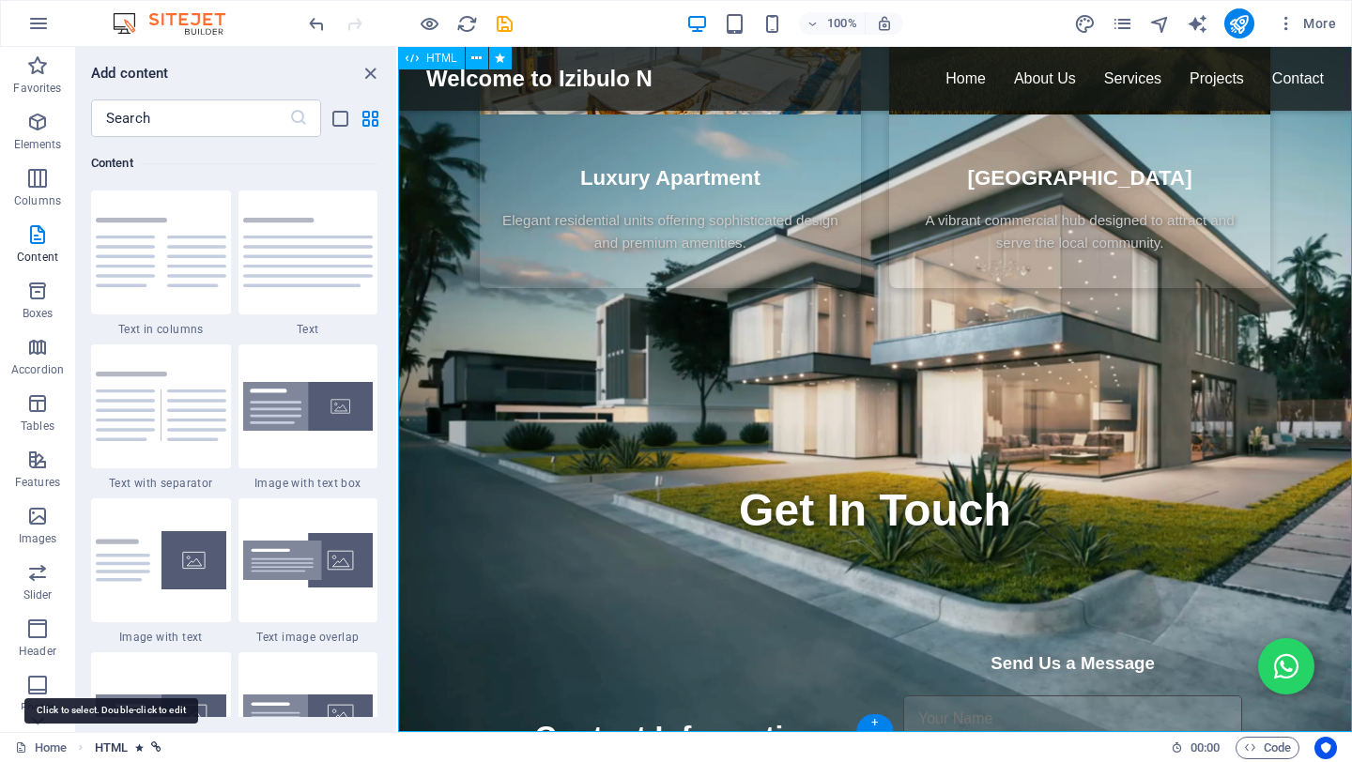
click at [124, 749] on span "HTML" at bounding box center [111, 748] width 33 height 23
click at [137, 747] on icon "breadcrumb" at bounding box center [139, 747] width 8 height 10
select select "fade"
select select "s"
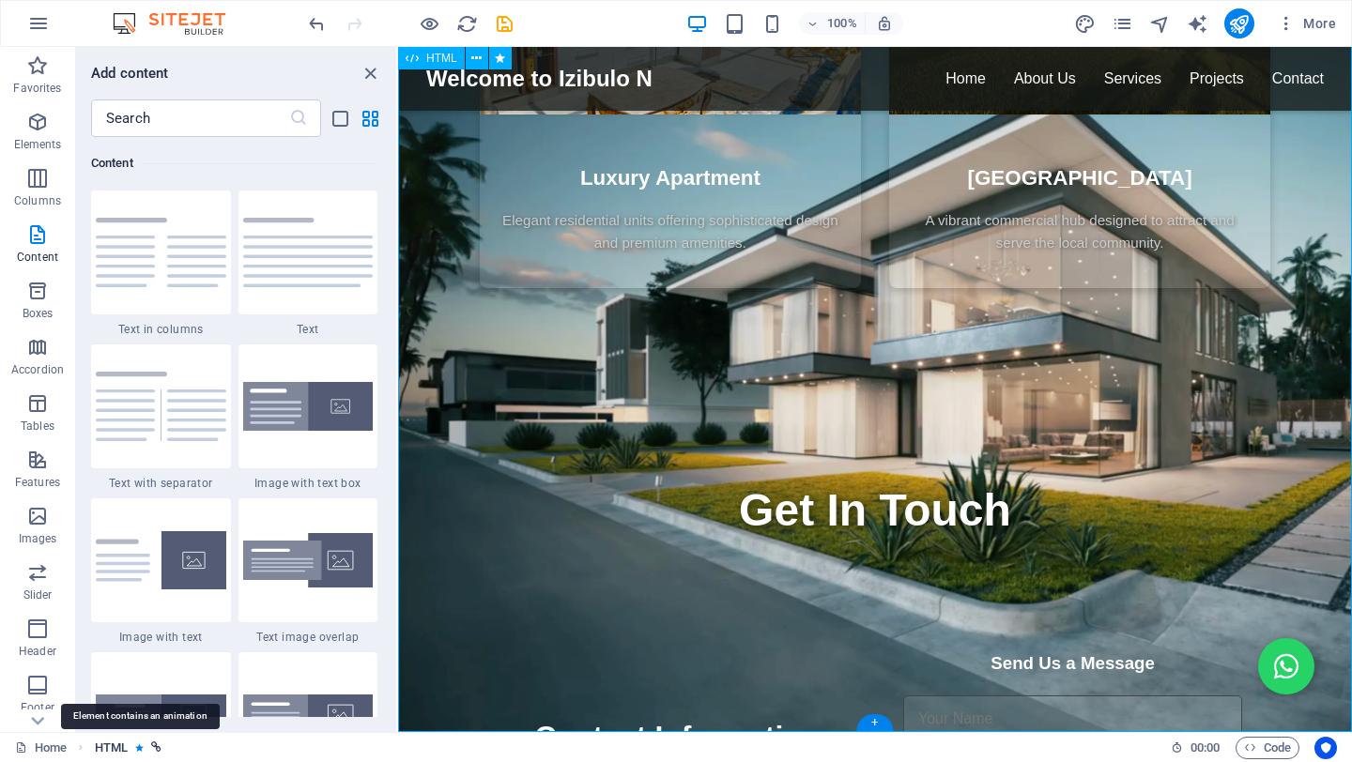
select select "scroll"
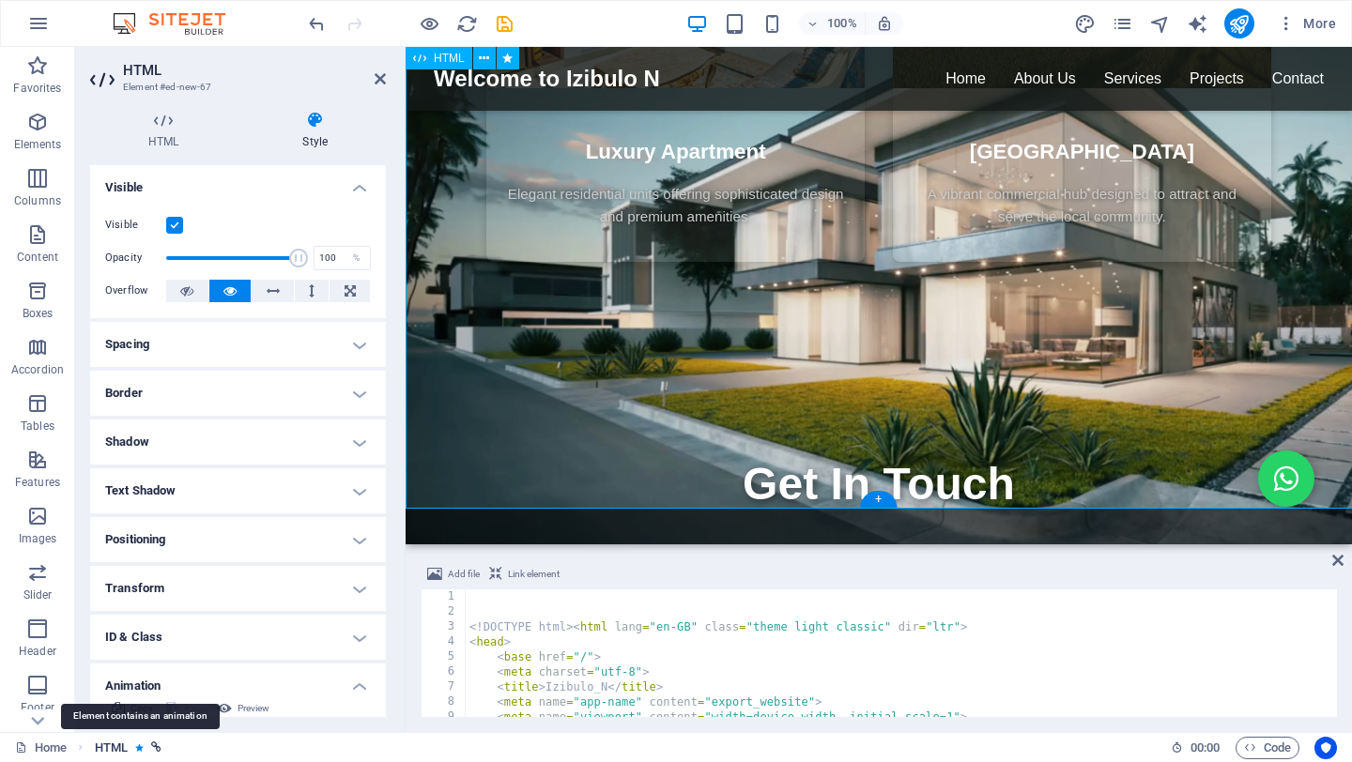
scroll to position [3725, 0]
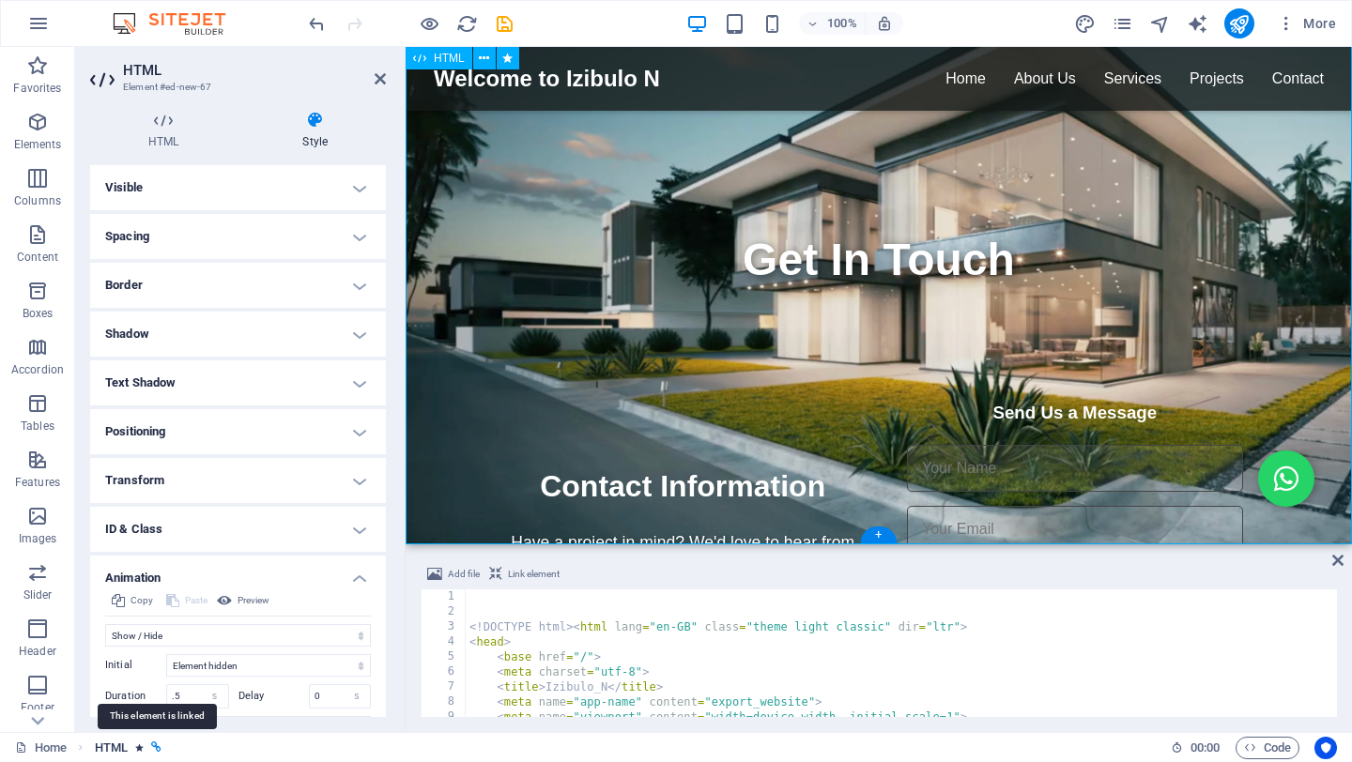
click at [159, 751] on icon "breadcrumb" at bounding box center [156, 747] width 10 height 10
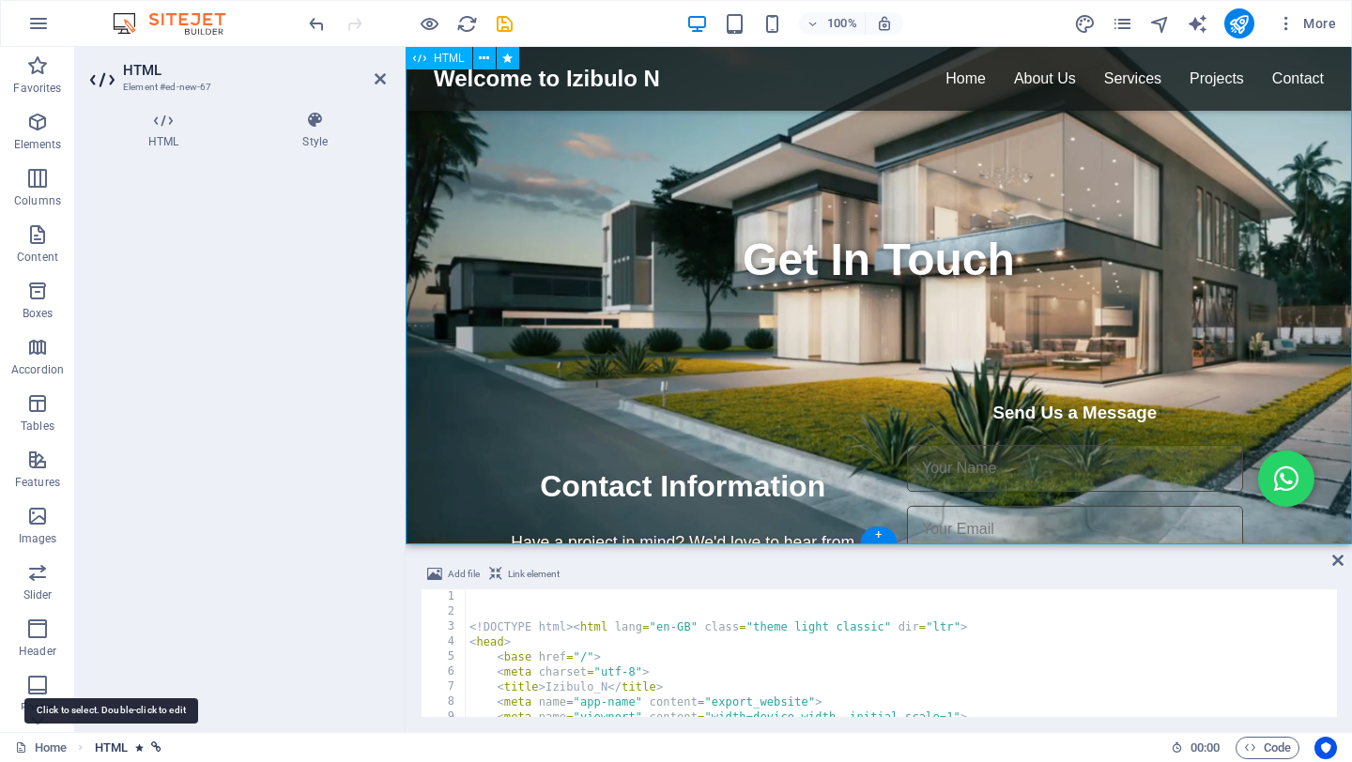
click at [124, 753] on span "HTML" at bounding box center [111, 748] width 33 height 23
click at [171, 143] on h4 "HTML" at bounding box center [167, 130] width 154 height 39
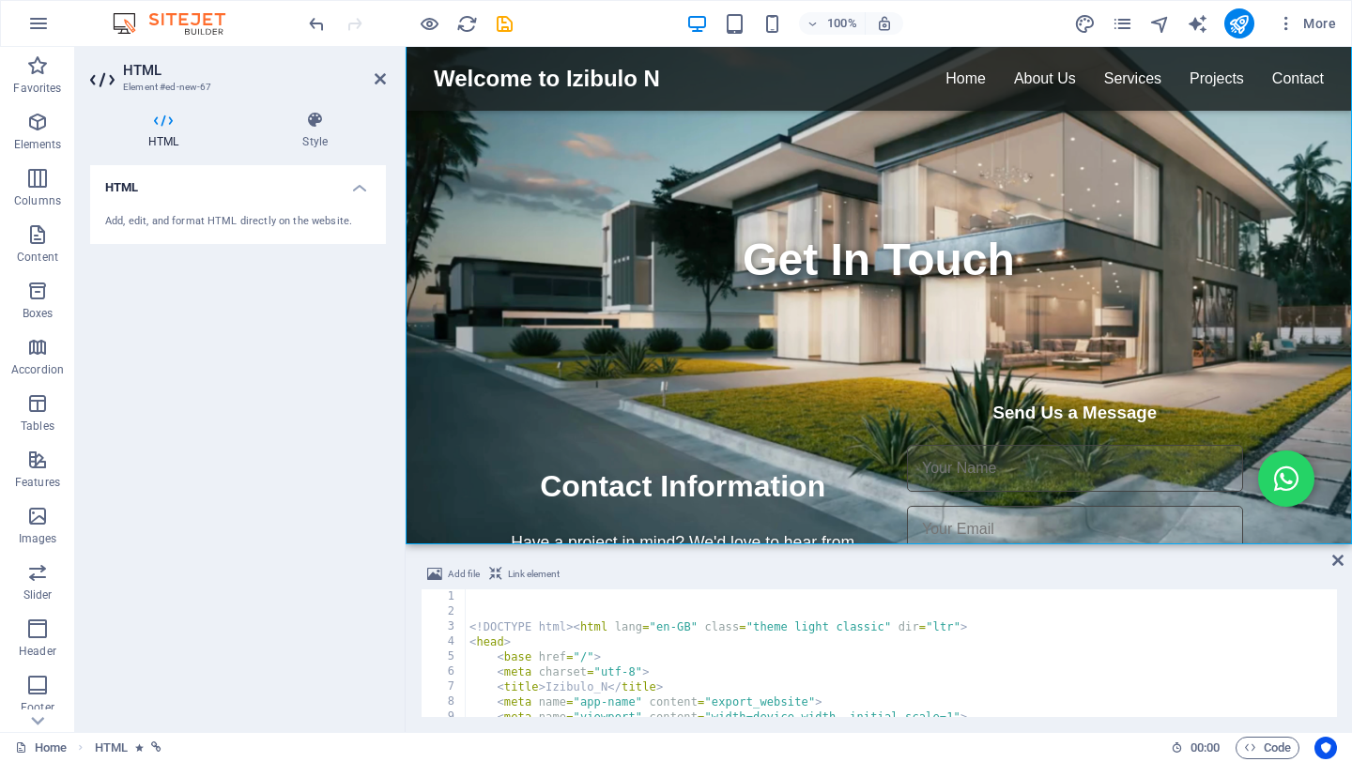
click at [270, 193] on h4 "HTML" at bounding box center [238, 182] width 296 height 34
click at [270, 193] on h4 "HTML" at bounding box center [238, 187] width 296 height 45
click at [41, 246] on span "Content" at bounding box center [37, 245] width 75 height 45
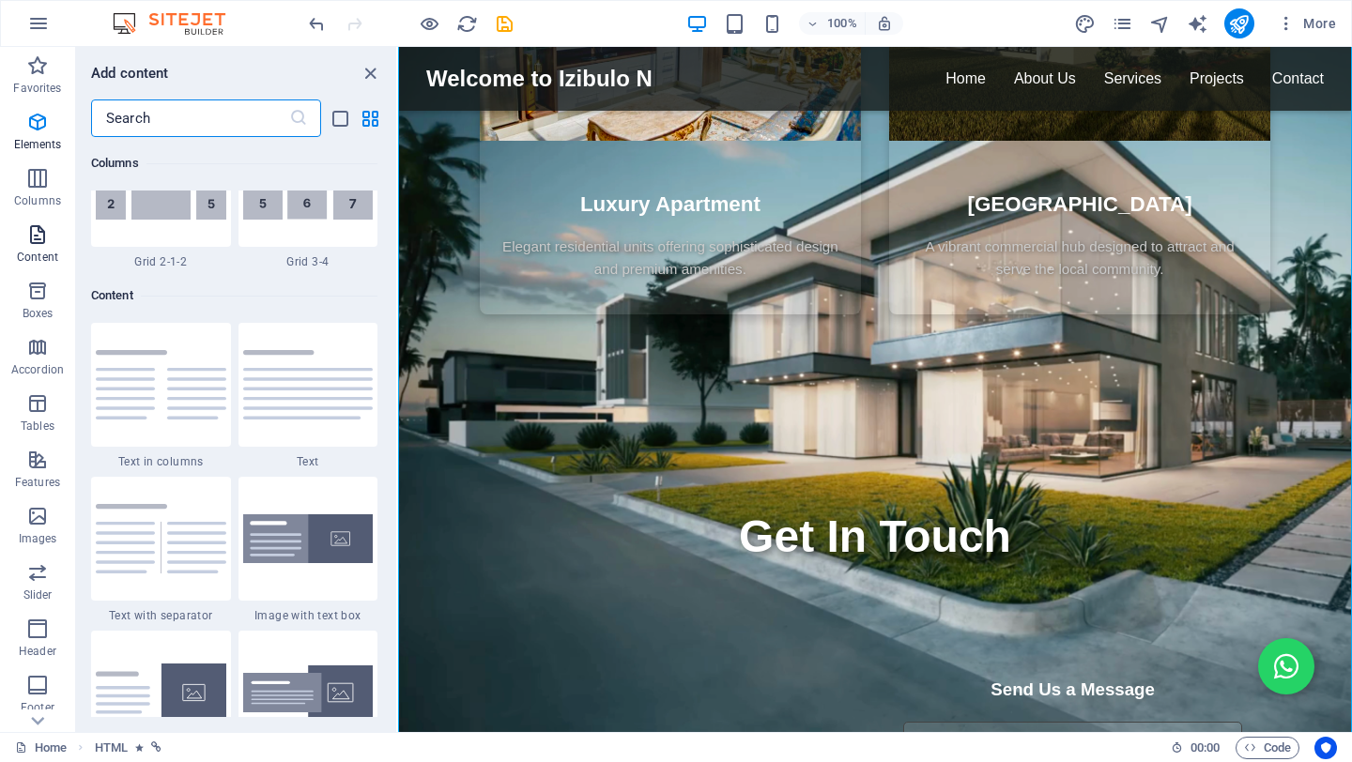
scroll to position [3284, 0]
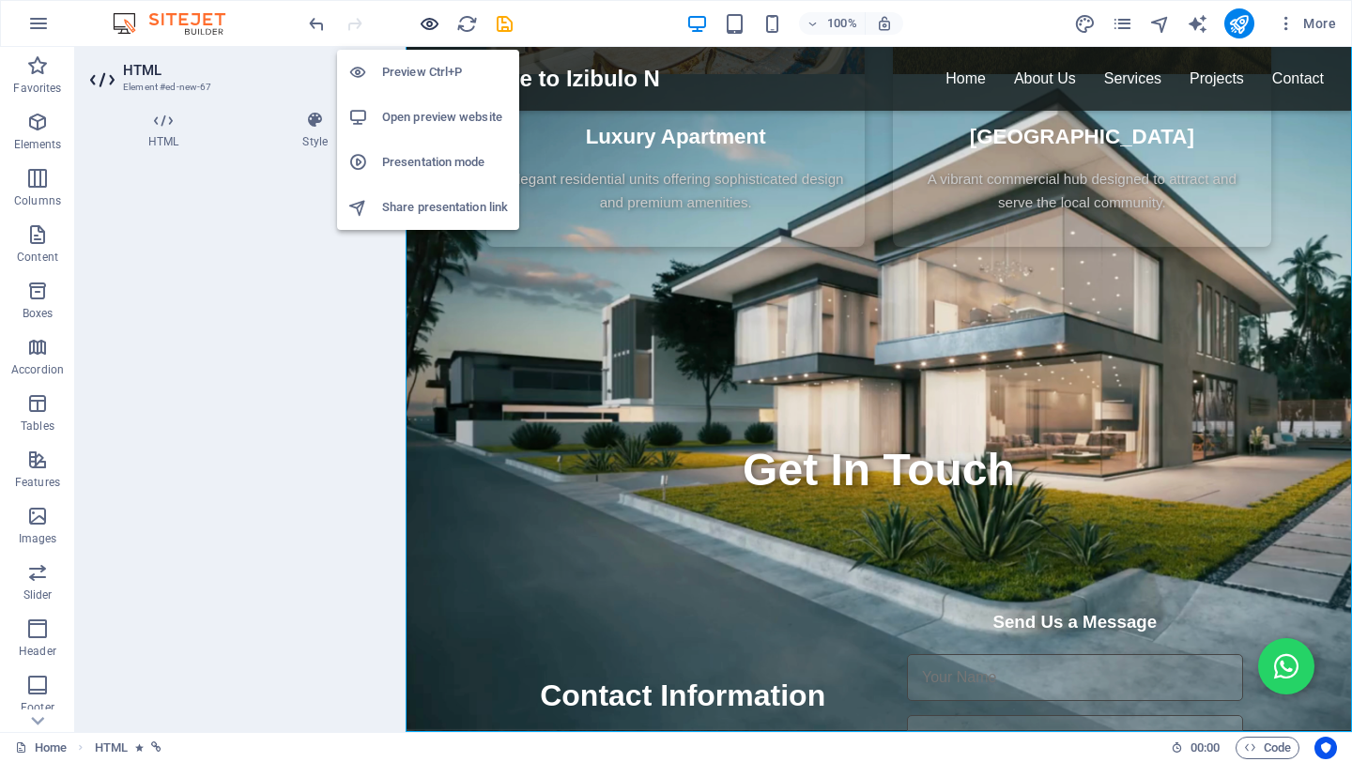
click at [427, 22] on icon "button" at bounding box center [430, 24] width 22 height 22
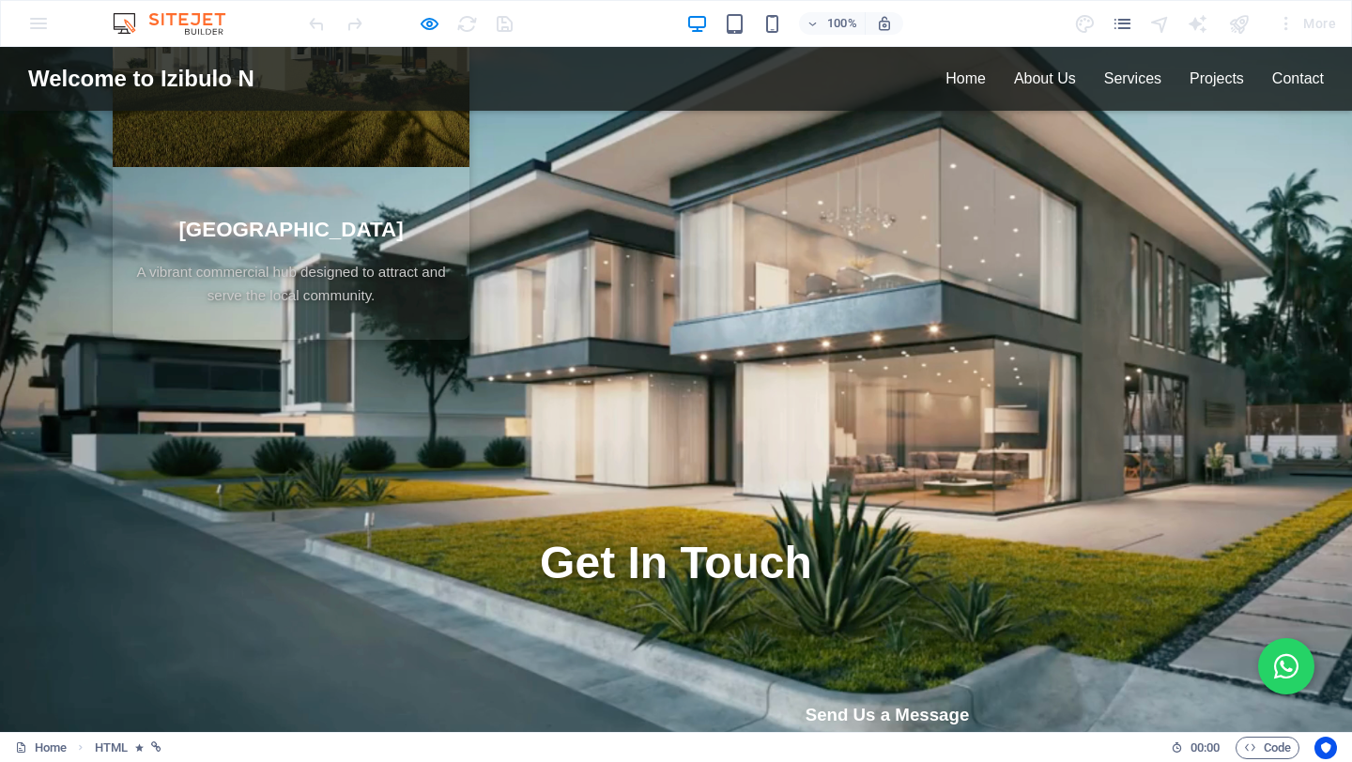
scroll to position [3671, 0]
click at [762, 749] on input "text" at bounding box center [887, 772] width 366 height 47
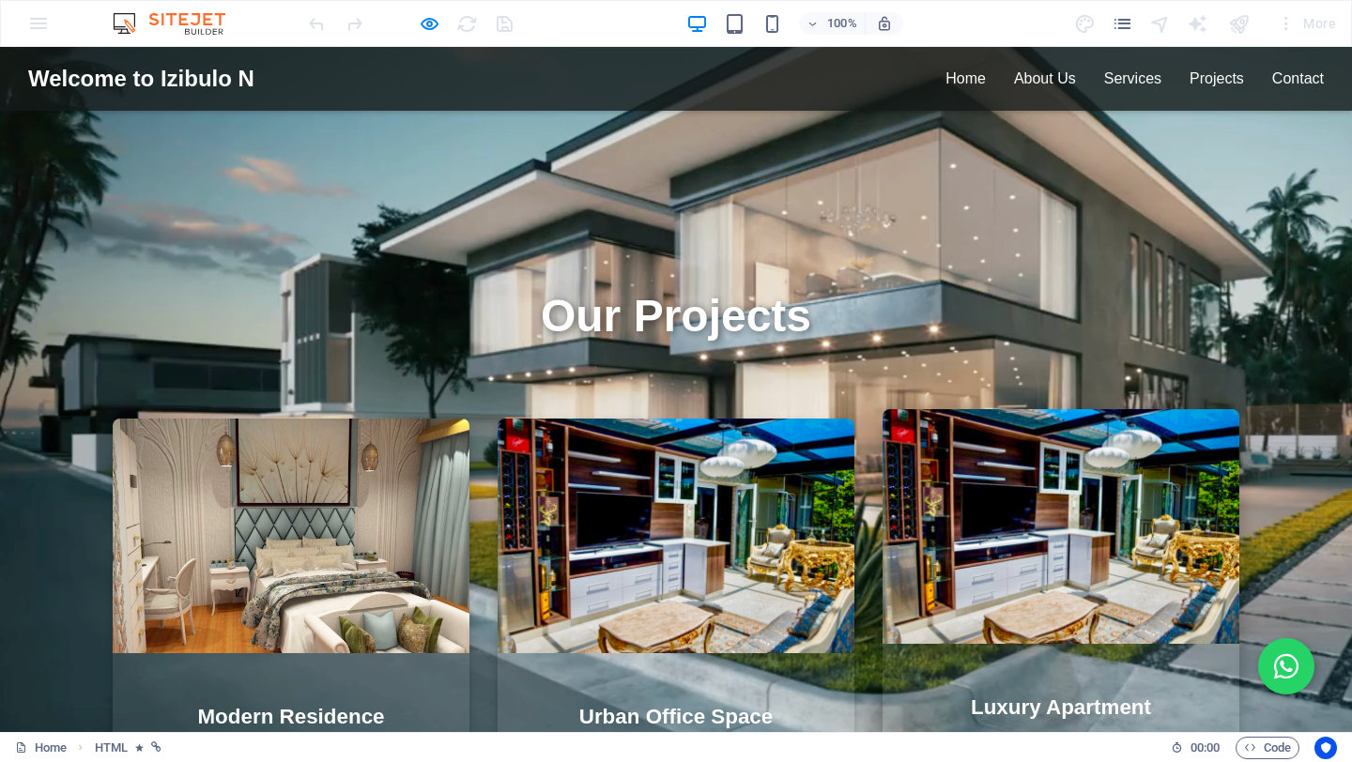
scroll to position [2743, 0]
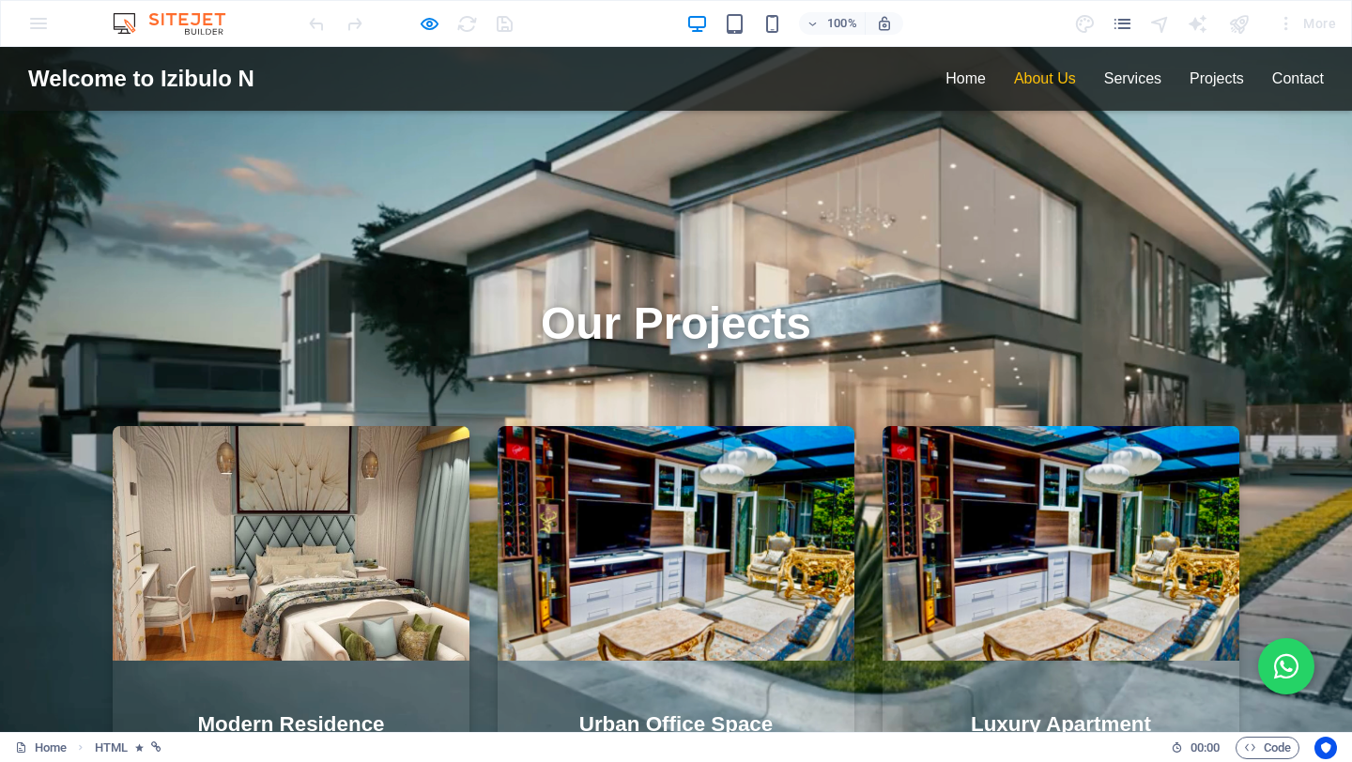
click at [1047, 80] on link "About Us" at bounding box center [1045, 78] width 62 height 16
click at [976, 80] on link "Home" at bounding box center [965, 78] width 40 height 16
click at [1070, 84] on link "About Us" at bounding box center [1045, 78] width 62 height 16
click at [1115, 82] on link "Services" at bounding box center [1132, 78] width 57 height 16
click at [1204, 79] on link "Projects" at bounding box center [1216, 78] width 54 height 16
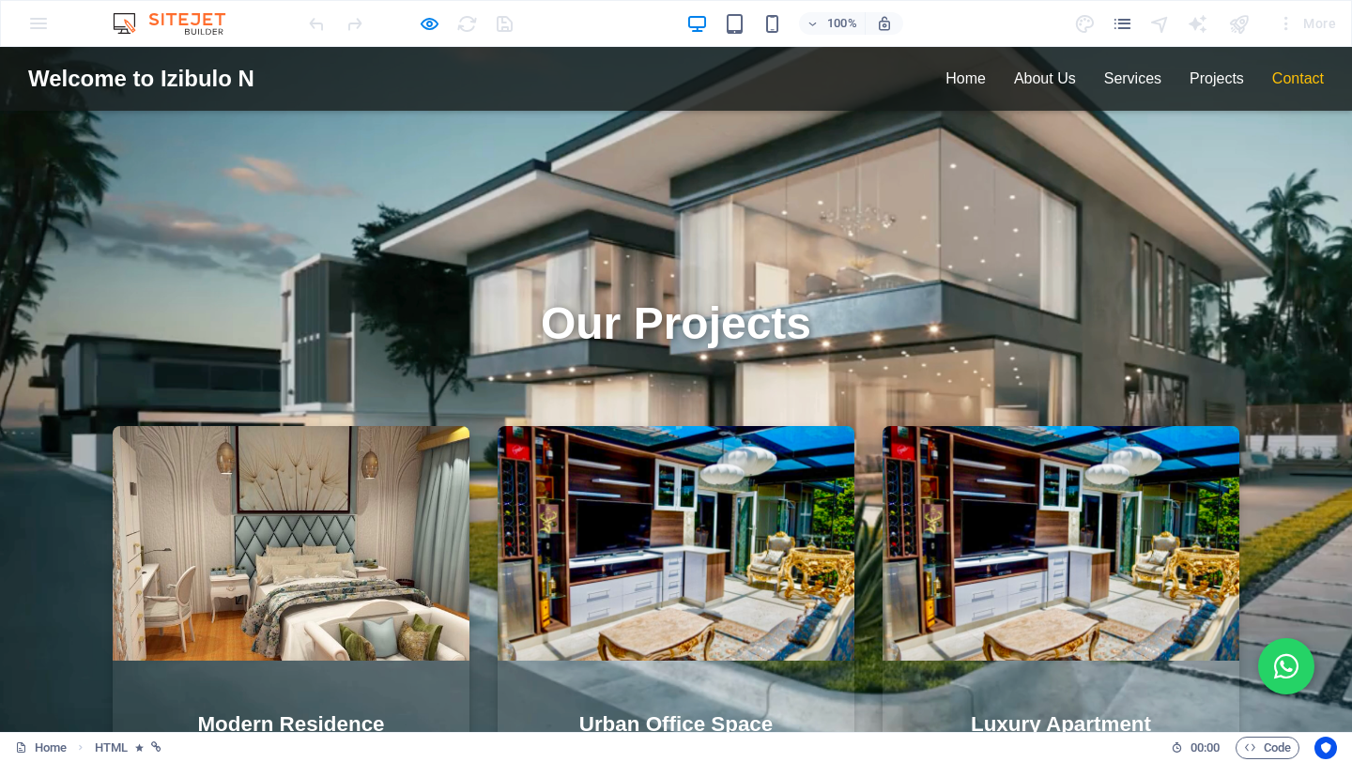
click at [1292, 77] on link "Contact" at bounding box center [1298, 78] width 52 height 16
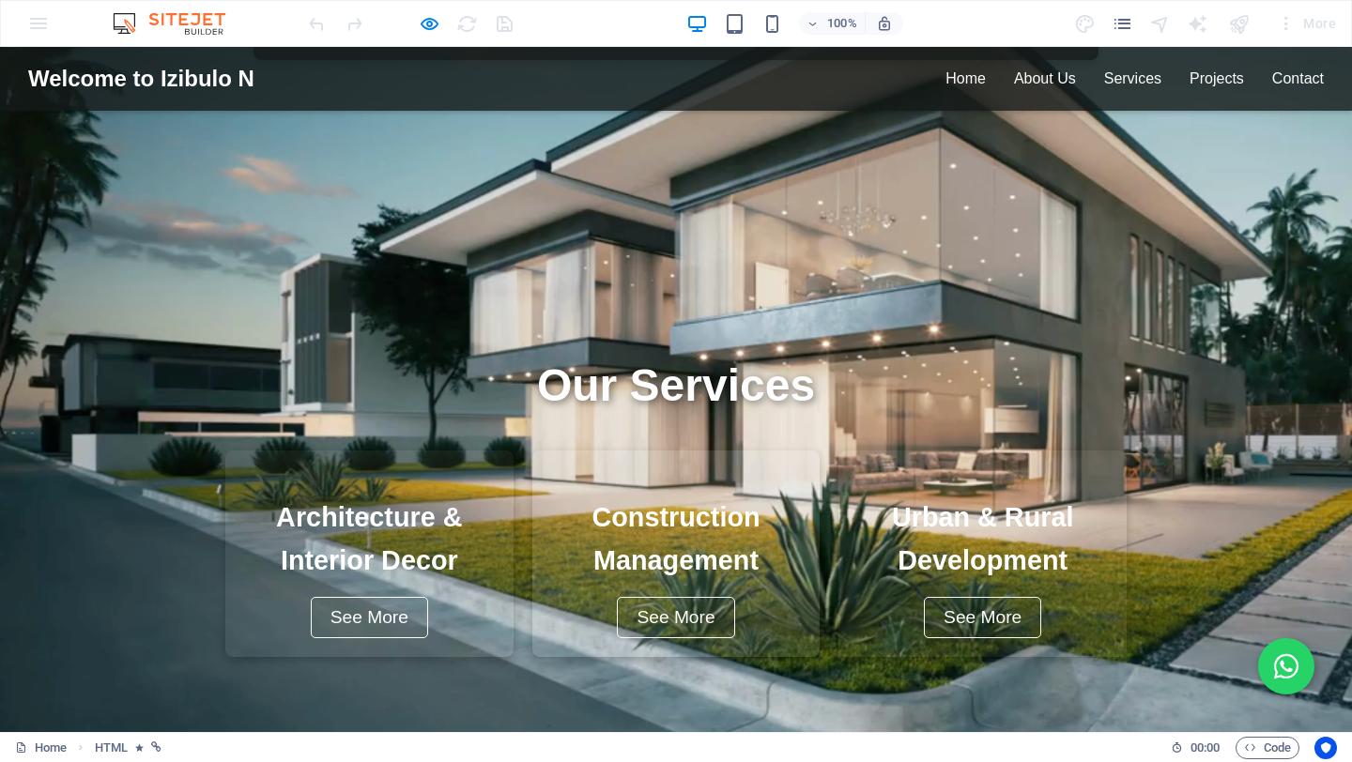
scroll to position [2082, 0]
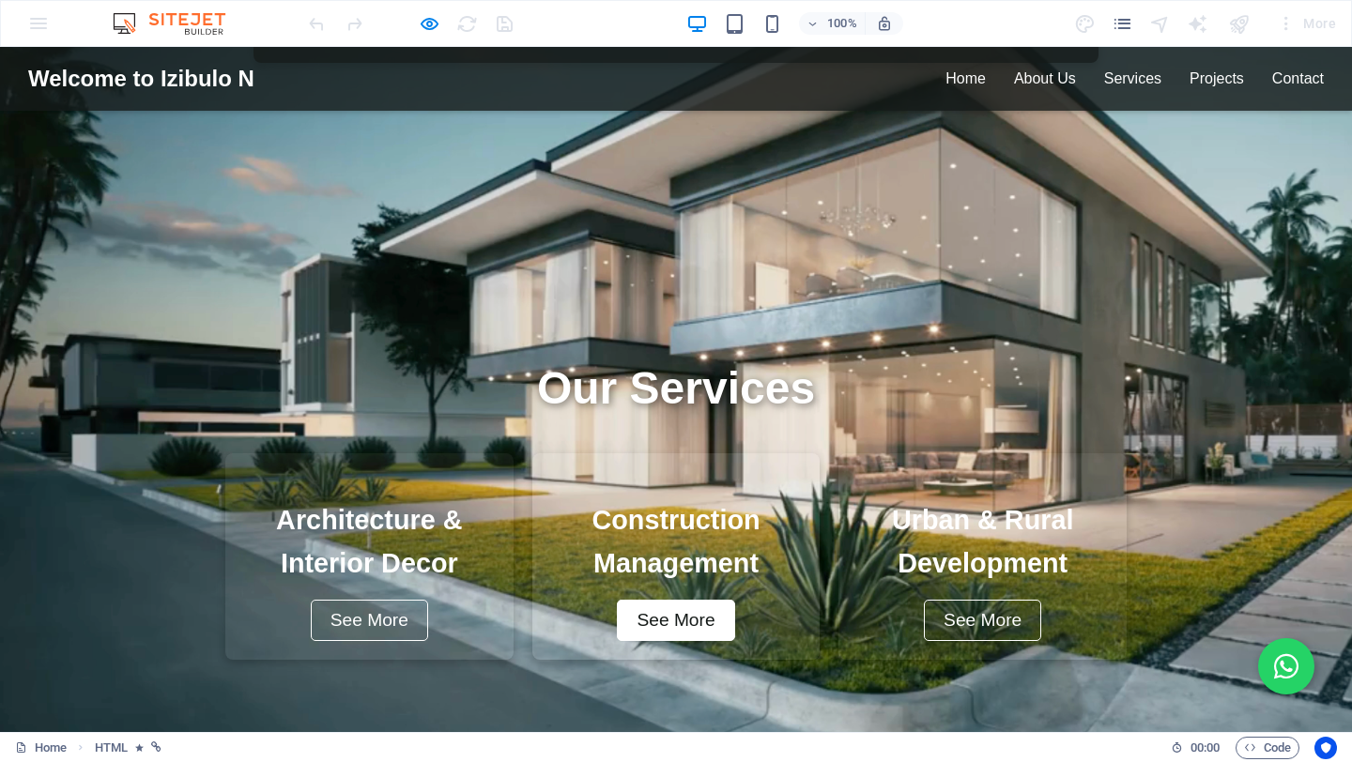
click at [686, 600] on button "See More" at bounding box center [675, 620] width 117 height 41
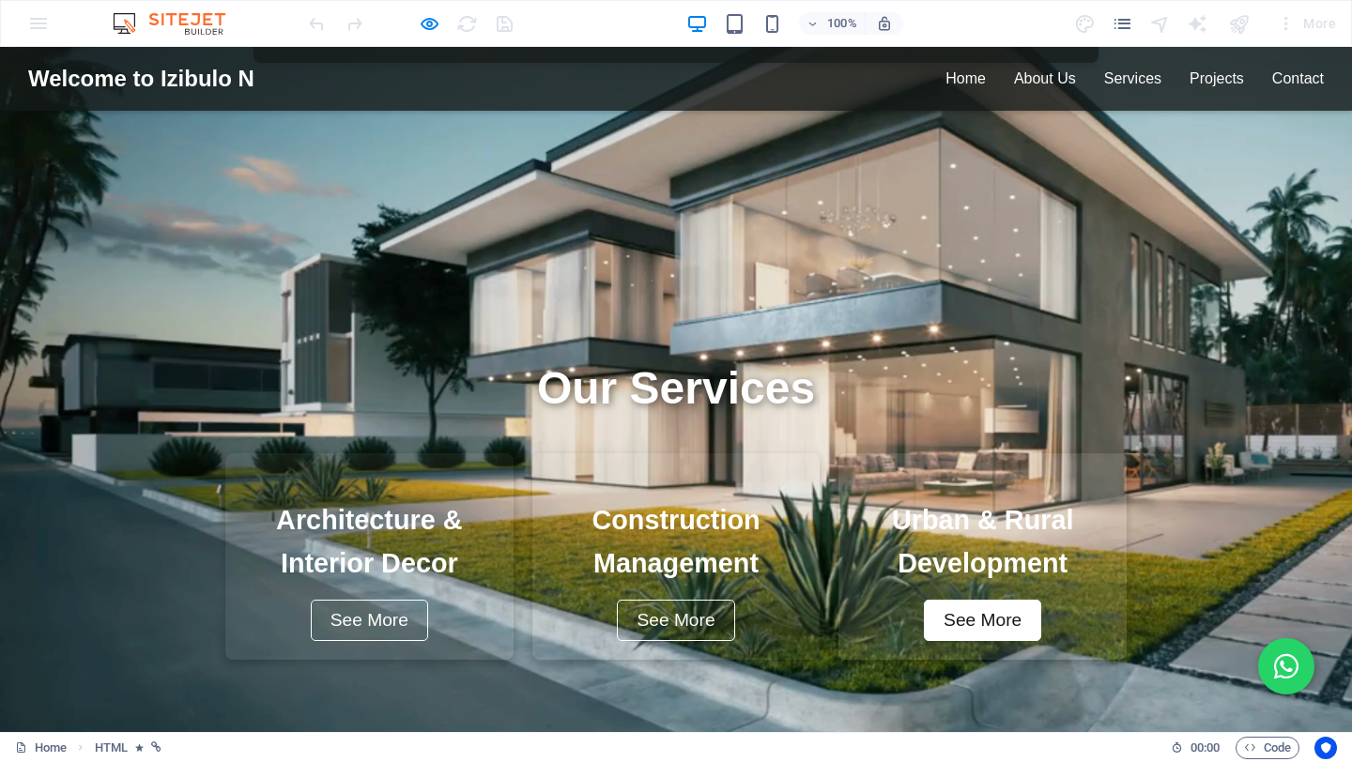
click at [974, 600] on button "See More" at bounding box center [982, 620] width 117 height 41
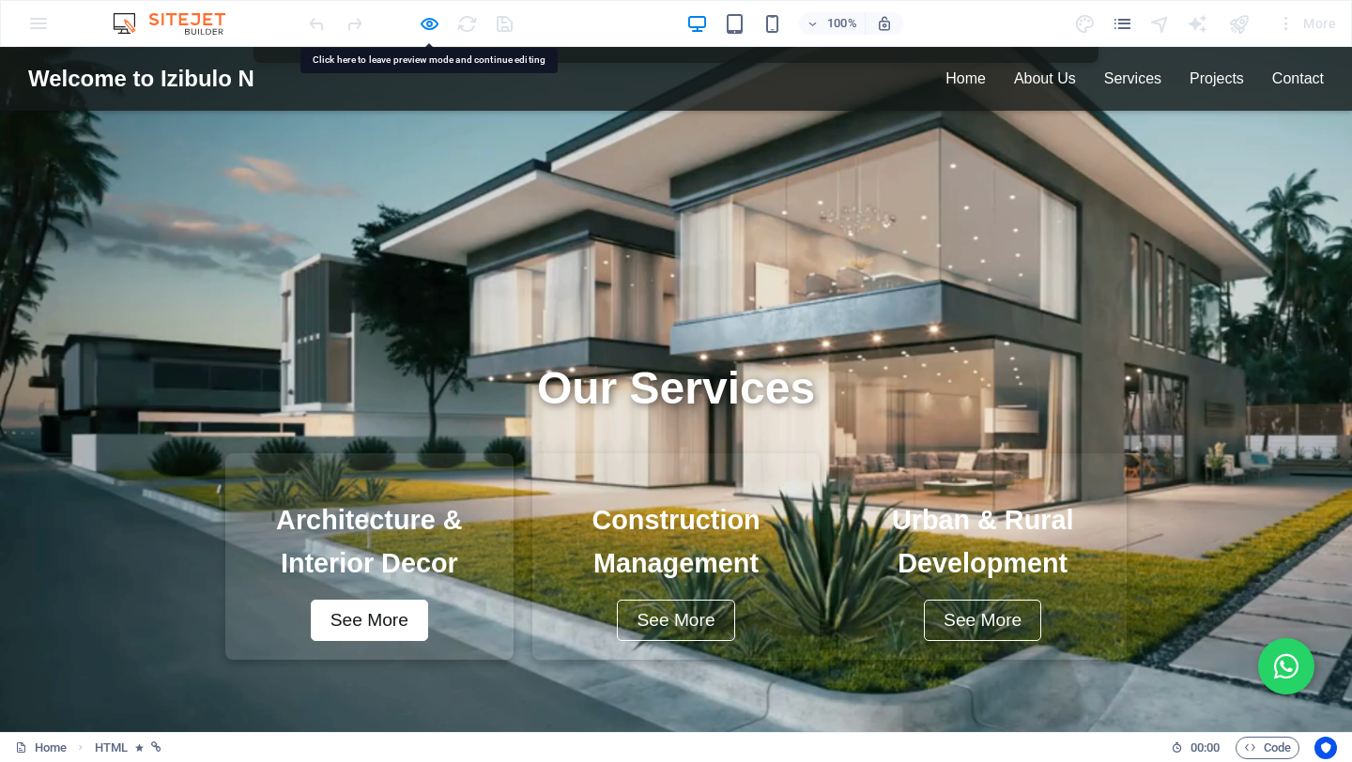
click at [391, 600] on button "See More" at bounding box center [369, 620] width 117 height 41
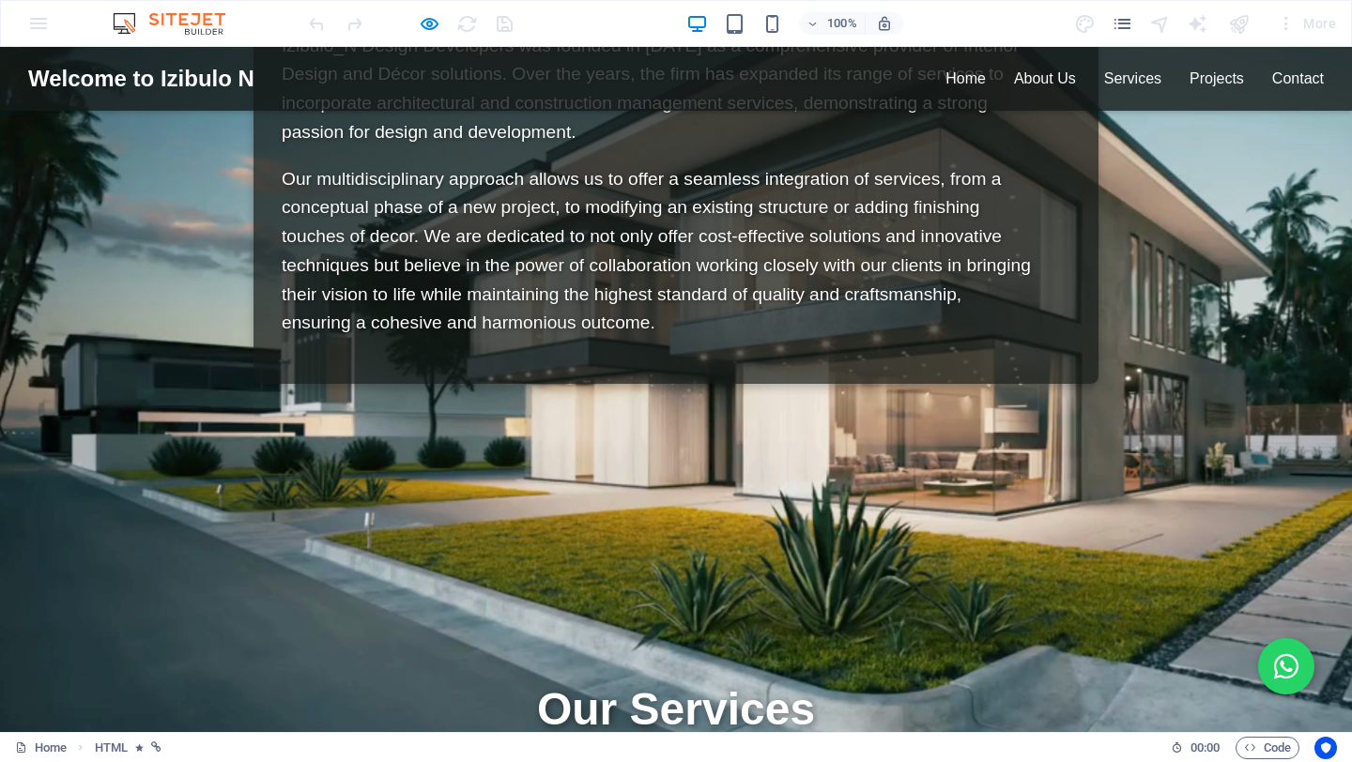
click at [585, 317] on div "Izibulo_N Welcome to Izibulo N Home About Us Services Projects Contact ☰ You dr…" at bounding box center [676, 751] width 1352 height 4880
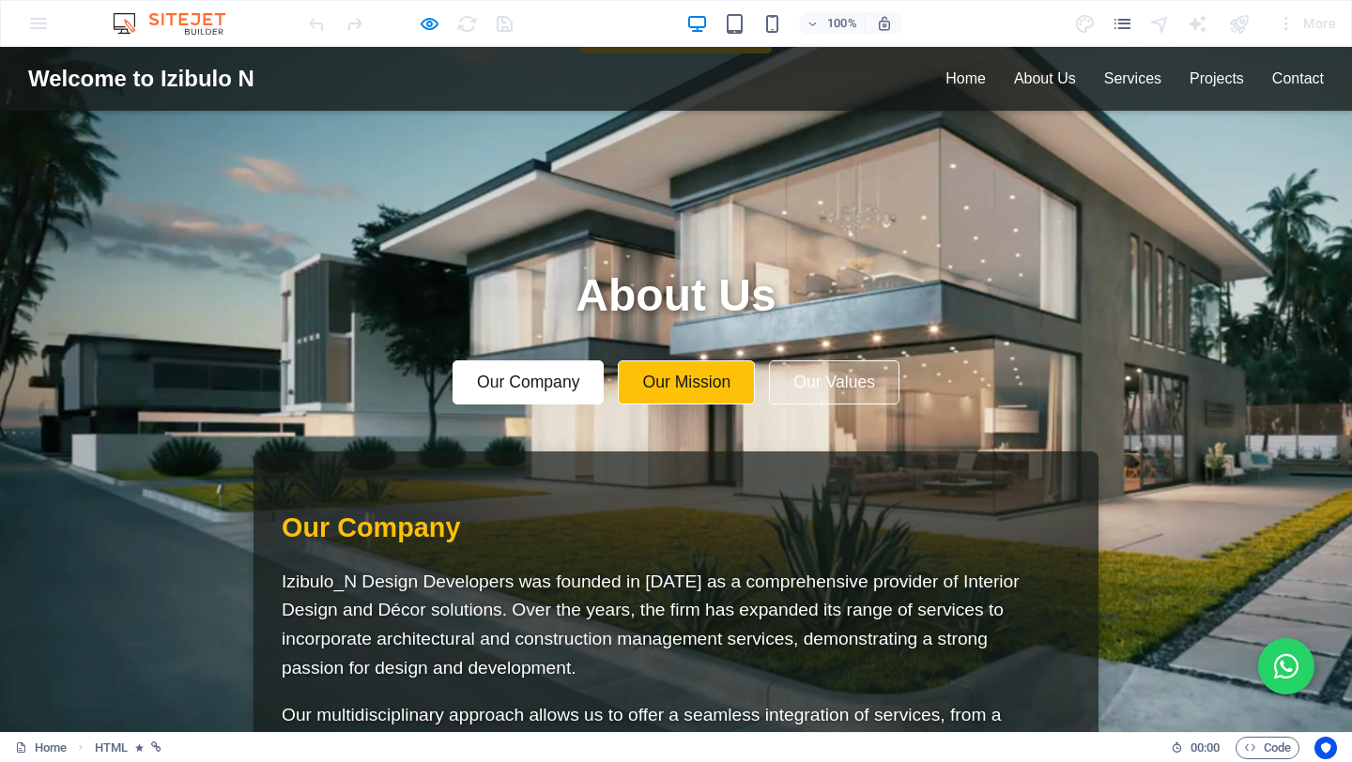
scroll to position [1221, 0]
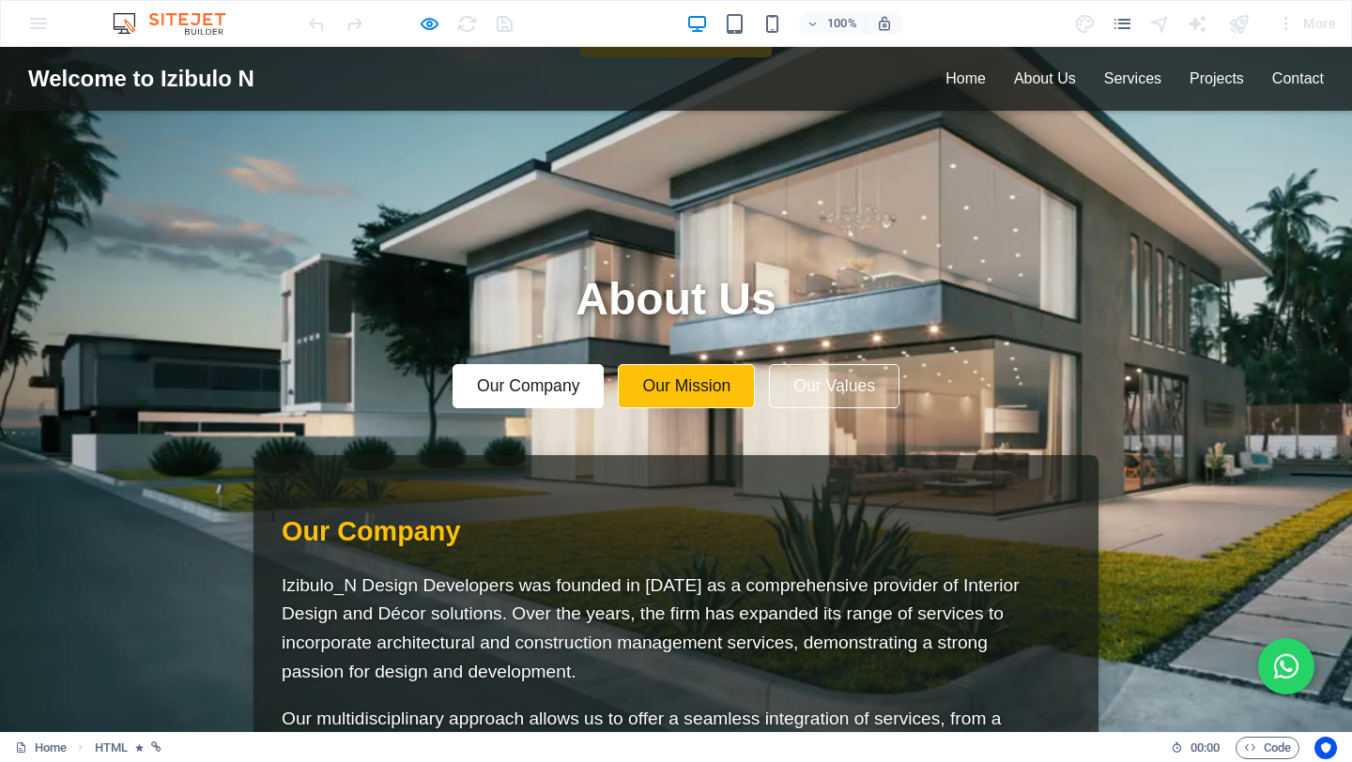
click at [660, 364] on button "Our Mission" at bounding box center [686, 386] width 137 height 44
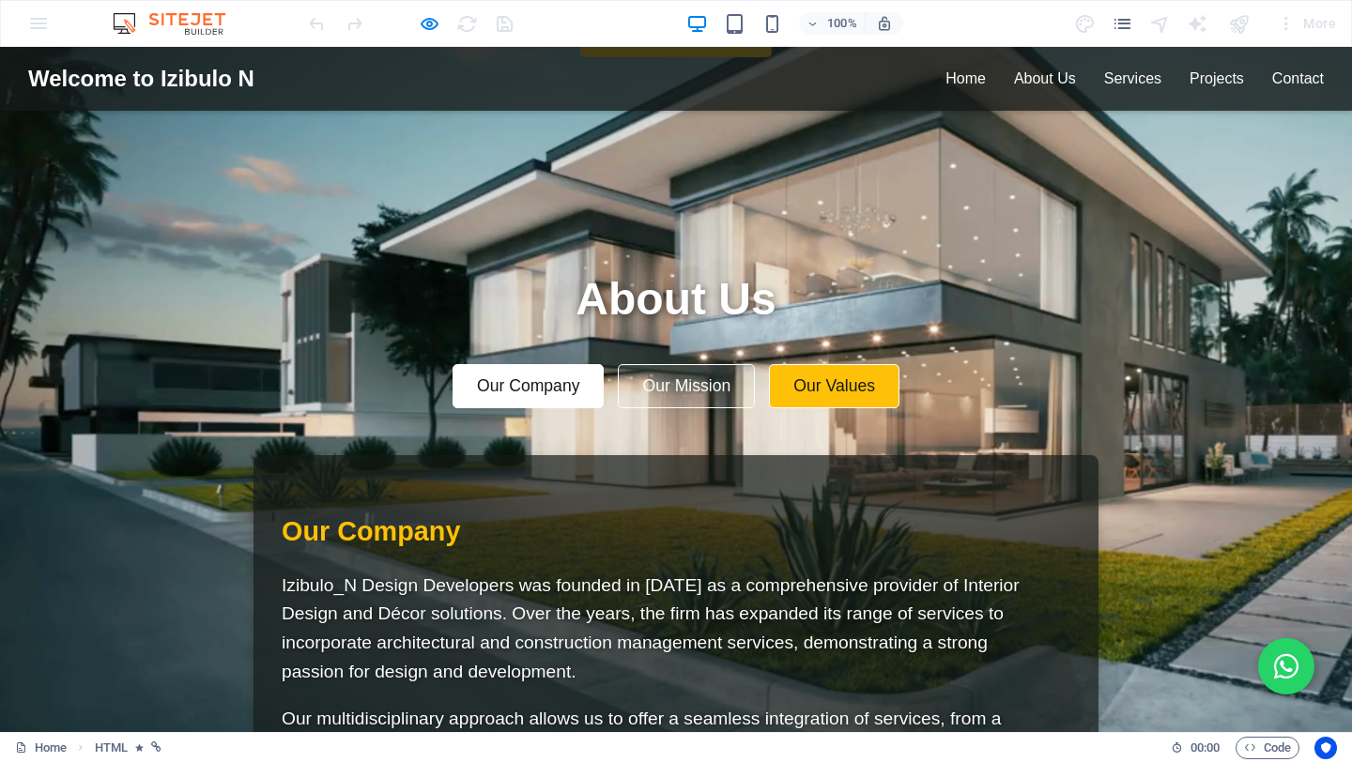
click at [814, 364] on button "Our Values" at bounding box center [834, 386] width 130 height 44
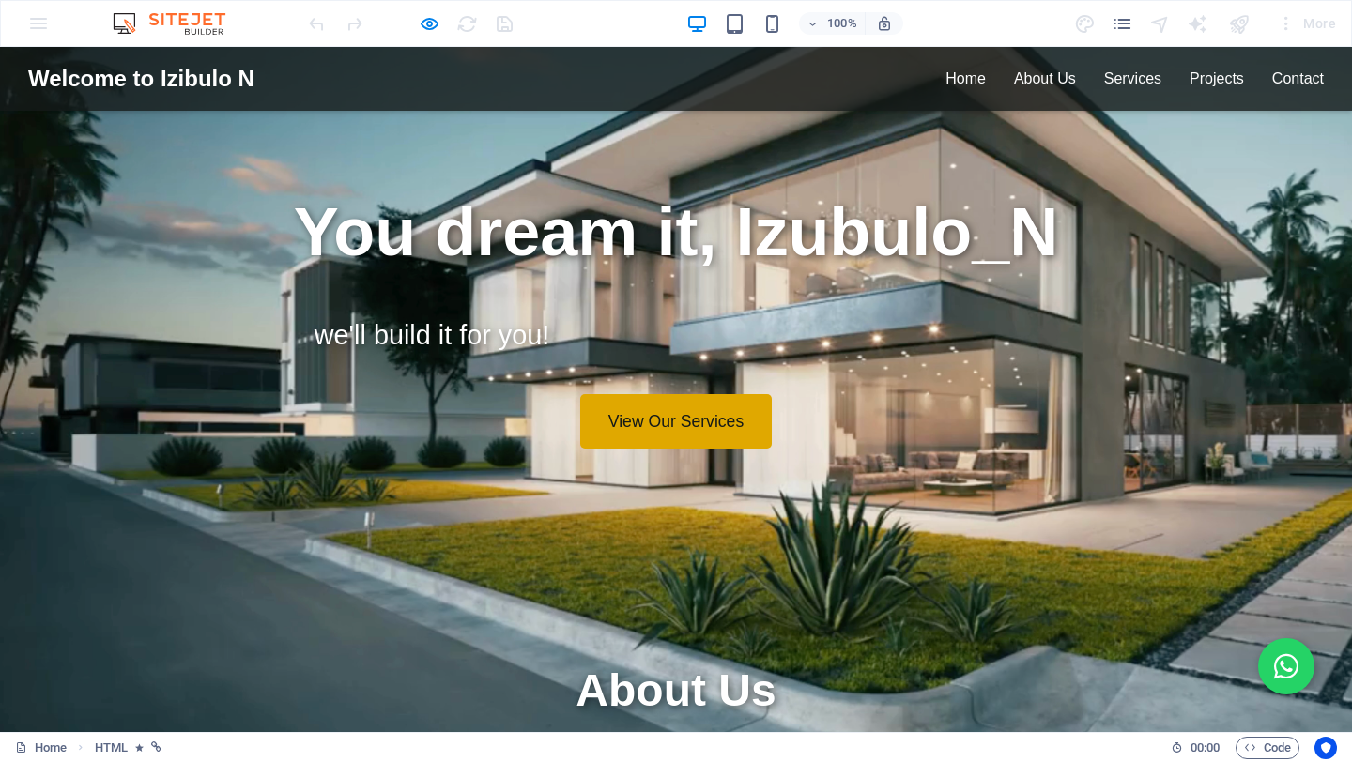
scroll to position [828, 0]
click at [710, 396] on link "View Our Services" at bounding box center [675, 423] width 191 height 54
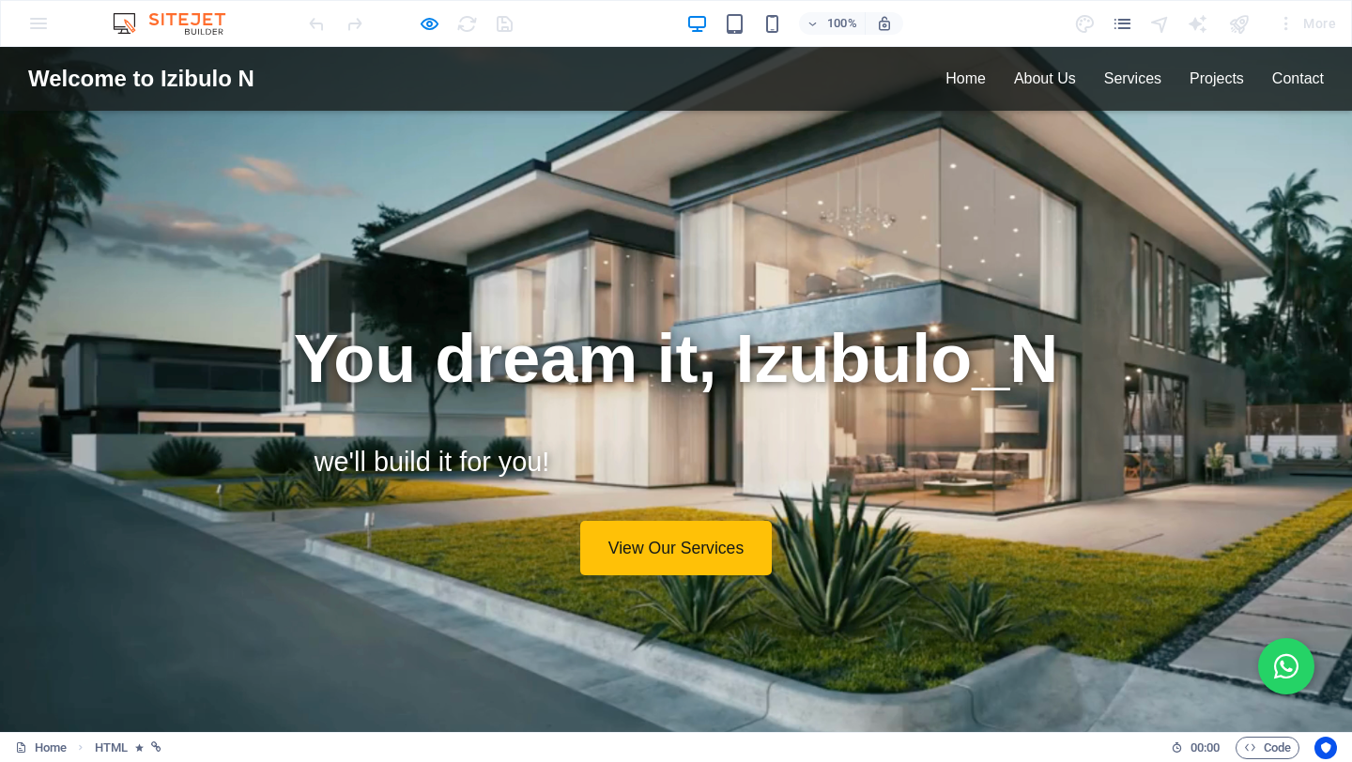
click at [812, 302] on div "You dream it, [PERSON_NAME] we'll build it for you! View Our Services" at bounding box center [676, 50] width 1276 height 1087
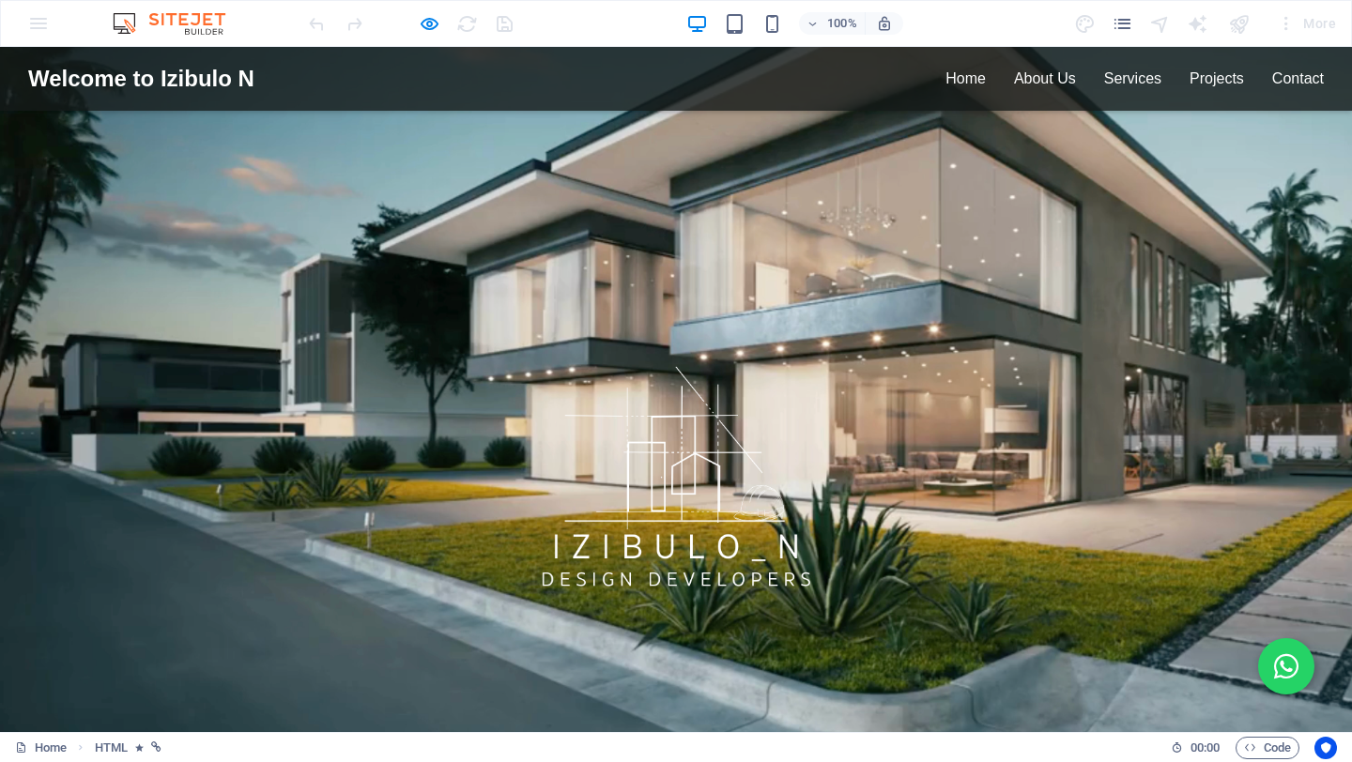
scroll to position [0, 0]
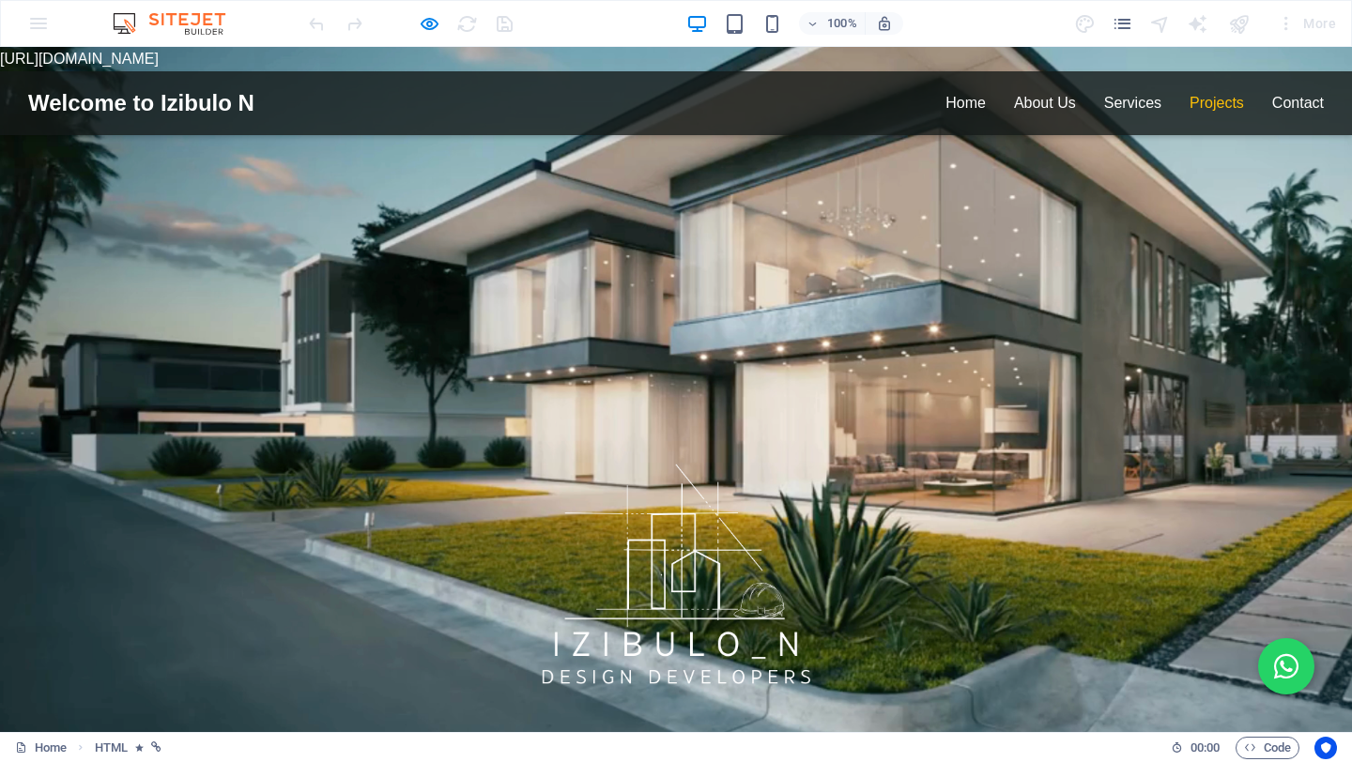
click at [1224, 107] on link "Projects" at bounding box center [1216, 103] width 54 height 16
click at [1287, 106] on link "Contact" at bounding box center [1298, 103] width 52 height 16
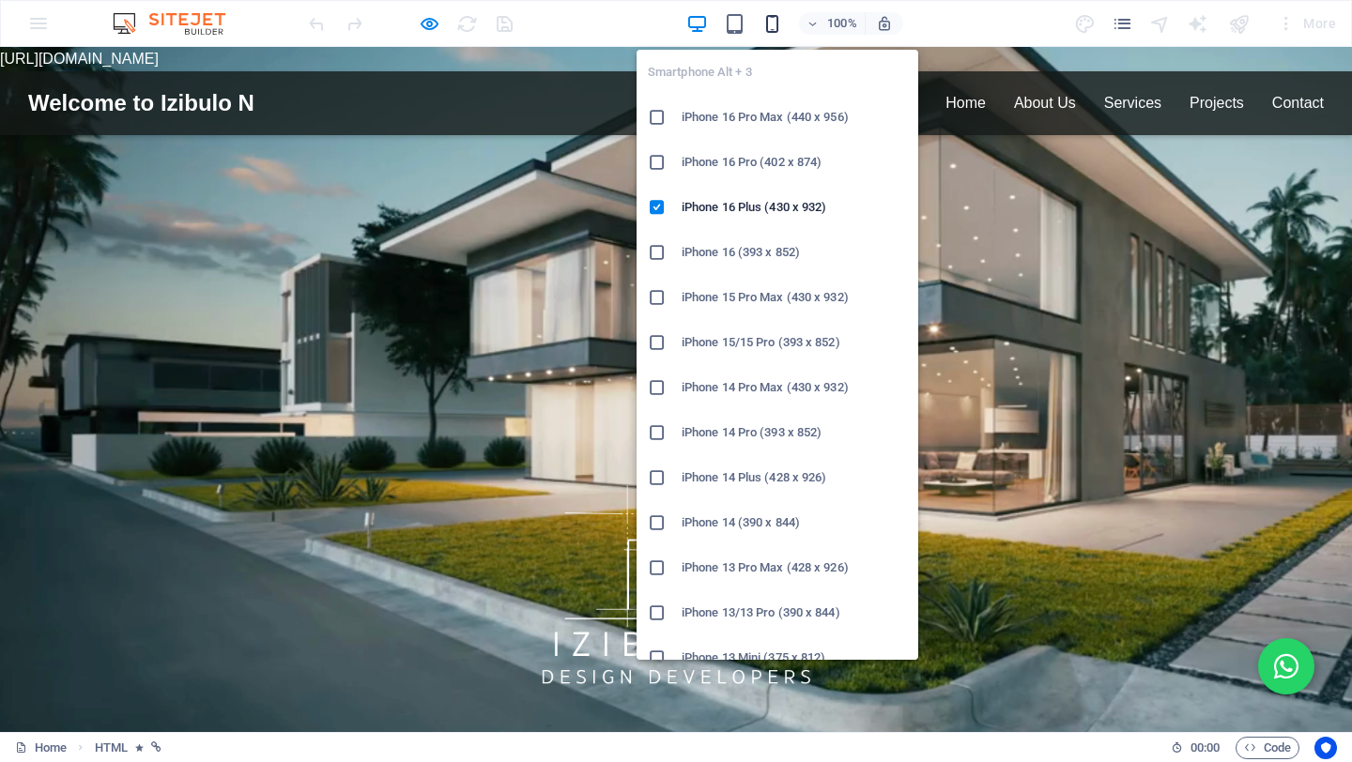
click at [767, 22] on icon "button" at bounding box center [772, 24] width 22 height 22
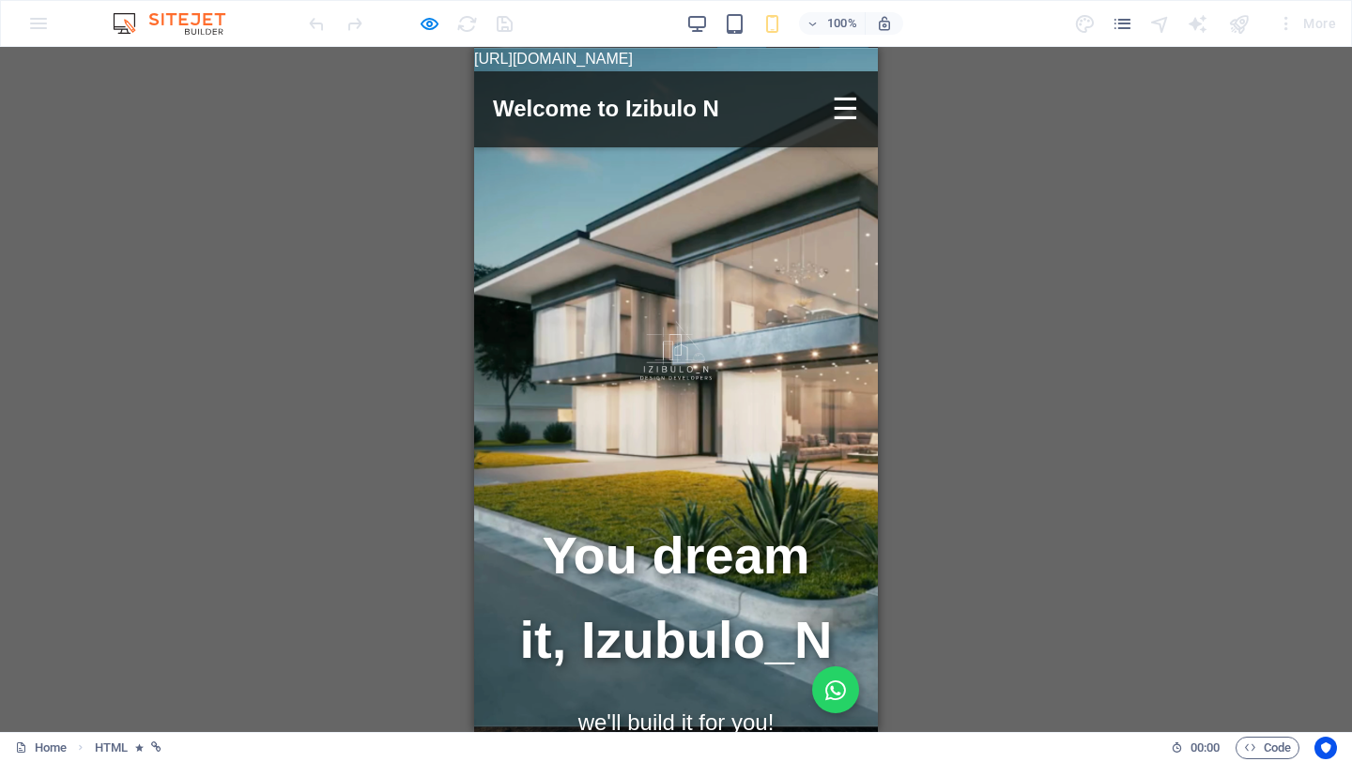
drag, startPoint x: 725, startPoint y: 104, endPoint x: 426, endPoint y: 38, distance: 305.6
click at [798, 444] on img at bounding box center [676, 351] width 329 height 185
click at [845, 133] on div "☰" at bounding box center [845, 109] width 27 height 48
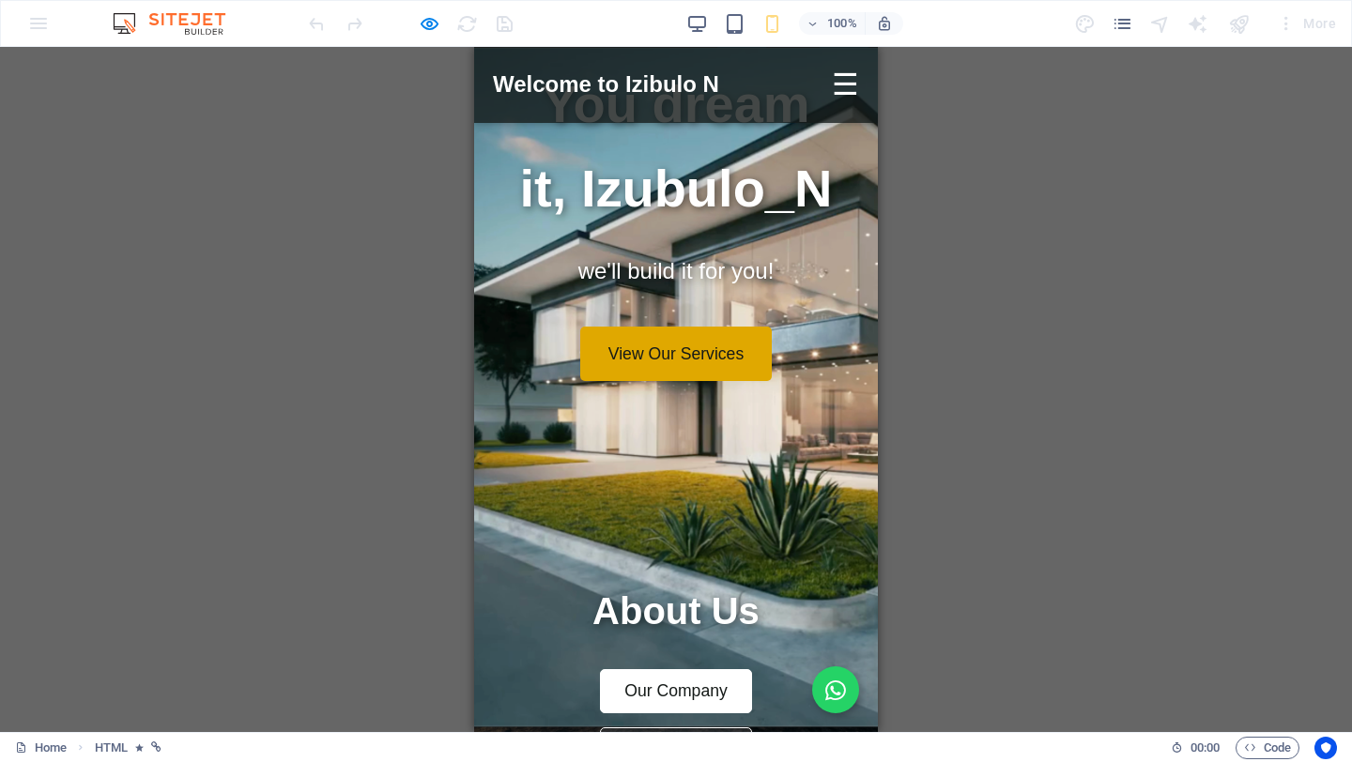
scroll to position [454, 0]
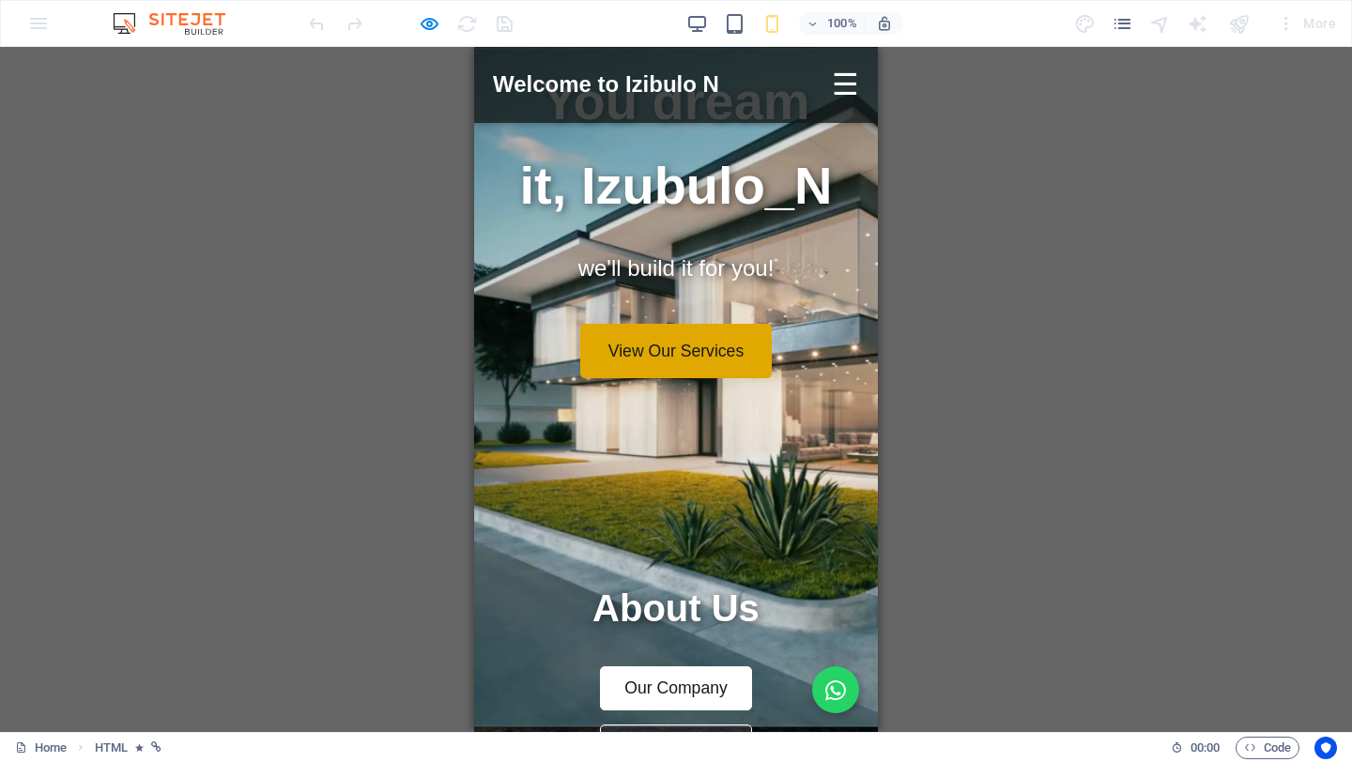
click at [663, 324] on link "View Our Services" at bounding box center [675, 351] width 191 height 54
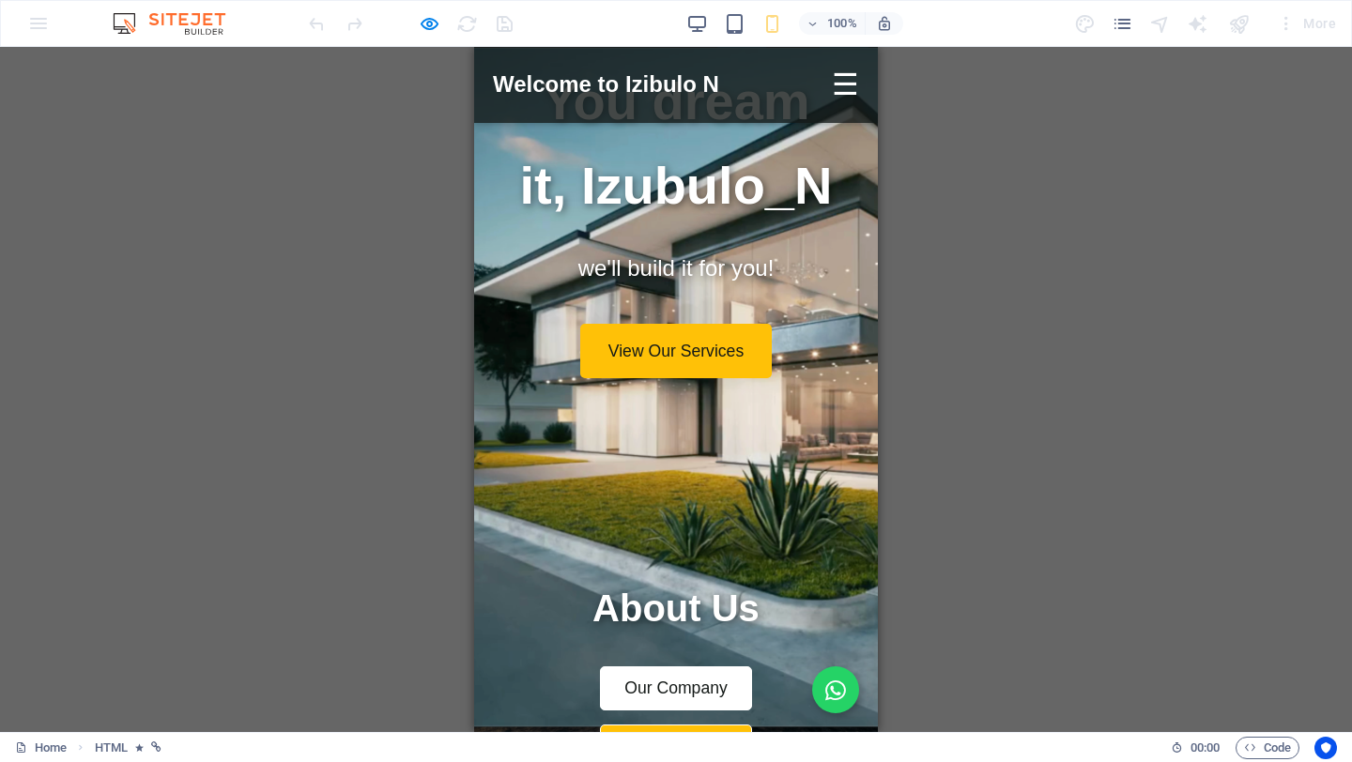
click at [664, 725] on button "Our Mission" at bounding box center [676, 747] width 152 height 44
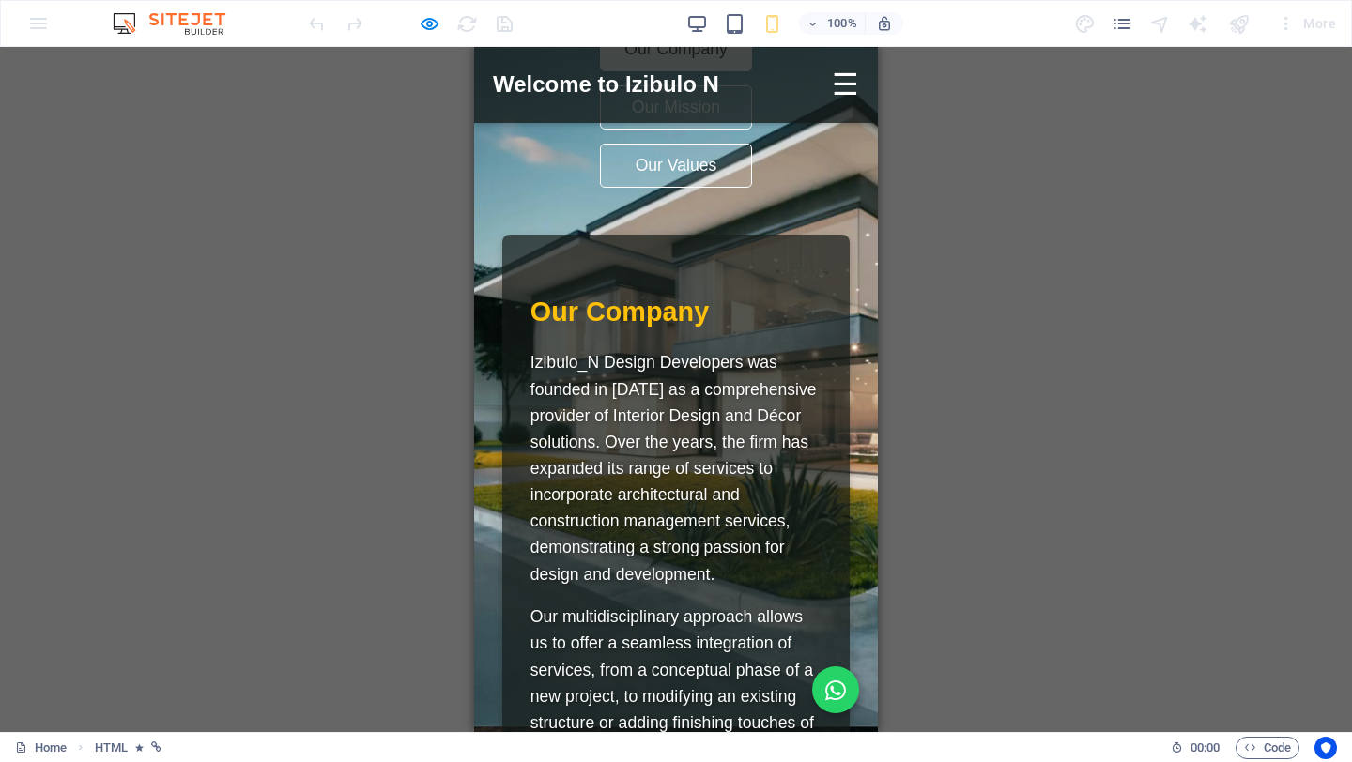
scroll to position [0, 0]
